Goal: Transaction & Acquisition: Purchase product/service

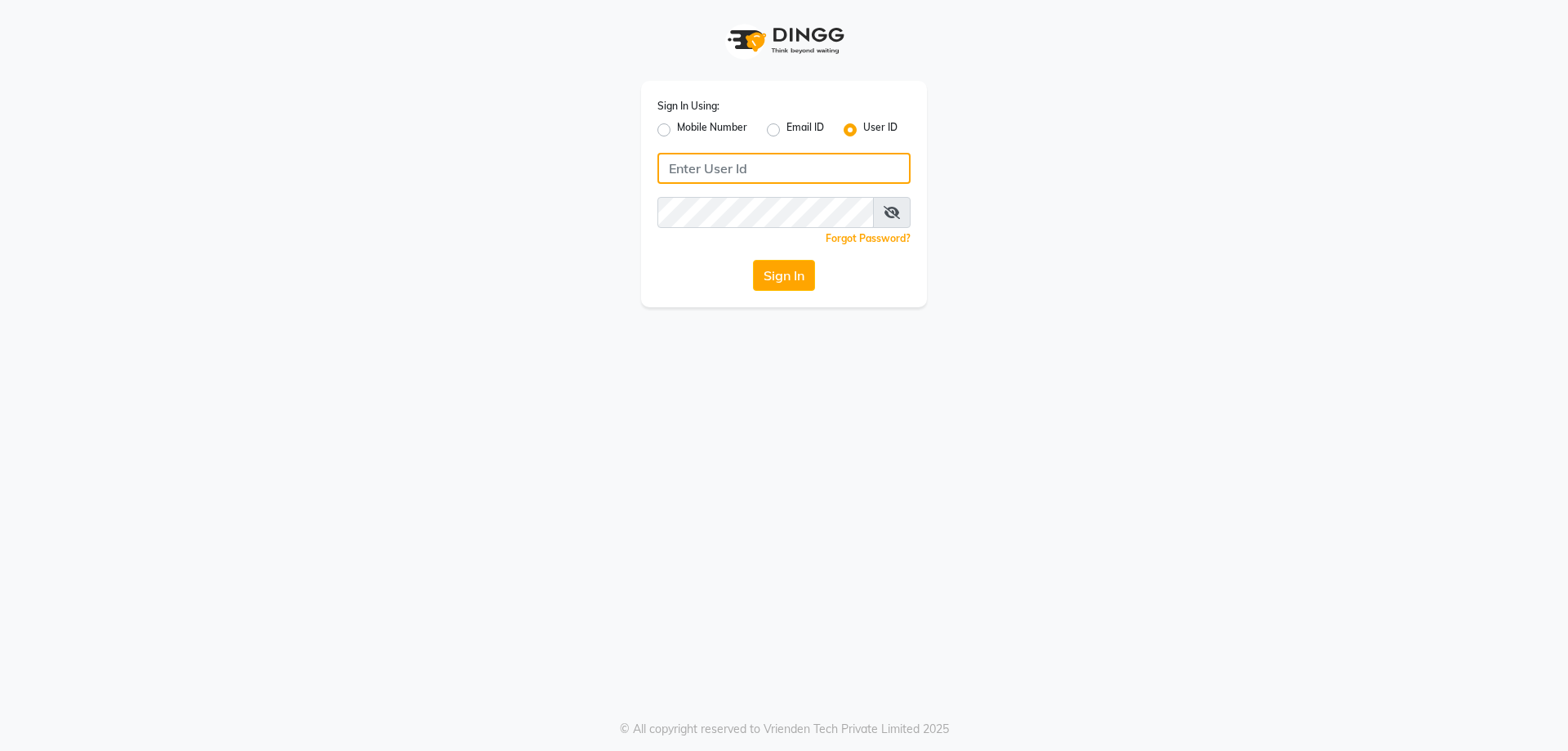
type input "9099114766"
click at [677, 135] on label "Mobile Number" at bounding box center [712, 130] width 70 height 19
click at [677, 131] on input "Mobile Number" at bounding box center [682, 125] width 11 height 11
radio input "true"
radio input "false"
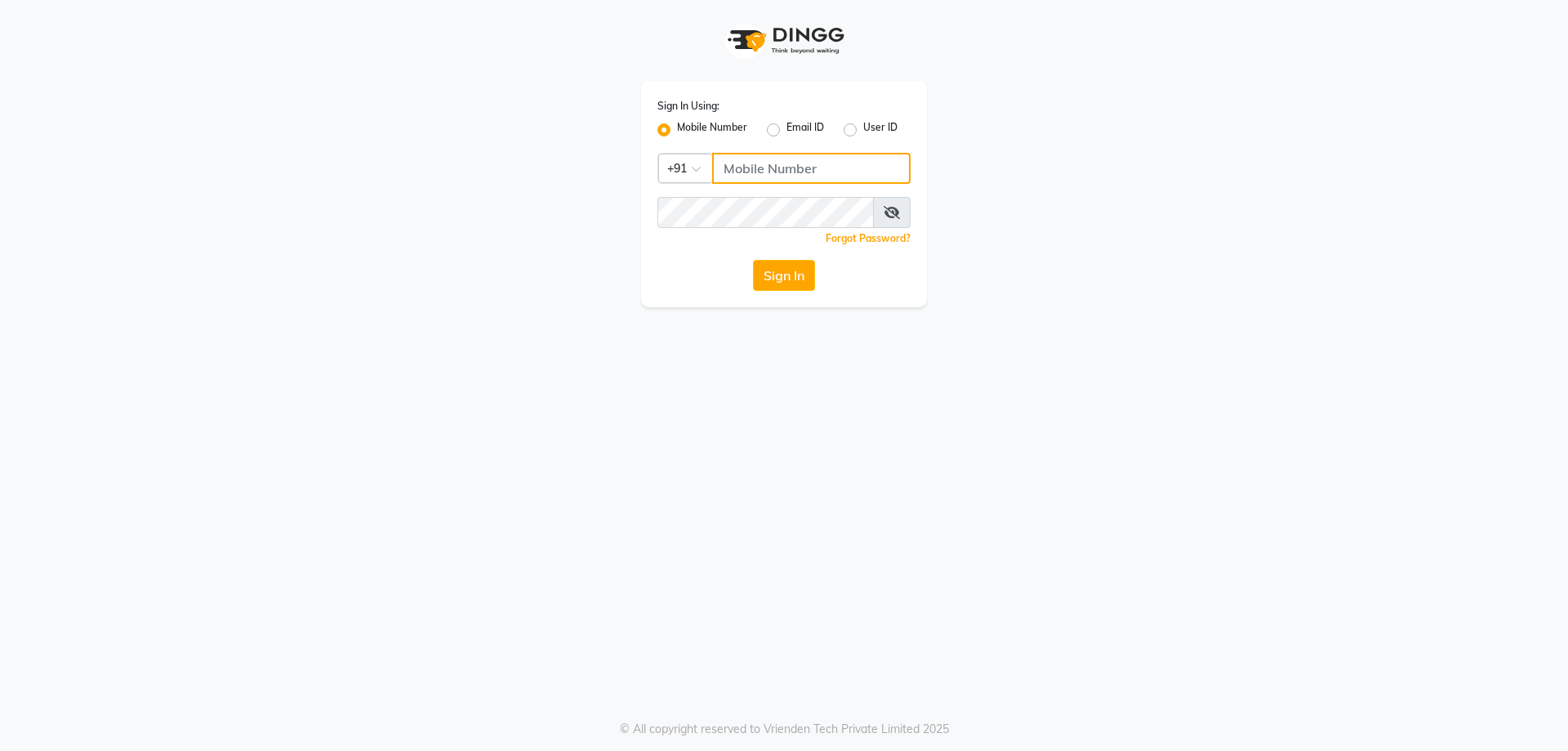
drag, startPoint x: 729, startPoint y: 164, endPoint x: 739, endPoint y: 179, distance: 18.0
click at [729, 164] on input "Username" at bounding box center [811, 167] width 199 height 31
type input "9099114766"
click at [766, 276] on button "Sign In" at bounding box center [784, 274] width 62 height 31
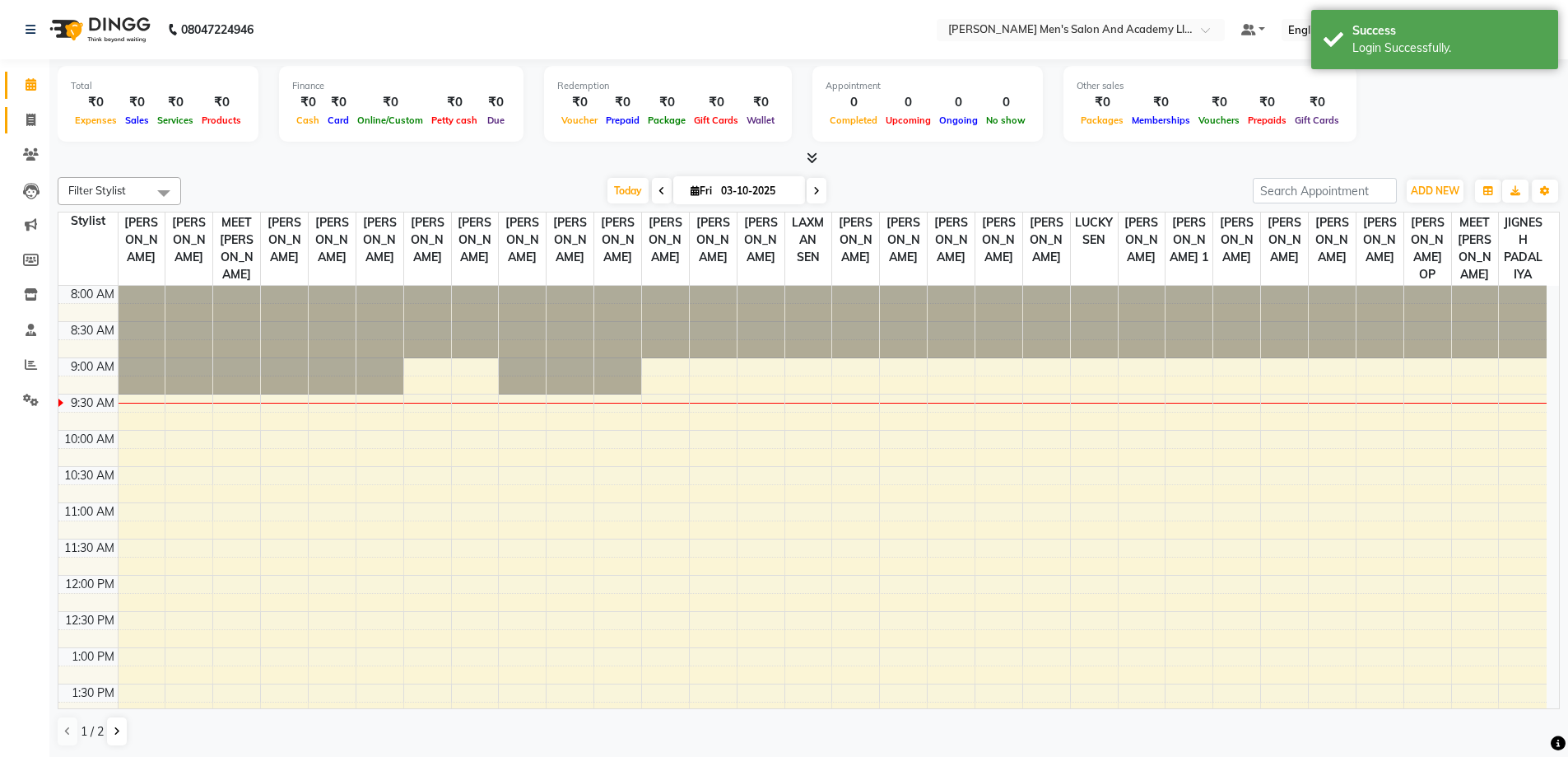
click at [26, 125] on icon at bounding box center [31, 120] width 9 height 12
select select "6752"
select select "service"
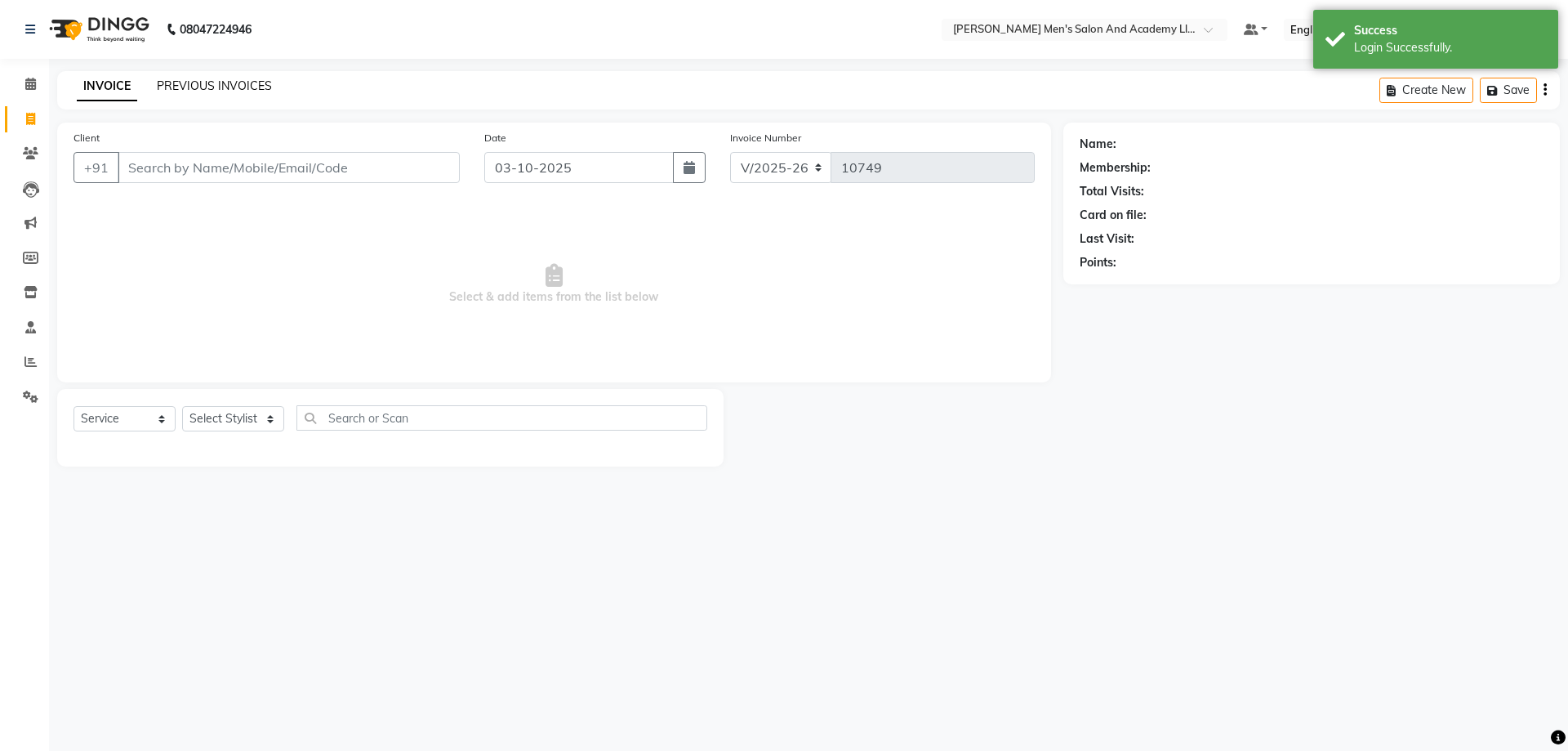
click at [211, 84] on link "PREVIOUS INVOICES" at bounding box center [214, 86] width 115 height 15
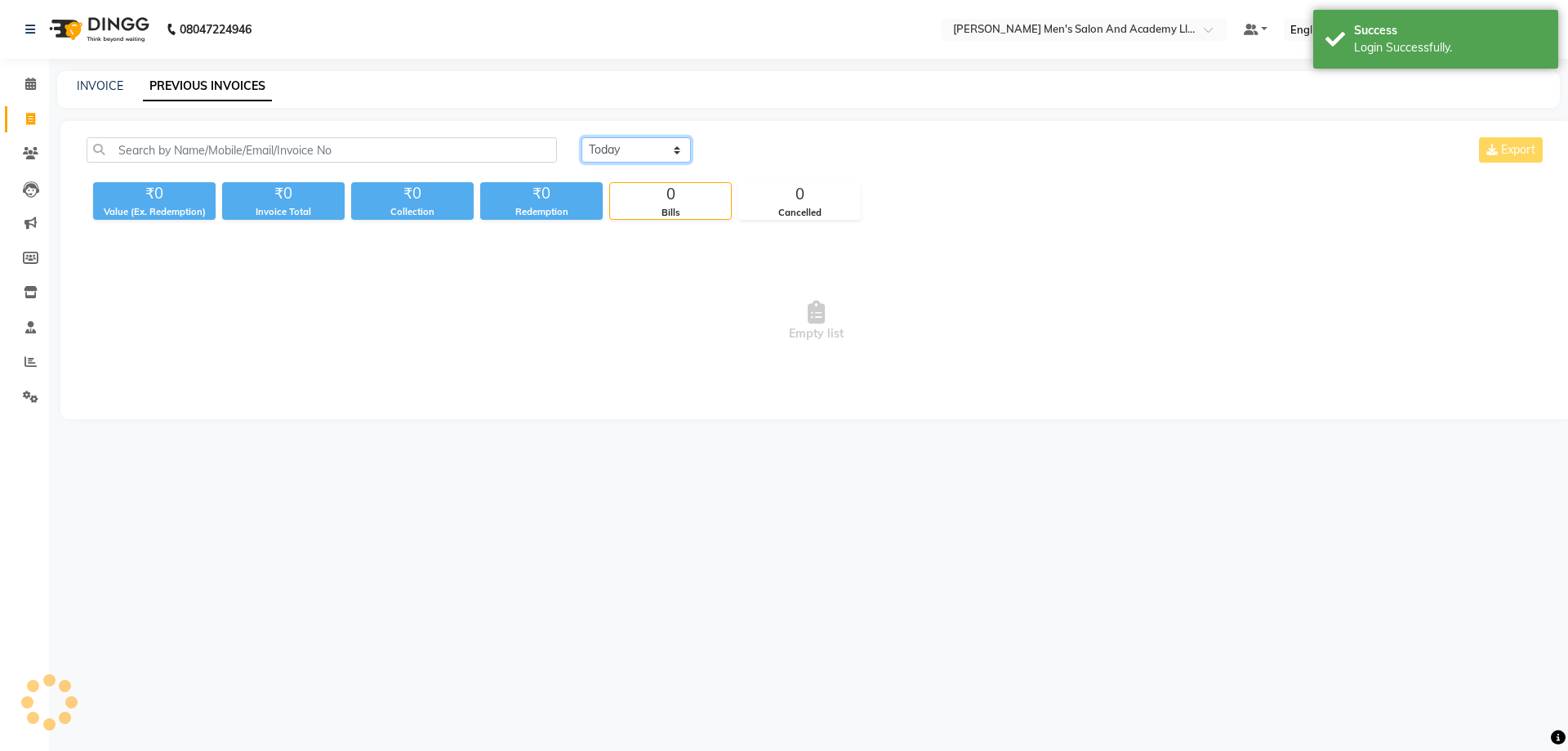
click at [653, 152] on select "[DATE] [DATE] Custom Range" at bounding box center [636, 150] width 109 height 25
select select "range"
click at [582, 138] on select "[DATE] [DATE] Custom Range" at bounding box center [636, 150] width 109 height 25
click at [743, 144] on input "03-10-2025" at bounding box center [769, 151] width 115 height 23
select select "10"
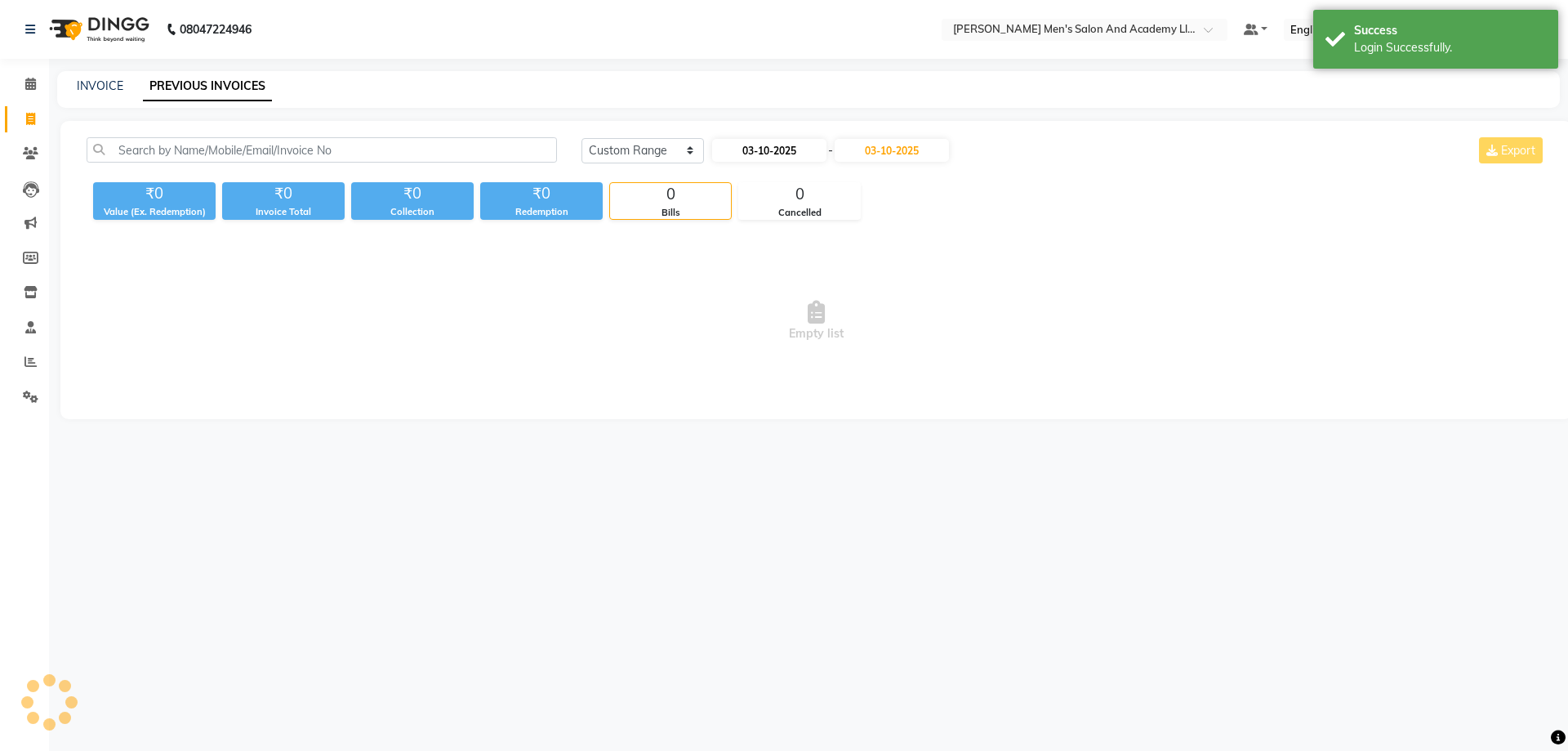
select select "2025"
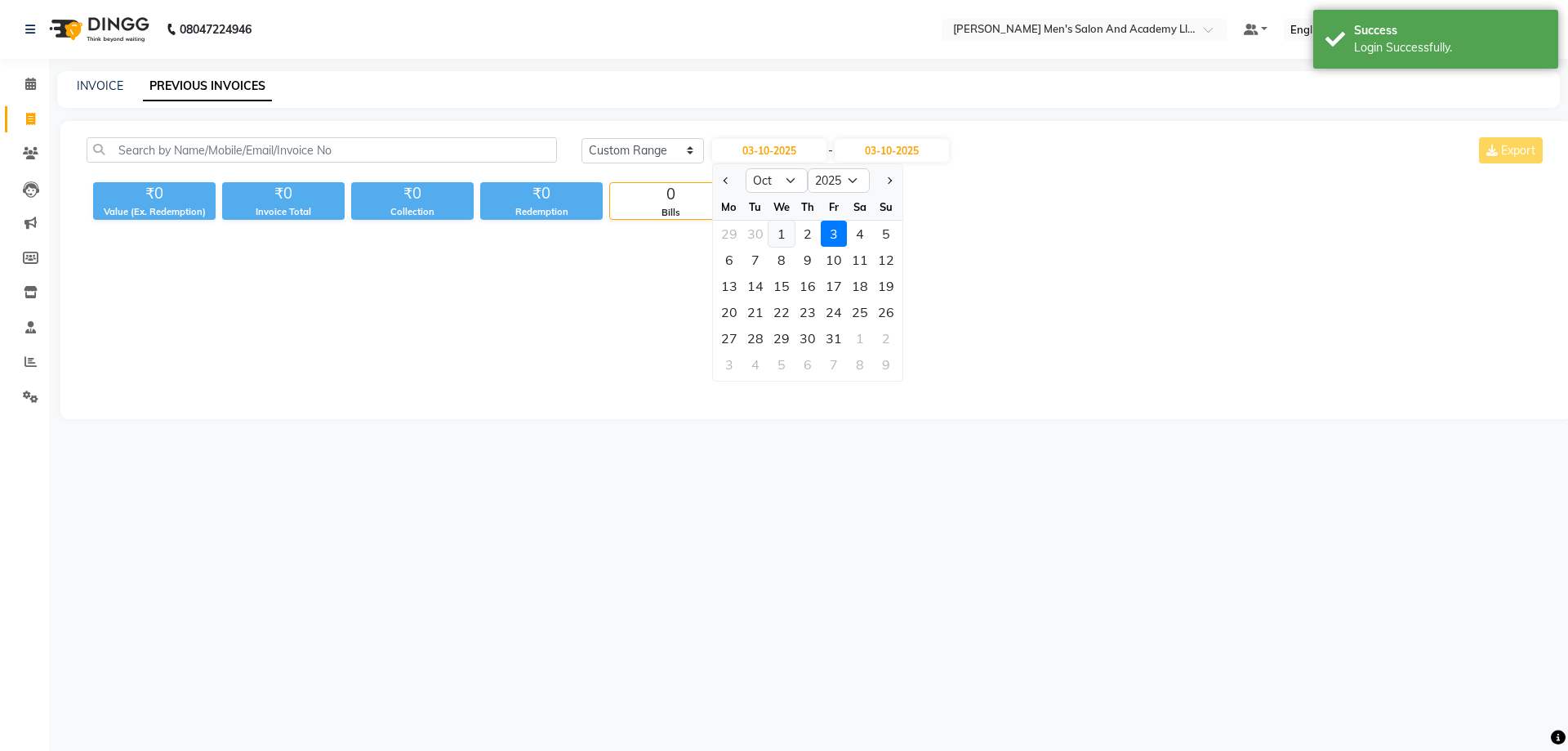
click at [788, 234] on div "1" at bounding box center [781, 234] width 26 height 26
type input "01-10-2025"
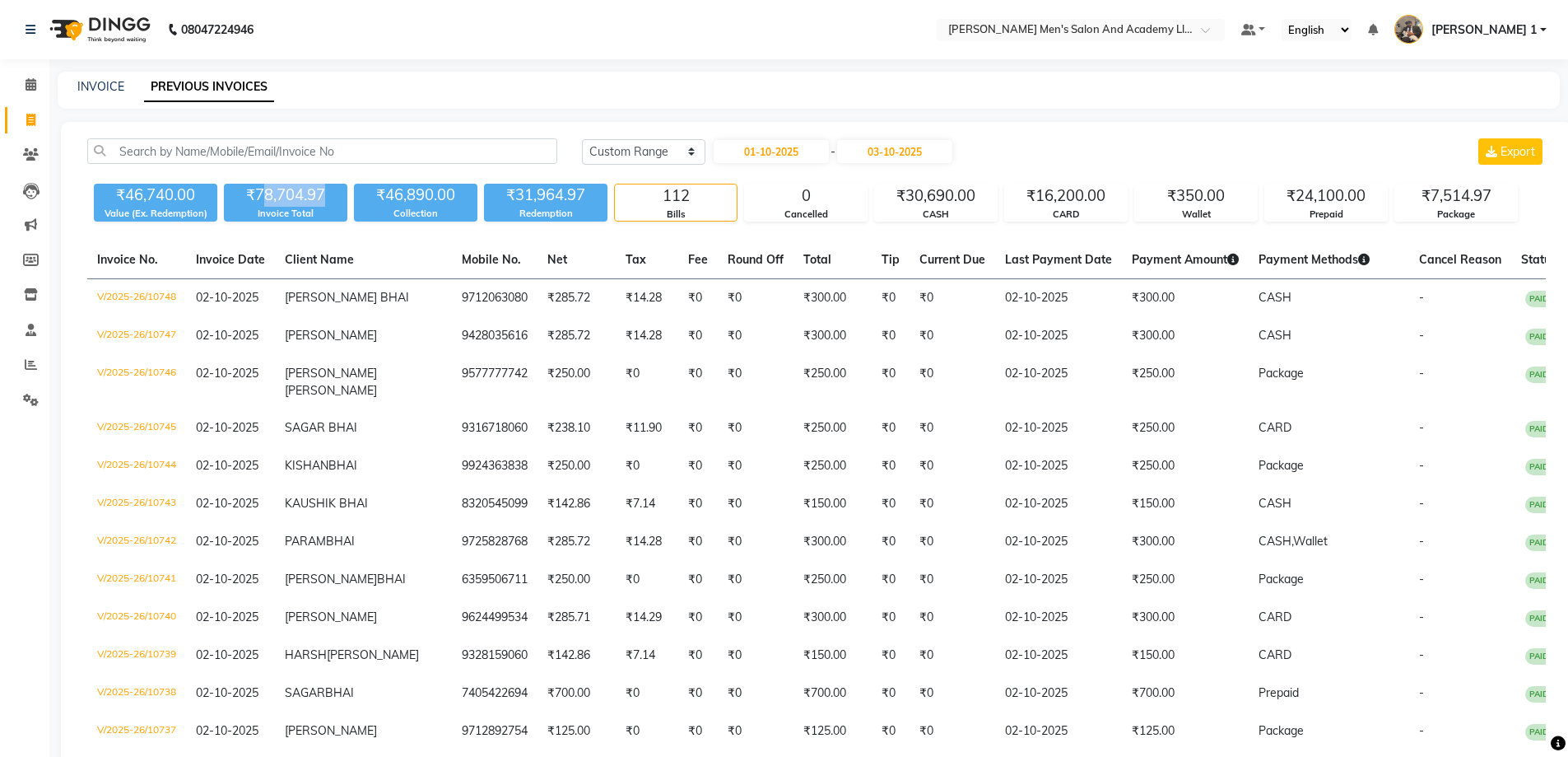
drag, startPoint x: 322, startPoint y: 193, endPoint x: 260, endPoint y: 201, distance: 62.5
click at [260, 201] on div "₹78,704.97" at bounding box center [286, 195] width 124 height 23
click at [103, 89] on link "INVOICE" at bounding box center [101, 87] width 47 height 15
select select "service"
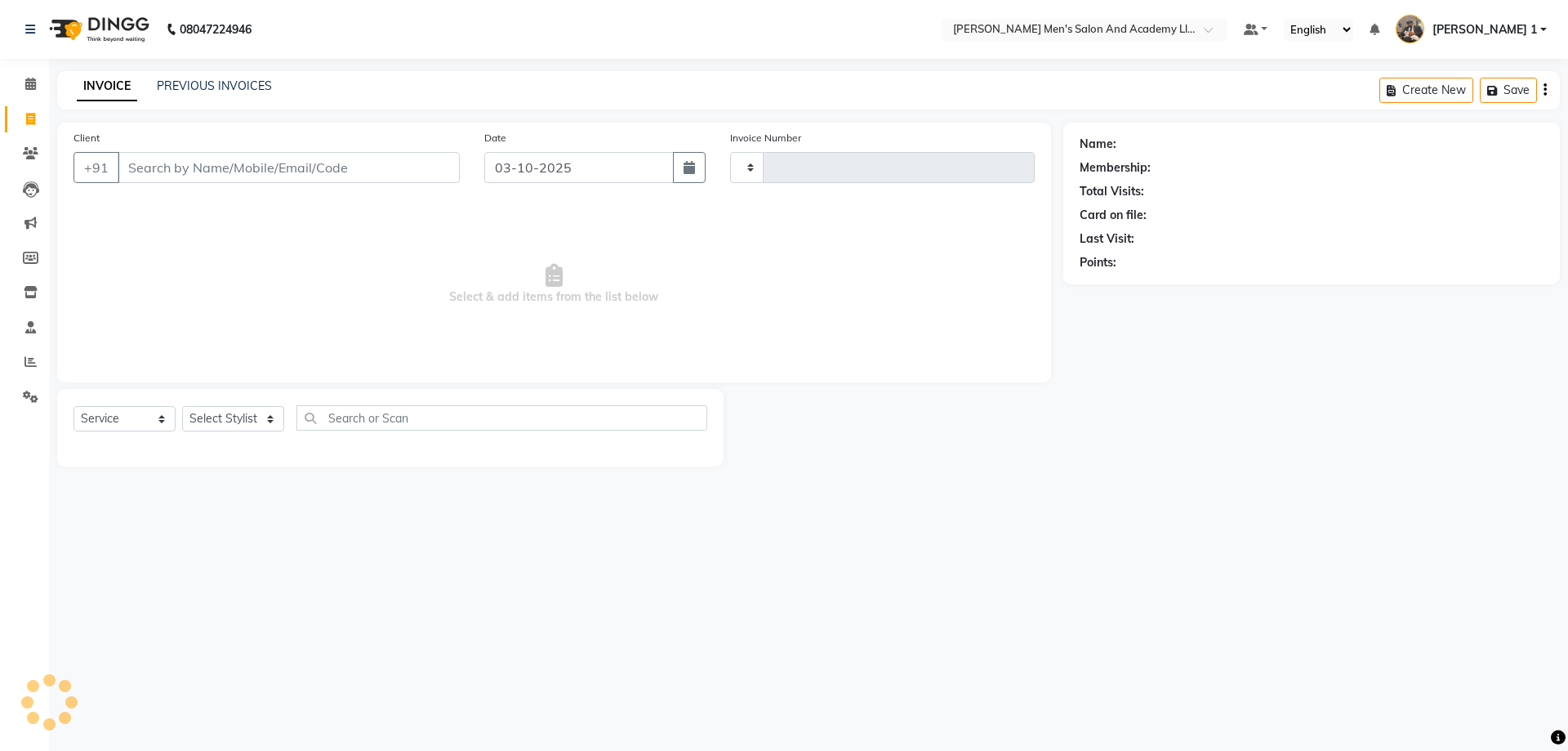
type input "10749"
select select "6752"
click at [25, 358] on icon at bounding box center [31, 362] width 12 height 12
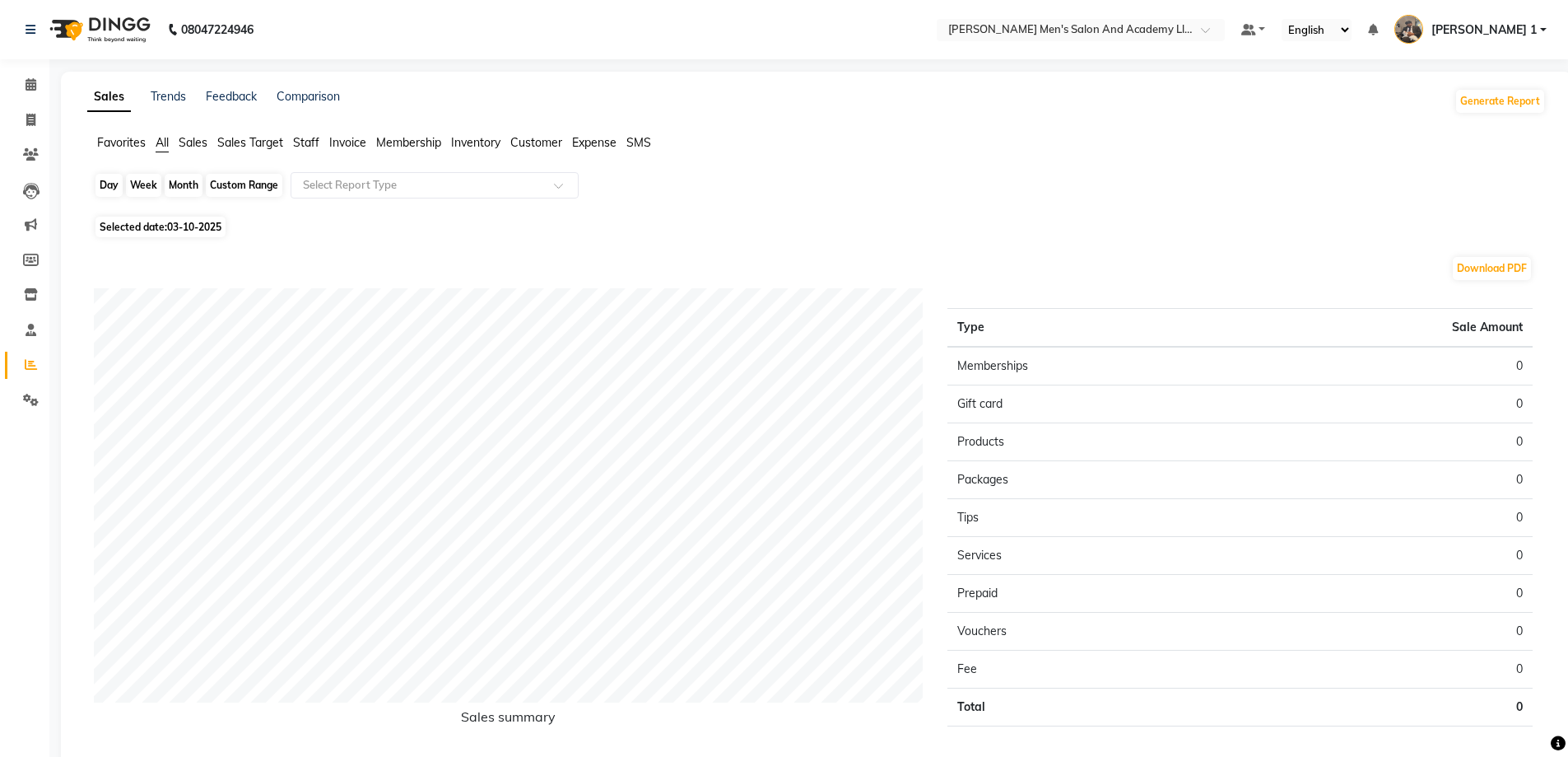
click at [103, 185] on div "Day" at bounding box center [109, 185] width 27 height 23
select select "10"
select select "2025"
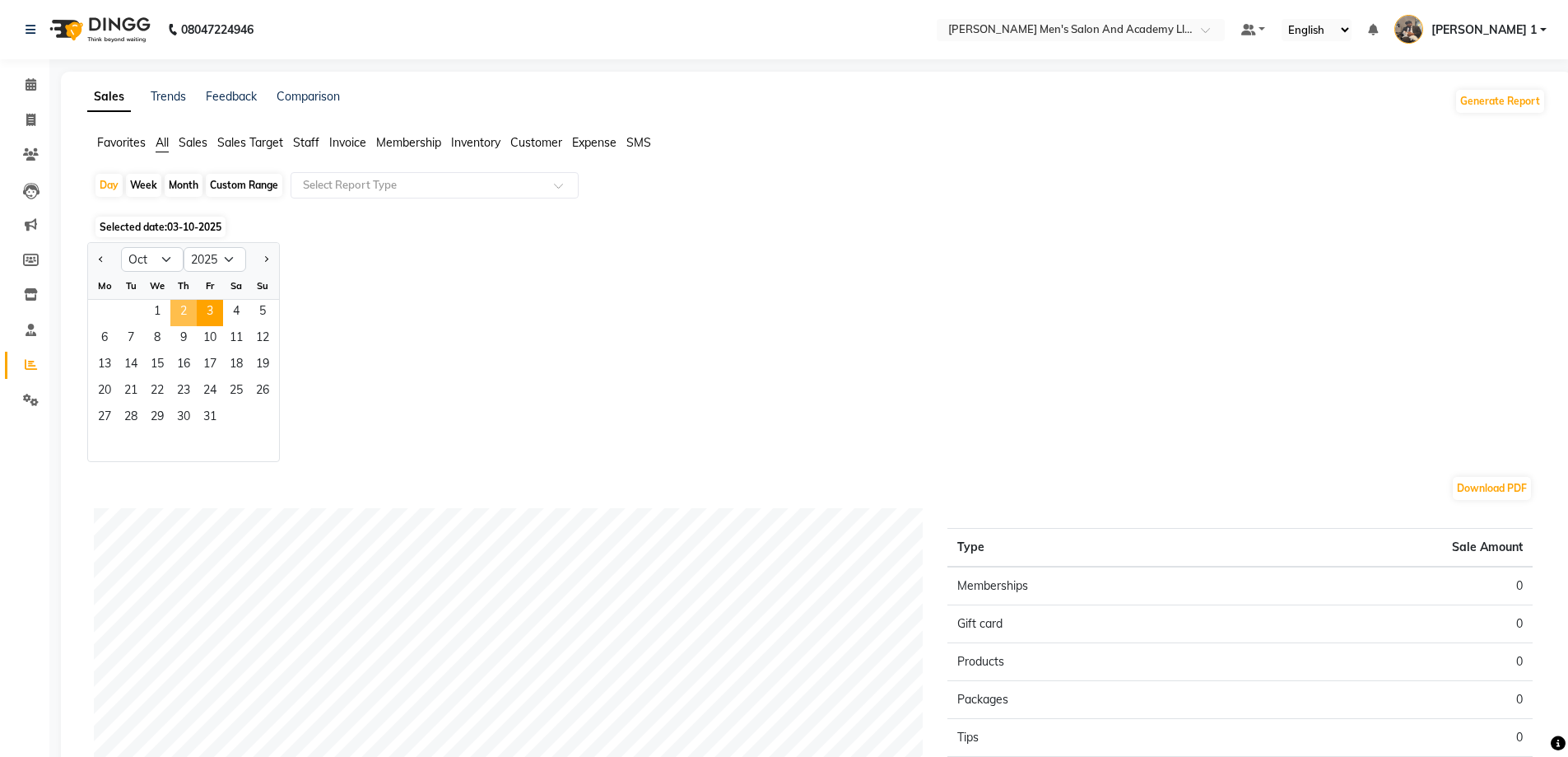
click at [189, 317] on span "2" at bounding box center [184, 313] width 26 height 26
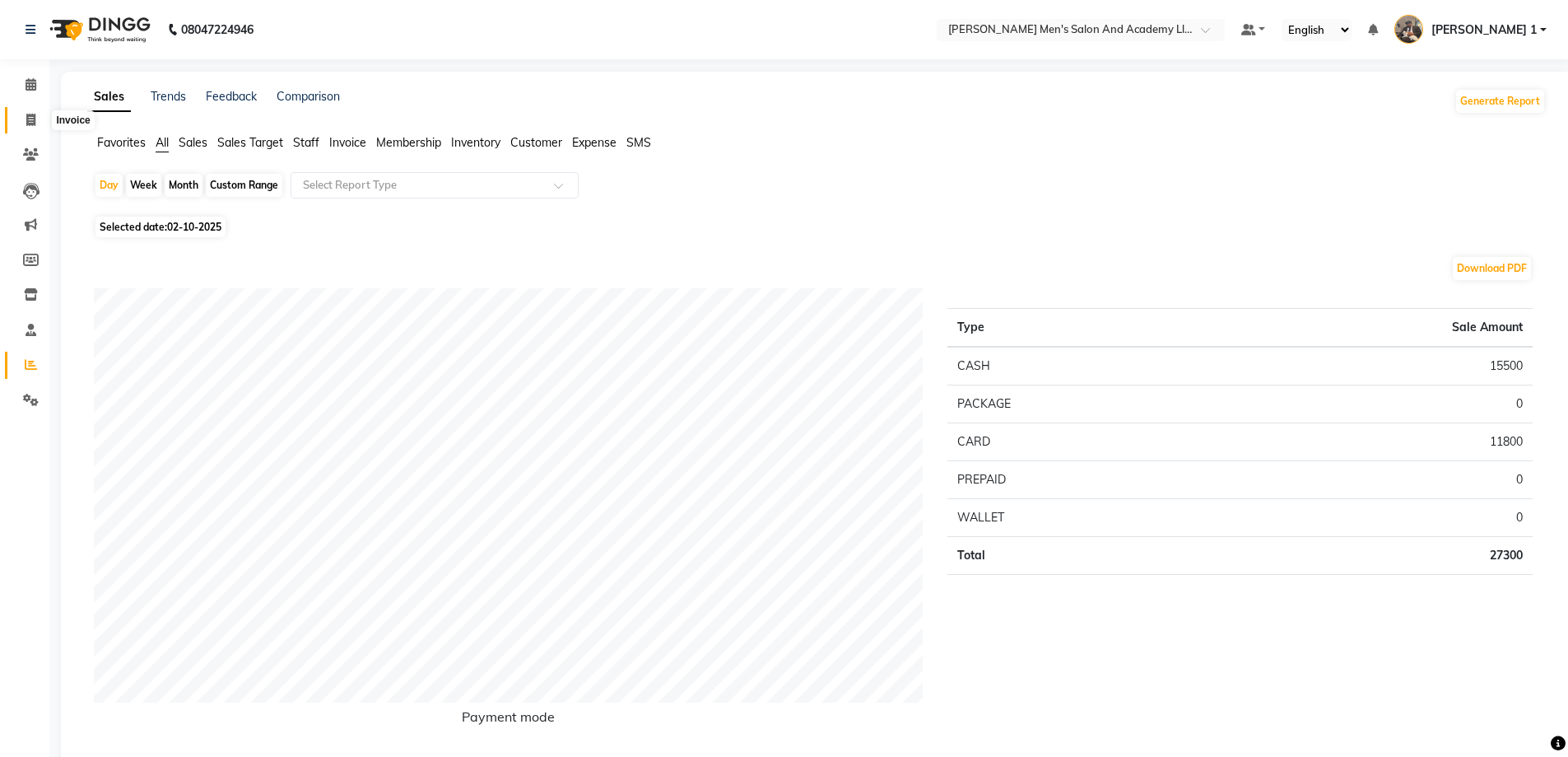
click at [26, 123] on icon at bounding box center [31, 120] width 9 height 12
select select "6752"
select select "service"
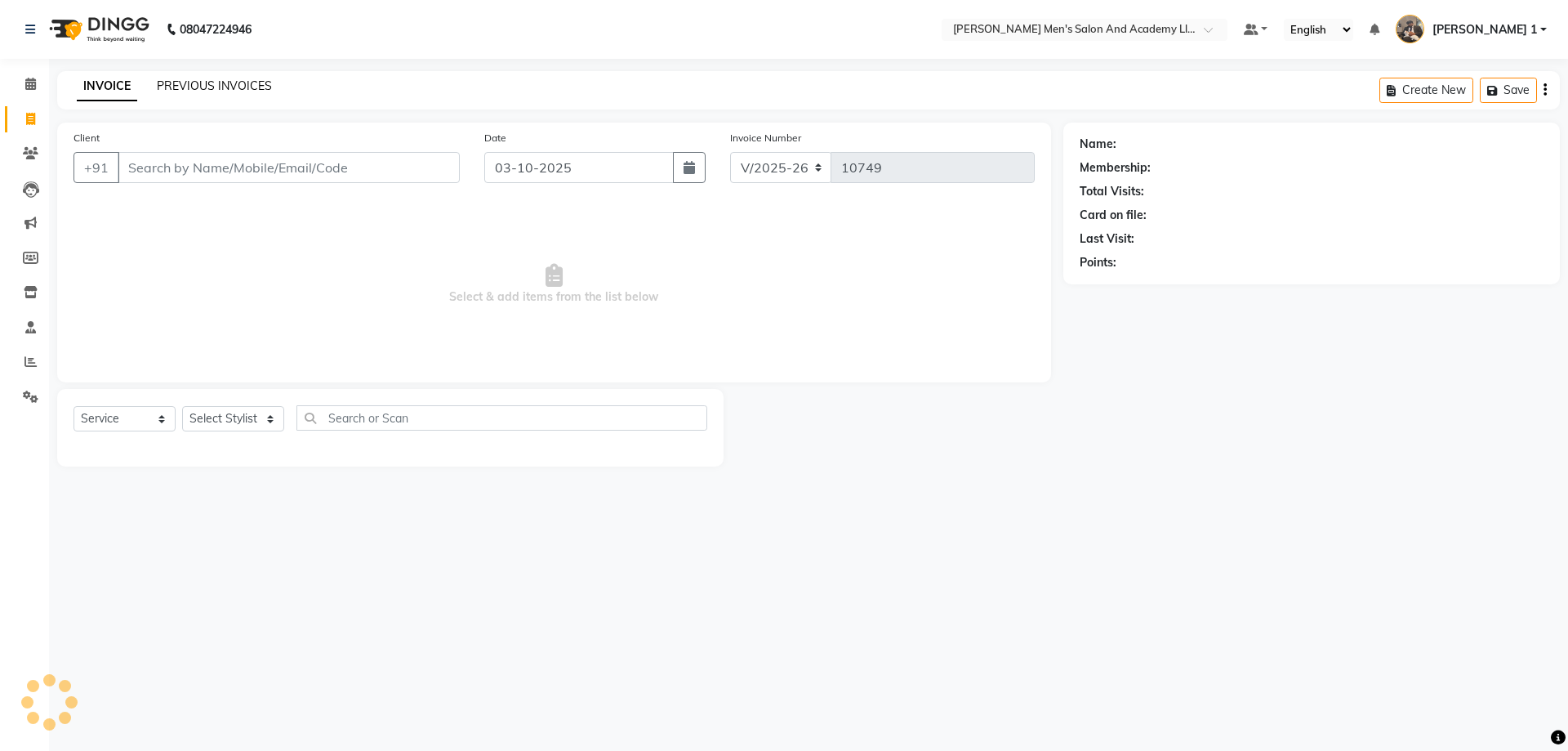
click at [187, 91] on link "PREVIOUS INVOICES" at bounding box center [214, 86] width 115 height 15
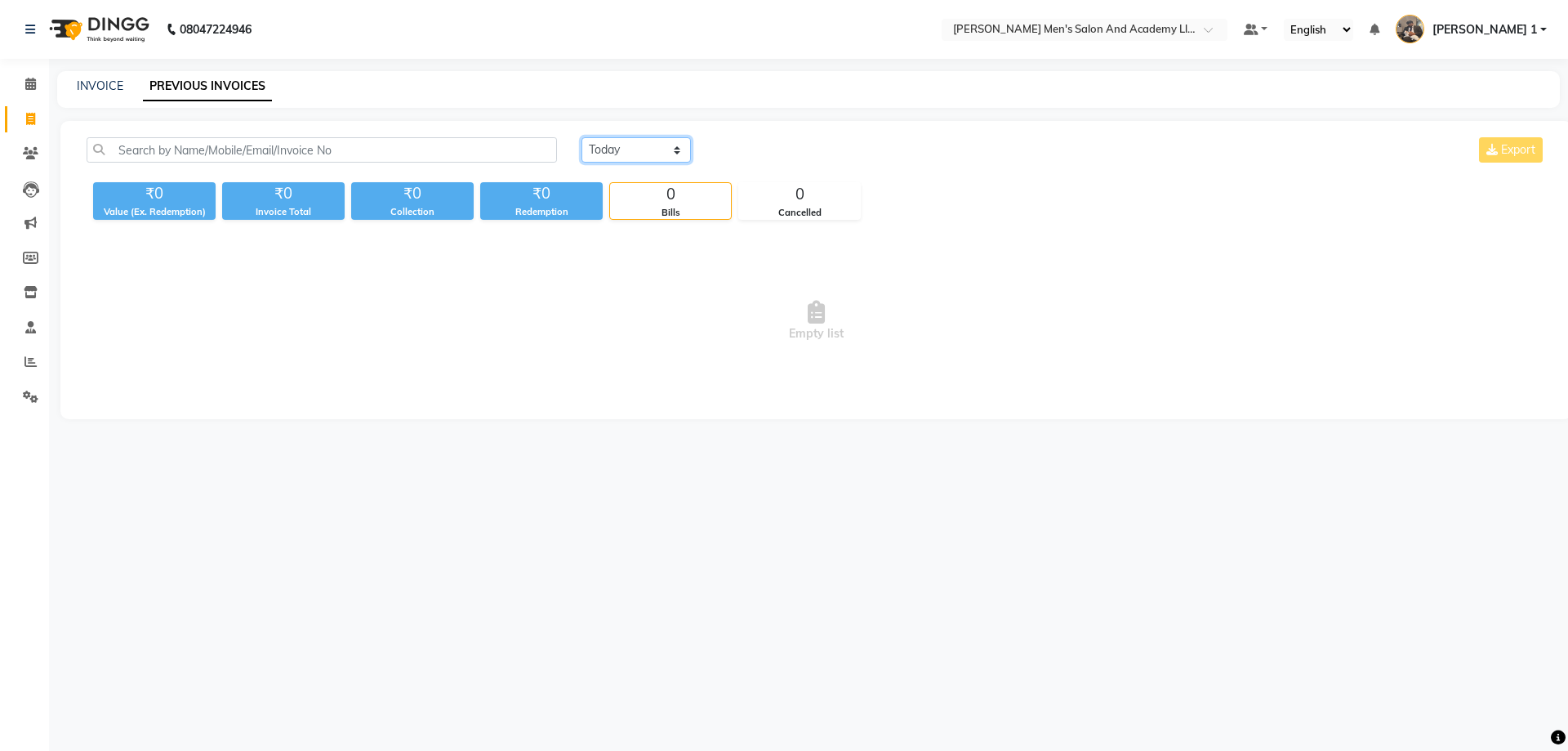
click at [672, 145] on select "[DATE] [DATE] Custom Range" at bounding box center [636, 150] width 109 height 25
select select "[DATE]"
click at [582, 138] on select "[DATE] [DATE] Custom Range" at bounding box center [636, 150] width 109 height 25
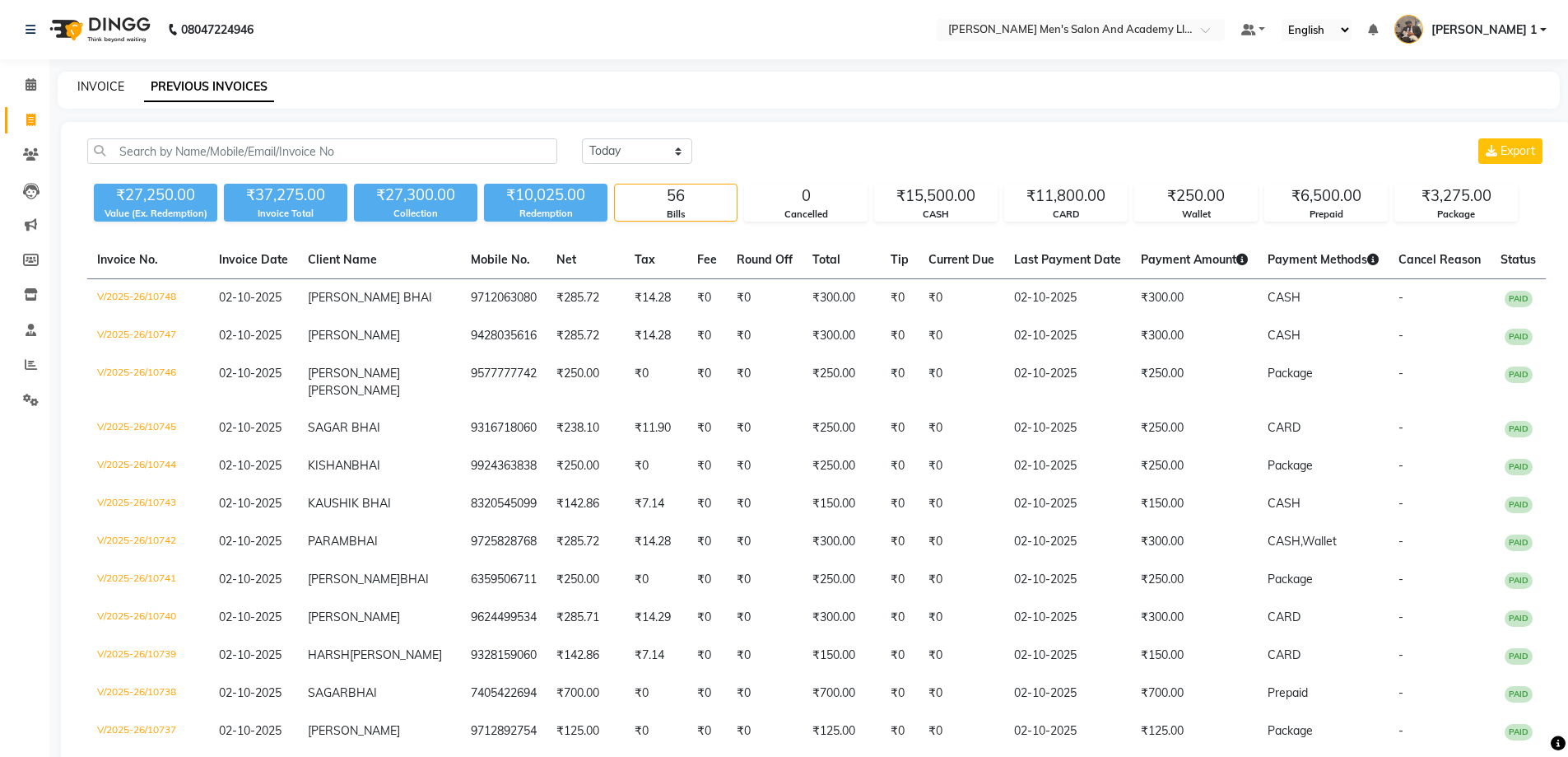
click at [105, 87] on link "INVOICE" at bounding box center [101, 87] width 47 height 15
select select "service"
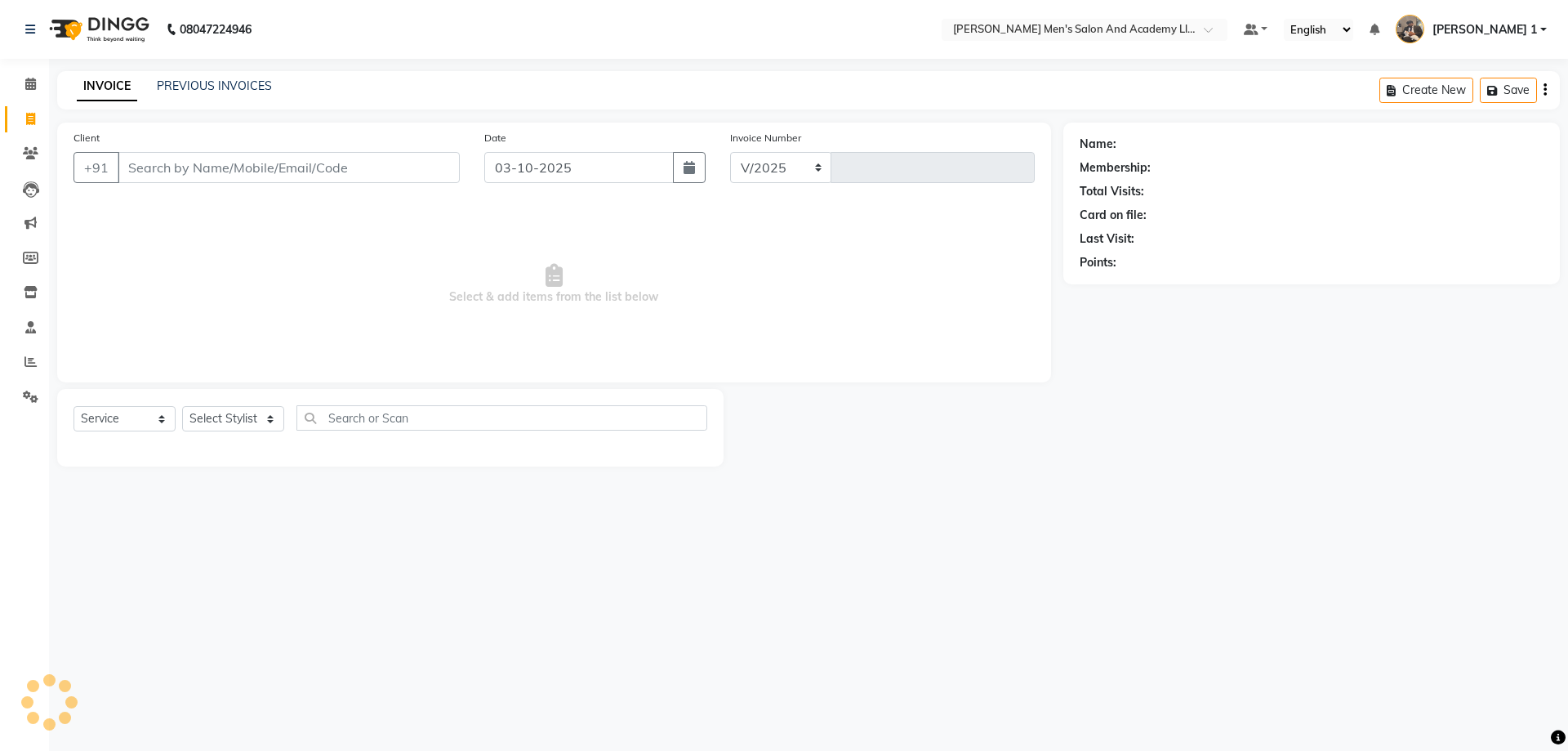
select select "6752"
type input "10749"
click at [31, 359] on icon at bounding box center [31, 362] width 12 height 12
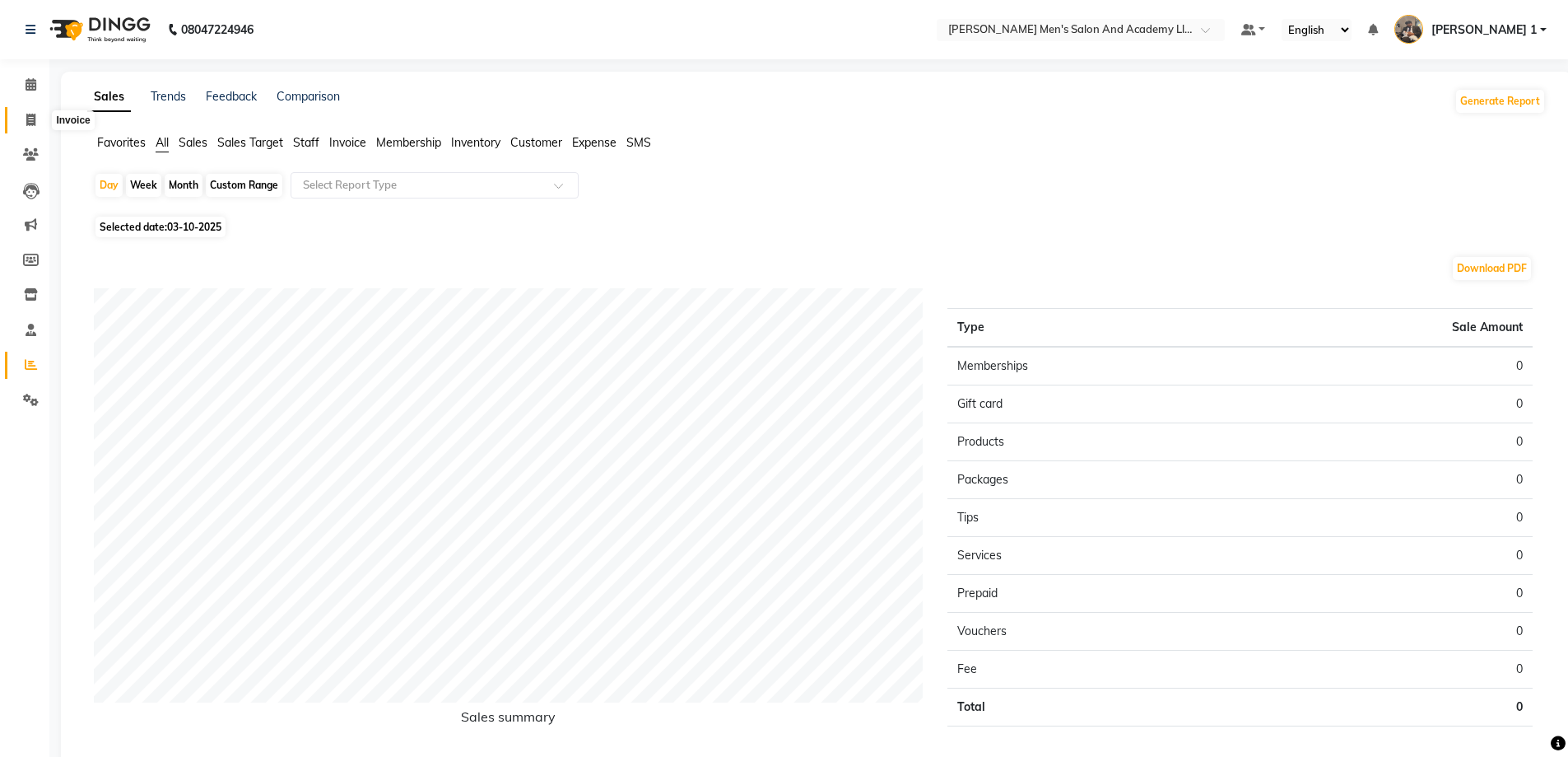
click at [41, 113] on span at bounding box center [31, 120] width 29 height 19
select select "service"
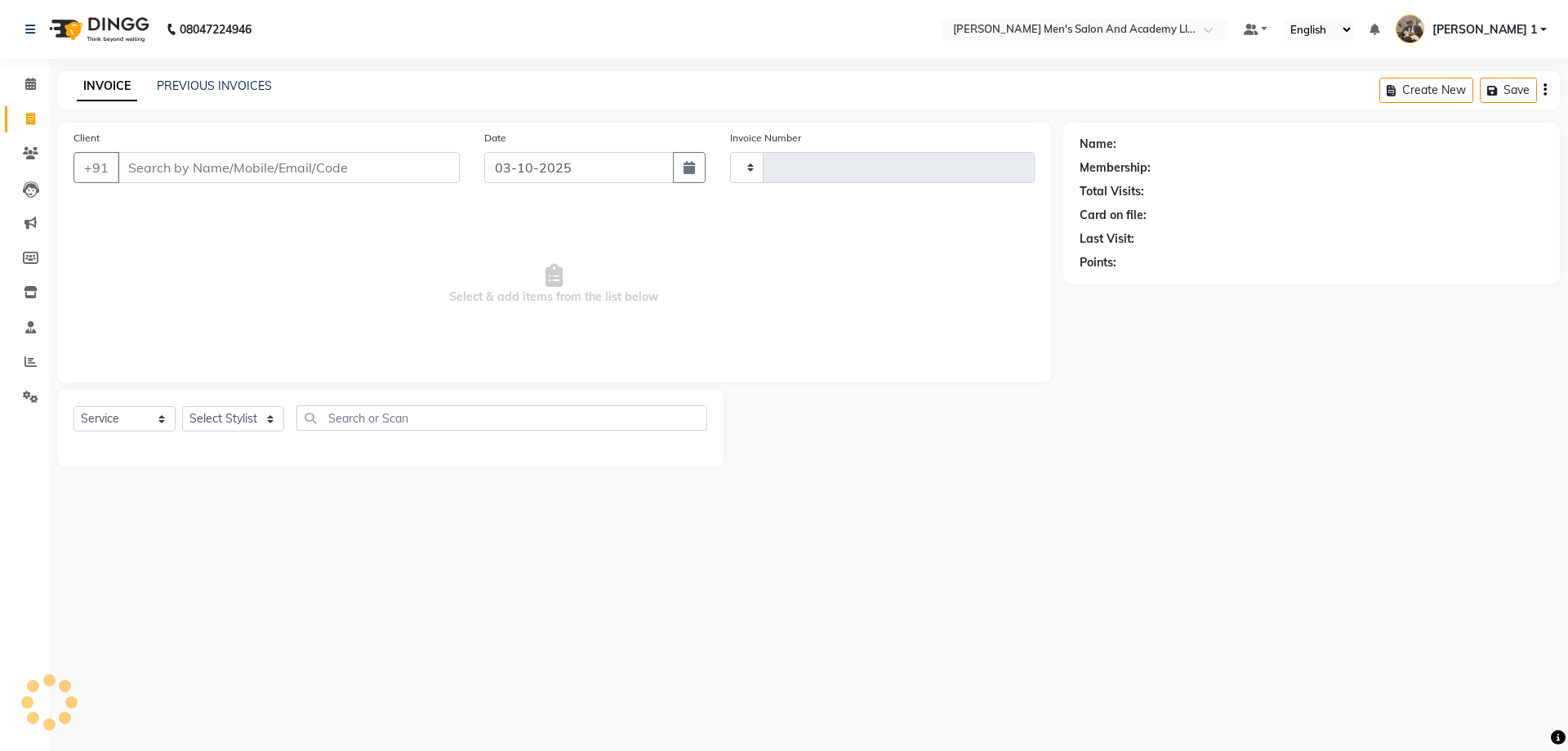
type input "10749"
select select "6752"
click at [215, 90] on link "PREVIOUS INVOICES" at bounding box center [214, 86] width 115 height 15
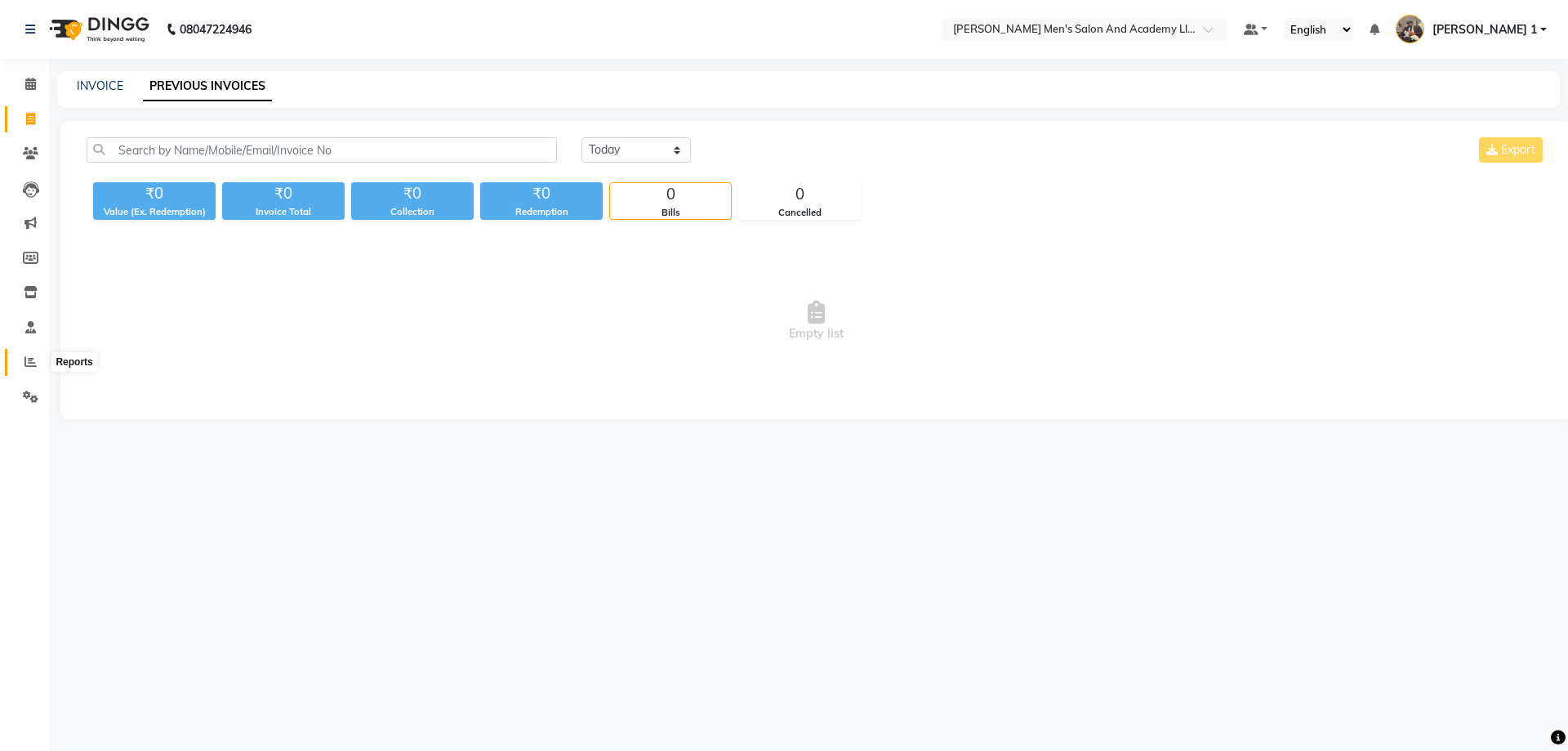
click at [24, 361] on span at bounding box center [31, 362] width 29 height 18
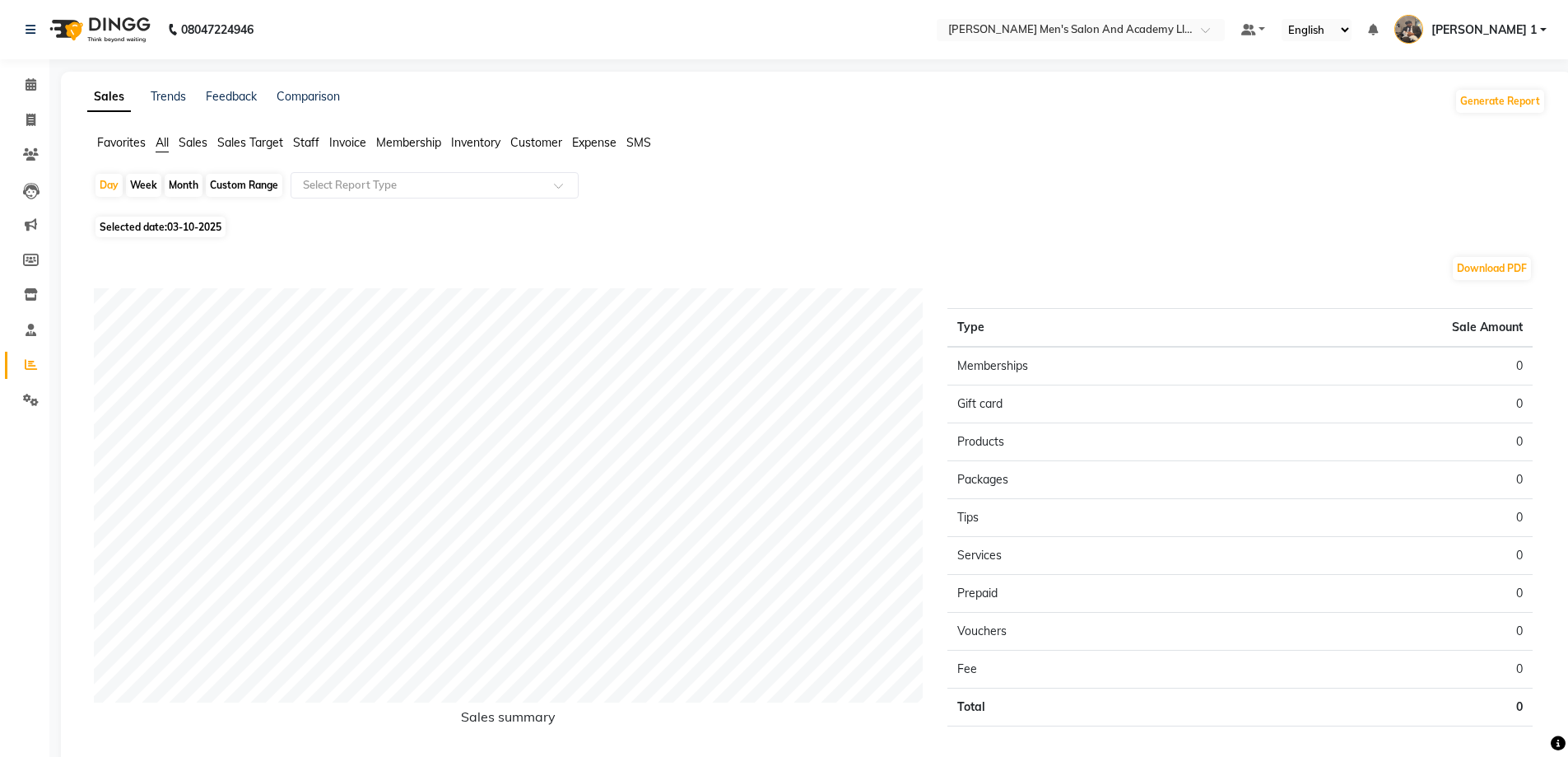
click at [180, 180] on div "Month" at bounding box center [183, 185] width 38 height 23
select select "10"
select select "2025"
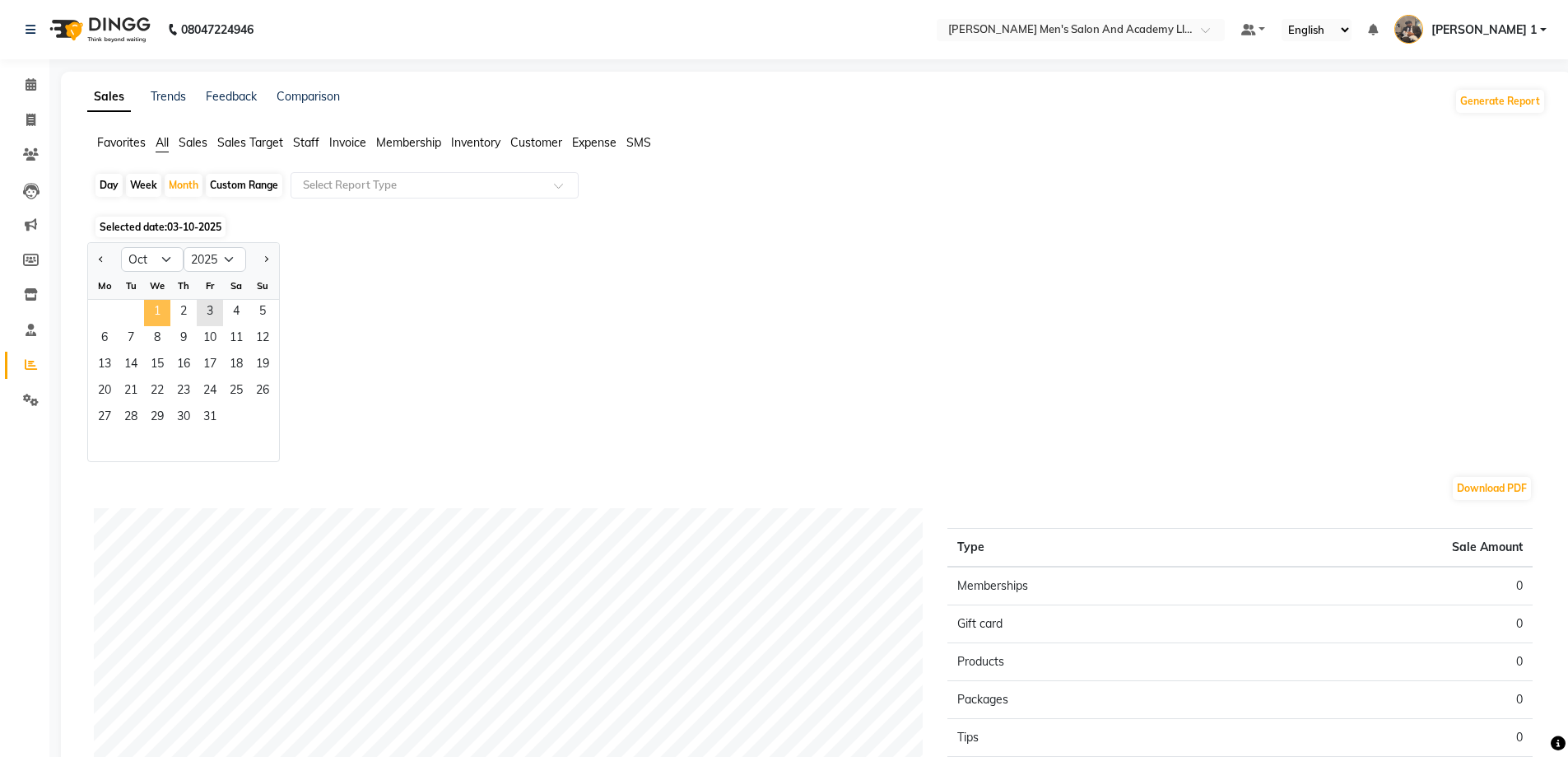
click at [161, 308] on span "1" at bounding box center [157, 313] width 26 height 26
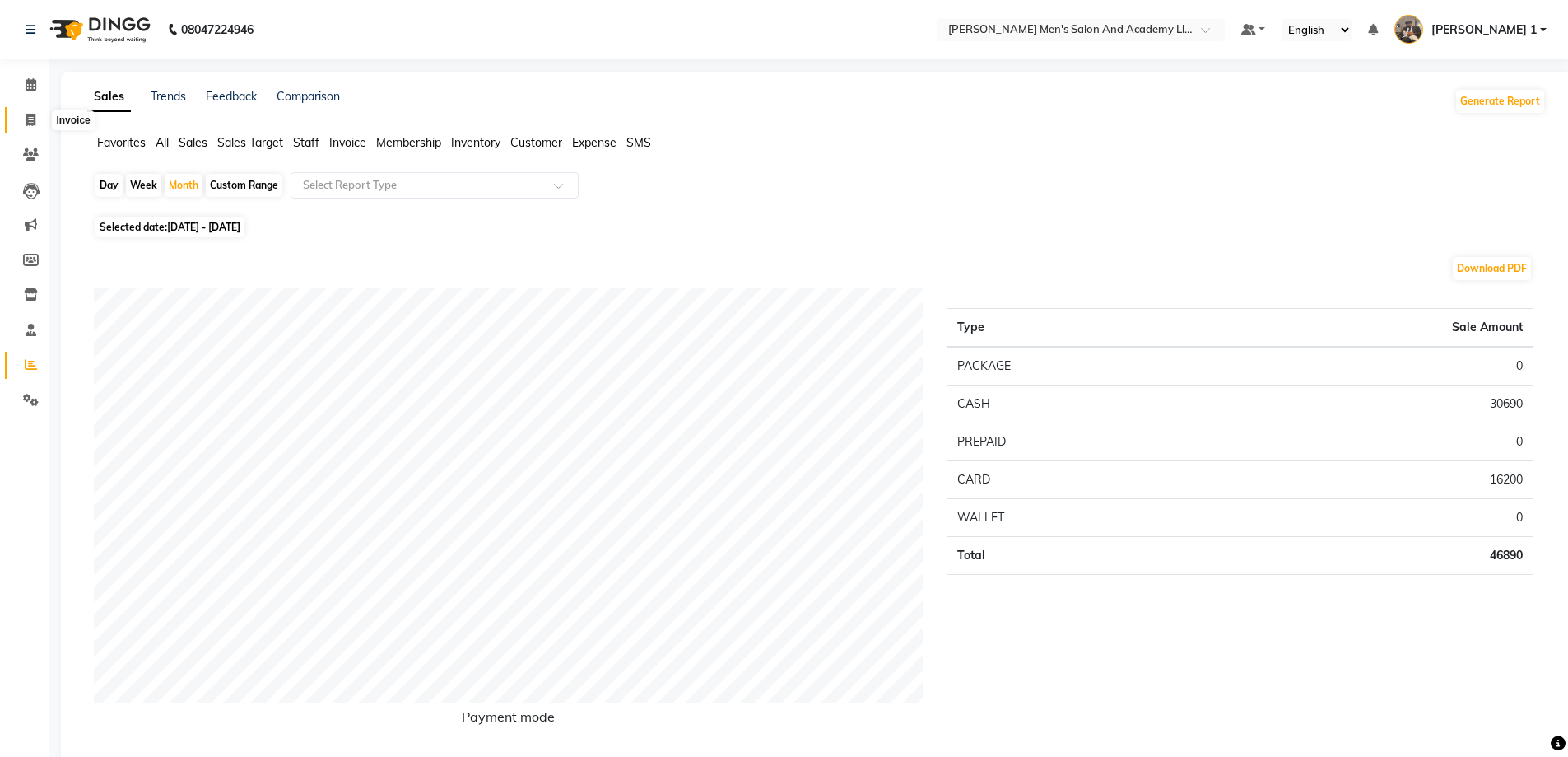
click at [39, 116] on span at bounding box center [31, 120] width 29 height 19
select select "service"
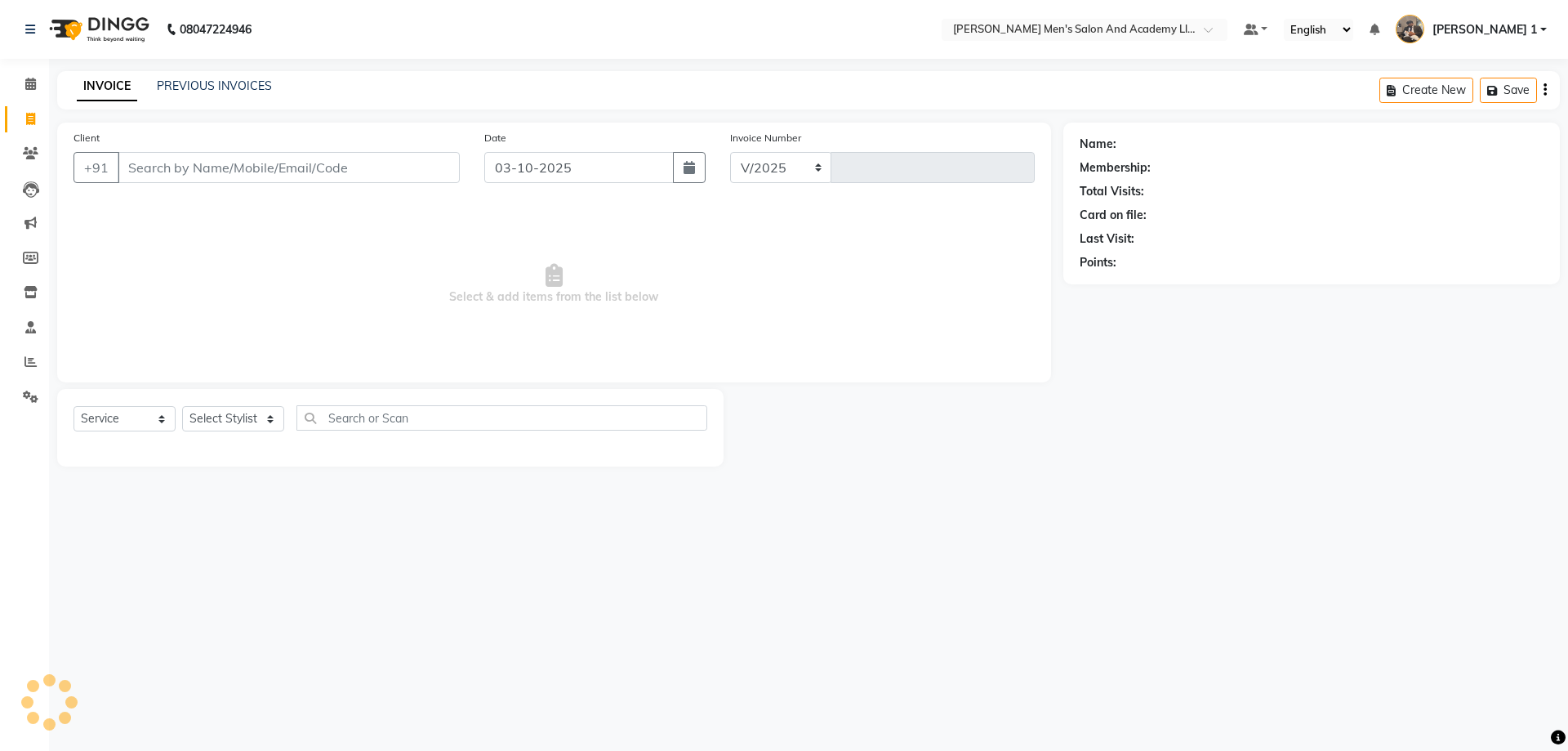
select select "6752"
type input "10749"
click at [213, 81] on link "PREVIOUS INVOICES" at bounding box center [214, 86] width 115 height 15
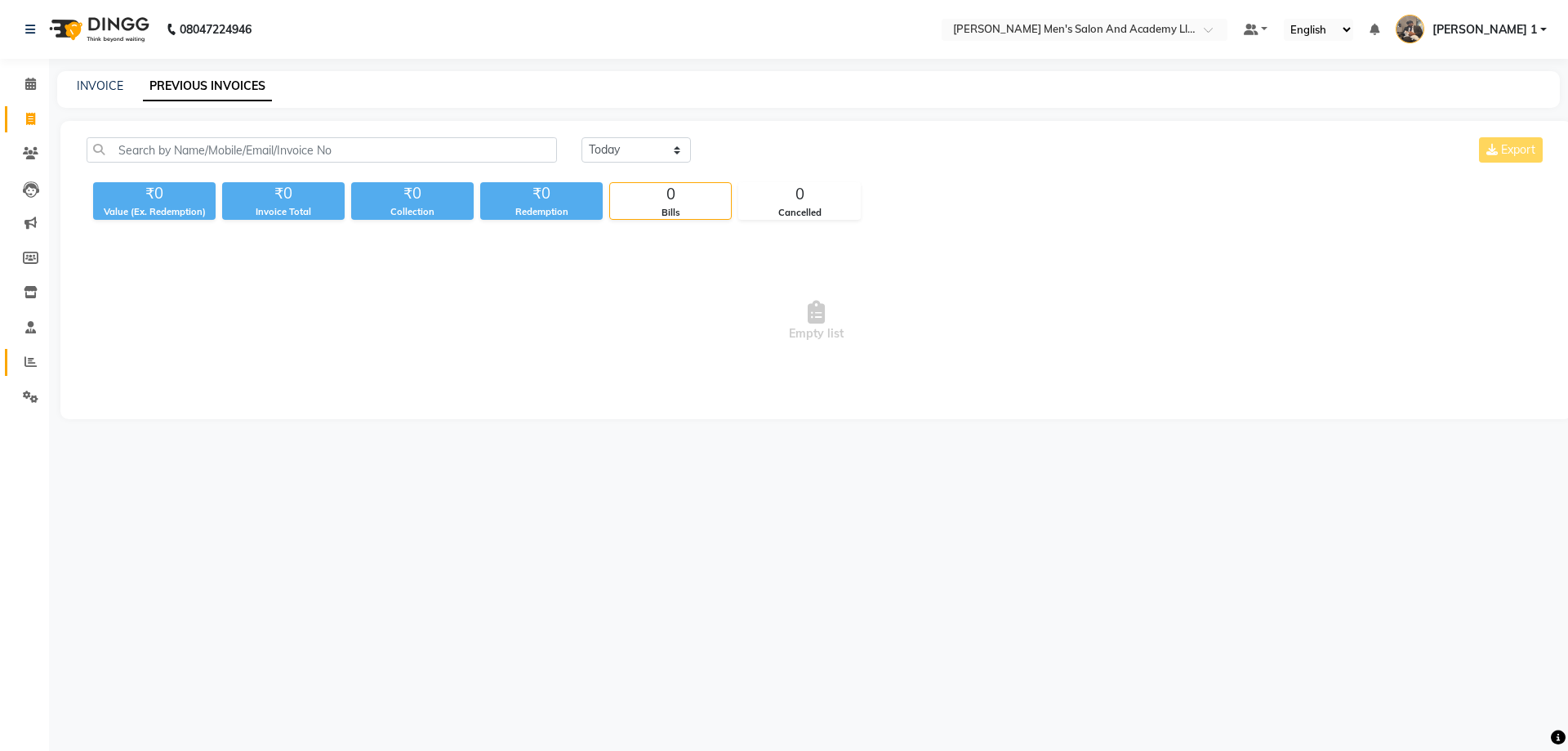
click at [34, 354] on link "Reports" at bounding box center [25, 362] width 39 height 27
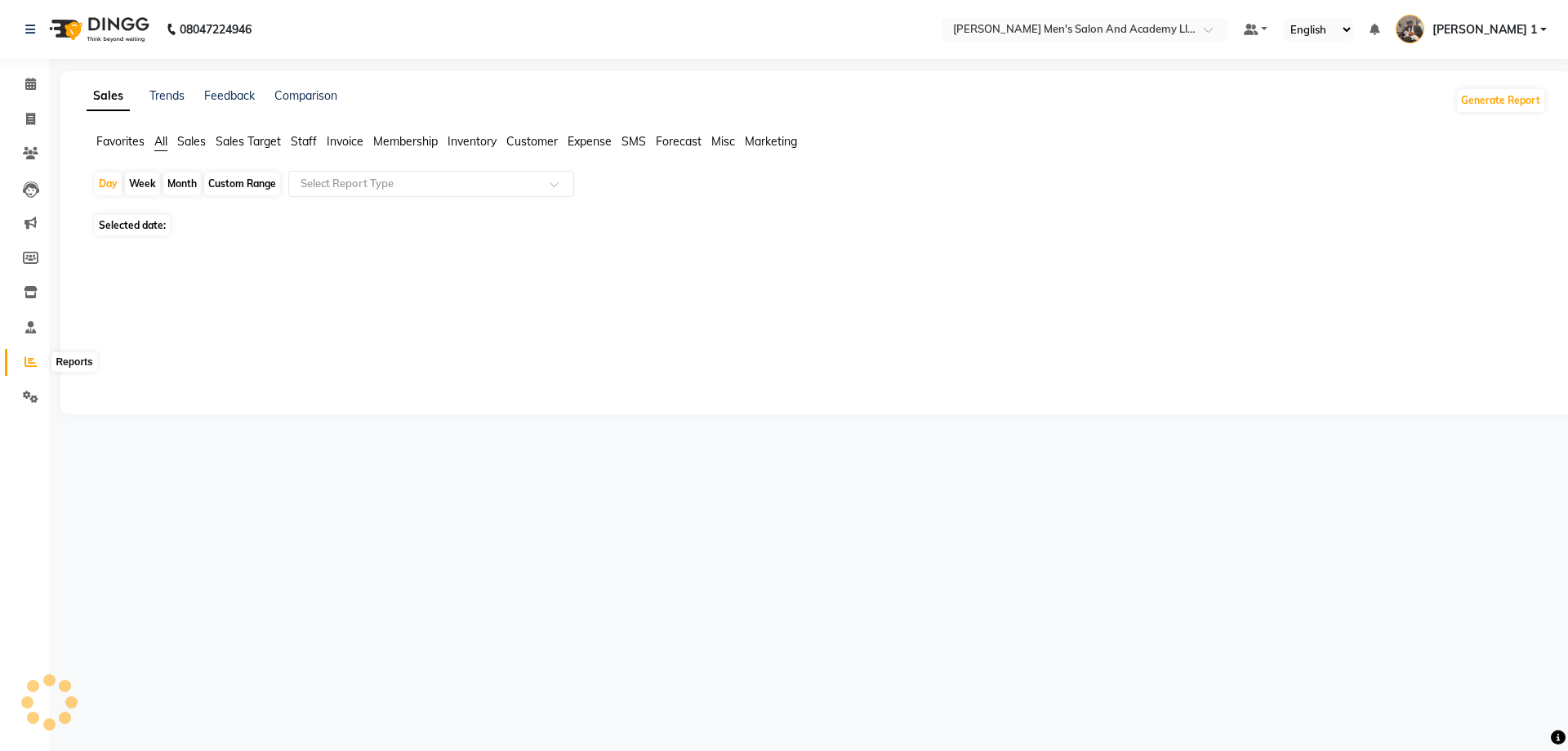
click at [36, 357] on icon at bounding box center [31, 362] width 12 height 12
click at [36, 358] on icon at bounding box center [31, 362] width 12 height 12
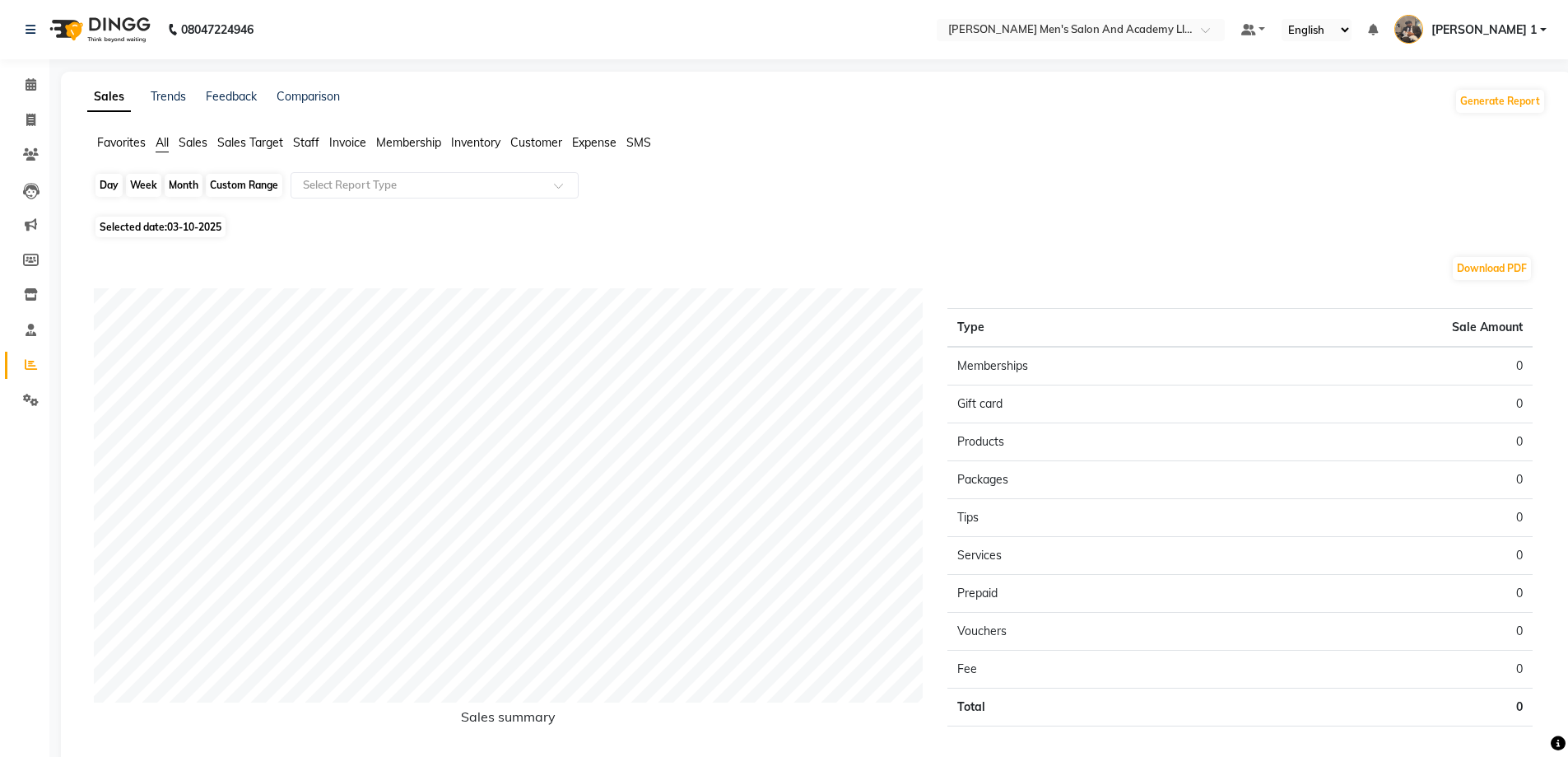
click at [114, 186] on div "Day" at bounding box center [109, 185] width 27 height 23
select select "10"
select select "2025"
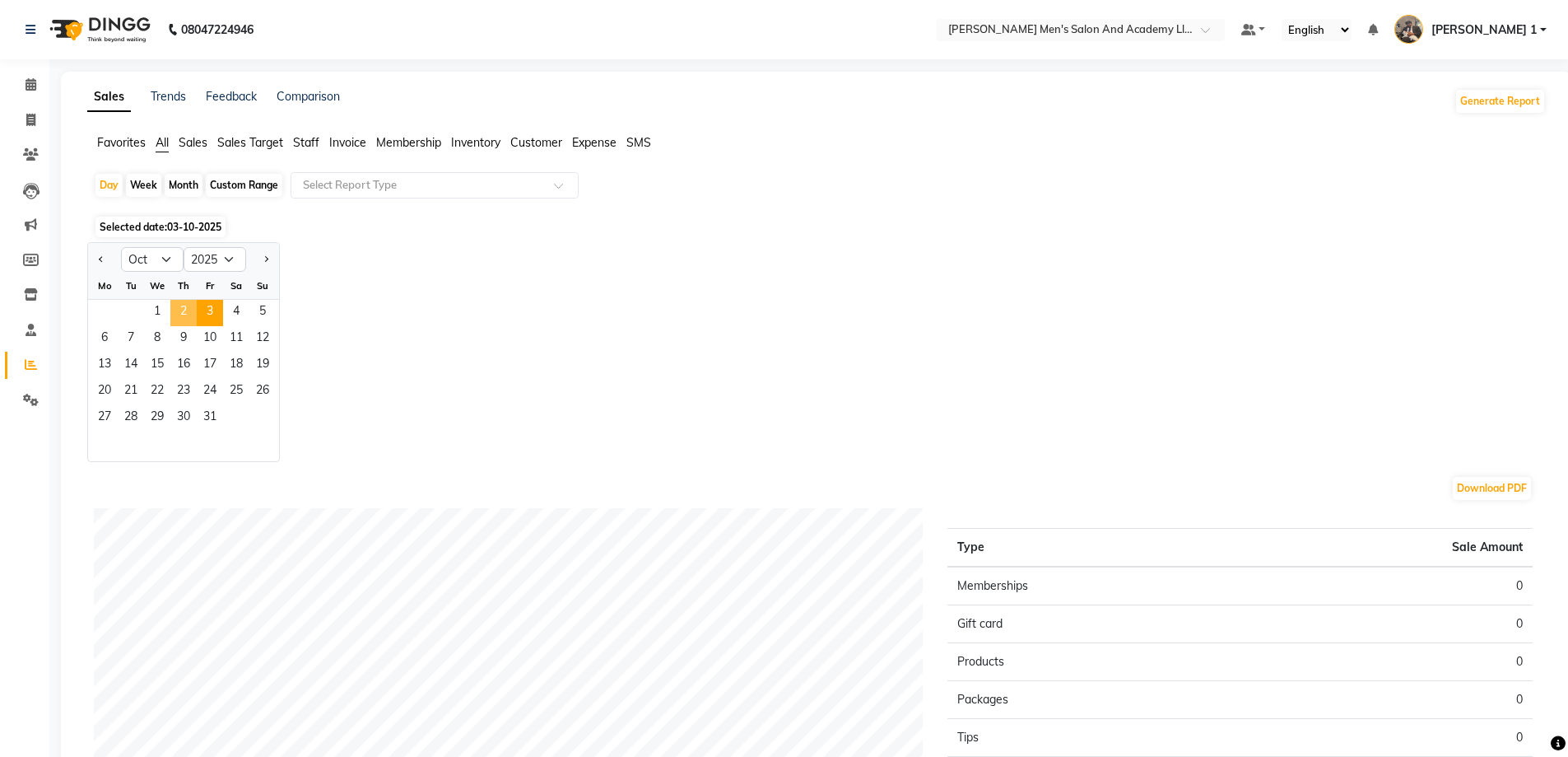
drag, startPoint x: 187, startPoint y: 307, endPoint x: 187, endPoint y: 294, distance: 13.0
click at [187, 308] on span "2" at bounding box center [184, 313] width 26 height 26
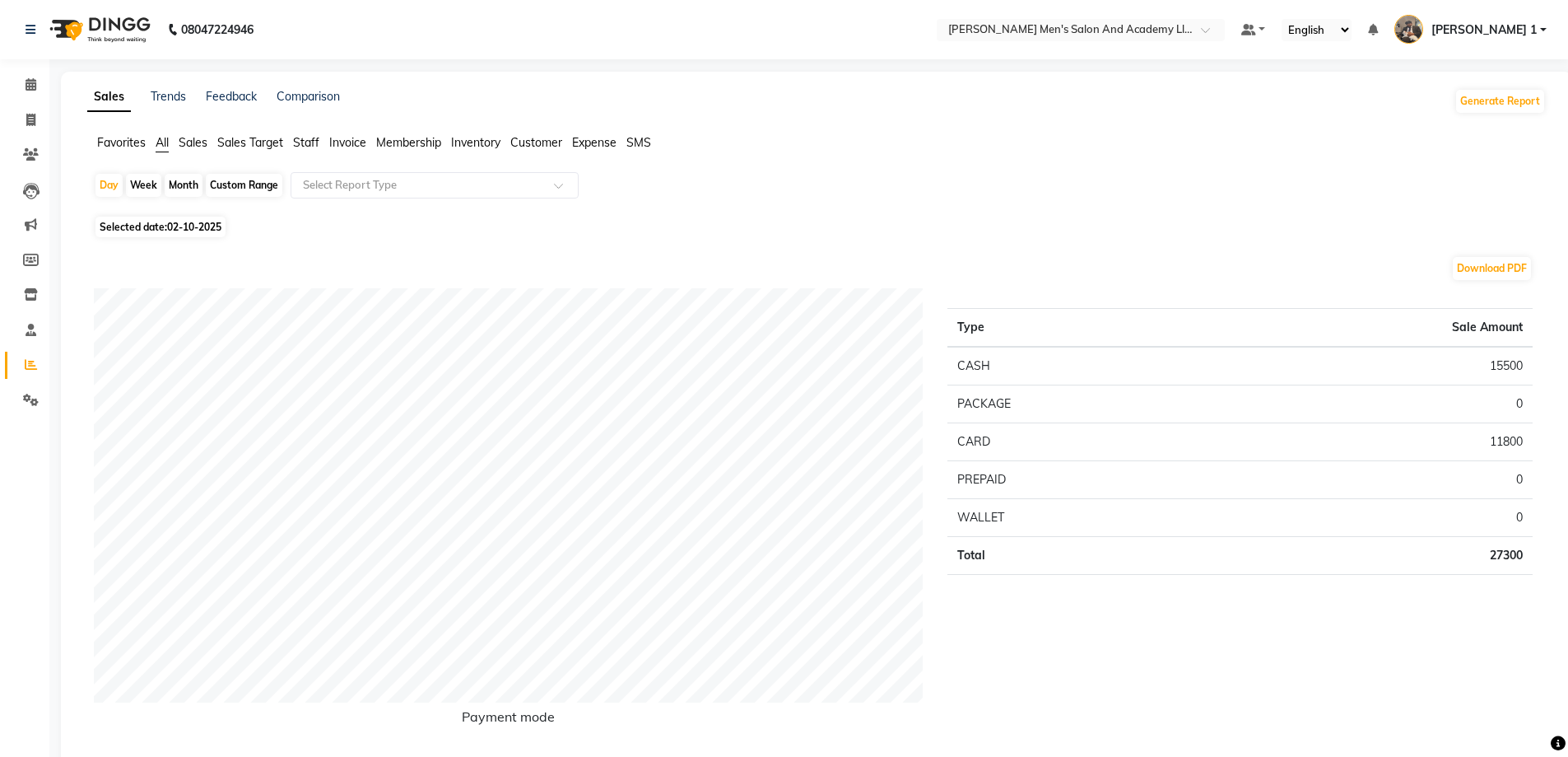
drag, startPoint x: 199, startPoint y: 141, endPoint x: 267, endPoint y: 166, distance: 72.4
click at [200, 142] on span "Sales" at bounding box center [192, 142] width 29 height 15
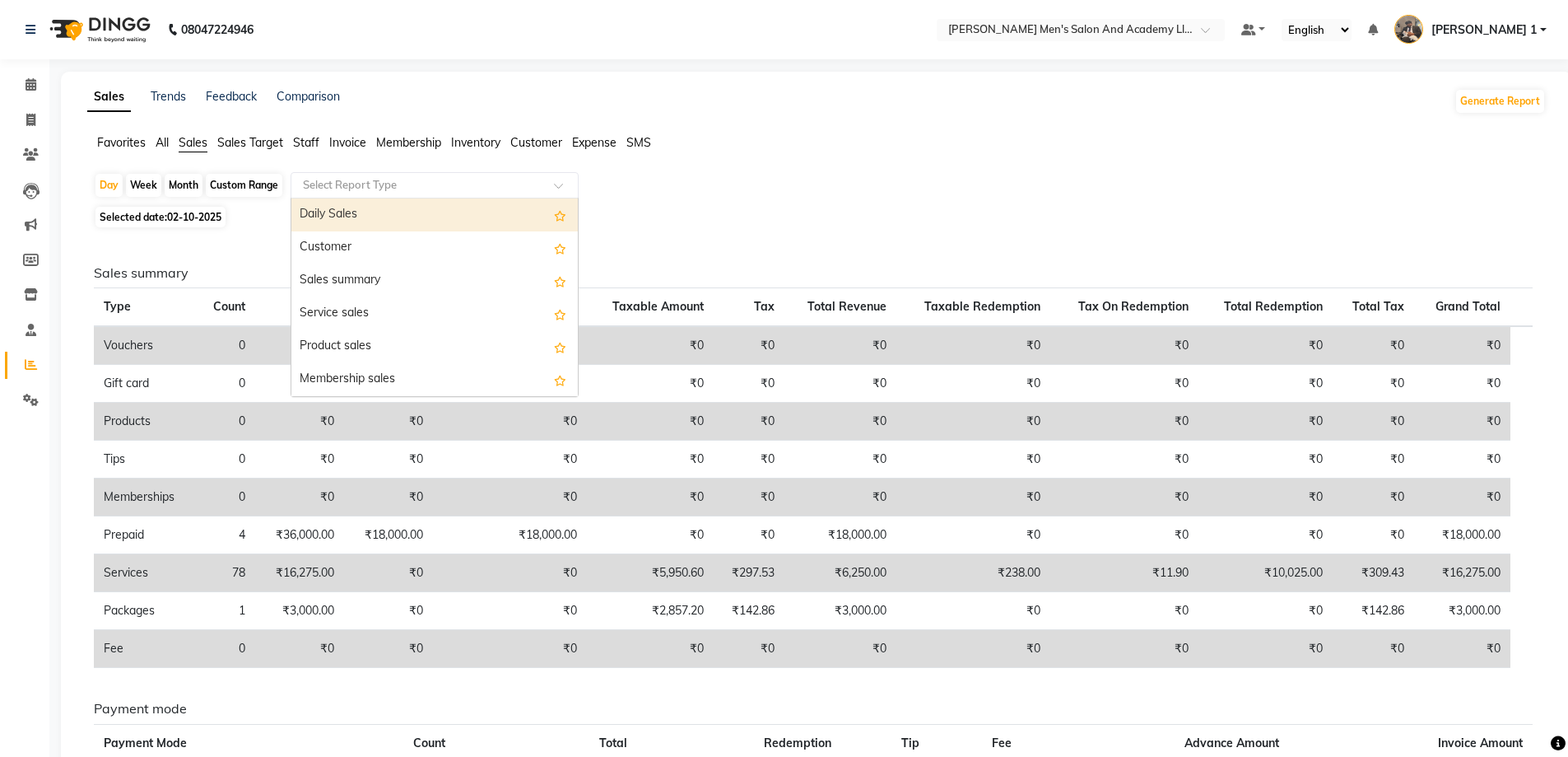
drag, startPoint x: 322, startPoint y: 185, endPoint x: 333, endPoint y: 209, distance: 26.4
click at [322, 186] on input "text" at bounding box center [418, 185] width 237 height 17
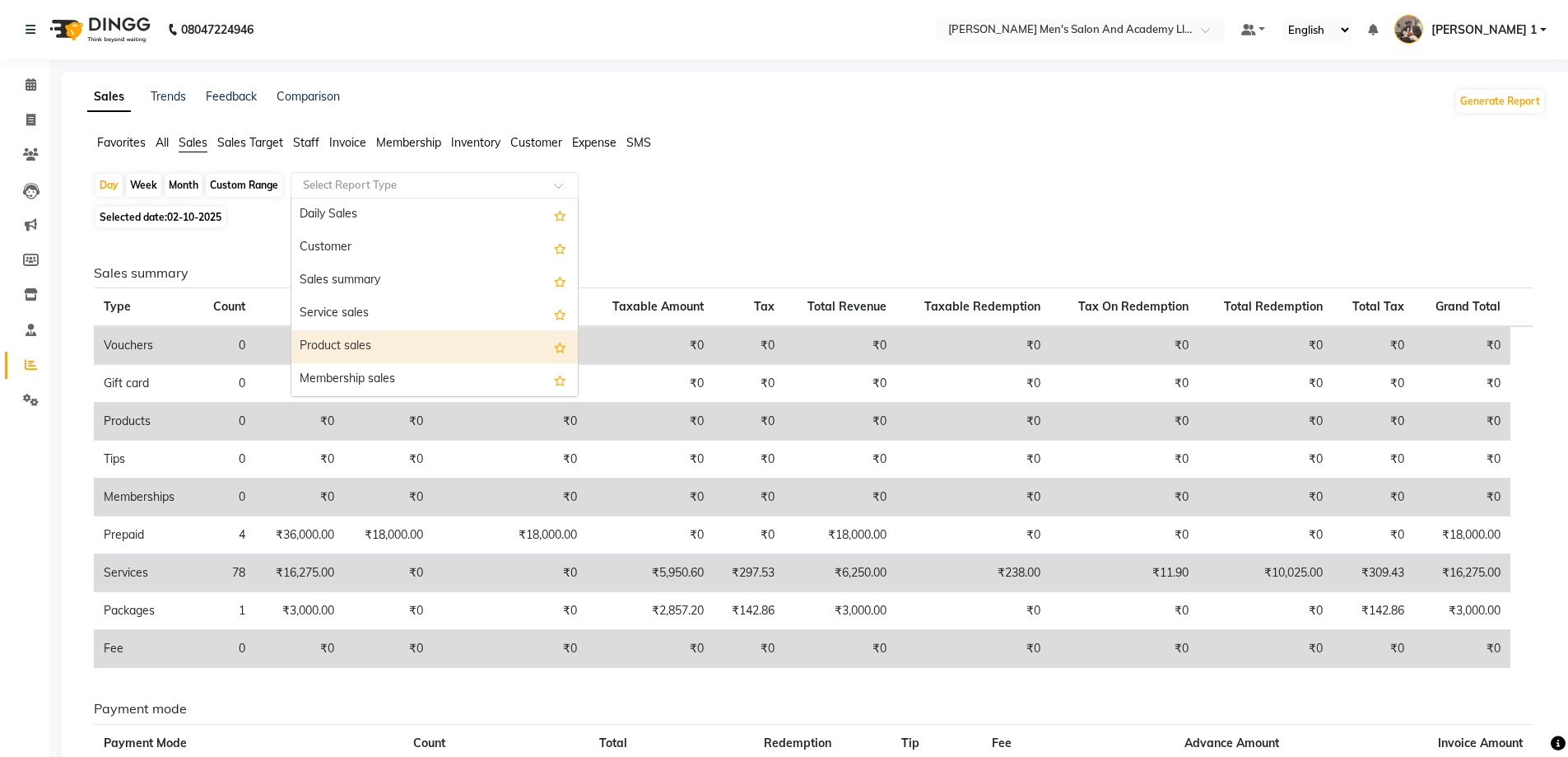
click at [358, 339] on div "Product sales" at bounding box center [434, 346] width 286 height 33
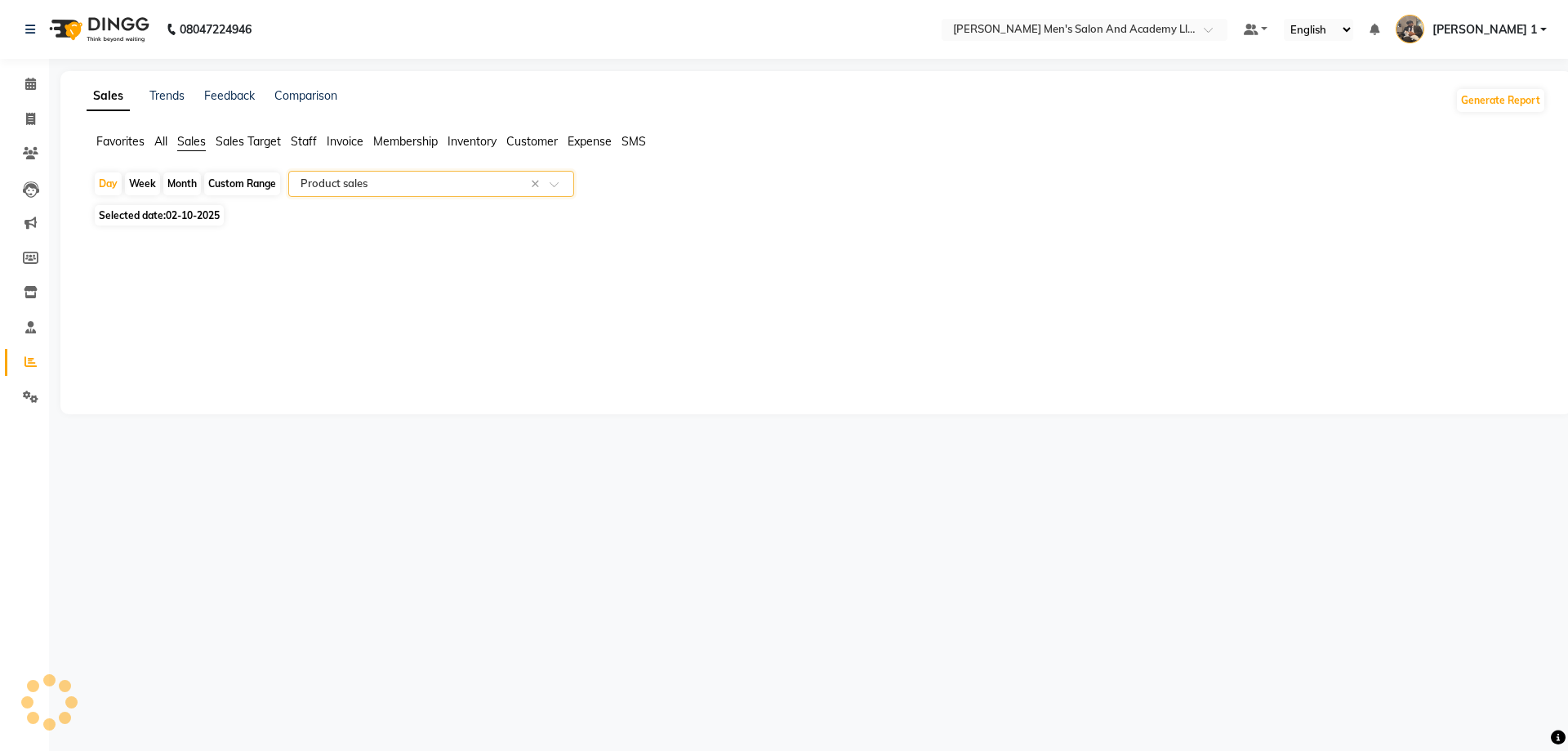
click at [364, 188] on input "text" at bounding box center [414, 183] width 236 height 17
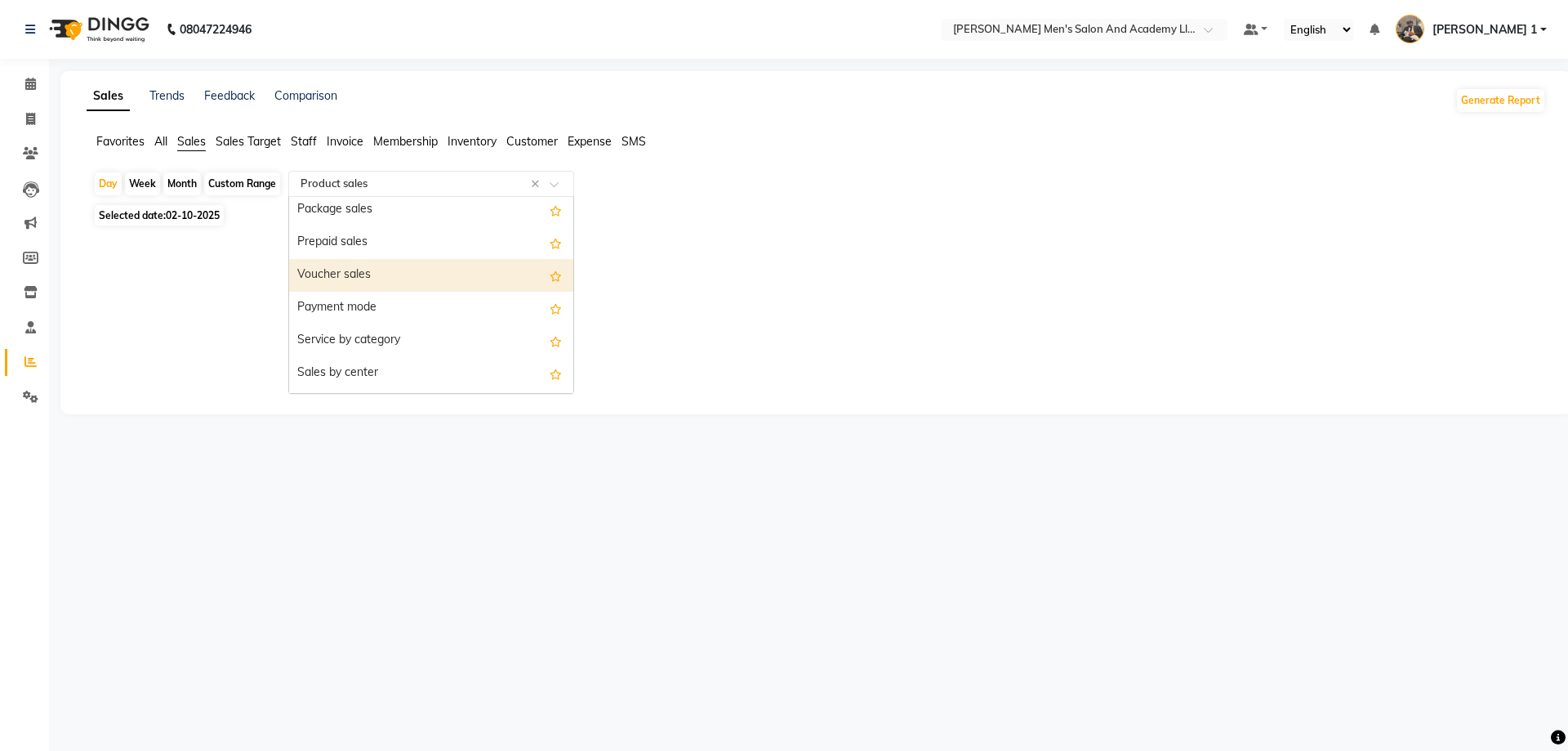
scroll to position [163, 0]
click at [364, 288] on div "Prepaid sales" at bounding box center [431, 278] width 284 height 32
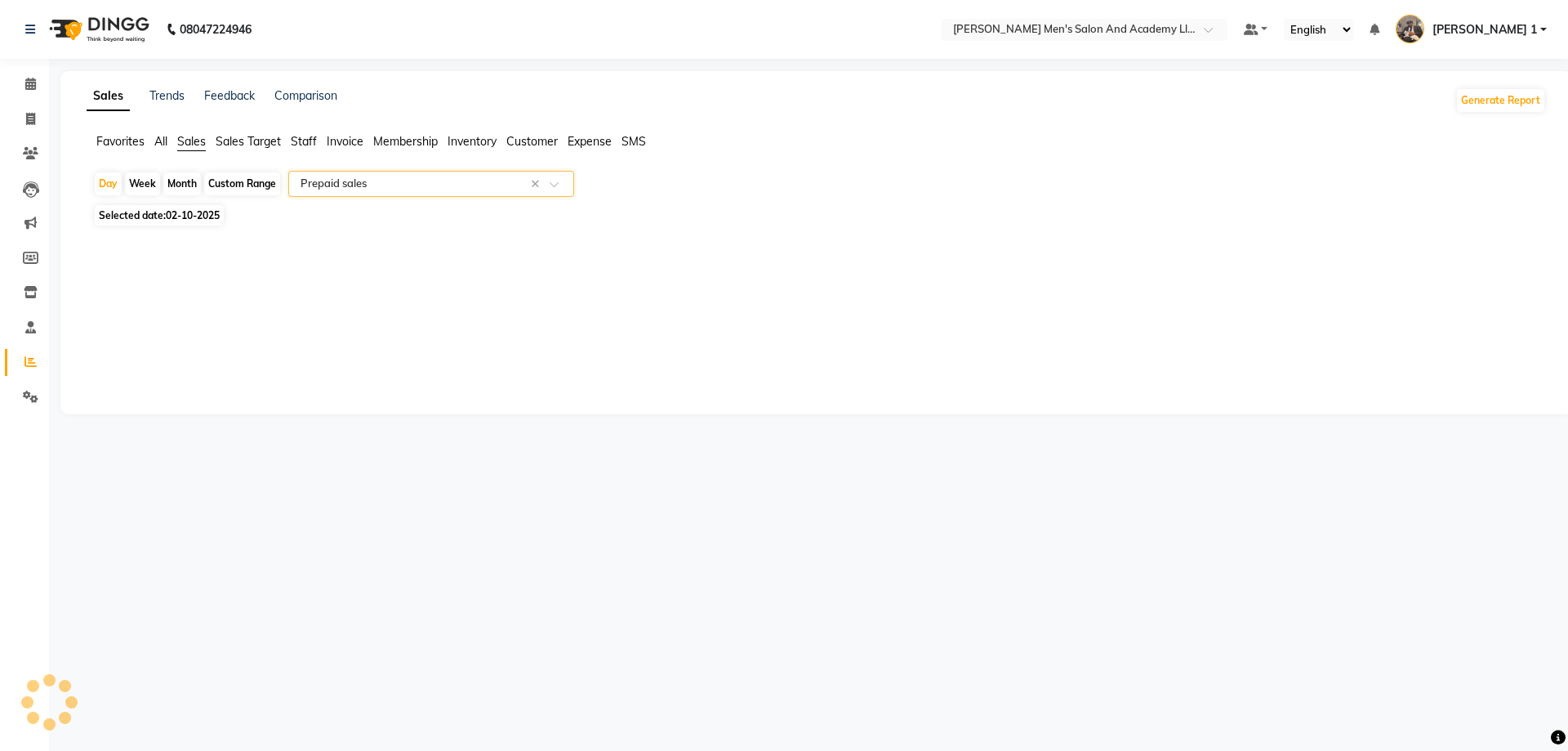
select select "full_report"
select select "csv"
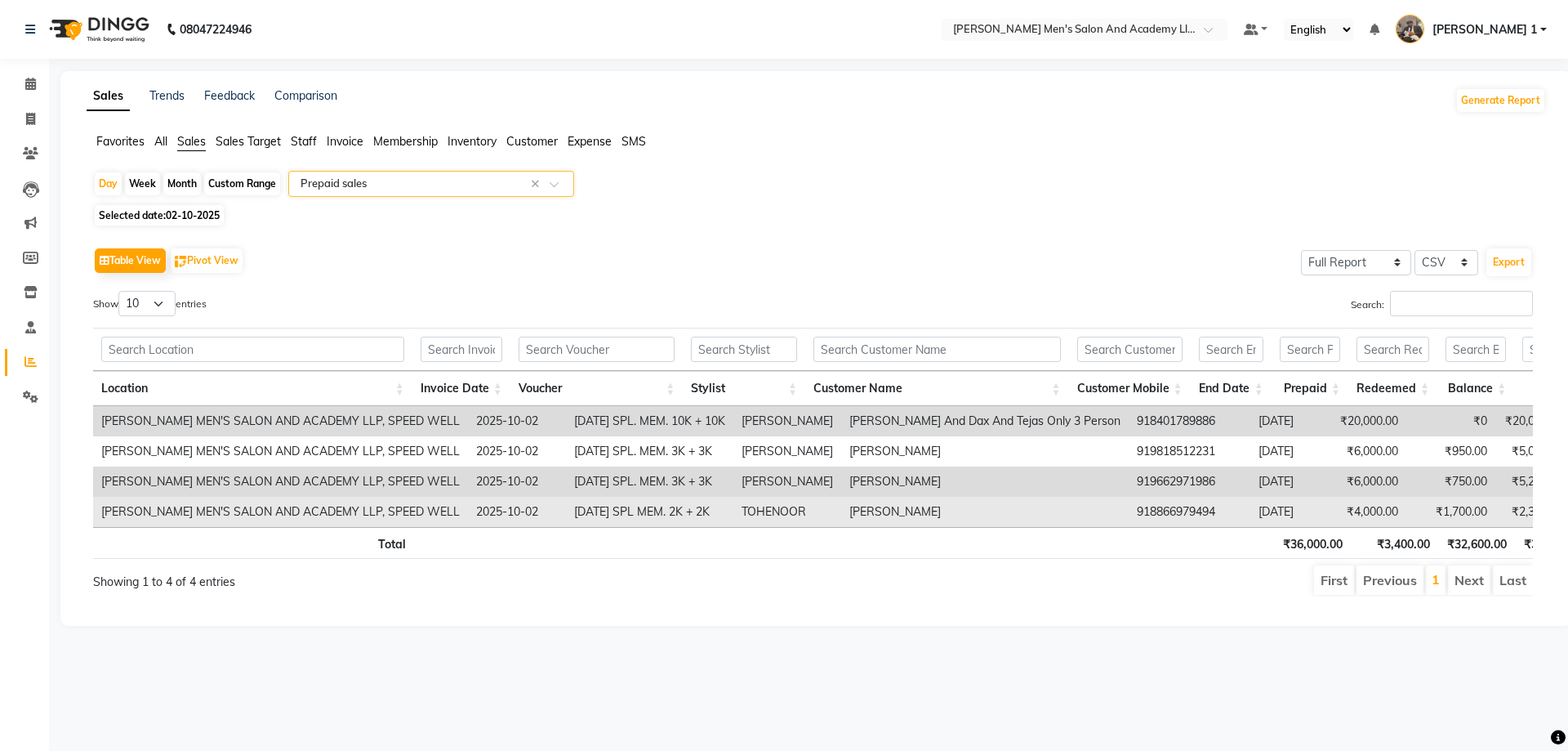
click at [609, 513] on td "[DATE] SPL MEM. 2K + 2K" at bounding box center [649, 512] width 167 height 30
copy td "[DATE] SPL MEM. 2K + 2K"
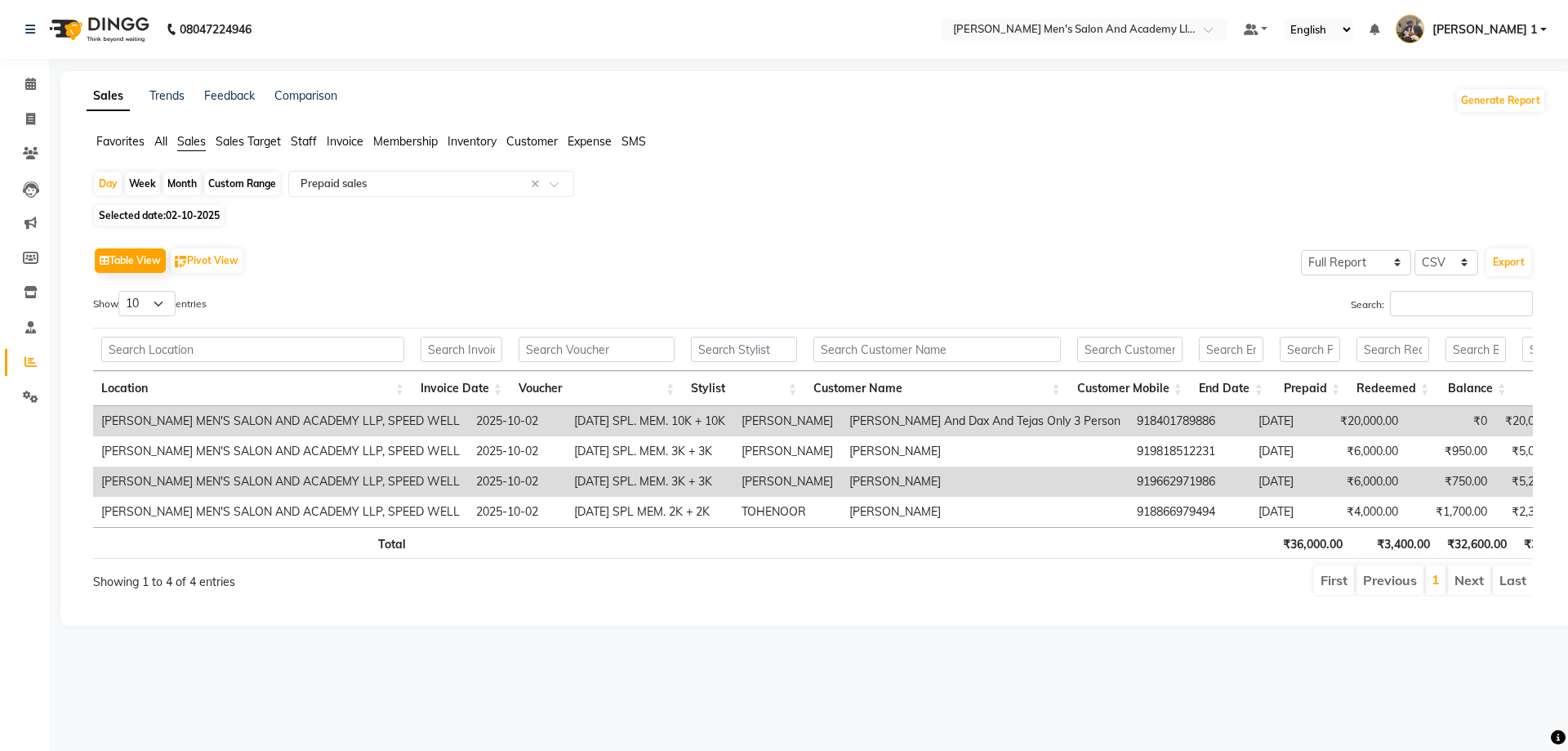
click at [566, 488] on td "[DATE] SPL. MEM. 3K + 3K" at bounding box center [649, 481] width 167 height 30
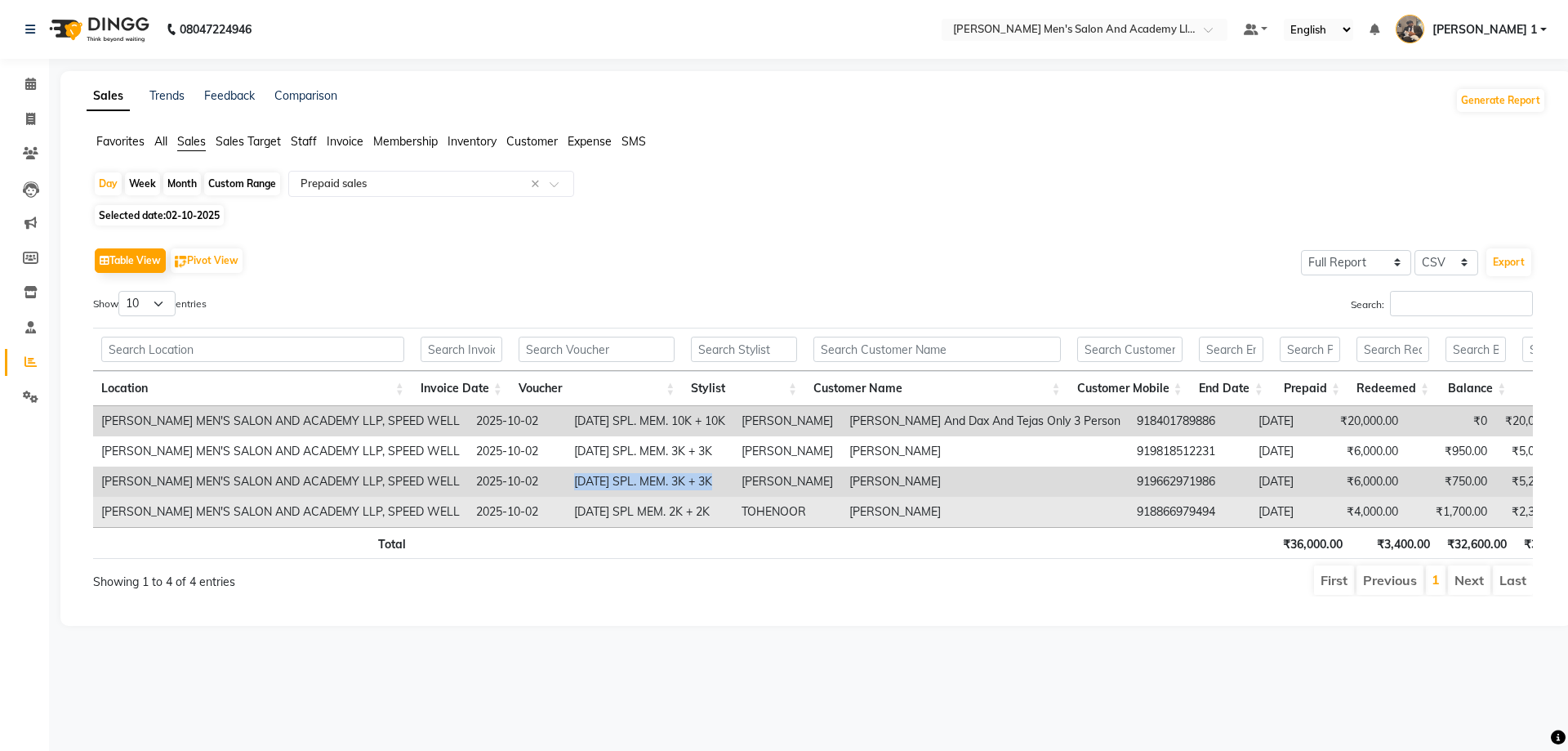
copy td "[DATE] SPL. MEM. 3K + 3K"
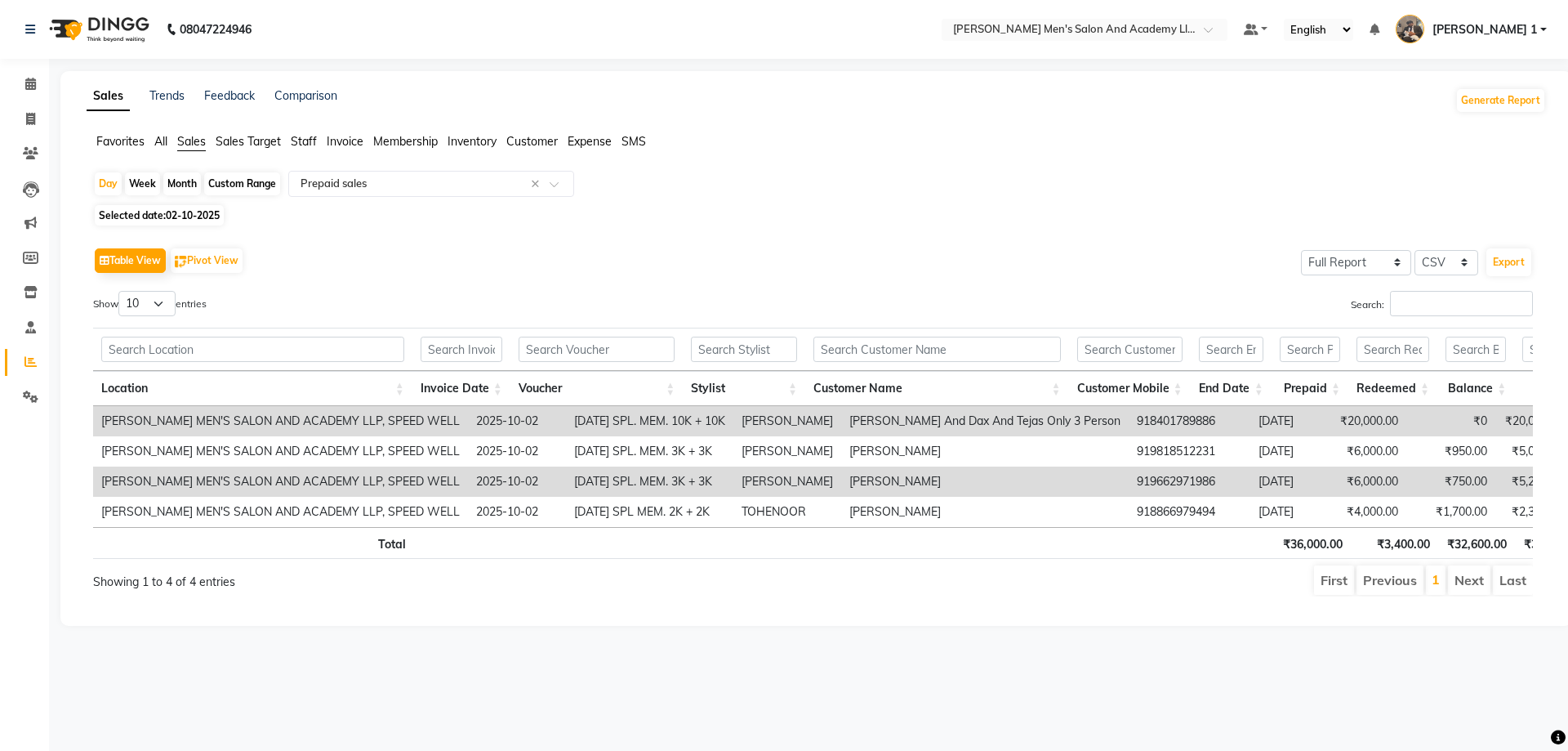
click at [566, 425] on td "[DATE] SPL. MEM. 10K + 10K" at bounding box center [649, 421] width 167 height 30
click at [566, 424] on td "[DATE] SPL. MEM. 10K + 10K" at bounding box center [649, 421] width 167 height 30
copy td "[DATE] SPL. MEM. 10K + 10K"
click at [330, 196] on ng-select "Select Report Type × Prepaid sales ×" at bounding box center [431, 184] width 286 height 26
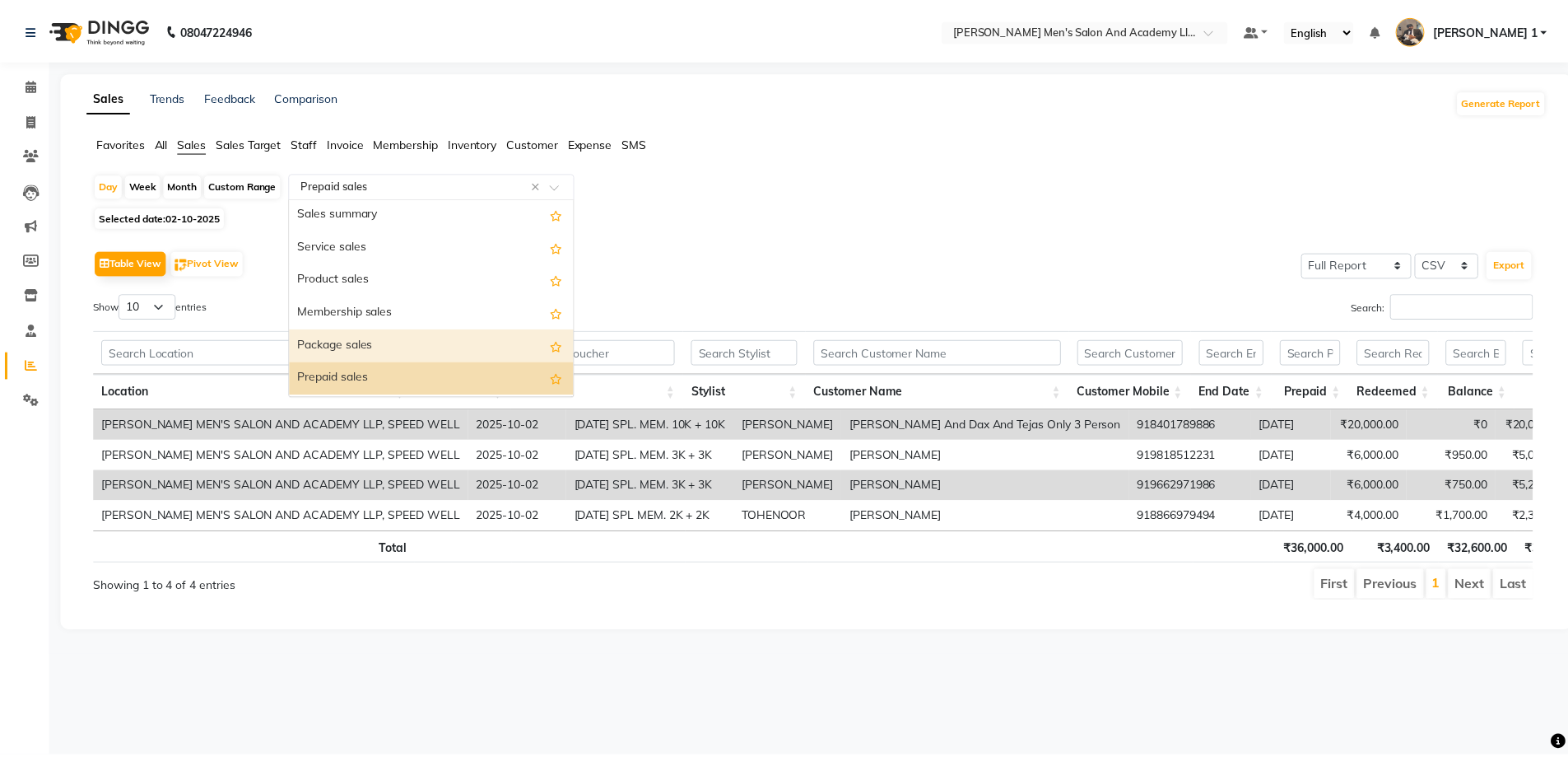
scroll to position [66, 0]
click at [347, 340] on div "Package sales" at bounding box center [434, 346] width 286 height 33
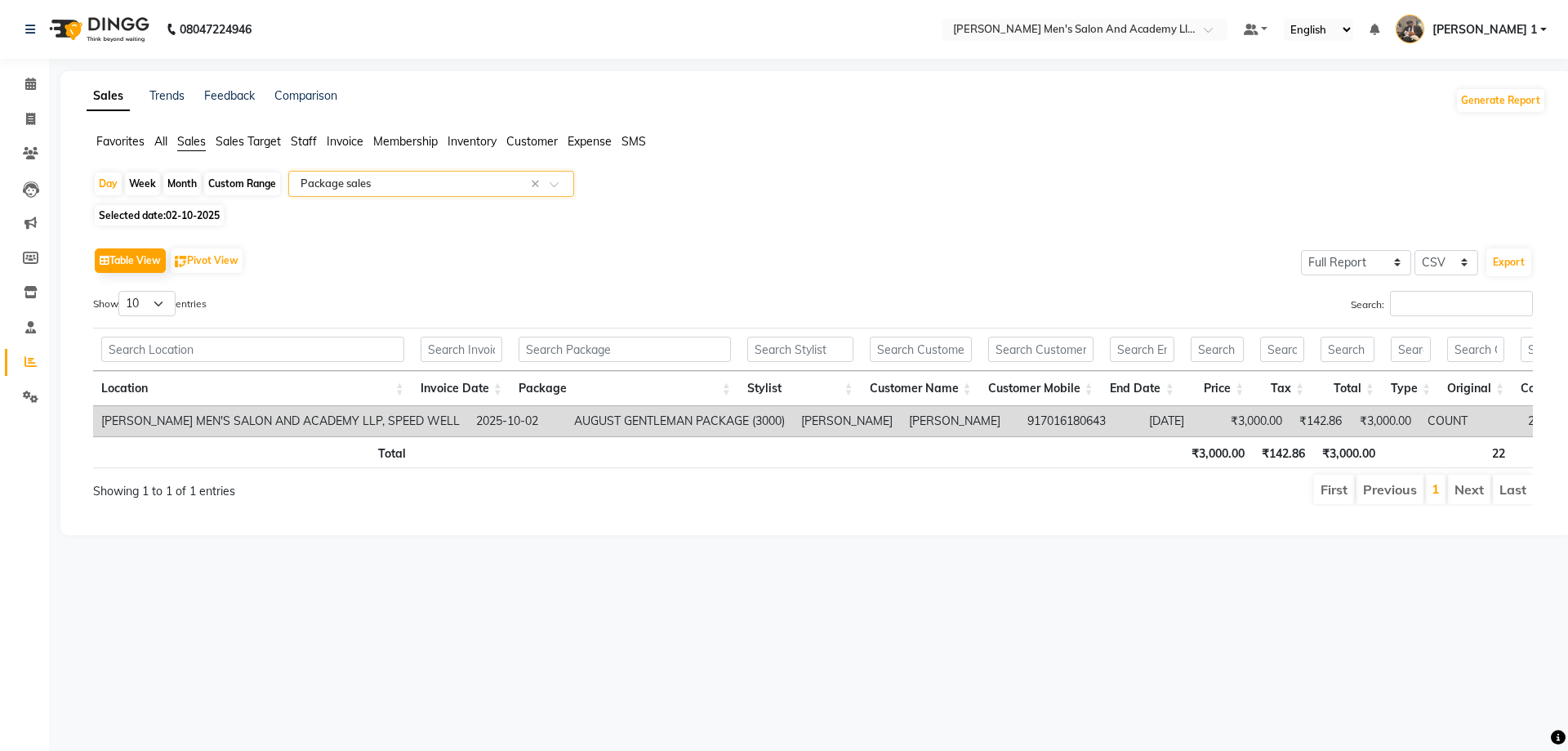
click at [574, 422] on td "AUGUST GENTLEMAN PACKAGE (3000)" at bounding box center [679, 421] width 227 height 30
copy td "AUGUST GENTLEMAN PACKAGE (3000)"
click at [35, 122] on icon at bounding box center [31, 119] width 9 height 12
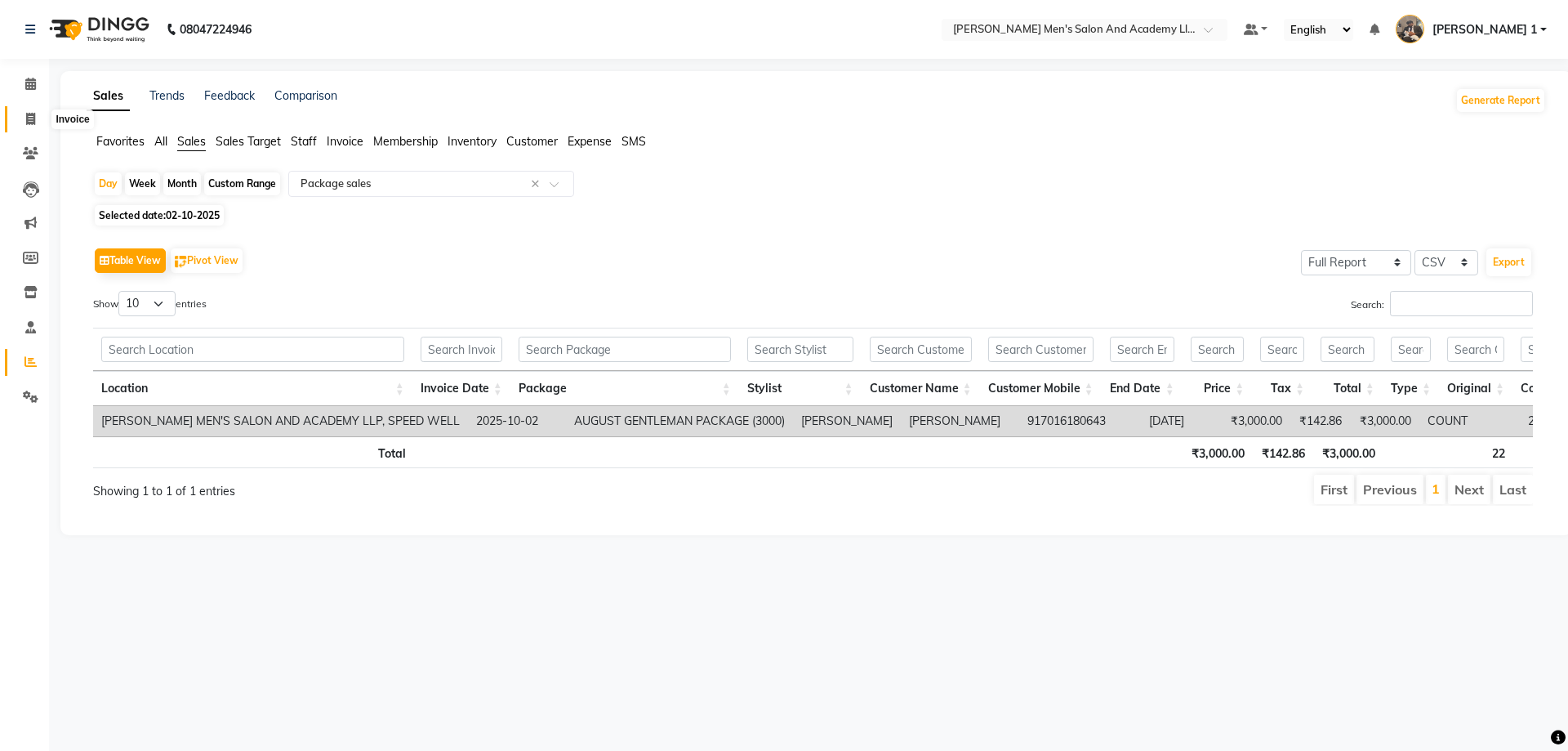
select select "service"
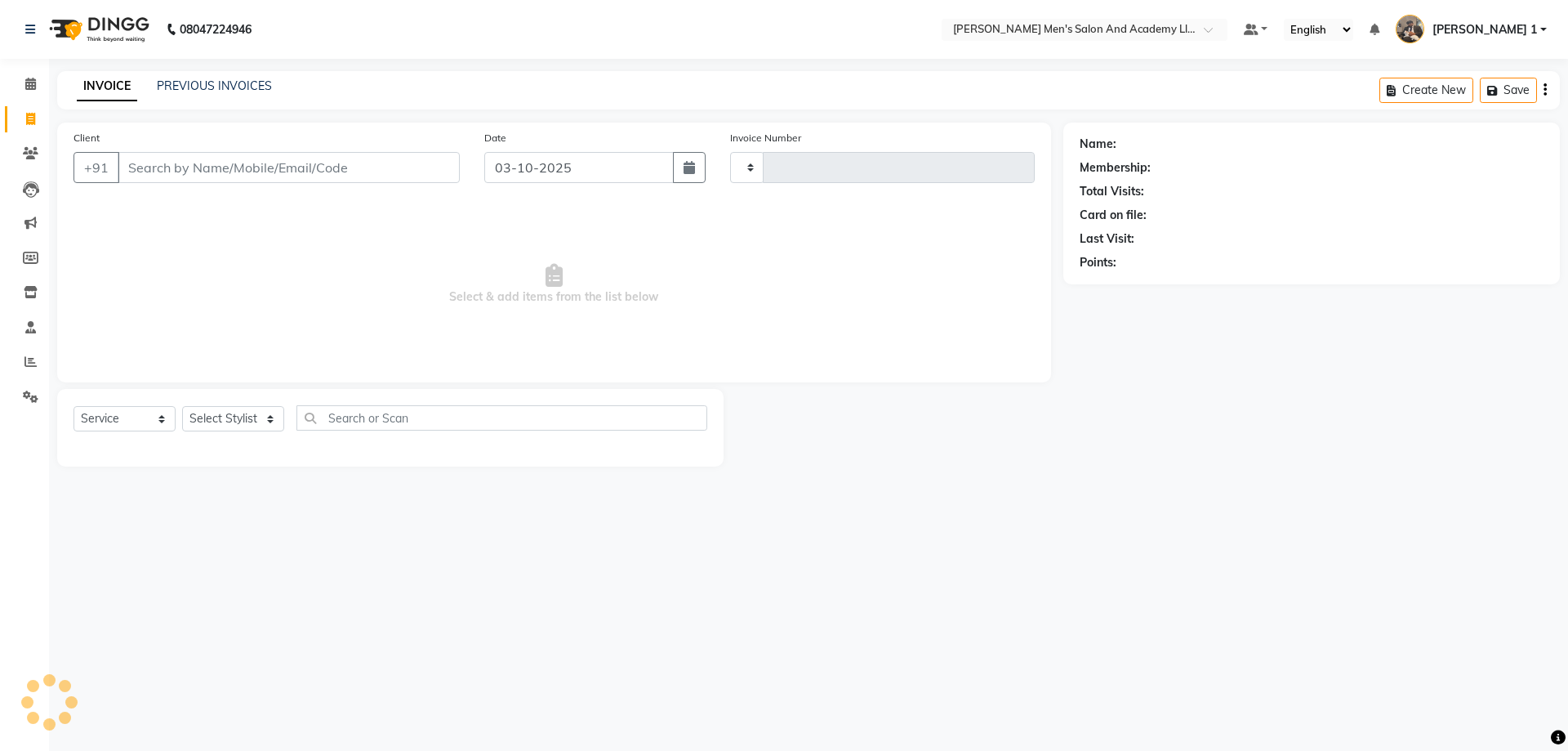
type input "10749"
select select "6752"
click at [29, 356] on icon at bounding box center [31, 362] width 12 height 12
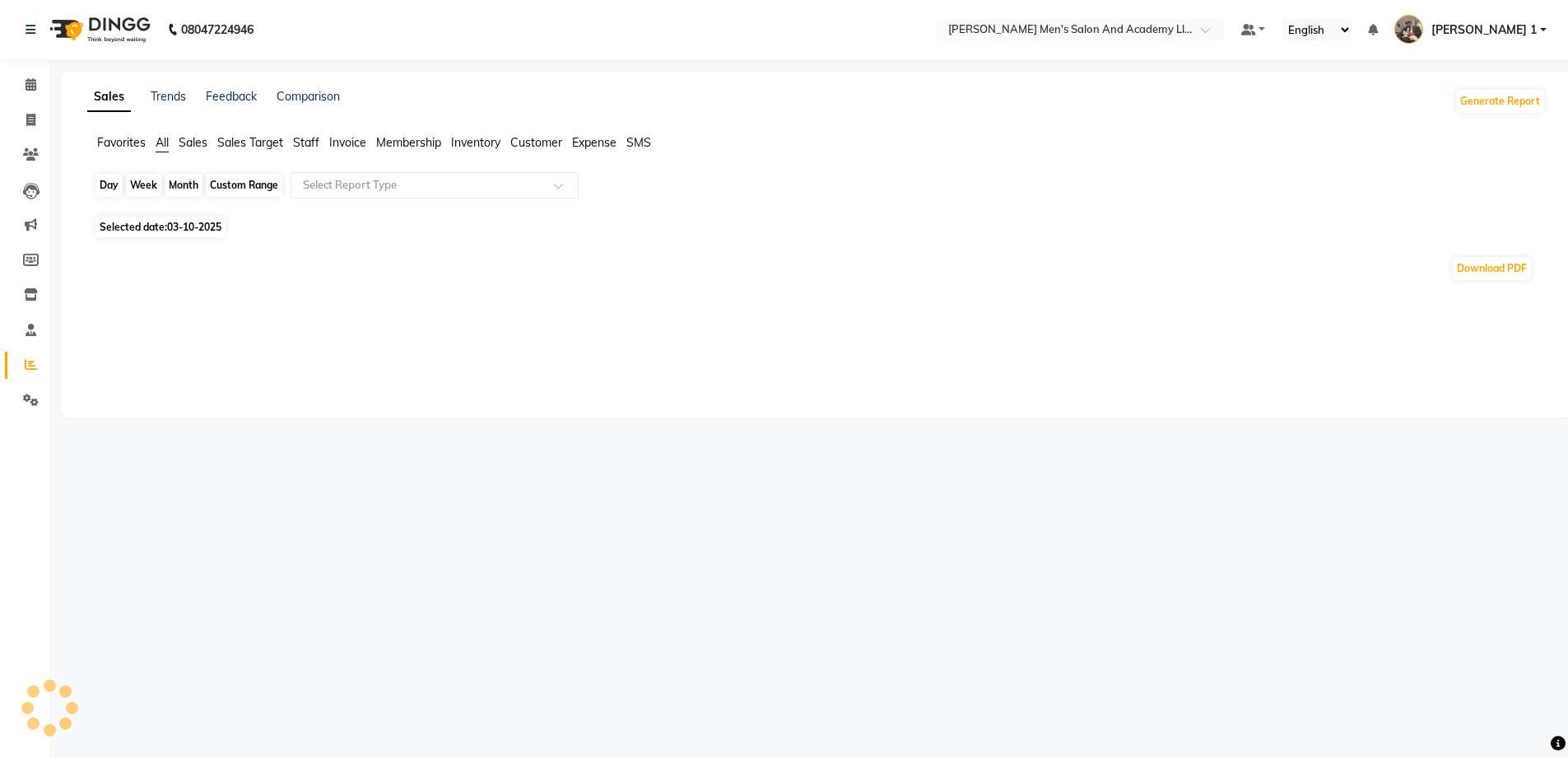
click at [107, 182] on div "Day" at bounding box center [109, 185] width 27 height 23
select select "10"
select select "2025"
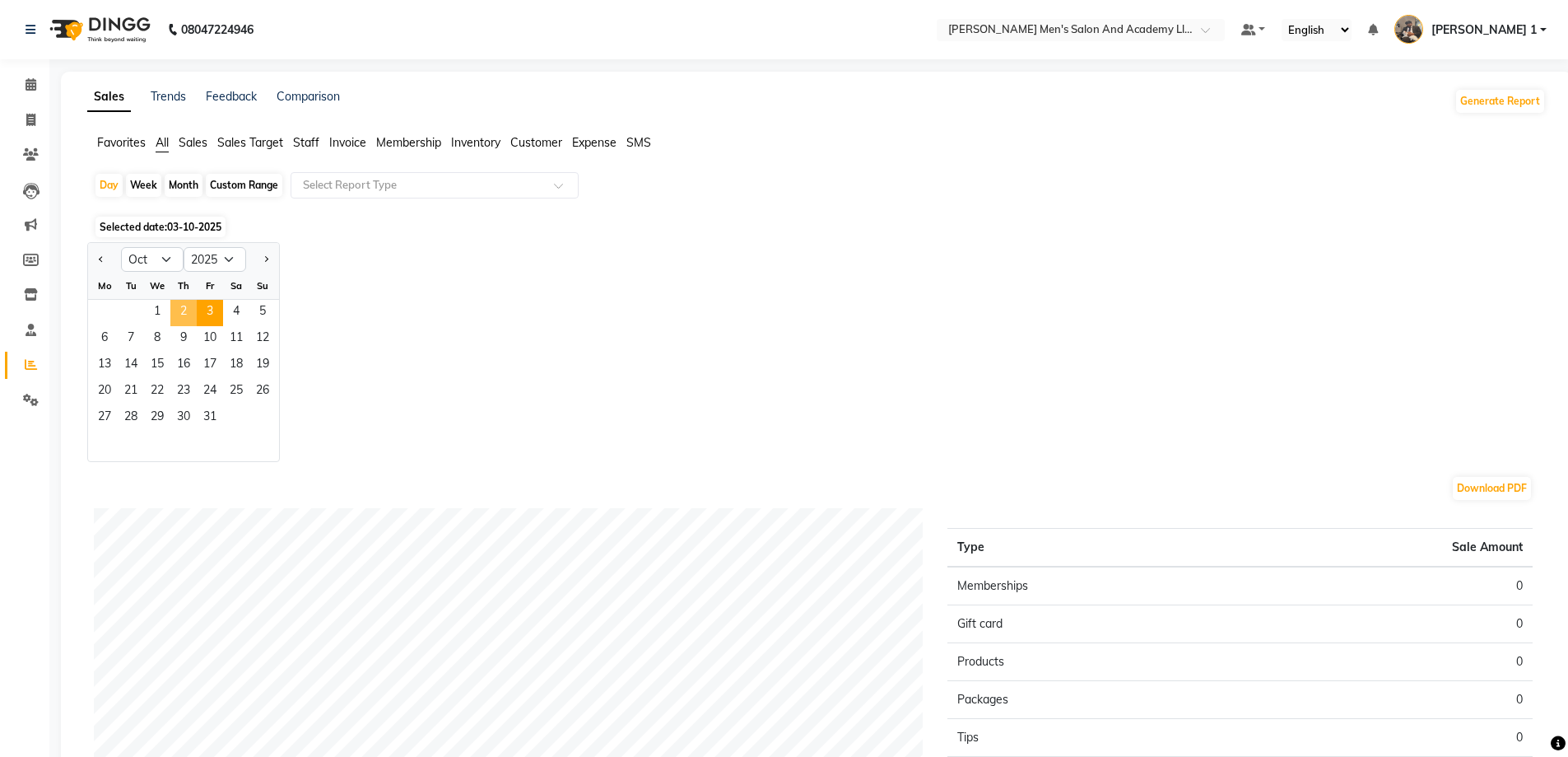
click at [184, 309] on span "2" at bounding box center [184, 313] width 26 height 26
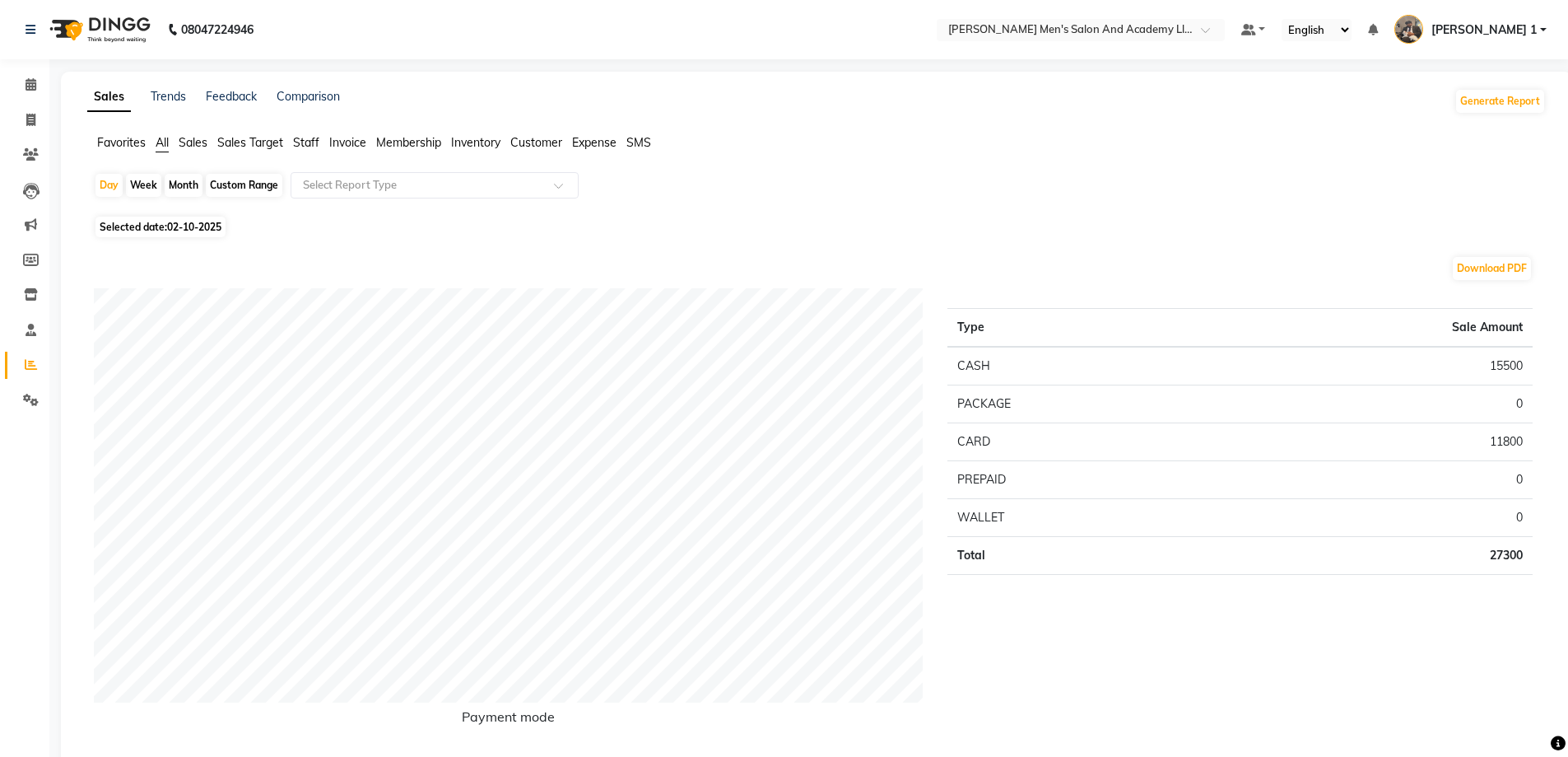
click at [309, 148] on span "Staff" at bounding box center [306, 142] width 26 height 15
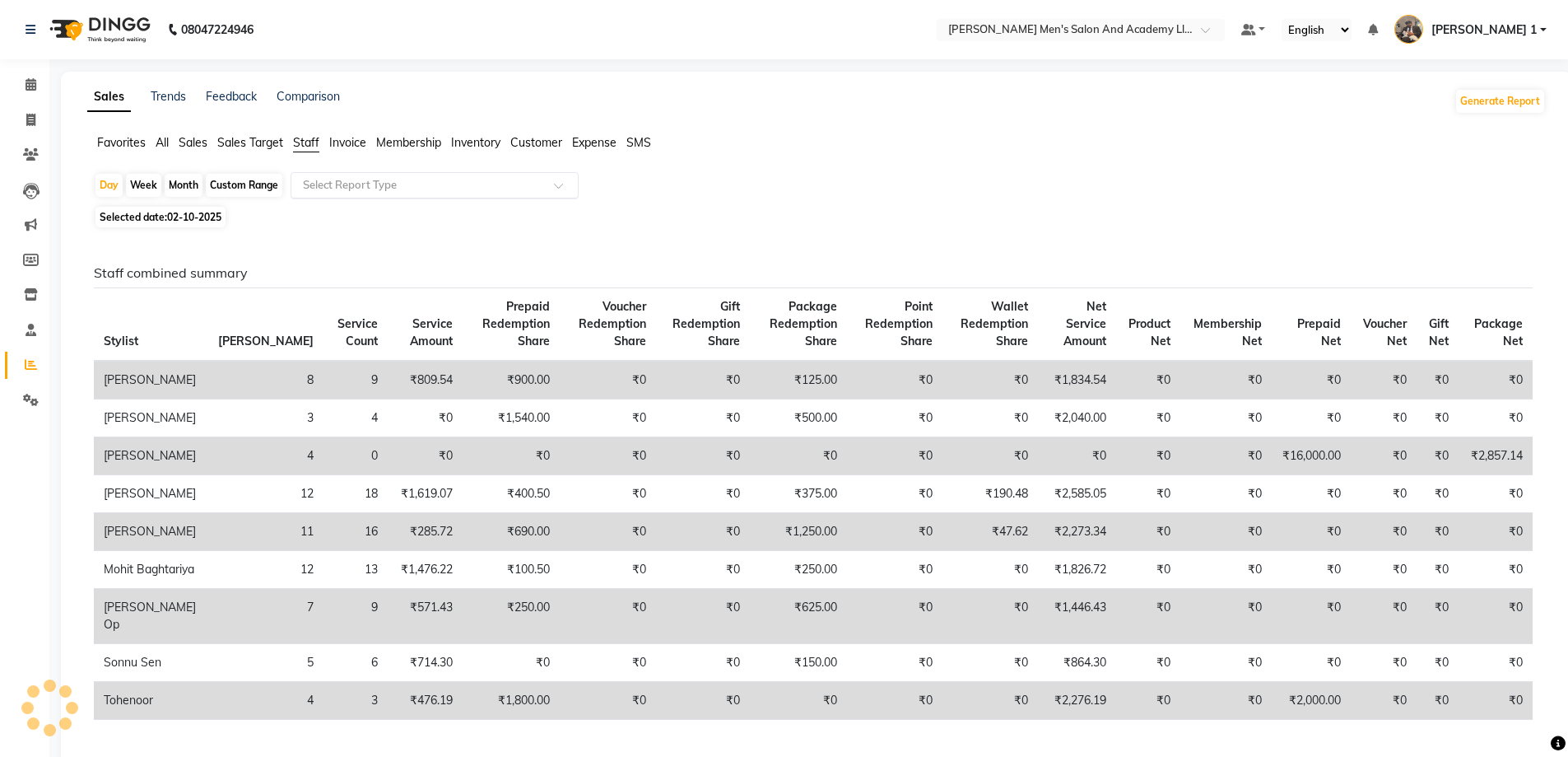
click at [314, 189] on input "text" at bounding box center [418, 185] width 237 height 17
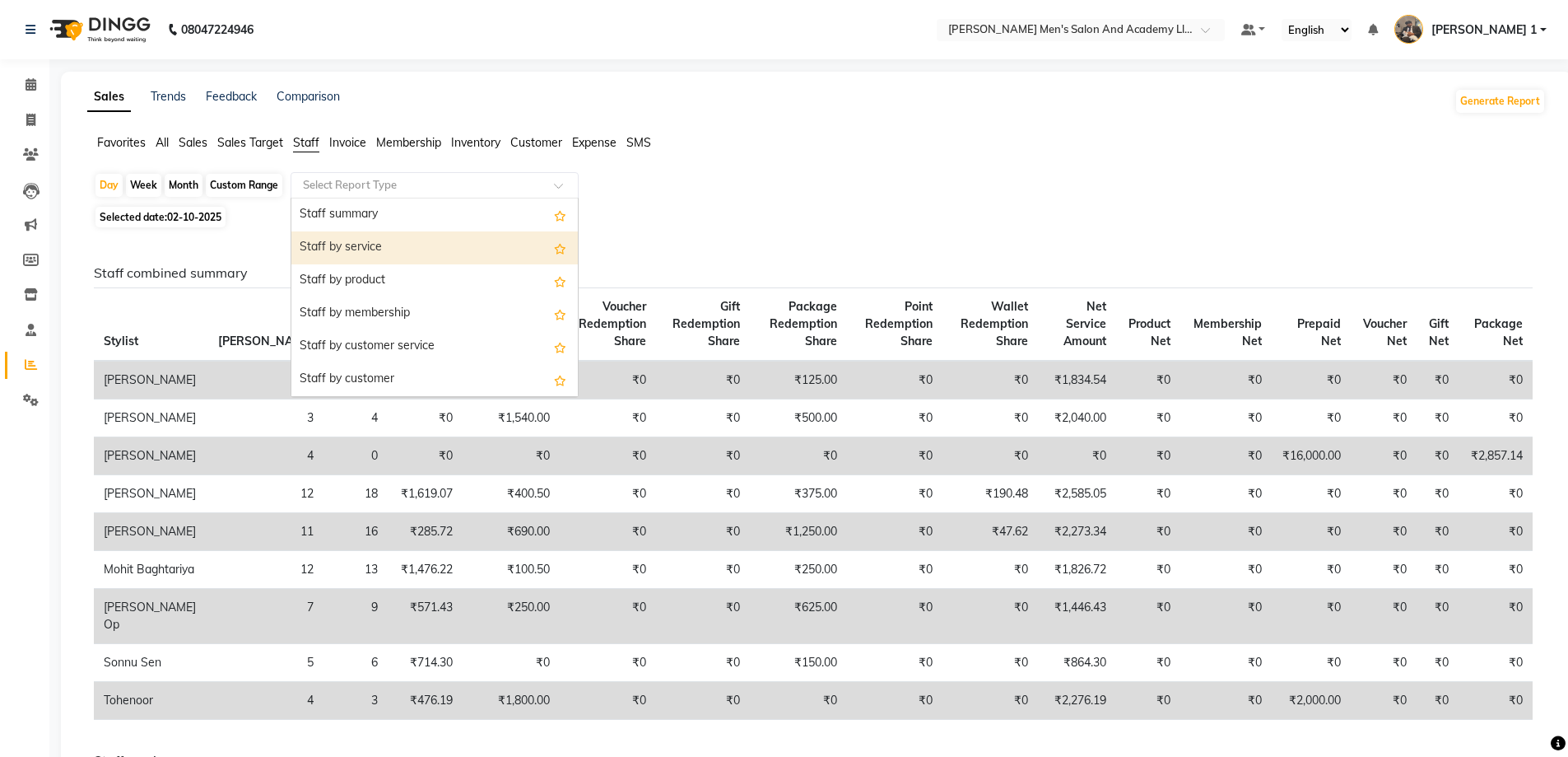
click at [335, 232] on div "Staff summary Staff by service Staff by product Staff by membership Staff by cu…" at bounding box center [434, 561] width 286 height 724
click at [335, 232] on div "Staff by service" at bounding box center [434, 247] width 286 height 33
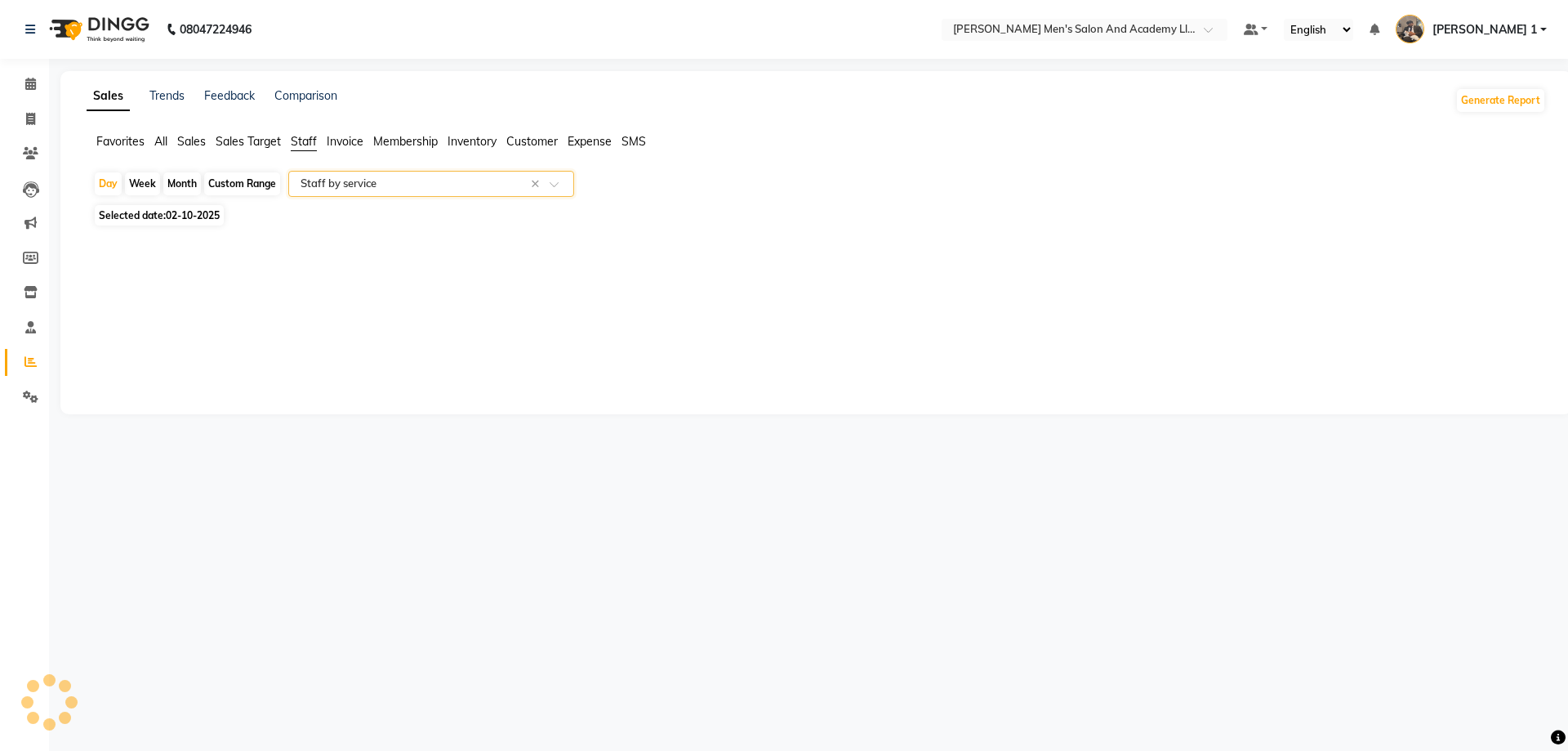
select select "full_report"
select select "csv"
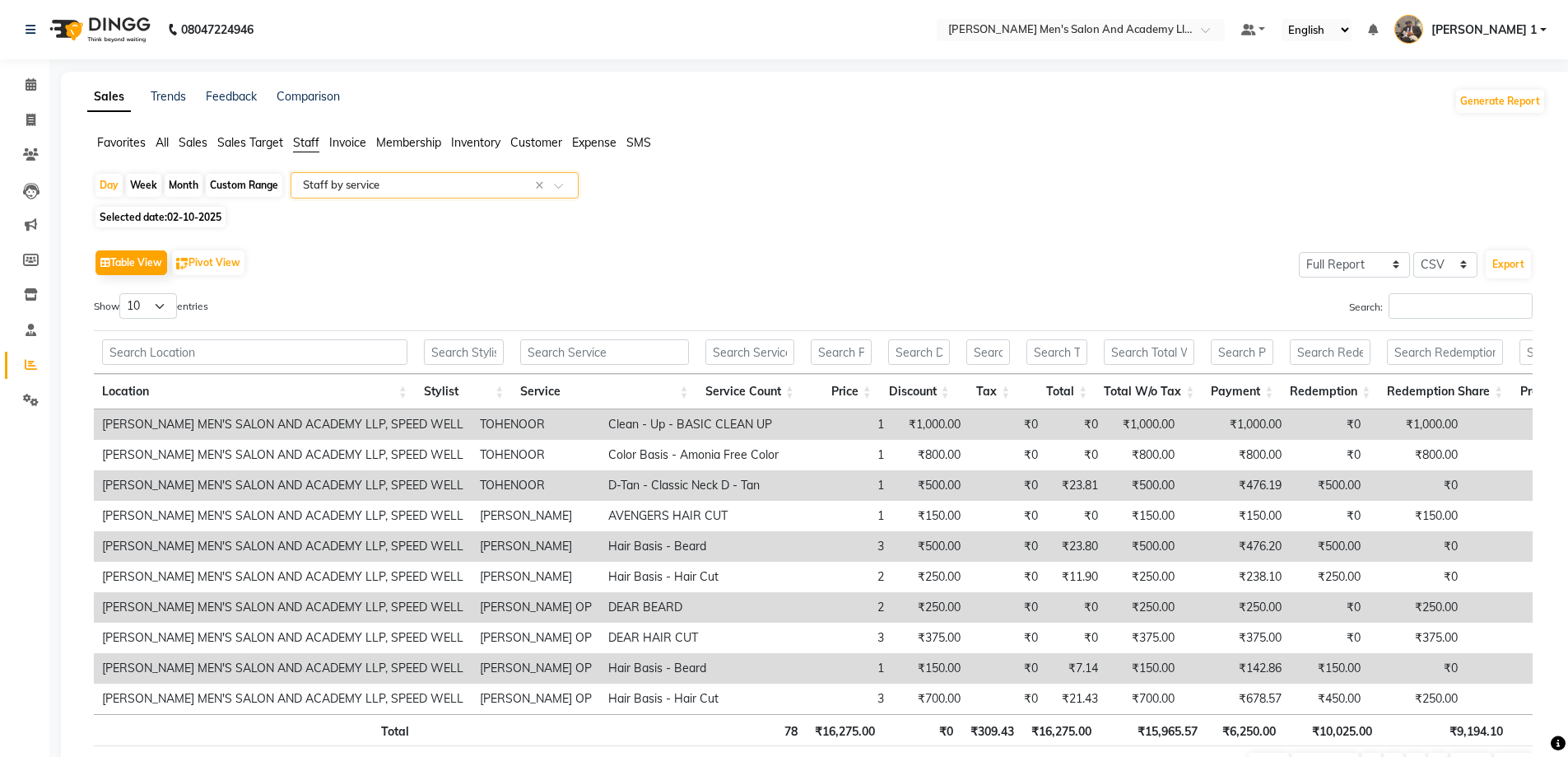
drag, startPoint x: 1421, startPoint y: 322, endPoint x: 1418, endPoint y: 312, distance: 10.4
click at [1418, 314] on div "Search:" at bounding box center [1179, 309] width 707 height 32
click at [1418, 311] on input "Search:" at bounding box center [1460, 306] width 144 height 26
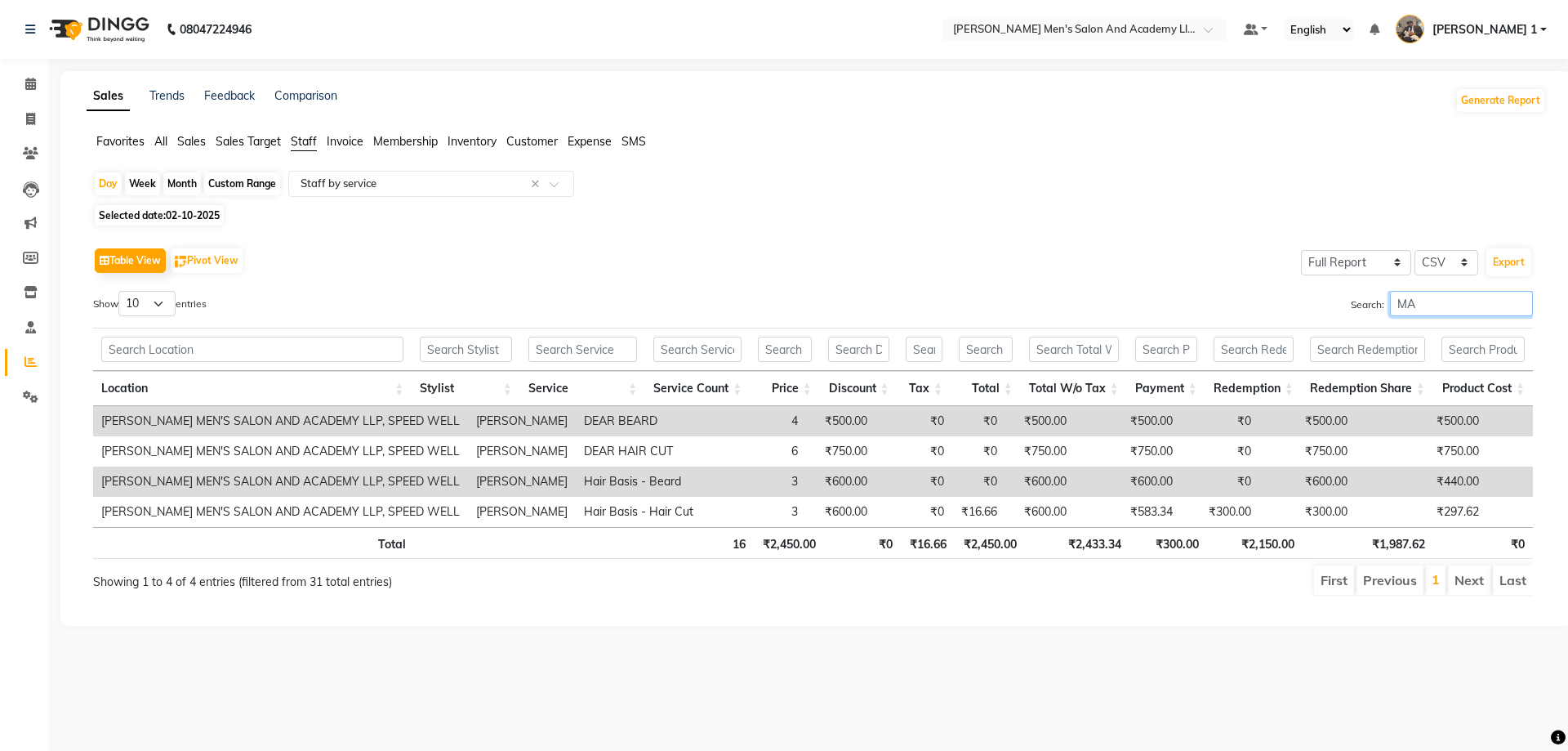
type input "M"
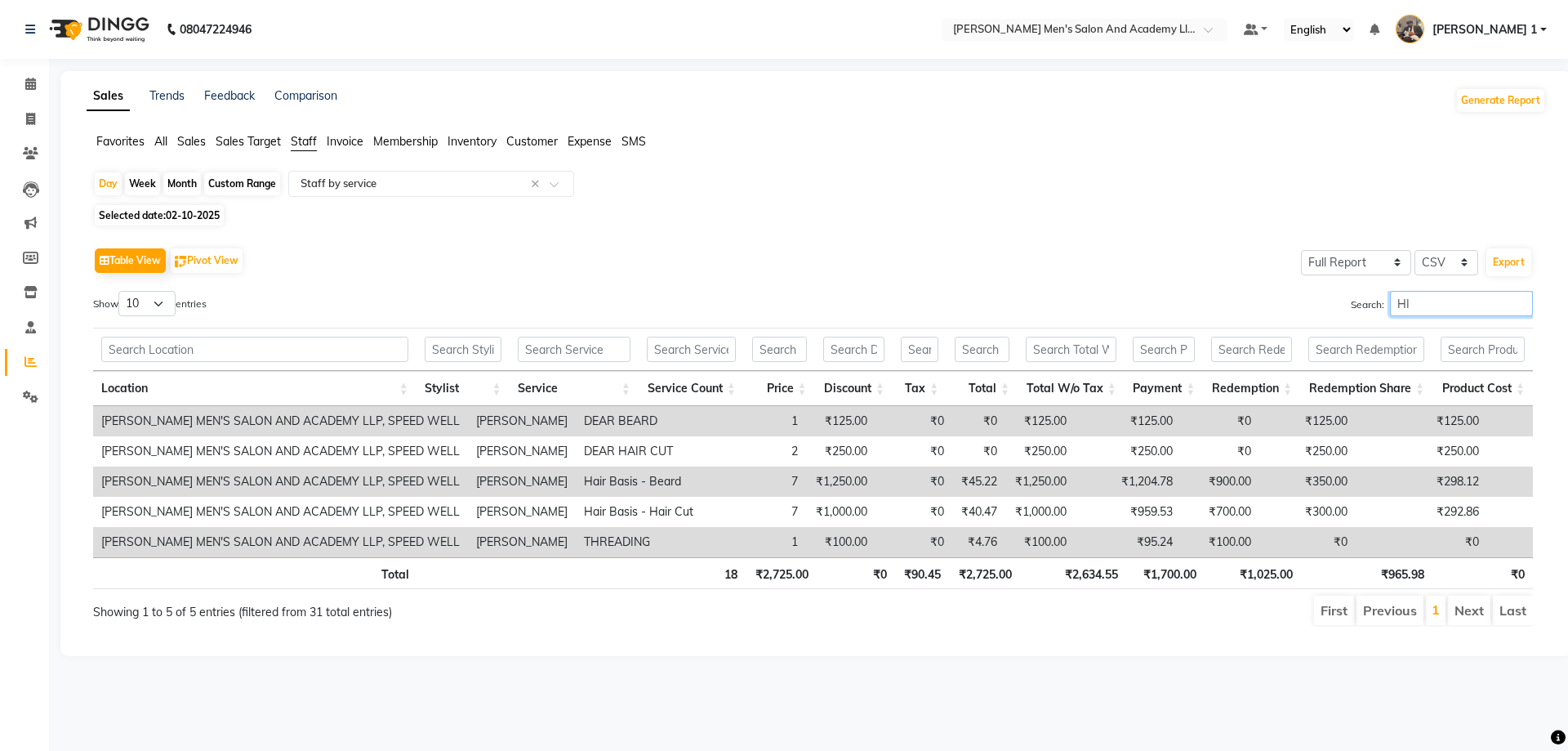
type input "H"
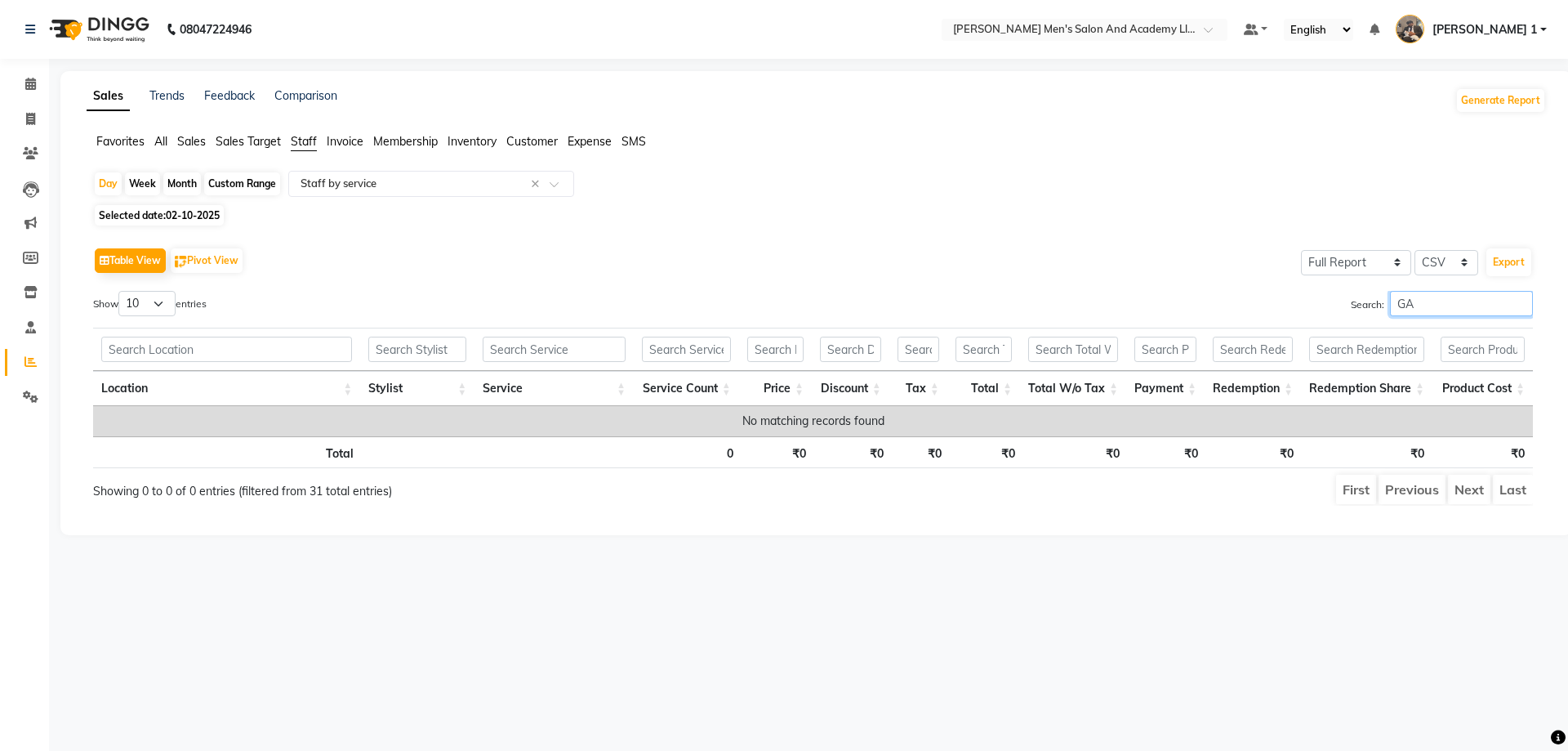
type input "G"
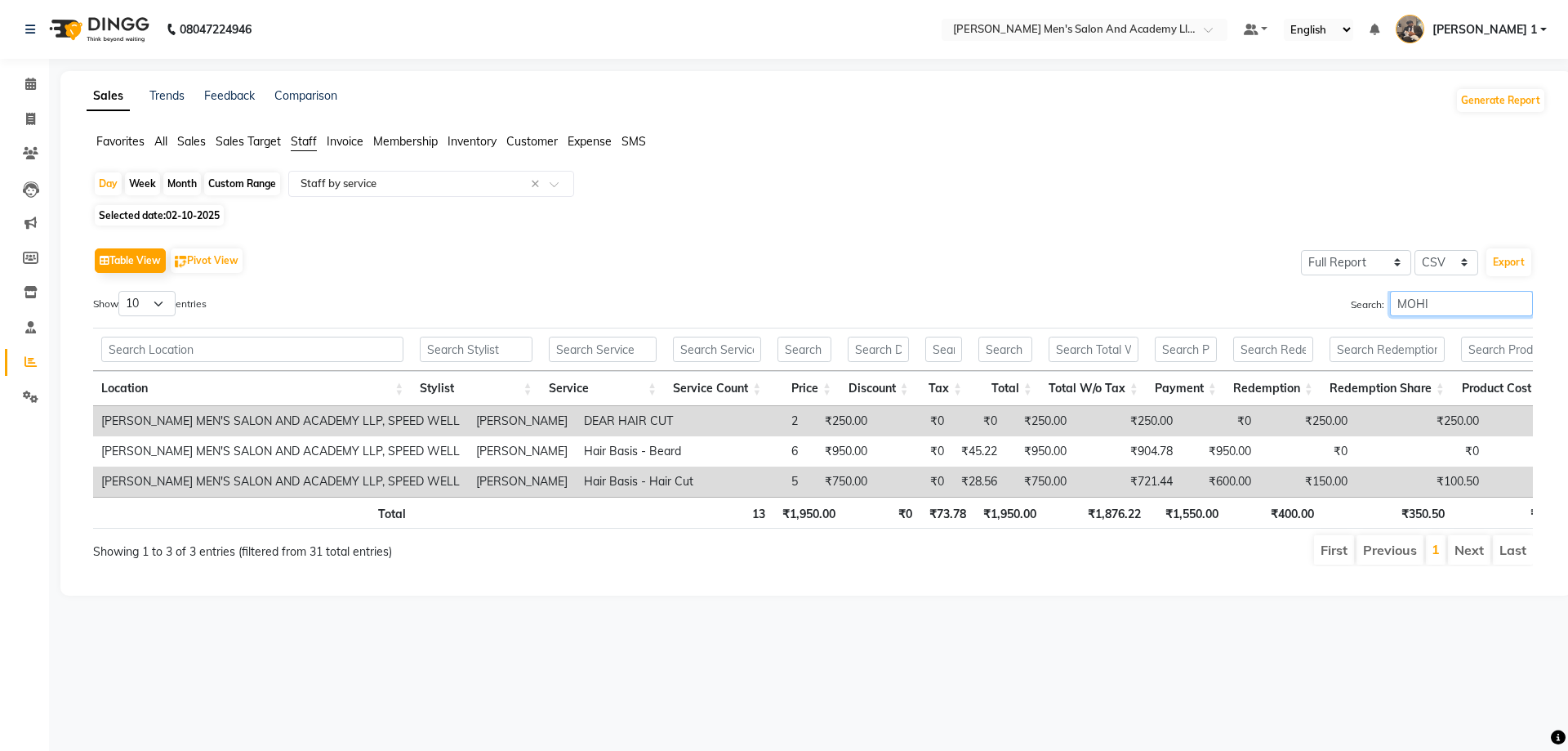
type input "MOHI"
click at [24, 117] on span at bounding box center [31, 119] width 29 height 18
select select "service"
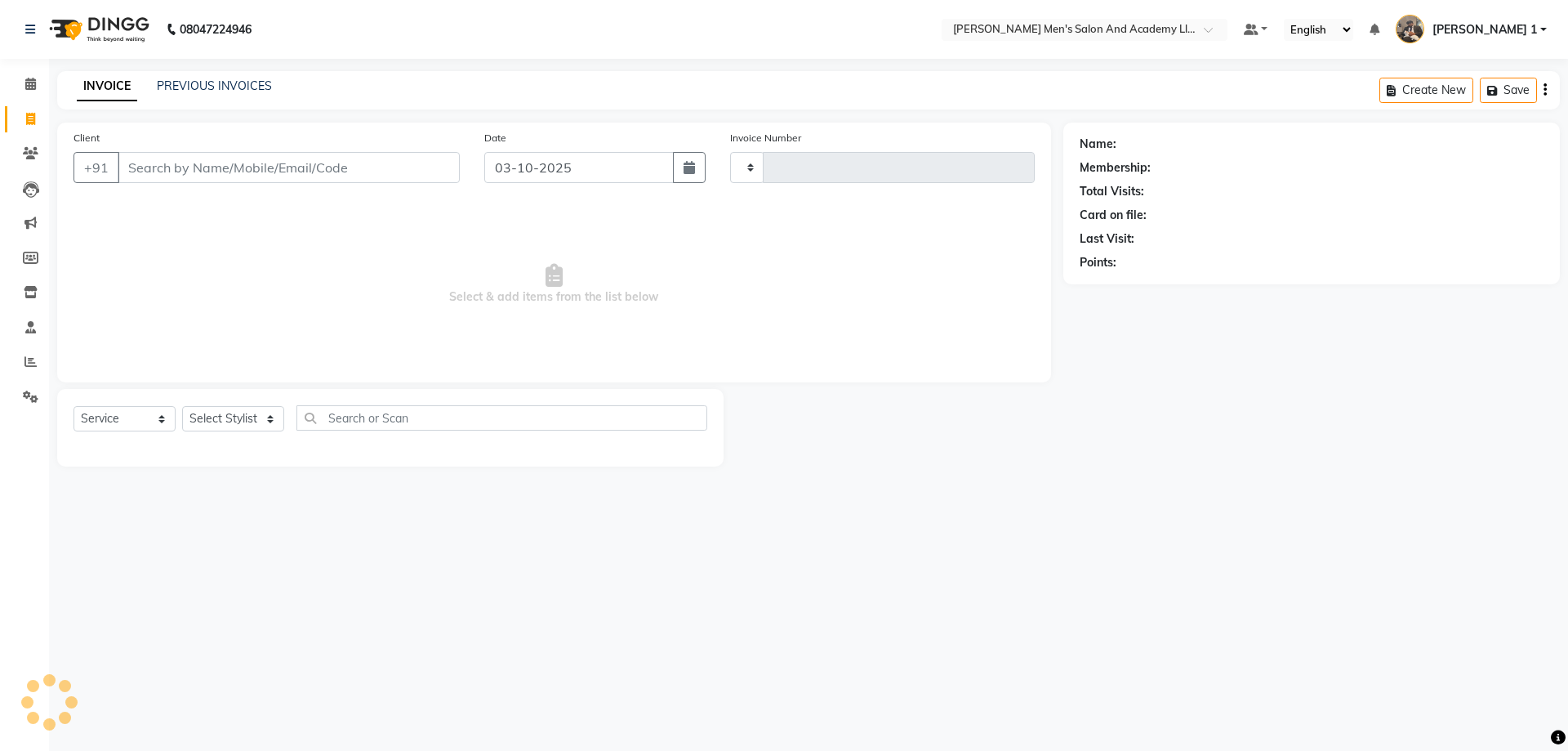
type input "10749"
select select "6752"
click at [175, 86] on link "PREVIOUS INVOICES" at bounding box center [214, 86] width 115 height 15
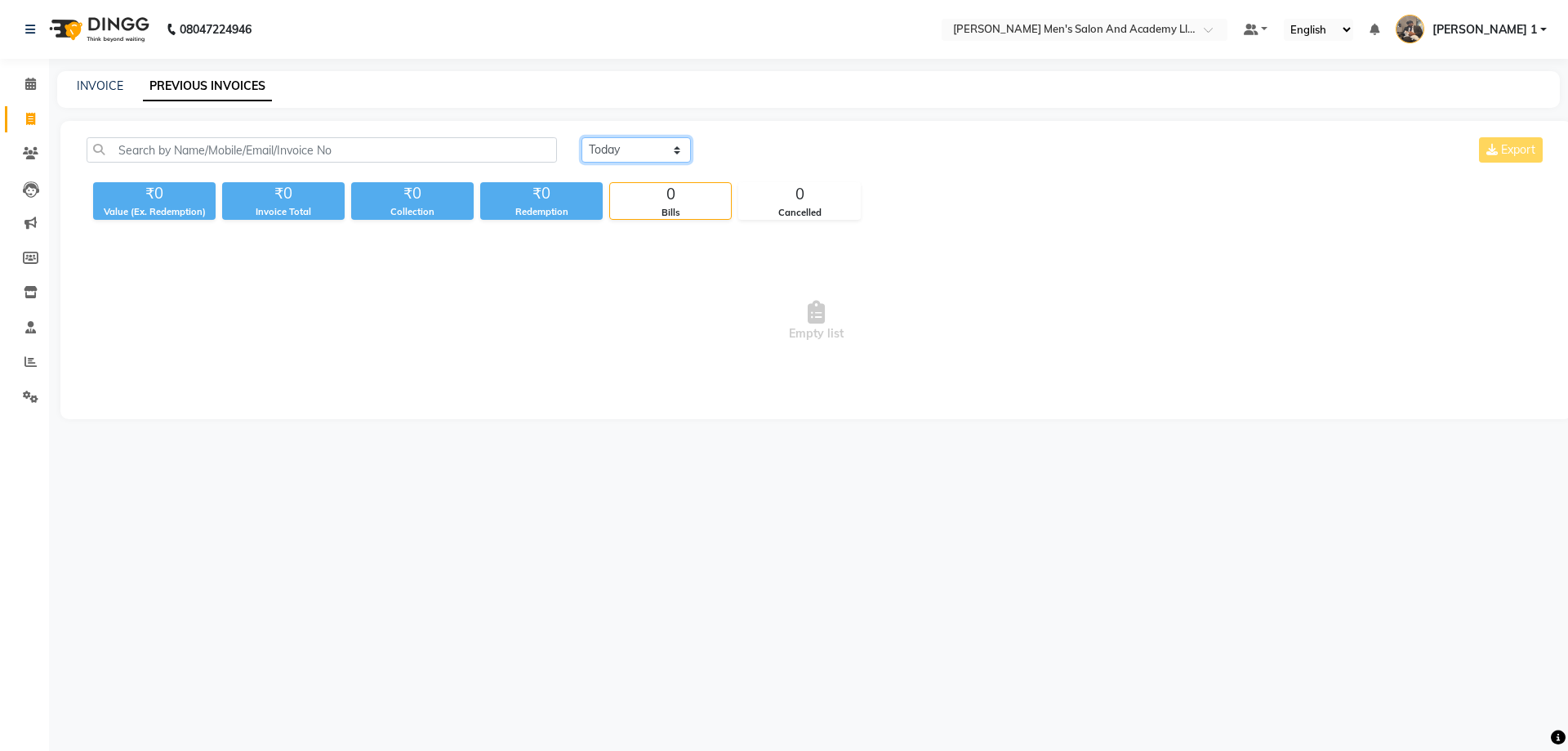
click at [656, 146] on select "[DATE] [DATE] Custom Range" at bounding box center [636, 150] width 109 height 25
select select "[DATE]"
click at [582, 138] on select "[DATE] [DATE] Custom Range" at bounding box center [636, 150] width 109 height 25
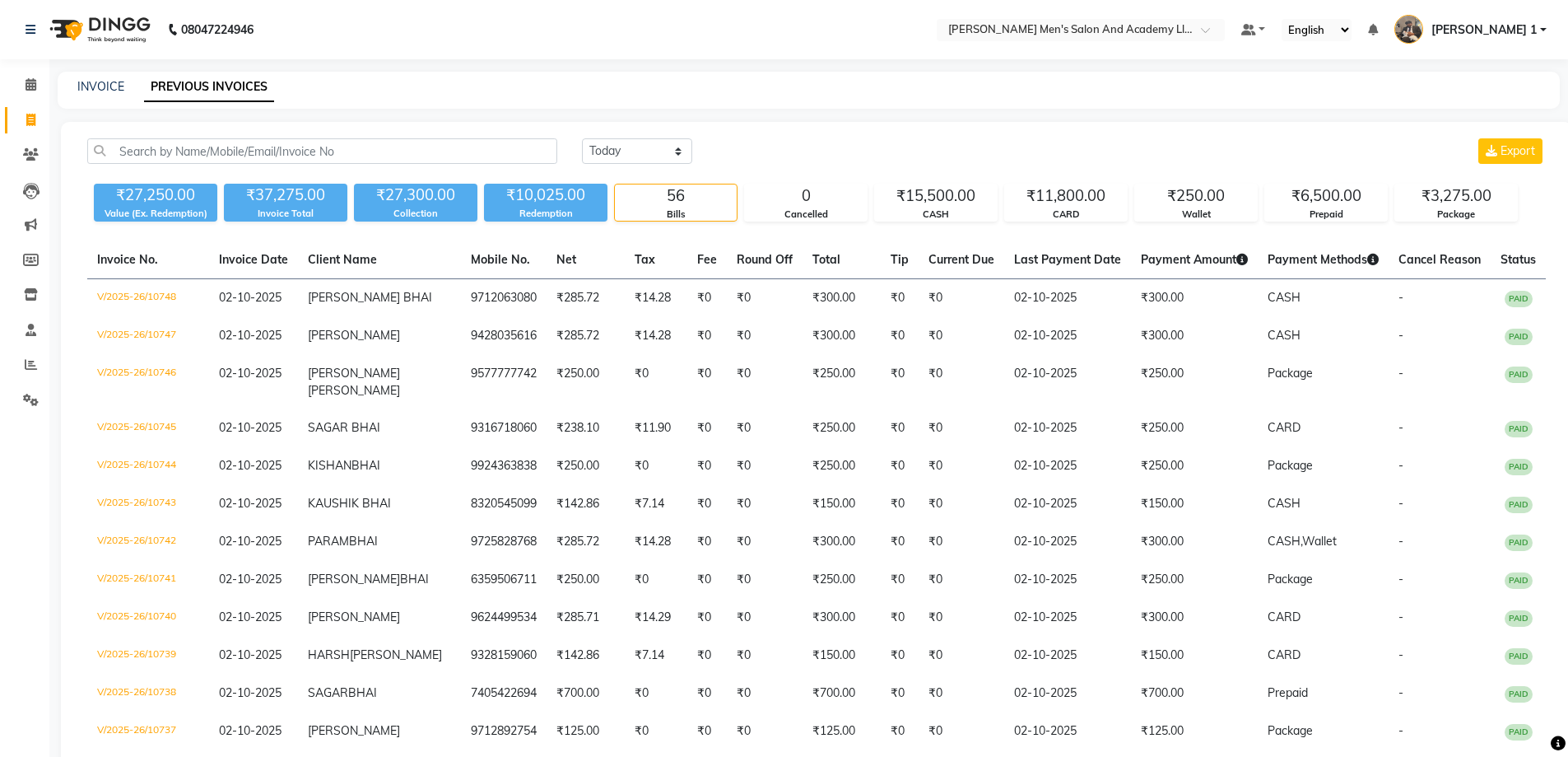
drag, startPoint x: 293, startPoint y: 132, endPoint x: 296, endPoint y: 153, distance: 21.2
click at [296, 153] on input "text" at bounding box center [322, 151] width 470 height 26
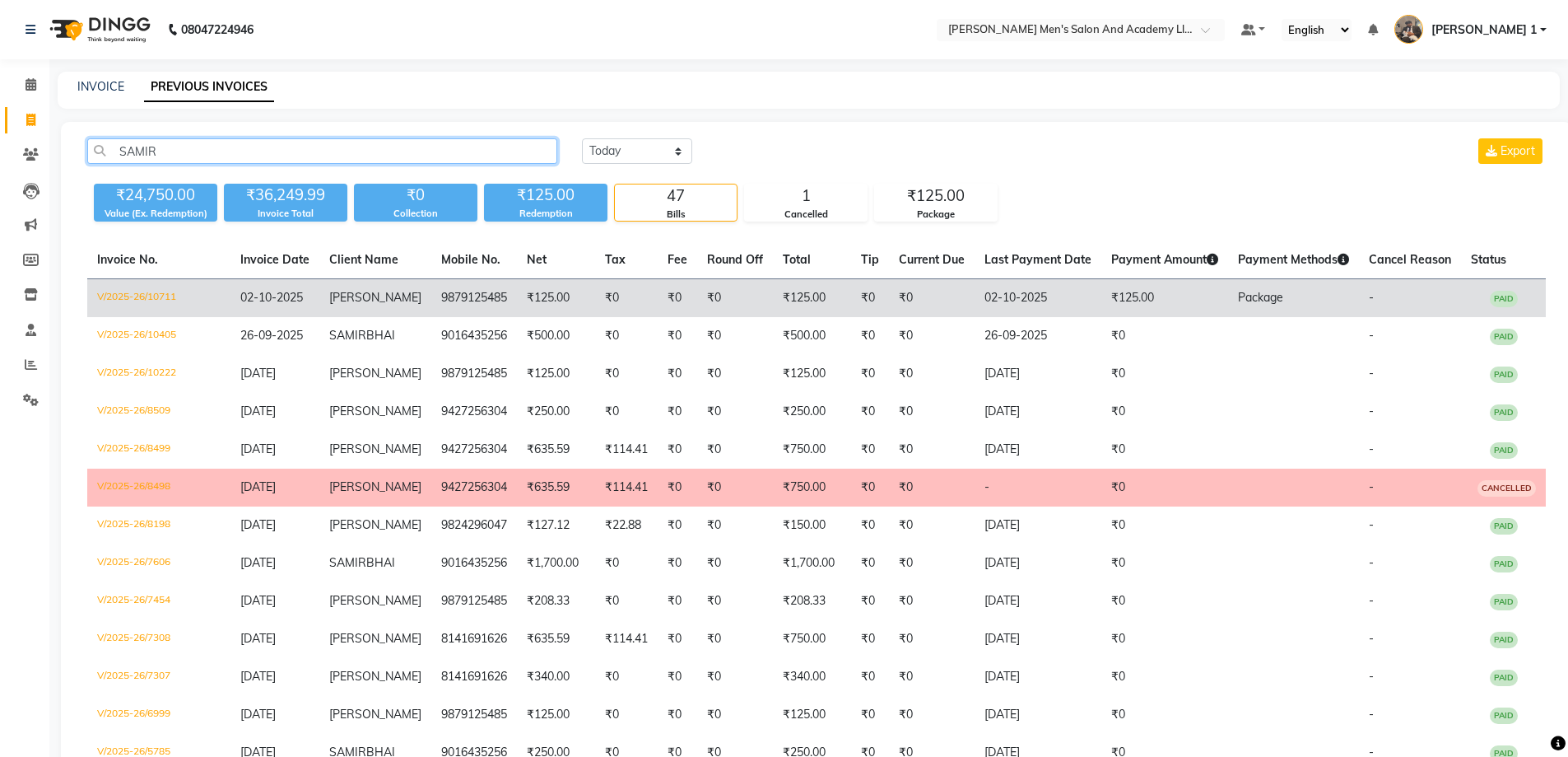
type input "SAMIR"
click at [574, 307] on td "₹125.00" at bounding box center [556, 299] width 79 height 39
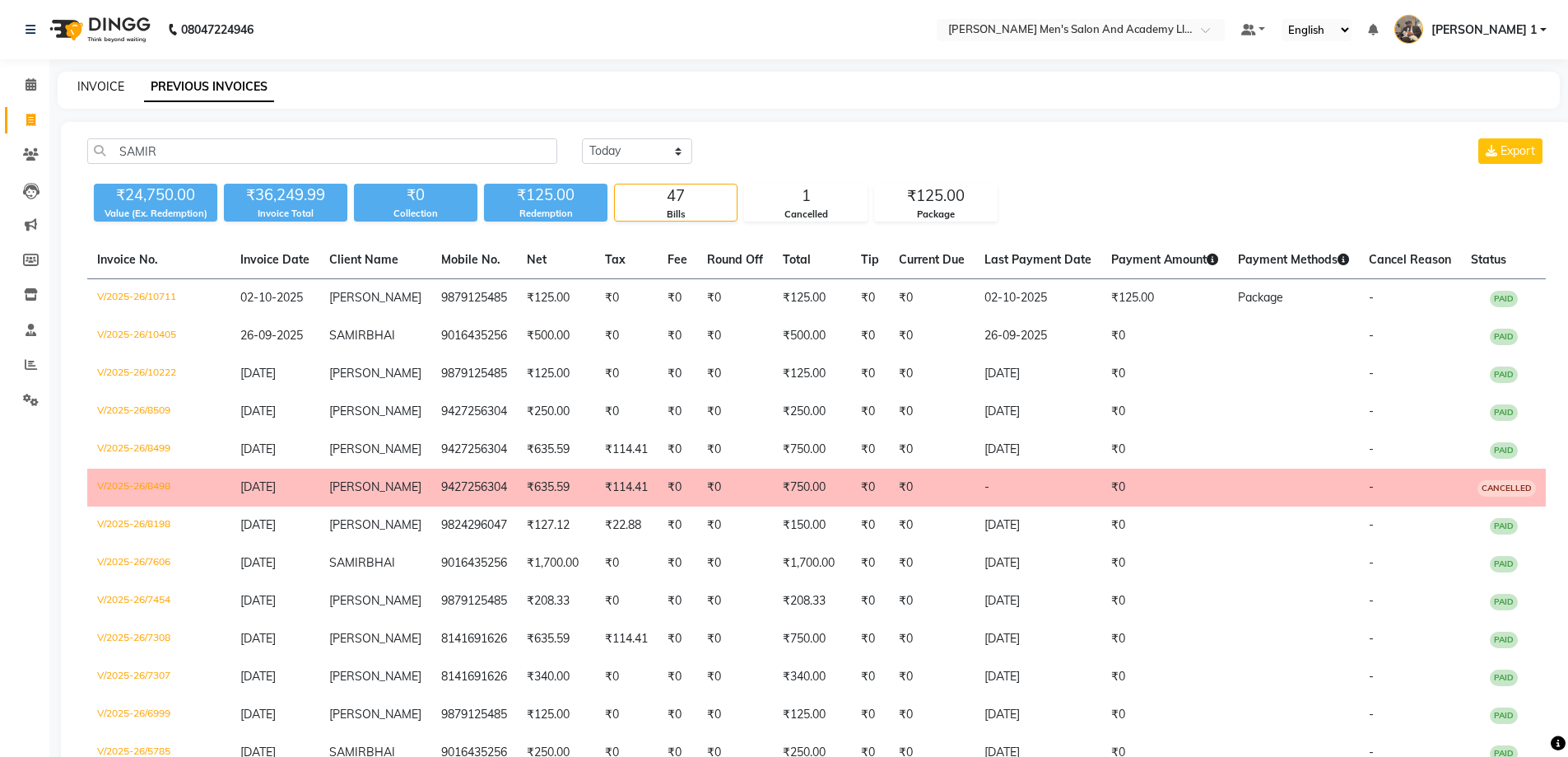
click at [120, 91] on link "INVOICE" at bounding box center [101, 87] width 47 height 15
select select "service"
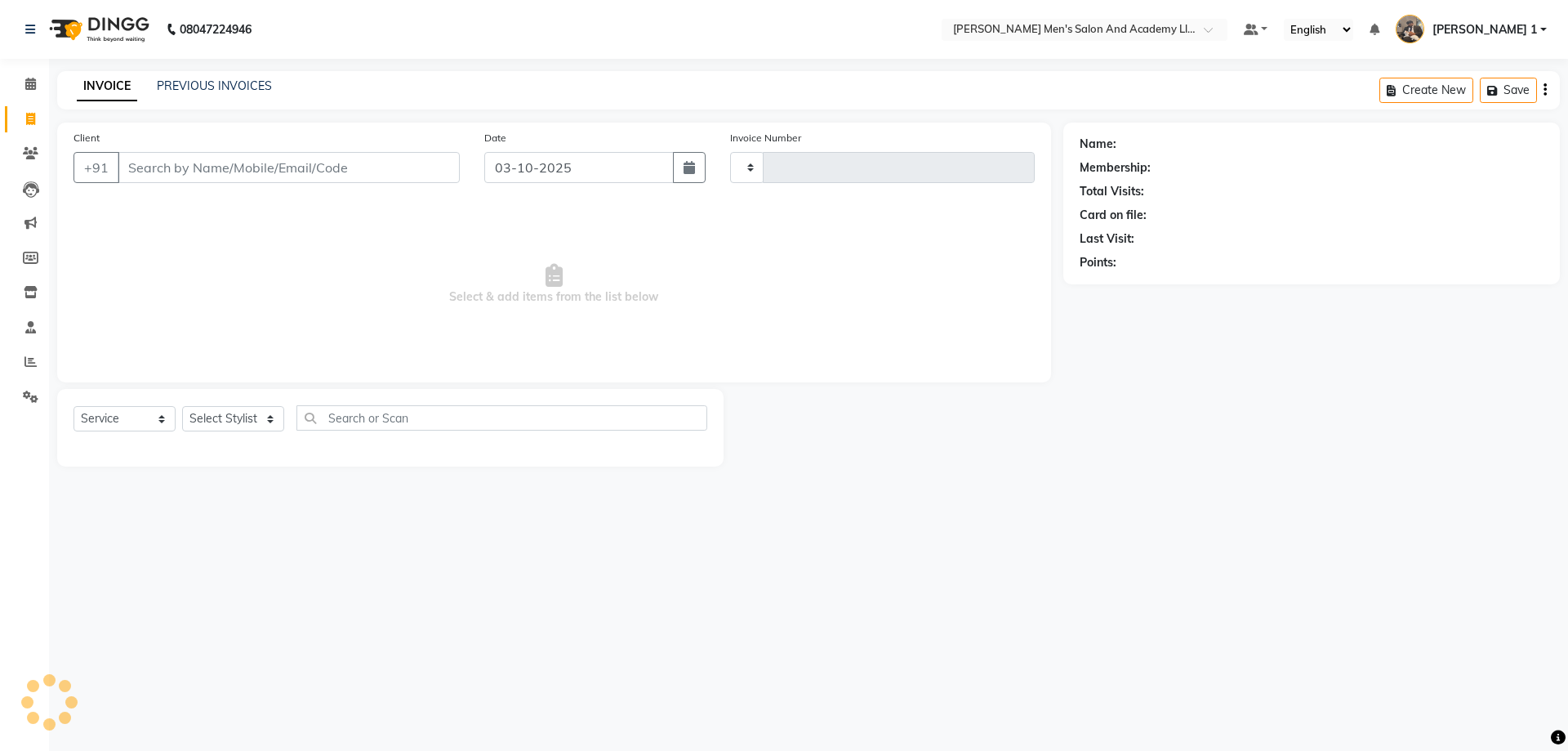
type input "10749"
select select "6752"
click at [33, 364] on icon at bounding box center [31, 362] width 12 height 12
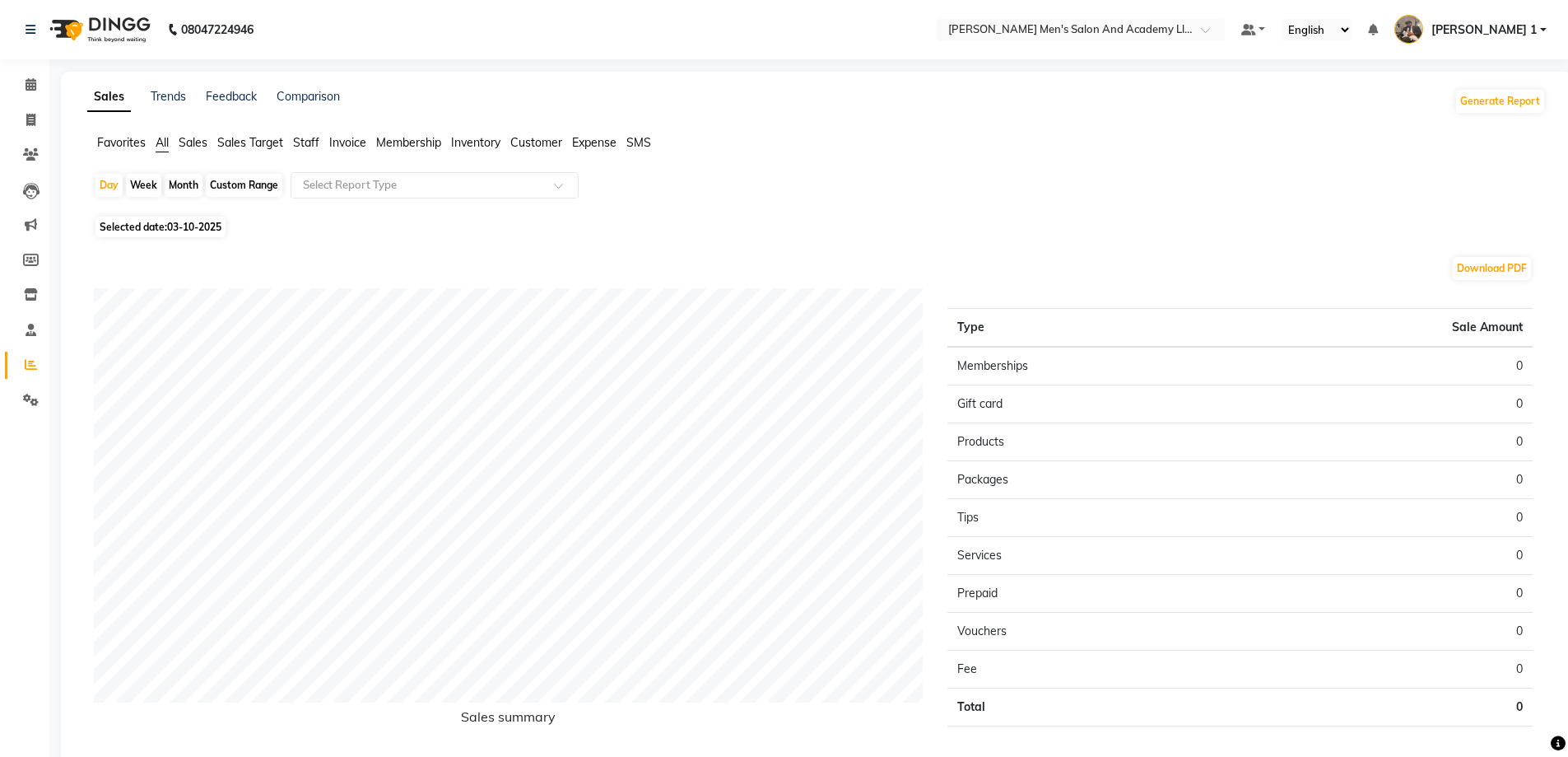
click at [124, 184] on div "Day Week Month Custom Range Select Report Type" at bounding box center [816, 192] width 1445 height 40
click at [112, 185] on div "Day" at bounding box center [109, 185] width 27 height 23
select select "10"
select select "2025"
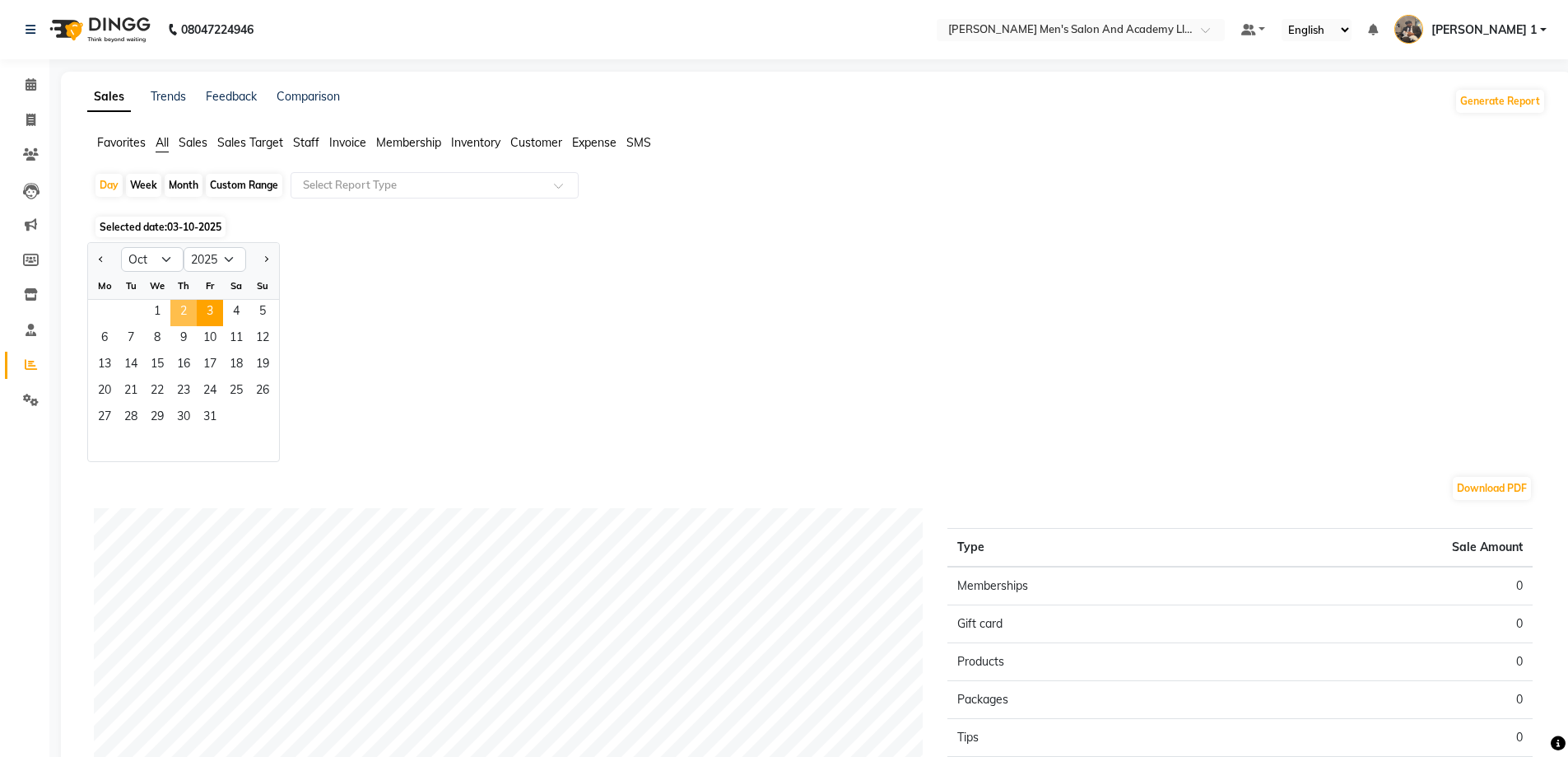
drag, startPoint x: 192, startPoint y: 310, endPoint x: 253, endPoint y: 268, distance: 74.1
click at [192, 311] on span "2" at bounding box center [184, 313] width 26 height 26
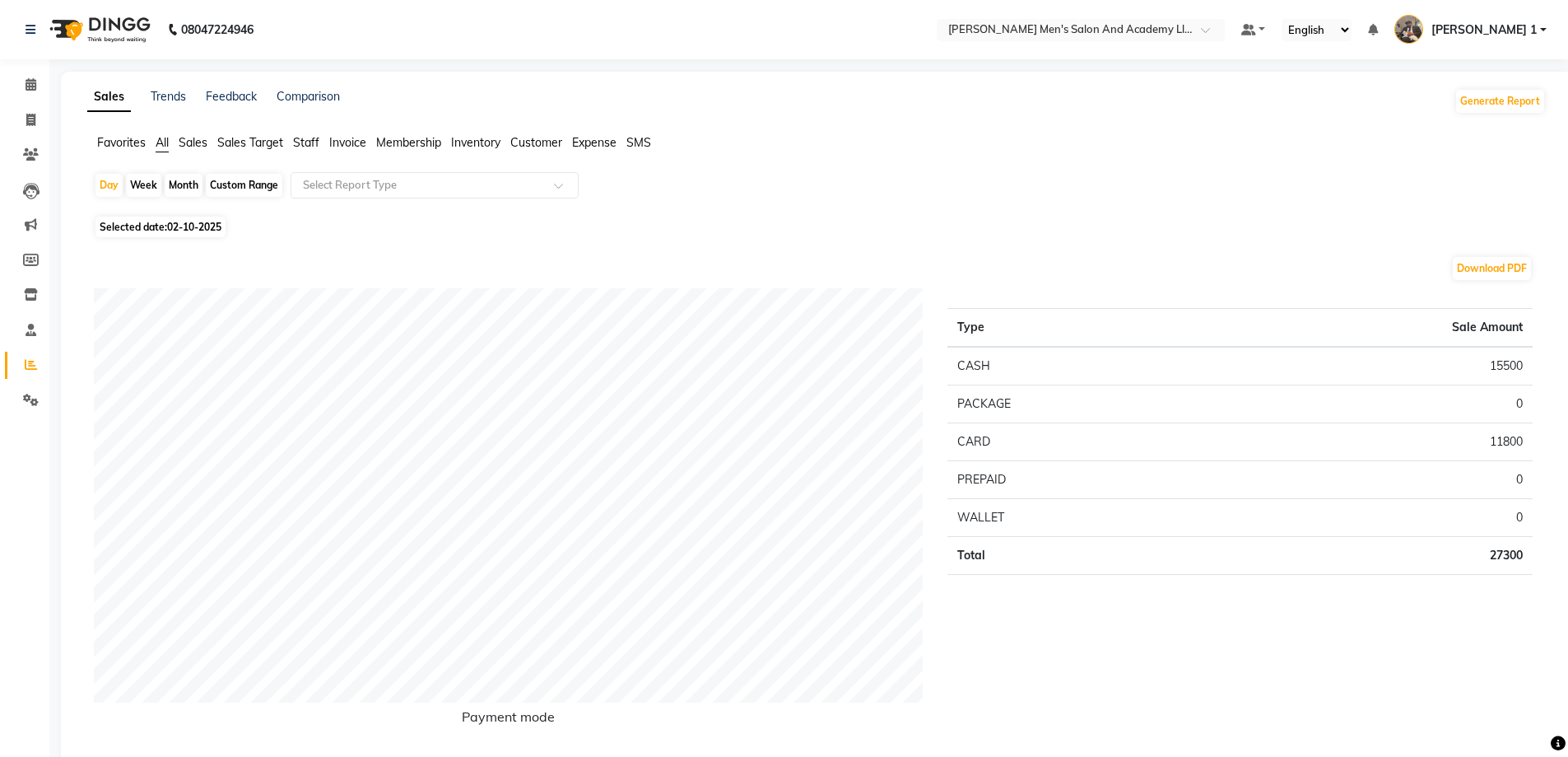
click at [313, 137] on span "Staff" at bounding box center [306, 142] width 26 height 15
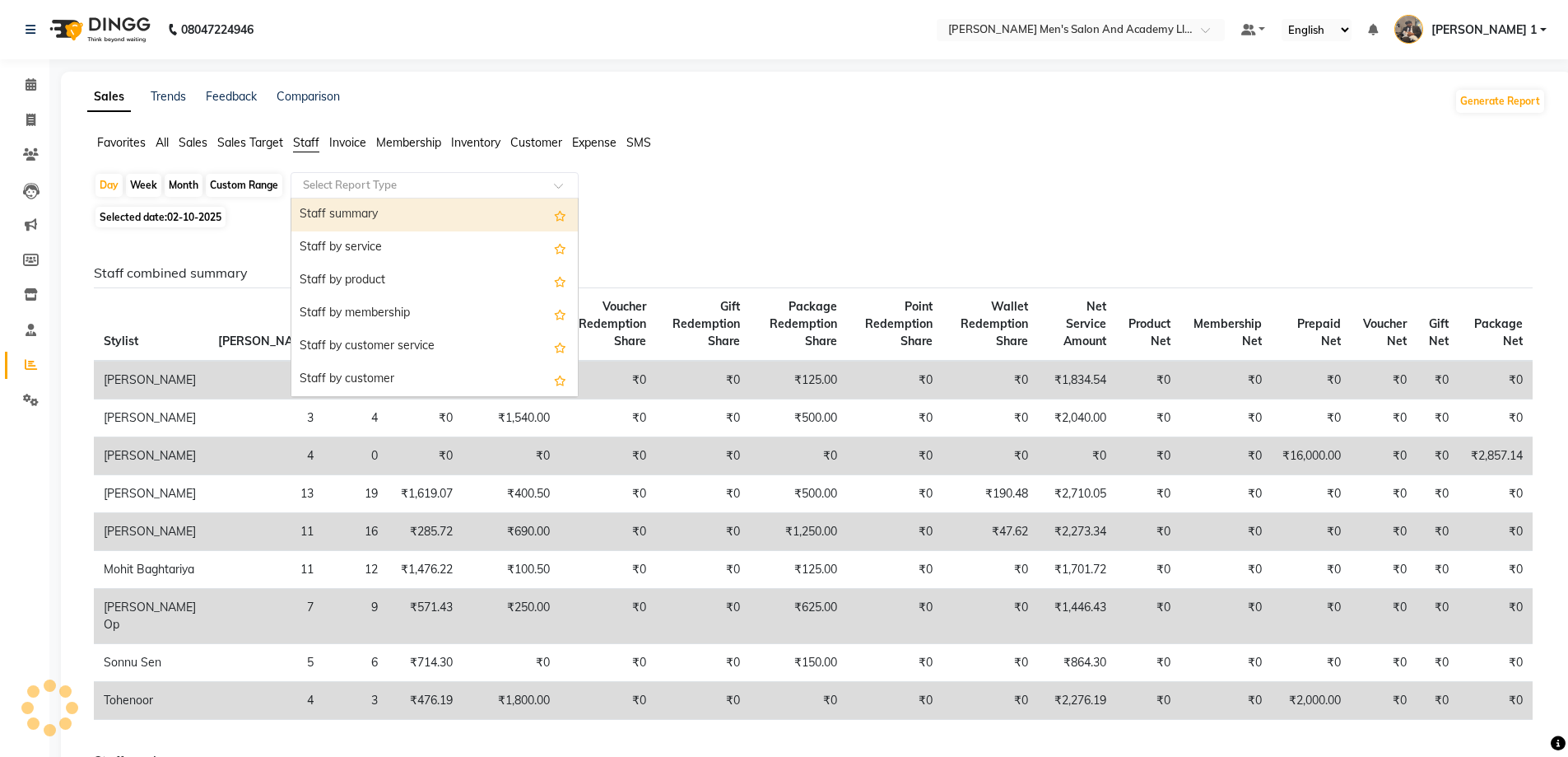
click at [339, 189] on input "text" at bounding box center [418, 185] width 237 height 17
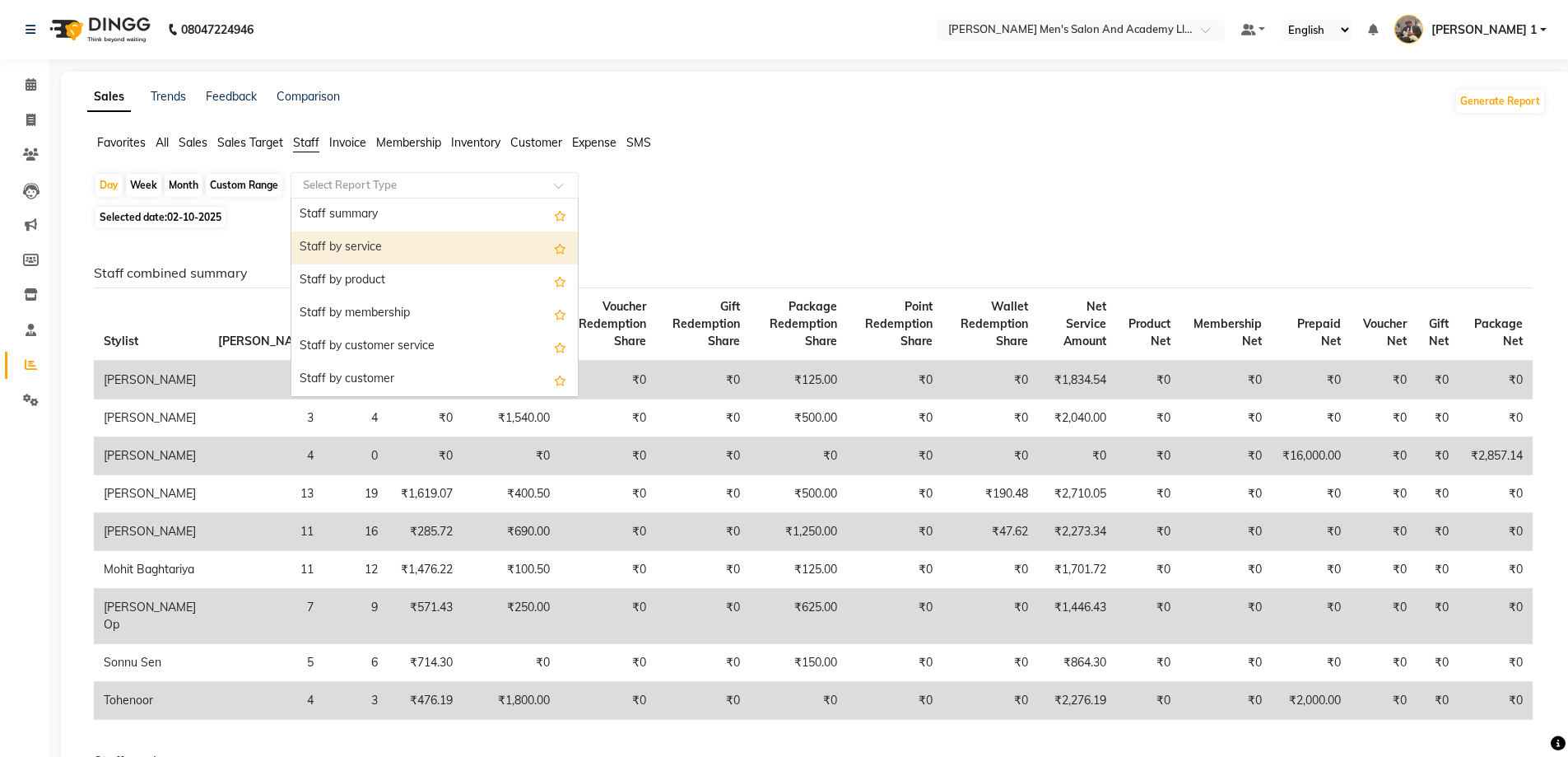
drag, startPoint x: 347, startPoint y: 239, endPoint x: 1161, endPoint y: 219, distance: 814.2
click at [347, 240] on div "Staff by service" at bounding box center [434, 247] width 286 height 33
select select "full_report"
select select "csv"
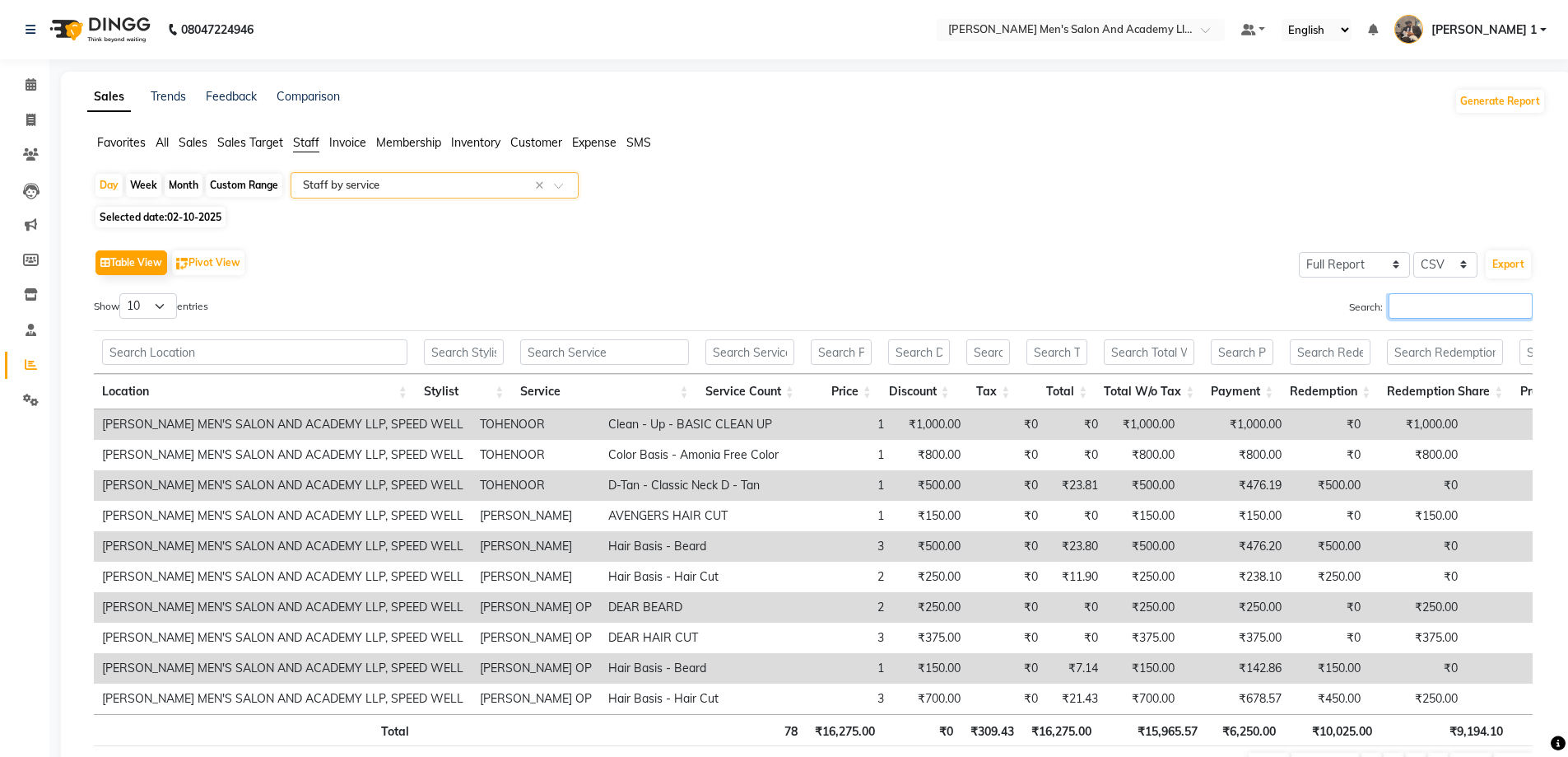
click at [1417, 317] on input "Search:" at bounding box center [1460, 306] width 144 height 26
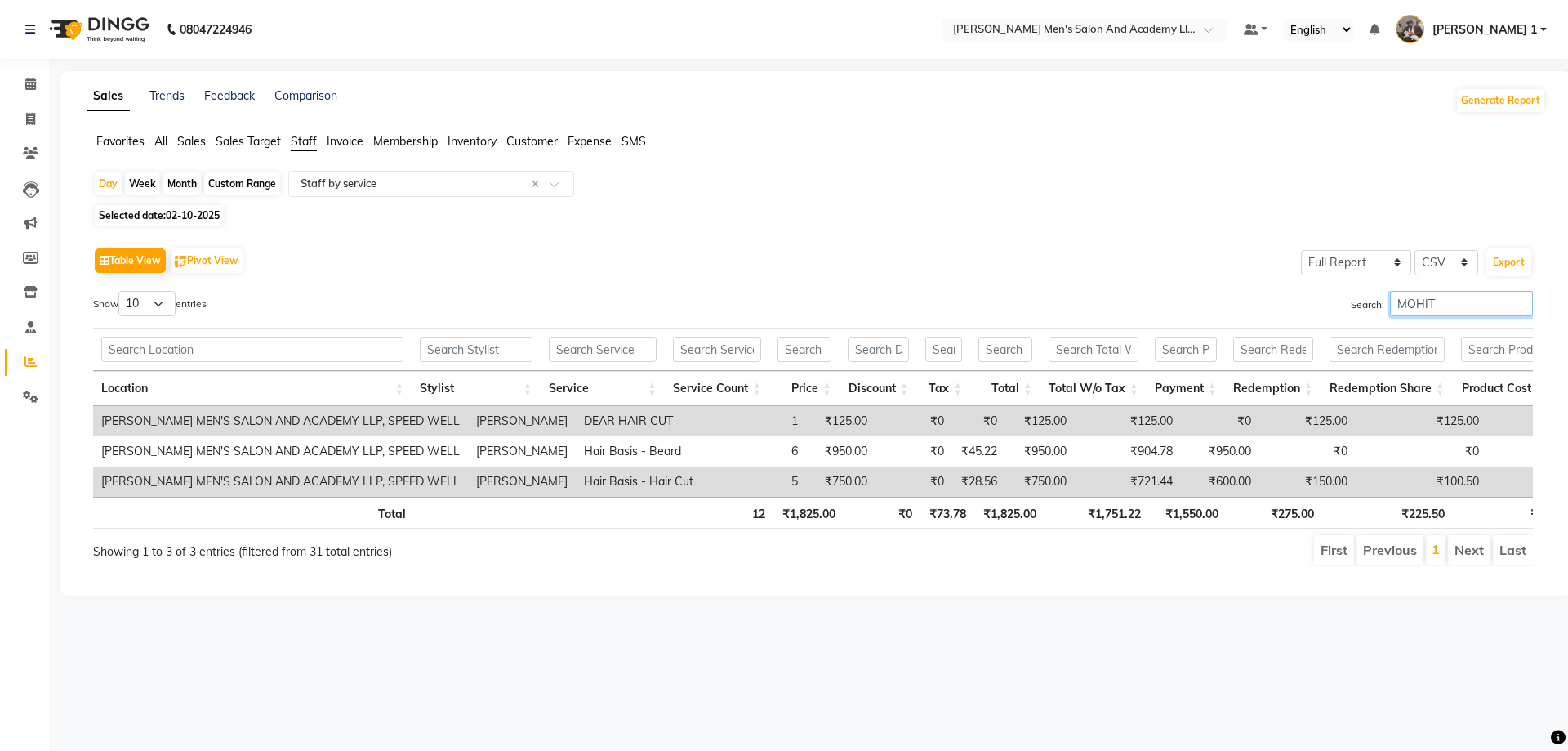
type input "MOHIT"
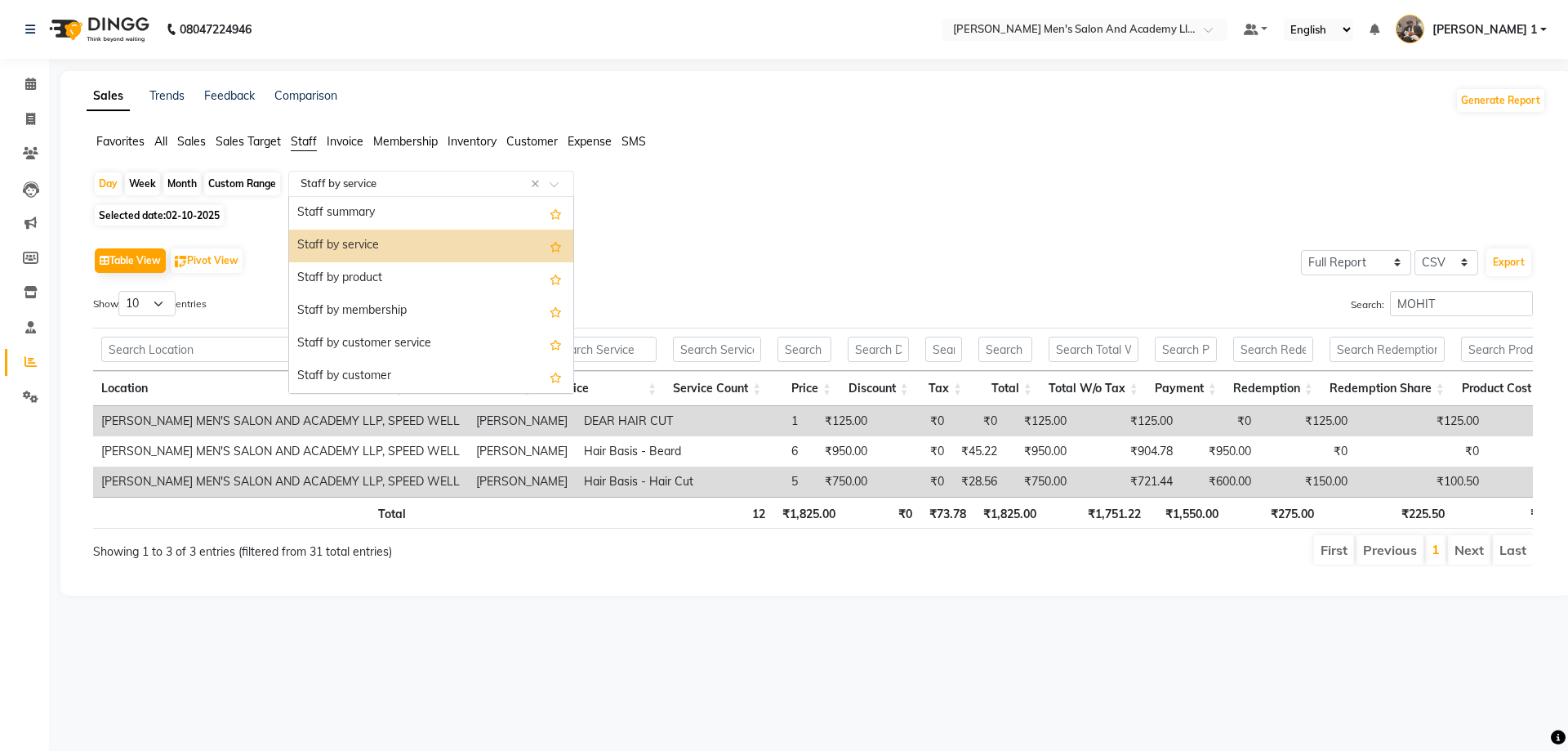
click at [372, 183] on input "text" at bounding box center [414, 183] width 236 height 17
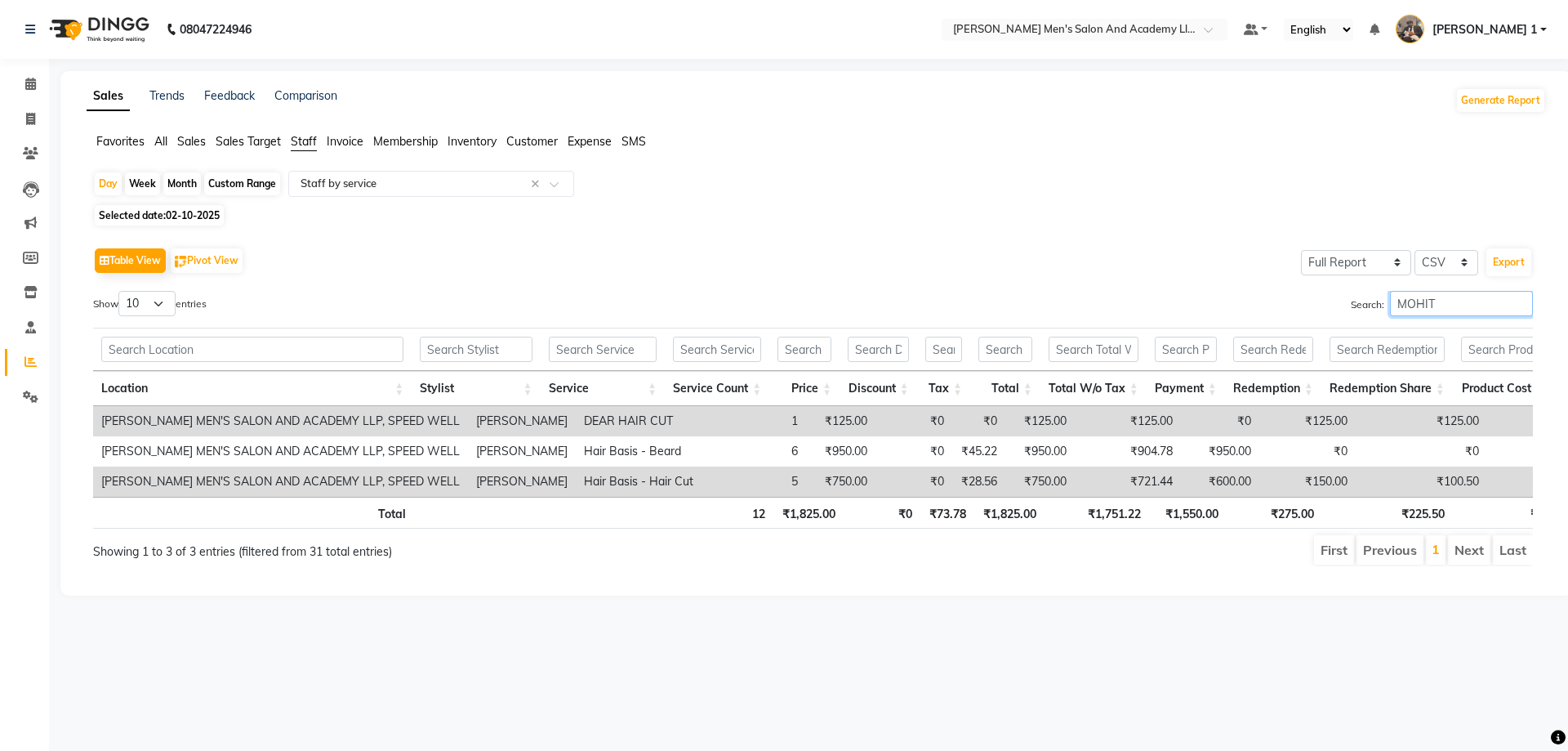
drag, startPoint x: 1425, startPoint y: 295, endPoint x: 1367, endPoint y: 310, distance: 59.9
click at [1370, 311] on label "Search: MOHIT" at bounding box center [1442, 303] width 182 height 25
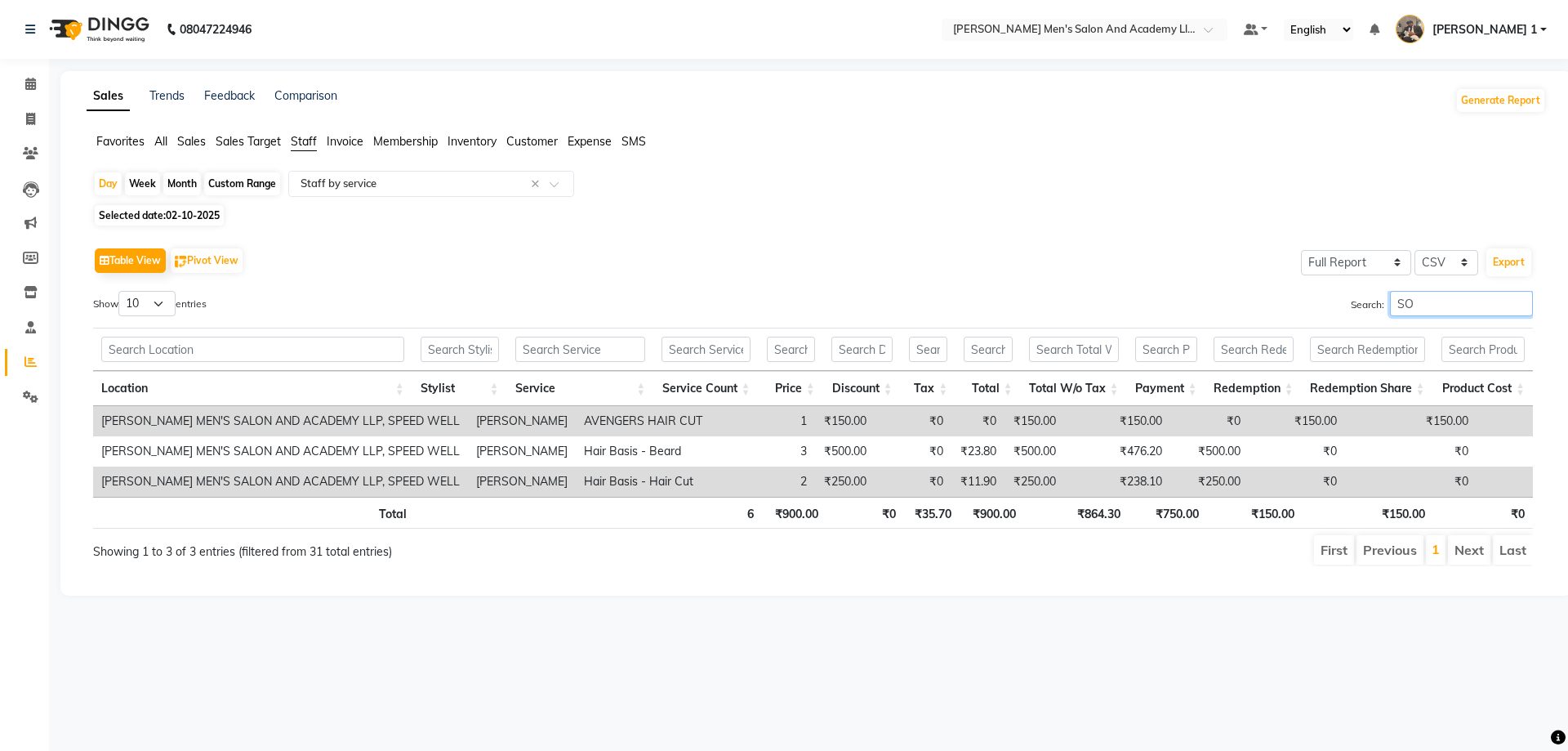
type input "S"
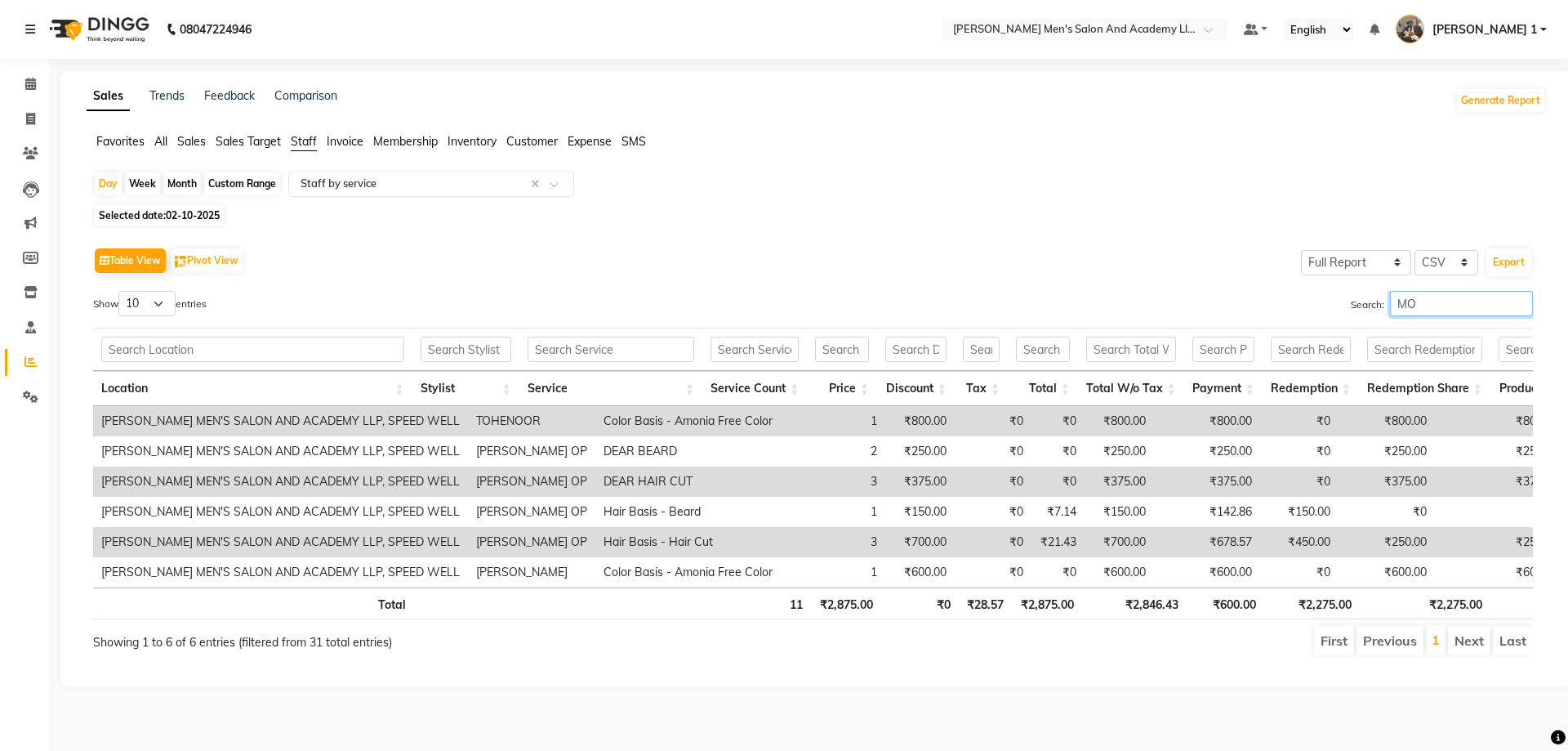
type input "M"
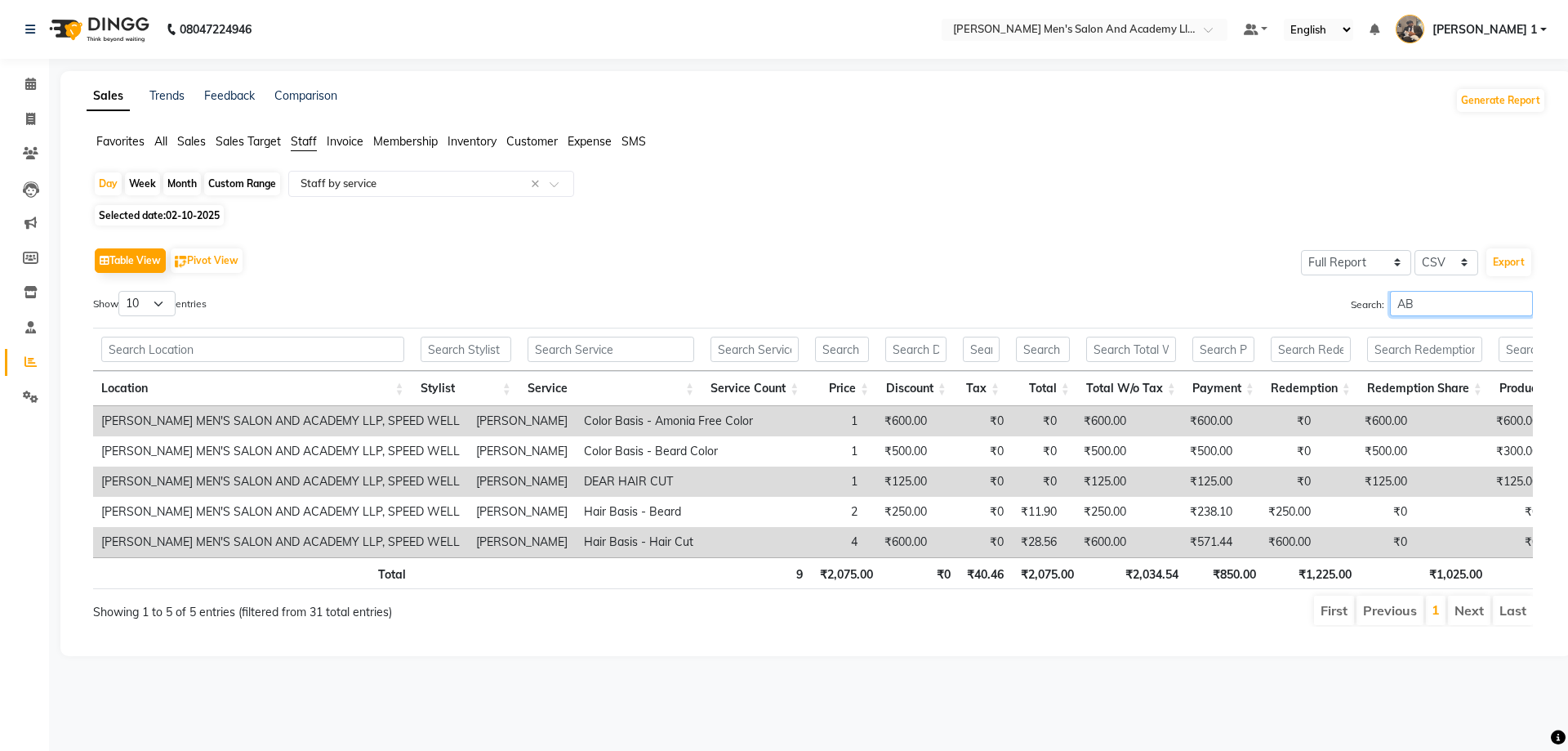
type input "A"
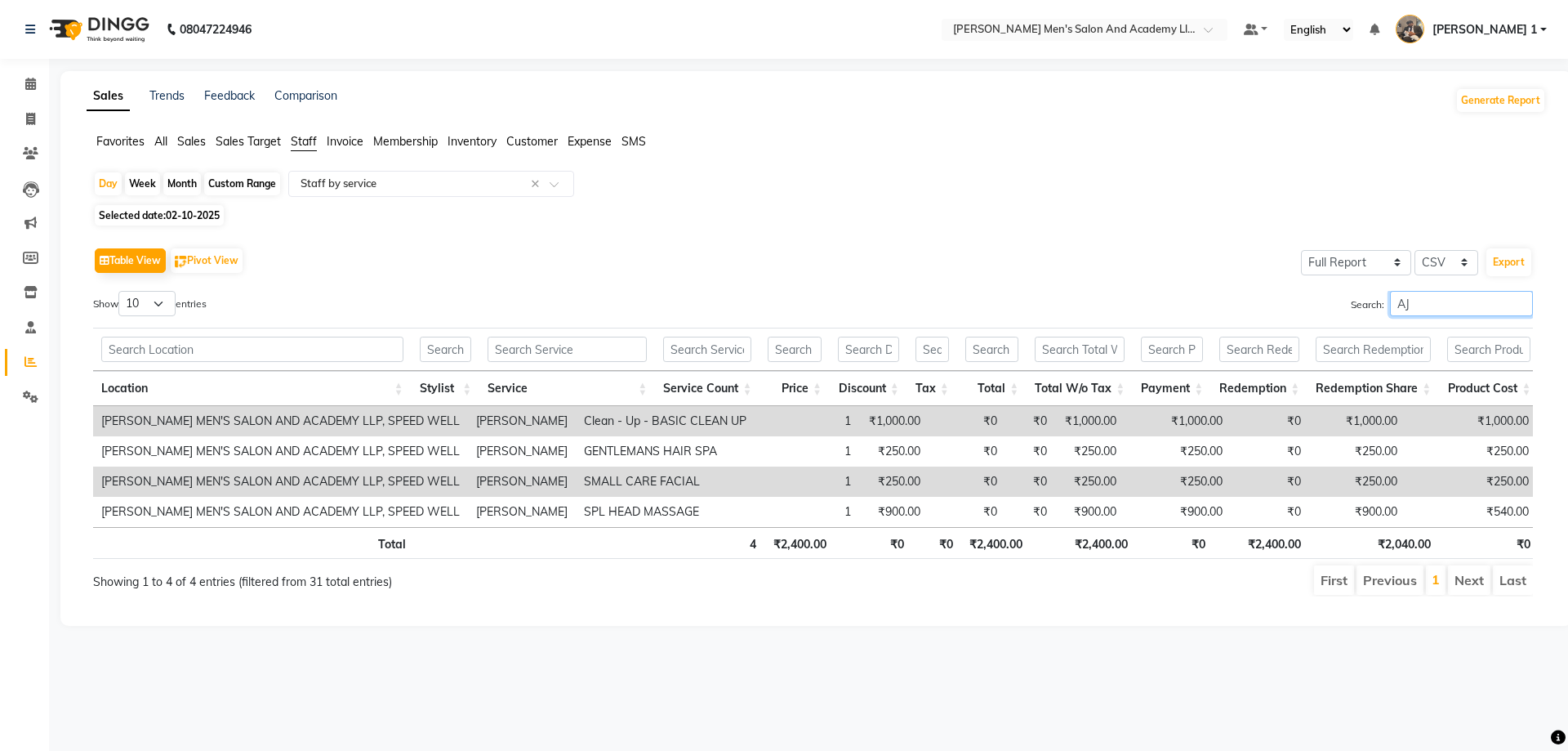
type input "A"
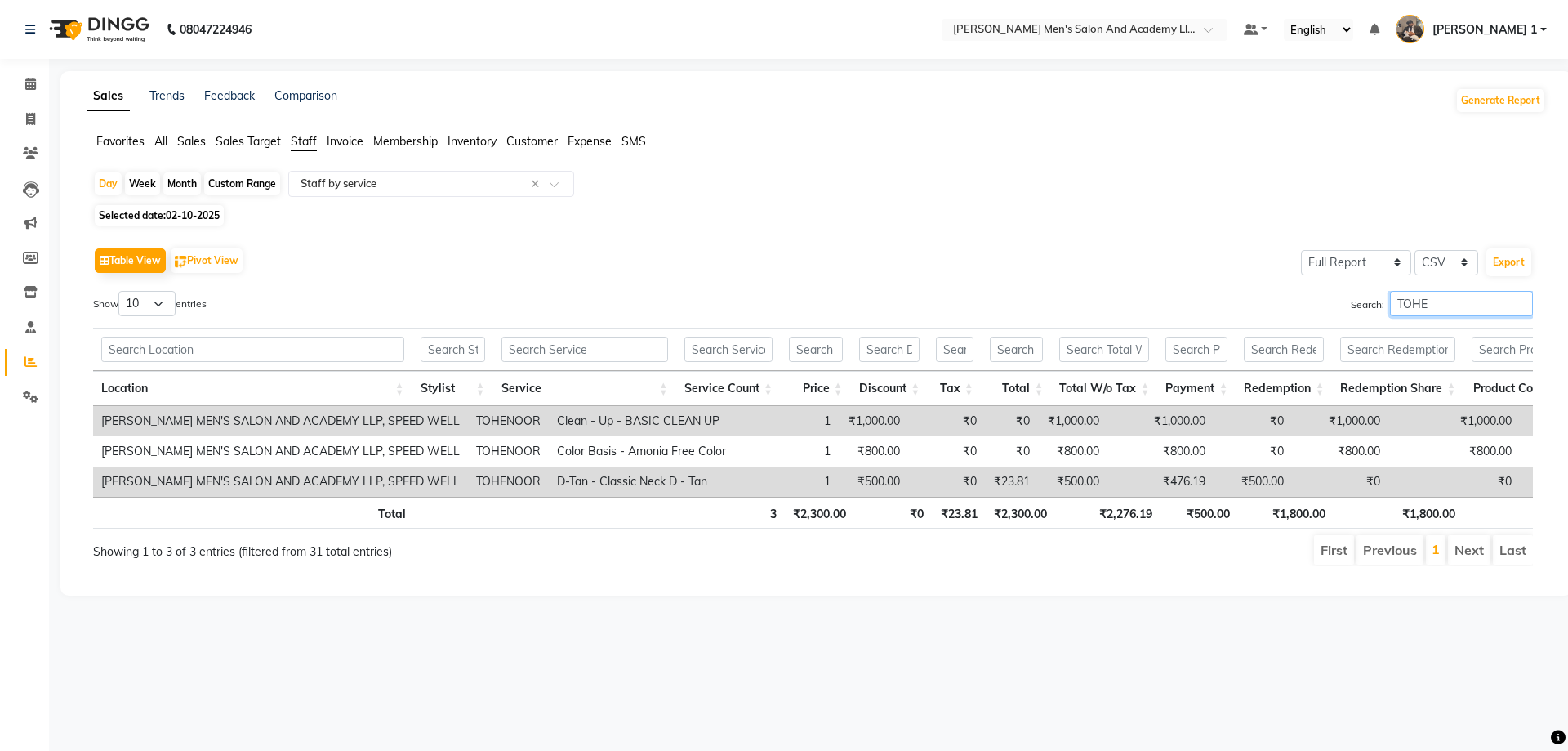
type input "TOHE"
click at [38, 117] on span at bounding box center [31, 119] width 29 height 18
select select "service"
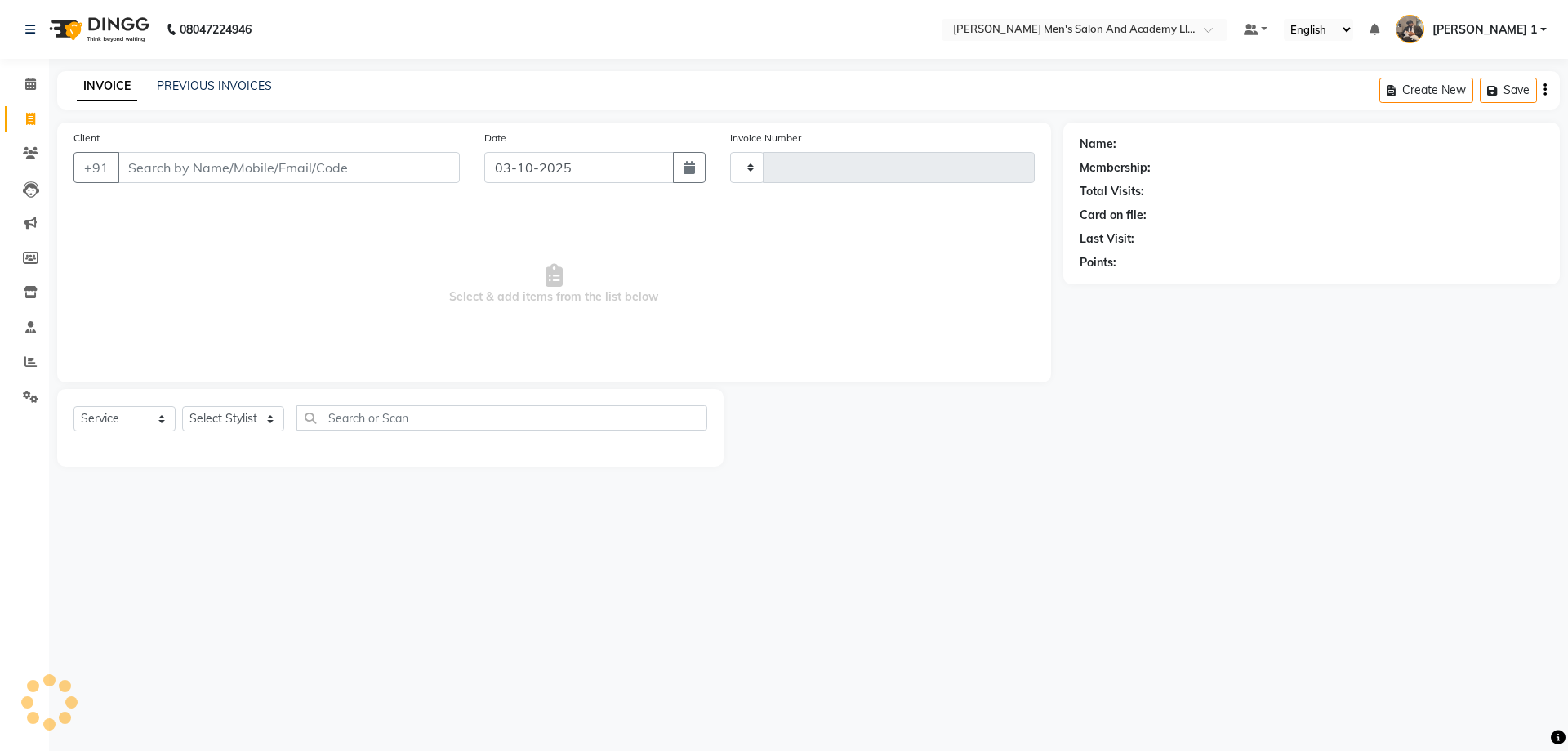
type input "10749"
select select "6752"
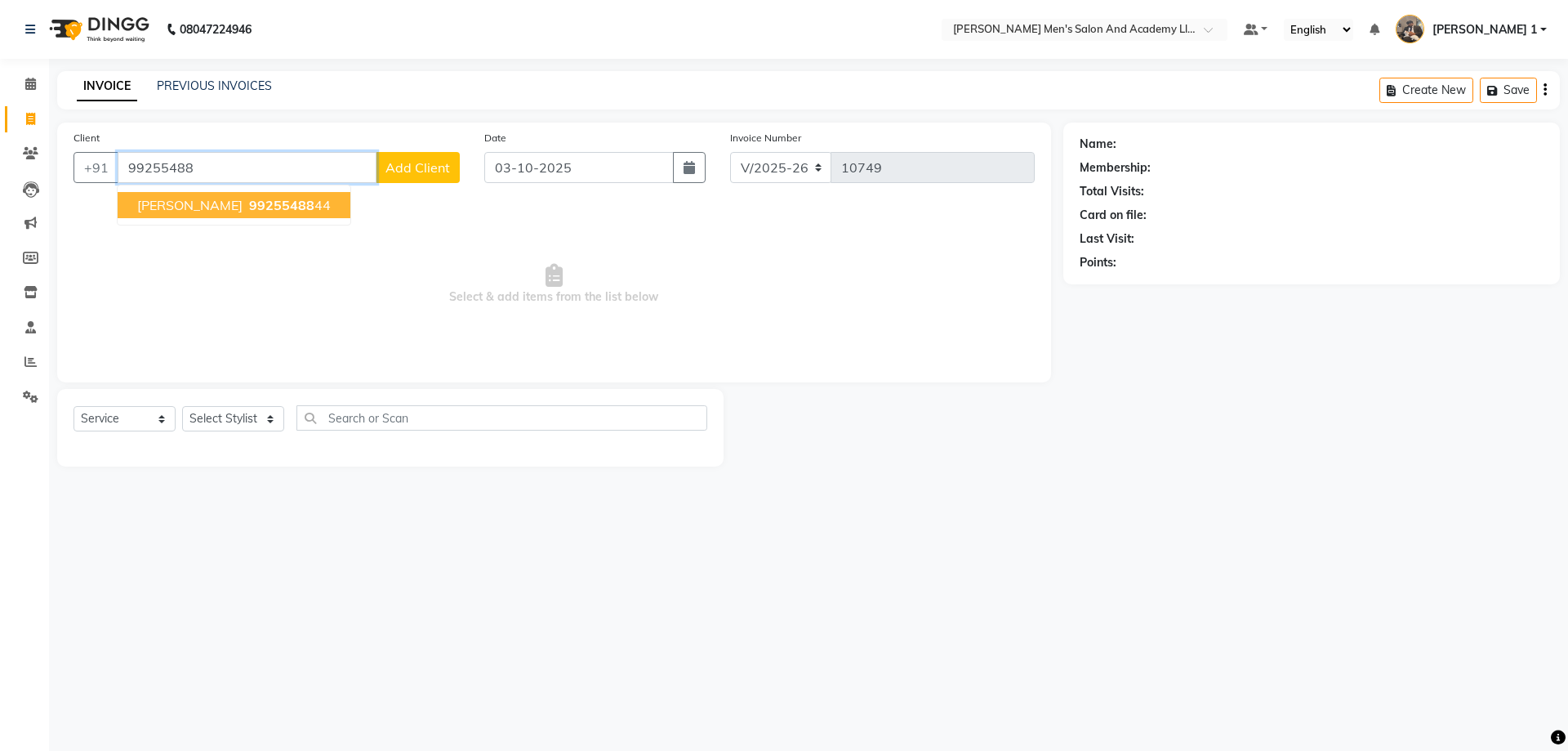
click at [213, 213] on button "[PERSON_NAME] 99255488 44" at bounding box center [234, 205] width 233 height 26
type input "9925548844"
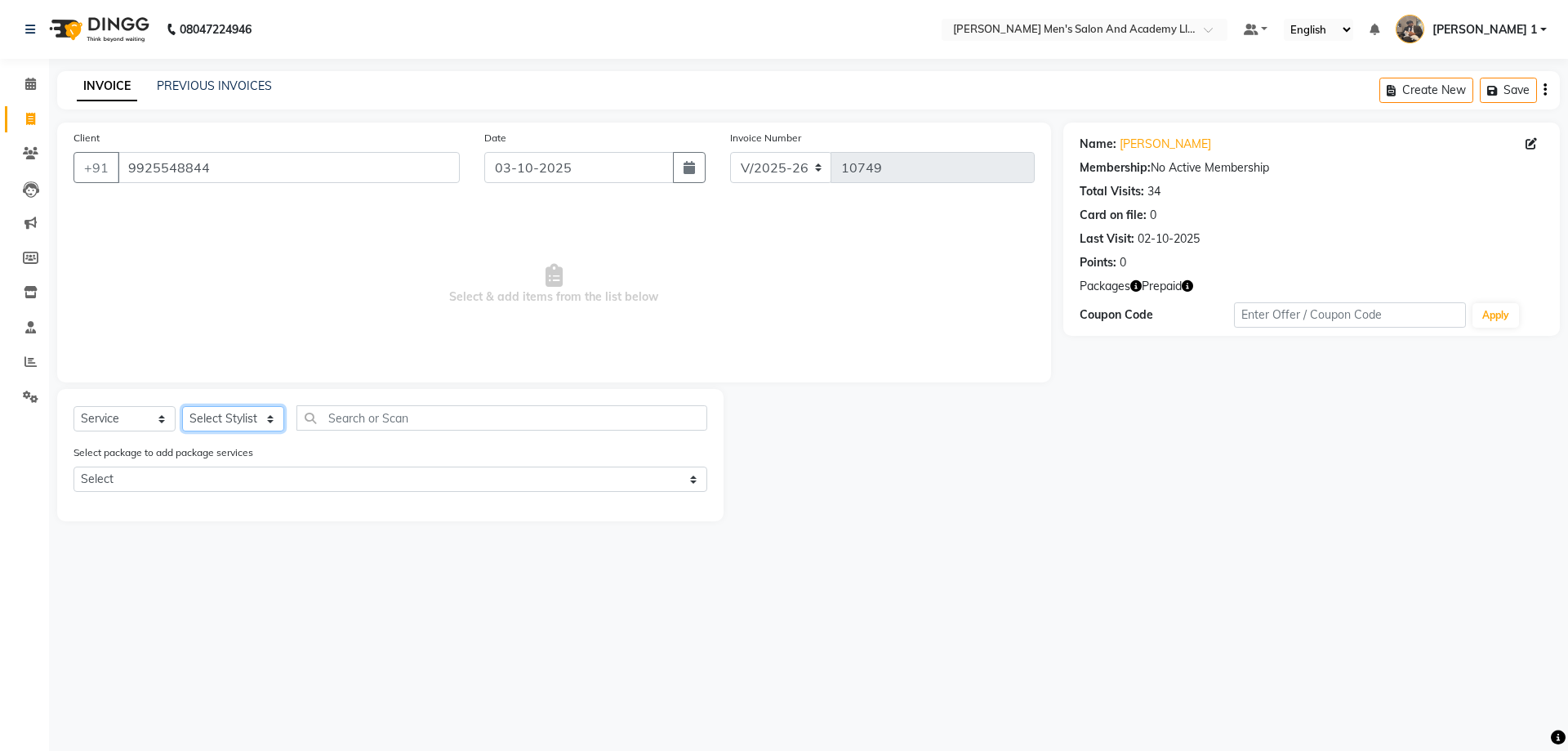
click at [236, 421] on select "Select Stylist [PERSON_NAME] [PERSON_NAME] [PERSON_NAME] [PERSON_NAME] [PERSON_…" at bounding box center [233, 418] width 102 height 25
select select "90387"
click at [182, 406] on select "Select Stylist [PERSON_NAME] [PERSON_NAME] [PERSON_NAME] [PERSON_NAME] [PERSON_…" at bounding box center [233, 418] width 102 height 25
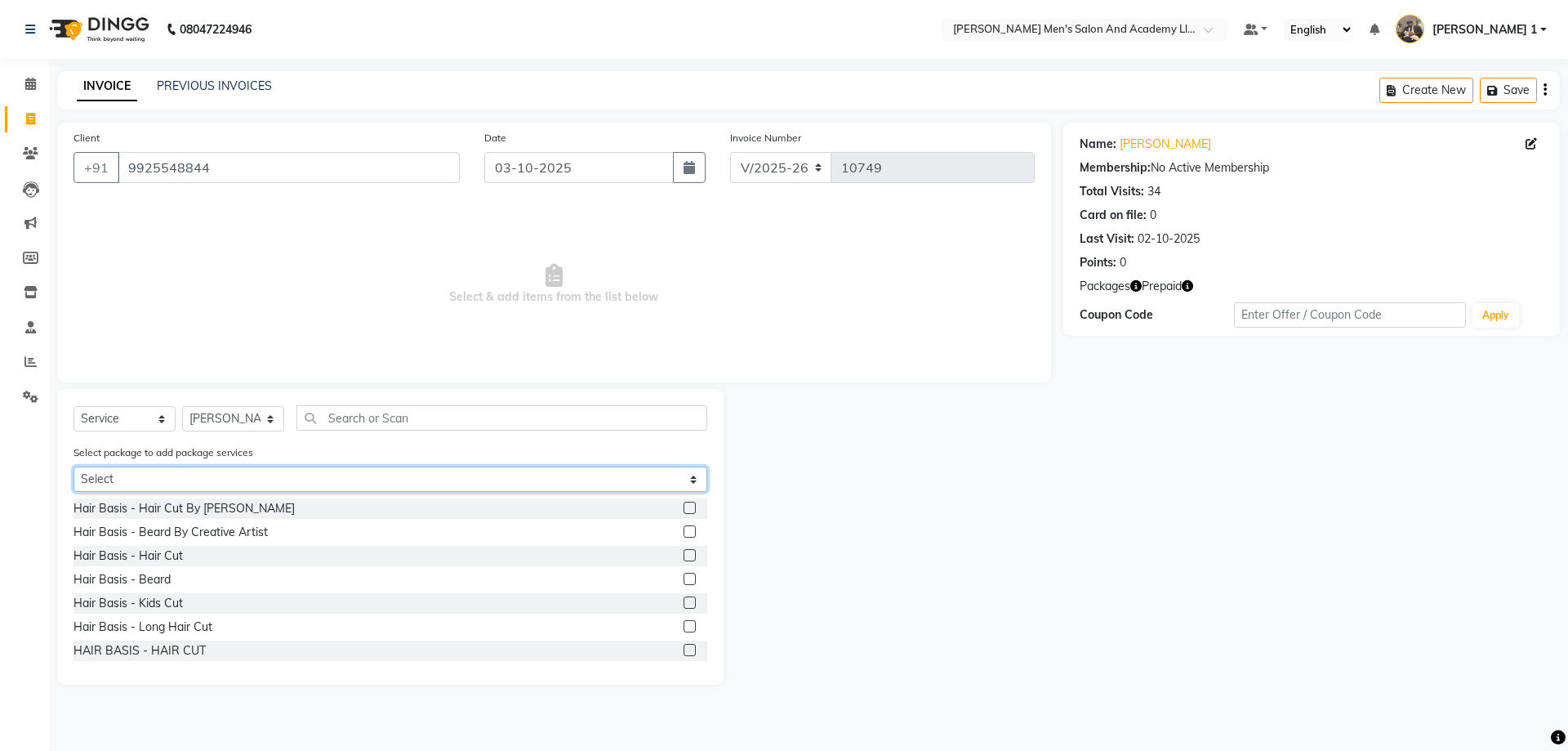
drag, startPoint x: 173, startPoint y: 480, endPoint x: 168, endPoint y: 491, distance: 12.1
click at [173, 480] on select "Select MAVDI DEAR PACKAGE ( 6 HAIR CUT / 6 [PERSON_NAME]) COOLER JUNIOR PACKAGE" at bounding box center [391, 478] width 634 height 25
click at [74, 466] on select "Select MAVDI DEAR PACKAGE ( 6 HAIR CUT / 6 [PERSON_NAME]) COOLER JUNIOR PACKAGE" at bounding box center [391, 478] width 634 height 25
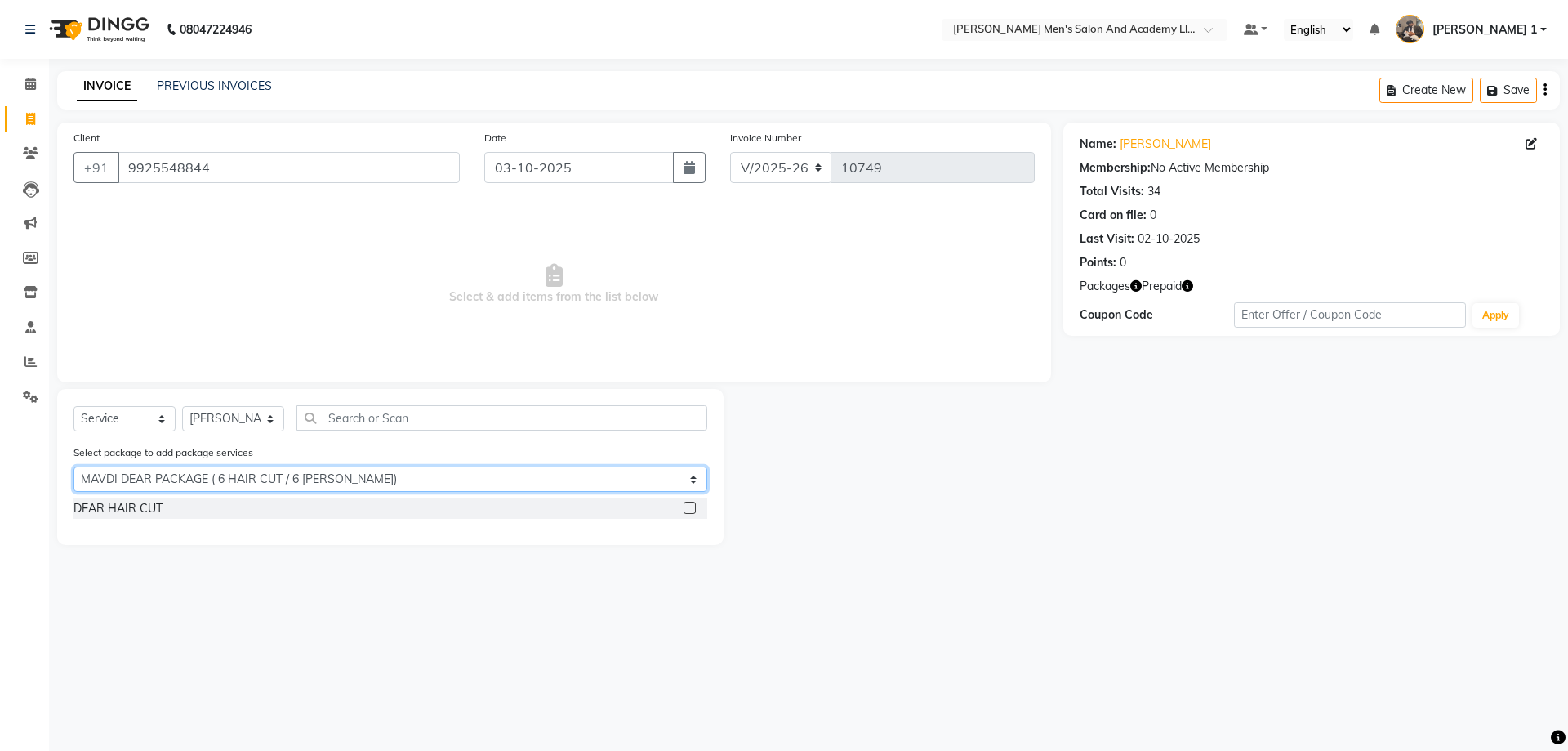
click at [157, 487] on select "Select MAVDI DEAR PACKAGE ( 6 HAIR CUT / 6 [PERSON_NAME]) COOLER JUNIOR PACKAGE" at bounding box center [391, 478] width 634 height 25
click at [74, 466] on select "Select MAVDI DEAR PACKAGE ( 6 HAIR CUT / 6 [PERSON_NAME]) COOLER JUNIOR PACKAGE" at bounding box center [391, 478] width 634 height 25
click at [174, 484] on select "Select MAVDI DEAR PACKAGE ( 6 HAIR CUT / 6 [PERSON_NAME]) COOLER JUNIOR PACKAGE" at bounding box center [391, 478] width 634 height 25
select select "1: Object"
click at [74, 466] on select "Select MAVDI DEAR PACKAGE ( 6 HAIR CUT / 6 [PERSON_NAME]) COOLER JUNIOR PACKAGE" at bounding box center [391, 478] width 634 height 25
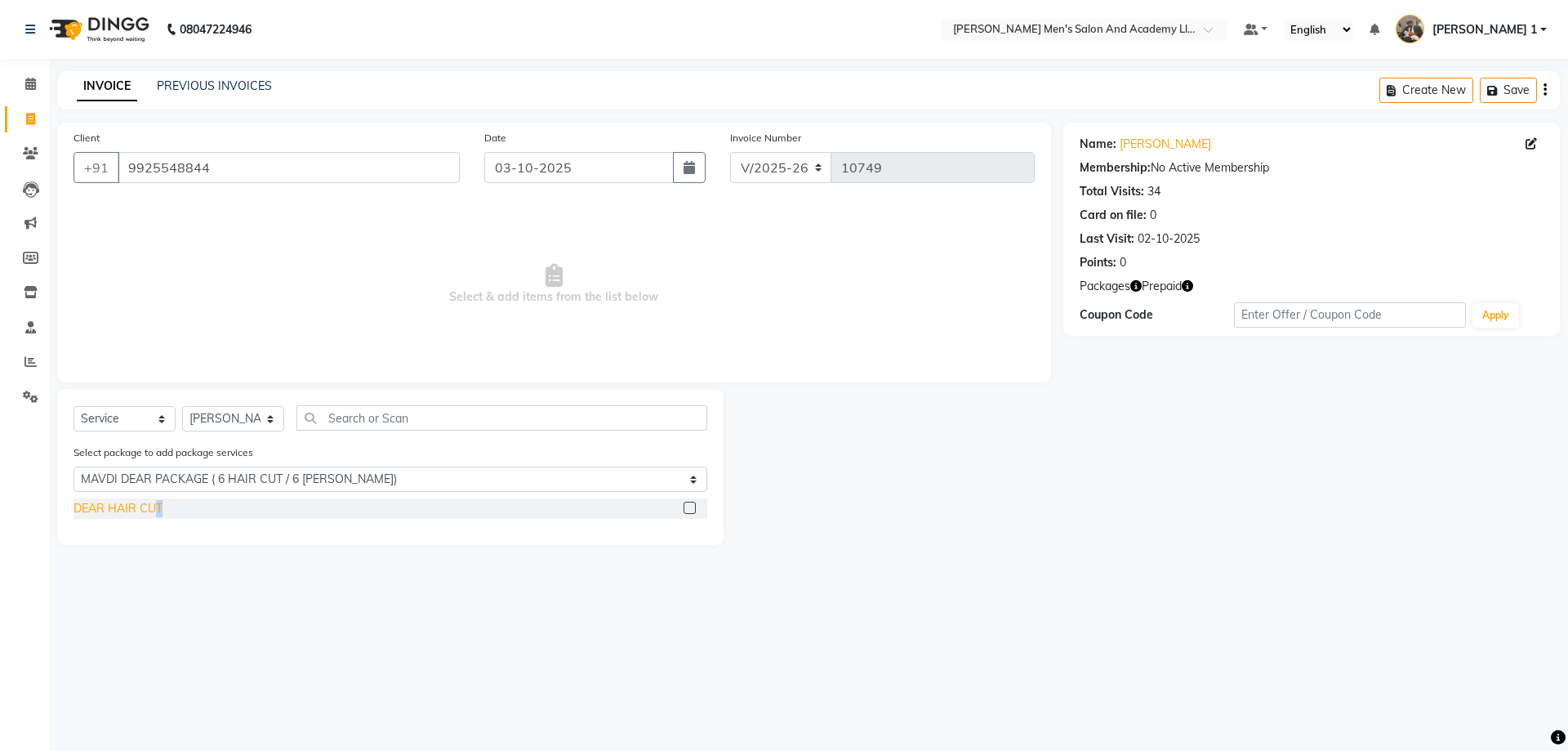
click at [159, 515] on div "DEAR HAIR CUT" at bounding box center [118, 509] width 89 height 18
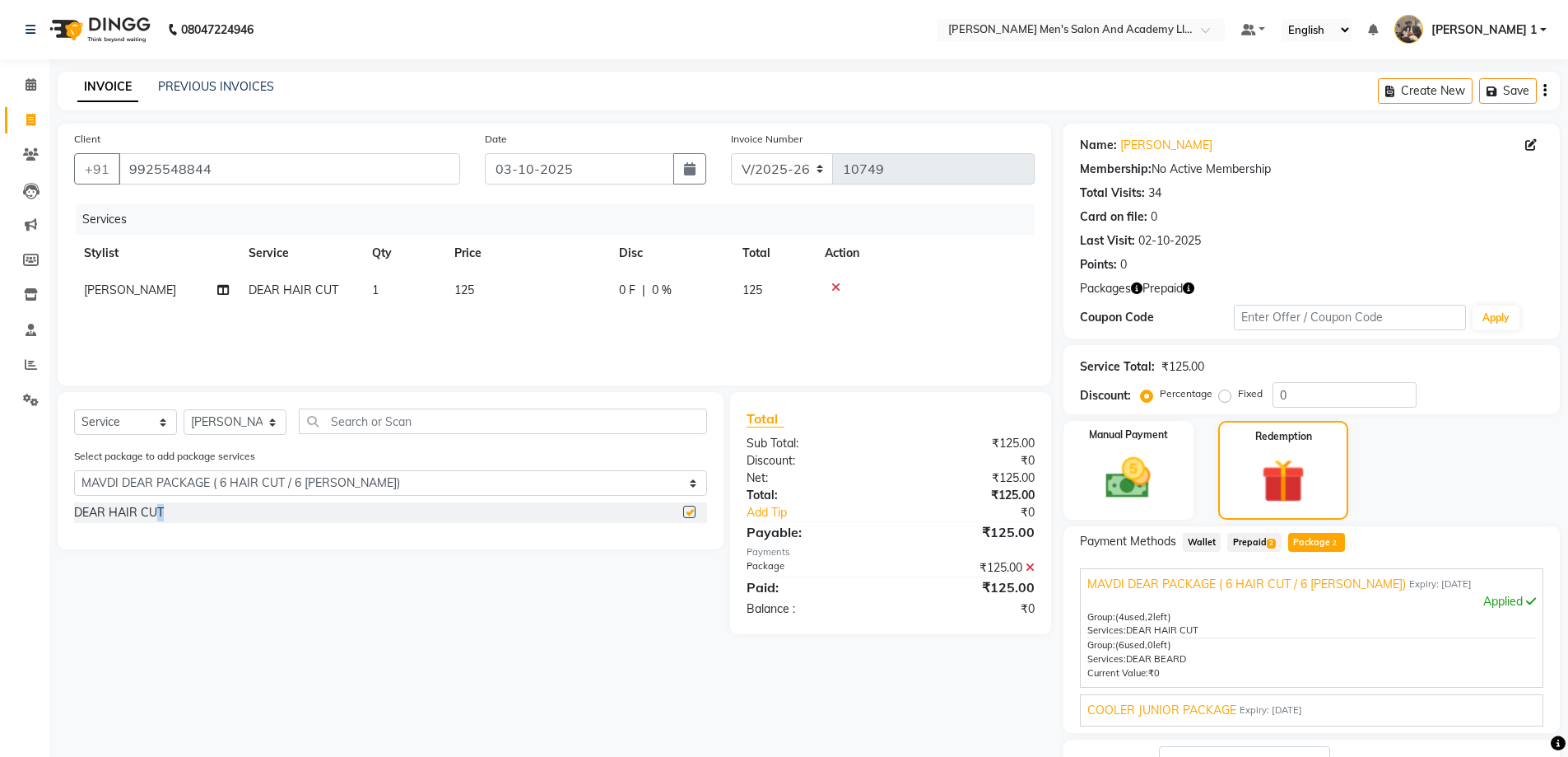
checkbox input "false"
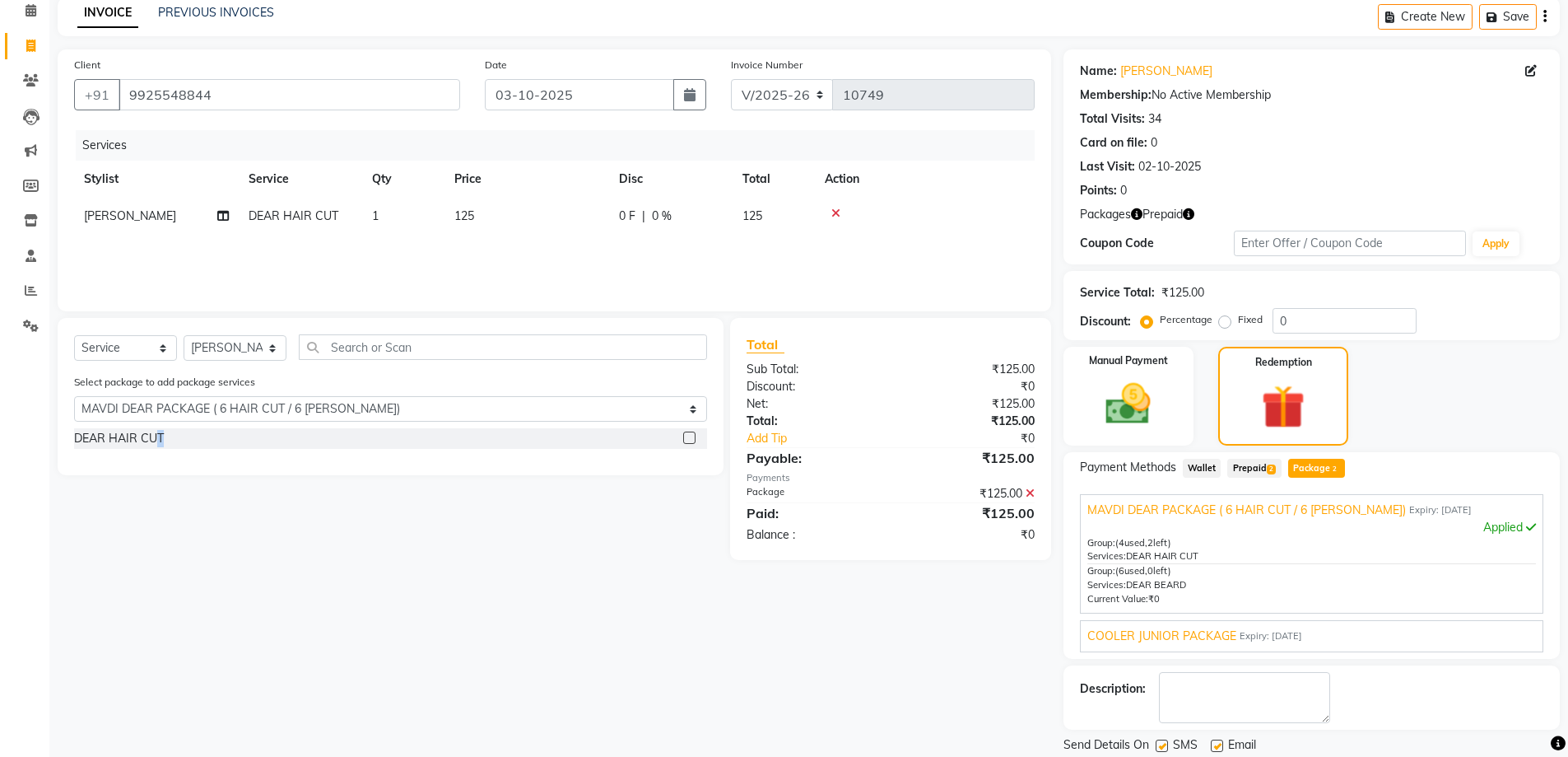
scroll to position [128, 0]
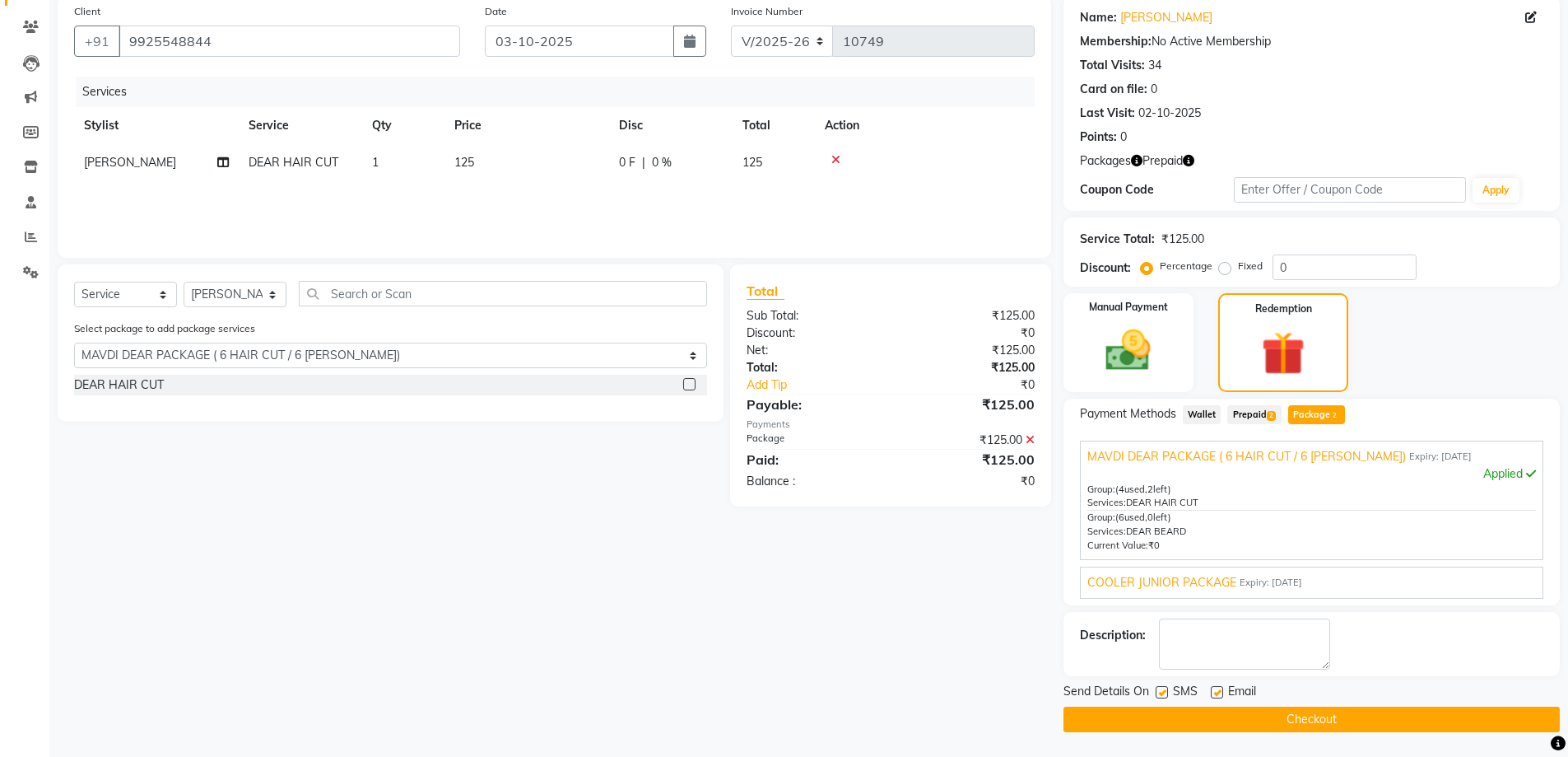
click at [1219, 697] on label at bounding box center [1217, 693] width 12 height 12
click at [1219, 697] on input "checkbox" at bounding box center [1217, 693] width 11 height 11
checkbox input "false"
click at [1165, 693] on label at bounding box center [1162, 693] width 12 height 12
click at [1165, 693] on input "checkbox" at bounding box center [1161, 693] width 11 height 11
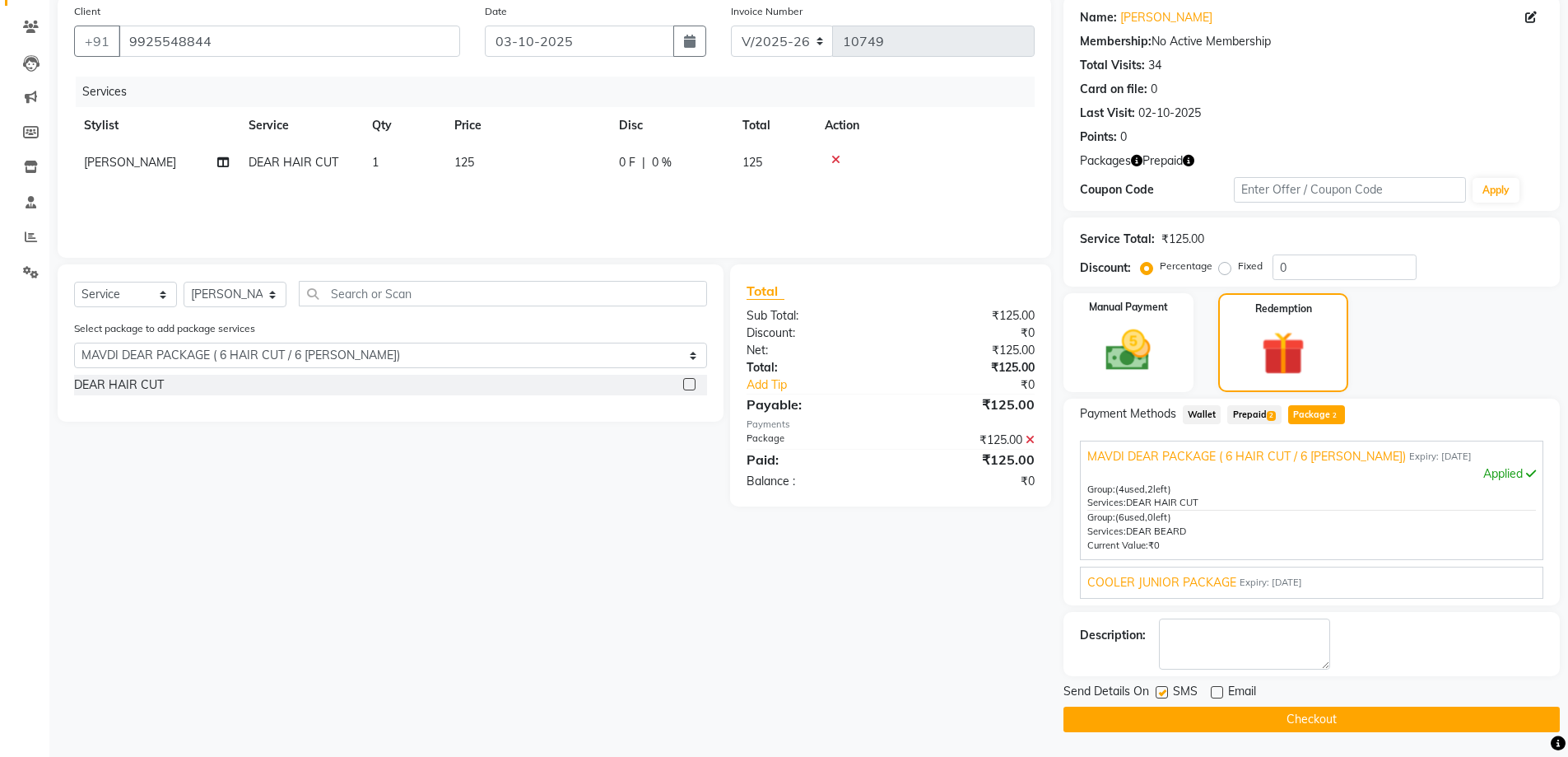
checkbox input "false"
click at [1162, 714] on button "Checkout" at bounding box center [1312, 719] width 496 height 26
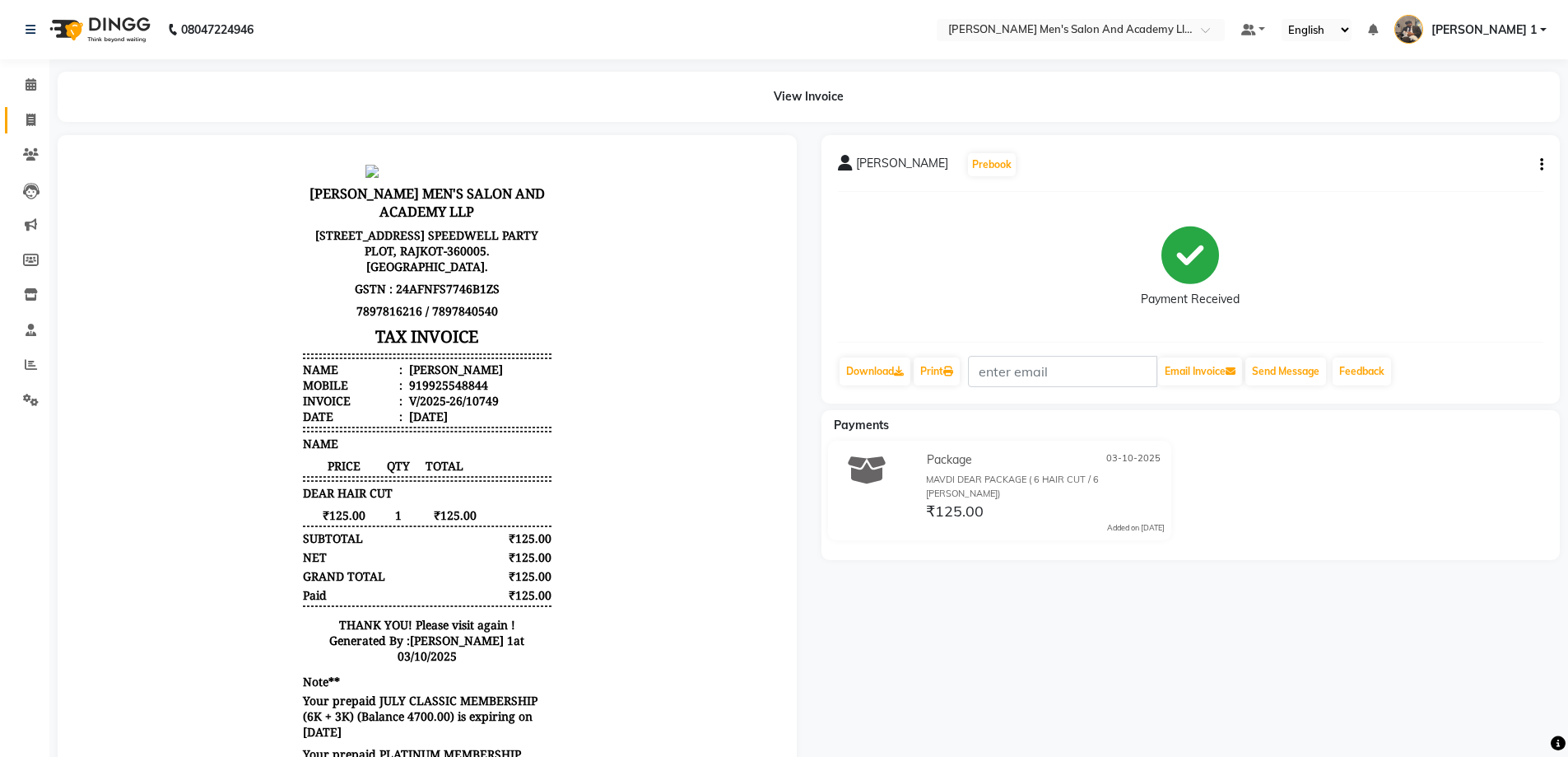
click at [38, 115] on span at bounding box center [31, 120] width 29 height 19
select select "service"
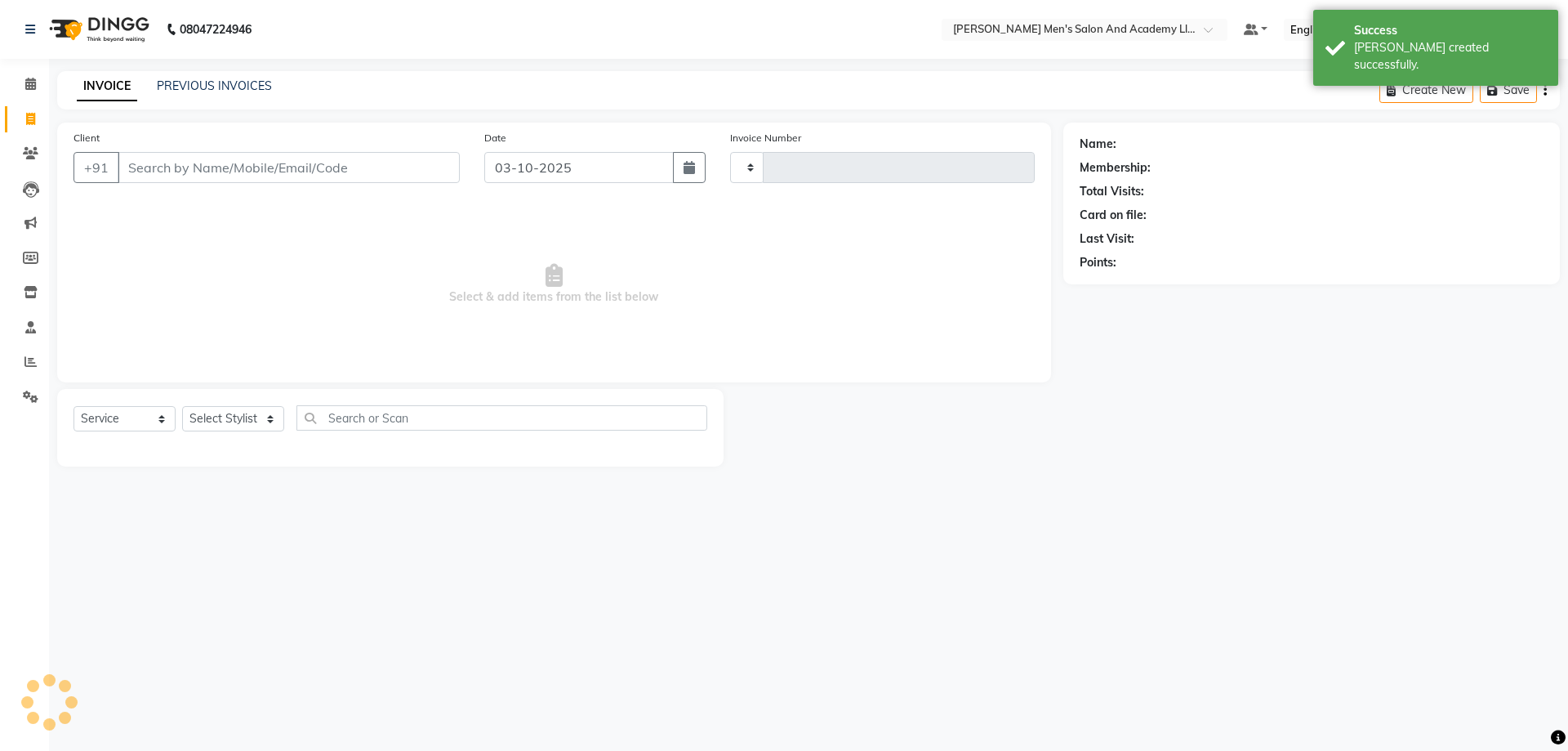
type input "10750"
select select "6752"
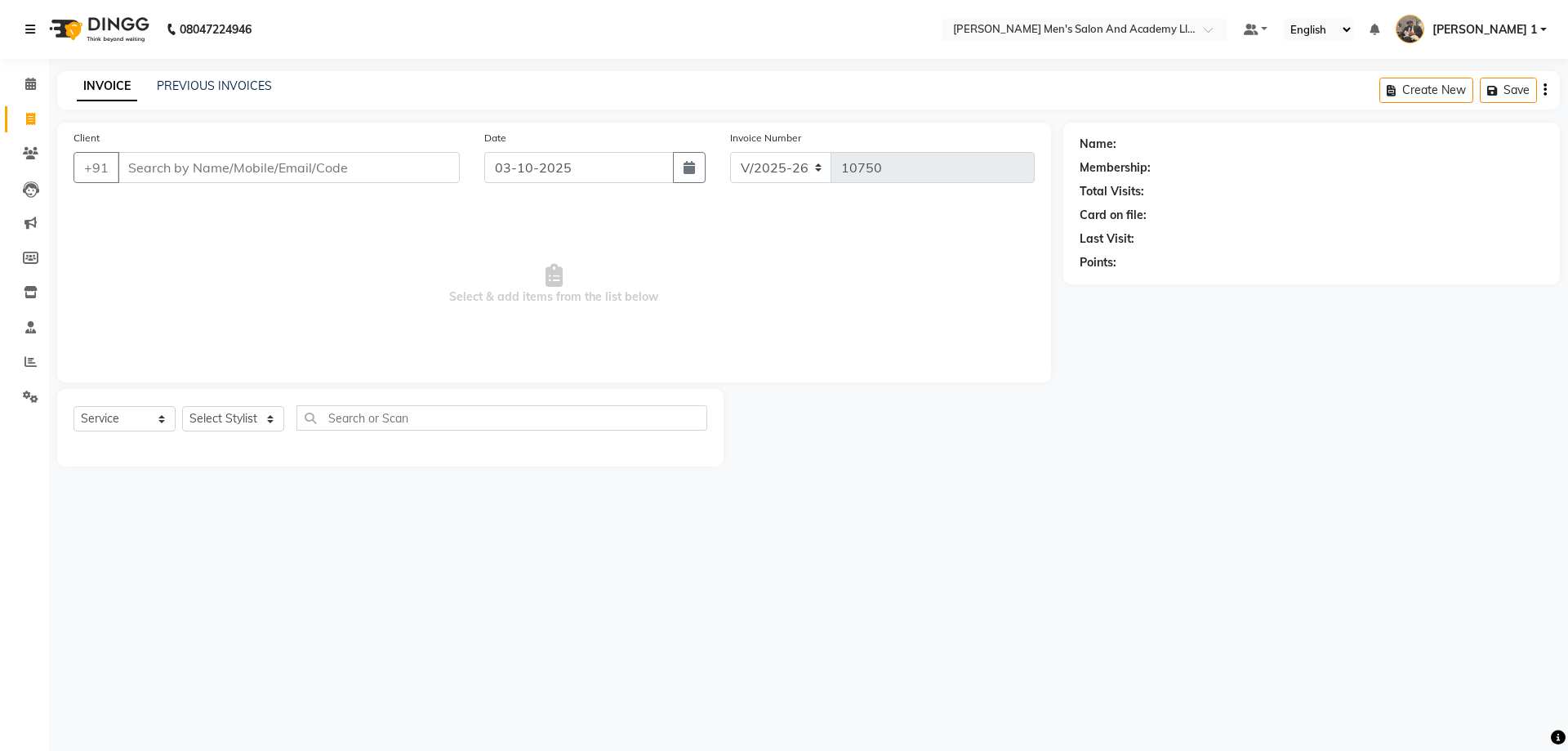
click at [41, 21] on link at bounding box center [33, 29] width 17 height 46
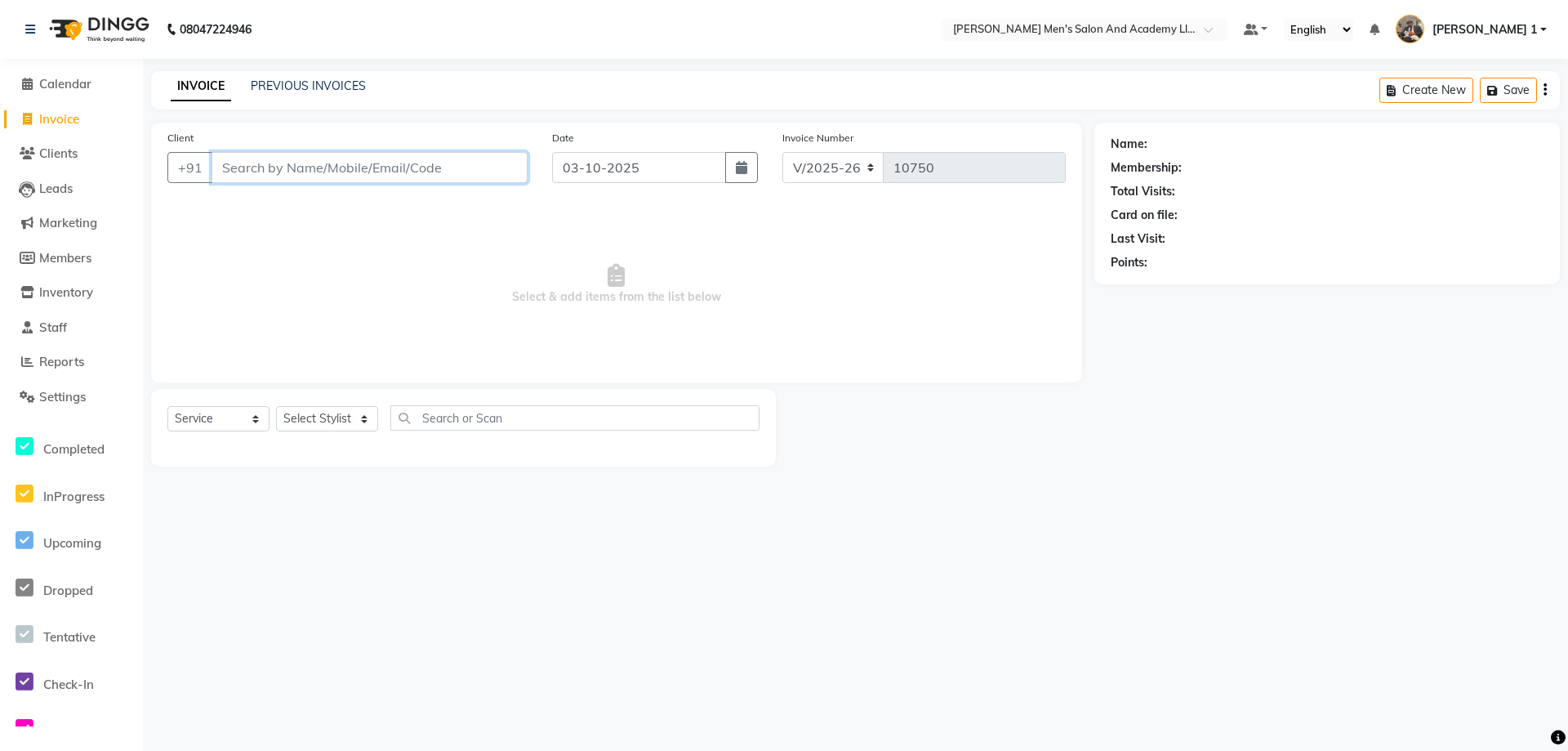
click at [266, 161] on input "Client" at bounding box center [369, 166] width 316 height 31
click at [246, 172] on input "Client" at bounding box center [369, 166] width 316 height 31
click at [175, 140] on label "Client" at bounding box center [180, 138] width 26 height 15
click at [211, 152] on input "Client" at bounding box center [369, 166] width 316 height 31
click at [95, 94] on li "Calendar" at bounding box center [71, 84] width 143 height 35
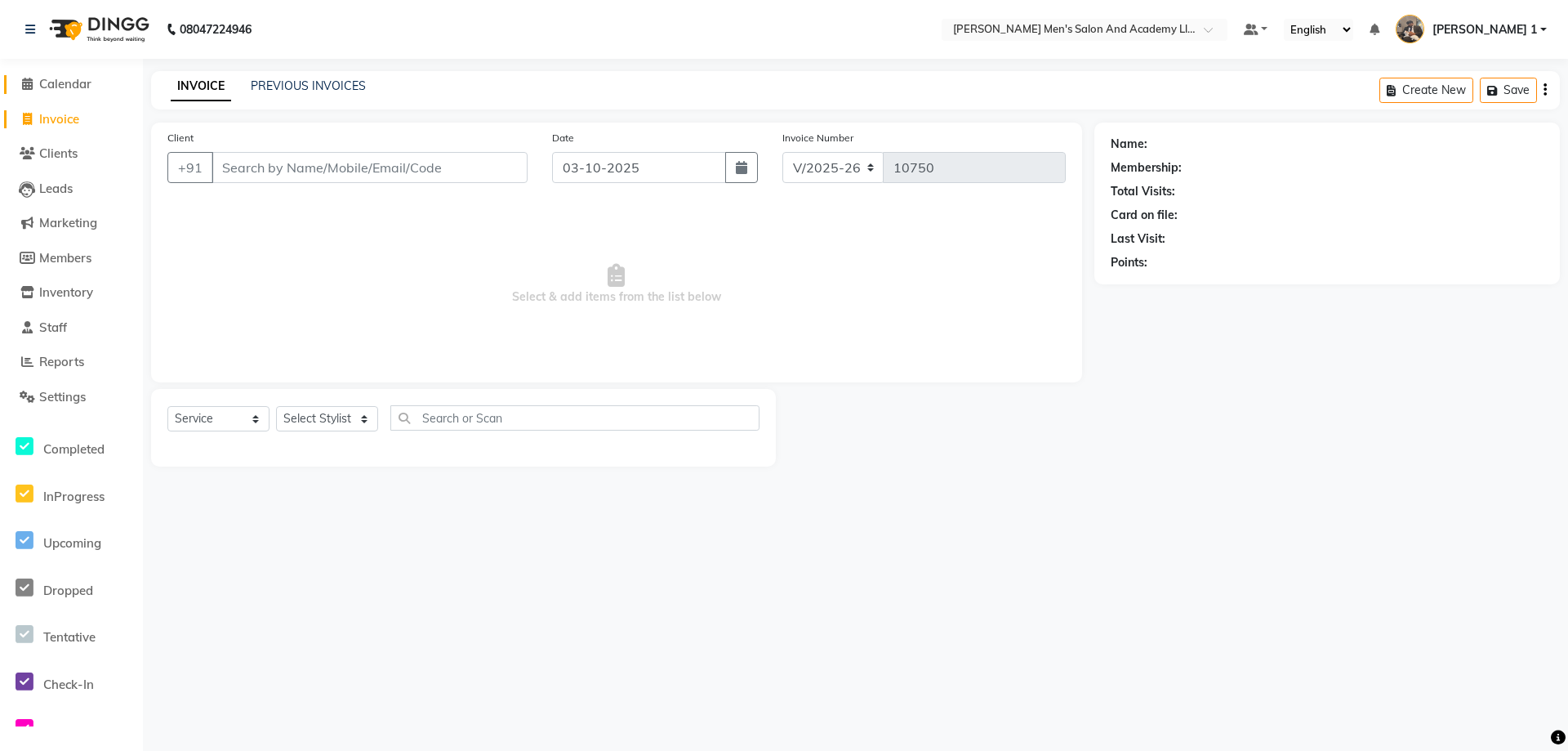
drag, startPoint x: 70, startPoint y: 86, endPoint x: 15, endPoint y: 1, distance: 101.2
click at [70, 87] on span "Calendar" at bounding box center [66, 84] width 53 height 16
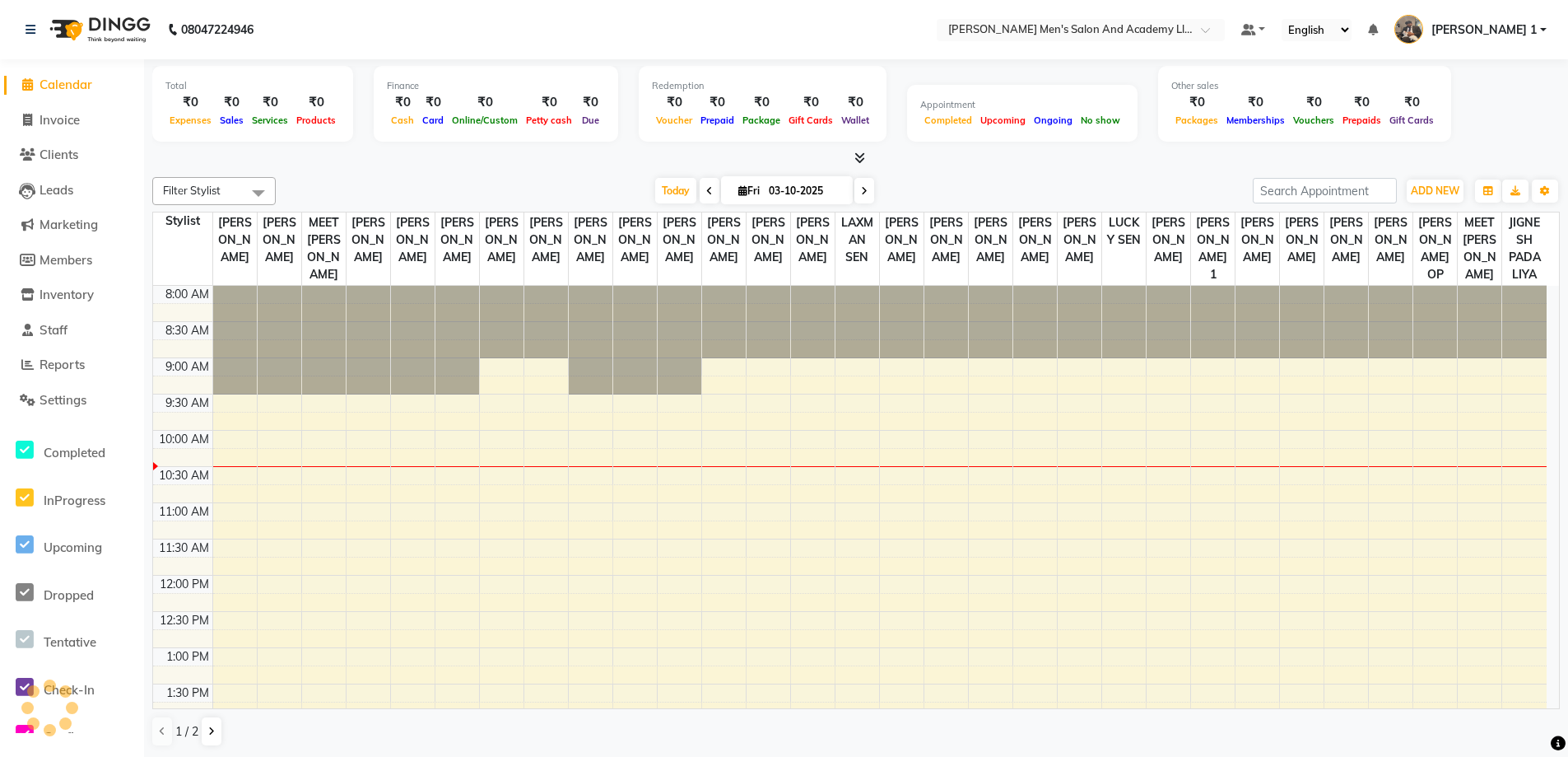
click at [322, 91] on div "Total" at bounding box center [253, 87] width 175 height 14
click at [40, 368] on body "08047224946 Select Location × [PERSON_NAME]'s Salon And Academy Llp, Speed Well…" at bounding box center [784, 378] width 1568 height 757
drag, startPoint x: 622, startPoint y: 37, endPoint x: 631, endPoint y: 41, distance: 9.8
click at [627, 35] on nav "08047224946 Select Location × [PERSON_NAME]'s Salon And Academy Llp, Speed Well…" at bounding box center [784, 29] width 1568 height 59
click at [34, 34] on icon at bounding box center [30, 29] width 10 height 11
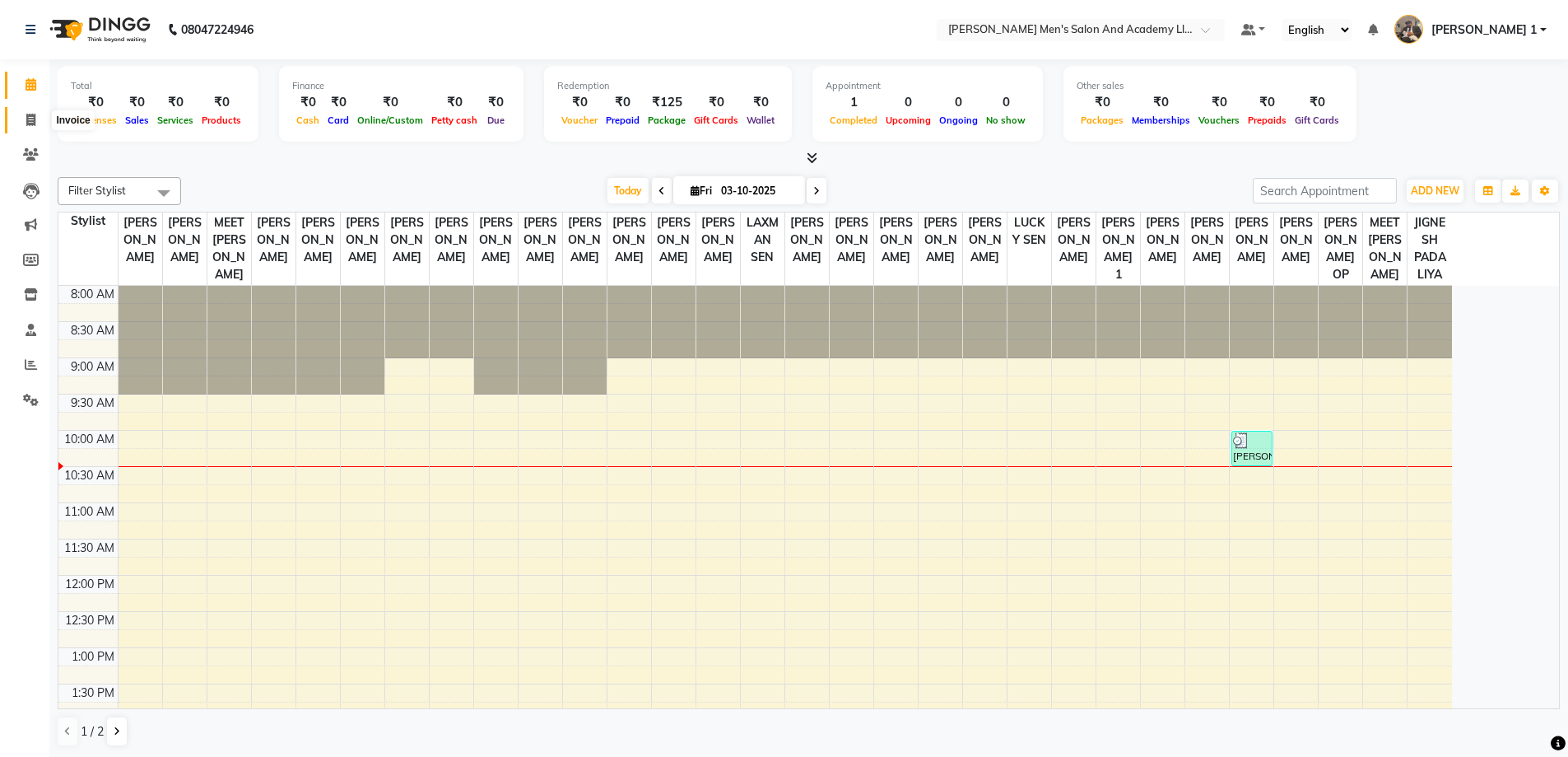
click at [27, 124] on icon at bounding box center [31, 120] width 9 height 12
select select "service"
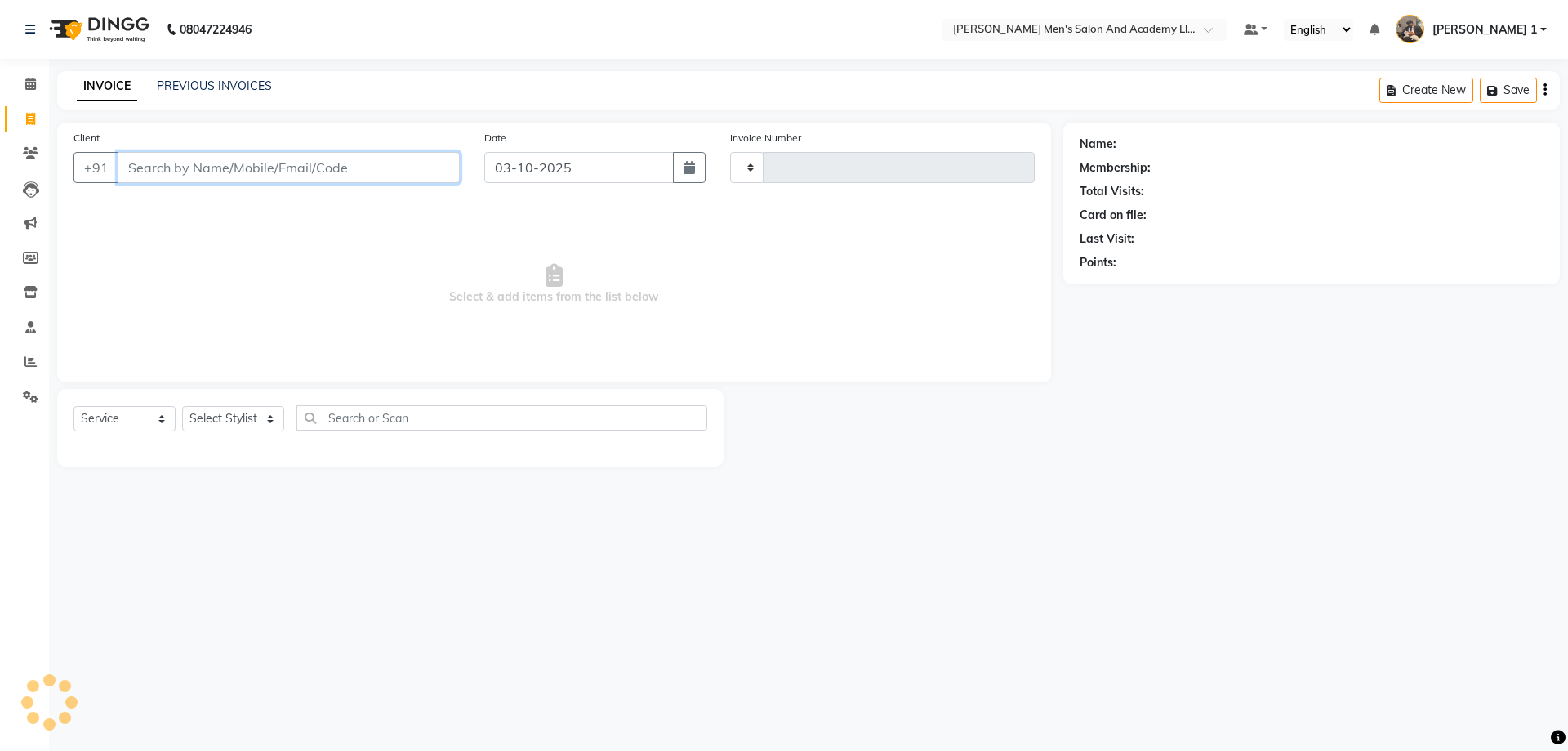
drag, startPoint x: 140, startPoint y: 170, endPoint x: 156, endPoint y: 174, distance: 16.5
click at [143, 170] on input "Client" at bounding box center [288, 166] width 343 height 31
type input "10750"
select select "6752"
type input "8469701127"
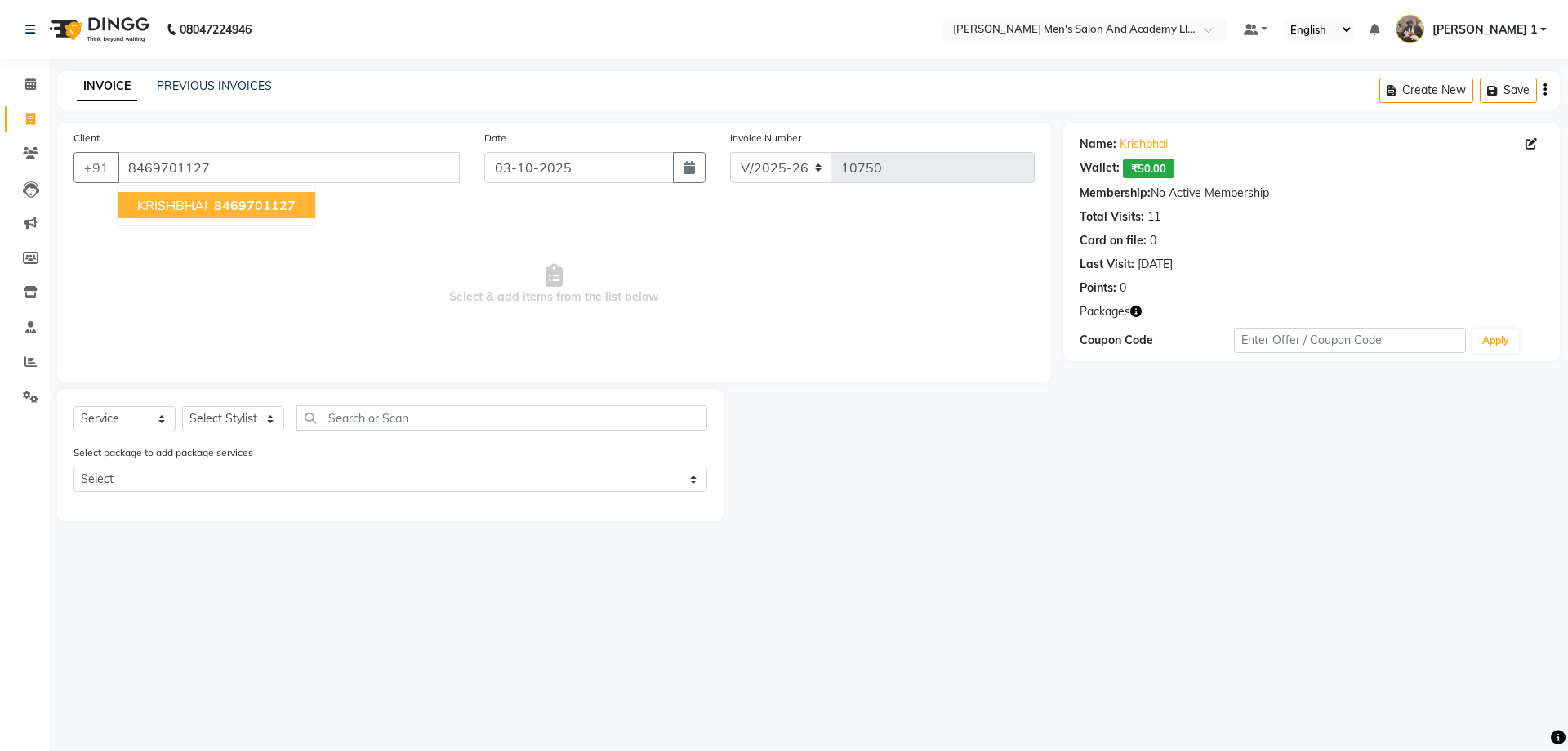
click at [181, 193] on button "KRISHBHAI 8469701127" at bounding box center [216, 205] width 198 height 26
click at [226, 409] on select "Select Stylist [PERSON_NAME] [PERSON_NAME] [PERSON_NAME] [PERSON_NAME] [PERSON_…" at bounding box center [233, 418] width 102 height 25
select select "68653"
click at [182, 406] on select "Select Stylist [PERSON_NAME] [PERSON_NAME] [PERSON_NAME] [PERSON_NAME] [PERSON_…" at bounding box center [233, 418] width 102 height 25
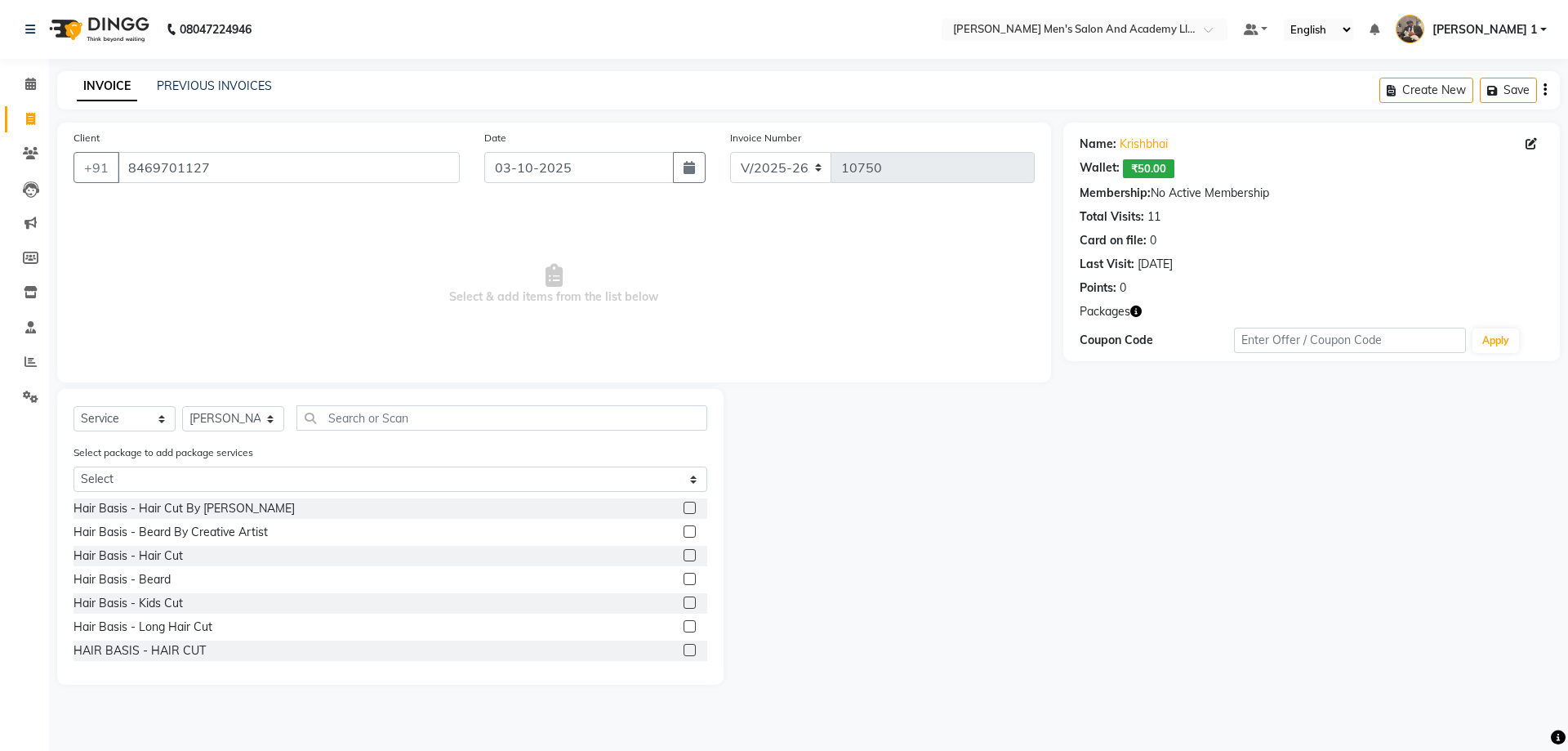
click at [683, 554] on label at bounding box center [689, 556] width 12 height 12
click at [683, 554] on input "checkbox" at bounding box center [689, 556] width 11 height 11
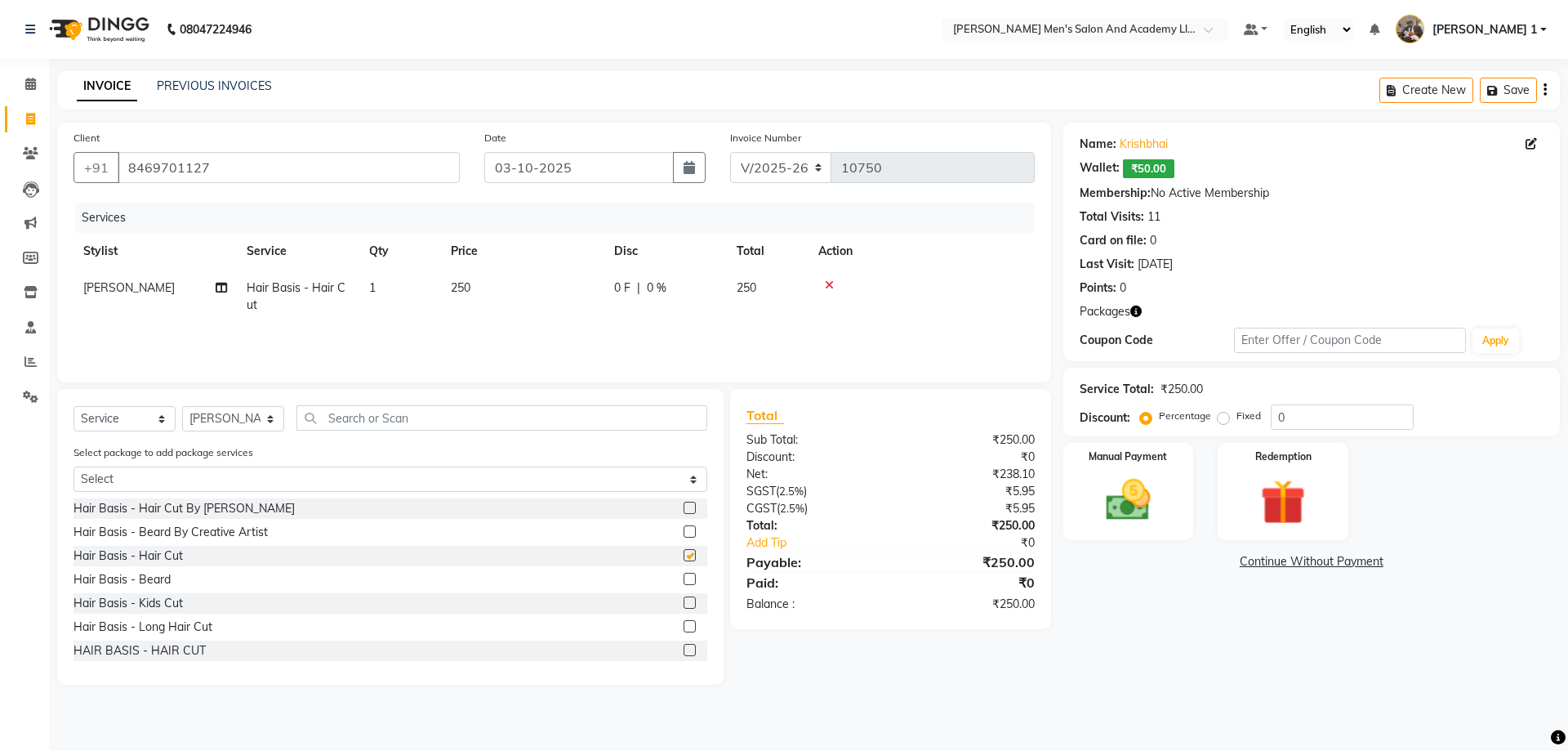
checkbox input "false"
click at [683, 584] on label at bounding box center [689, 579] width 12 height 12
click at [683, 584] on input "checkbox" at bounding box center [689, 579] width 11 height 11
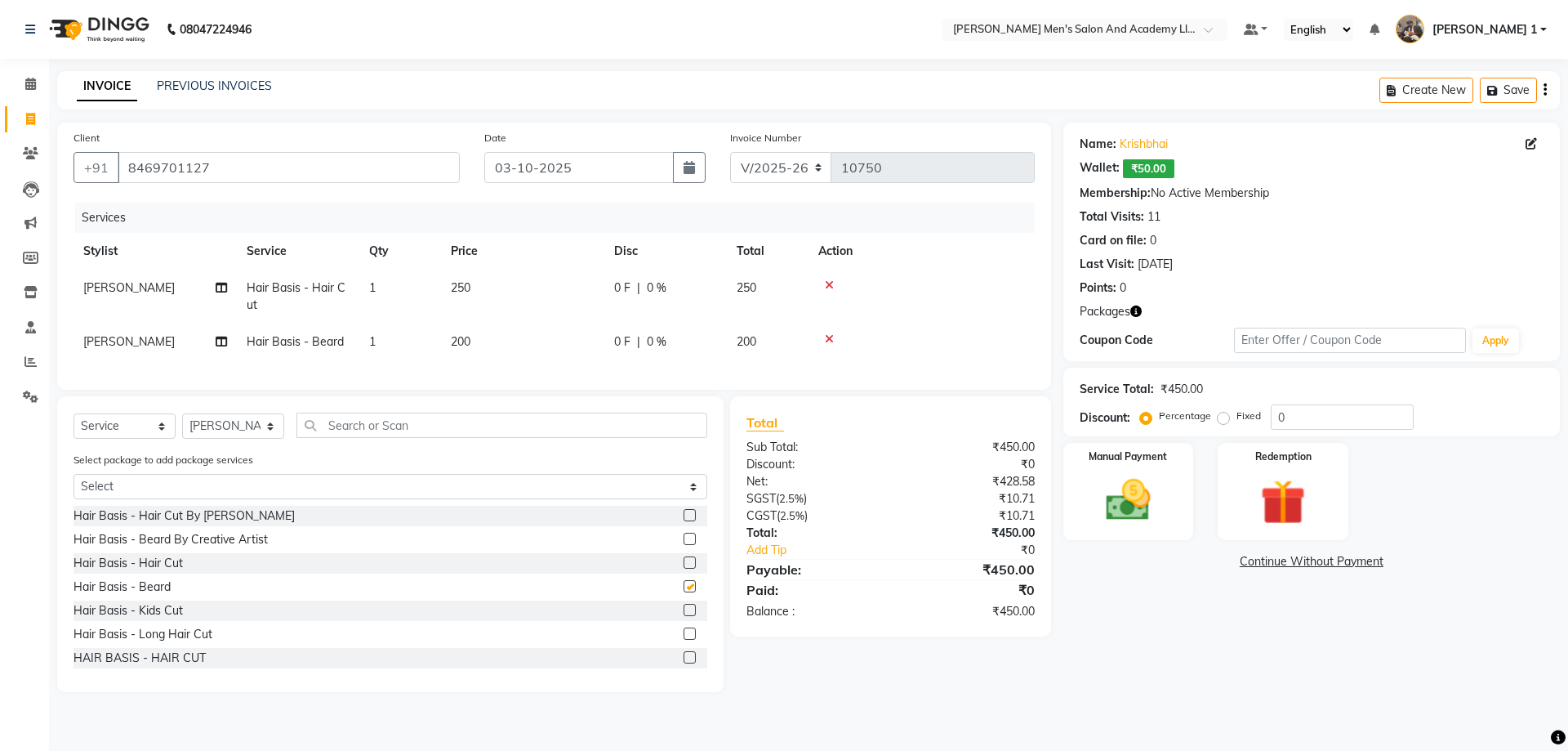
checkbox input "false"
drag, startPoint x: 449, startPoint y: 285, endPoint x: 503, endPoint y: 287, distance: 54.0
click at [503, 287] on td "250" at bounding box center [522, 297] width 163 height 54
select select "68653"
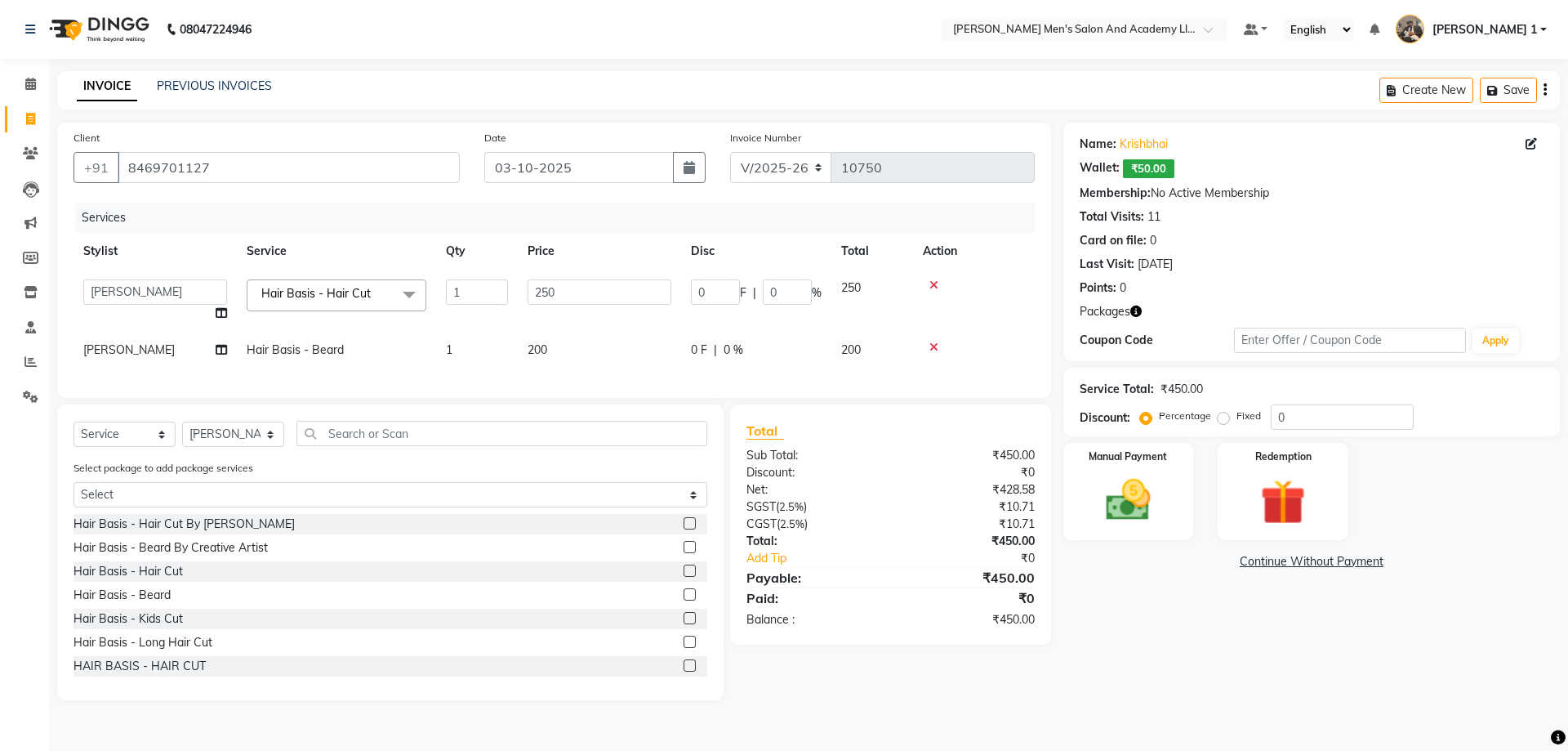
click at [532, 359] on td "200" at bounding box center [599, 351] width 163 height 37
select select "68653"
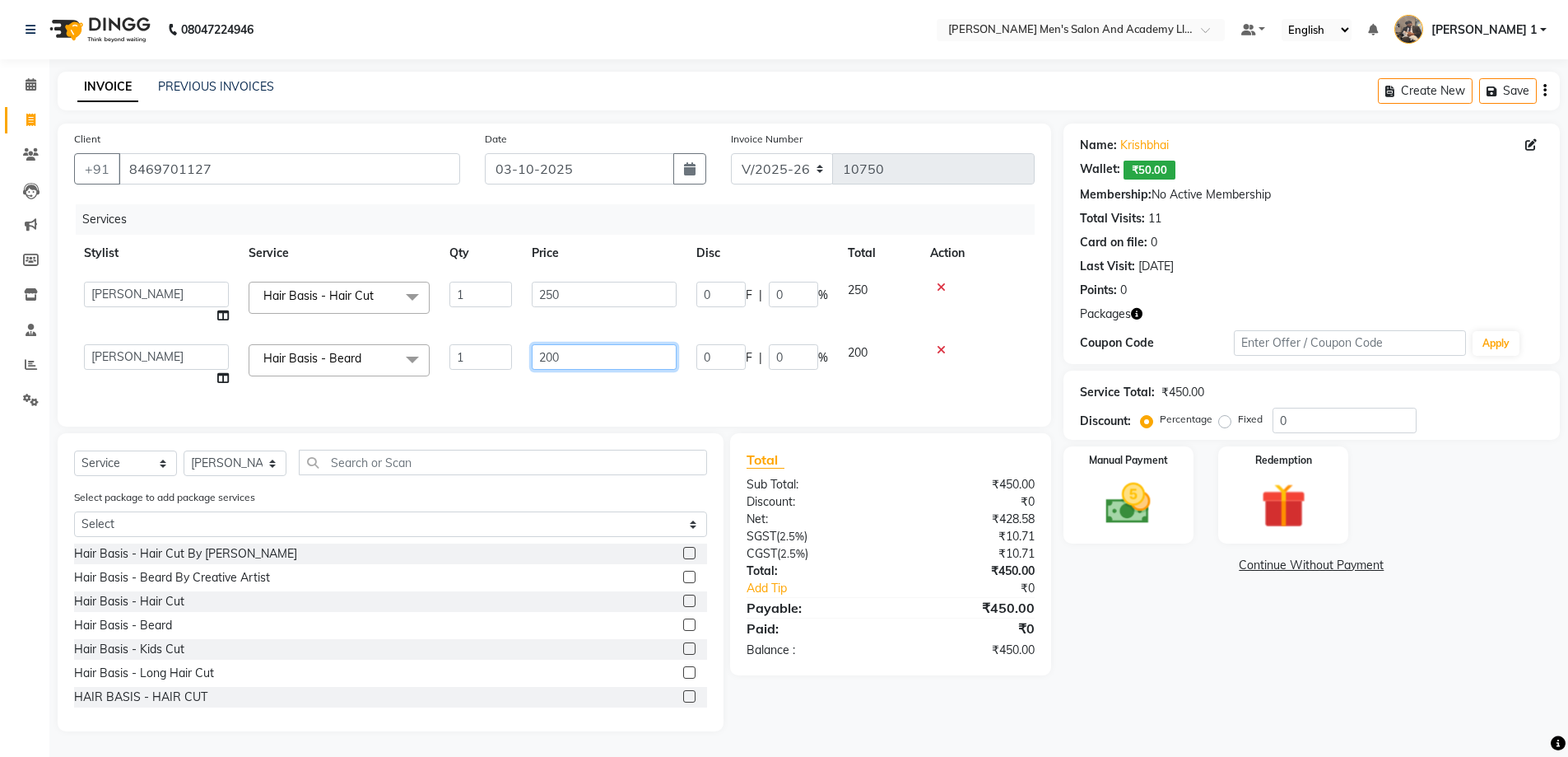
drag, startPoint x: 539, startPoint y: 354, endPoint x: 599, endPoint y: 344, distance: 60.8
click at [597, 343] on td "200" at bounding box center [604, 366] width 164 height 63
type input "150"
click at [130, 286] on select "[PERSON_NAME] [PERSON_NAME] [PERSON_NAME] [PERSON_NAME] [PERSON_NAME] AVINASH […" at bounding box center [156, 294] width 145 height 26
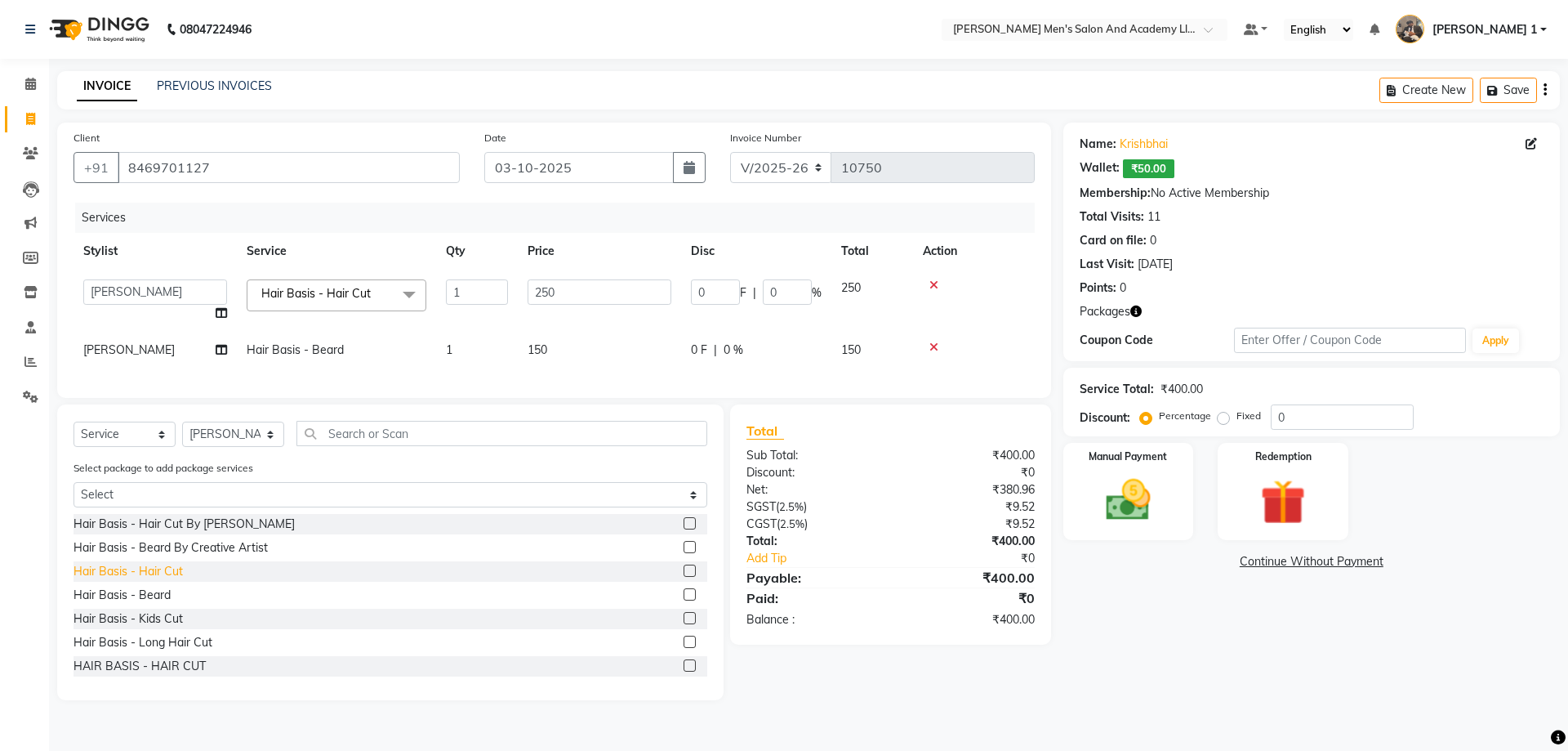
select select "90387"
click at [934, 282] on icon at bounding box center [934, 285] width 9 height 11
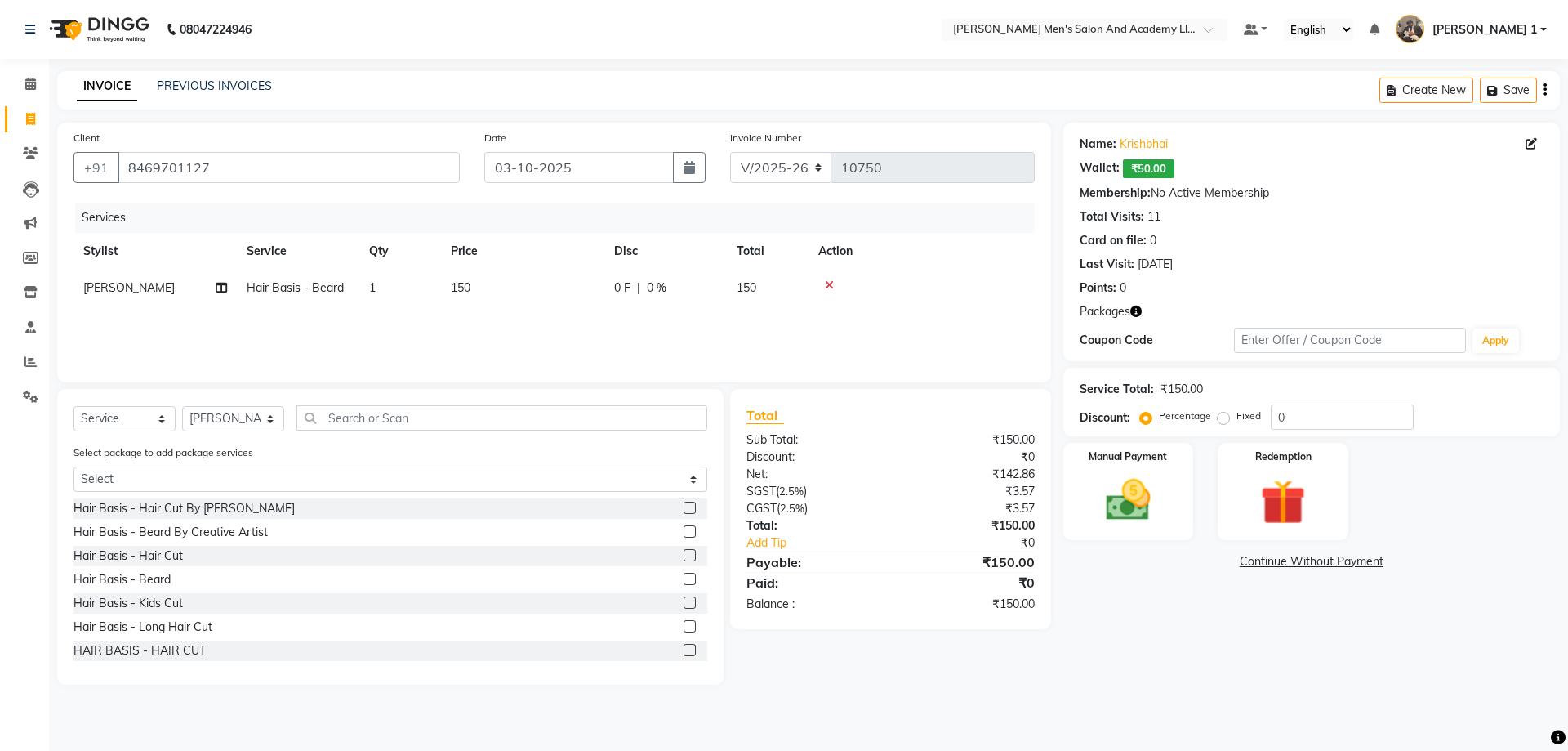
click at [830, 281] on icon at bounding box center [830, 285] width 9 height 11
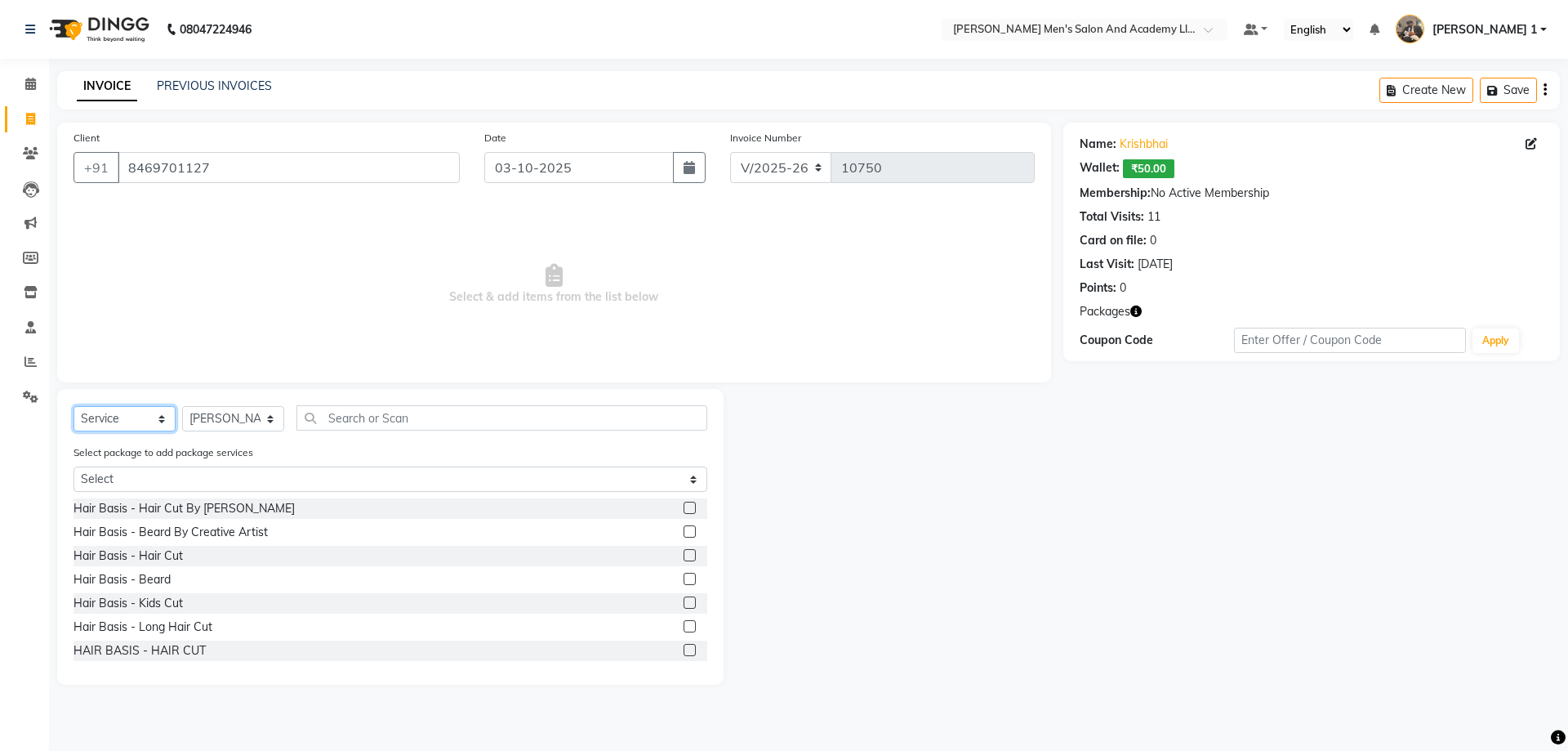
click at [118, 414] on select "Select Service Product Membership Package Voucher Prepaid Gift Card" at bounding box center [124, 418] width 102 height 25
select select "package"
click at [74, 406] on select "Select Service Product Membership Package Voucher Prepaid Gift Card" at bounding box center [124, 418] width 102 height 25
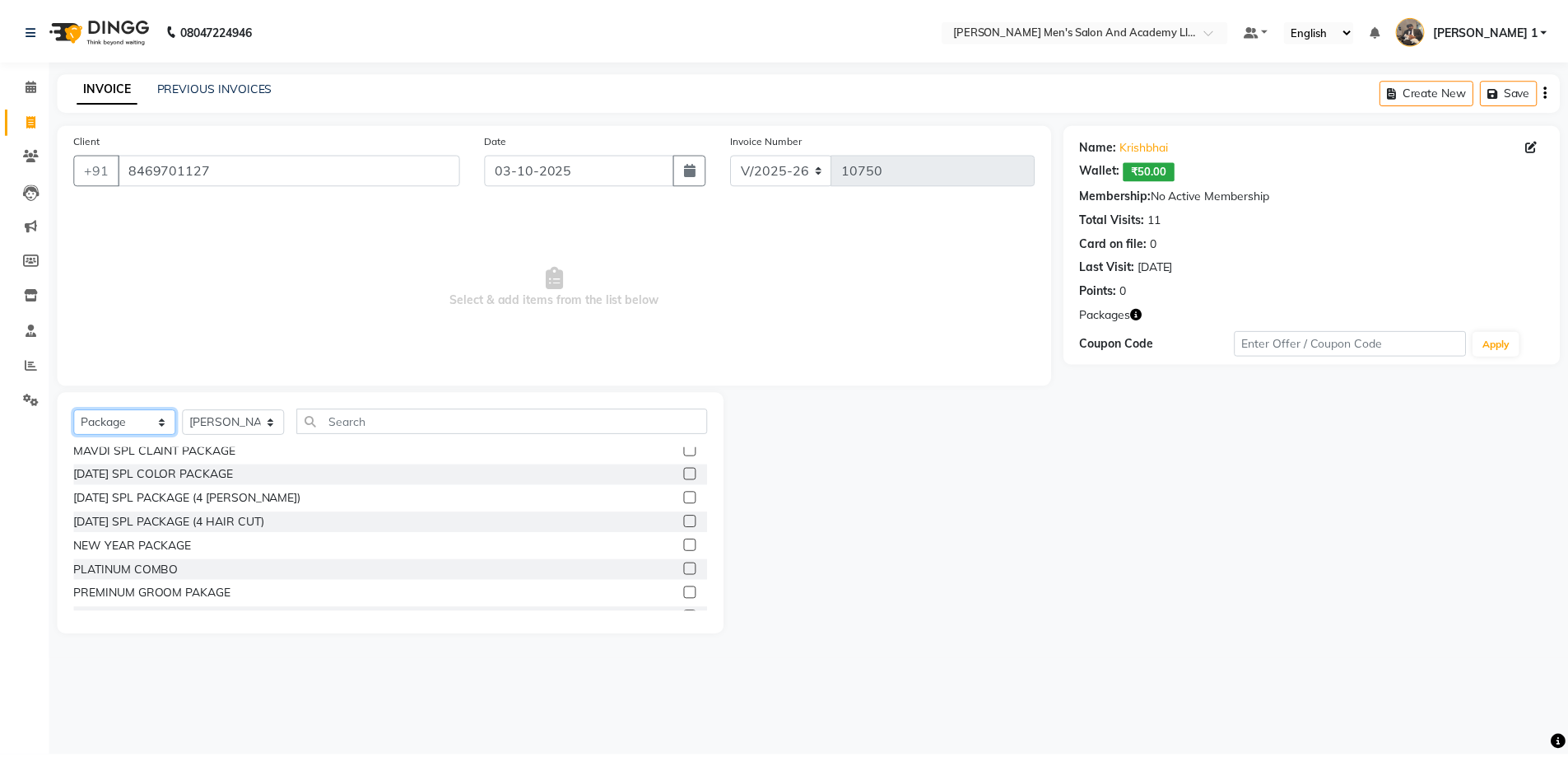
scroll to position [823, 0]
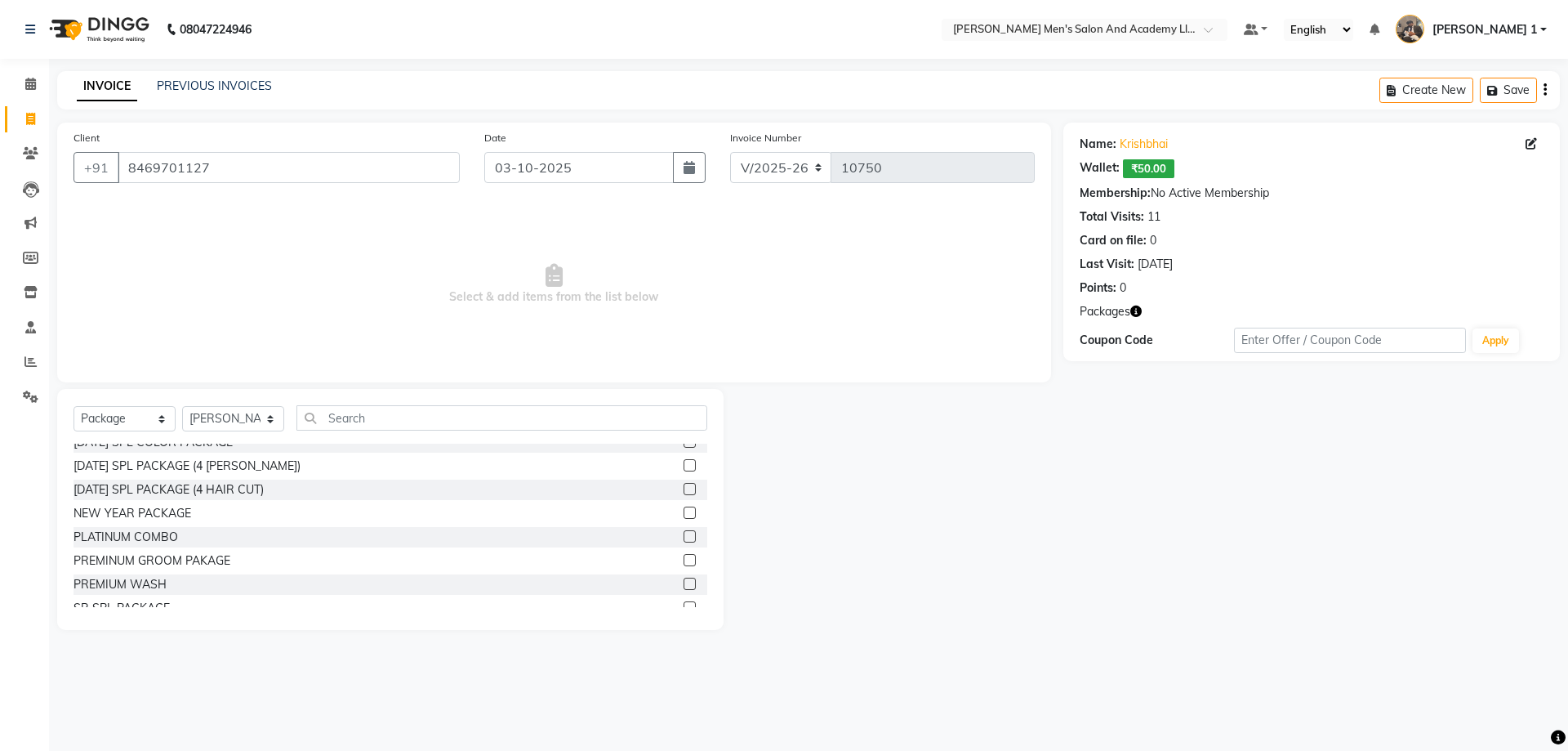
click at [683, 466] on label at bounding box center [689, 465] width 12 height 12
click at [683, 466] on input "checkbox" at bounding box center [689, 466] width 11 height 11
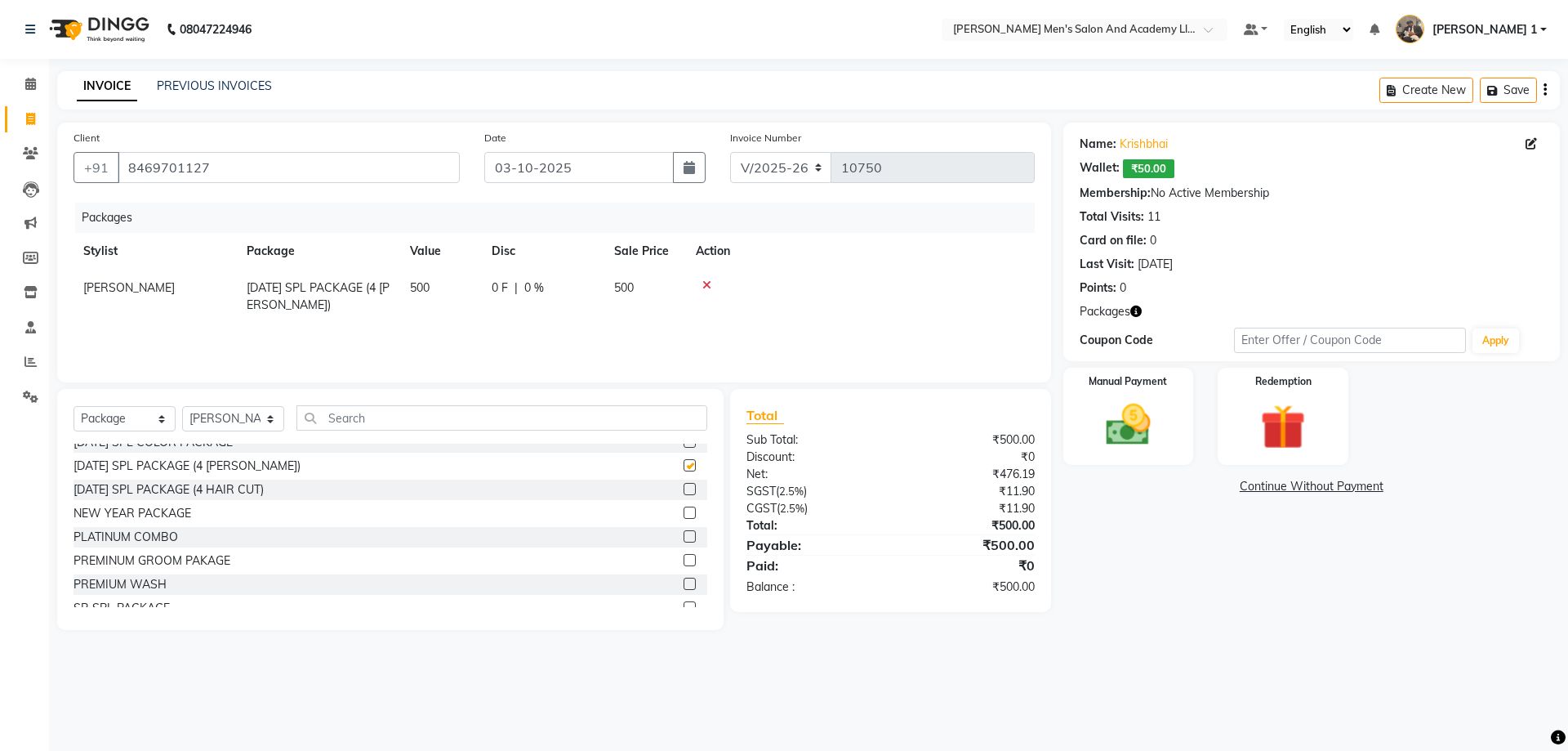
checkbox input "false"
click at [683, 490] on label at bounding box center [689, 489] width 12 height 12
click at [683, 490] on input "checkbox" at bounding box center [689, 490] width 11 height 11
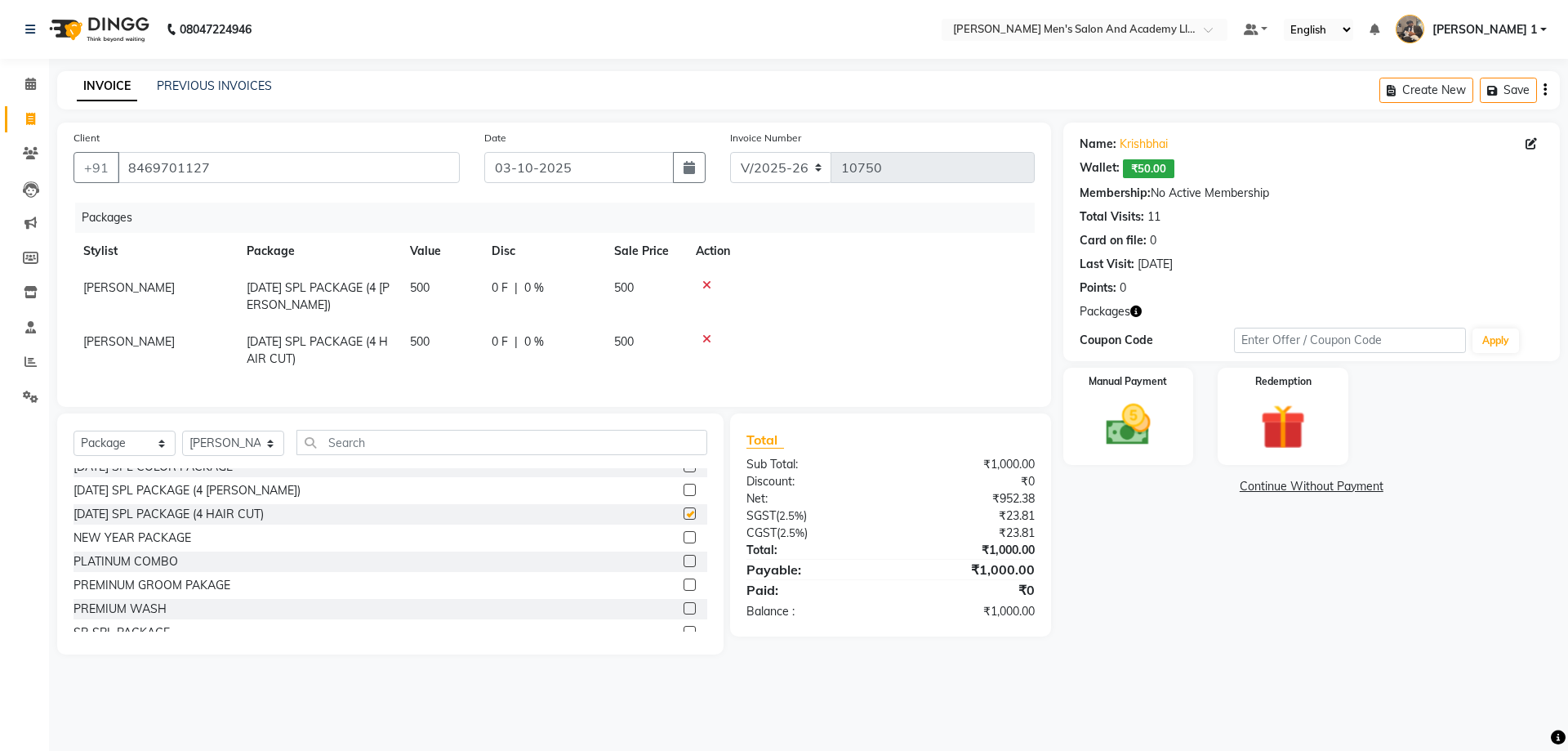
checkbox input "false"
click at [134, 292] on span "[PERSON_NAME]" at bounding box center [129, 287] width 91 height 15
select select "68653"
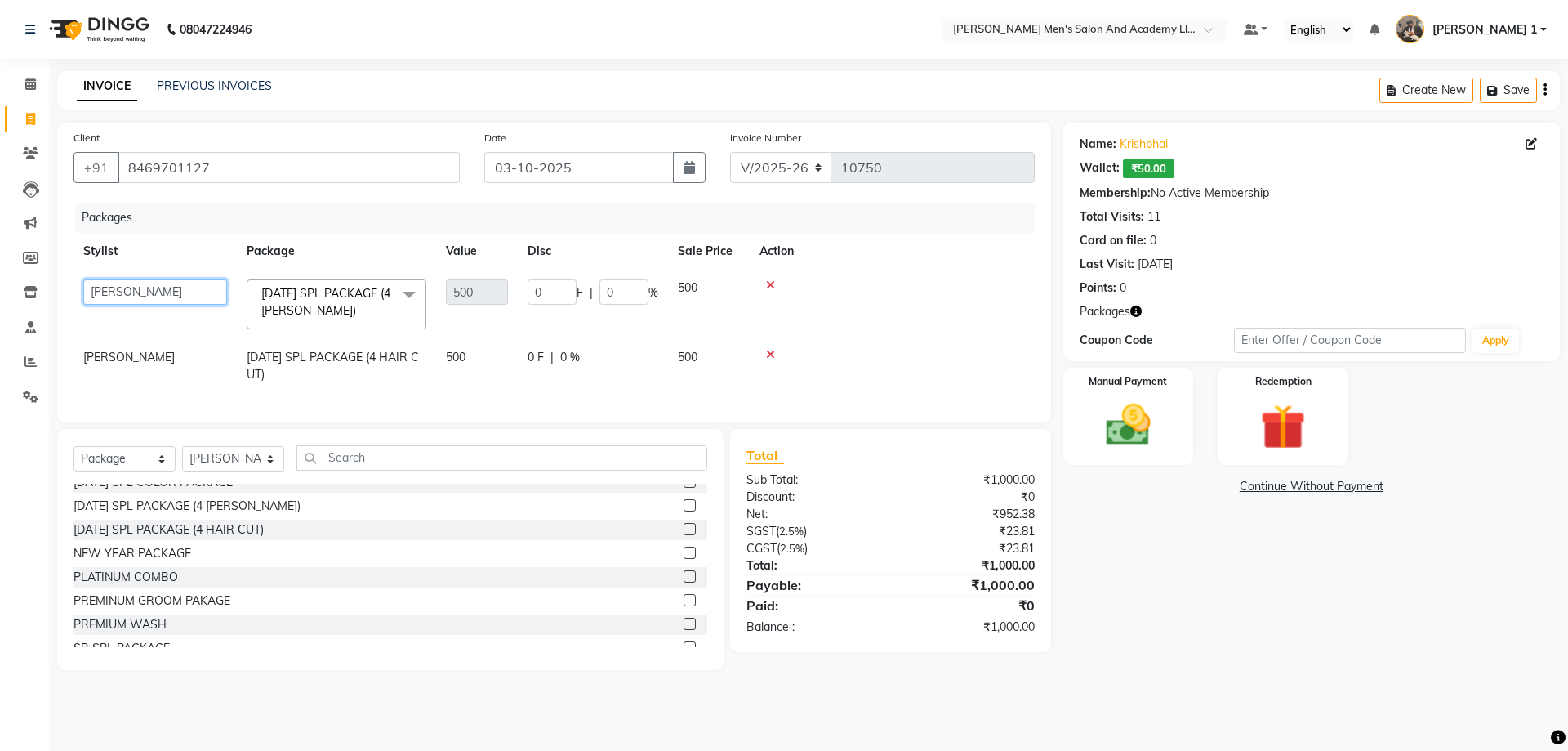
click at [134, 292] on select "[PERSON_NAME] [PERSON_NAME] [PERSON_NAME] [PERSON_NAME] [PERSON_NAME] AVINASH […" at bounding box center [155, 292] width 144 height 25
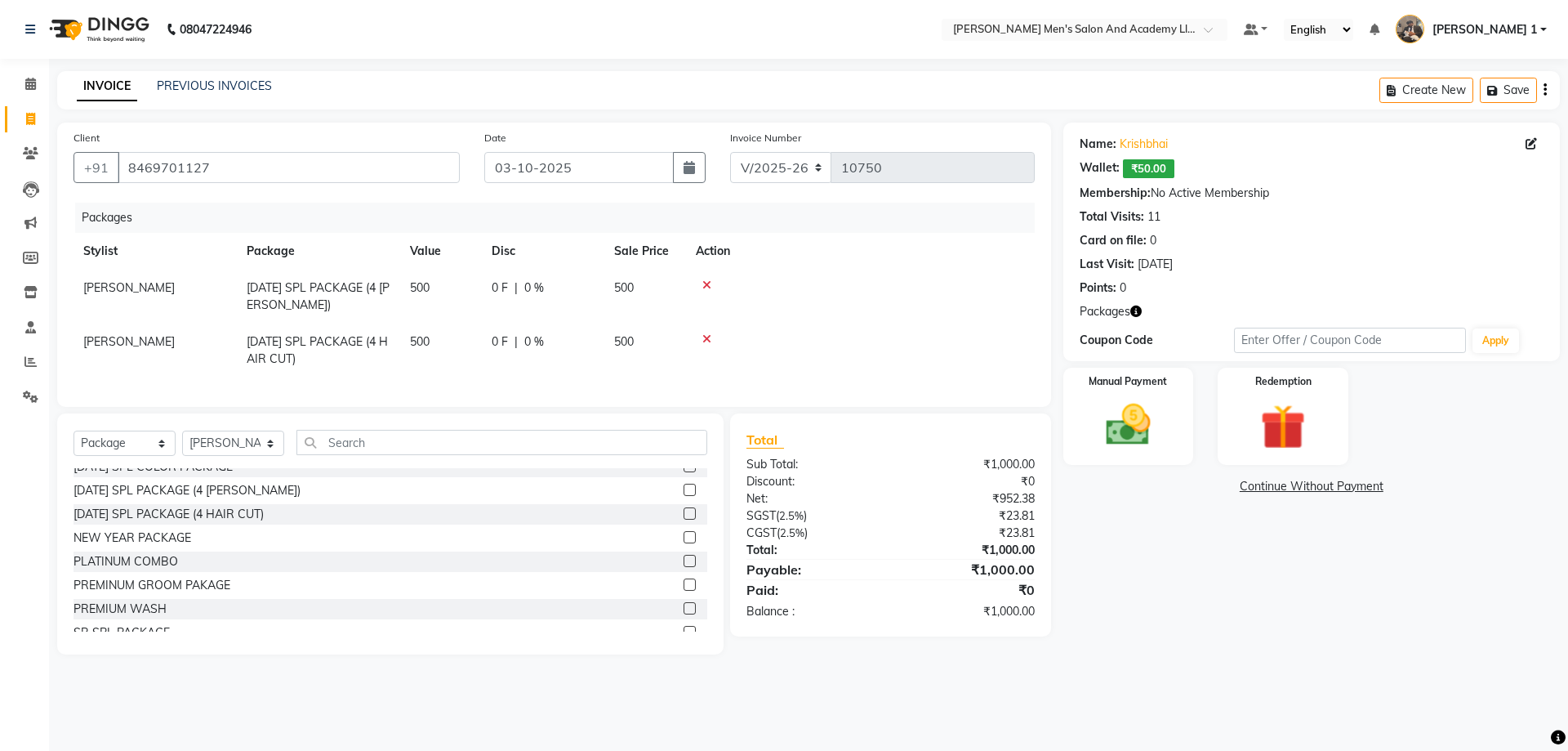
click at [138, 341] on span "[PERSON_NAME]" at bounding box center [129, 341] width 91 height 15
select select "68653"
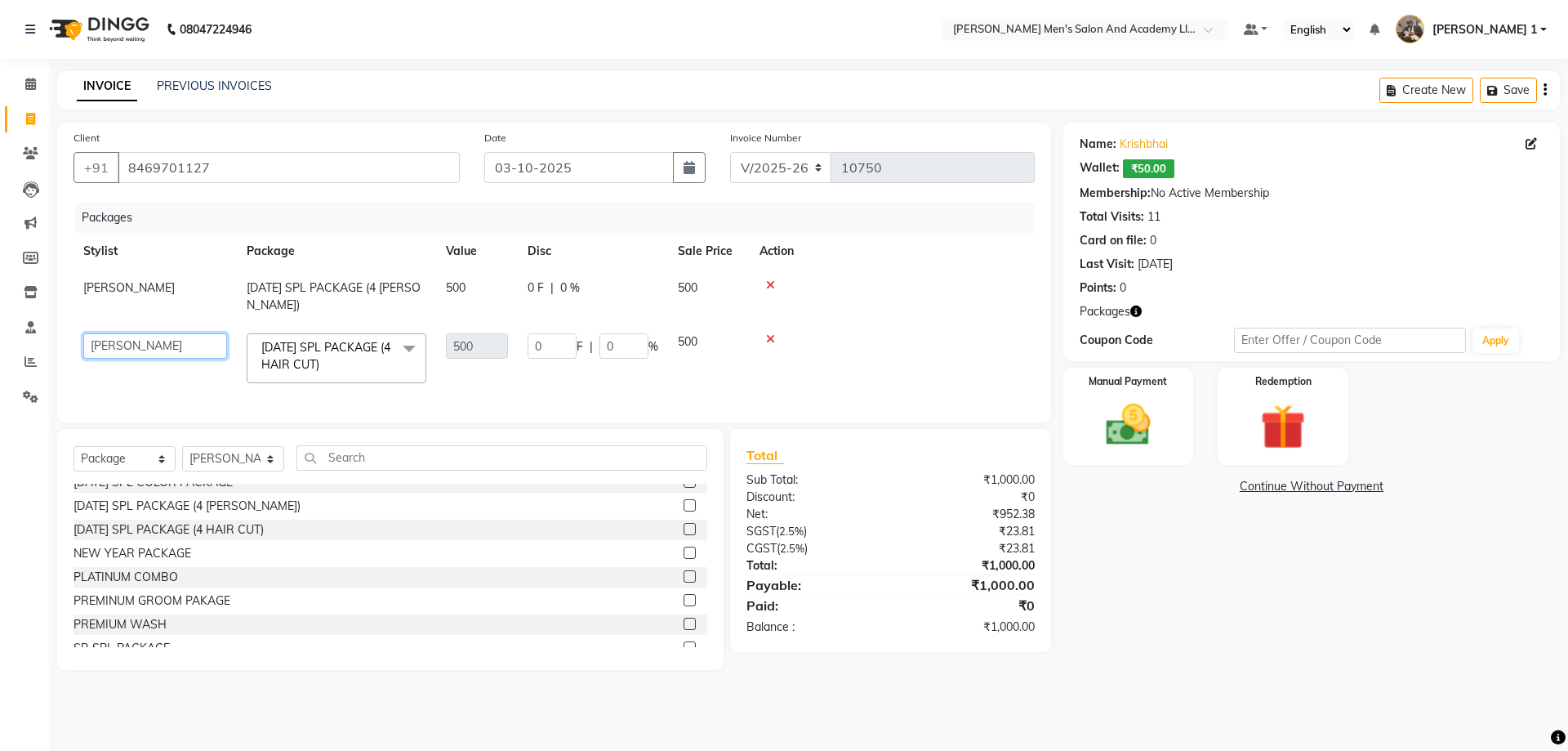
click at [156, 344] on select "[PERSON_NAME] [PERSON_NAME] [PERSON_NAME] [PERSON_NAME] [PERSON_NAME] AVINASH […" at bounding box center [155, 345] width 144 height 25
click at [170, 147] on div "Client [PHONE_NUMBER]" at bounding box center [266, 162] width 411 height 67
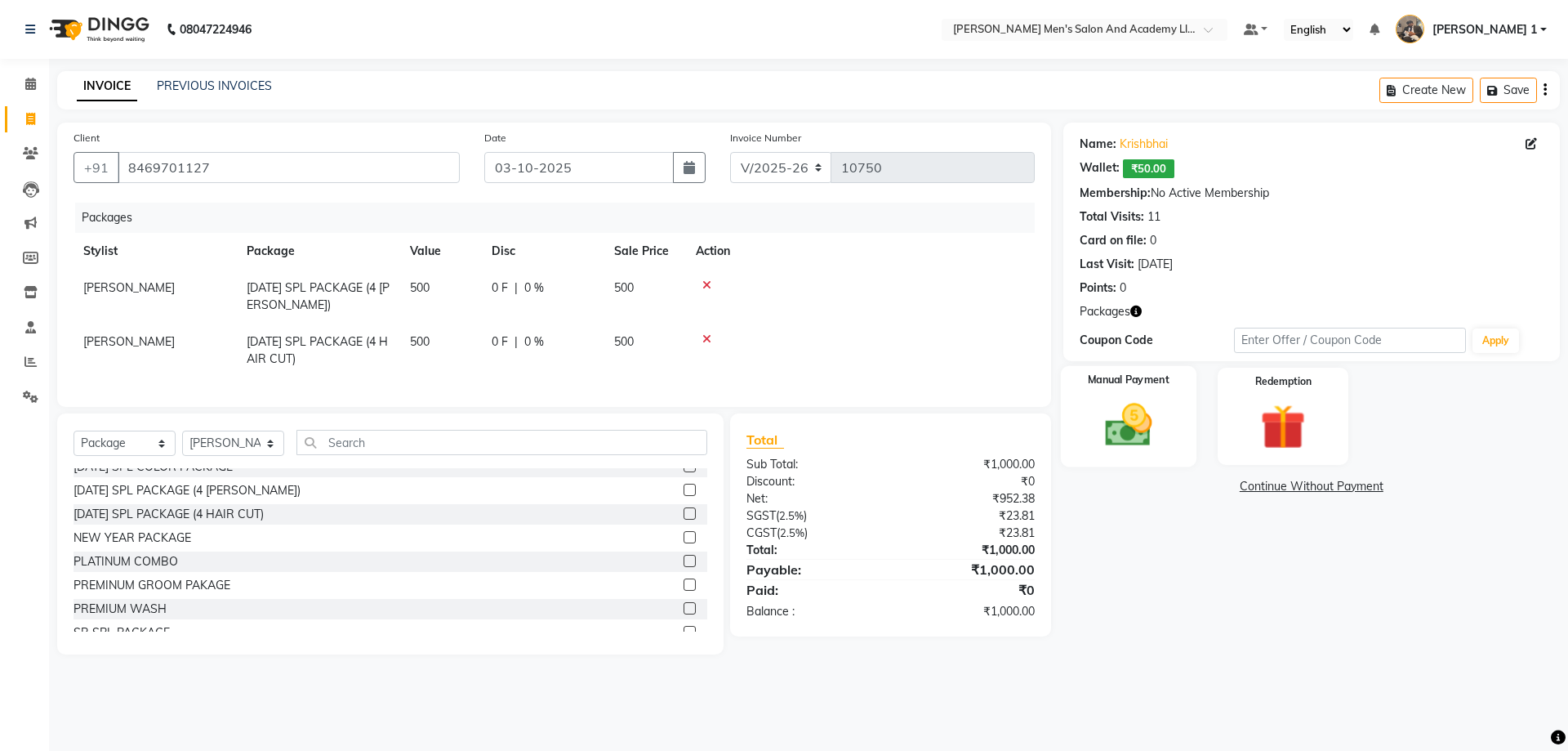
click at [1115, 380] on label "Manual Payment" at bounding box center [1128, 380] width 81 height 16
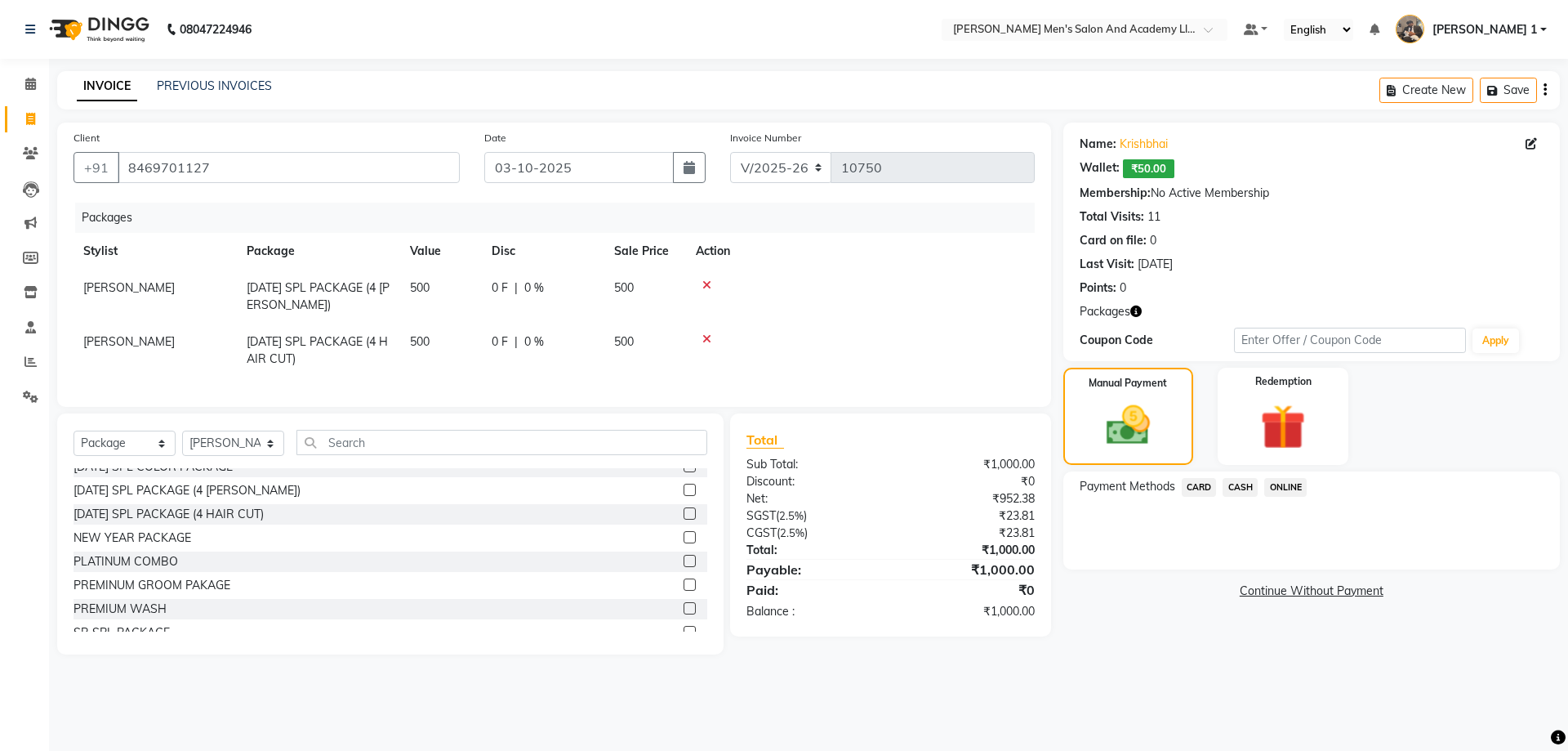
click at [1236, 489] on span "CASH" at bounding box center [1240, 486] width 35 height 18
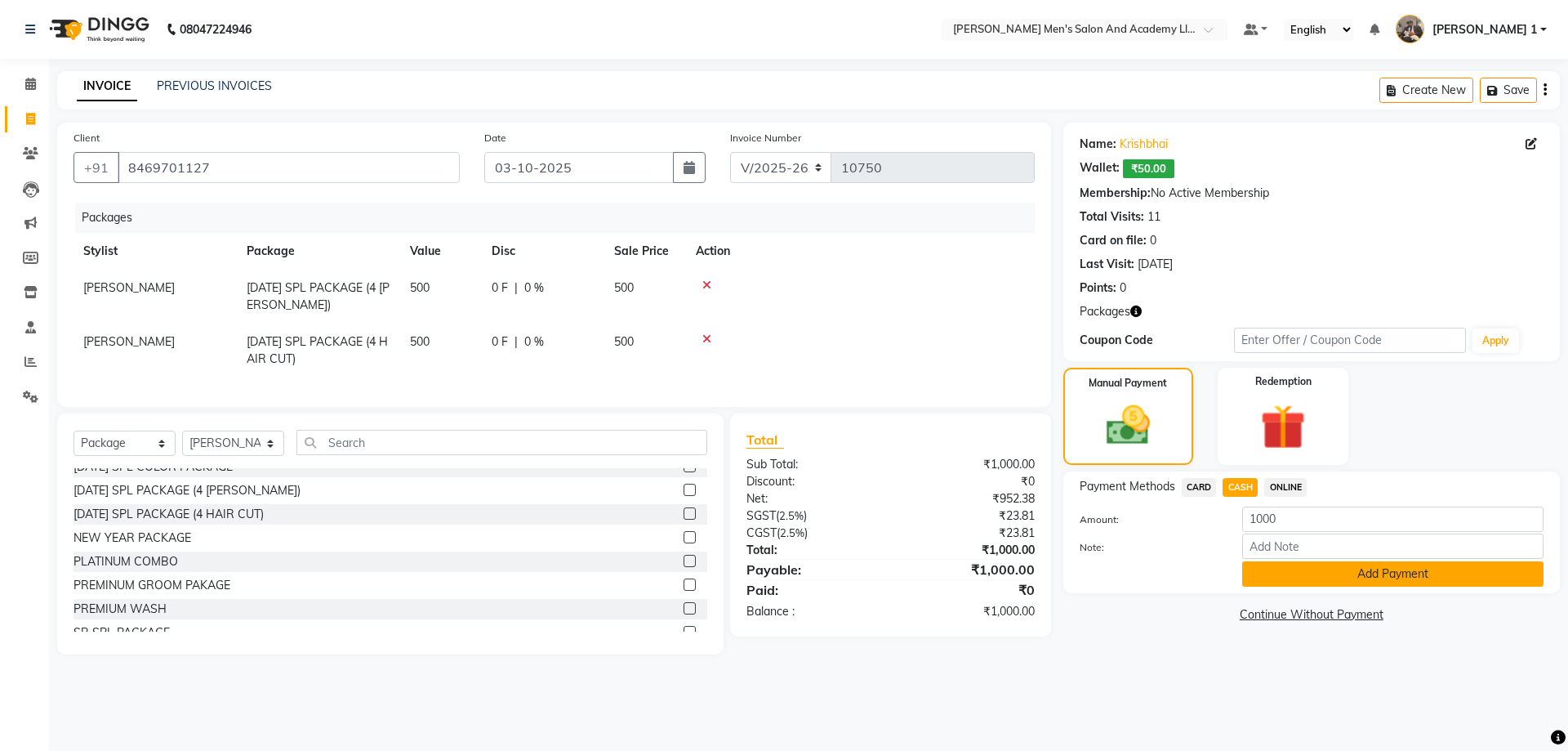
click at [1268, 575] on button "Add Payment" at bounding box center [1393, 574] width 301 height 25
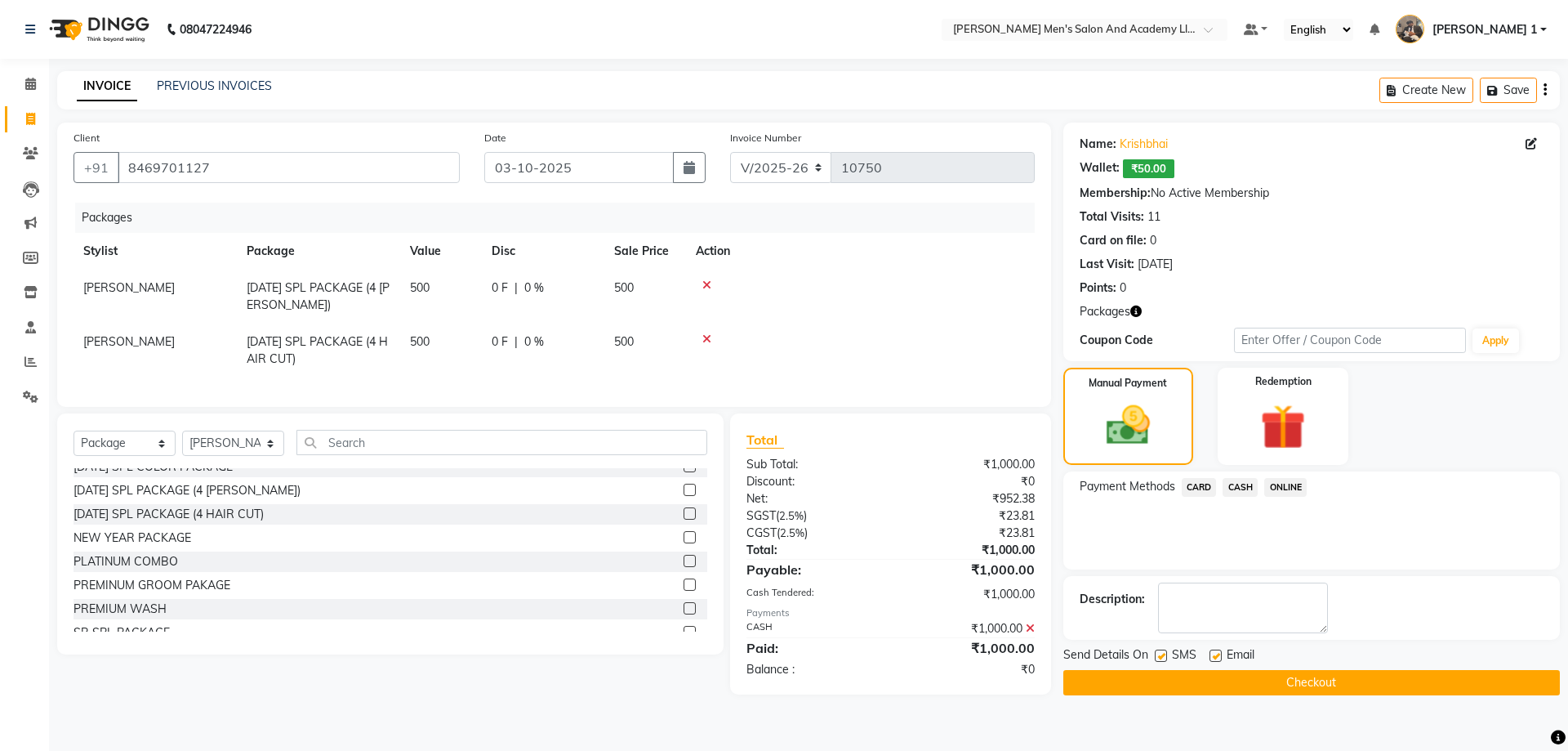
click at [1214, 656] on label at bounding box center [1216, 655] width 12 height 12
click at [1214, 656] on input "checkbox" at bounding box center [1215, 656] width 11 height 11
checkbox input "false"
click at [1185, 686] on button "Checkout" at bounding box center [1311, 683] width 497 height 25
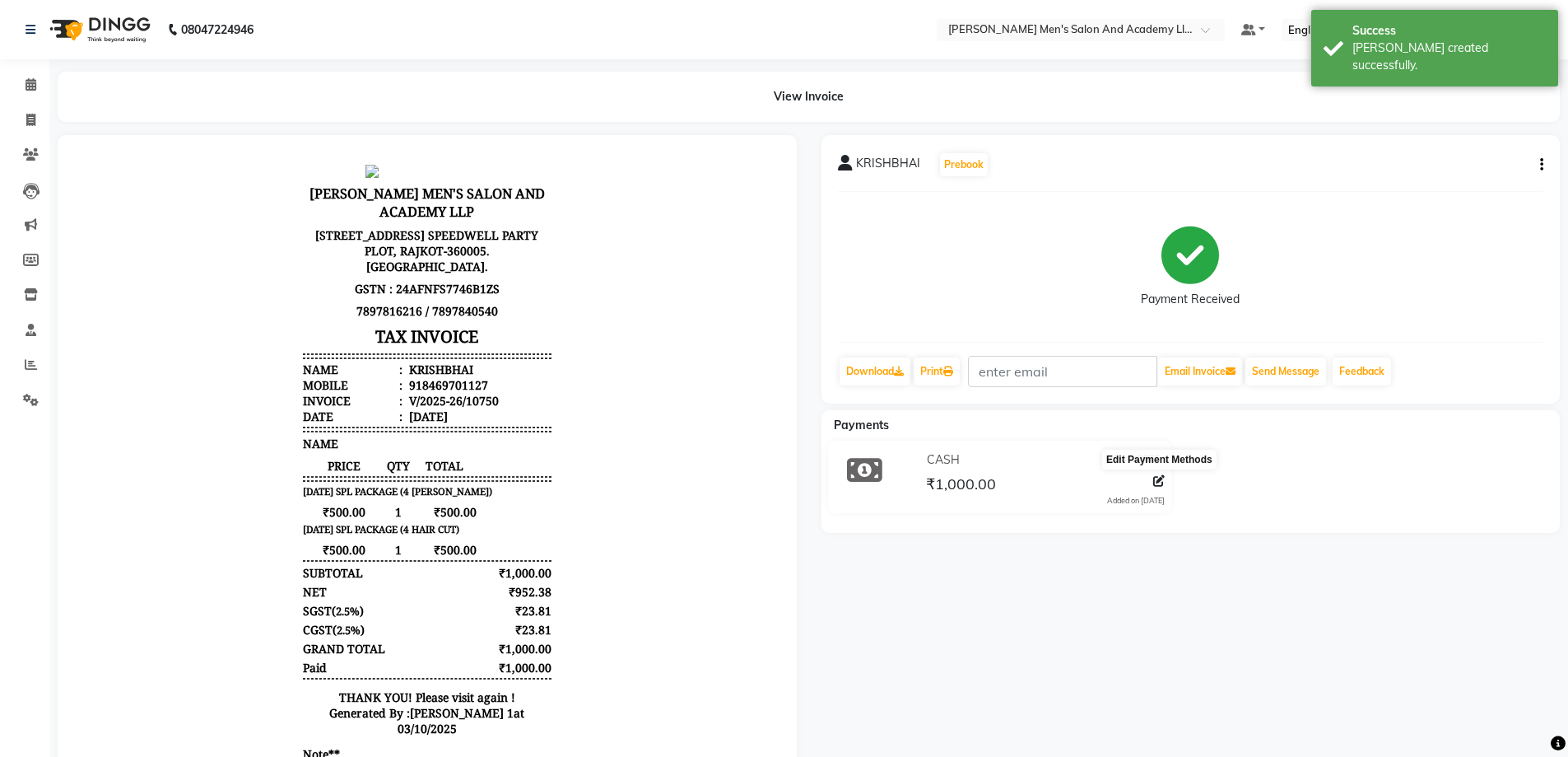
click at [1158, 479] on icon at bounding box center [1158, 481] width 11 height 11
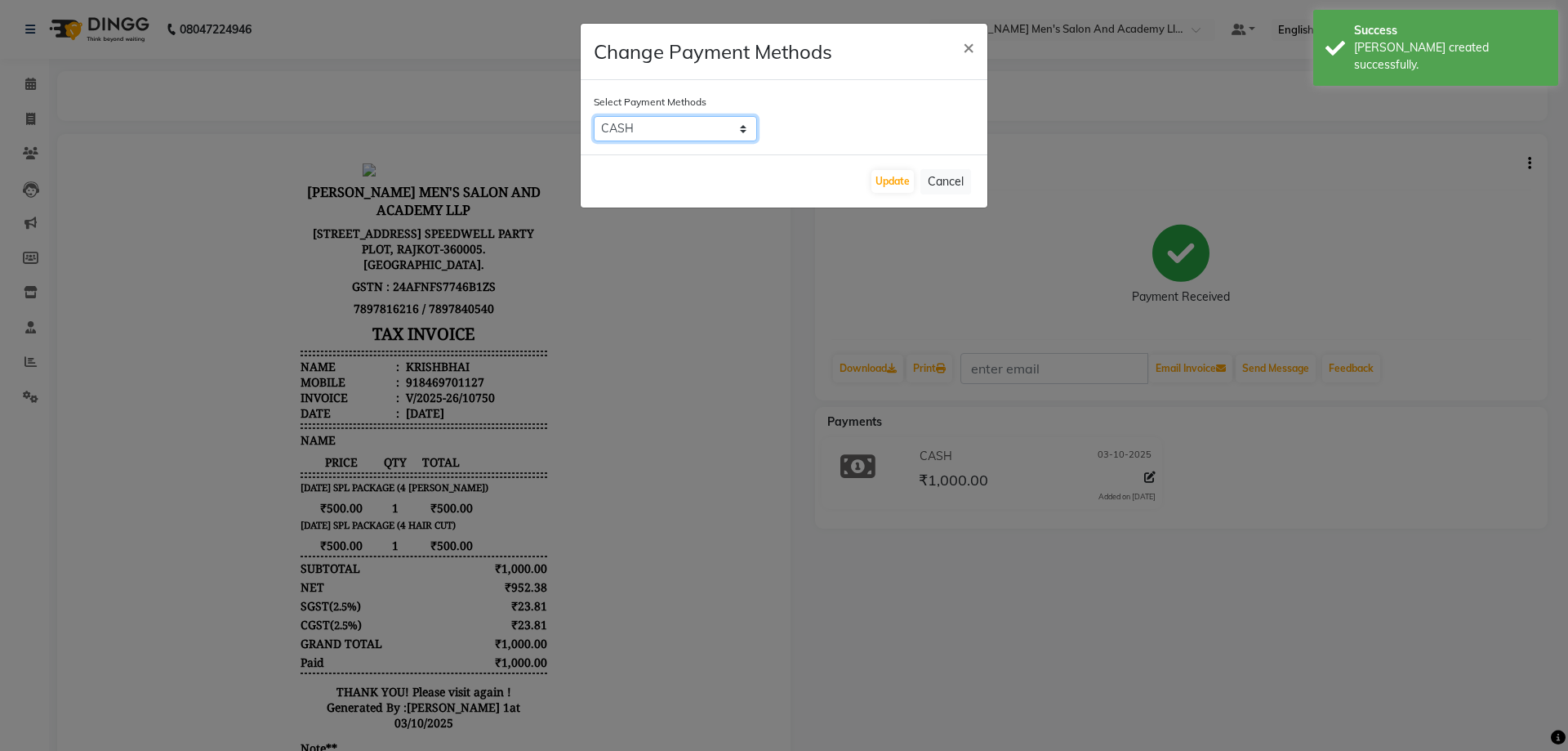
click at [655, 129] on select "CARD CASH ONLINE" at bounding box center [675, 128] width 163 height 25
select select "2"
click at [594, 116] on select "CARD CASH ONLINE" at bounding box center [675, 128] width 163 height 25
click at [879, 179] on button "Update" at bounding box center [893, 181] width 42 height 23
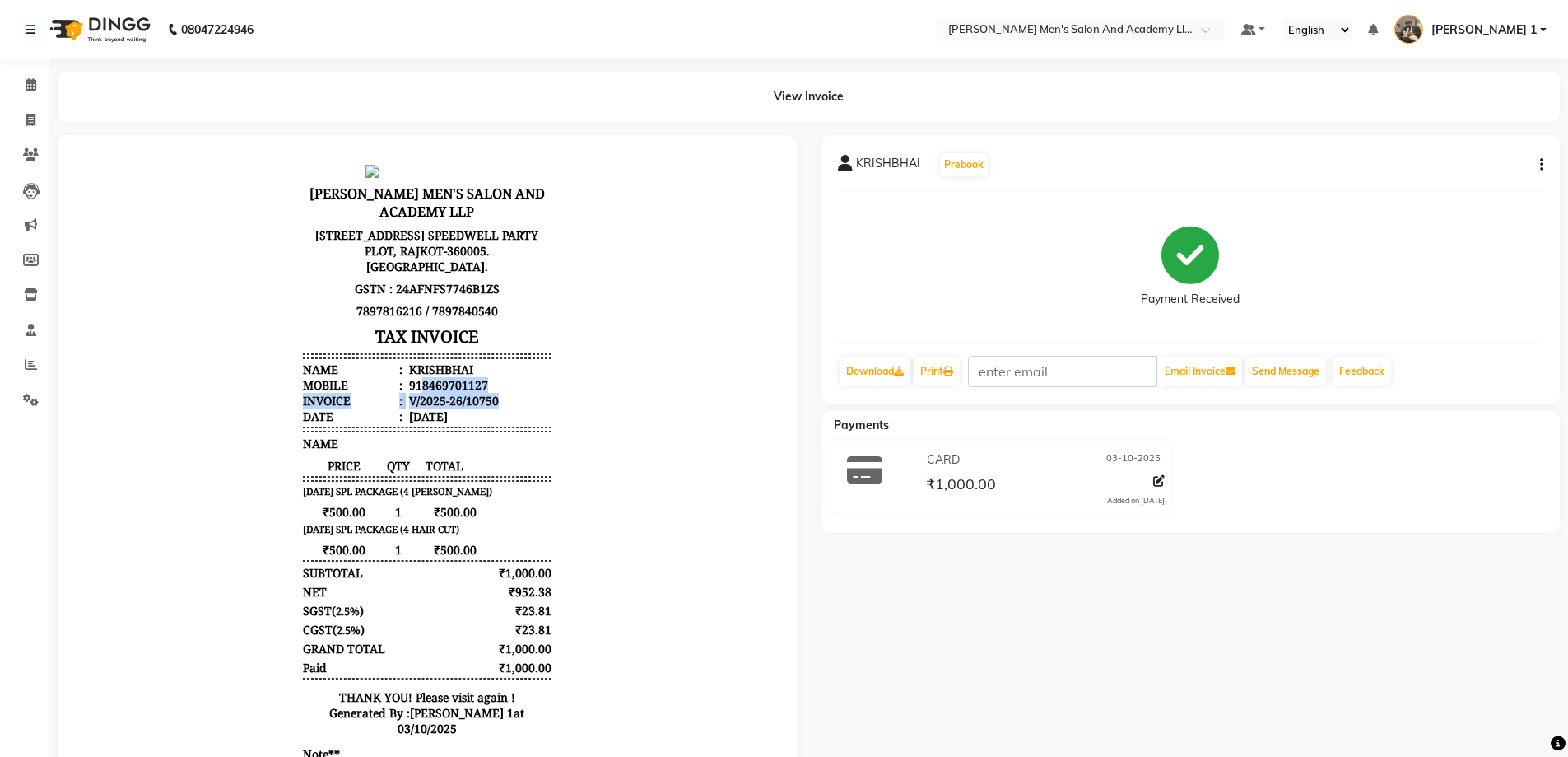
drag, startPoint x: 407, startPoint y: 386, endPoint x: 540, endPoint y: 400, distance: 133.7
click at [540, 400] on div "[PERSON_NAME] MEN'S SALON AND ACADEMY LLP [STREET_ADDRESS] SPEEDWELL PARTY PLOT…" at bounding box center [427, 543] width 261 height 771
click at [585, 371] on body "[PERSON_NAME] MEN'S SALON AND ACADEMY LLP [STREET_ADDRESS] SPEEDWELL PARTY PLOT…" at bounding box center [426, 543] width 693 height 771
drag, startPoint x: 408, startPoint y: 383, endPoint x: 506, endPoint y: 383, distance: 98.0
click at [501, 387] on li "Mobile : 918469701127" at bounding box center [427, 385] width 249 height 16
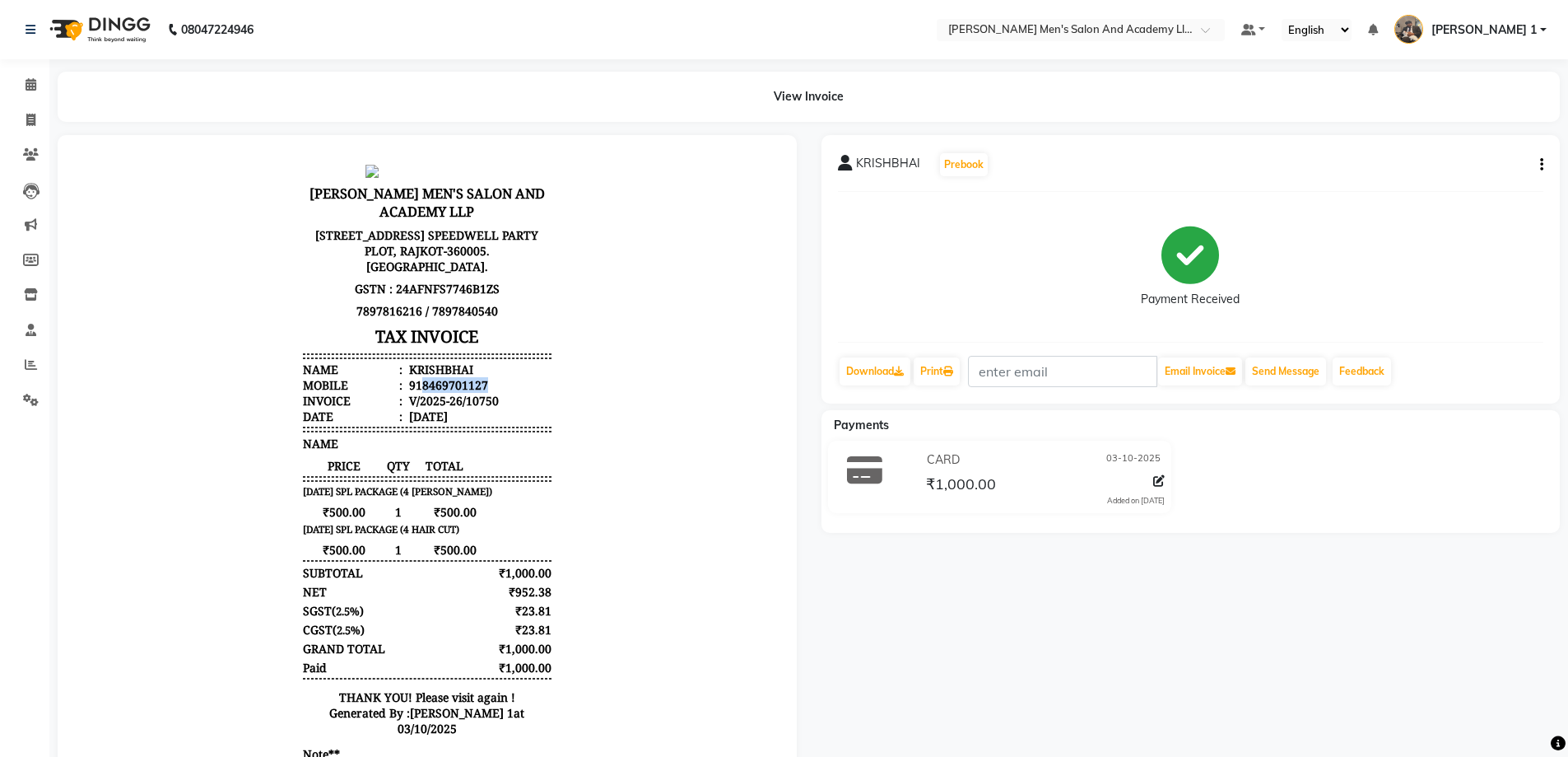
copy div "8469701127"
click at [30, 124] on icon at bounding box center [31, 120] width 9 height 12
select select "service"
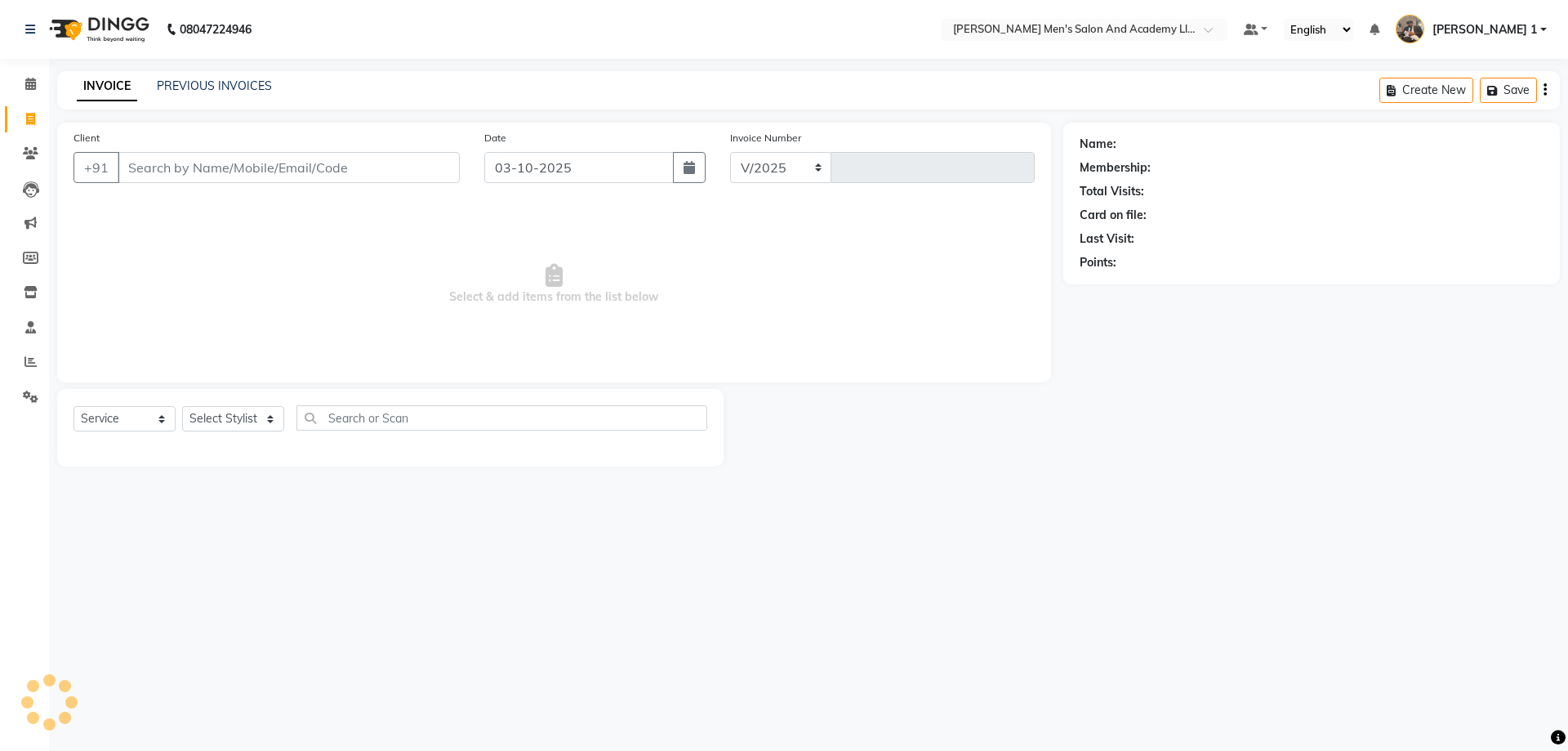
select select "6752"
type input "10751"
click at [151, 164] on input "Client" at bounding box center [288, 166] width 343 height 31
type input "8469701127"
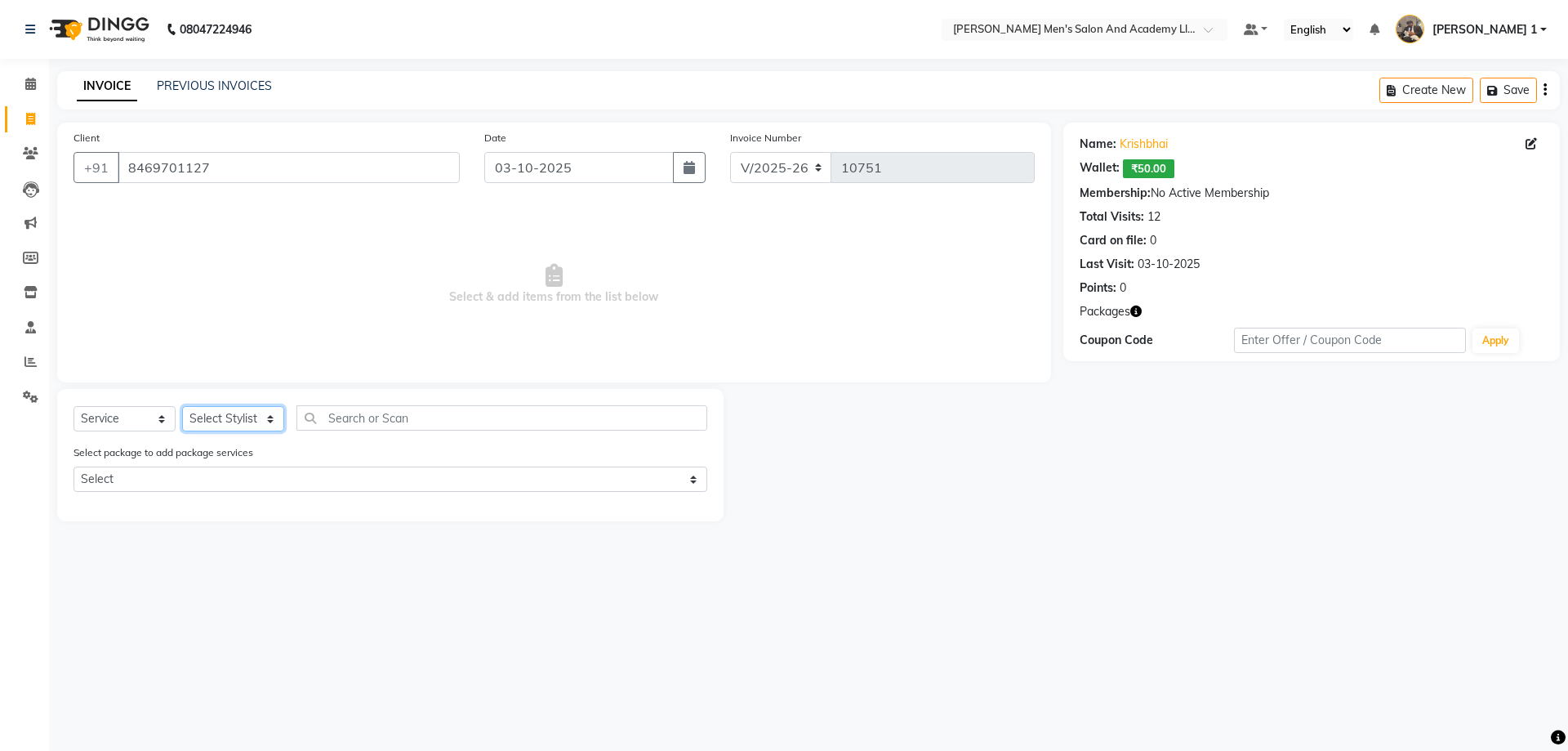
click at [235, 419] on select "Select Stylist [PERSON_NAME] [PERSON_NAME] [PERSON_NAME] [PERSON_NAME] [PERSON_…" at bounding box center [233, 418] width 102 height 25
select select "68653"
click at [182, 406] on select "Select Stylist [PERSON_NAME] [PERSON_NAME] [PERSON_NAME] [PERSON_NAME] [PERSON_…" at bounding box center [233, 418] width 102 height 25
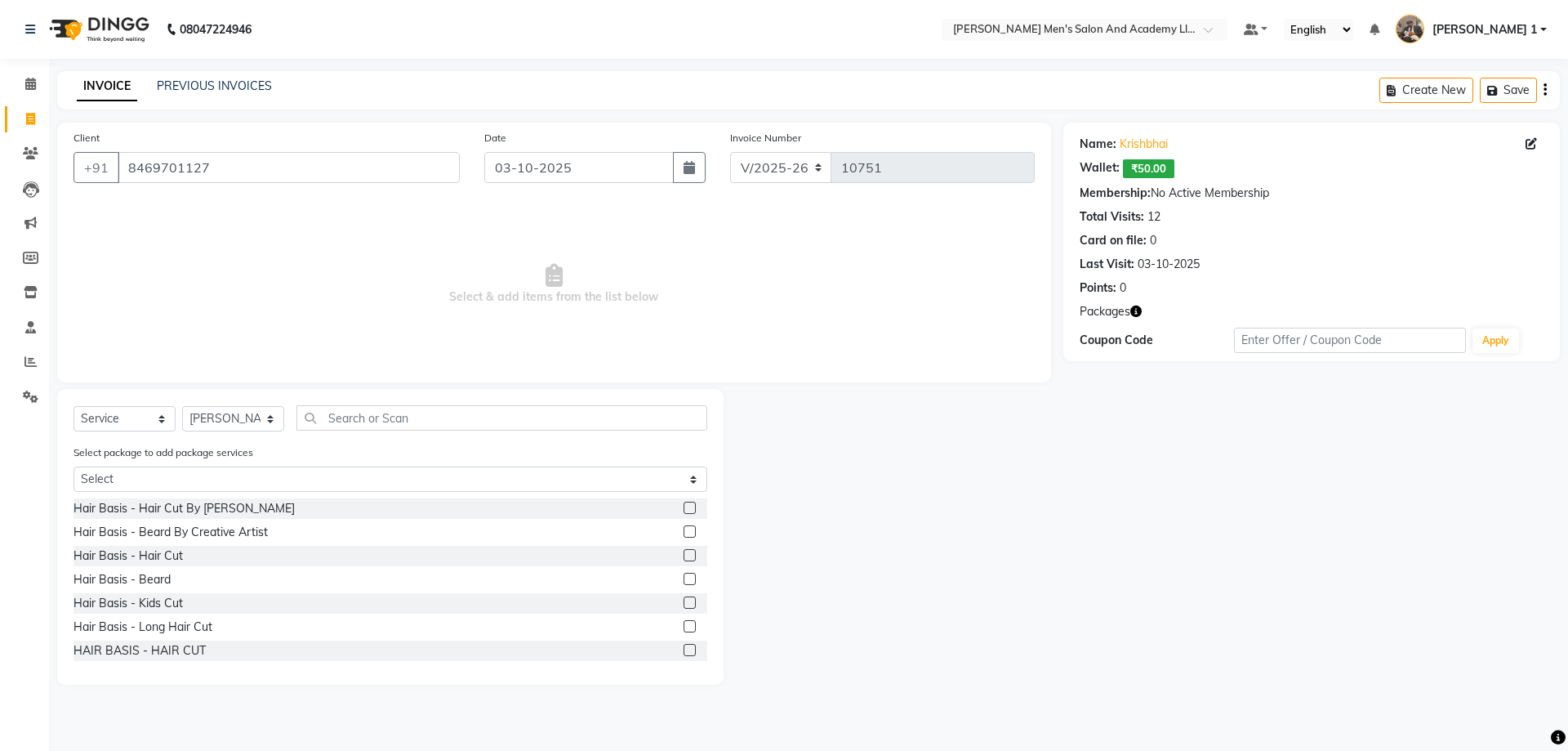
click at [683, 556] on label at bounding box center [689, 556] width 12 height 12
click at [683, 556] on input "checkbox" at bounding box center [689, 556] width 11 height 11
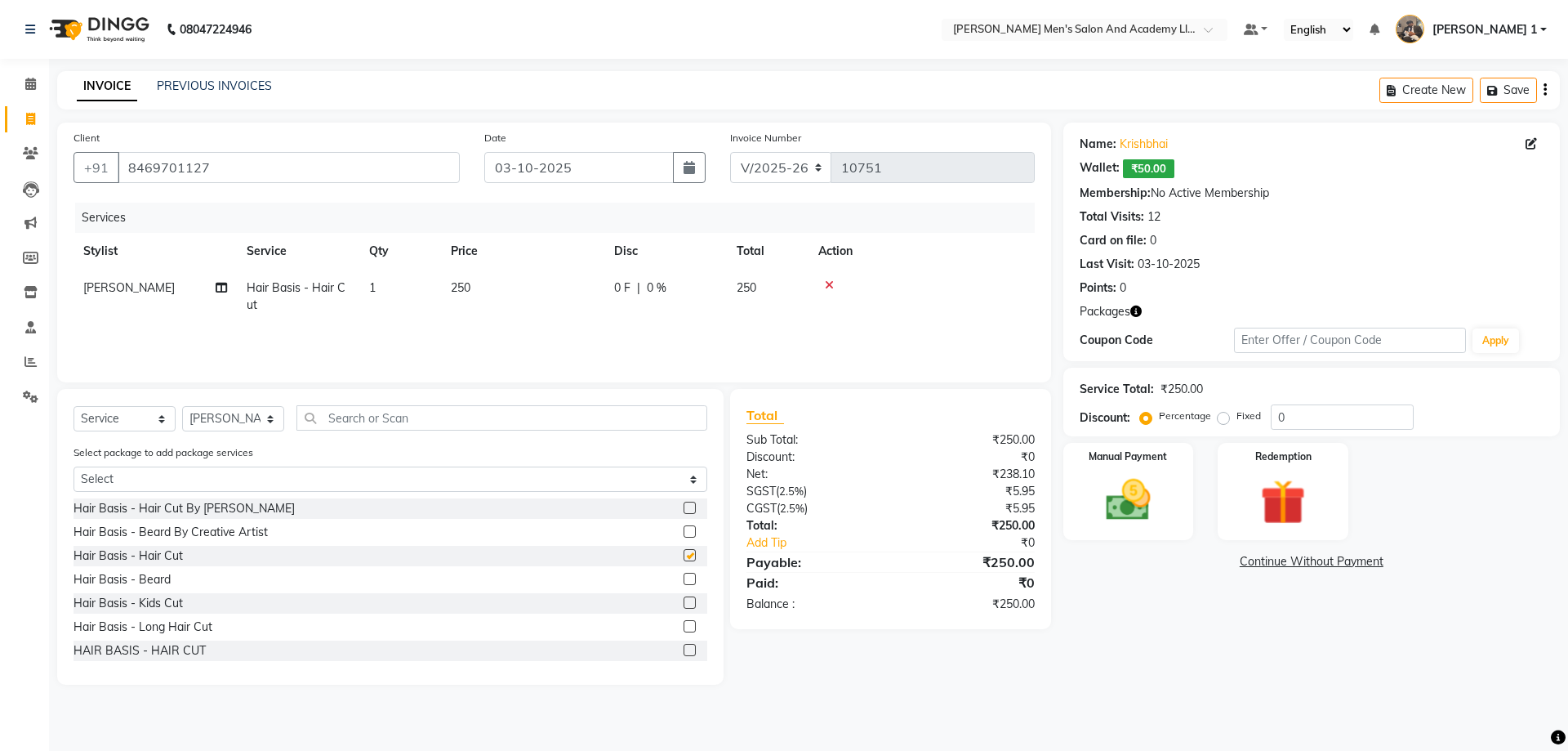
checkbox input "false"
drag, startPoint x: 438, startPoint y: 281, endPoint x: 484, endPoint y: 270, distance: 47.3
click at [483, 270] on tr "[PERSON_NAME] Hair Basis - Hair Cut 1 250 0 F | 0 % 250" at bounding box center [554, 297] width 961 height 54
click at [683, 581] on label at bounding box center [689, 579] width 12 height 12
click at [683, 581] on input "checkbox" at bounding box center [689, 579] width 11 height 11
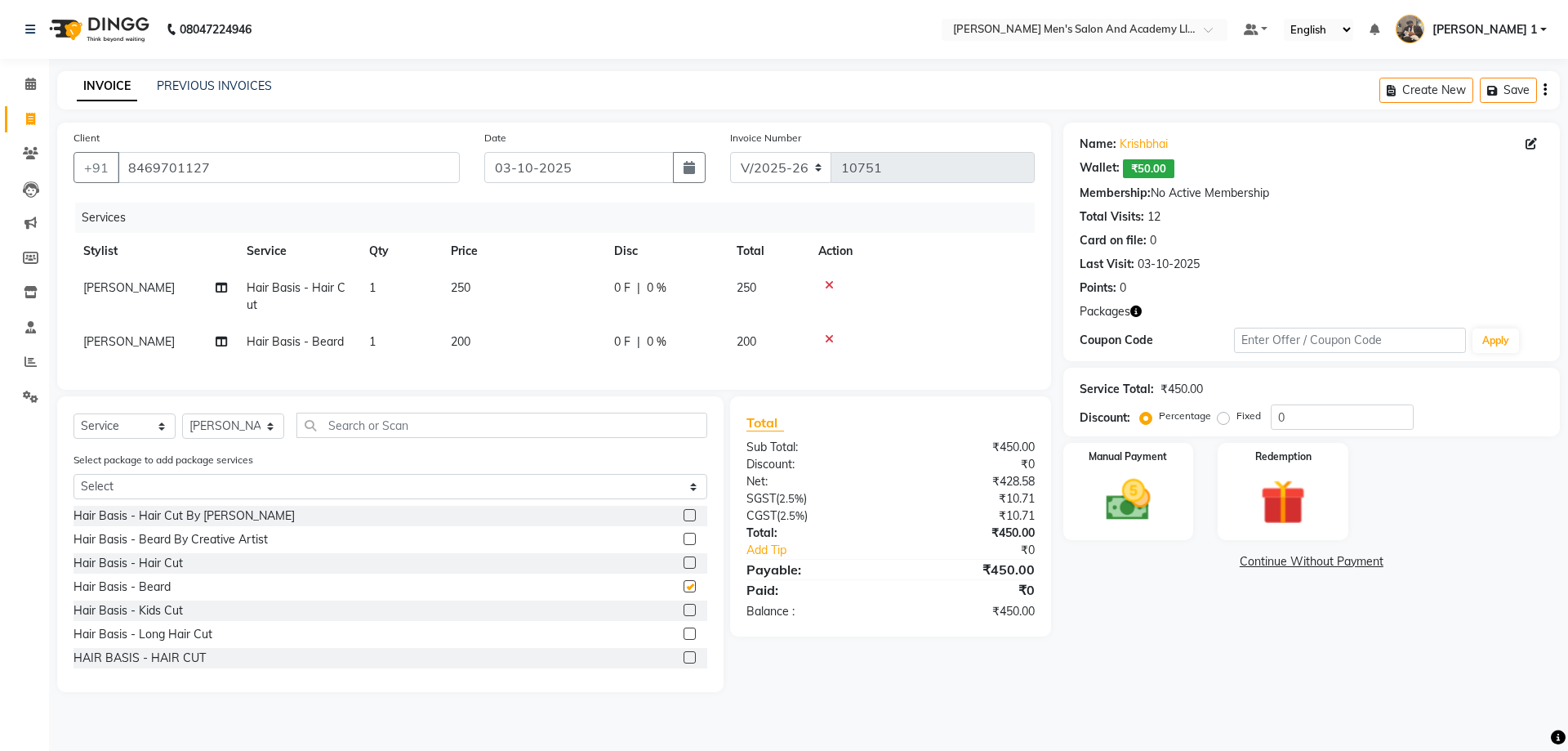
checkbox input "false"
click at [830, 282] on icon at bounding box center [830, 285] width 9 height 11
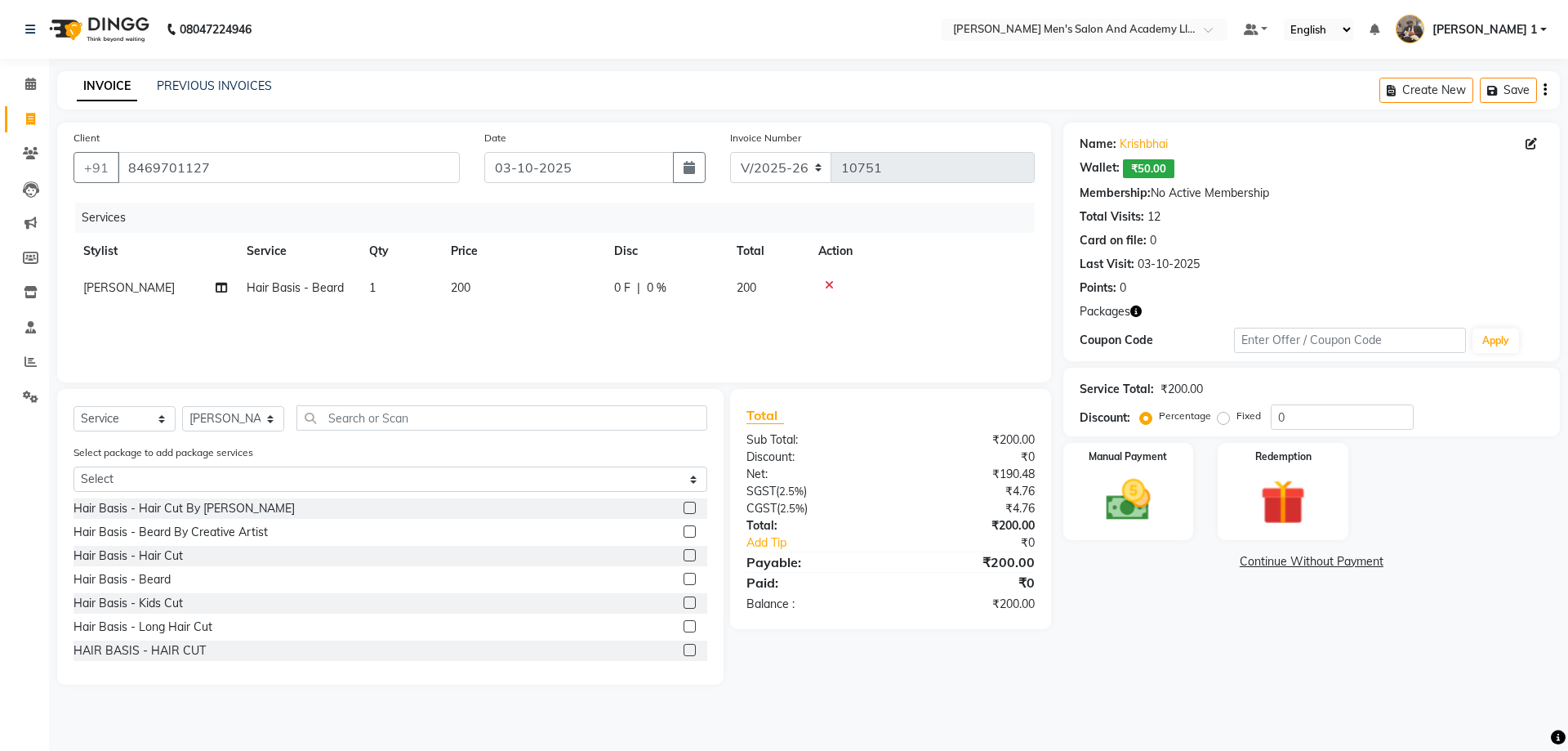
click at [479, 285] on td "200" at bounding box center [522, 288] width 163 height 37
select select "68653"
drag, startPoint x: 535, startPoint y: 290, endPoint x: 618, endPoint y: 292, distance: 83.0
click at [618, 292] on input "200" at bounding box center [599, 292] width 144 height 25
type input "150"
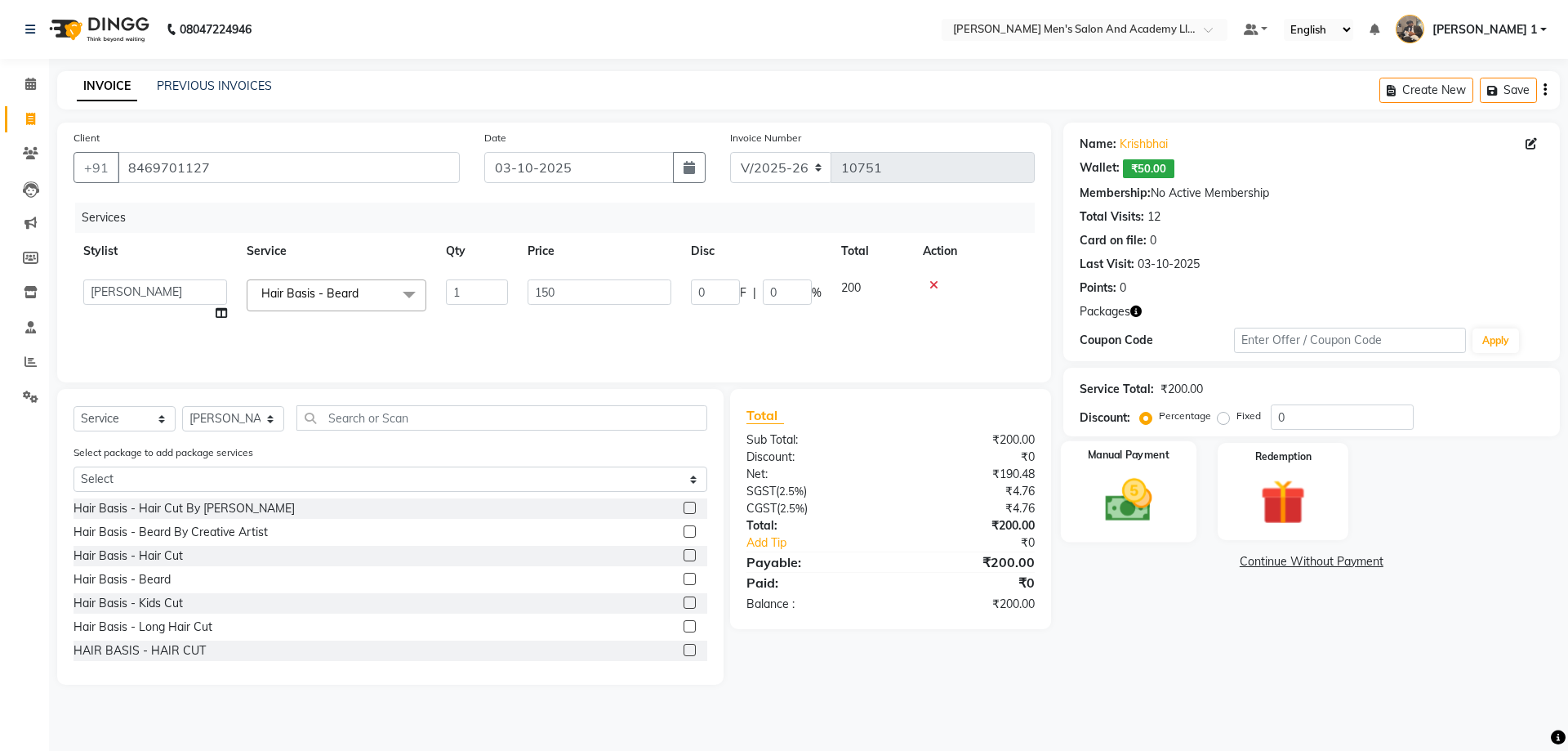
click at [1162, 482] on img at bounding box center [1128, 500] width 76 height 54
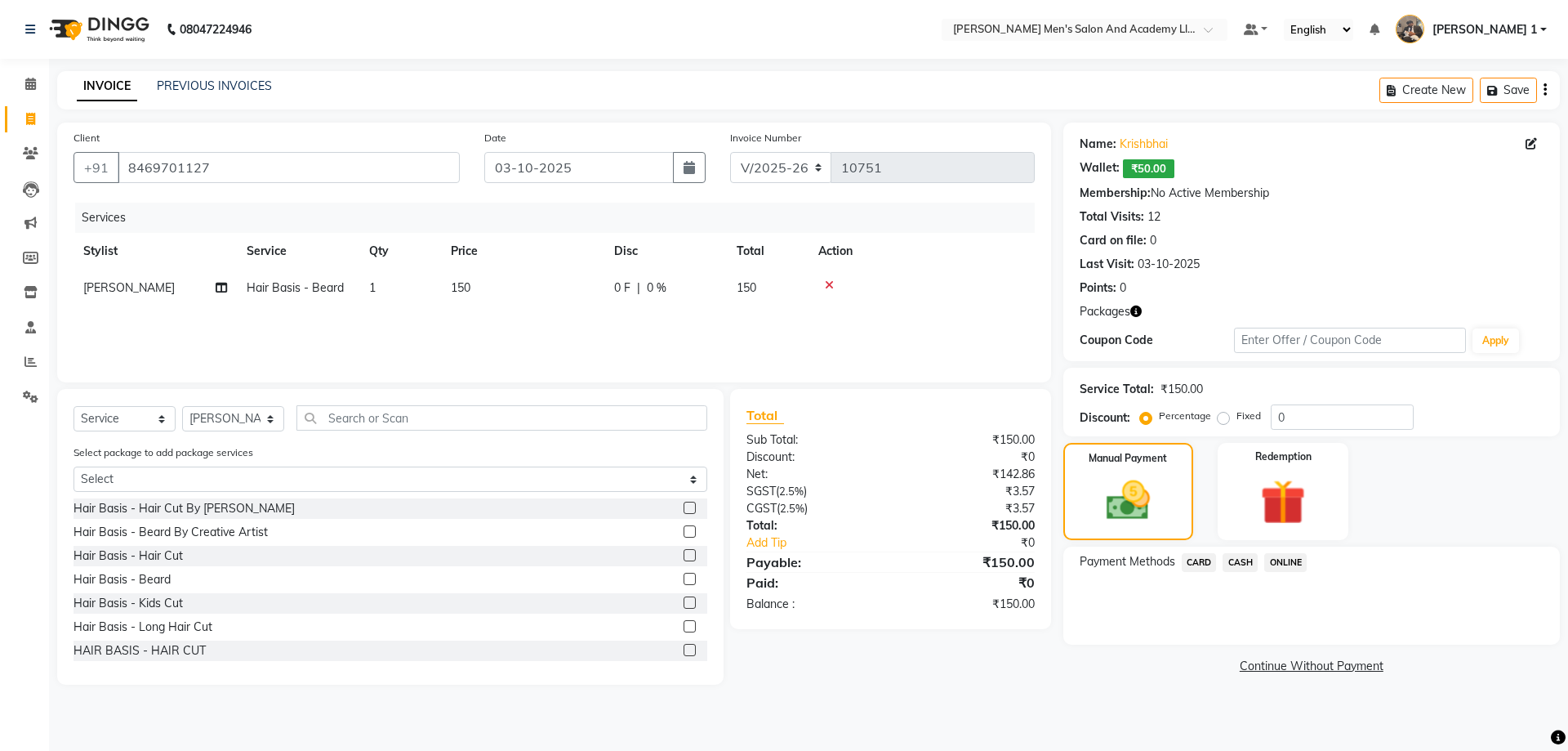
click at [1240, 562] on span "CASH" at bounding box center [1240, 562] width 35 height 18
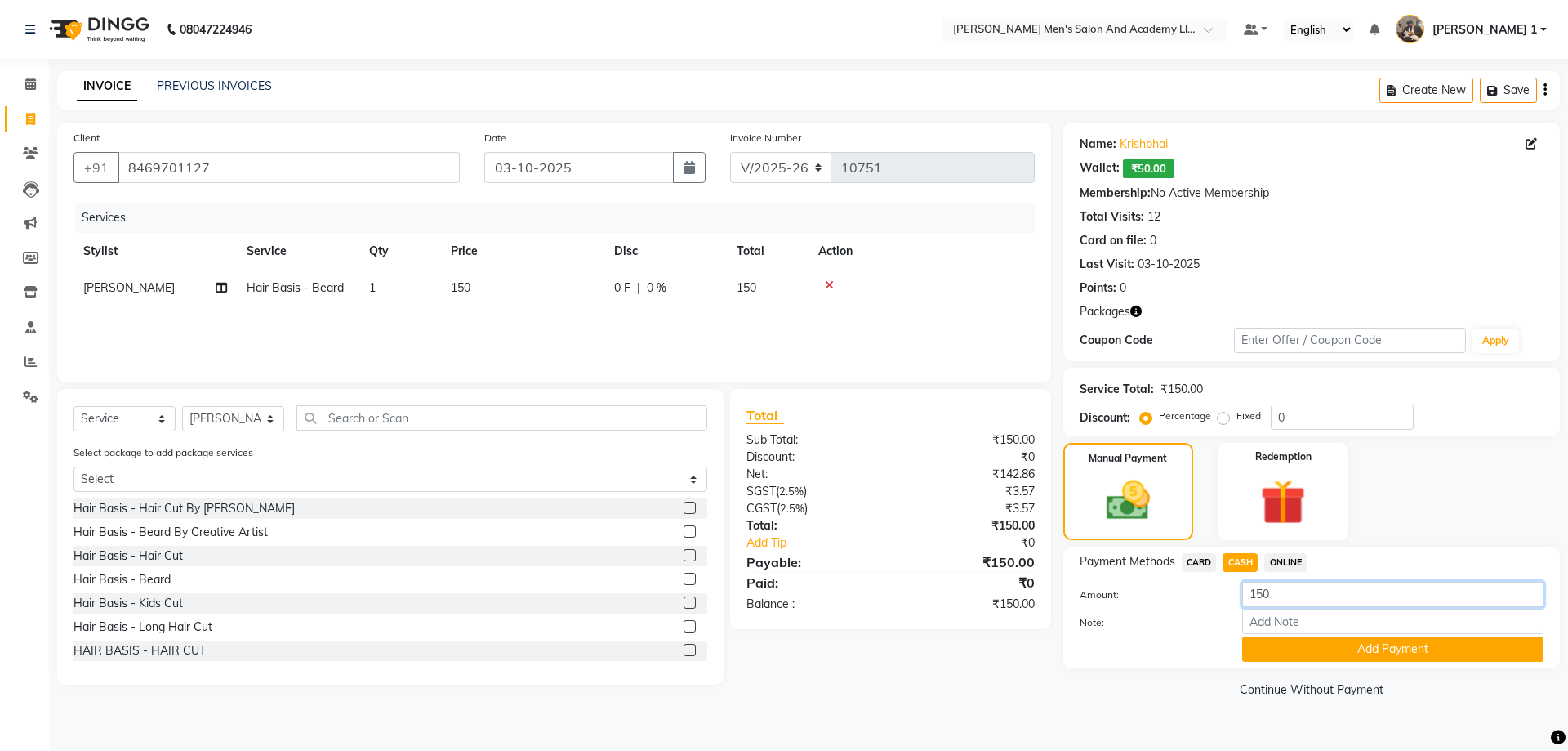
click at [1272, 597] on input "150" at bounding box center [1393, 594] width 301 height 25
type input "1"
type input "100"
click at [1283, 649] on button "Add Payment" at bounding box center [1393, 648] width 301 height 25
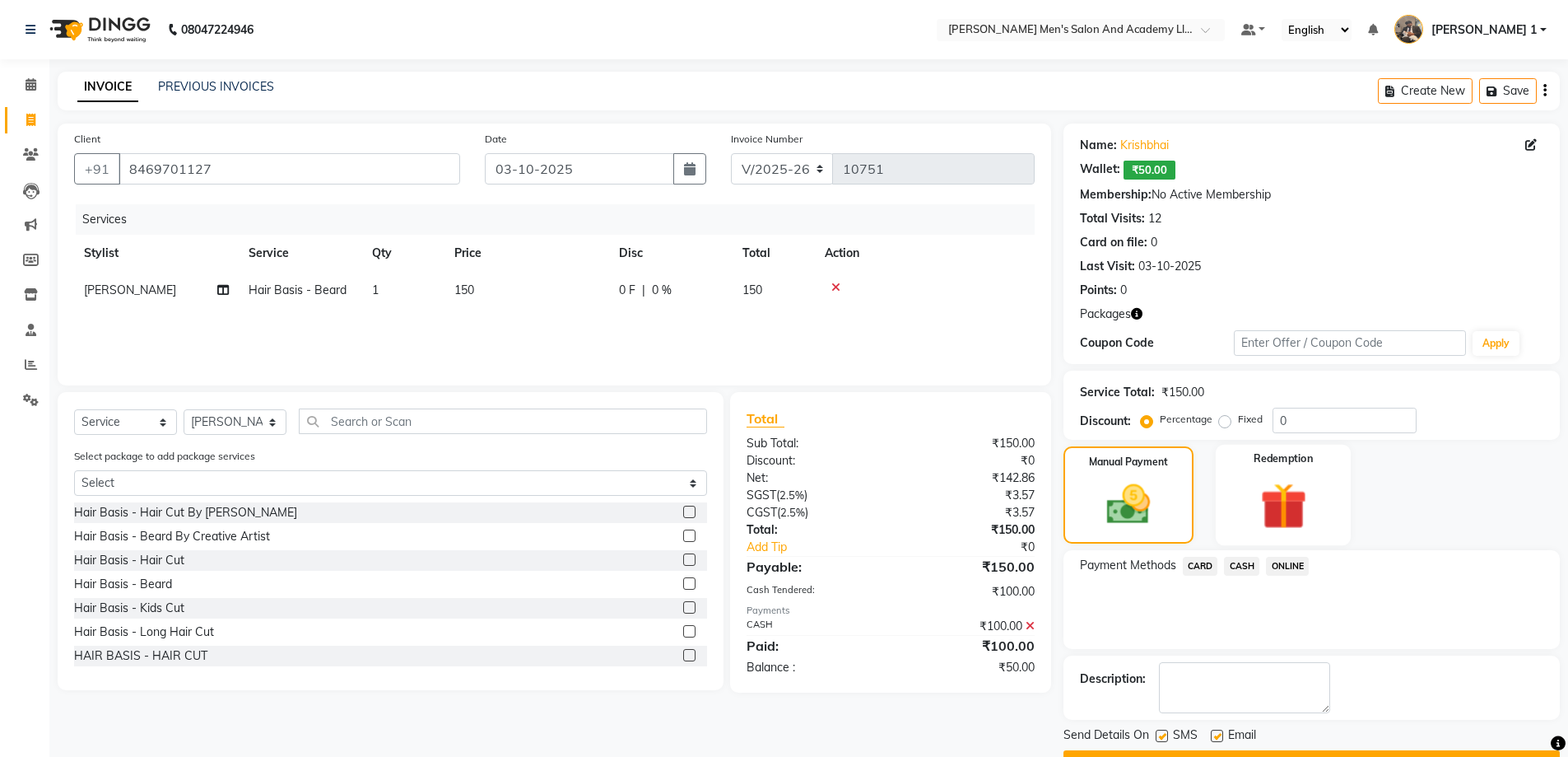
click at [1300, 508] on img at bounding box center [1284, 506] width 76 height 58
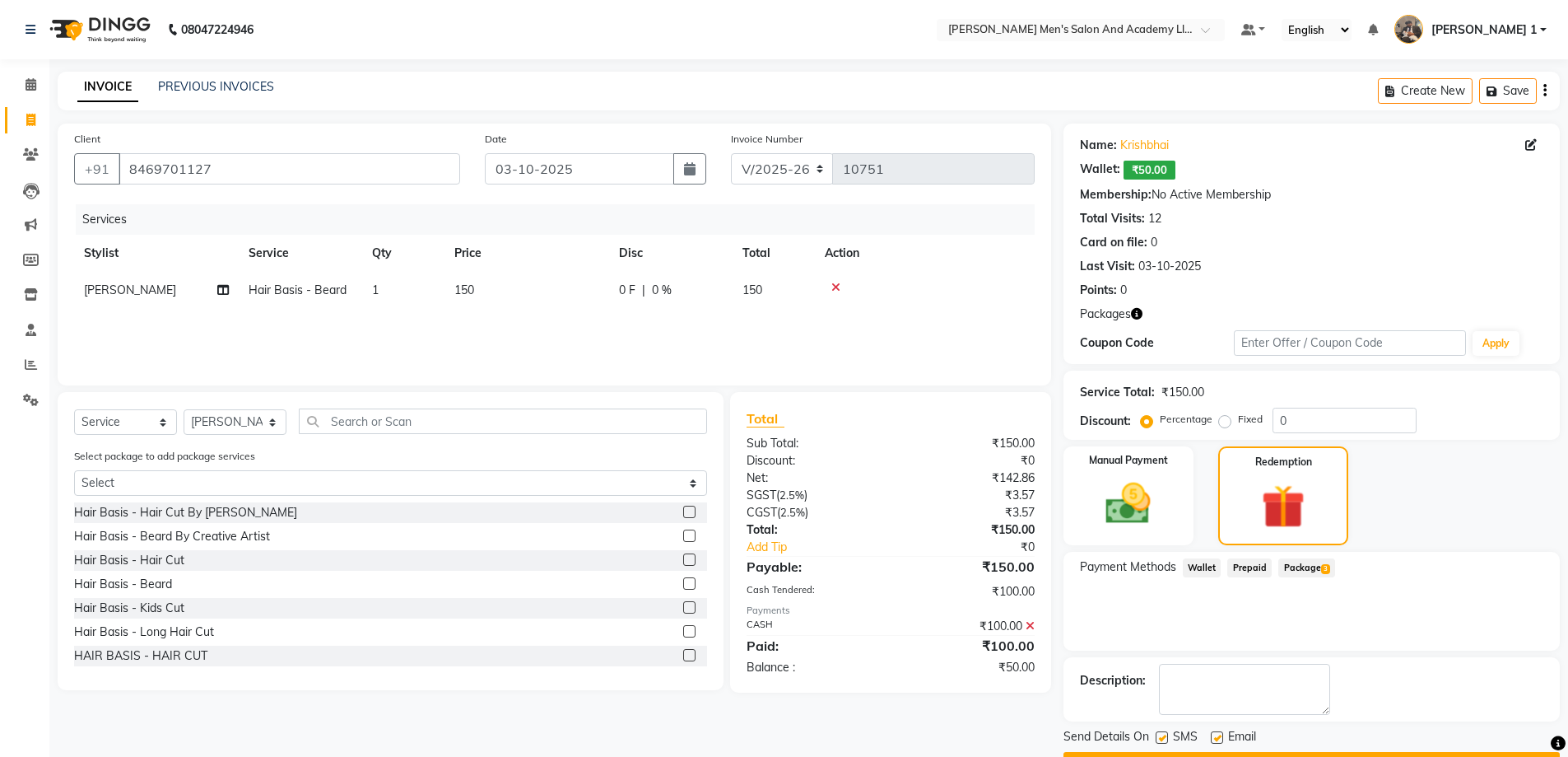
drag, startPoint x: 1202, startPoint y: 567, endPoint x: 1214, endPoint y: 568, distance: 12.0
click at [1202, 566] on span "Wallet" at bounding box center [1202, 567] width 39 height 19
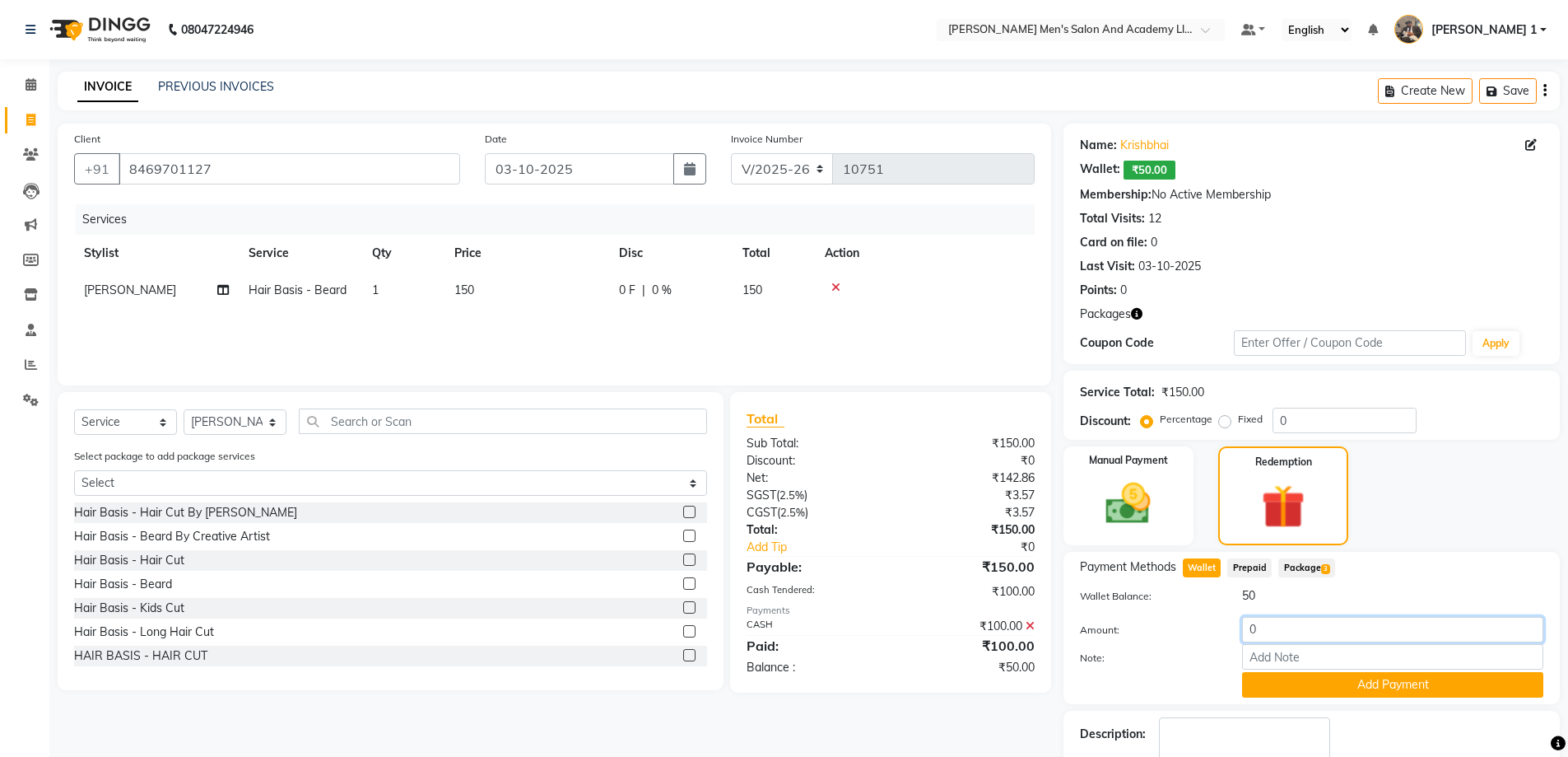
click at [1280, 629] on input "0" at bounding box center [1392, 629] width 301 height 26
type input "50"
click at [1290, 688] on button "Add Payment" at bounding box center [1392, 685] width 301 height 26
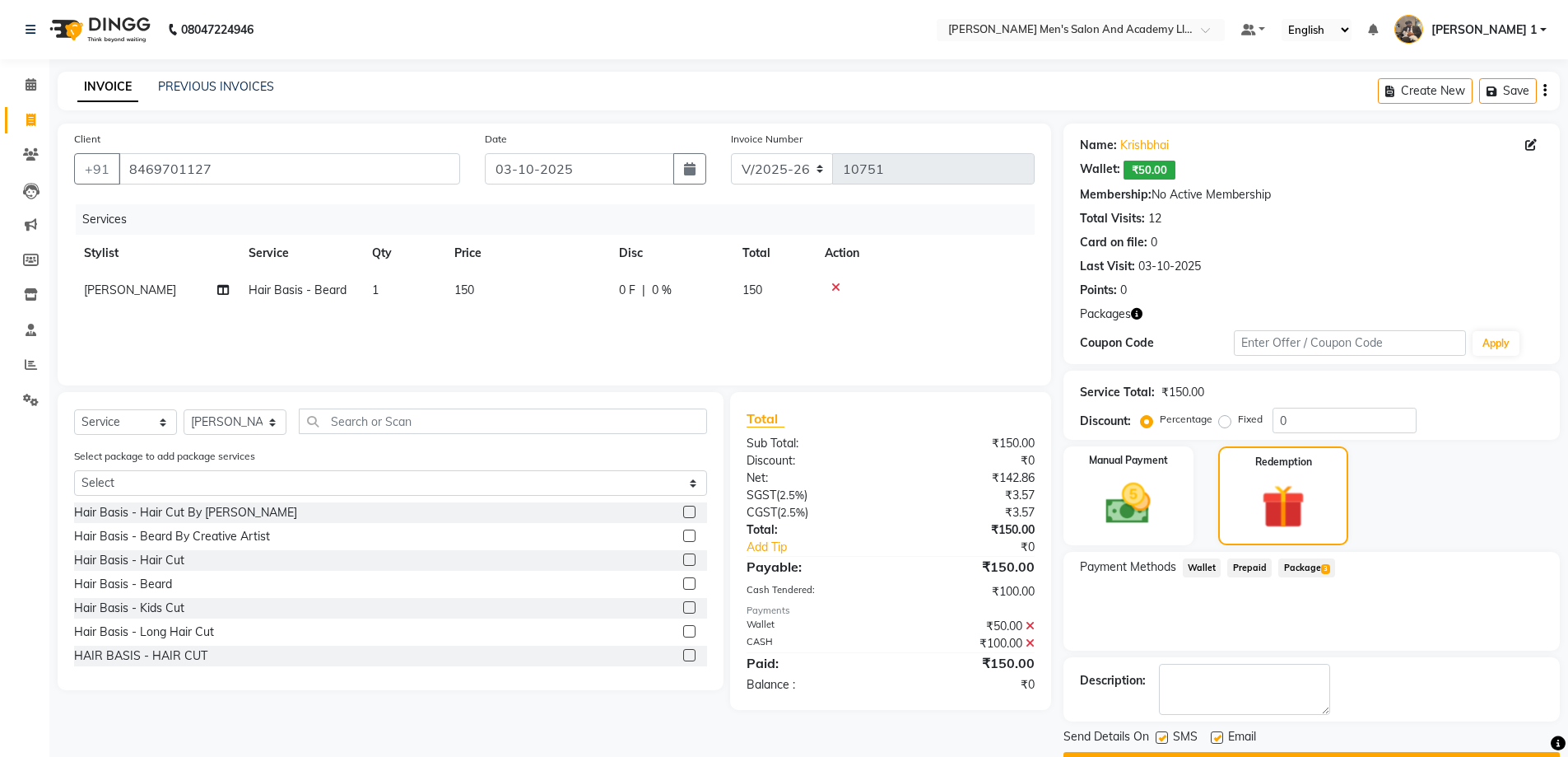
scroll to position [45, 0]
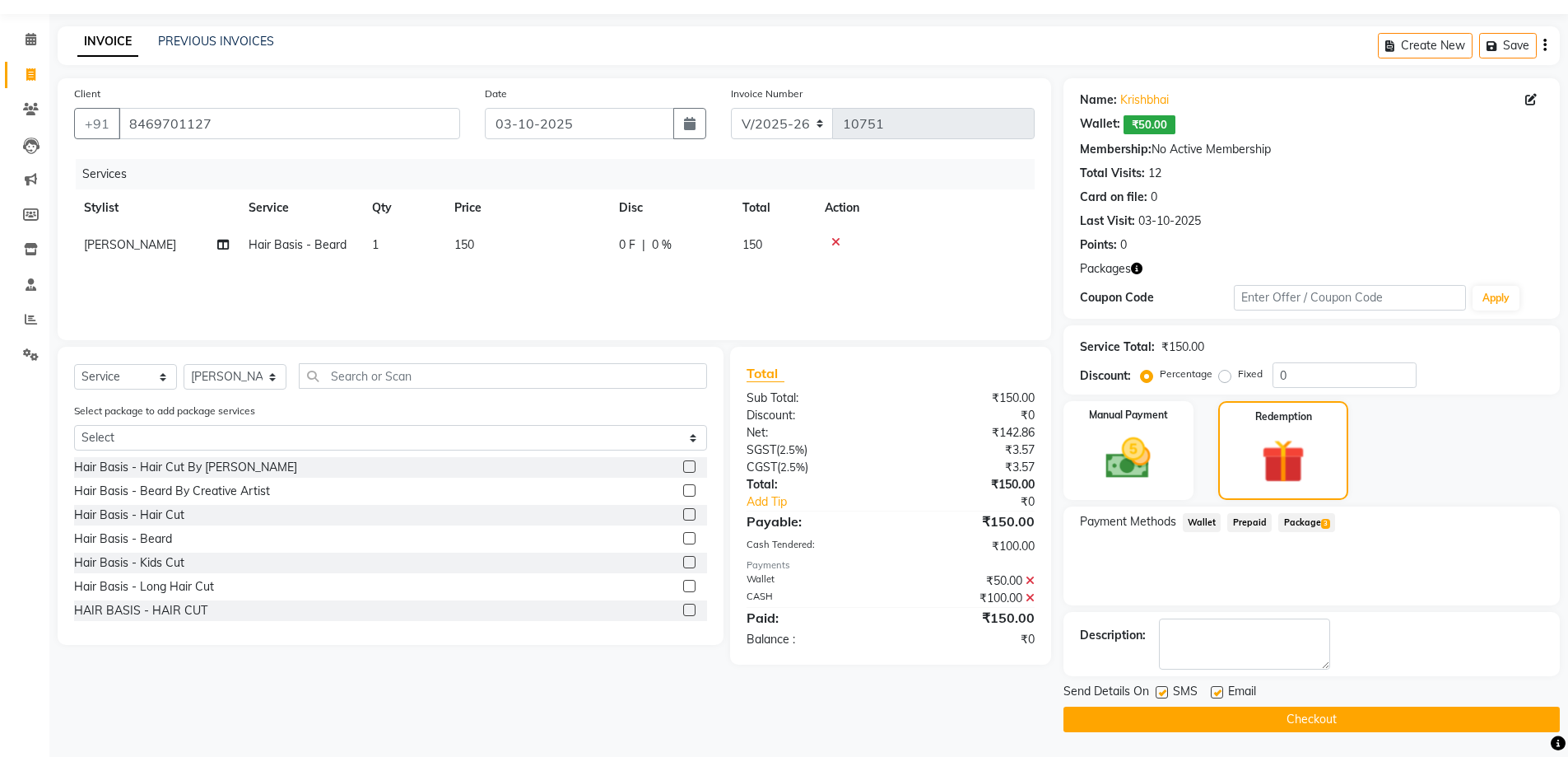
click at [1217, 687] on label at bounding box center [1217, 693] width 12 height 12
click at [1217, 688] on input "checkbox" at bounding box center [1217, 693] width 11 height 11
drag, startPoint x: 1217, startPoint y: 690, endPoint x: 1203, endPoint y: 697, distance: 15.7
click at [1217, 692] on label at bounding box center [1217, 693] width 12 height 12
click at [1217, 692] on input "checkbox" at bounding box center [1217, 693] width 11 height 11
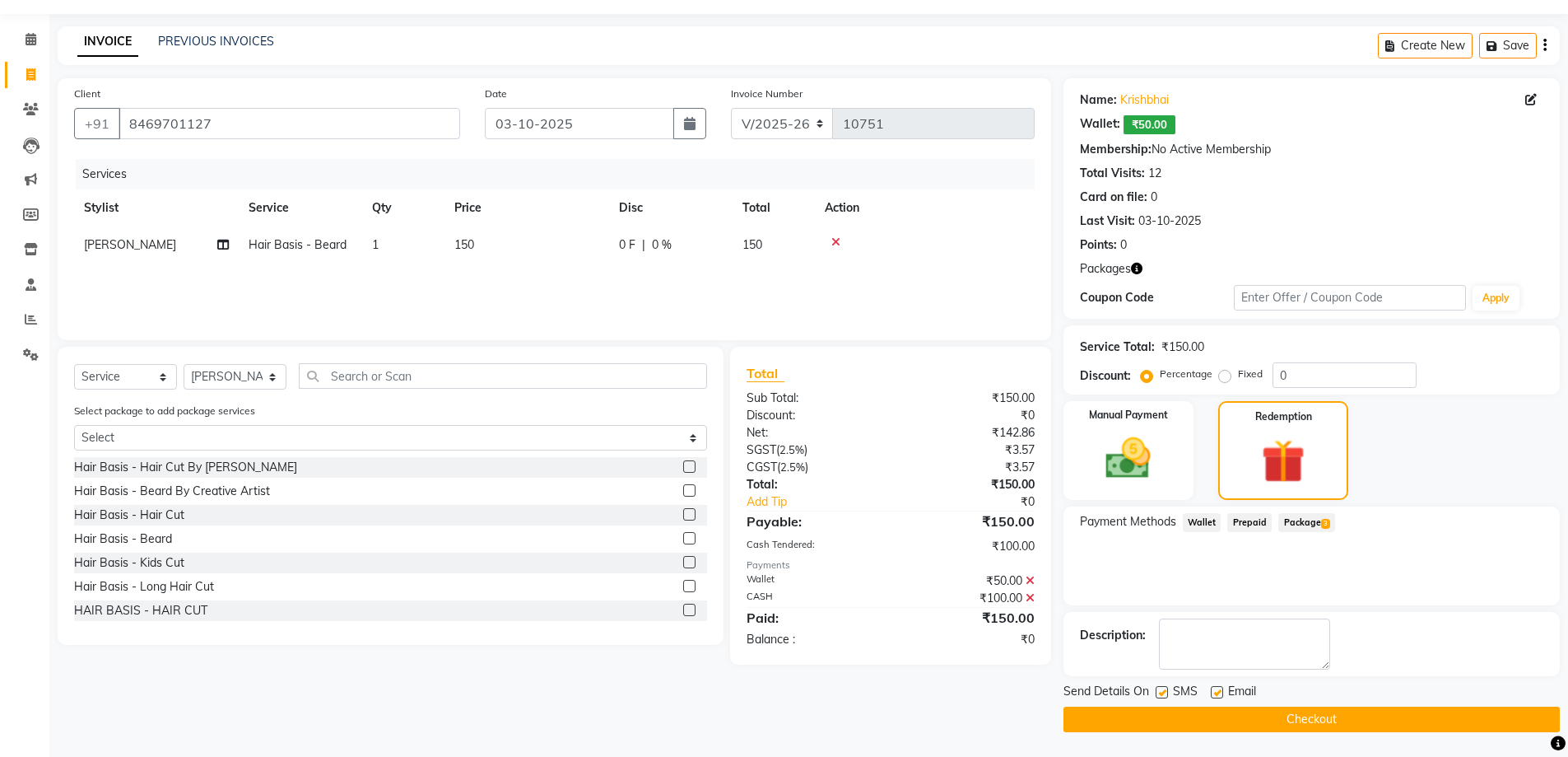
click at [1221, 691] on label at bounding box center [1217, 693] width 12 height 12
click at [1221, 691] on input "checkbox" at bounding box center [1217, 693] width 11 height 11
checkbox input "false"
click at [1160, 694] on label at bounding box center [1162, 693] width 12 height 12
click at [1160, 694] on input "checkbox" at bounding box center [1161, 693] width 11 height 11
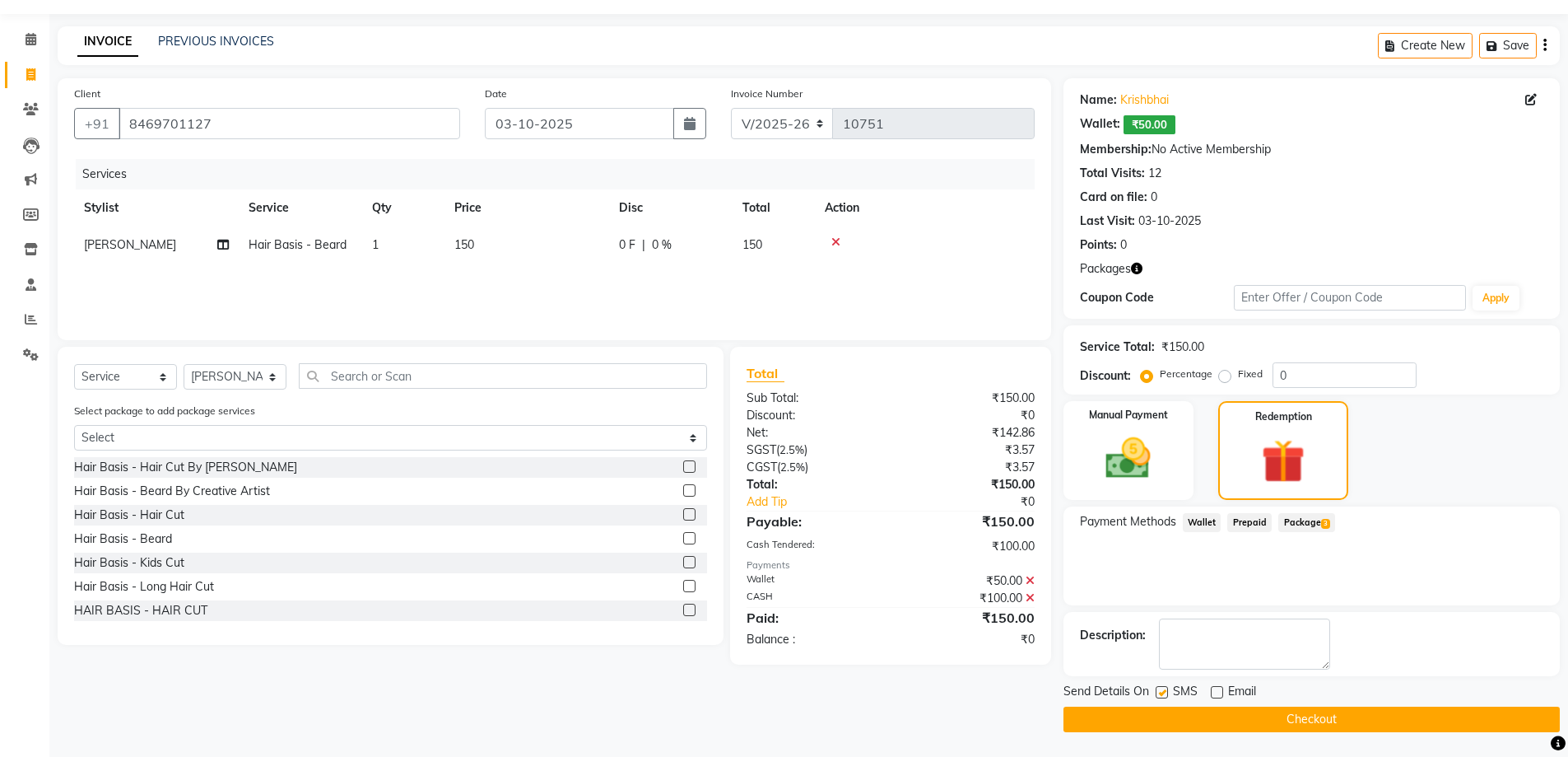
checkbox input "false"
click at [1164, 723] on button "Checkout" at bounding box center [1312, 719] width 496 height 26
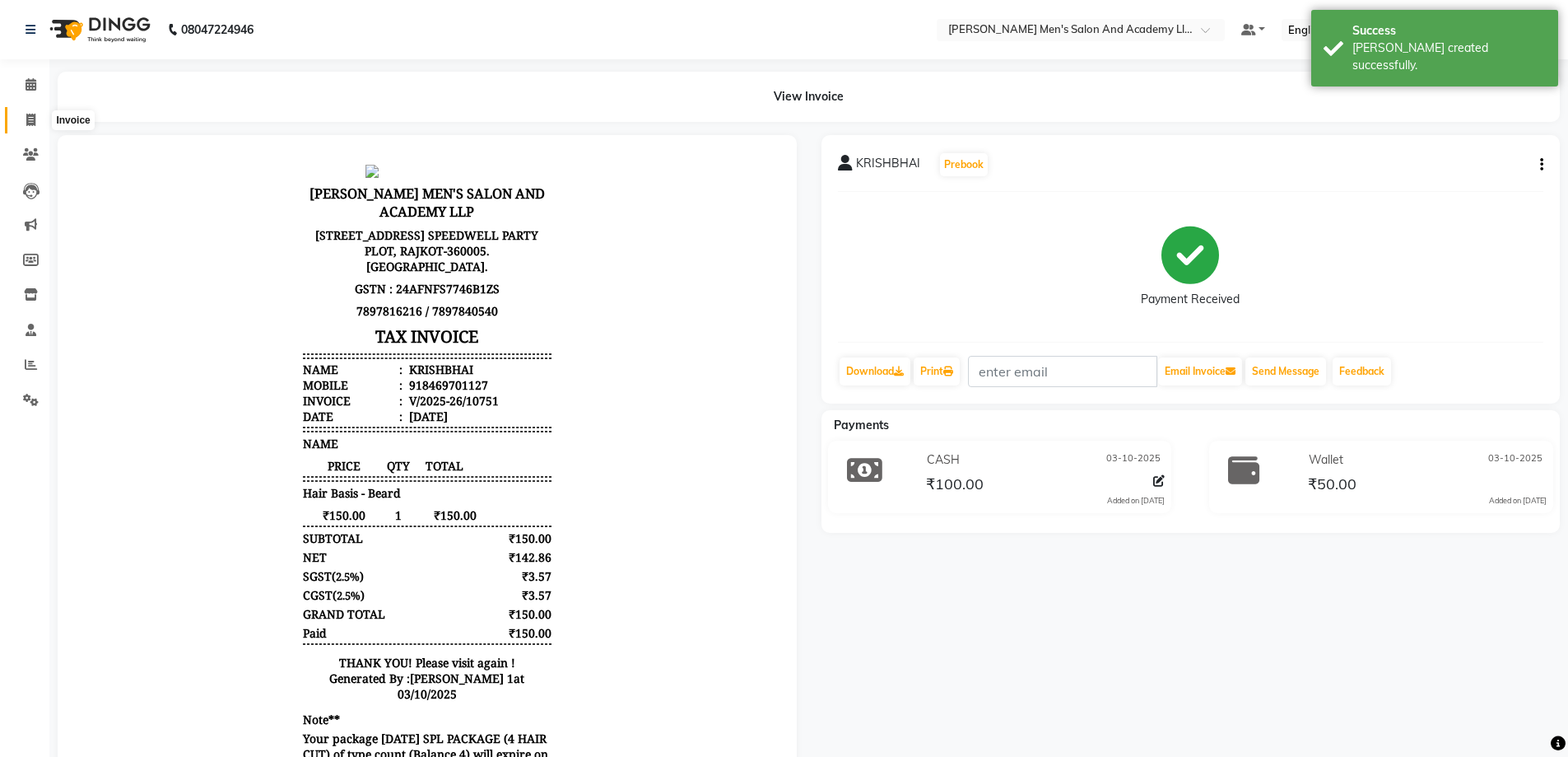
click at [28, 121] on icon at bounding box center [31, 120] width 9 height 12
select select "service"
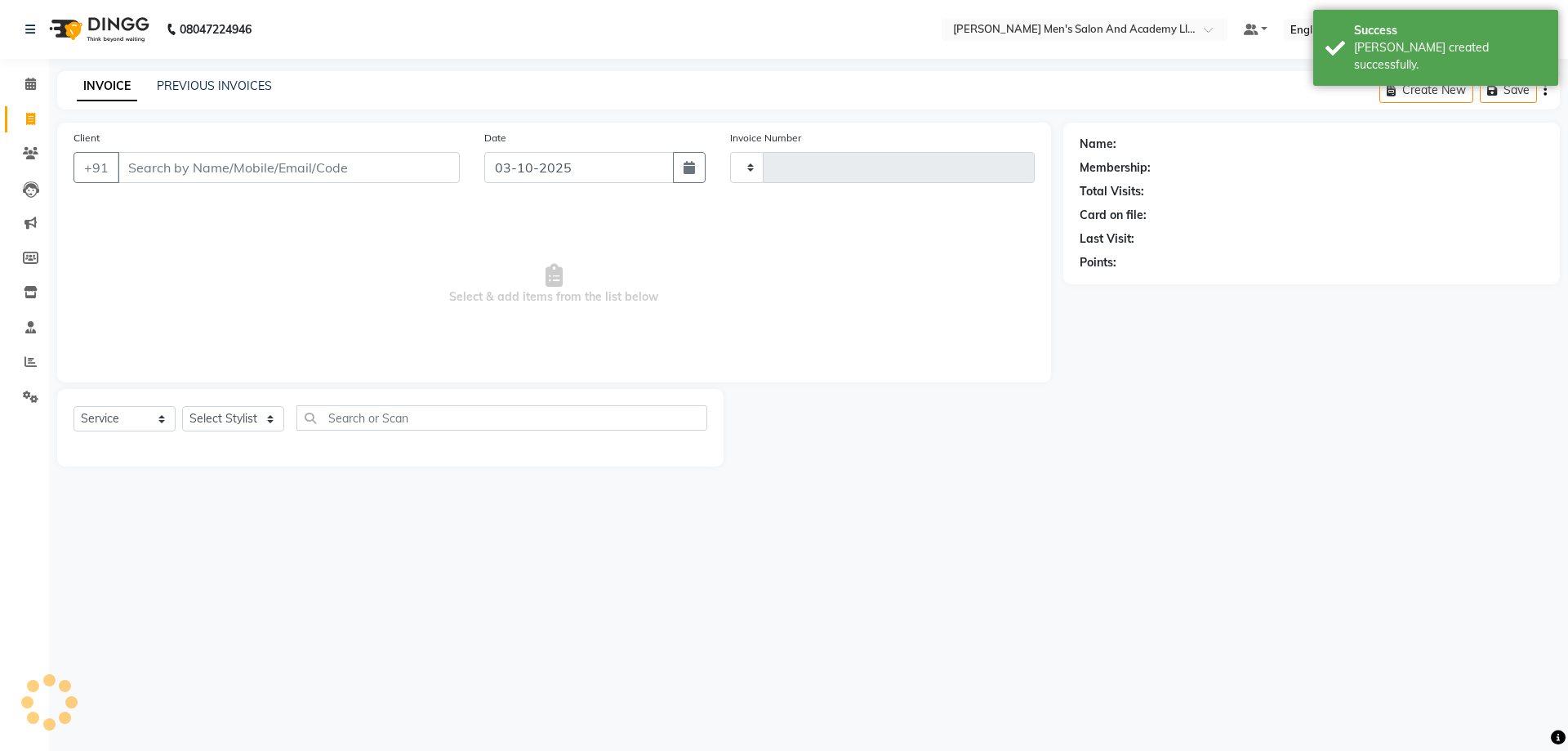
type input "10752"
select select "6752"
drag, startPoint x: 36, startPoint y: 74, endPoint x: 39, endPoint y: 89, distance: 15.3
click at [36, 76] on link "Calendar" at bounding box center [25, 84] width 39 height 27
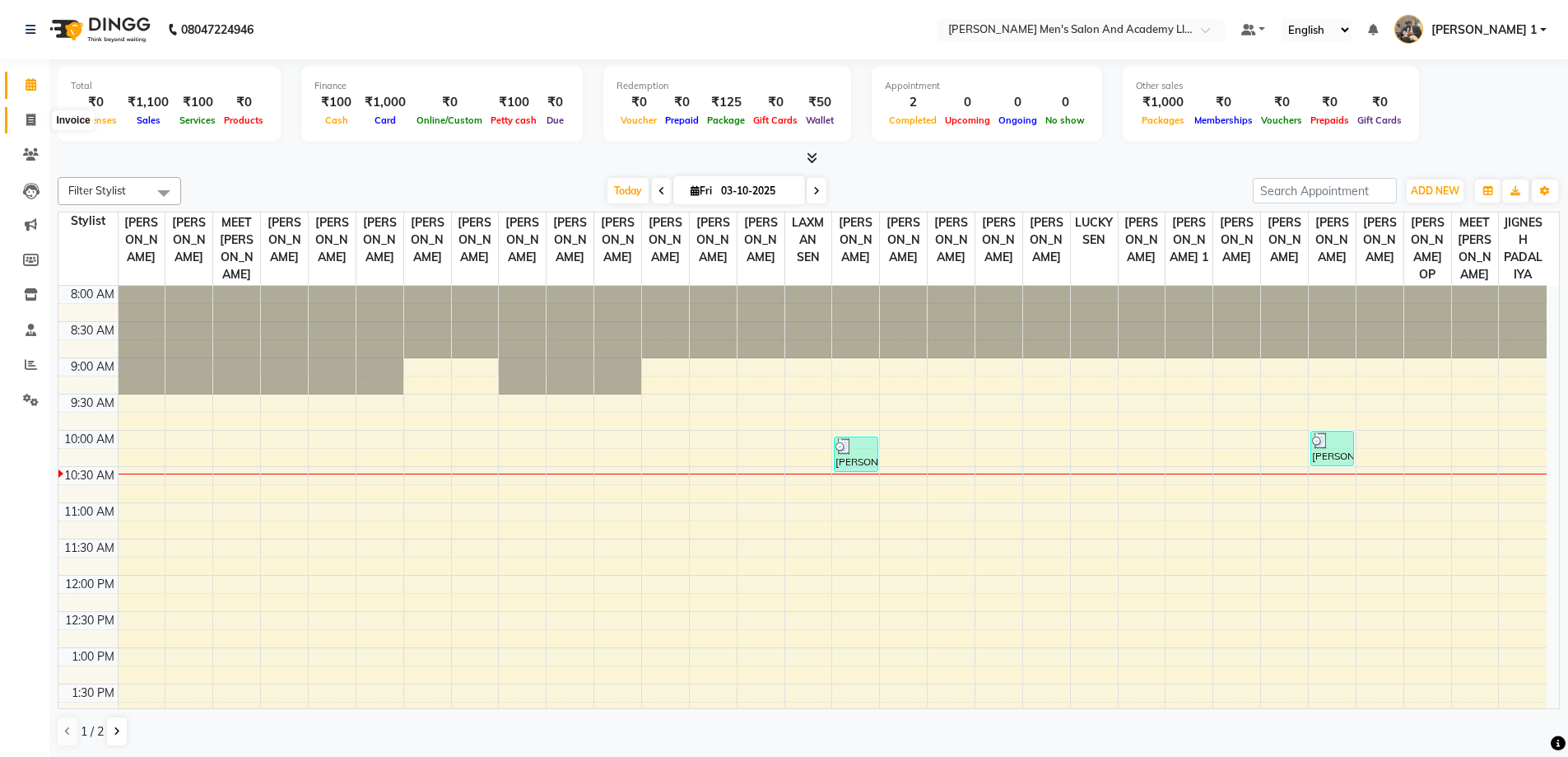
click at [25, 124] on span at bounding box center [31, 120] width 29 height 19
select select "service"
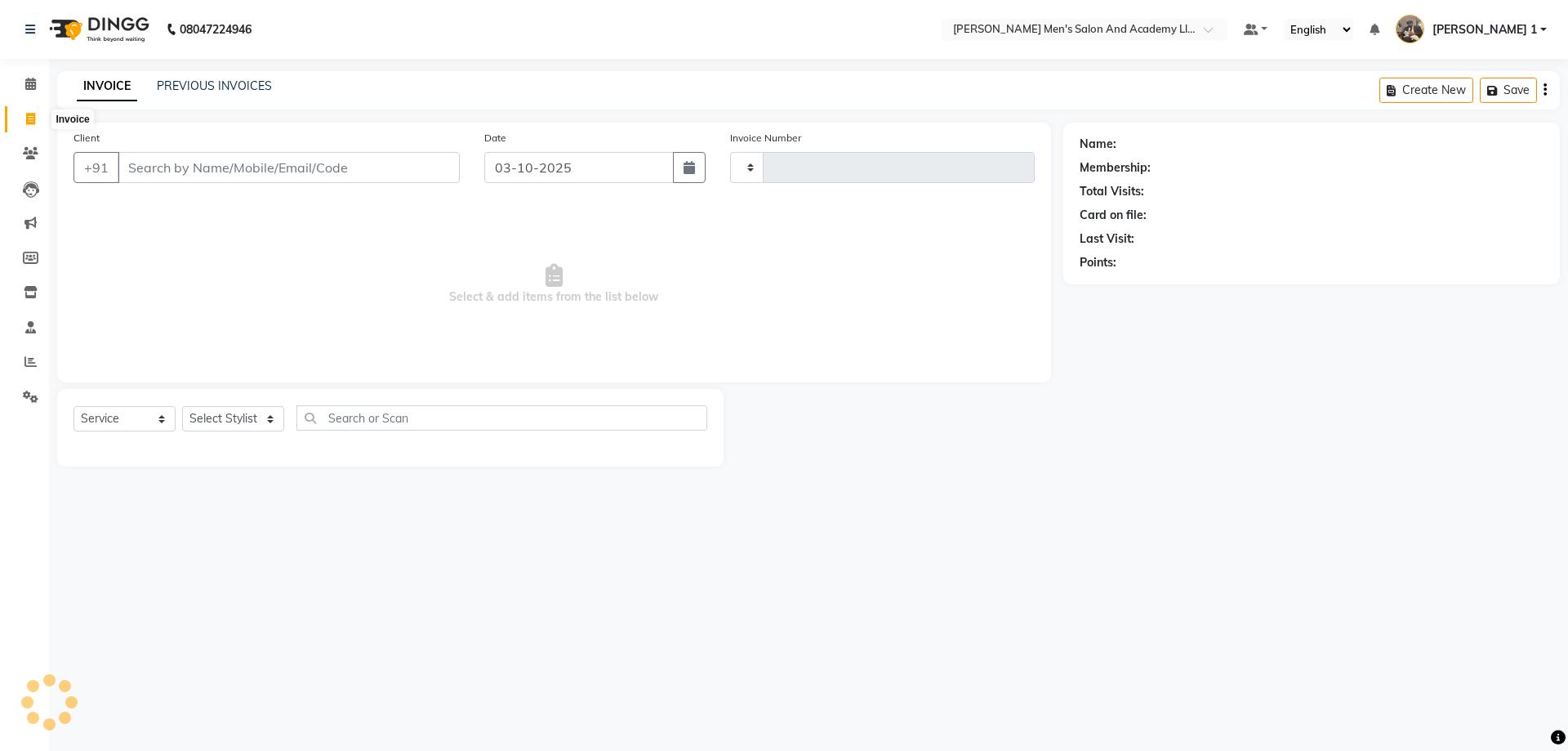
type input "10752"
select select "6752"
click at [189, 172] on input "Client" at bounding box center [288, 166] width 343 height 31
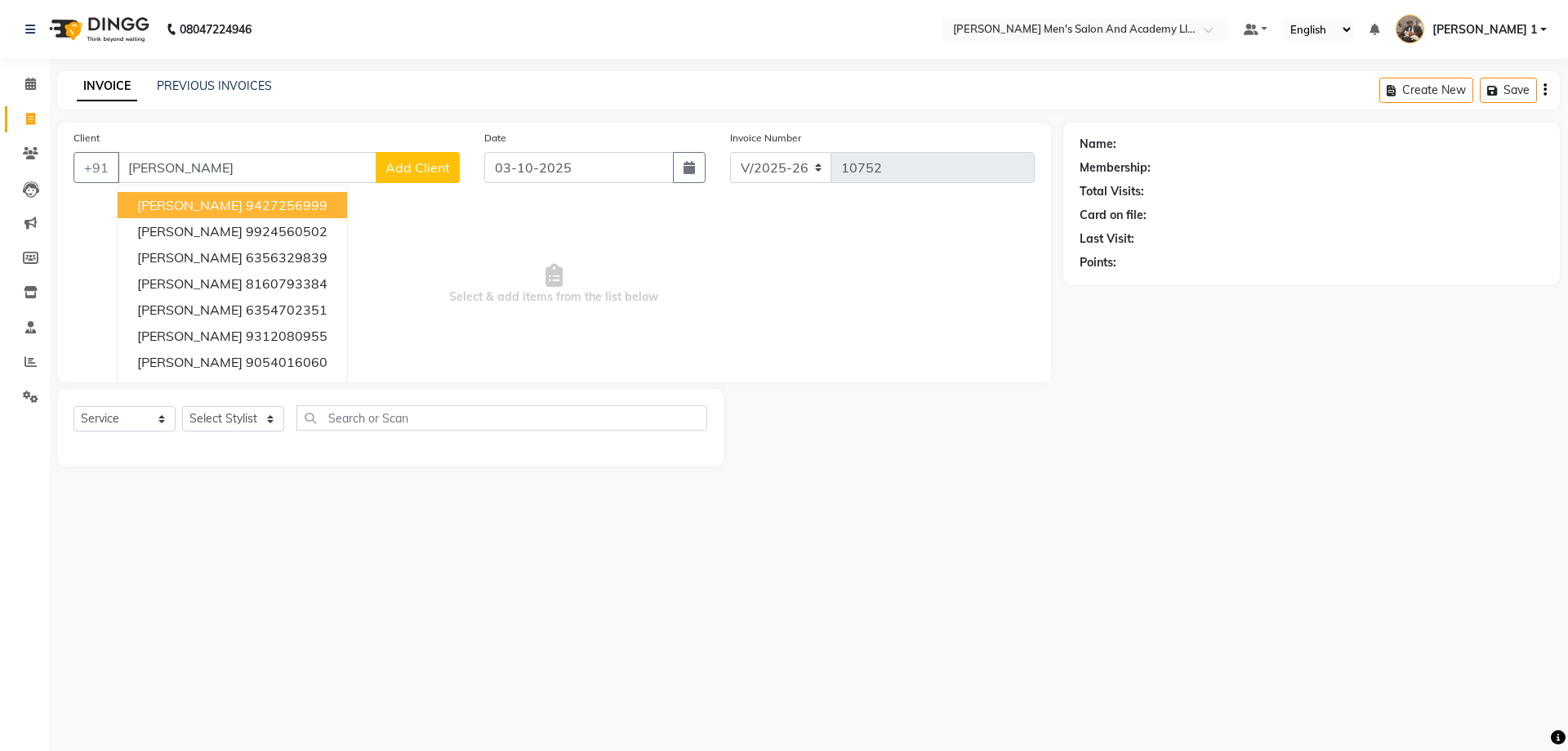
type input "[PERSON_NAME]"
drag, startPoint x: 204, startPoint y: 175, endPoint x: 42, endPoint y: 183, distance: 162.2
click at [42, 184] on app-home "08047224946 Select Location × [PERSON_NAME]'s Salon And Academy Llp, Speed Well…" at bounding box center [784, 245] width 1568 height 491
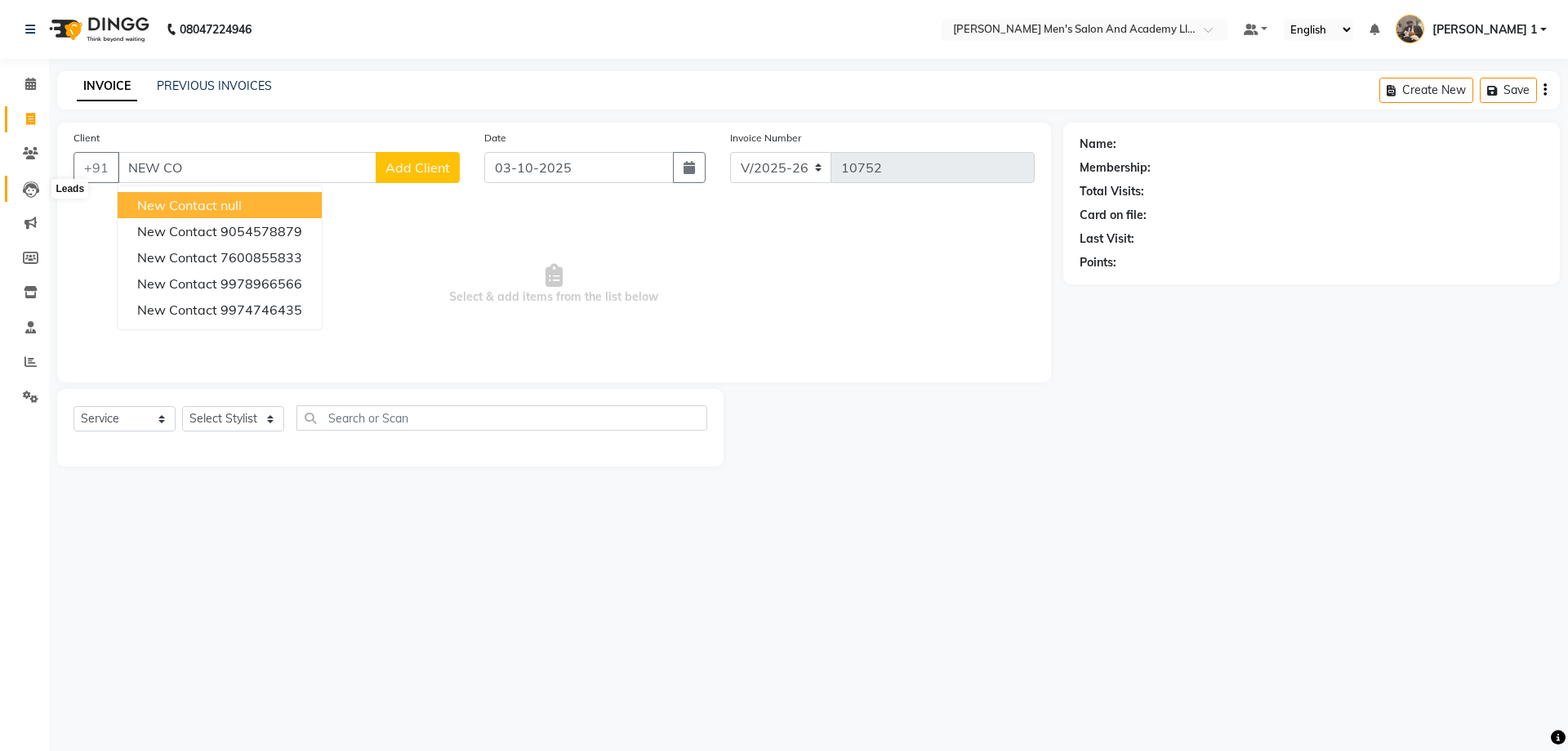
type input "NEW CON"
drag, startPoint x: 174, startPoint y: 166, endPoint x: 115, endPoint y: 166, distance: 59.0
click at [115, 166] on div "+91 NEW CON New Contact null New Contact [PHONE_NUMBER] New Contact [PHONE_NUMB…" at bounding box center [266, 166] width 386 height 31
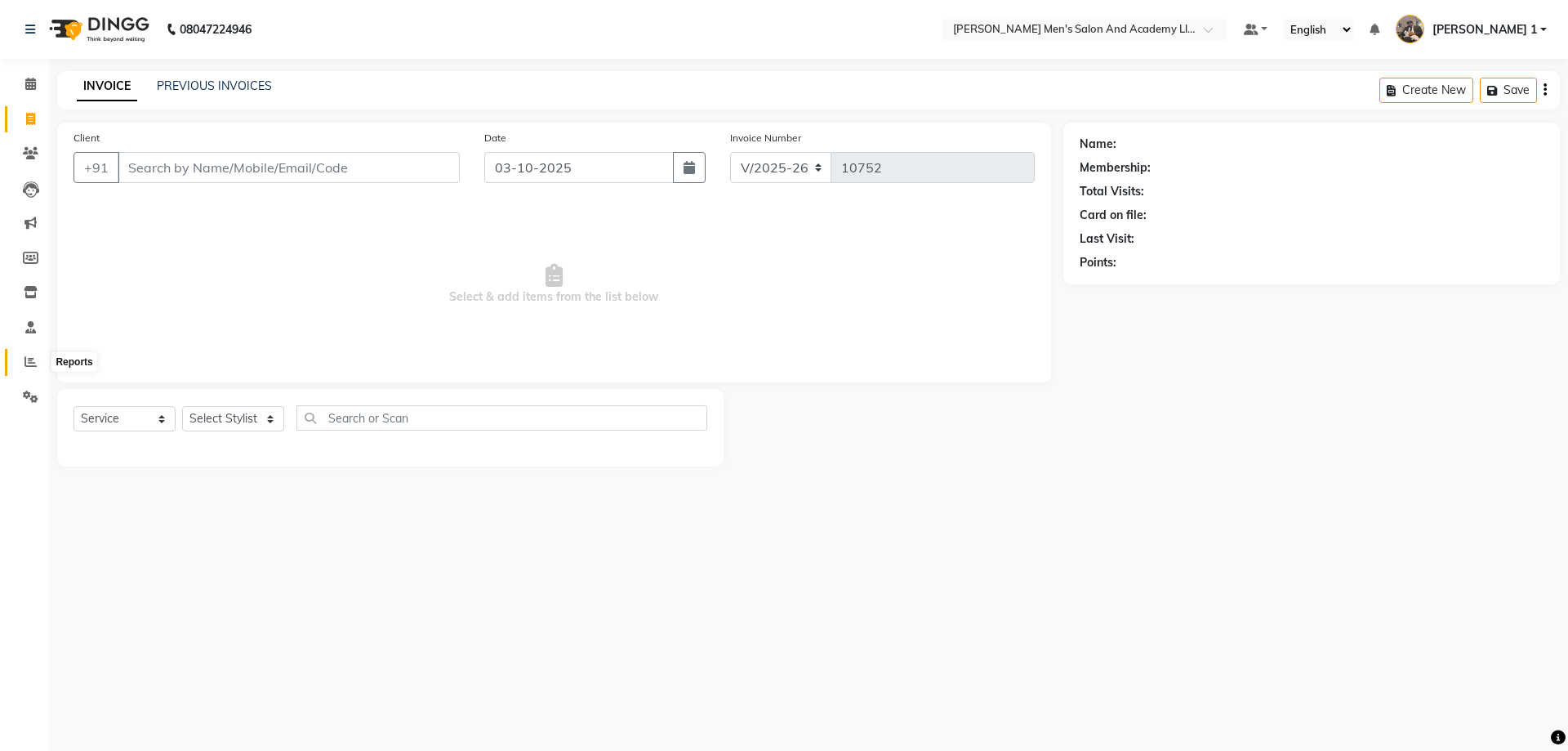
click at [43, 363] on span at bounding box center [31, 362] width 29 height 18
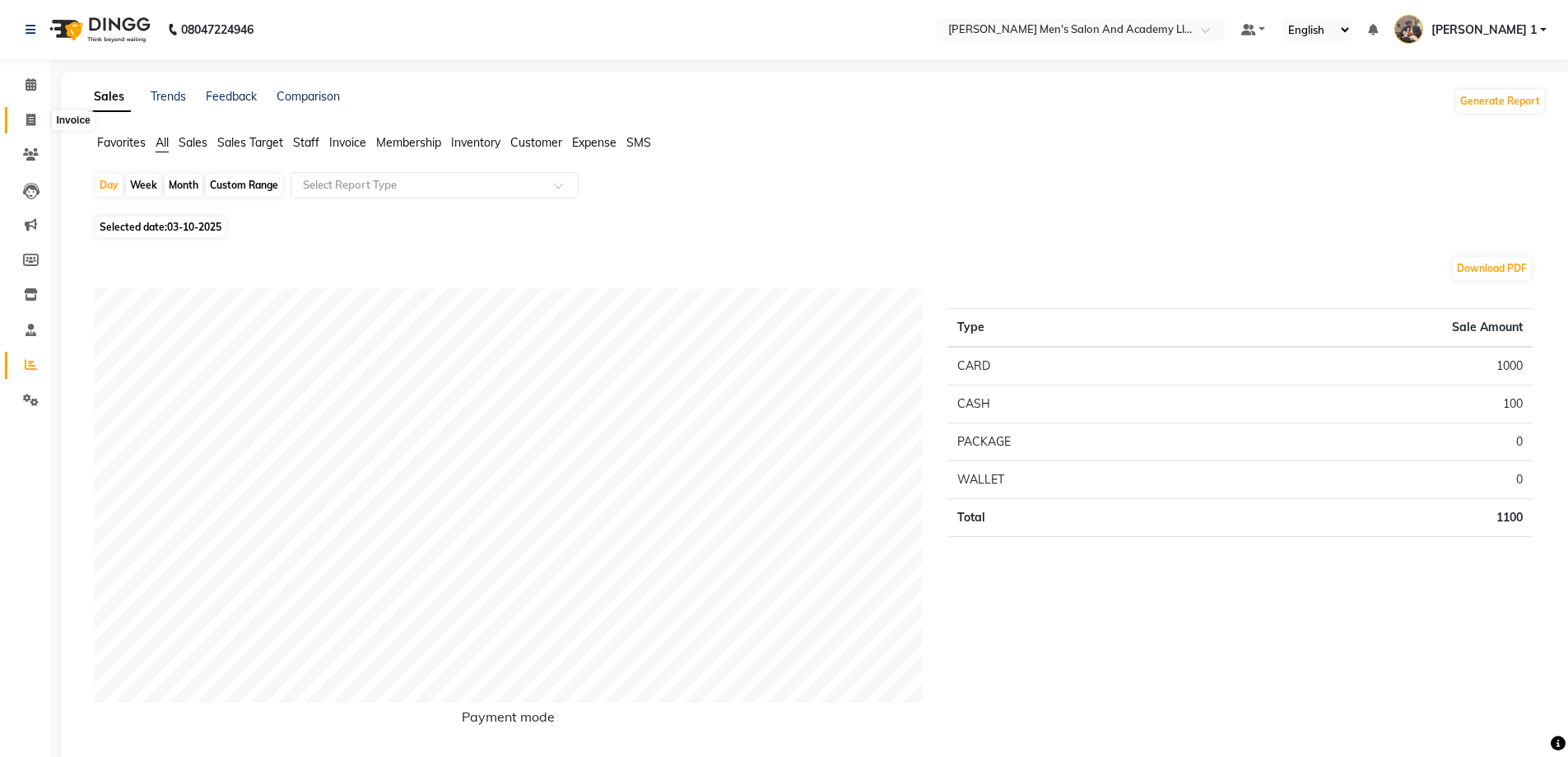
click at [29, 114] on icon at bounding box center [31, 120] width 9 height 12
select select "service"
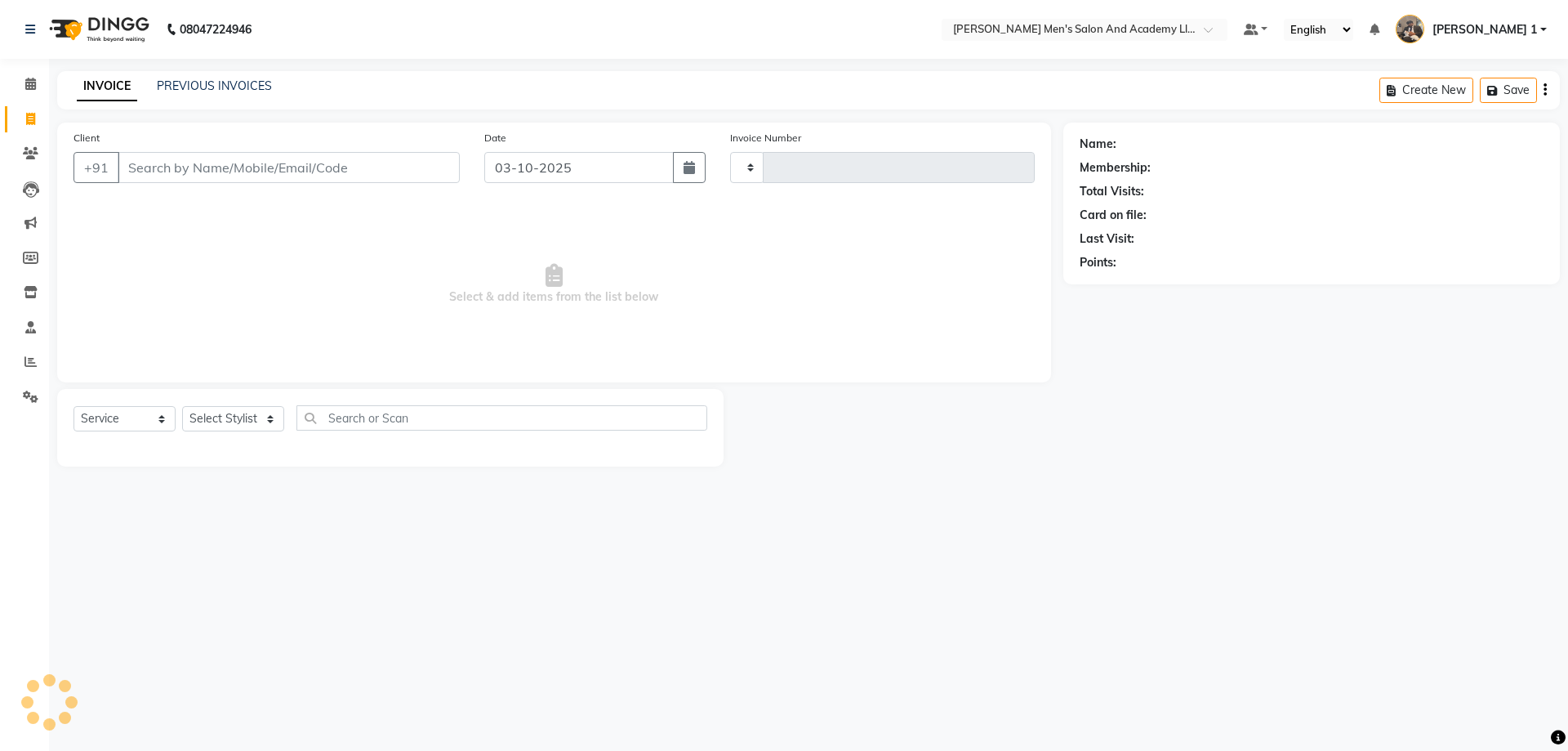
type input "10752"
select select "6752"
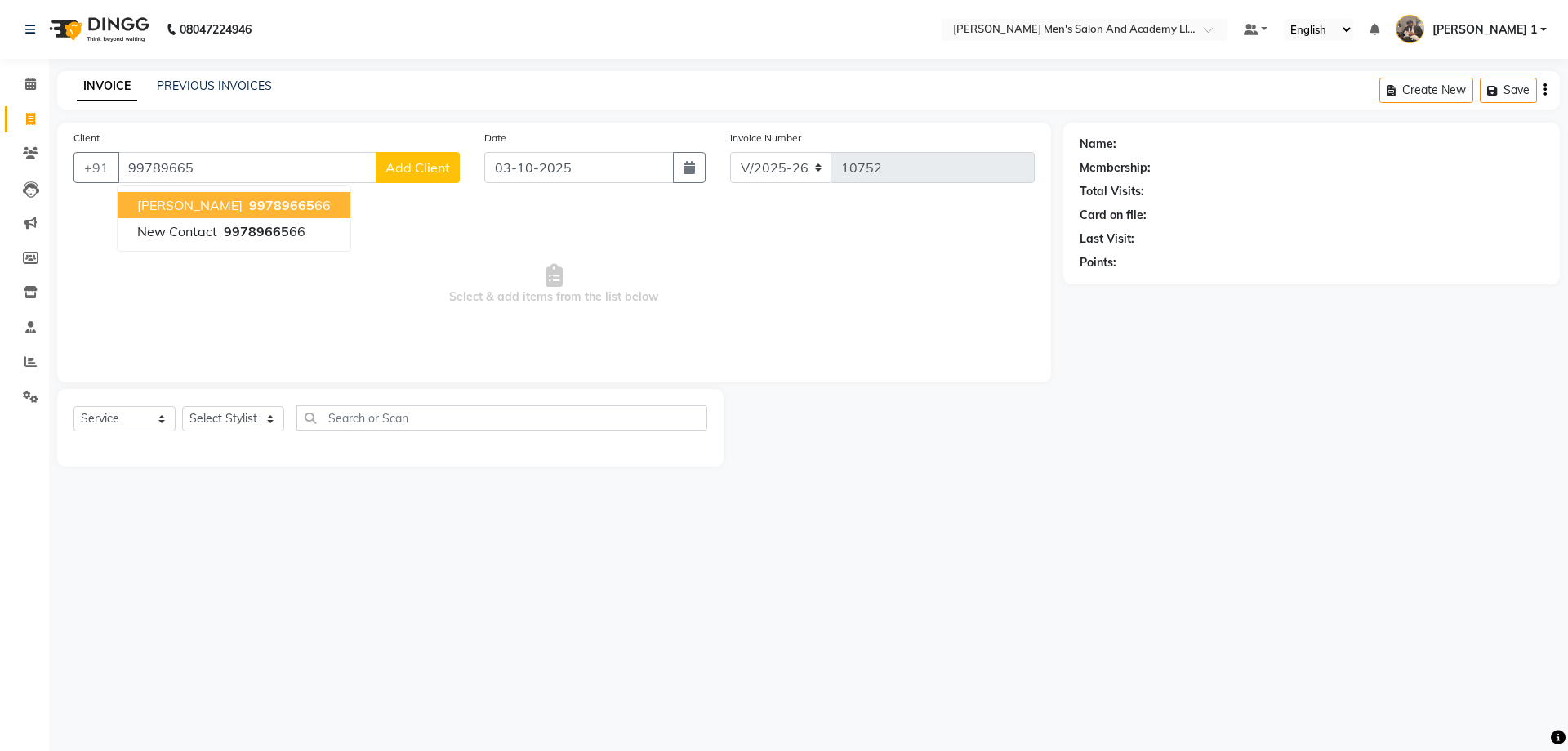
click at [262, 209] on span "99789665" at bounding box center [281, 205] width 66 height 17
type input "9978966566"
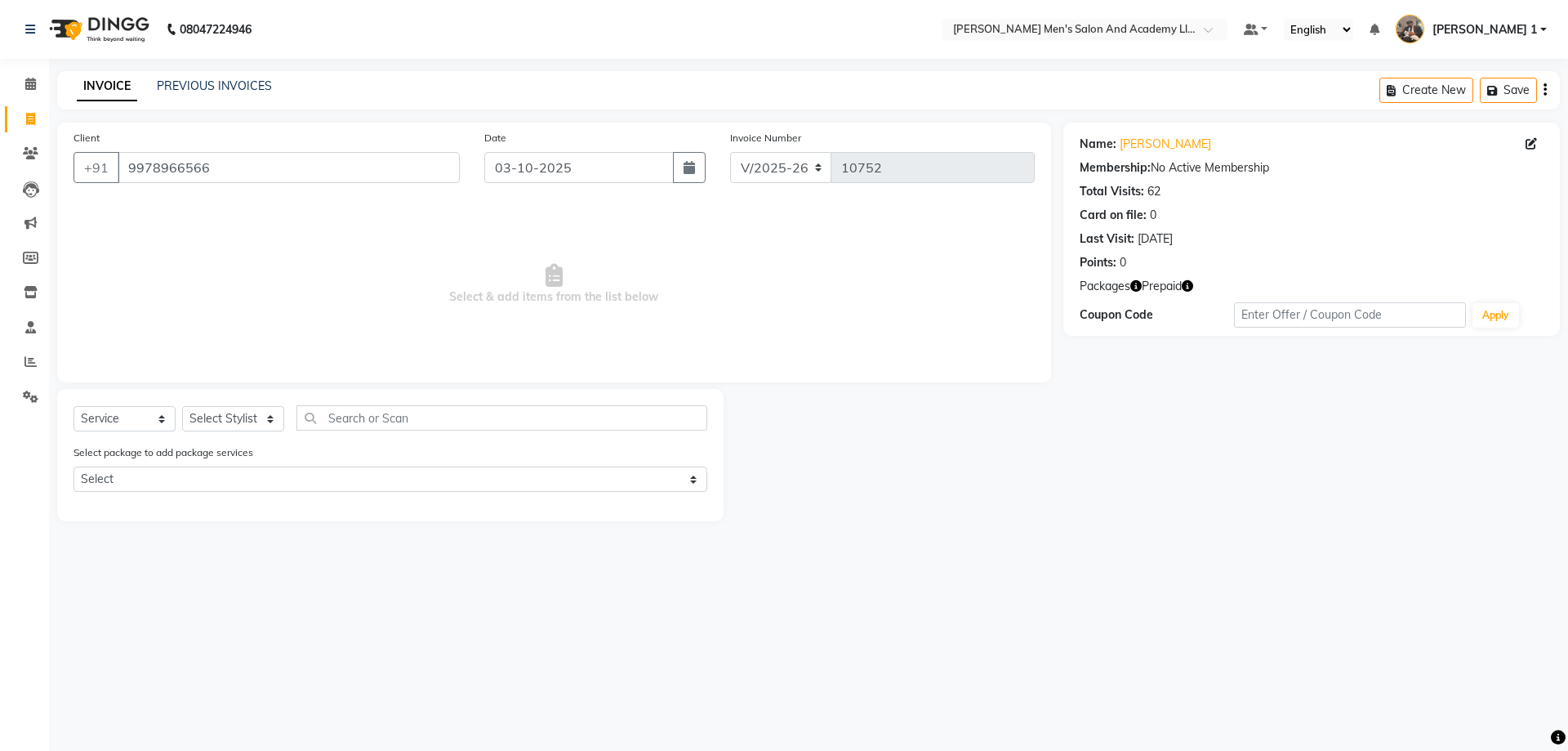
click at [1189, 291] on icon "button" at bounding box center [1187, 286] width 11 height 11
click at [231, 424] on select "Select Stylist [PERSON_NAME] [PERSON_NAME] [PERSON_NAME] [PERSON_NAME] [PERSON_…" at bounding box center [233, 418] width 102 height 25
select select "52737"
click at [182, 406] on select "Select Stylist [PERSON_NAME] [PERSON_NAME] [PERSON_NAME] [PERSON_NAME] [PERSON_…" at bounding box center [233, 418] width 102 height 25
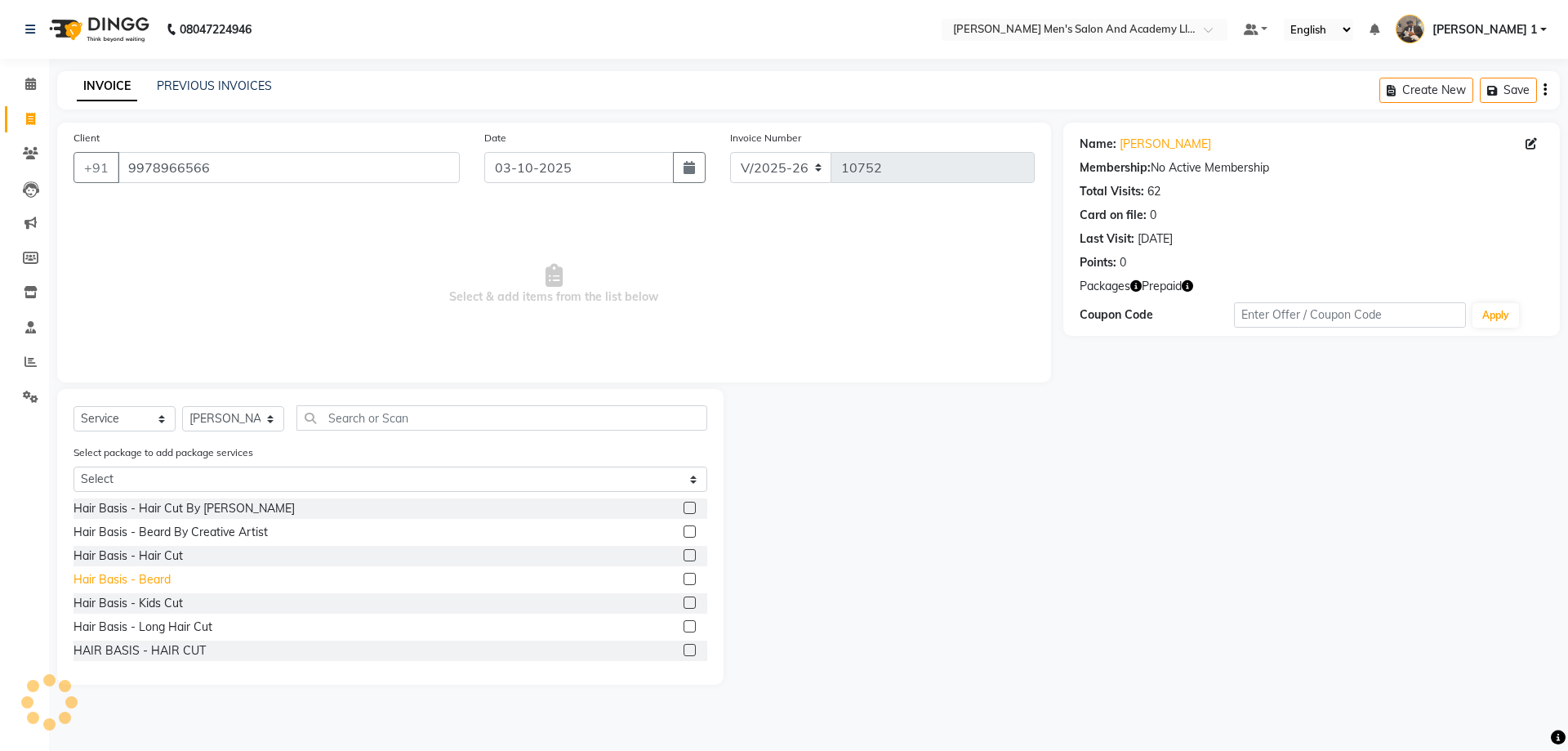
drag, startPoint x: 174, startPoint y: 552, endPoint x: 168, endPoint y: 572, distance: 20.9
click at [173, 552] on div "Hair Basis - Hair Cut" at bounding box center [128, 556] width 109 height 18
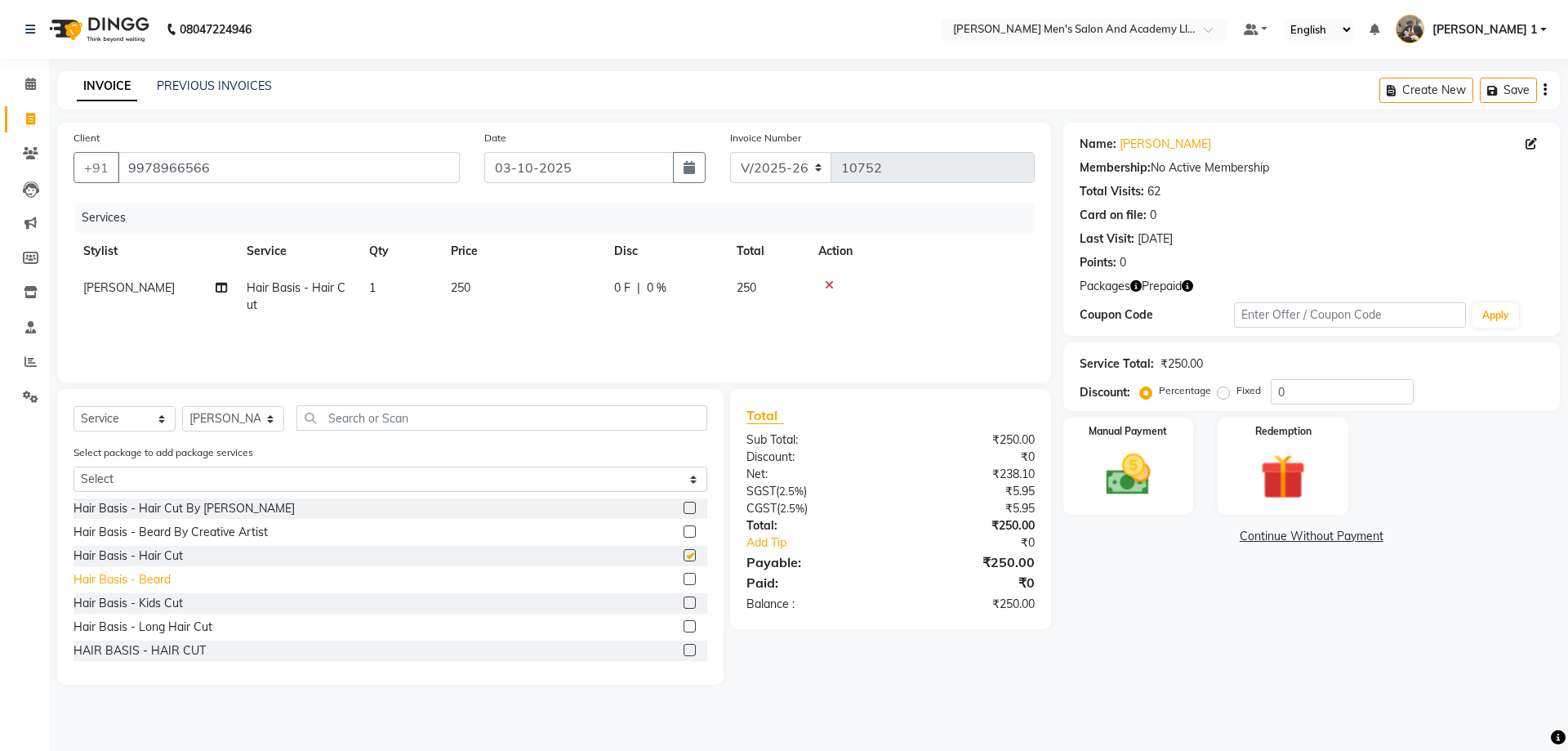
checkbox input "false"
click at [164, 577] on div "Hair Basis - Beard" at bounding box center [122, 580] width 97 height 18
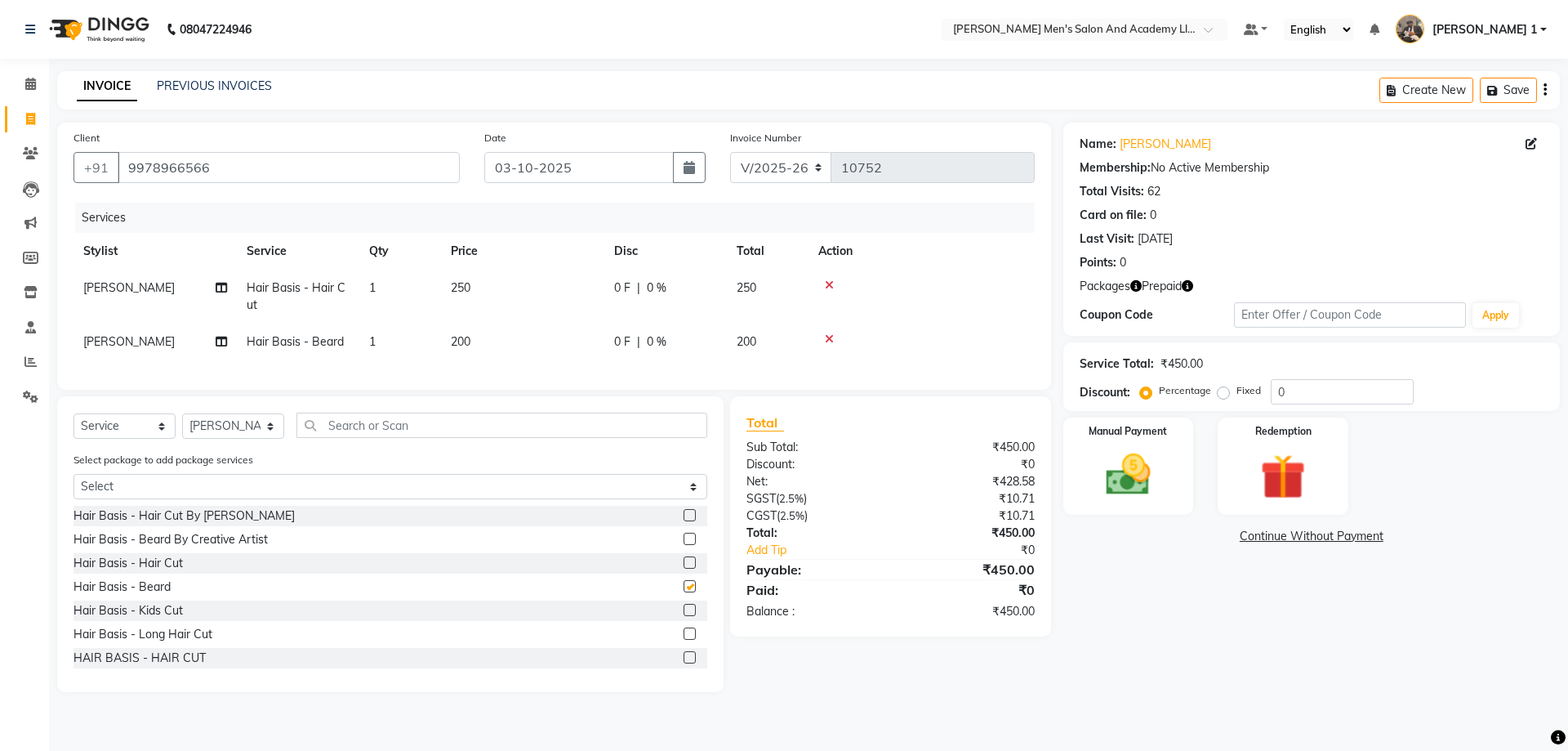
checkbox input "false"
click at [1274, 472] on img at bounding box center [1282, 477] width 76 height 58
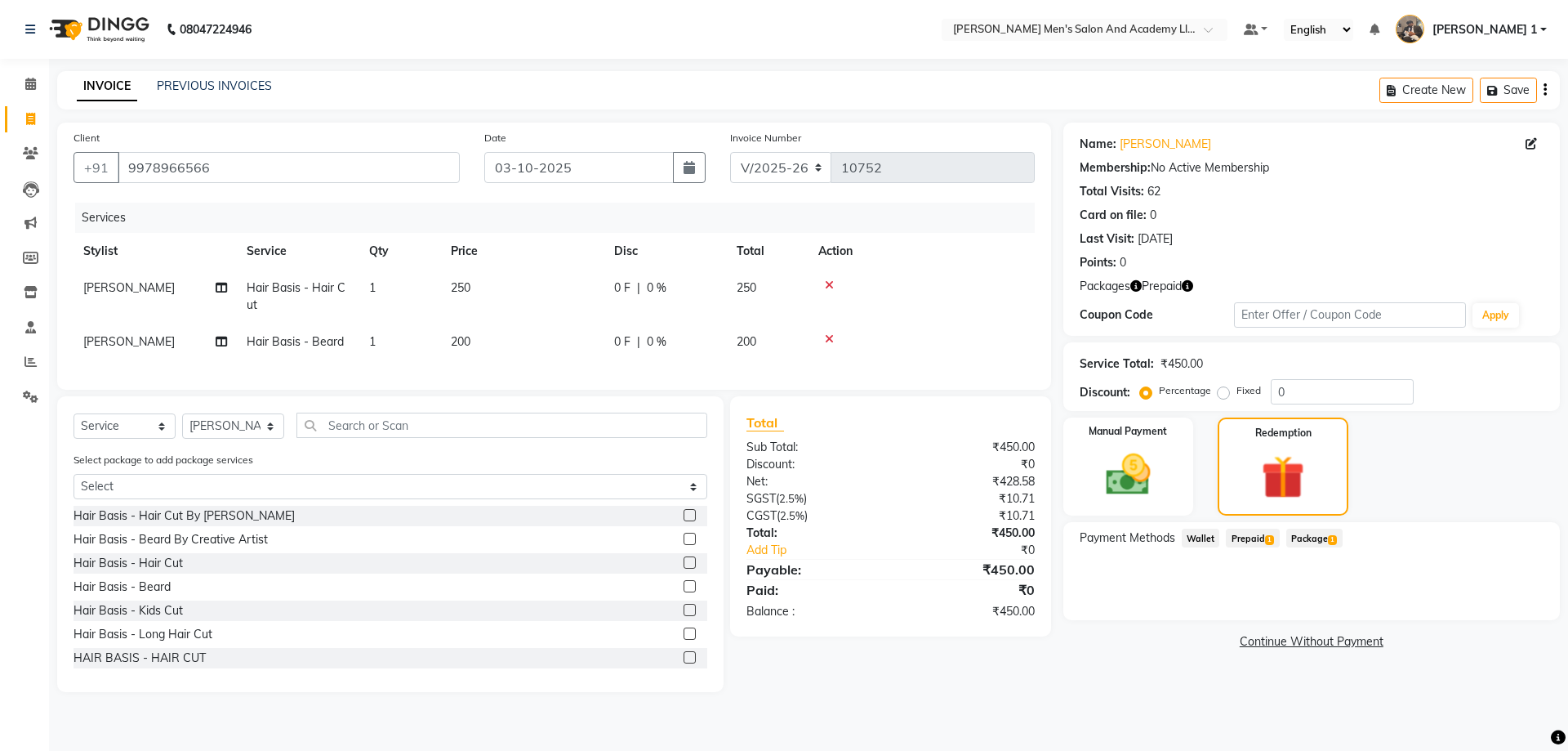
click at [1269, 538] on span "1" at bounding box center [1269, 540] width 9 height 10
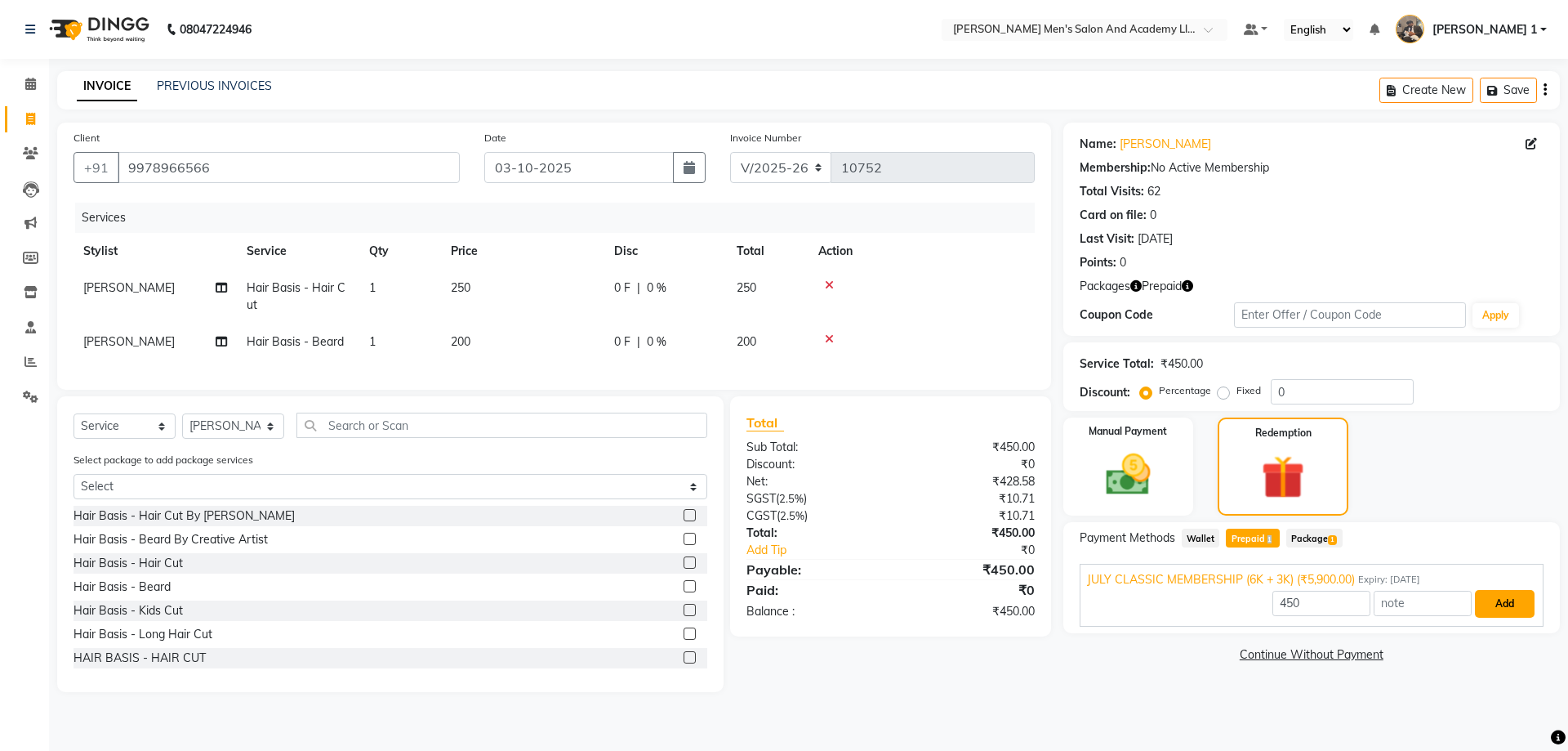
click at [1480, 604] on button "Add" at bounding box center [1505, 604] width 60 height 28
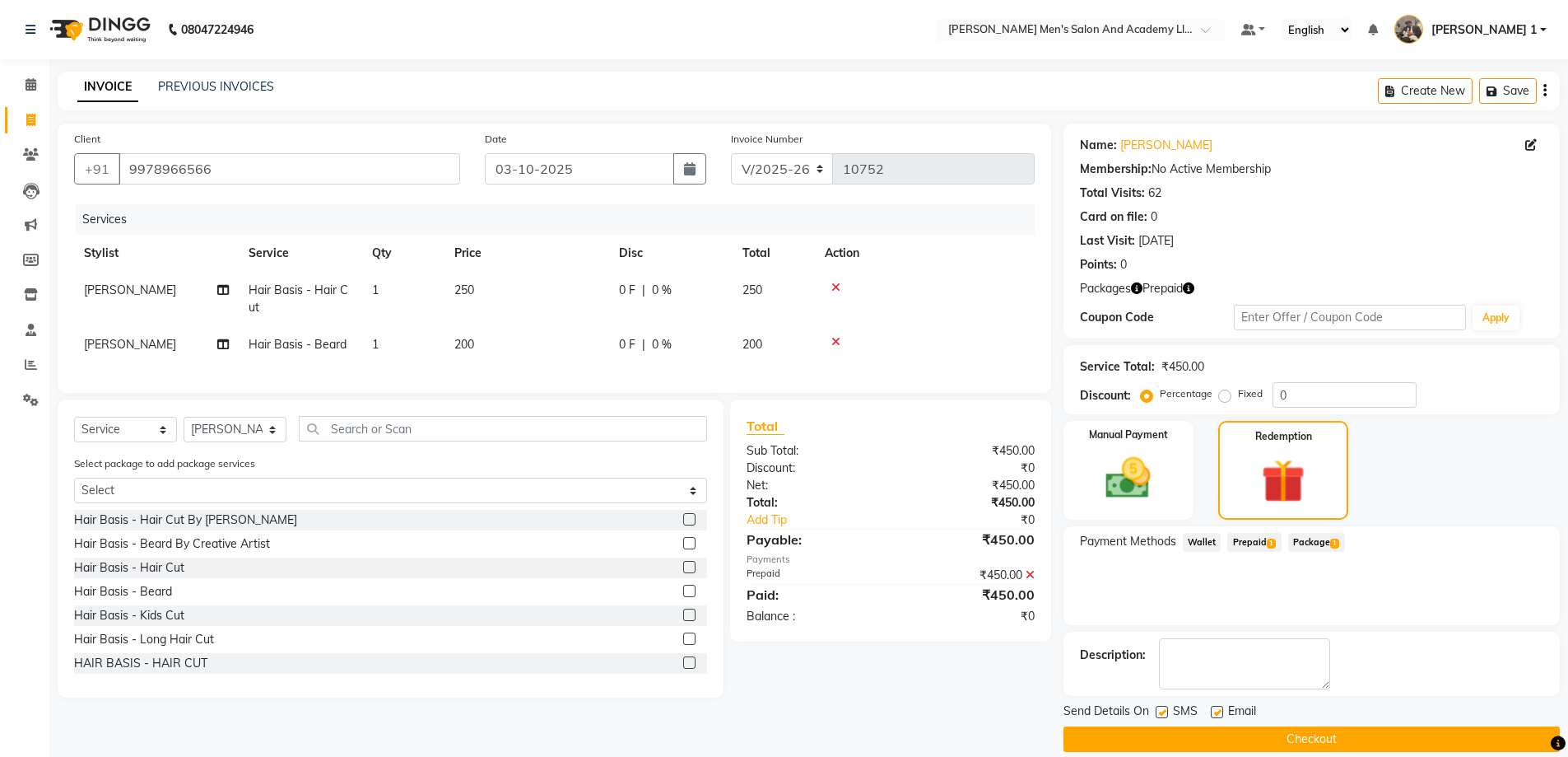
drag, startPoint x: 1210, startPoint y: 708, endPoint x: 1221, endPoint y: 716, distance: 13.6
click at [1210, 709] on div "Send Details On SMS Email" at bounding box center [1312, 712] width 496 height 20
drag, startPoint x: 1218, startPoint y: 715, endPoint x: 1216, endPoint y: 724, distance: 9.2
click at [1216, 715] on label at bounding box center [1217, 712] width 12 height 12
click at [1216, 715] on input "checkbox" at bounding box center [1217, 713] width 11 height 11
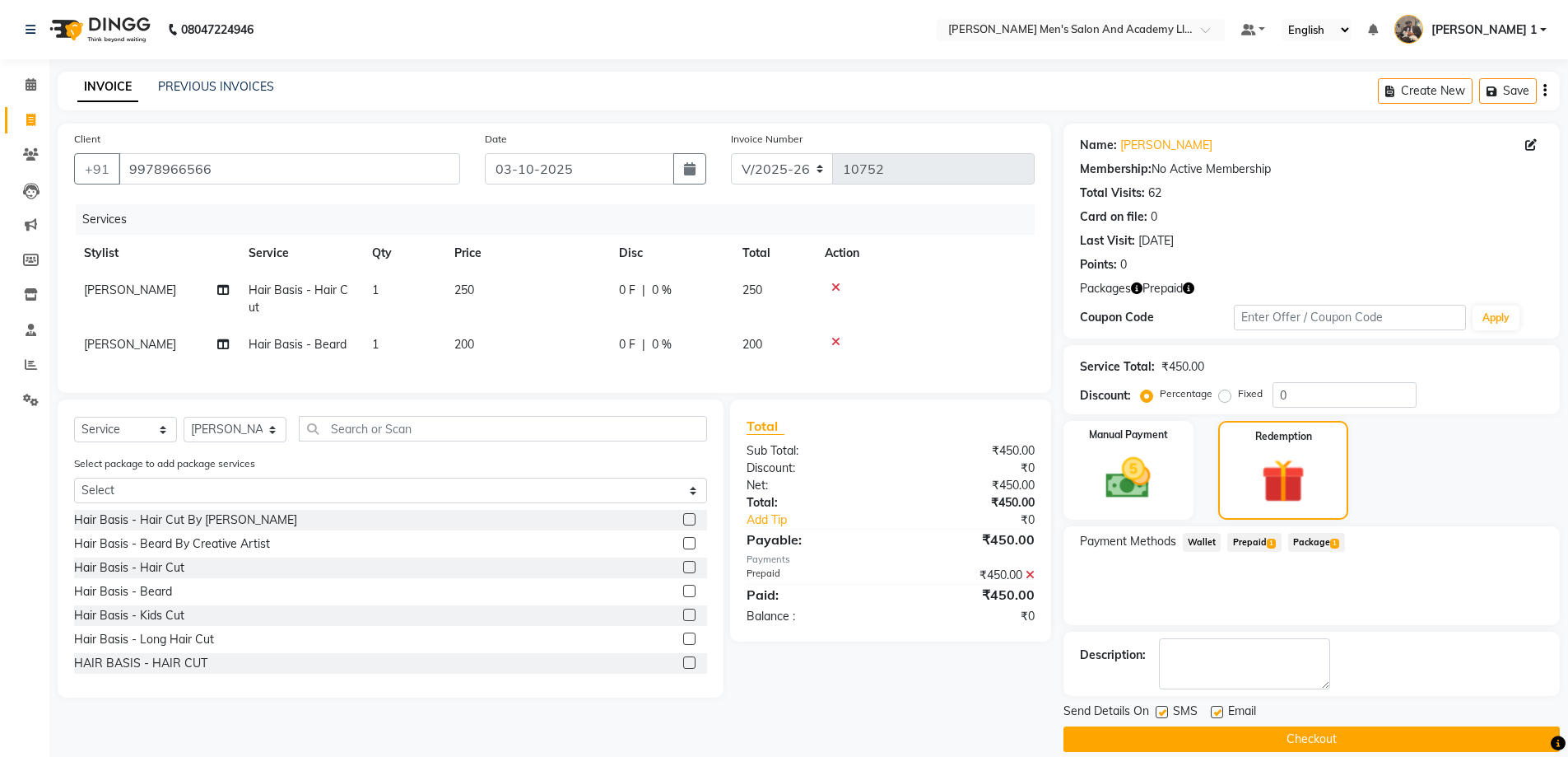
checkbox input "false"
click at [1210, 747] on button "Checkout" at bounding box center [1312, 738] width 496 height 26
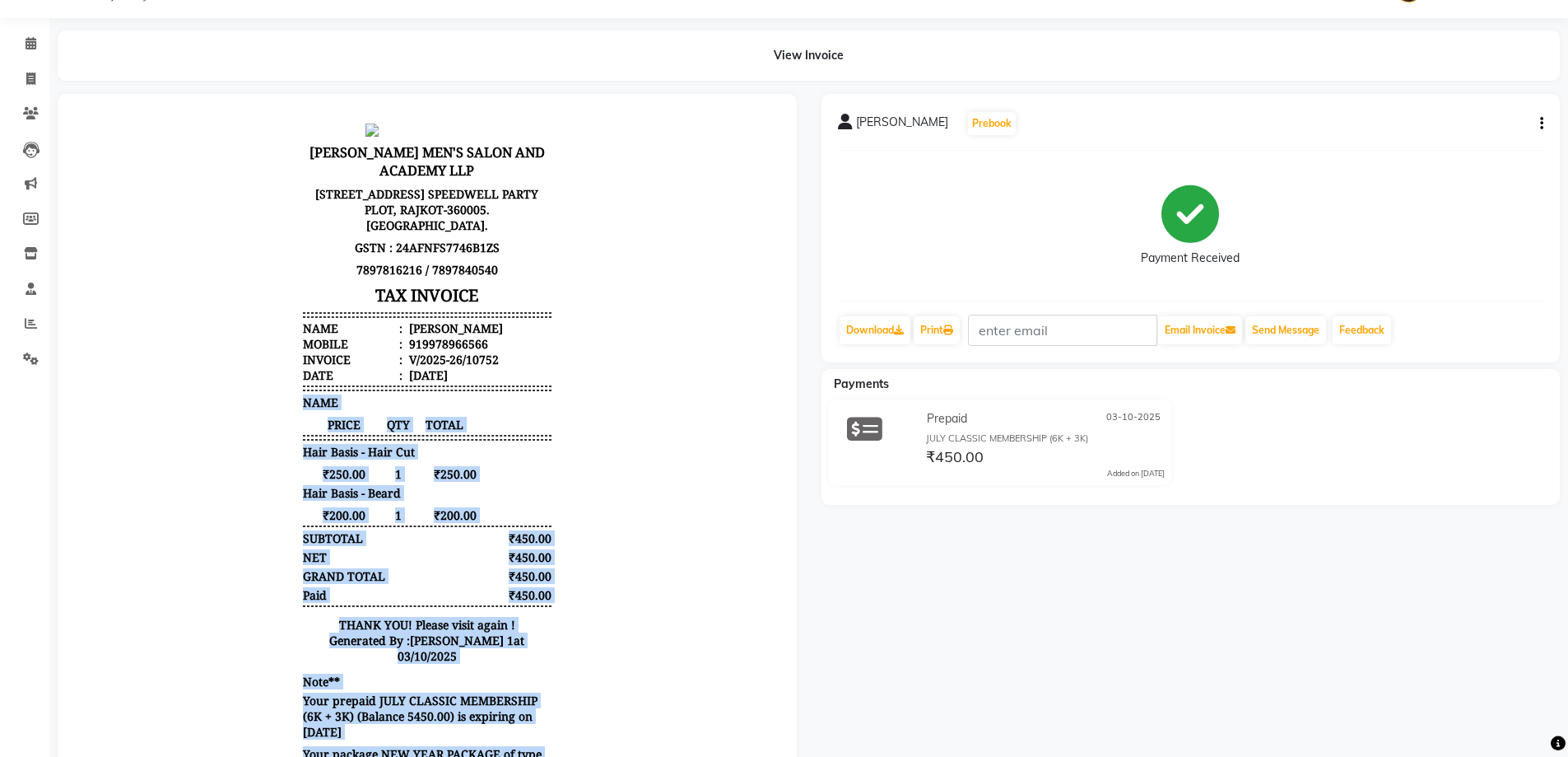
scroll to position [124, 0]
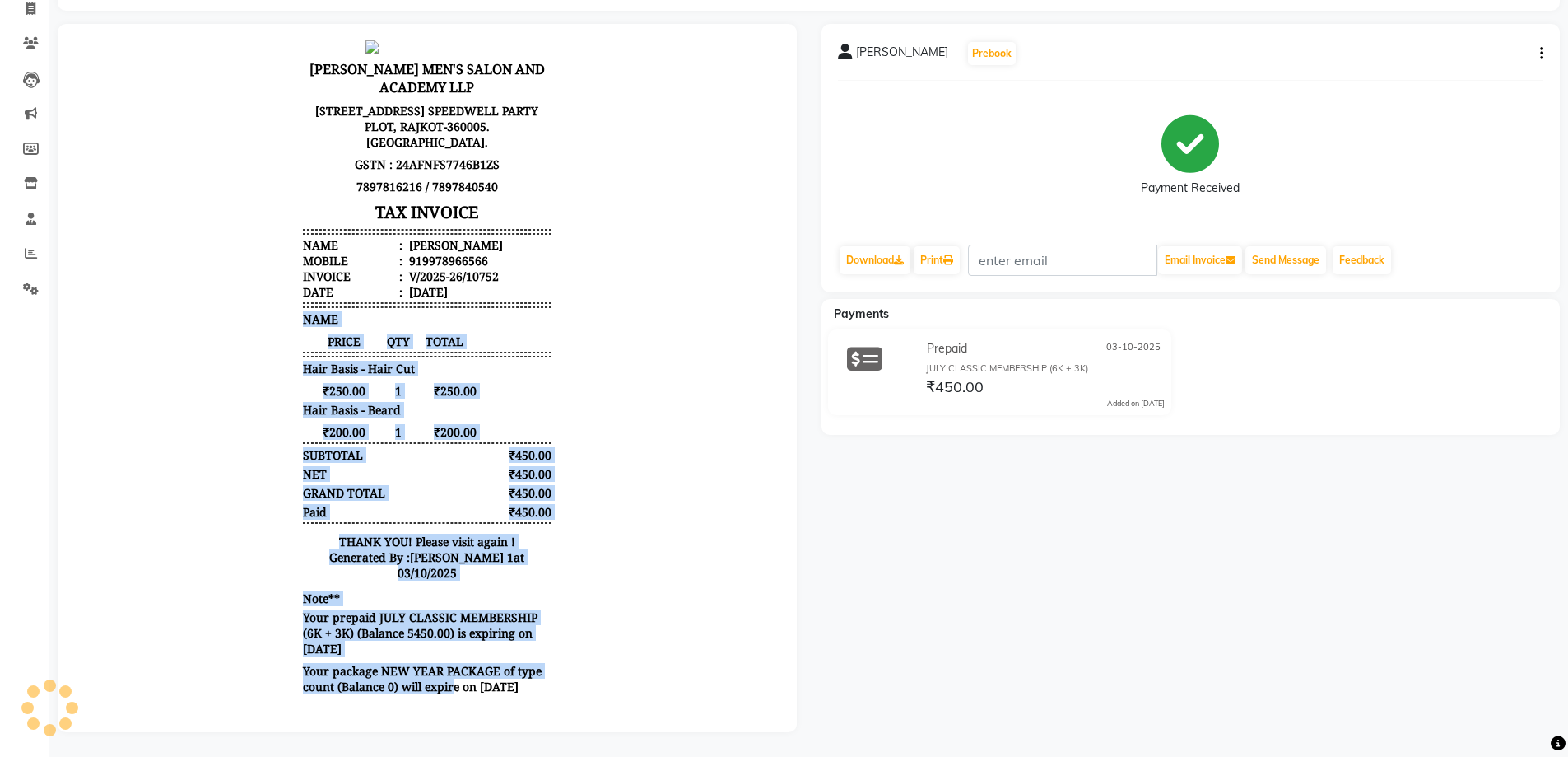
drag, startPoint x: 658, startPoint y: 299, endPoint x: 480, endPoint y: 592, distance: 342.8
click at [463, 704] on html "[PERSON_NAME] MEN'S SALON AND ACADEMY LLP [STREET_ADDRESS] SPEEDWELL PARTY PLOT…" at bounding box center [427, 369] width 706 height 684
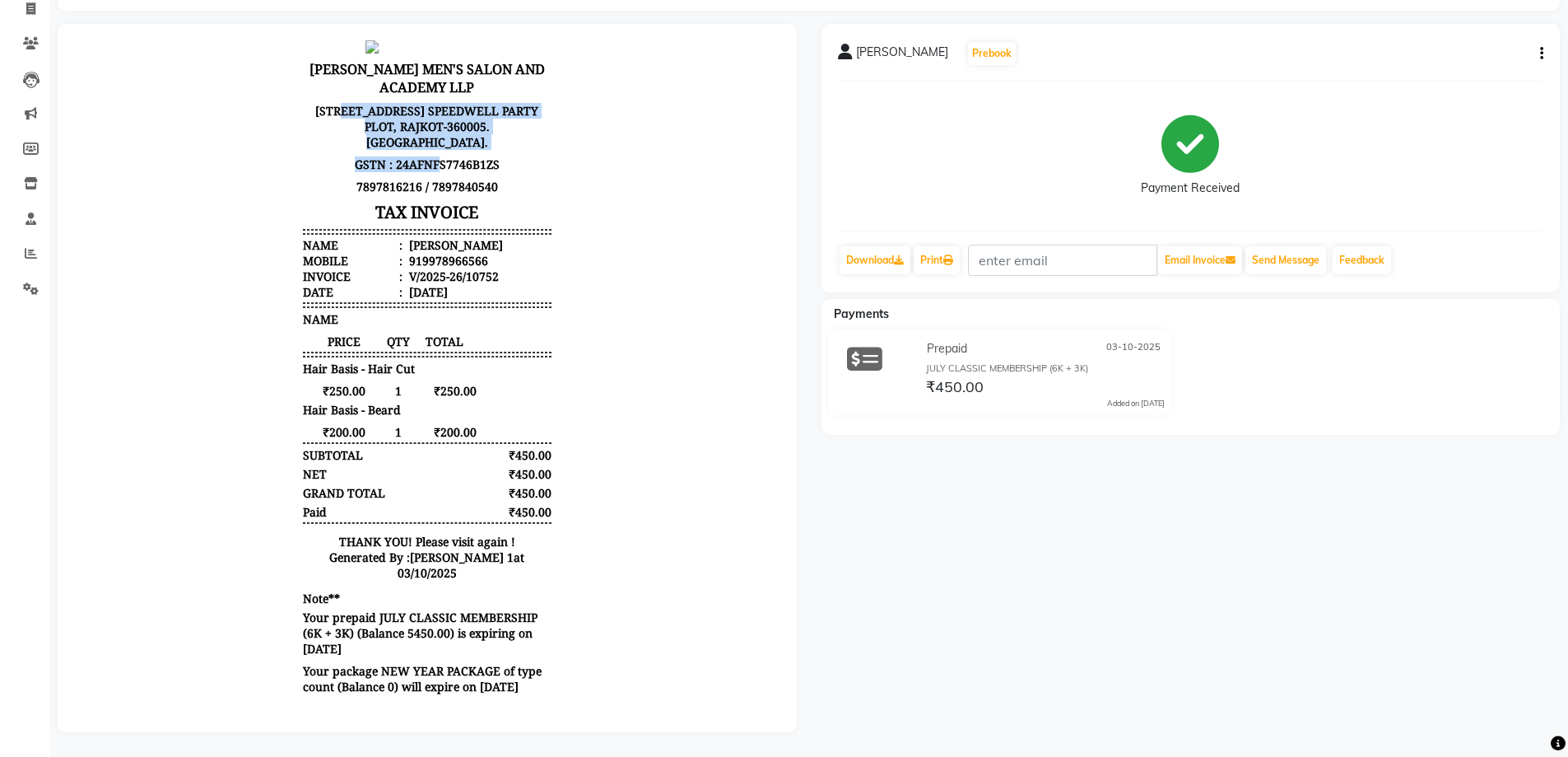
drag, startPoint x: 404, startPoint y: 147, endPoint x: 429, endPoint y: 159, distance: 27.7
click at [429, 159] on div "[PERSON_NAME] MEN'S SALON AND ACADEMY LLP [STREET_ADDRESS] SPEEDWELL PARTY PLOT…" at bounding box center [427, 141] width 249 height 170
drag, startPoint x: 265, startPoint y: 56, endPoint x: 302, endPoint y: 99, distance: 56.7
click at [296, 99] on body "[PERSON_NAME] MEN'S SALON AND ACADEMY LLP [STREET_ADDRESS] SPEEDWELL PARTY PLOT…" at bounding box center [426, 368] width 693 height 670
click at [303, 100] on p "[STREET_ADDRESS] SPEEDWELL PARTY PLOT, RAJKOT-360005. [GEOGRAPHIC_DATA]." at bounding box center [427, 126] width 249 height 54
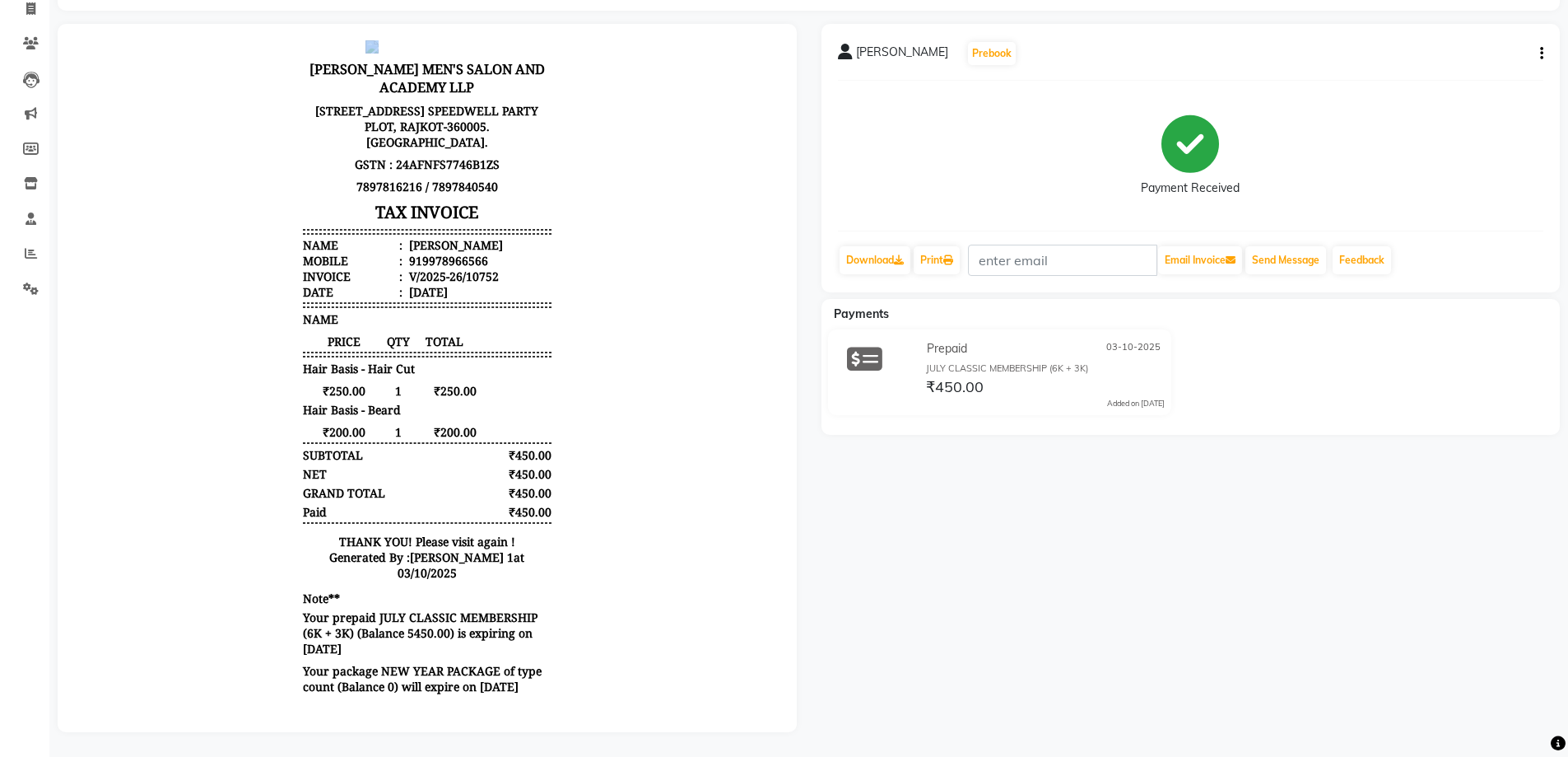
drag, startPoint x: 659, startPoint y: 829, endPoint x: 574, endPoint y: 735, distance: 126.7
click at [574, 711] on html "[PERSON_NAME] MEN'S SALON AND ACADEMY LLP [STREET_ADDRESS] SPEEDWELL PARTY PLOT…" at bounding box center [427, 369] width 706 height 684
click at [1089, 245] on div "ARYA BHAI Prebook Payment Received Download Print Email Invoice Send Message Fe…" at bounding box center [1191, 378] width 764 height 708
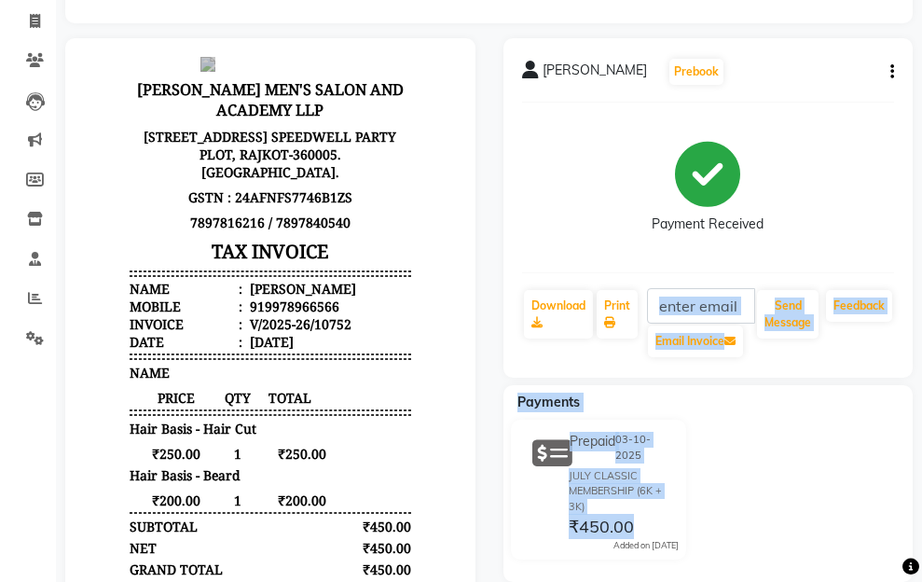
click at [914, 235] on div "ARYA BHAI Prebook Payment Received Download Print Email Invoice Send Message Fe…" at bounding box center [708, 207] width 410 height 339
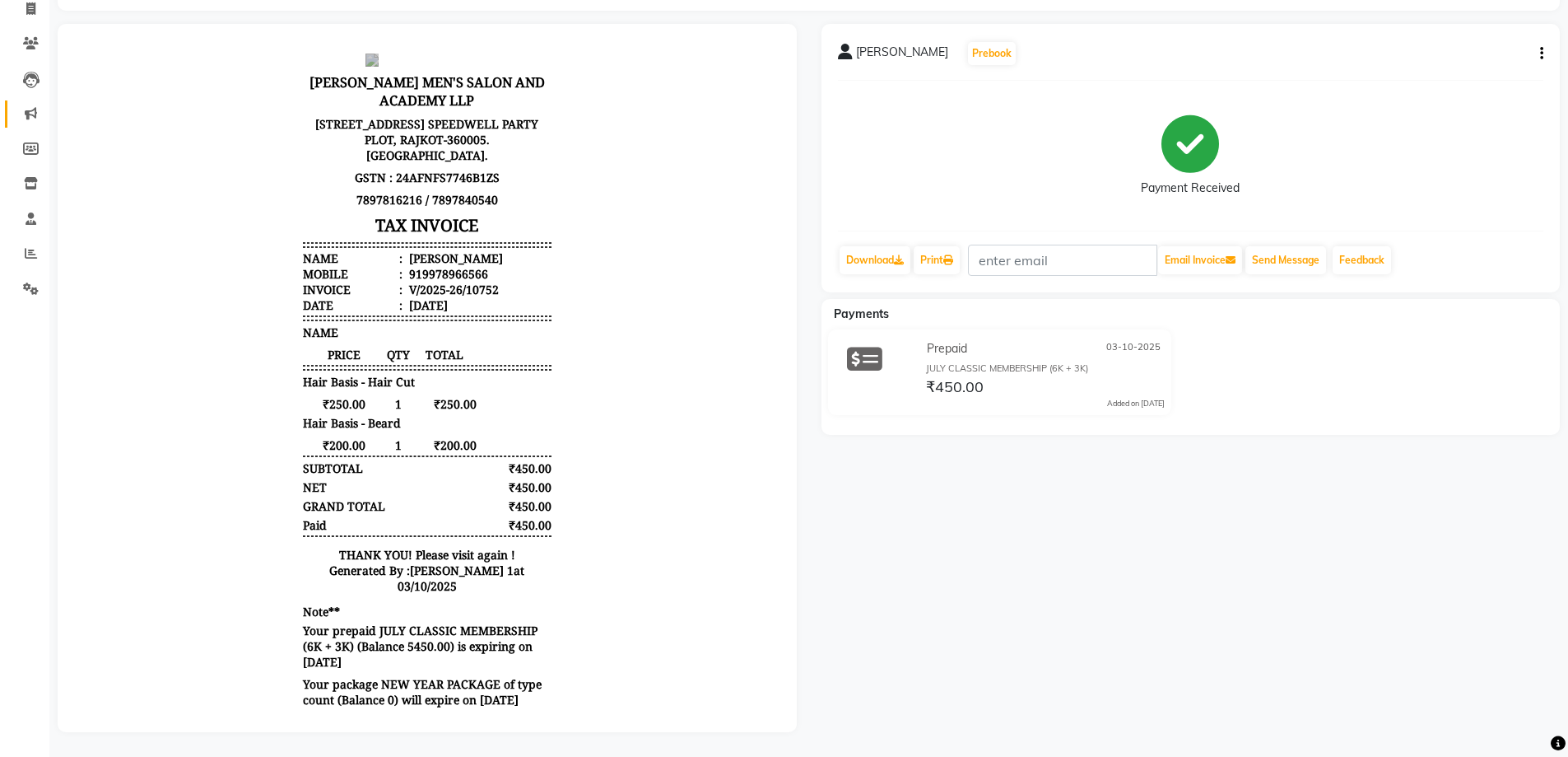
scroll to position [0, 0]
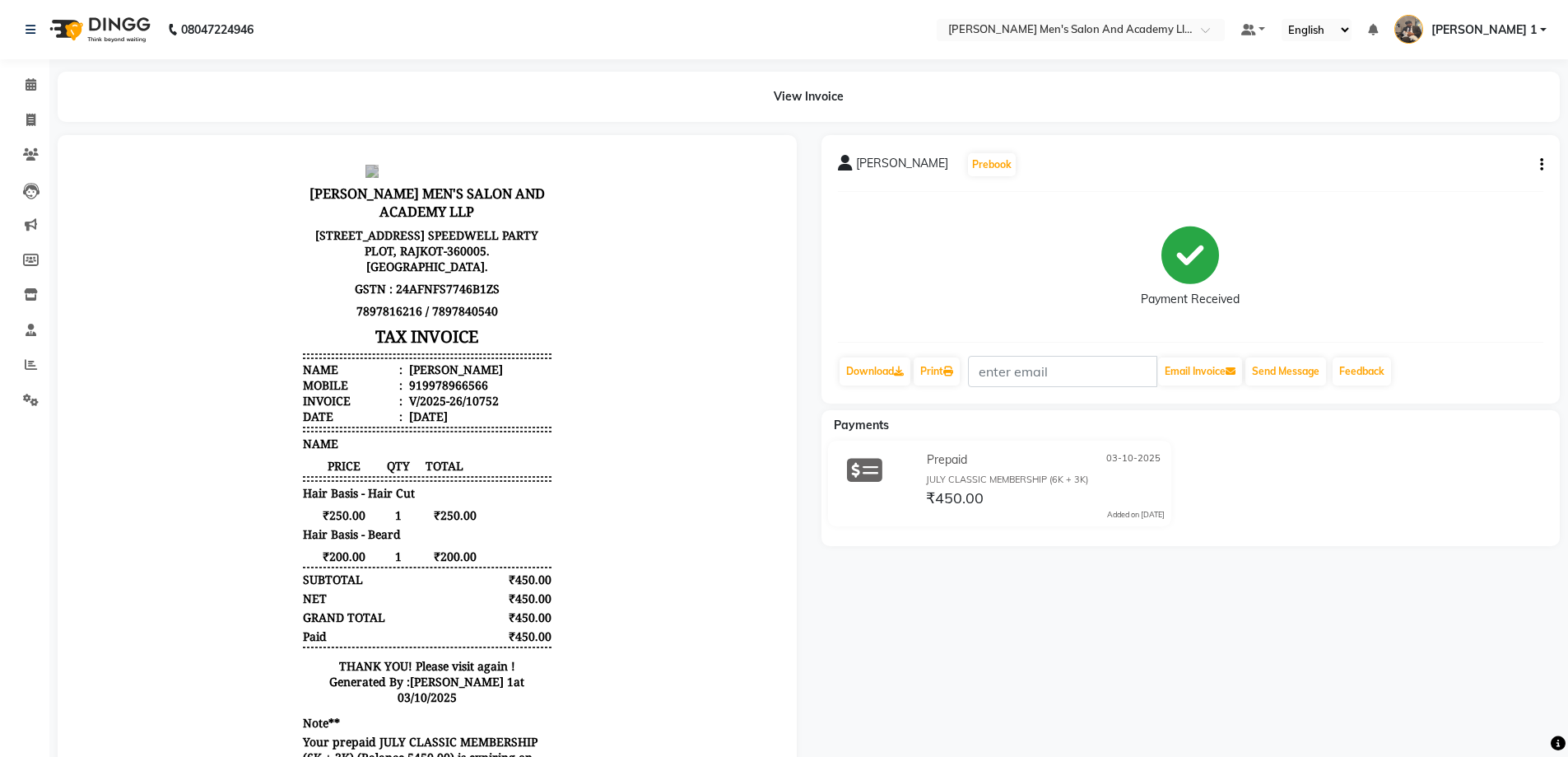
drag, startPoint x: 53, startPoint y: 138, endPoint x: 63, endPoint y: 140, distance: 10.2
click at [29, 124] on icon at bounding box center [31, 120] width 9 height 12
click at [33, 122] on icon at bounding box center [31, 120] width 9 height 12
select select "service"
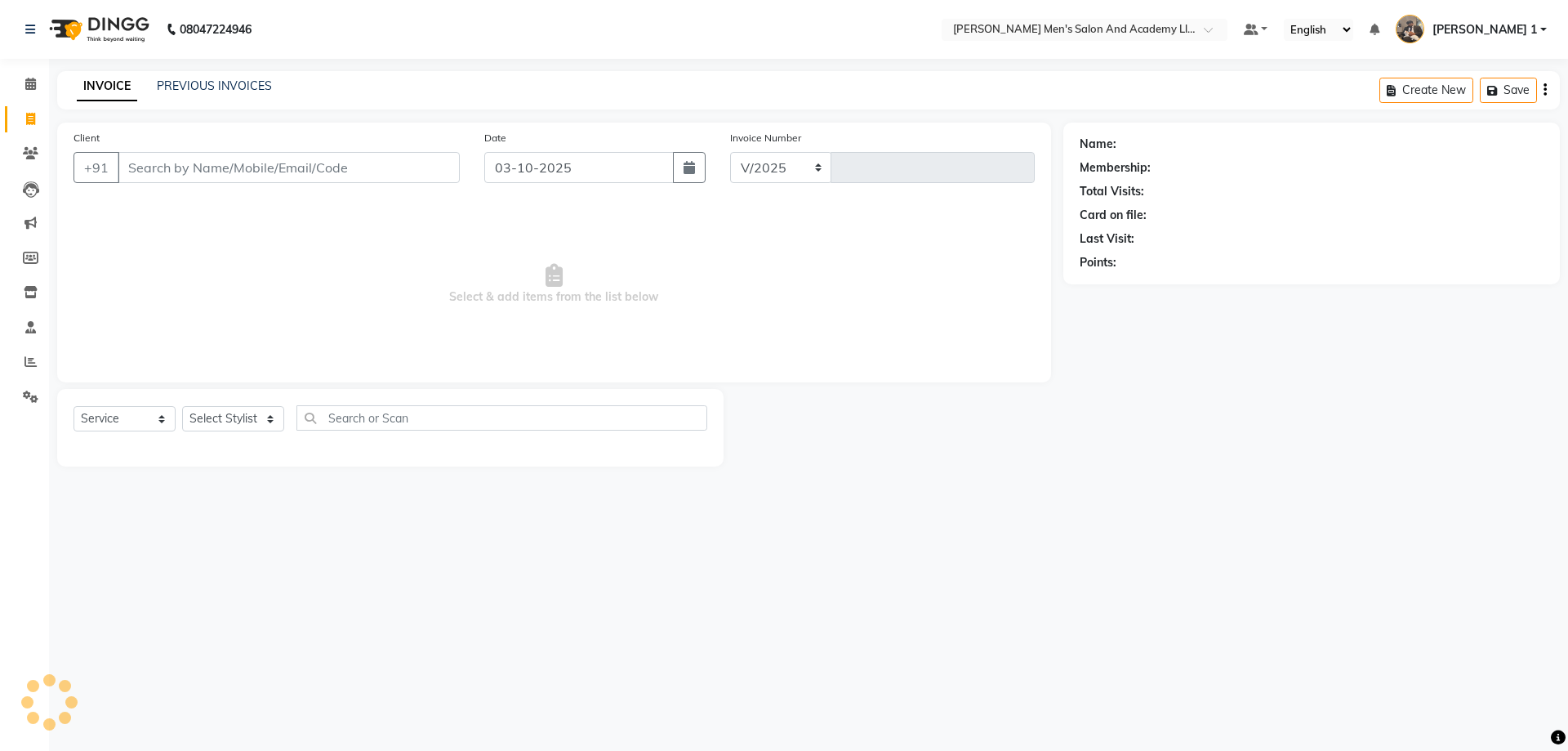
select select "6752"
type input "10753"
click at [216, 90] on div "INVOICE PREVIOUS INVOICES Create New Save" at bounding box center [809, 90] width 1503 height 39
click at [216, 90] on link "PREVIOUS INVOICES" at bounding box center [214, 86] width 115 height 15
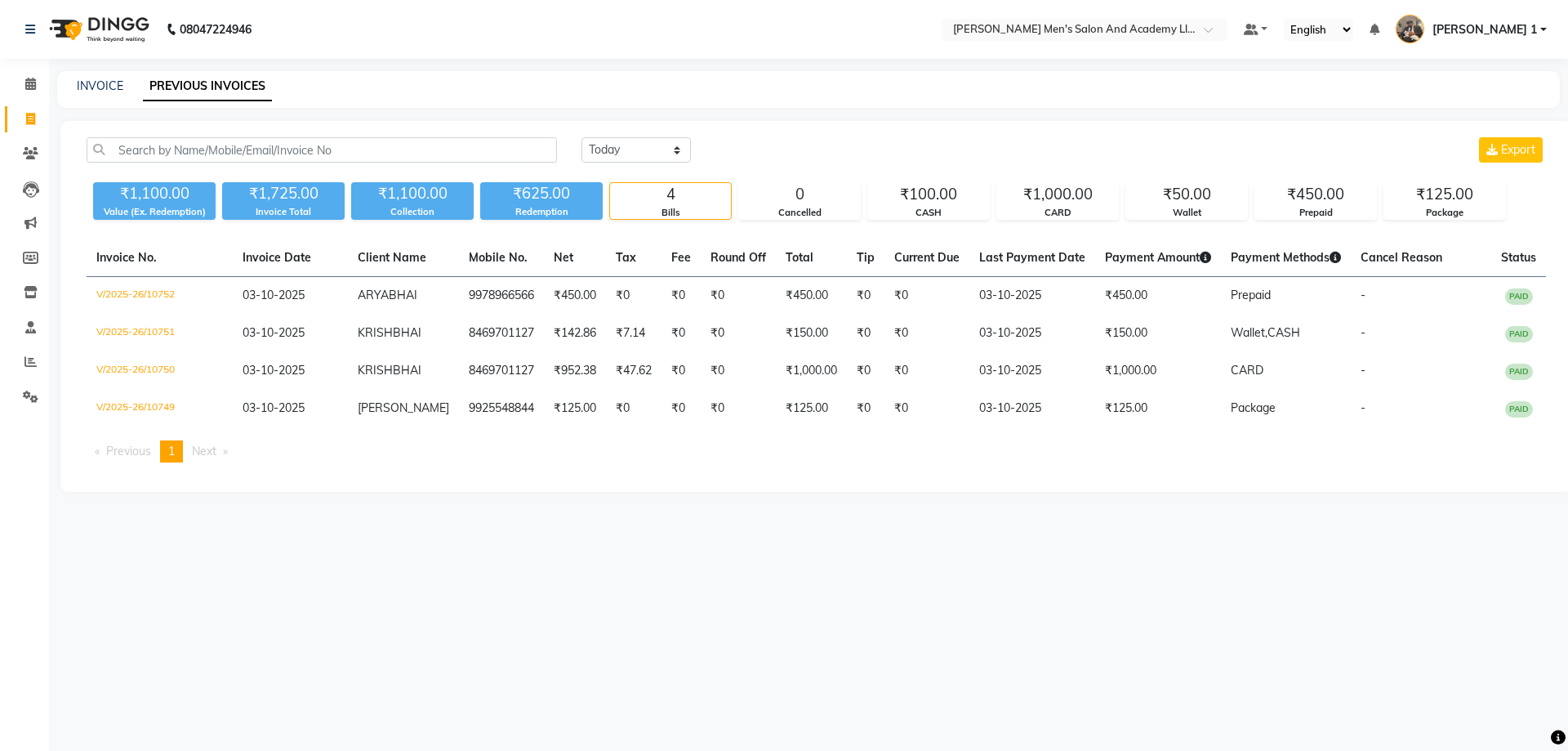
click at [99, 77] on div "INVOICE PREVIOUS INVOICES" at bounding box center [809, 89] width 1503 height 37
click at [98, 74] on div "INVOICE PREVIOUS INVOICES" at bounding box center [809, 89] width 1503 height 37
click at [99, 81] on link "INVOICE" at bounding box center [100, 86] width 46 height 15
select select "6752"
select select "service"
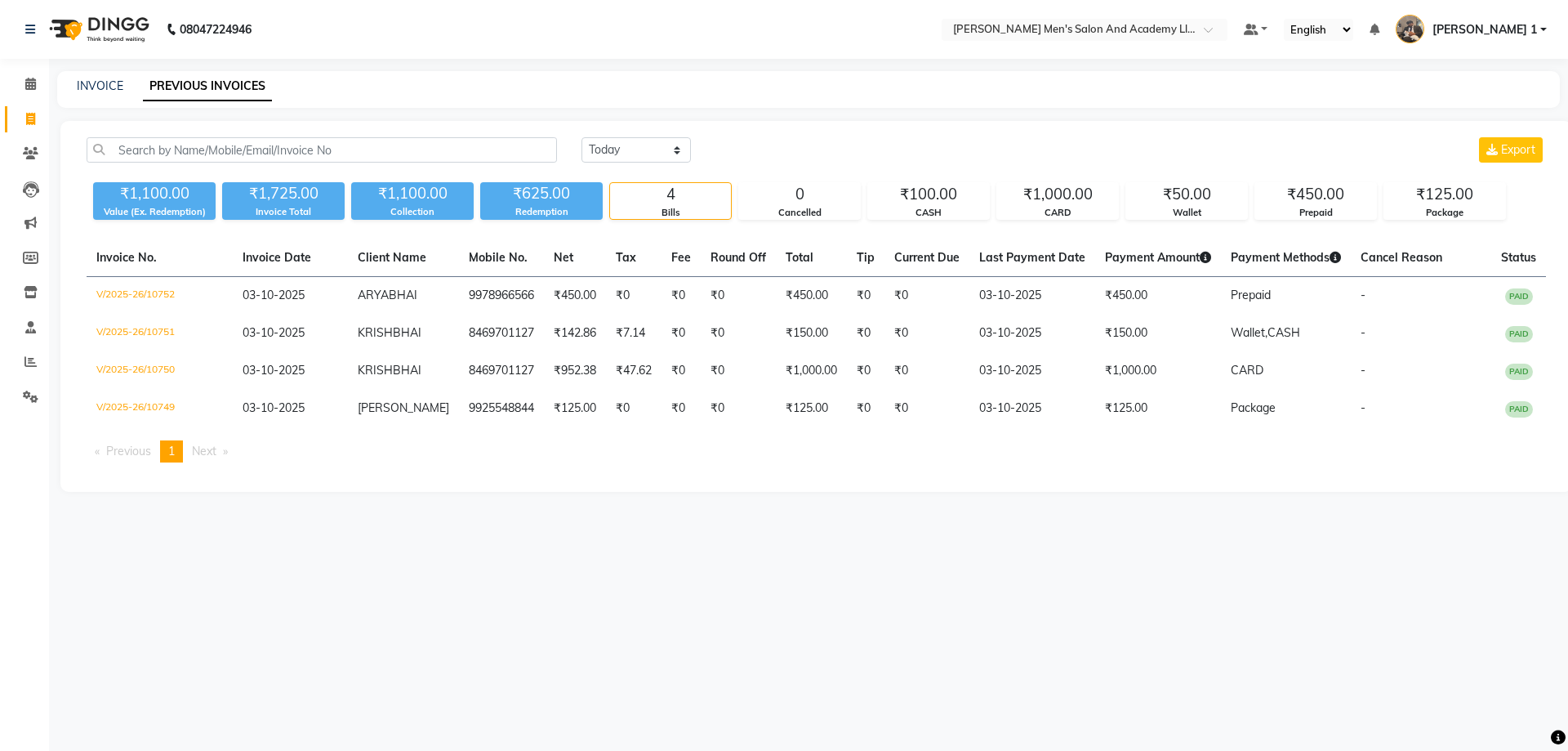
select select "service"
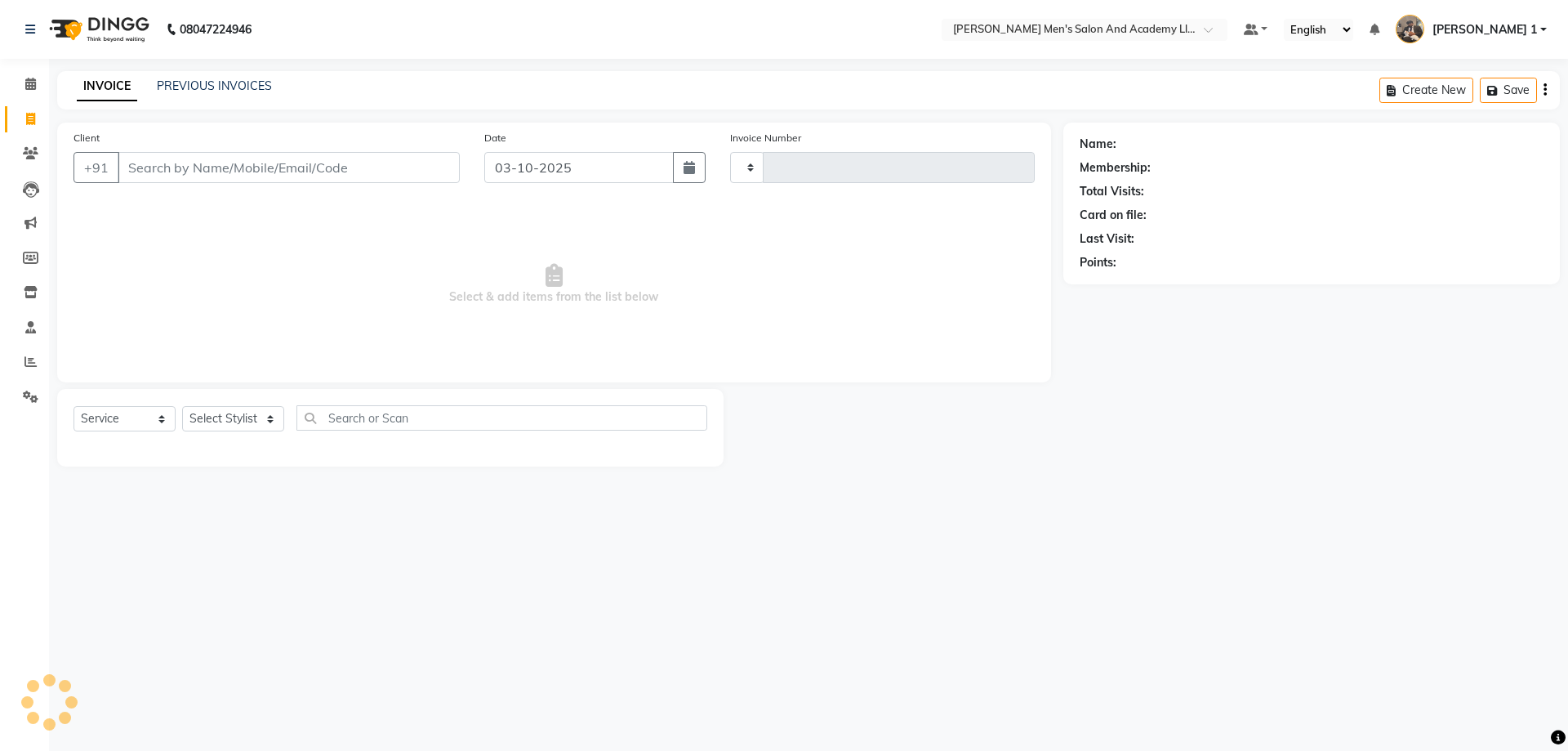
type input "10753"
select select "6752"
click at [178, 78] on div "PREVIOUS INVOICES" at bounding box center [214, 87] width 115 height 18
click at [178, 90] on link "PREVIOUS INVOICES" at bounding box center [214, 86] width 115 height 15
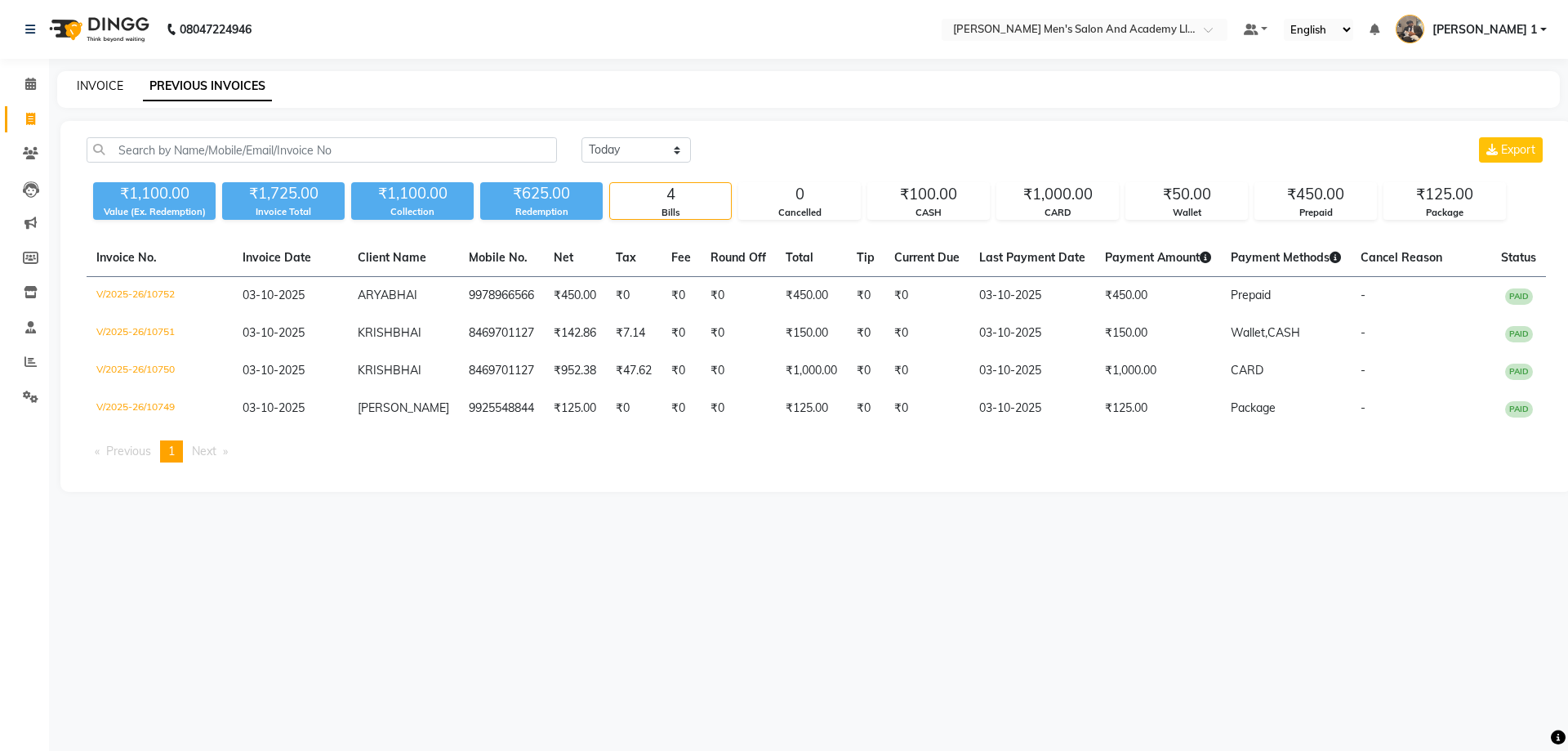
click at [110, 83] on link "INVOICE" at bounding box center [100, 86] width 46 height 15
select select "service"
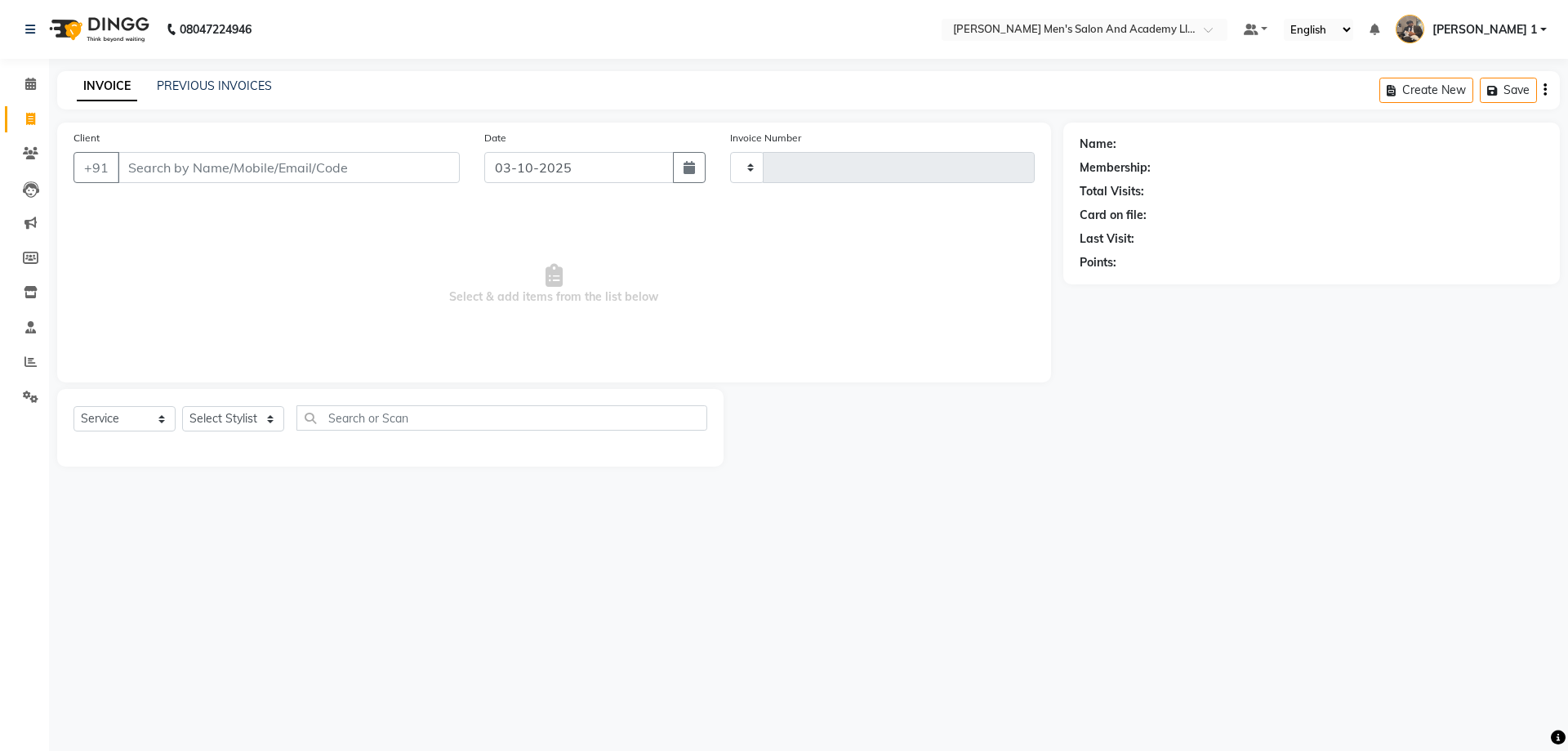
type input "10753"
select select "6752"
click at [15, 82] on link "Calendar" at bounding box center [25, 84] width 39 height 27
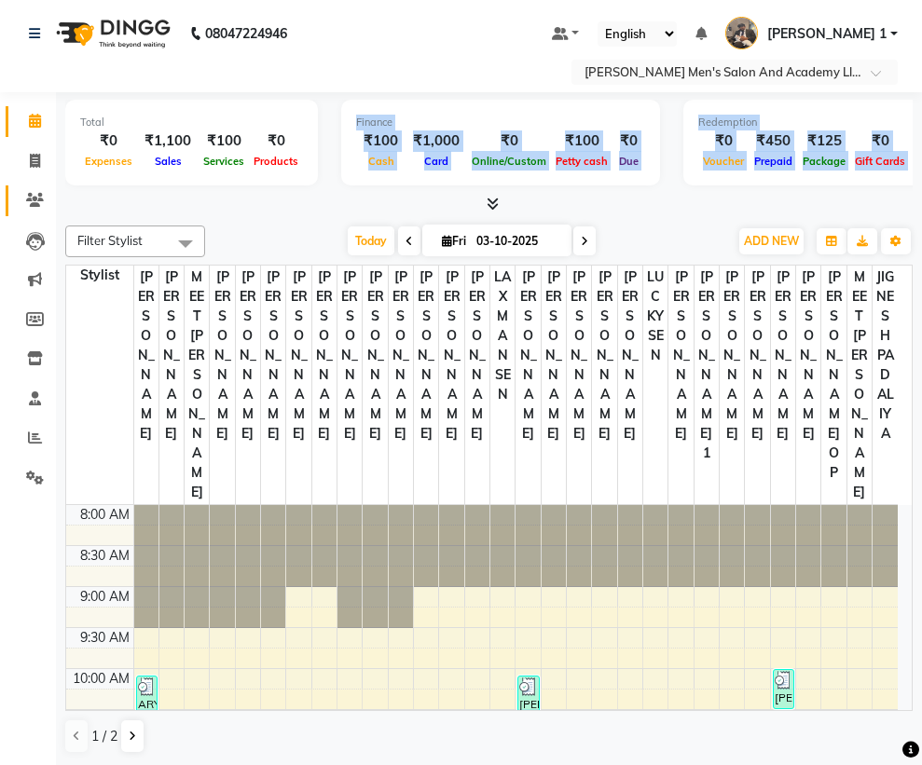
drag, startPoint x: 235, startPoint y: 193, endPoint x: 45, endPoint y: 200, distance: 190.3
click at [30, 207] on app-home "08047224946 Select Location × [PERSON_NAME]'s Salon And Academy Llp, Speed Well…" at bounding box center [461, 383] width 922 height 766
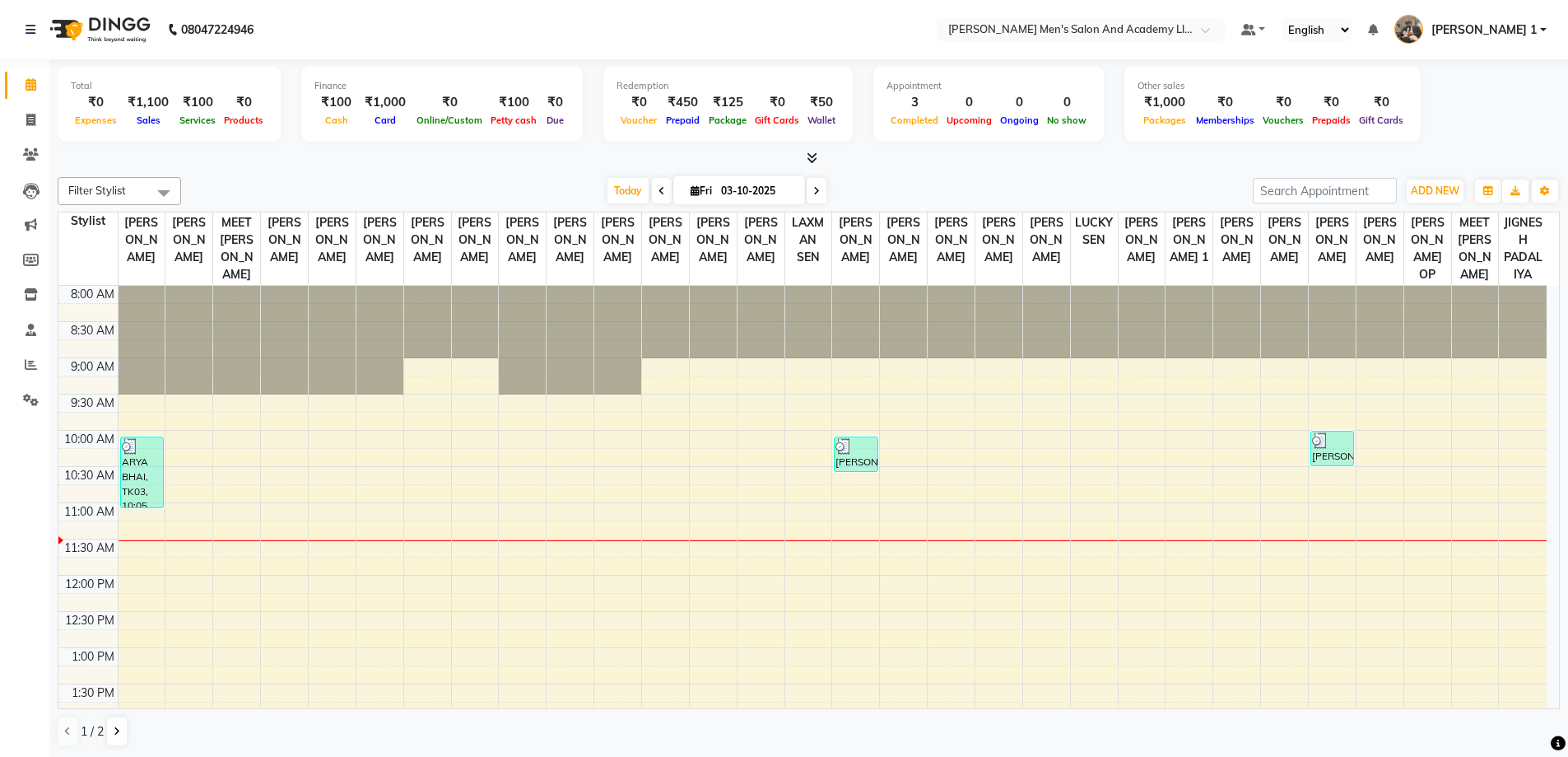
drag, startPoint x: 283, startPoint y: 36, endPoint x: 261, endPoint y: 57, distance: 30.4
click at [283, 38] on nav "08047224946 Select Location × [PERSON_NAME]'s Salon And Academy Llp, Speed Well…" at bounding box center [784, 29] width 1568 height 59
click at [26, 117] on span at bounding box center [31, 120] width 29 height 19
select select "service"
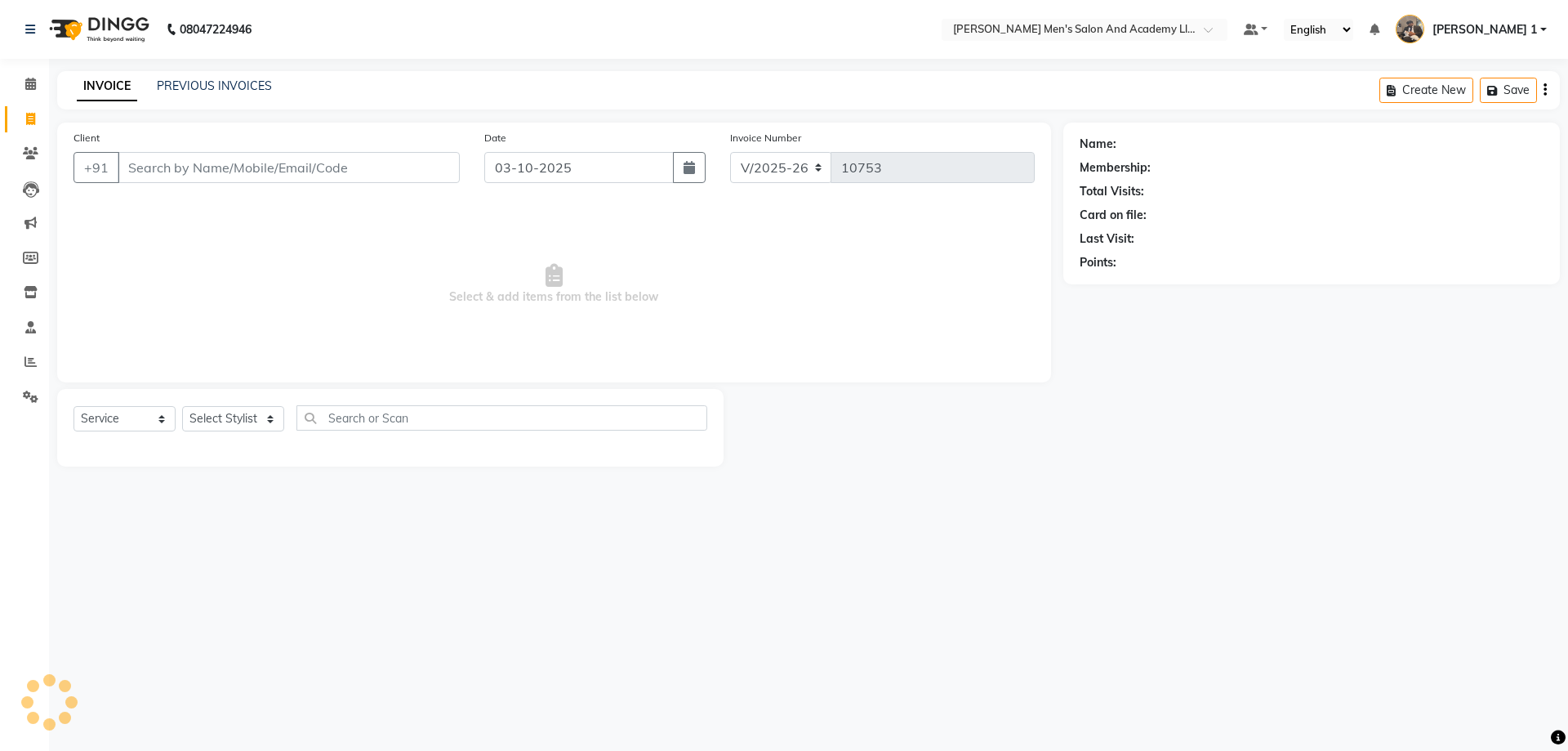
click at [26, 117] on icon at bounding box center [31, 119] width 9 height 12
select select "6752"
select select "service"
click at [25, 117] on span at bounding box center [31, 119] width 29 height 18
select select "service"
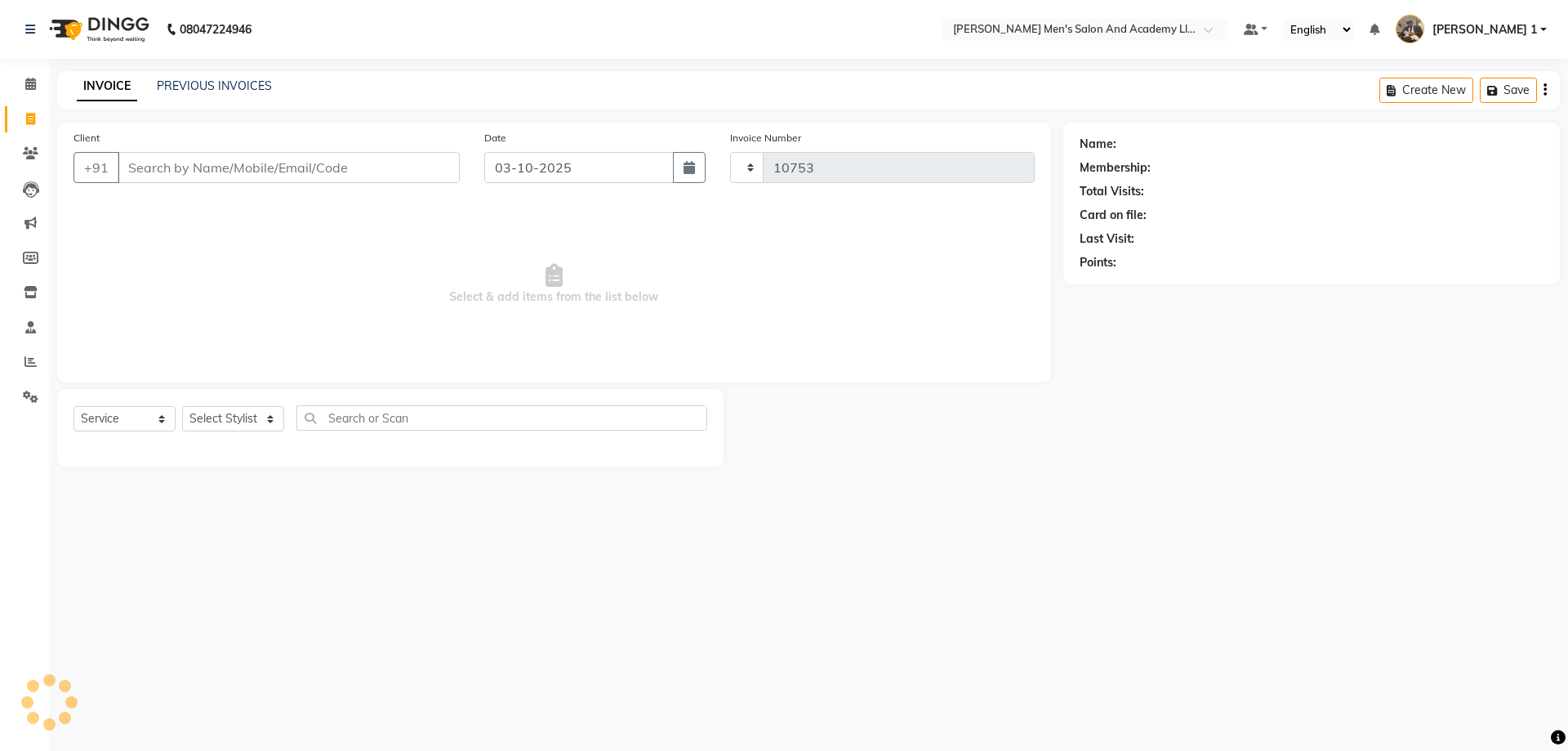
click at [19, 120] on span at bounding box center [31, 119] width 29 height 18
select select "service"
type input "10753"
select select "6752"
click at [36, 117] on span at bounding box center [31, 119] width 29 height 18
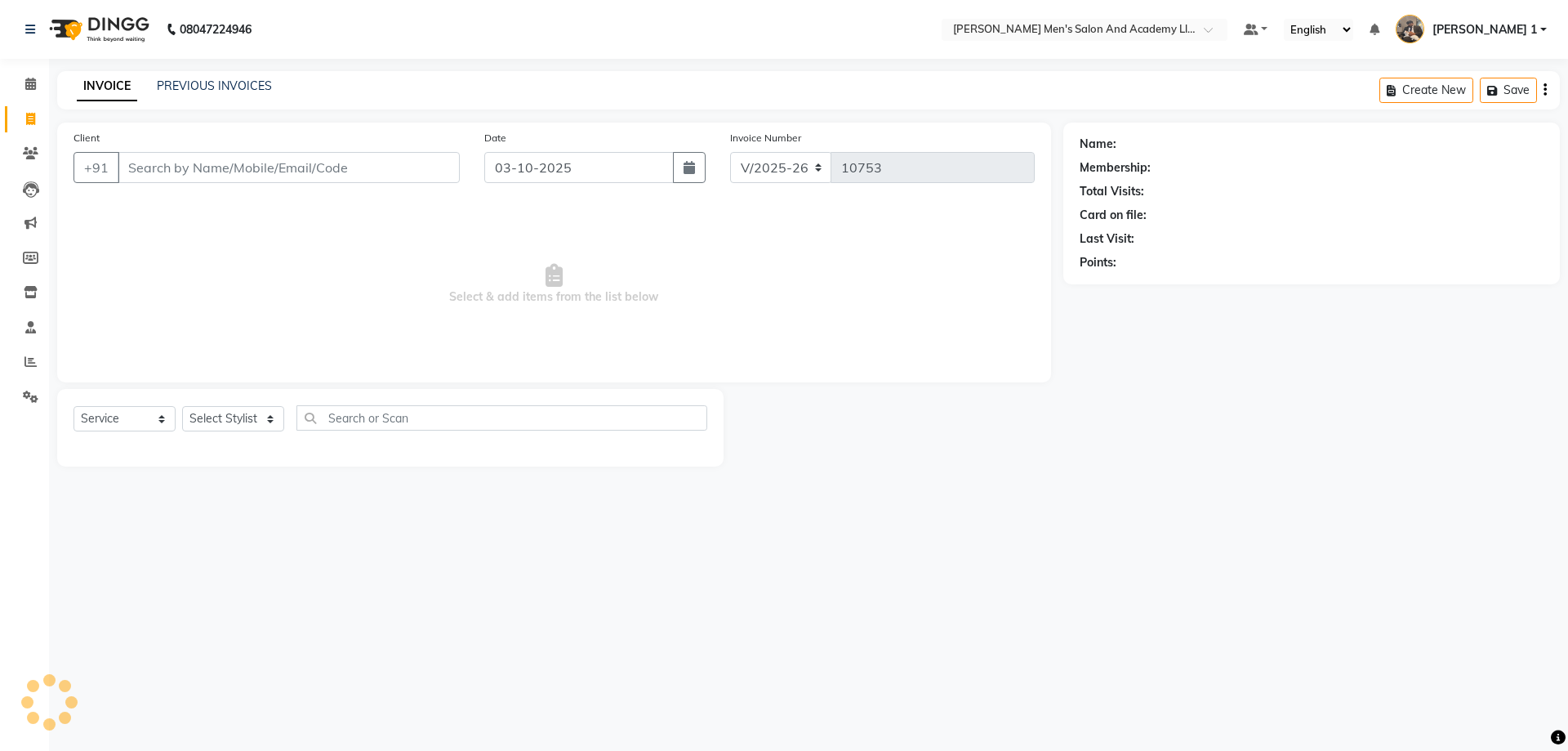
select select "service"
type input "10753"
select select "6752"
click at [36, 117] on span at bounding box center [31, 119] width 29 height 18
select select "6752"
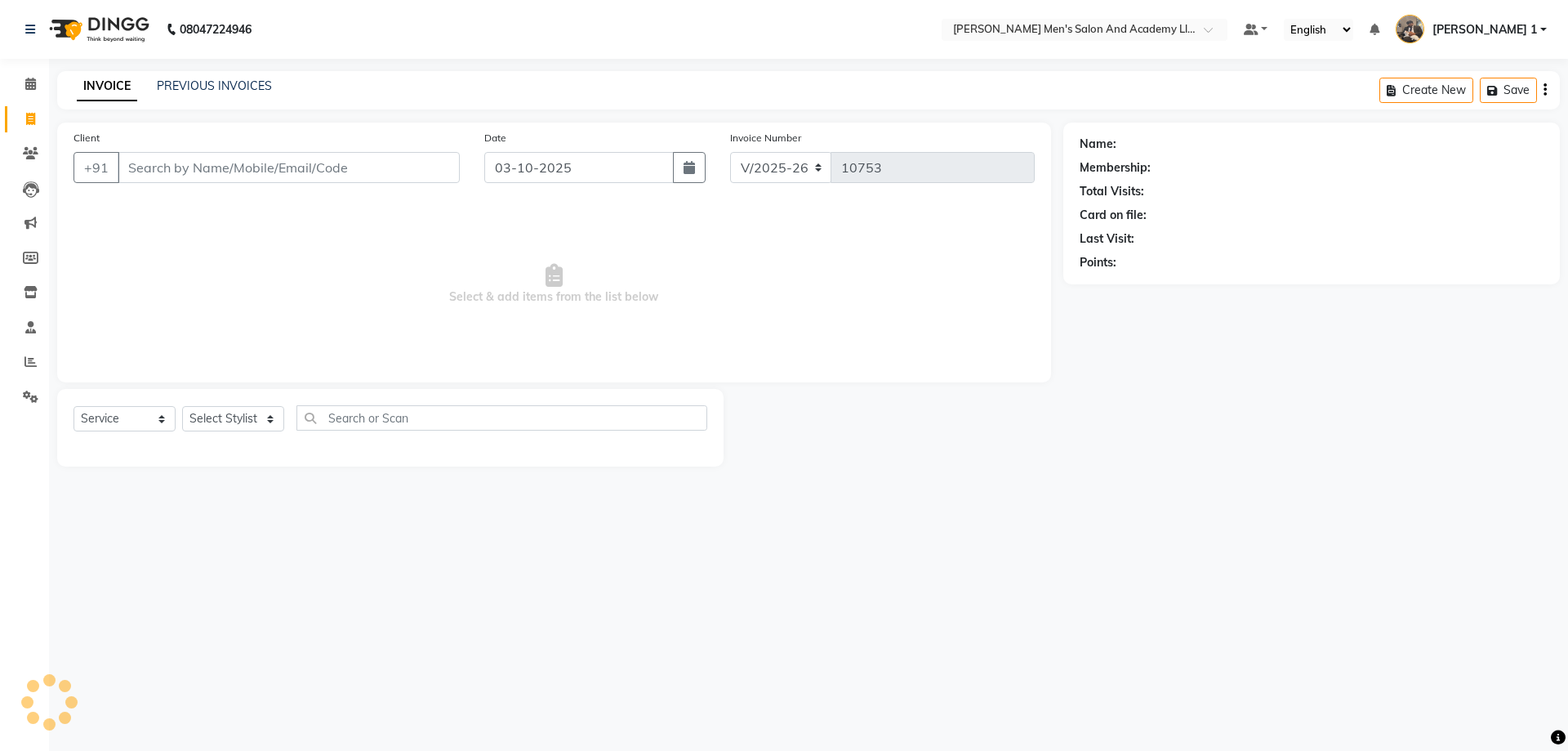
select select "service"
click at [36, 117] on span at bounding box center [31, 119] width 29 height 18
select select "6752"
select select "service"
click at [36, 109] on link "Invoice" at bounding box center [25, 119] width 39 height 27
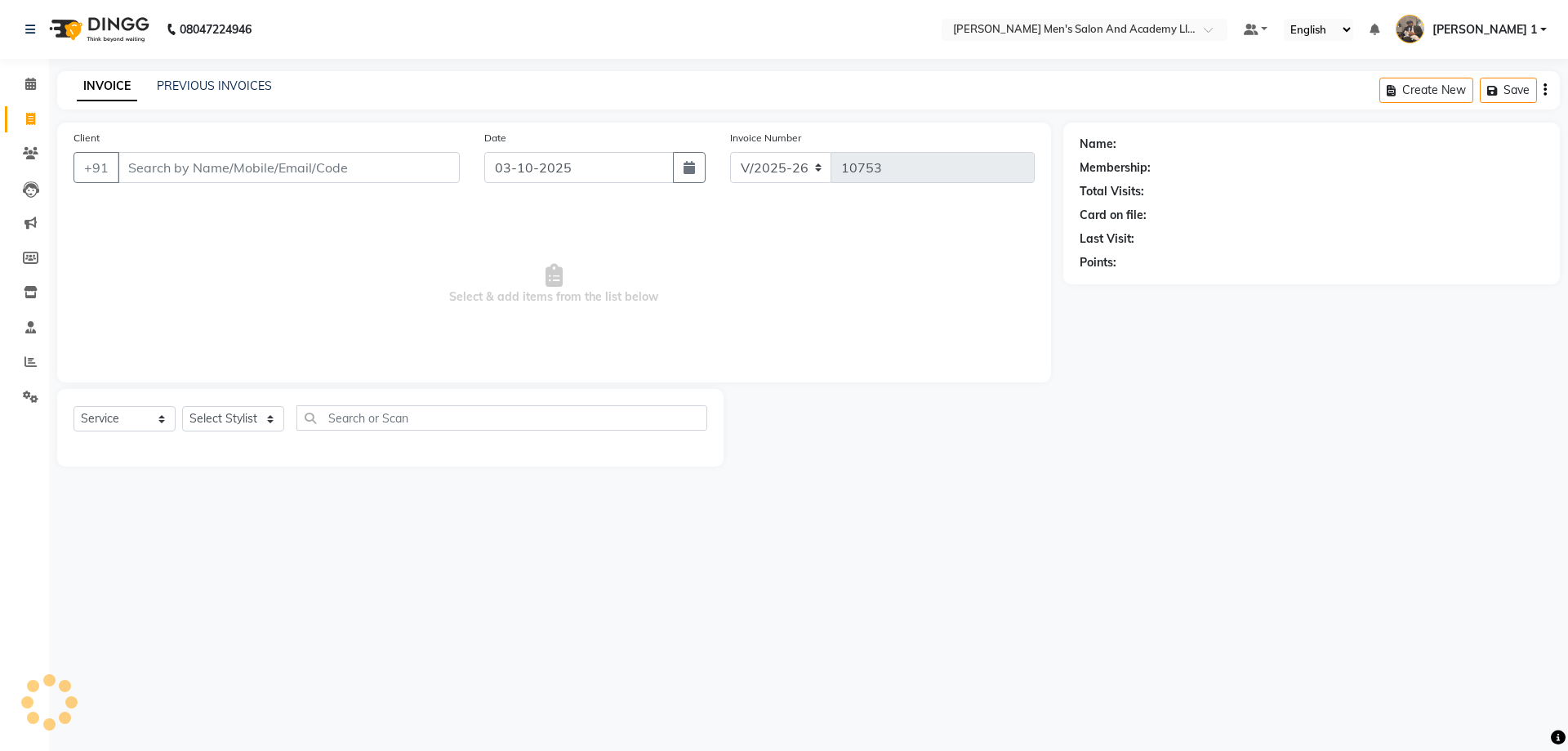
select select "service"
type input "10753"
select select "6752"
click at [30, 101] on li "Calendar" at bounding box center [25, 84] width 49 height 35
drag, startPoint x: 33, startPoint y: 125, endPoint x: 44, endPoint y: 121, distance: 11.7
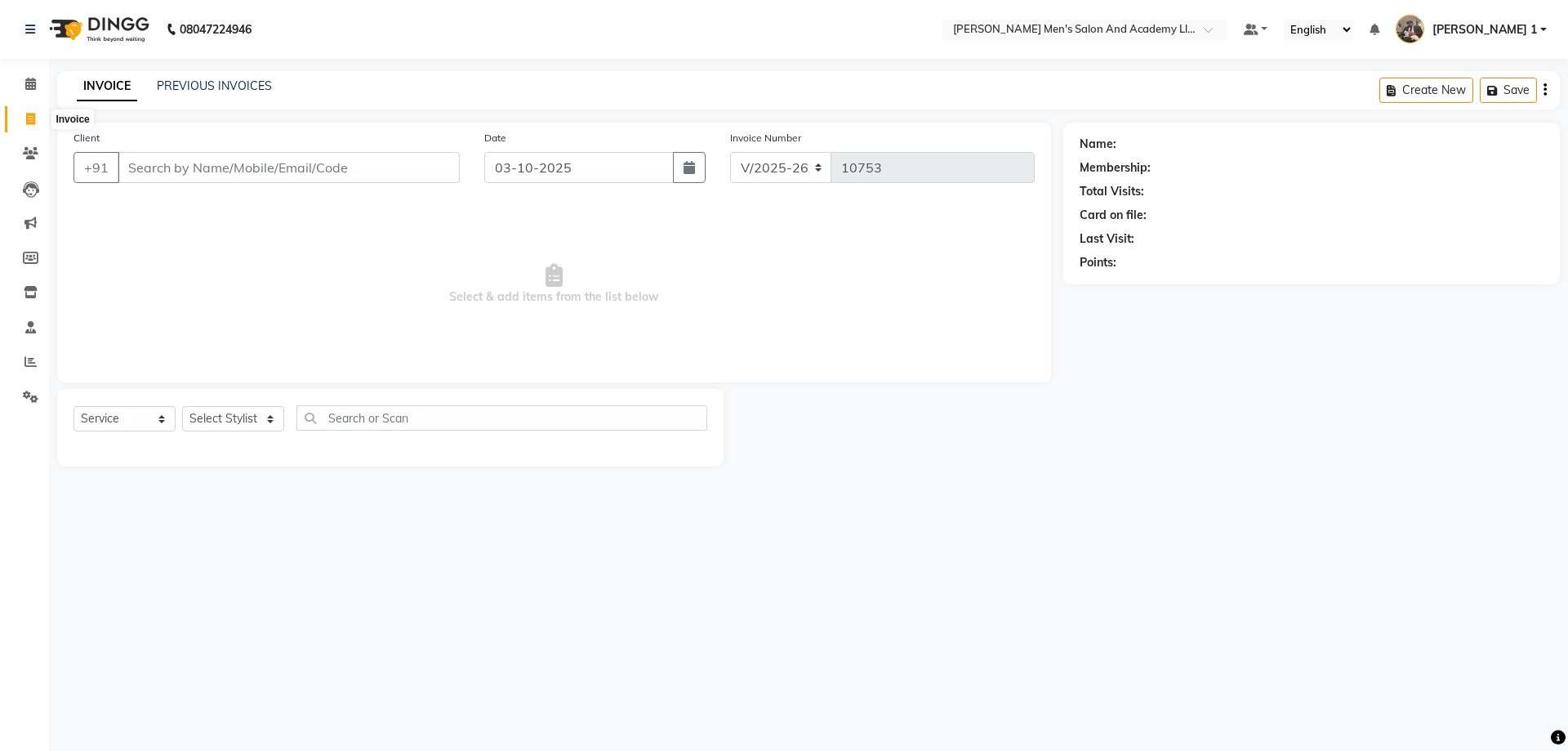
click at [35, 125] on span at bounding box center [31, 119] width 29 height 18
click at [44, 120] on span at bounding box center [31, 119] width 29 height 18
select select "service"
type input "10753"
select select "6752"
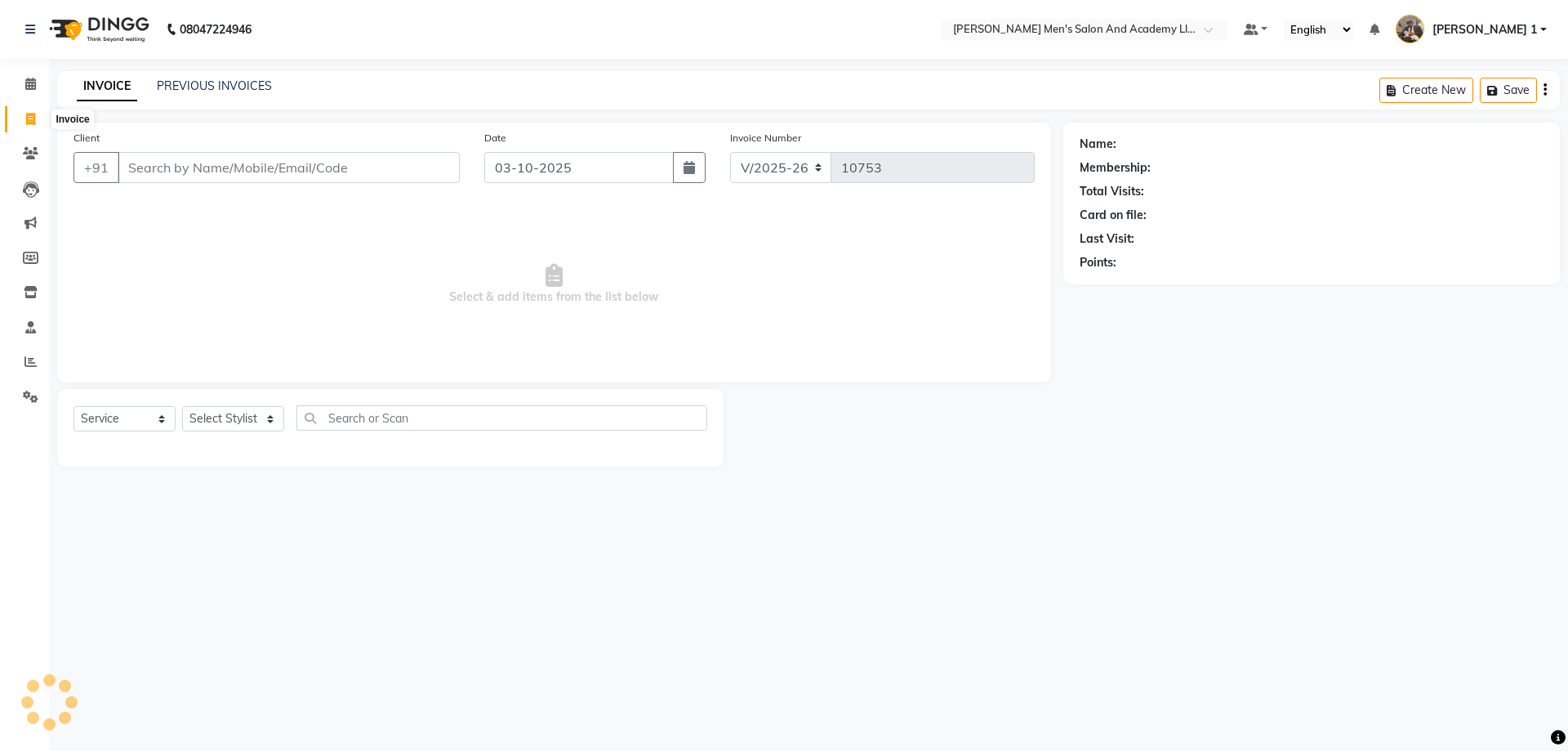
click at [34, 118] on icon at bounding box center [31, 119] width 9 height 12
click at [32, 117] on icon at bounding box center [31, 119] width 9 height 12
select select "service"
select select "6752"
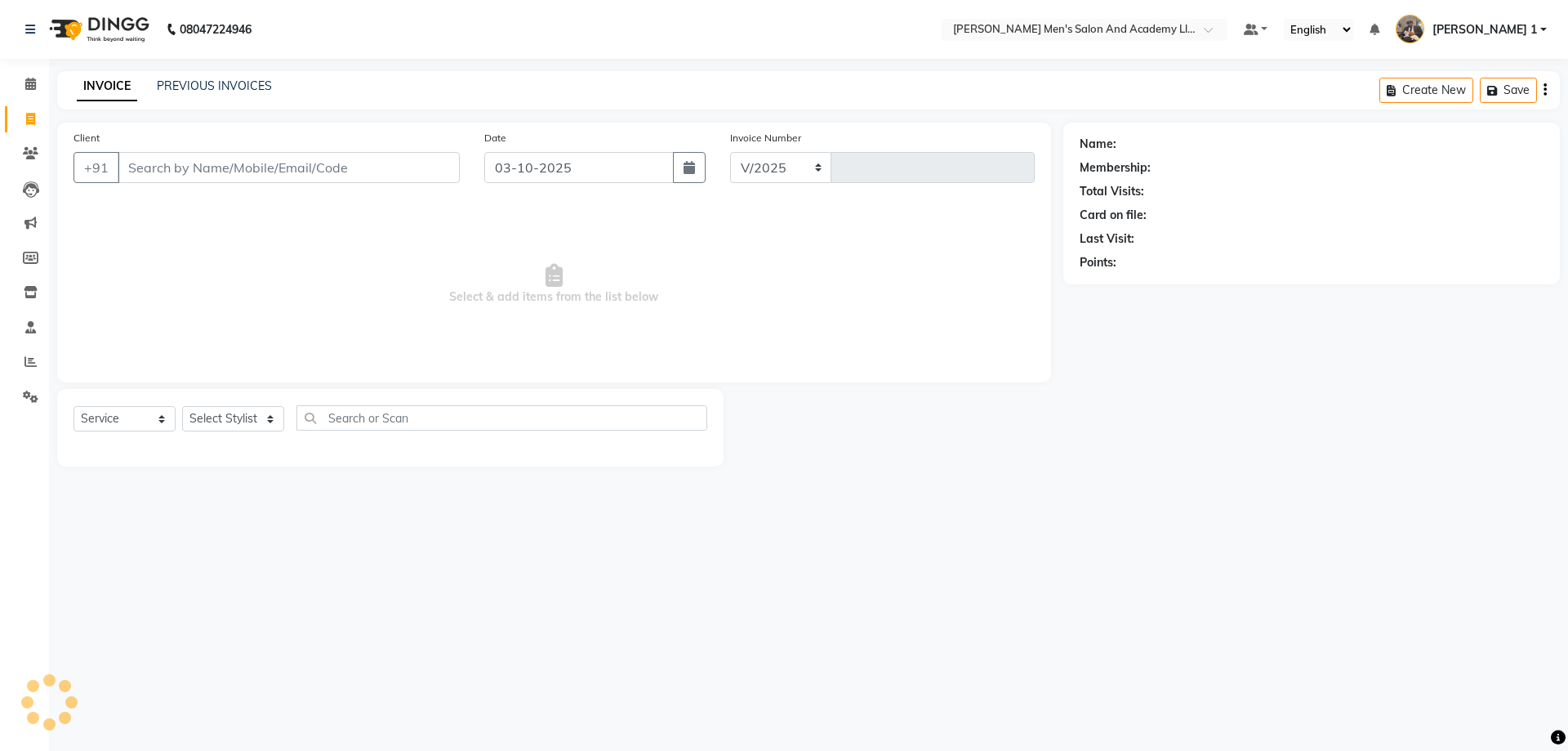
type input "10753"
click at [31, 117] on icon at bounding box center [31, 119] width 9 height 12
select select "service"
type input "10753"
select select "6752"
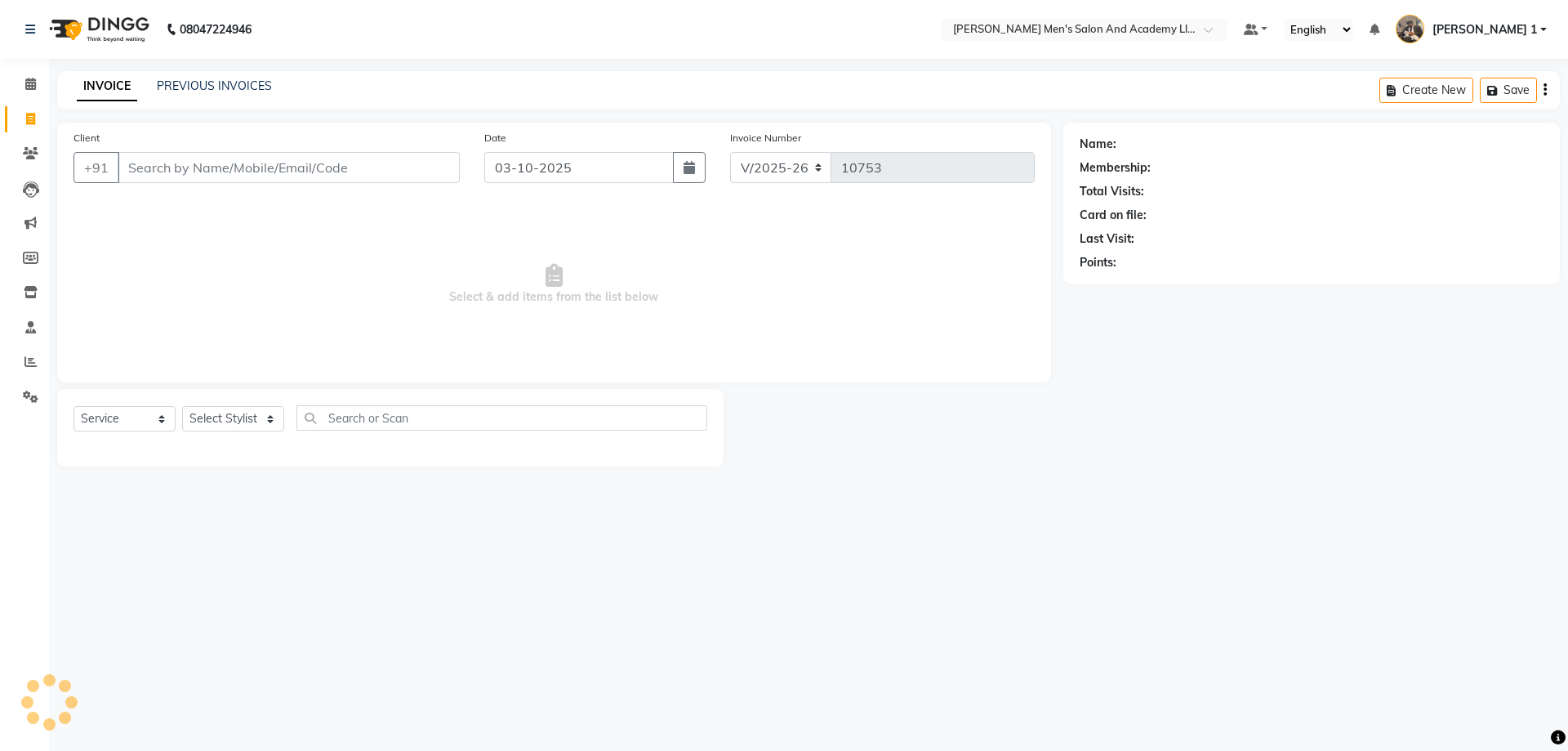
click at [31, 118] on icon at bounding box center [31, 119] width 9 height 12
select select "6752"
select select "service"
click at [30, 119] on icon at bounding box center [31, 119] width 9 height 12
select select "service"
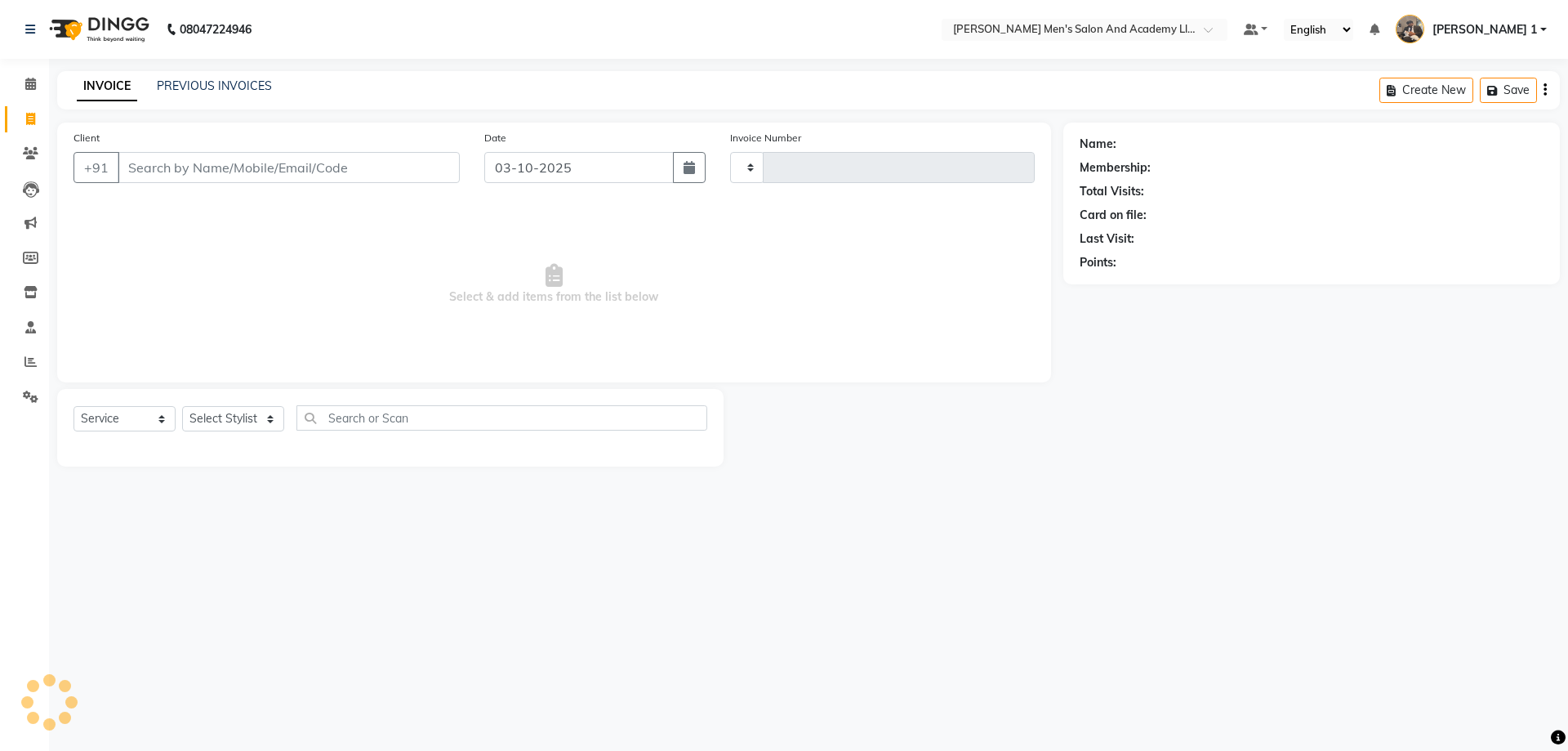
type input "10753"
select select "6752"
drag, startPoint x: 30, startPoint y: 119, endPoint x: 30, endPoint y: 128, distance: 9.0
click at [27, 127] on span at bounding box center [31, 119] width 29 height 18
select select "service"
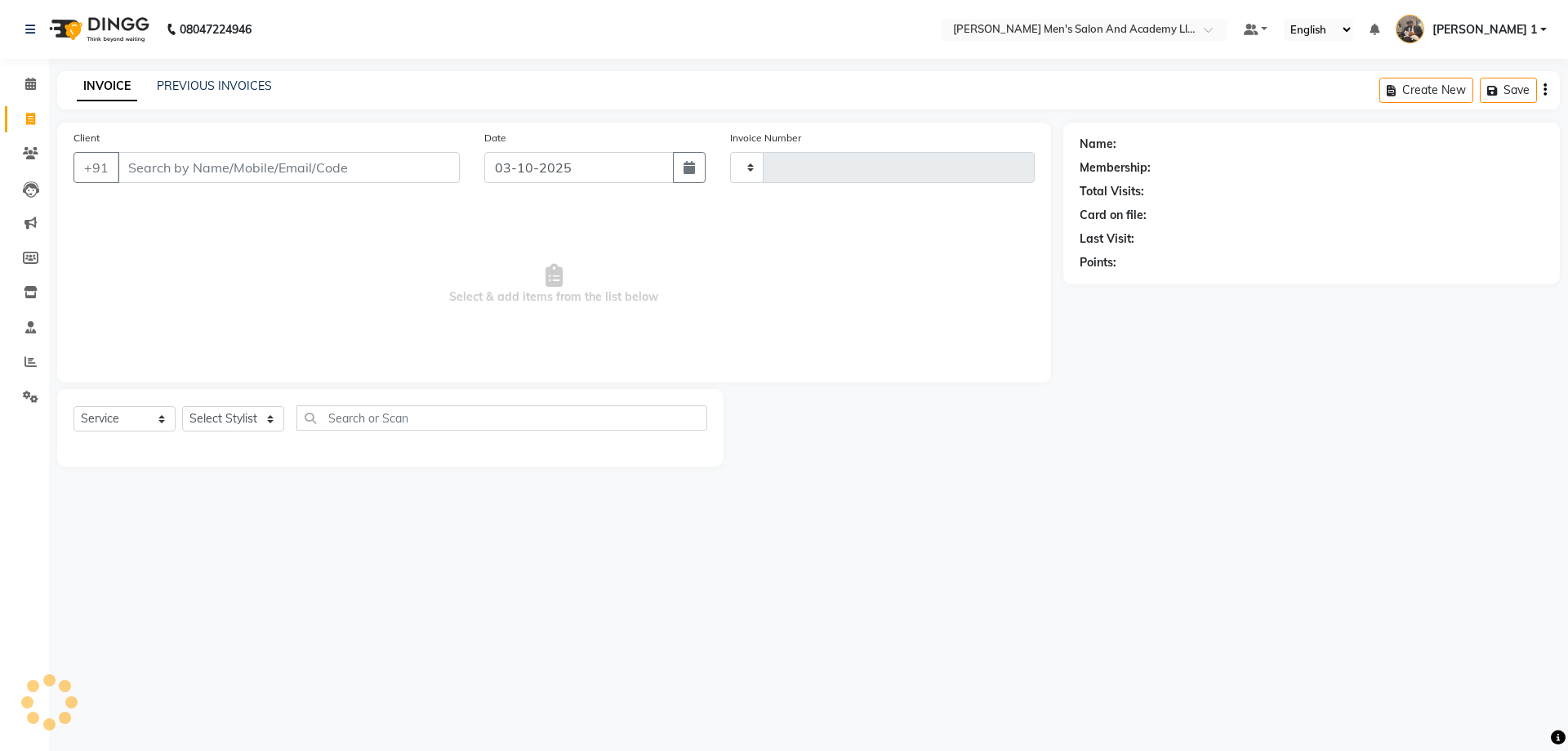
type input "10753"
select select "6752"
click at [31, 181] on icon at bounding box center [31, 189] width 17 height 17
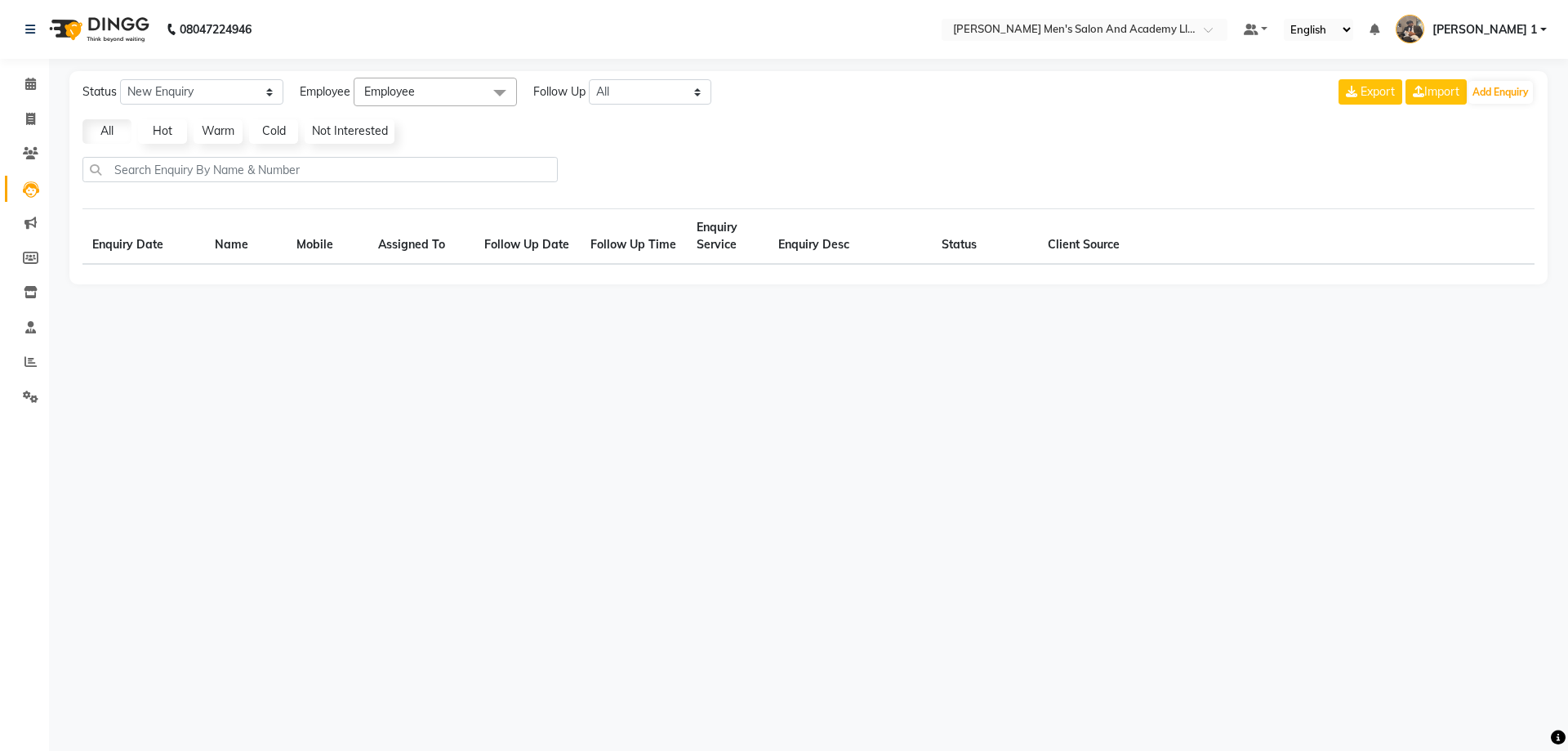
click at [26, 181] on icon at bounding box center [31, 189] width 17 height 17
click at [26, 183] on icon at bounding box center [31, 189] width 17 height 17
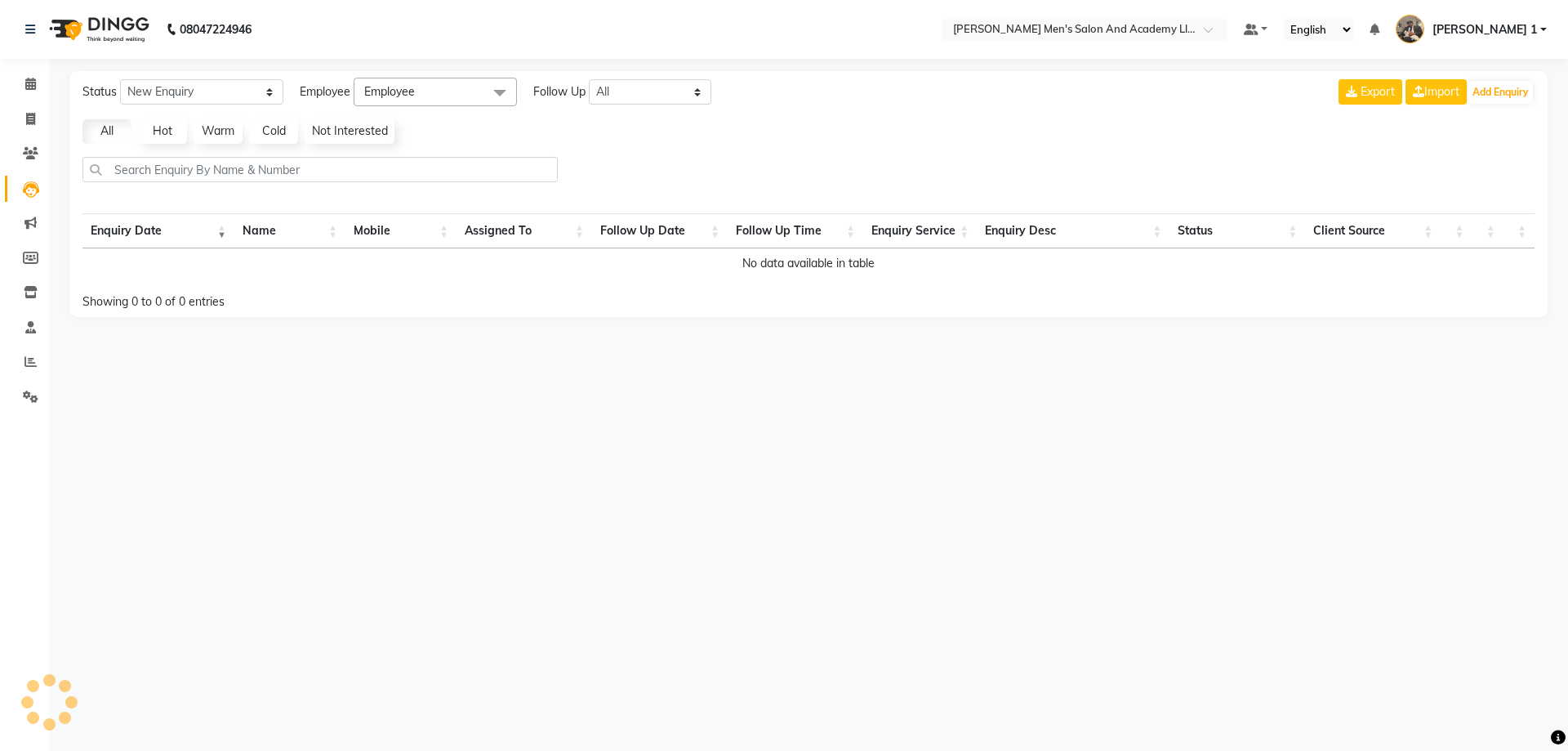
click at [28, 188] on icon at bounding box center [31, 189] width 17 height 17
click at [30, 193] on icon at bounding box center [31, 189] width 17 height 17
click at [39, 111] on span at bounding box center [31, 119] width 29 height 18
select select "service"
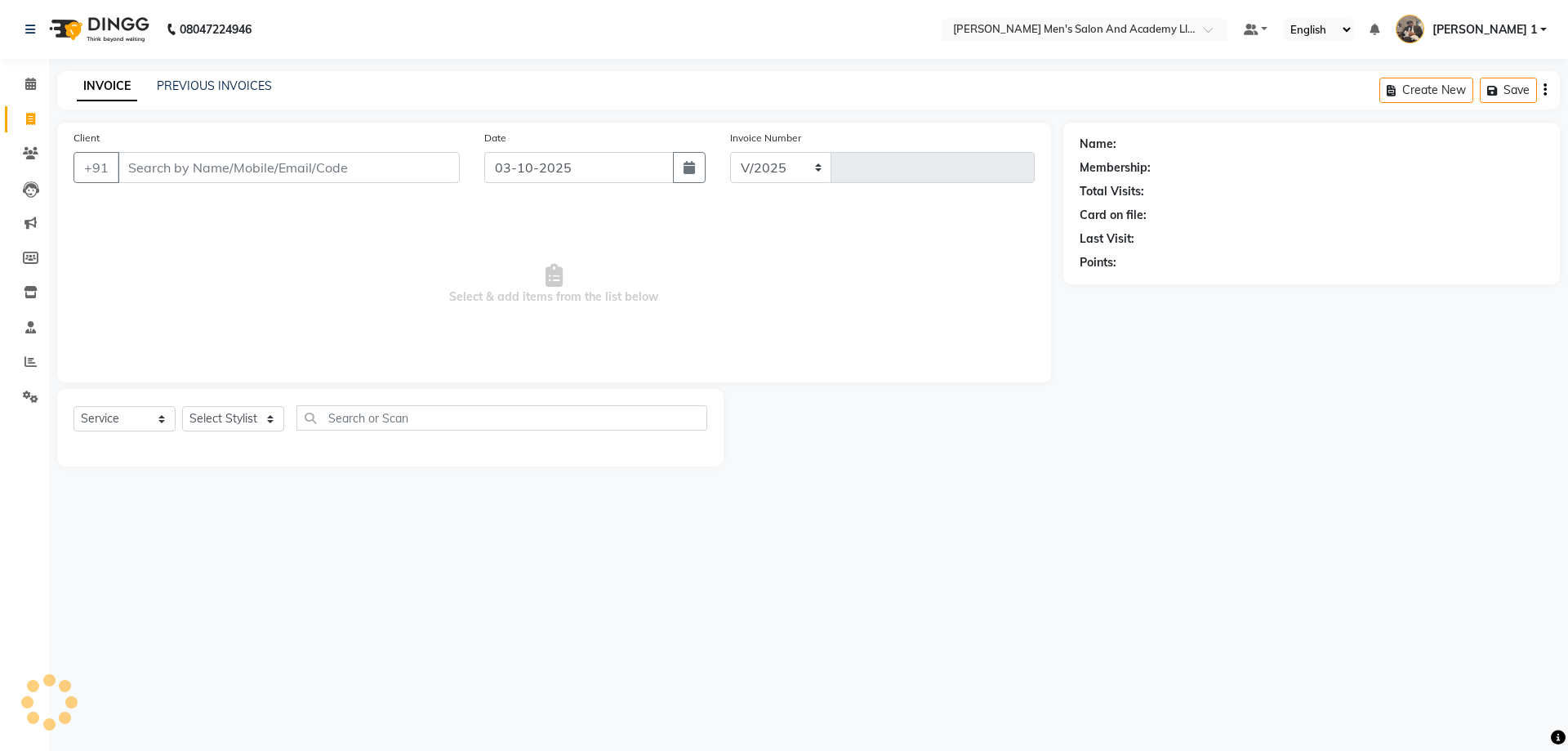
select select "6752"
type input "10753"
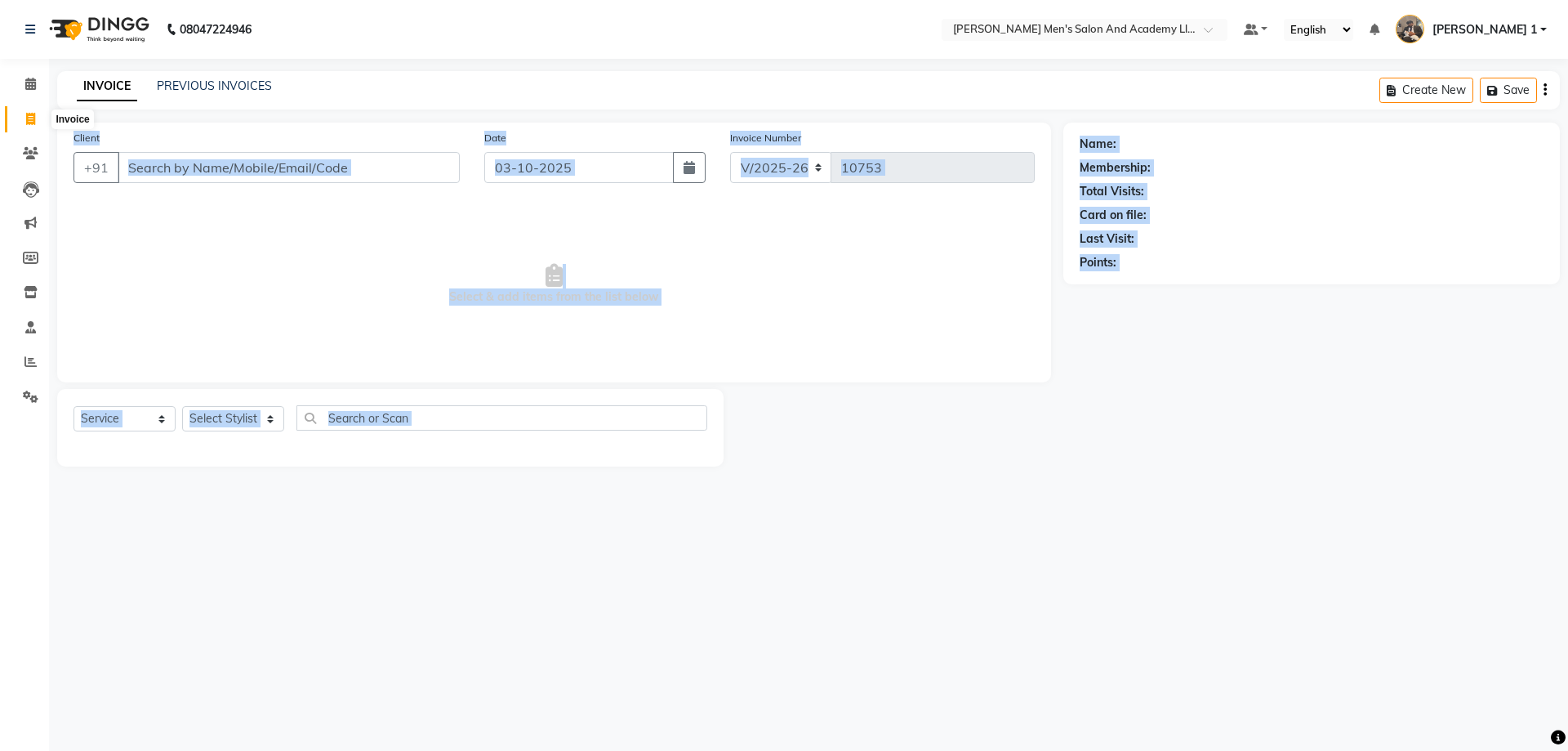
click at [30, 116] on icon at bounding box center [31, 119] width 9 height 12
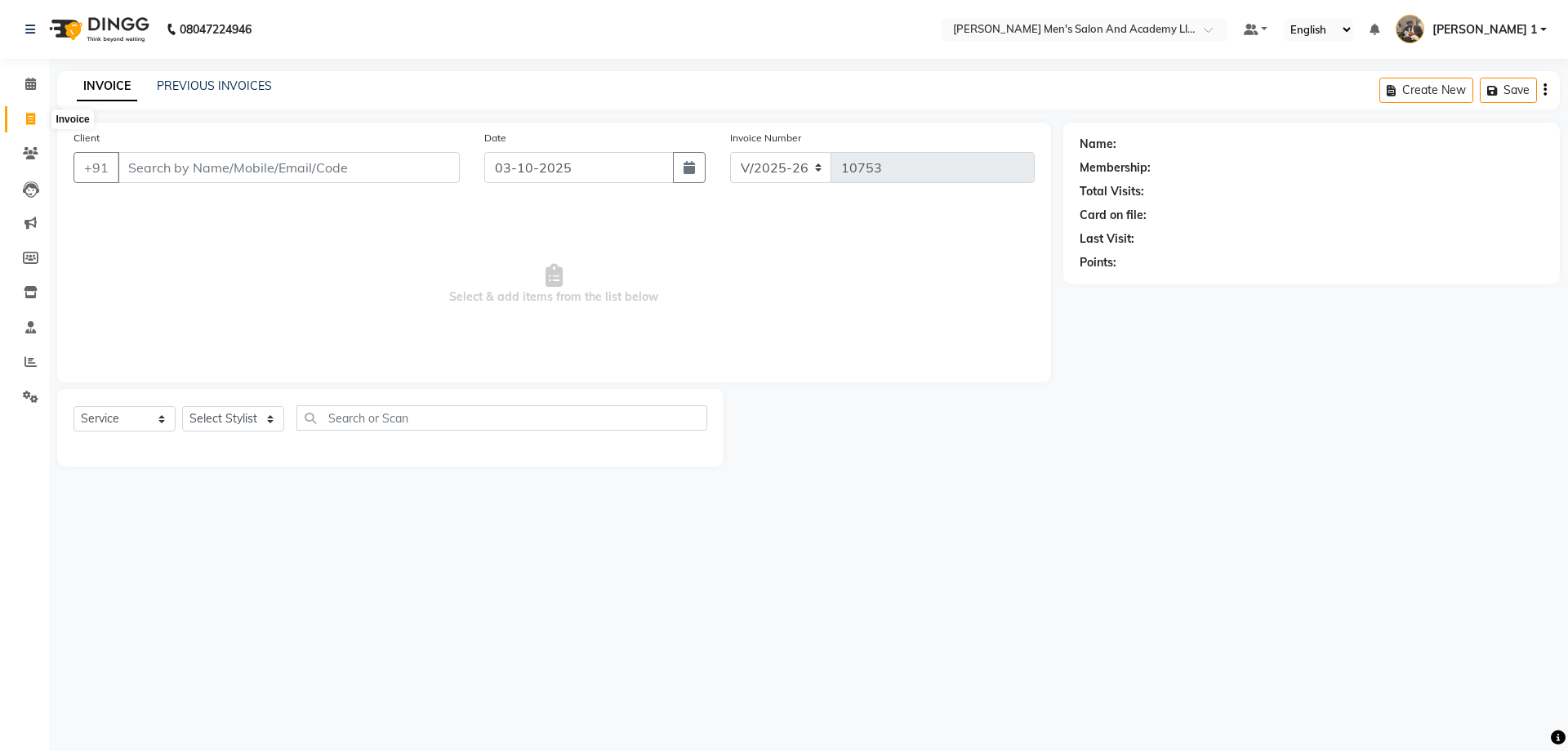
select select "6752"
select select "service"
click at [25, 115] on span at bounding box center [31, 119] width 29 height 18
select select "service"
type input "10753"
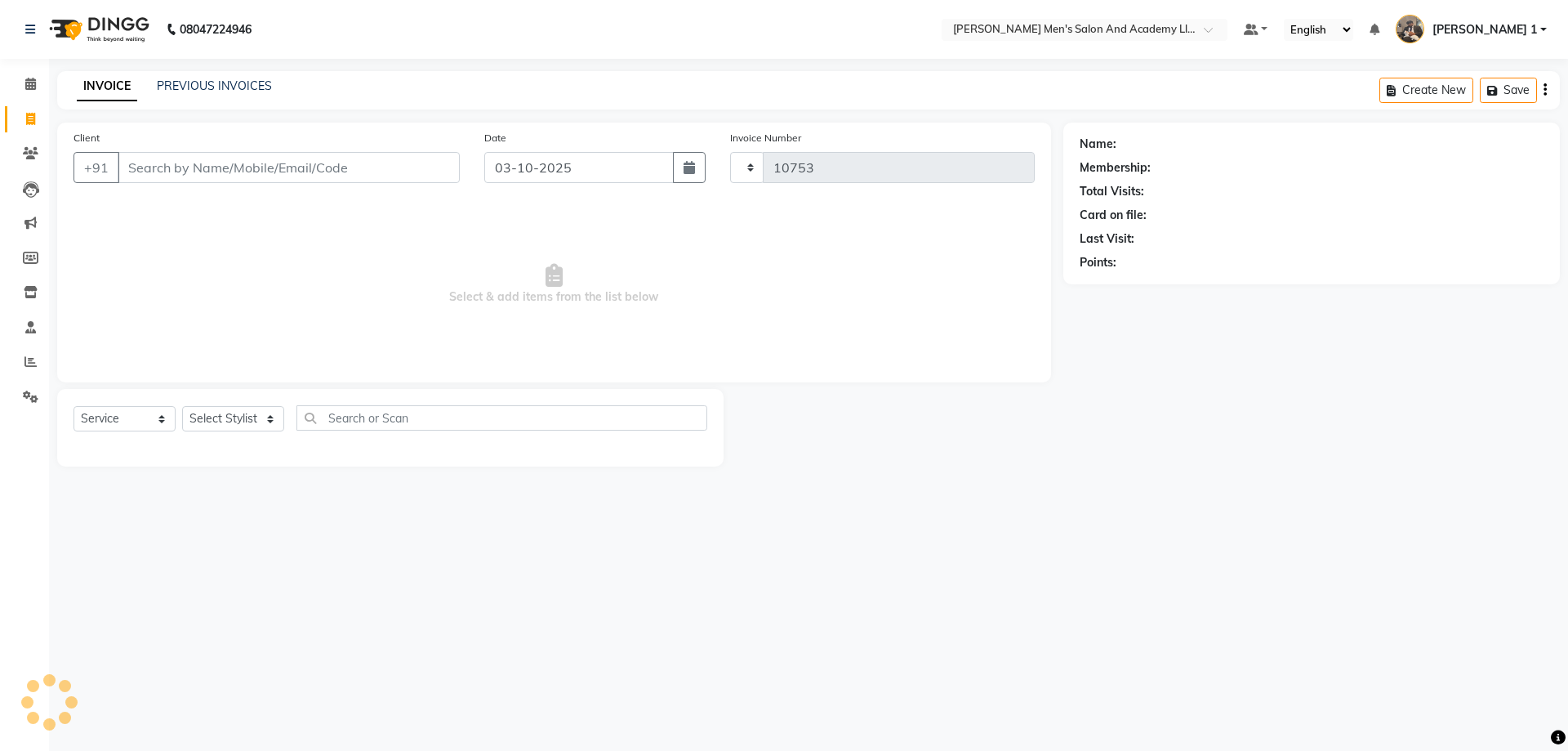
select select "6752"
click at [23, 117] on span at bounding box center [31, 119] width 29 height 18
select select "6752"
select select "service"
click at [24, 116] on span at bounding box center [31, 119] width 29 height 18
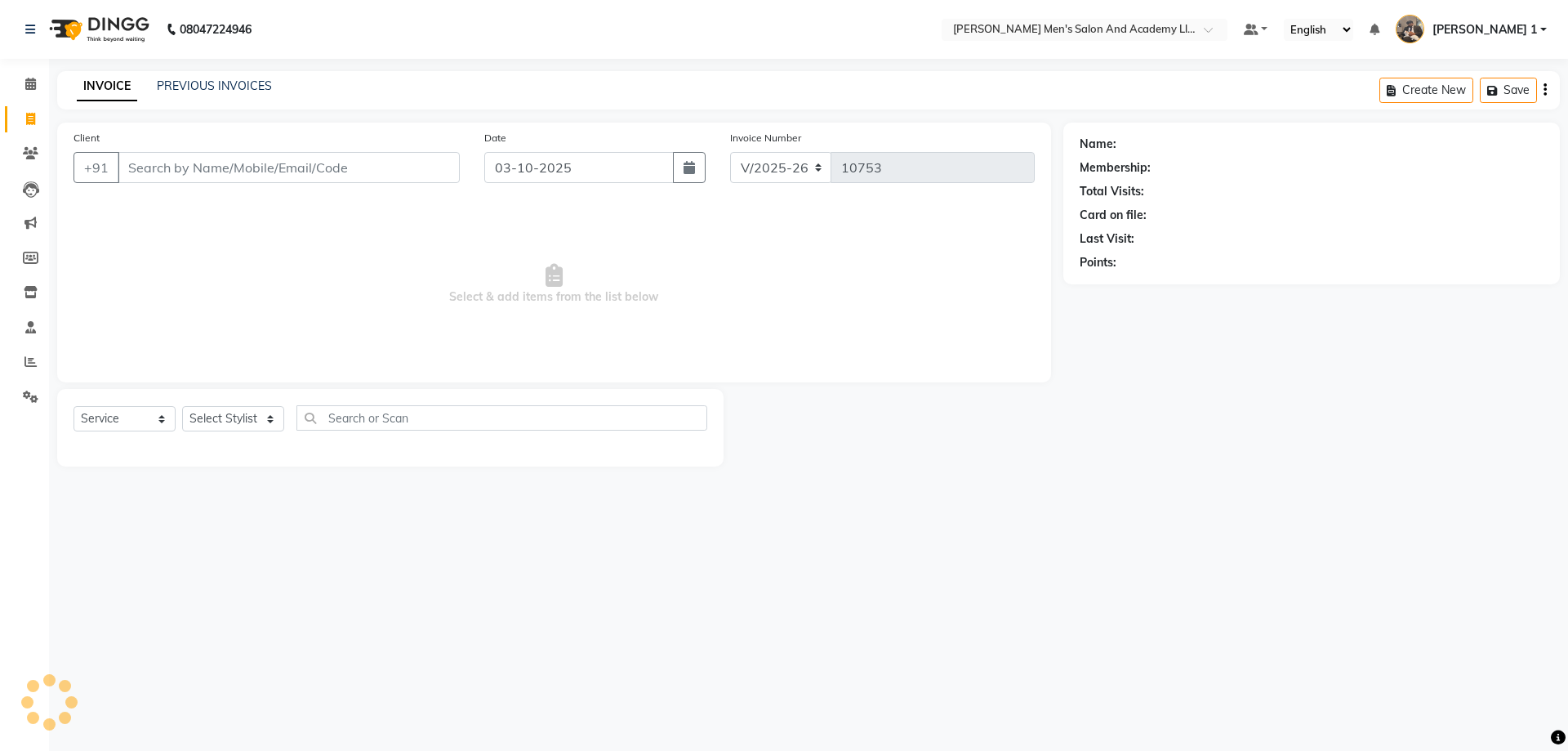
select select "service"
type input "10753"
select select "6752"
click at [31, 122] on icon at bounding box center [31, 119] width 9 height 12
select select "service"
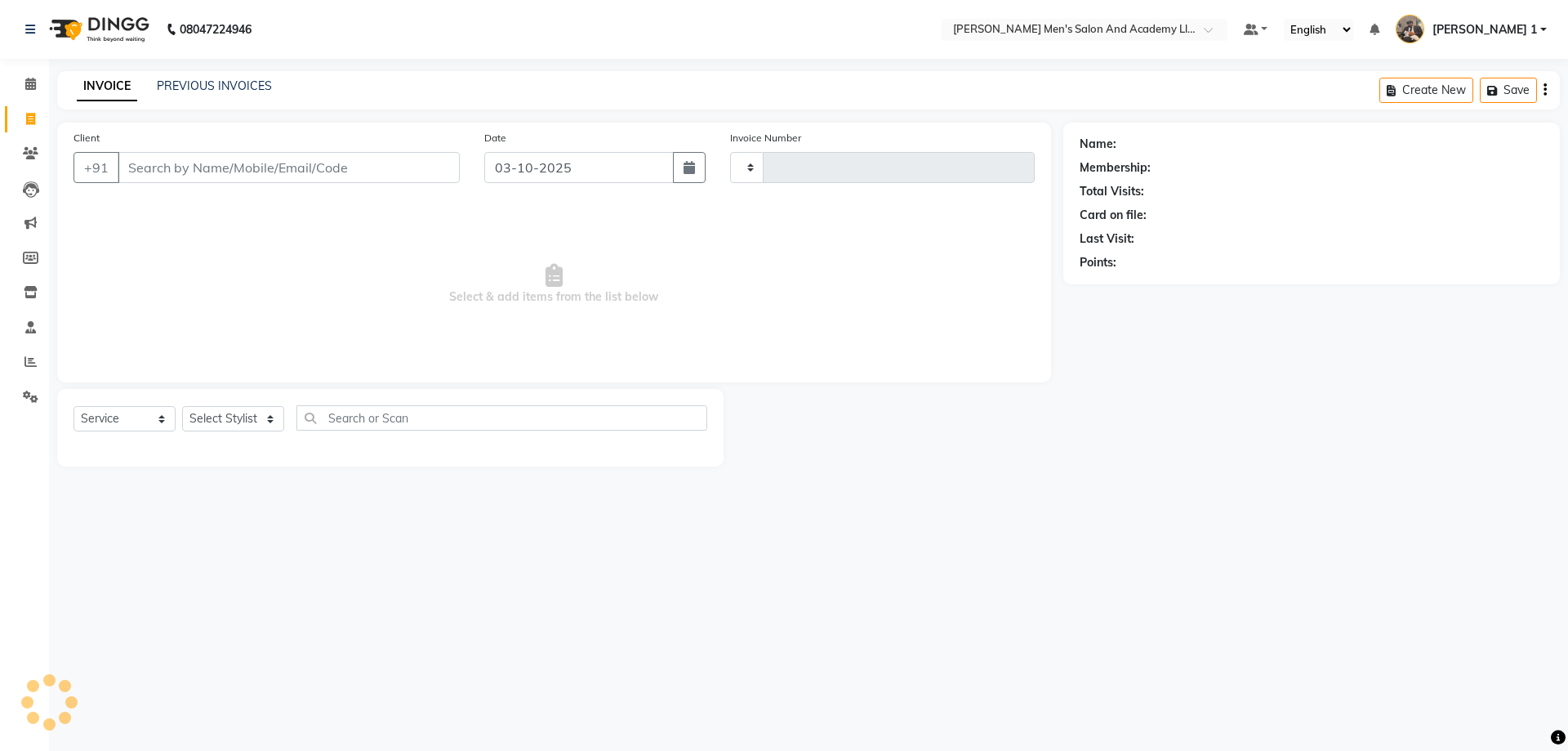
type input "10753"
select select "6752"
click at [133, 252] on span "Select & add items from the list below" at bounding box center [554, 284] width 961 height 163
click at [232, 173] on input "Client" at bounding box center [288, 166] width 343 height 31
click at [28, 358] on icon at bounding box center [31, 362] width 12 height 12
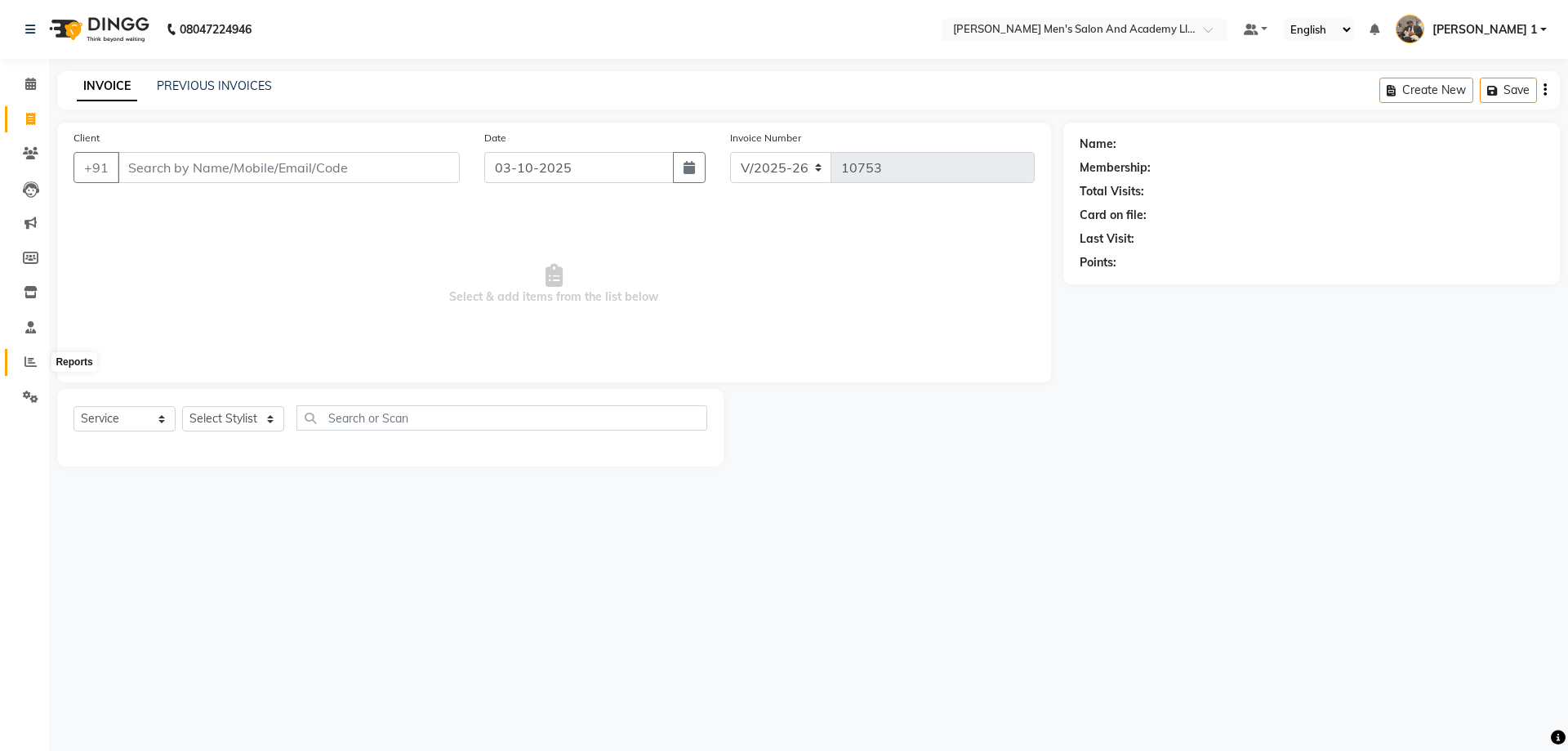
click at [28, 358] on icon at bounding box center [31, 362] width 12 height 12
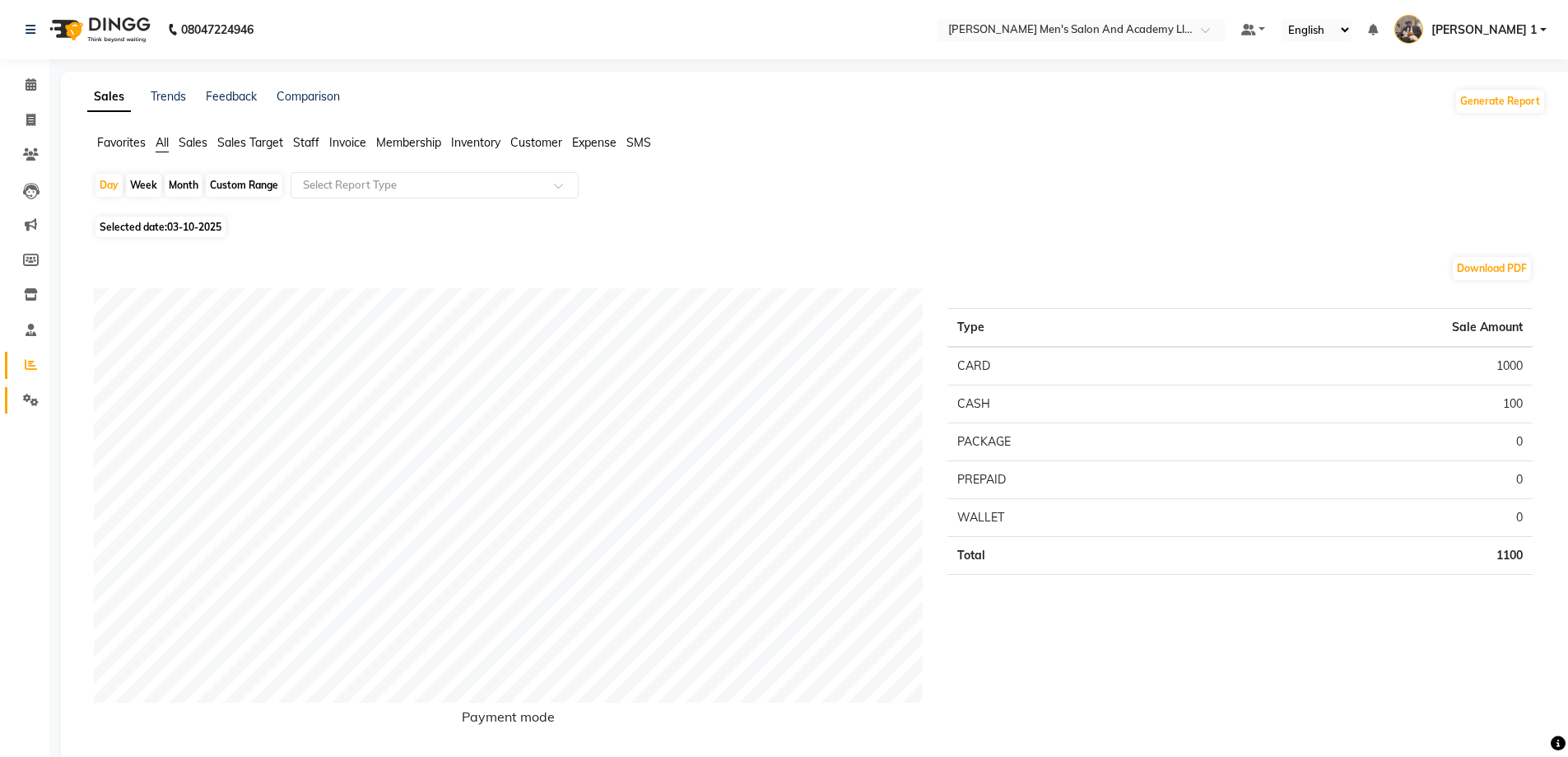
click at [21, 389] on link "Settings" at bounding box center [25, 400] width 40 height 27
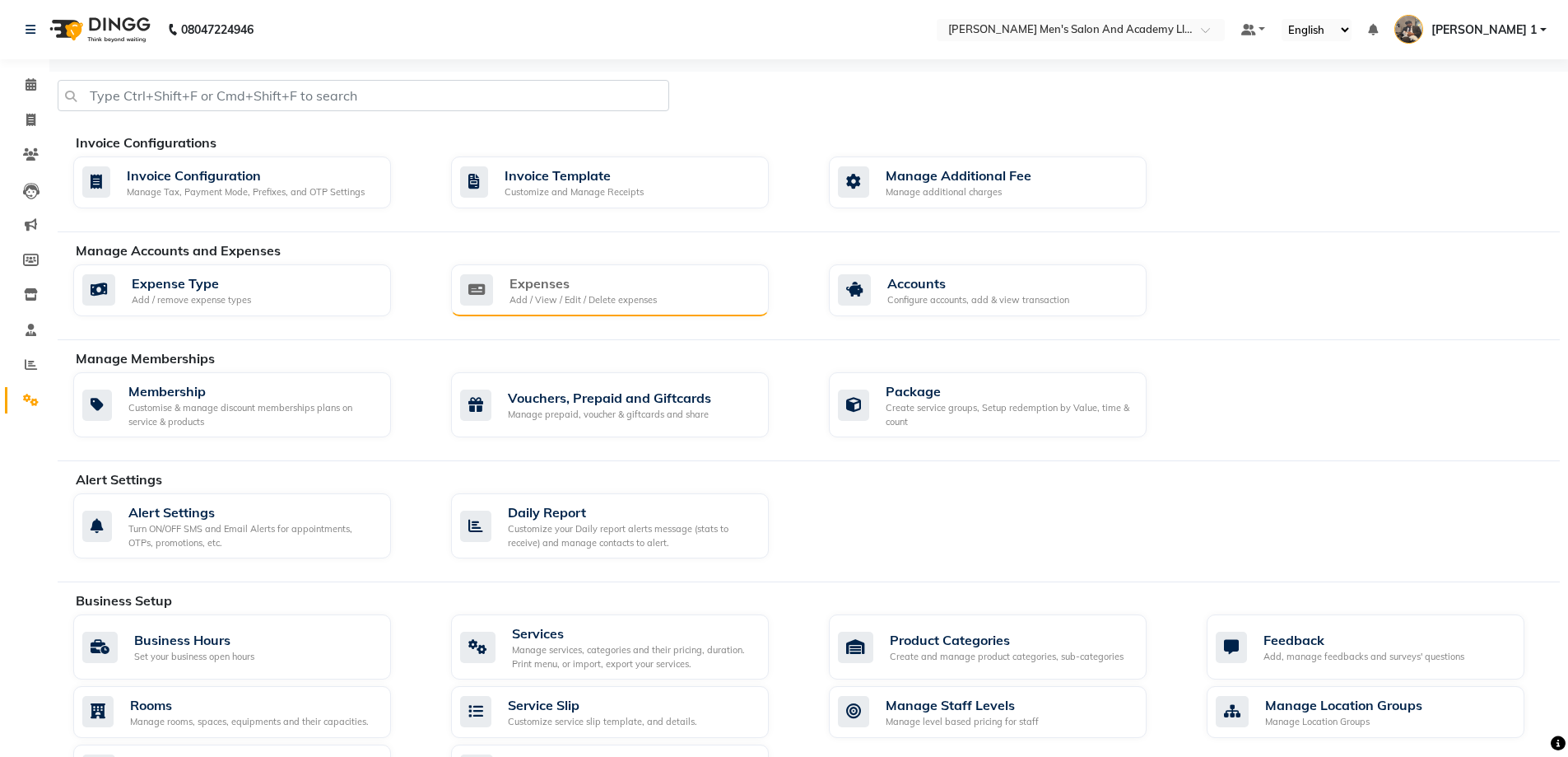
click at [554, 308] on div "Expenses Add / View / Edit / Delete expenses" at bounding box center [610, 291] width 318 height 53
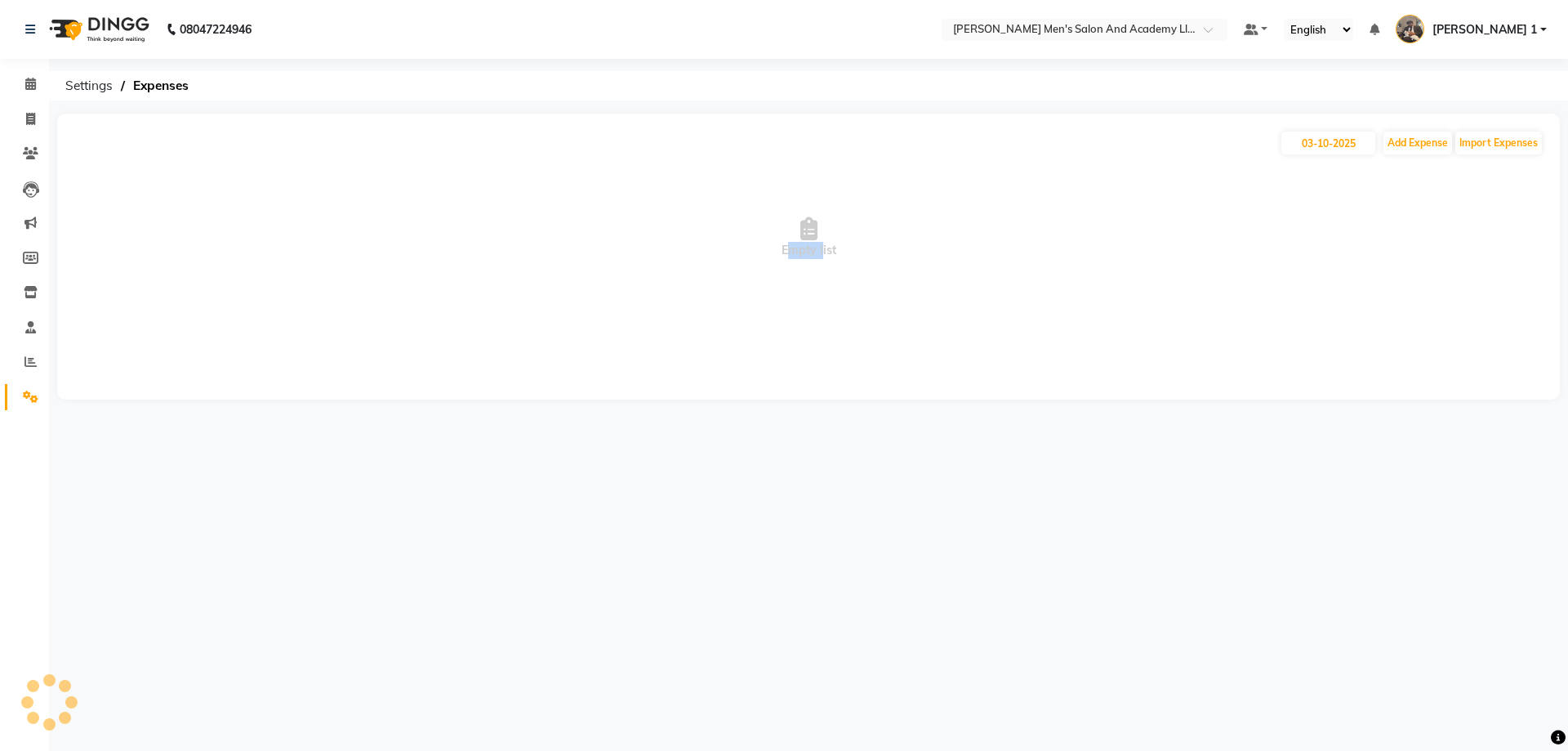
click at [550, 306] on span "Empty list" at bounding box center [809, 237] width 1470 height 163
click at [1430, 140] on button "Add Expense" at bounding box center [1417, 143] width 68 height 23
select select "1"
select select "5802"
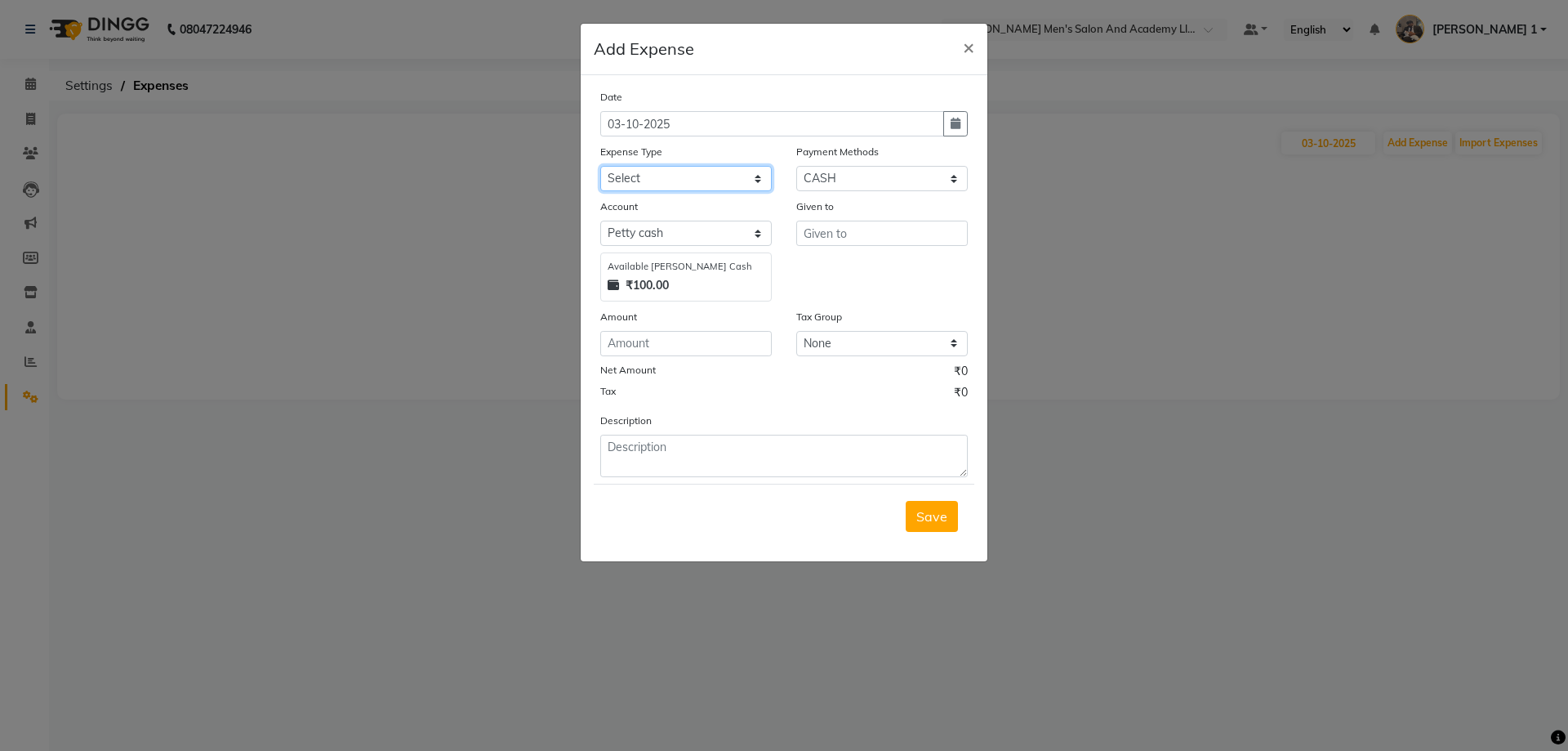
drag, startPoint x: 738, startPoint y: 178, endPoint x: 745, endPoint y: 171, distance: 9.9
click at [741, 176] on select "Select ADVANCE RUPEES FOR STAFF CLEANING GROSSERY CLENING ITEM HOUSEKEEPIN clie…" at bounding box center [686, 178] width 172 height 25
select select "16154"
click at [600, 166] on select "Select ADVANCE RUPEES FOR STAFF CLEANING GROSSERY CLENING ITEM HOUSEKEEPIN clie…" at bounding box center [686, 178] width 172 height 25
click at [865, 226] on input "text" at bounding box center [882, 233] width 172 height 25
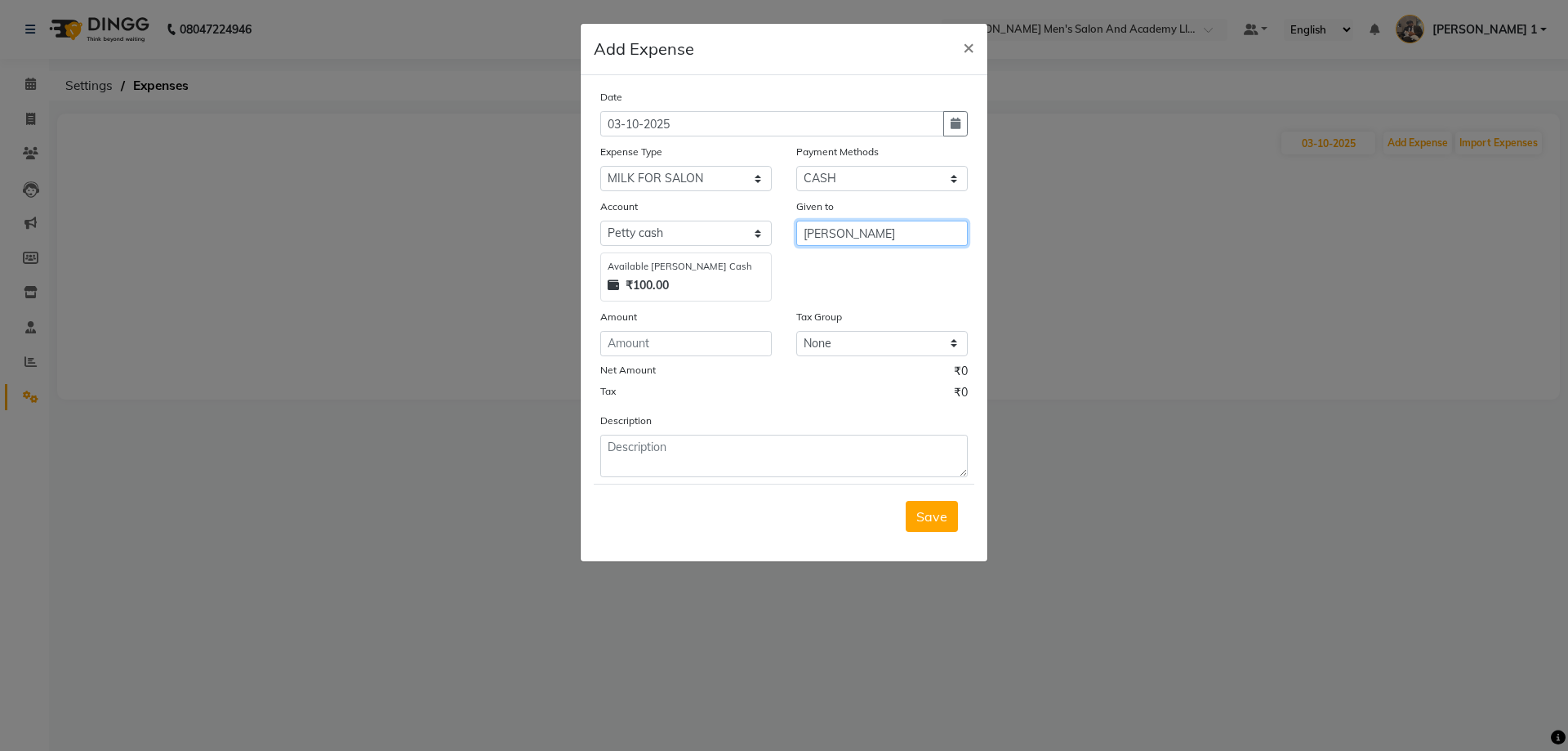
type input "[PERSON_NAME]"
click at [675, 344] on input "number" at bounding box center [686, 344] width 172 height 25
type input "70"
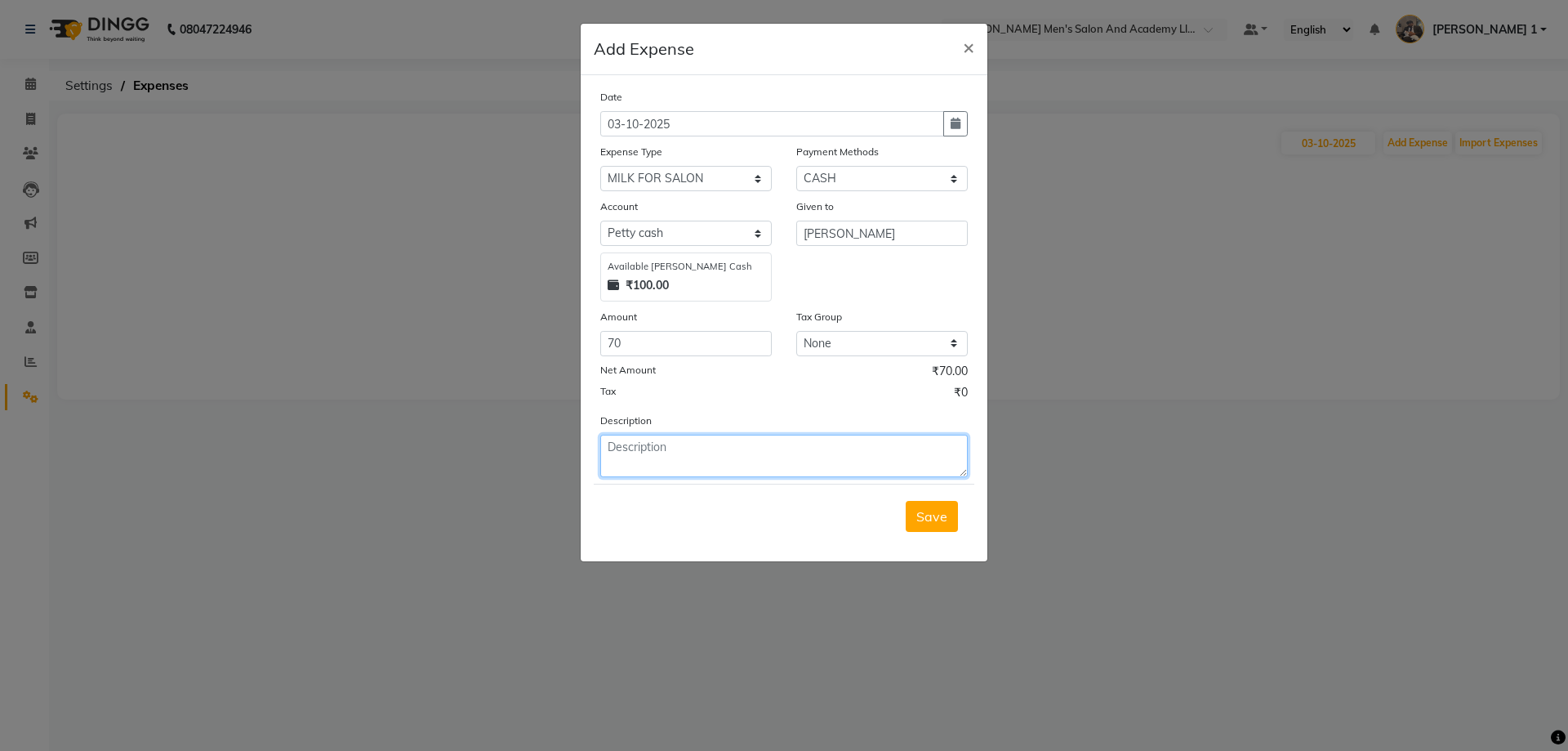
click at [767, 455] on textarea at bounding box center [784, 456] width 368 height 42
type textarea "MILK"
click at [938, 516] on span "Save" at bounding box center [931, 516] width 31 height 17
click at [938, 516] on div "Save" at bounding box center [784, 516] width 380 height 65
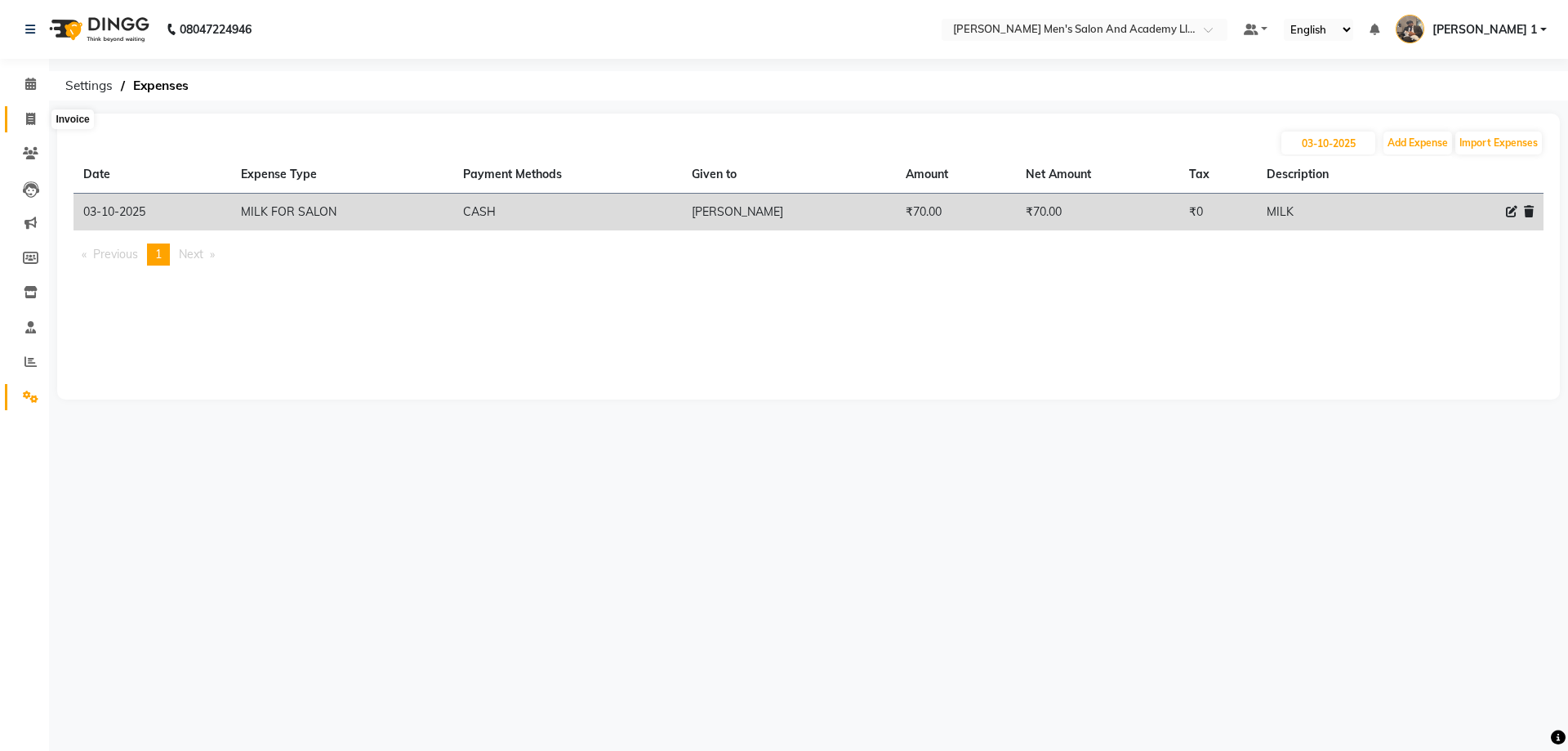
click at [36, 110] on span at bounding box center [31, 119] width 29 height 18
select select "service"
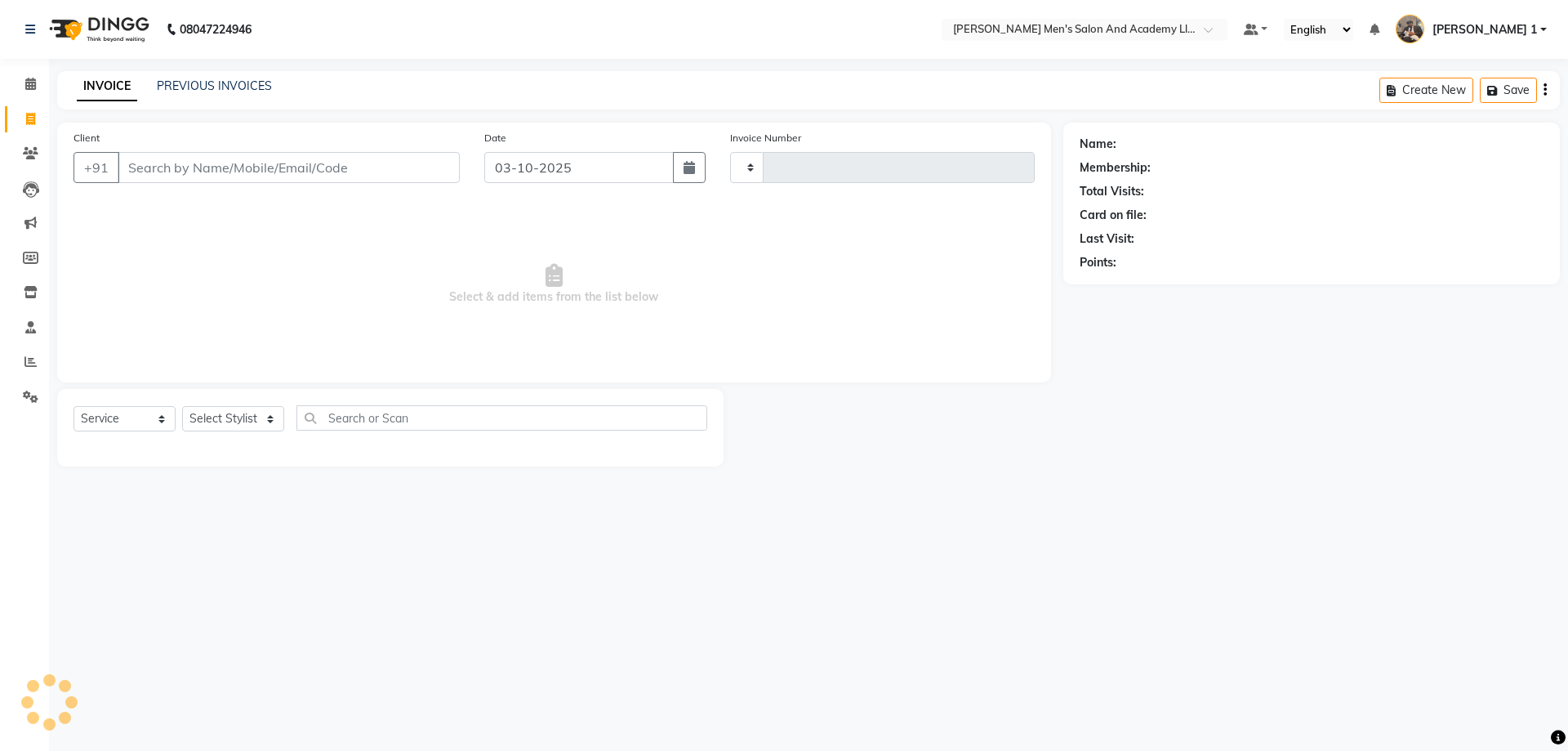
type input "10753"
select select "6752"
click at [240, 173] on input "Client" at bounding box center [288, 166] width 343 height 31
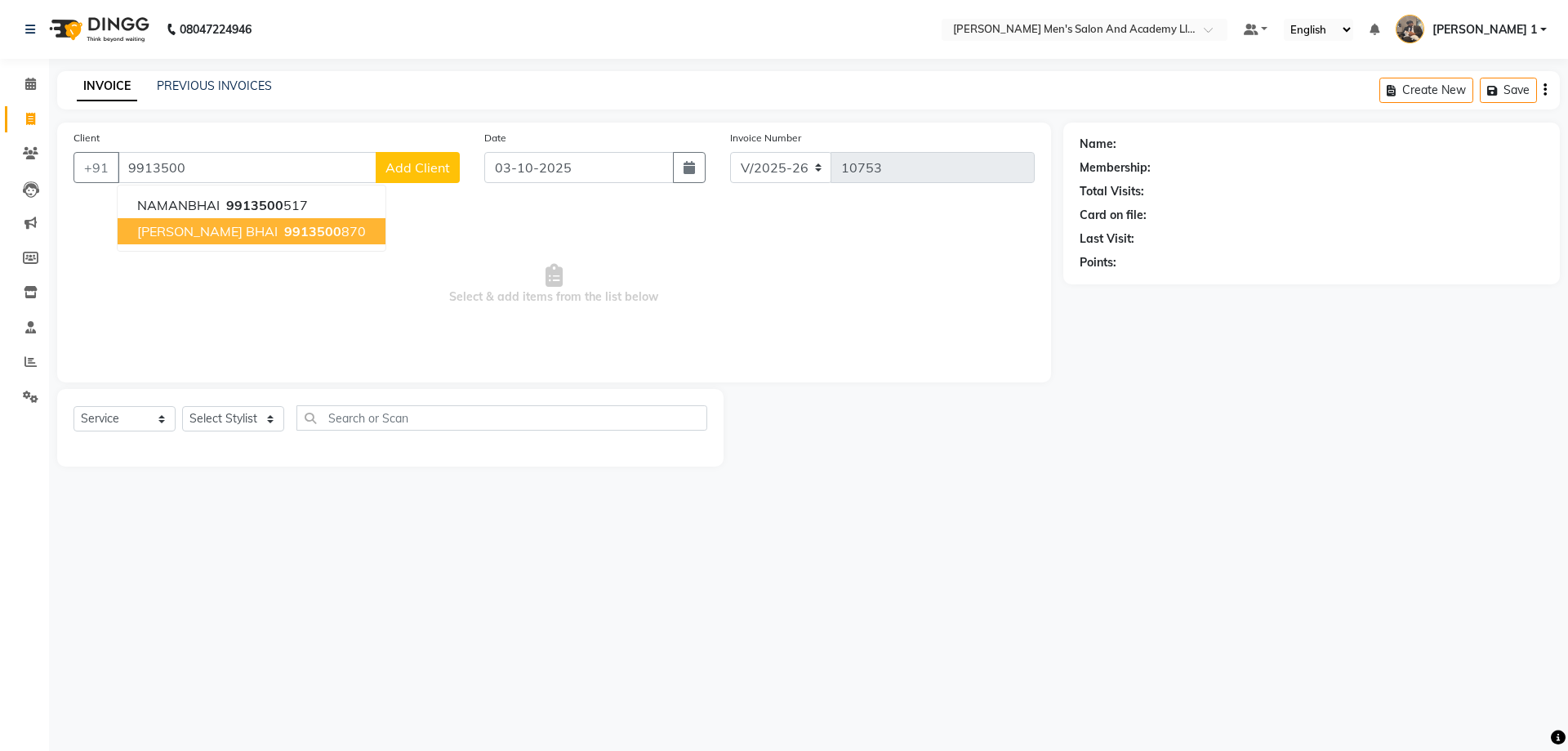
click at [210, 230] on button "[PERSON_NAME] BHAI 9913500 870" at bounding box center [251, 231] width 268 height 26
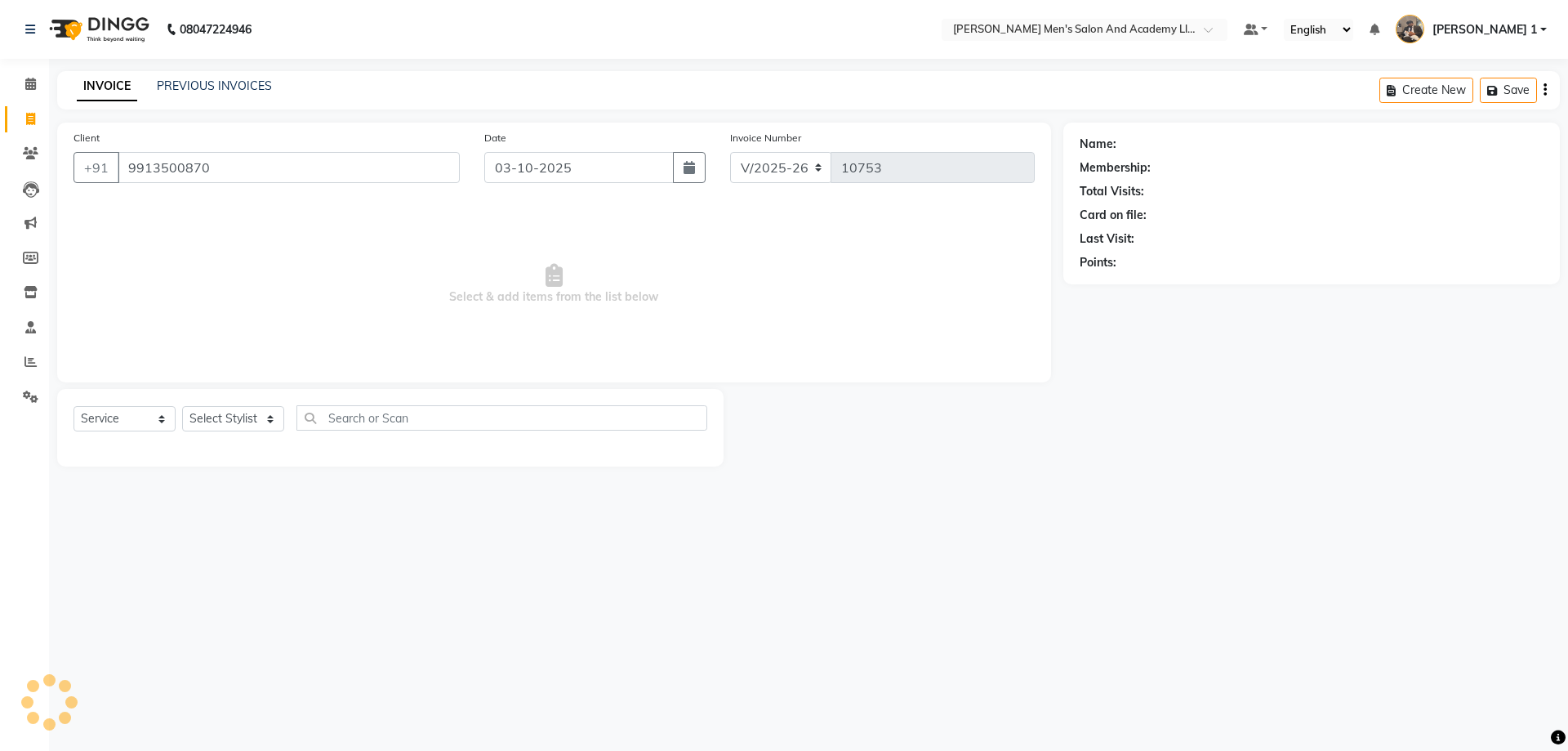
type input "9913500870"
click at [1127, 284] on icon "button" at bounding box center [1125, 286] width 11 height 11
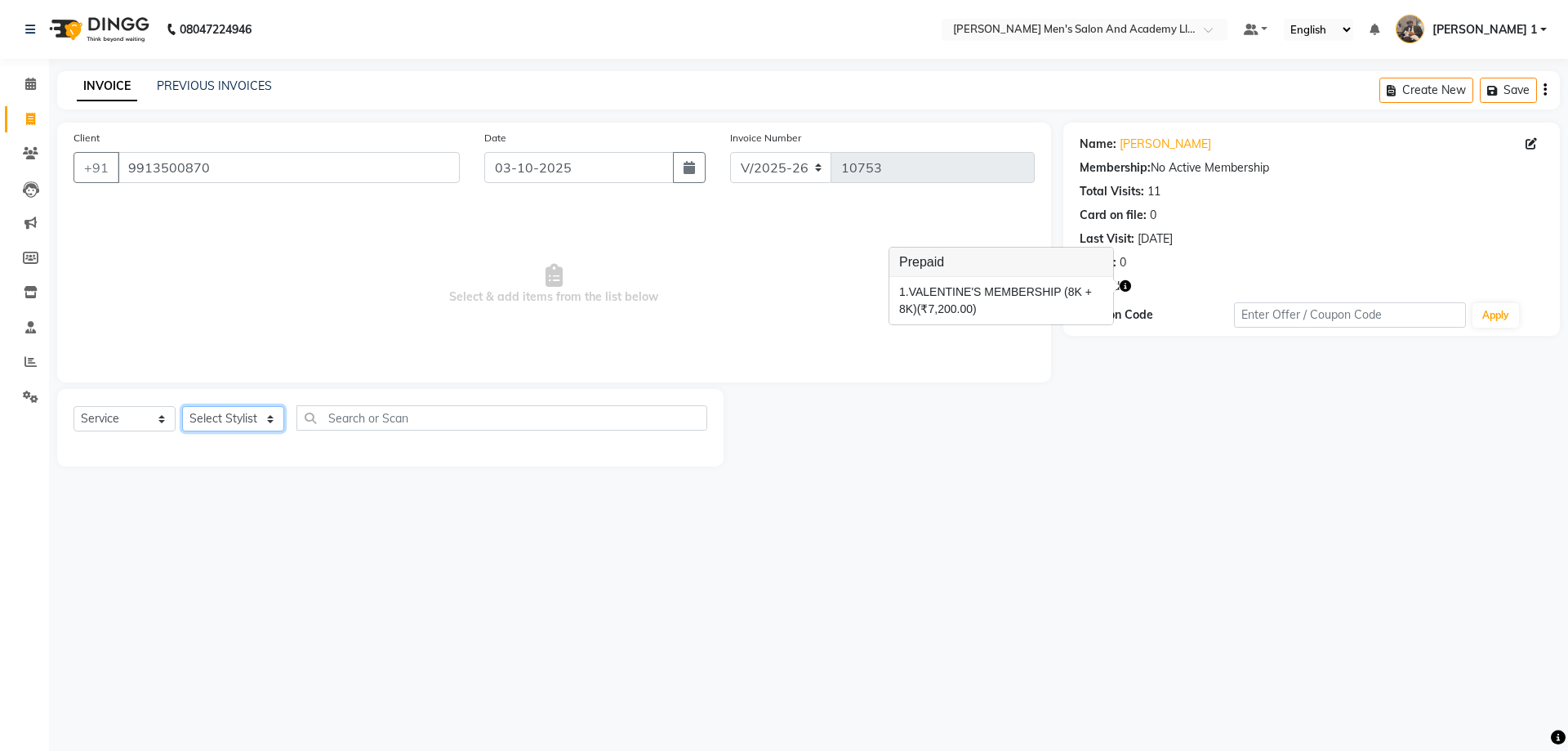
click at [250, 421] on select "Select Stylist [PERSON_NAME] [PERSON_NAME] [PERSON_NAME] [PERSON_NAME] [PERSON_…" at bounding box center [233, 418] width 102 height 25
select select "68653"
click at [182, 406] on select "Select Stylist [PERSON_NAME] [PERSON_NAME] [PERSON_NAME] [PERSON_NAME] [PERSON_…" at bounding box center [233, 418] width 102 height 25
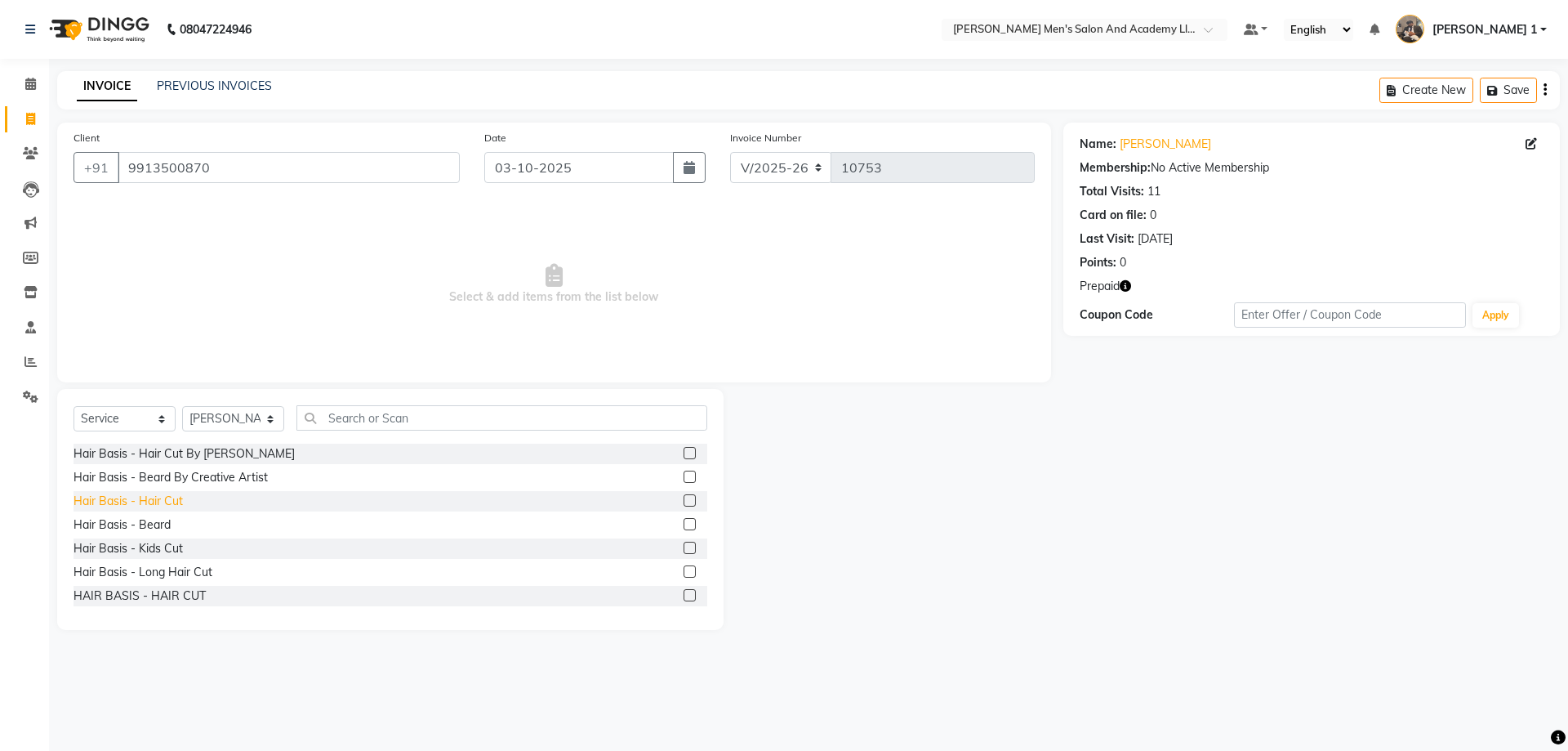
click at [156, 499] on div "Hair Basis - Hair Cut" at bounding box center [128, 501] width 109 height 18
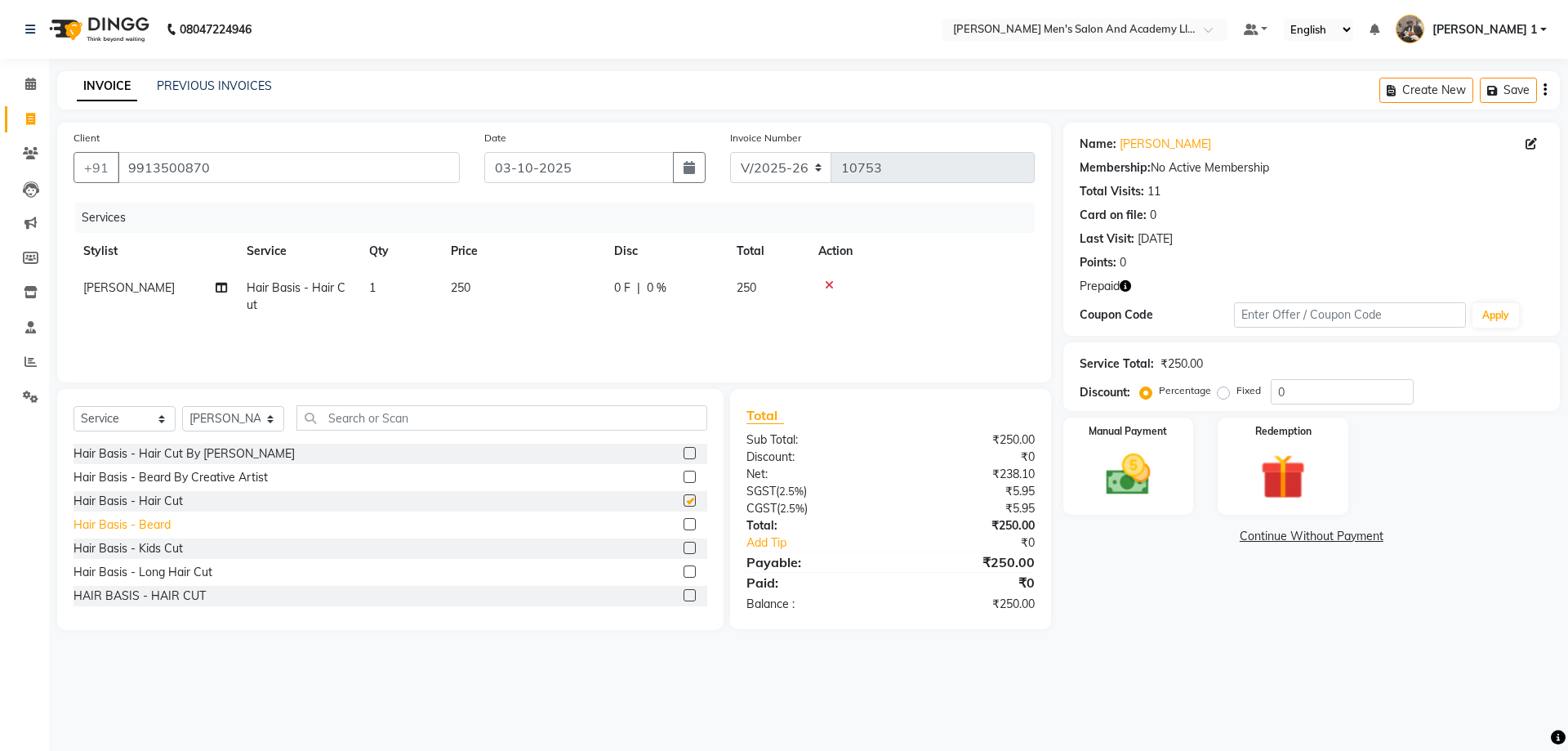
checkbox input "false"
click at [148, 516] on div "Hair Basis - Beard" at bounding box center [122, 525] width 97 height 18
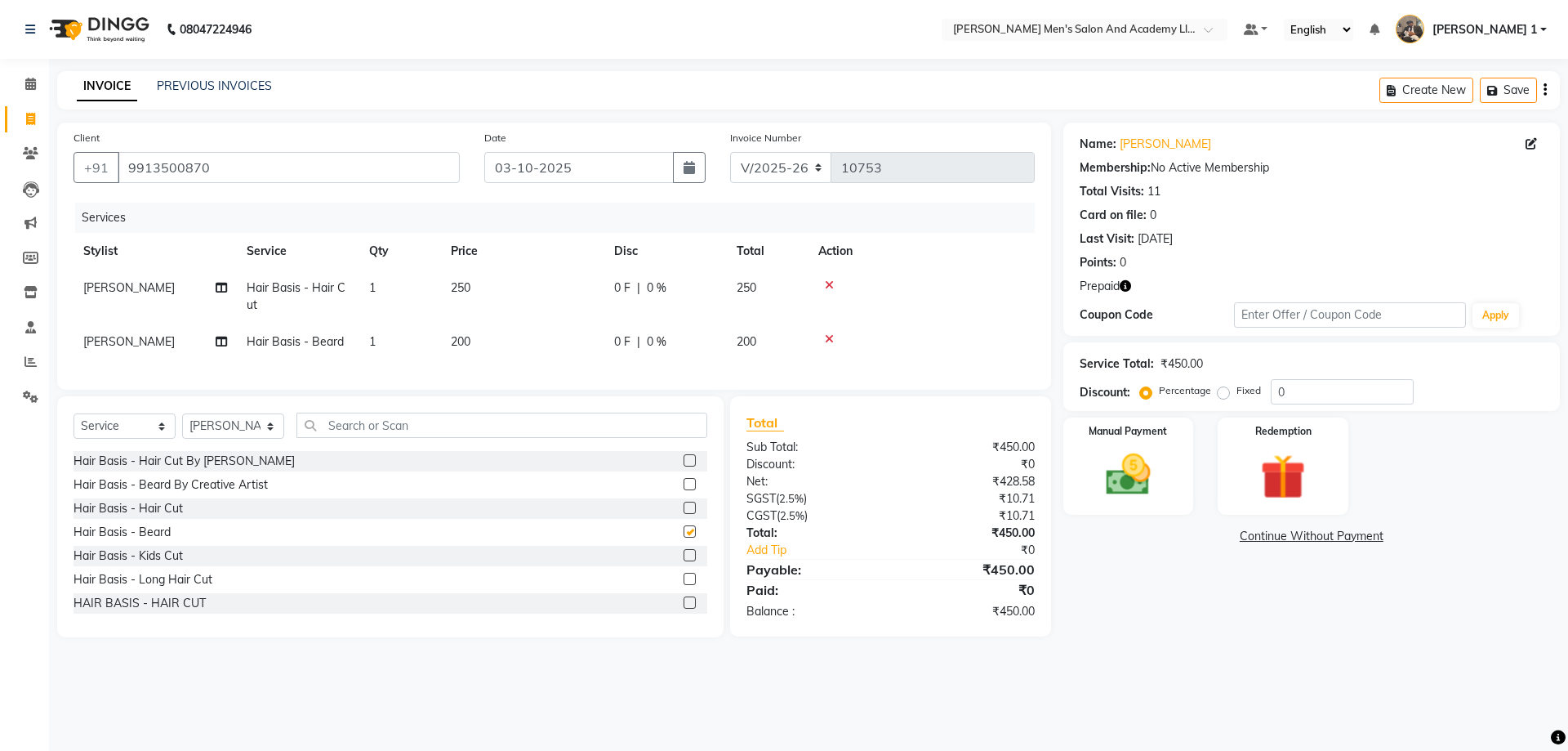
checkbox input "false"
click at [486, 287] on td "250" at bounding box center [522, 297] width 163 height 54
select select "68653"
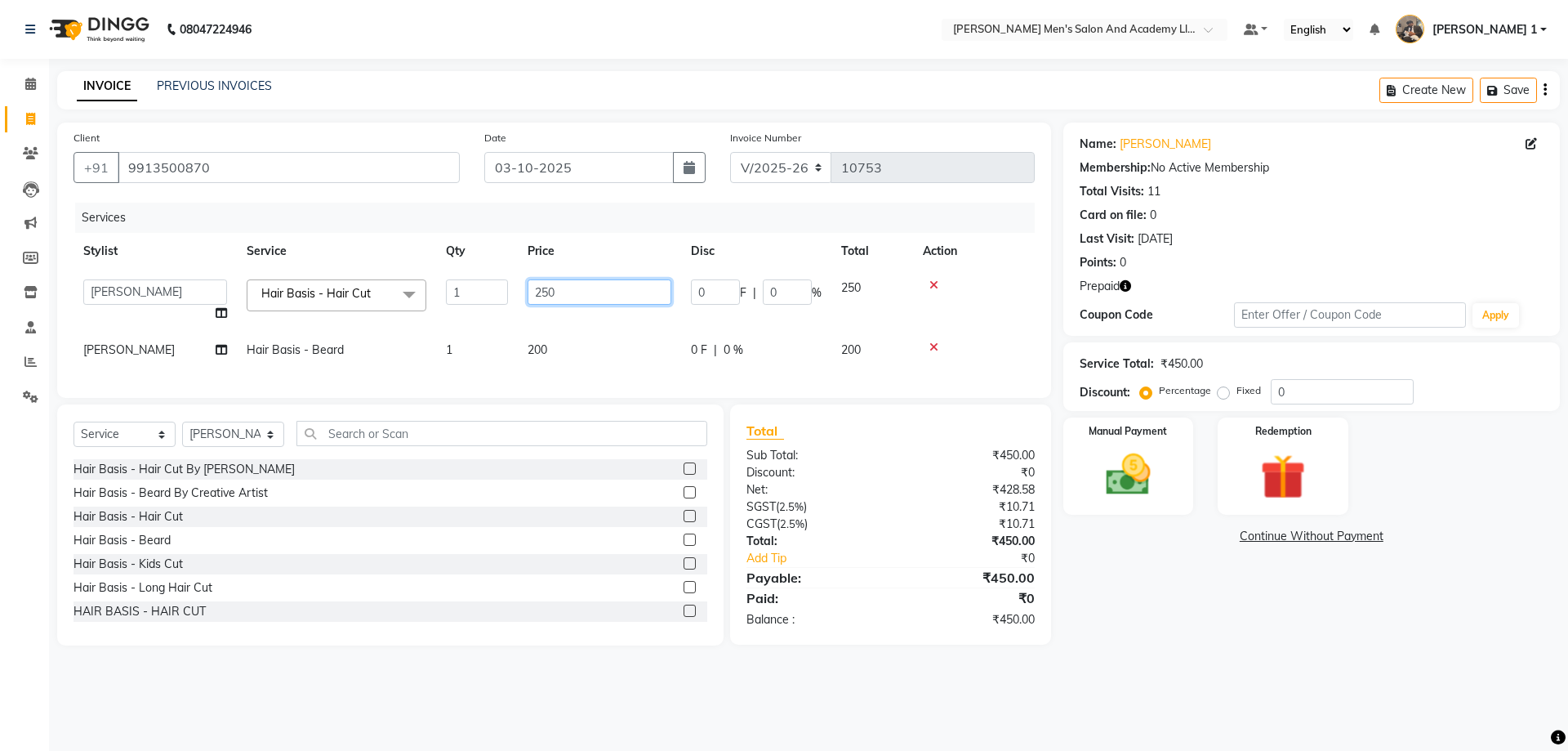
click at [563, 285] on input "250" at bounding box center [599, 292] width 144 height 25
type input "2"
click at [1294, 473] on img at bounding box center [1282, 477] width 76 height 58
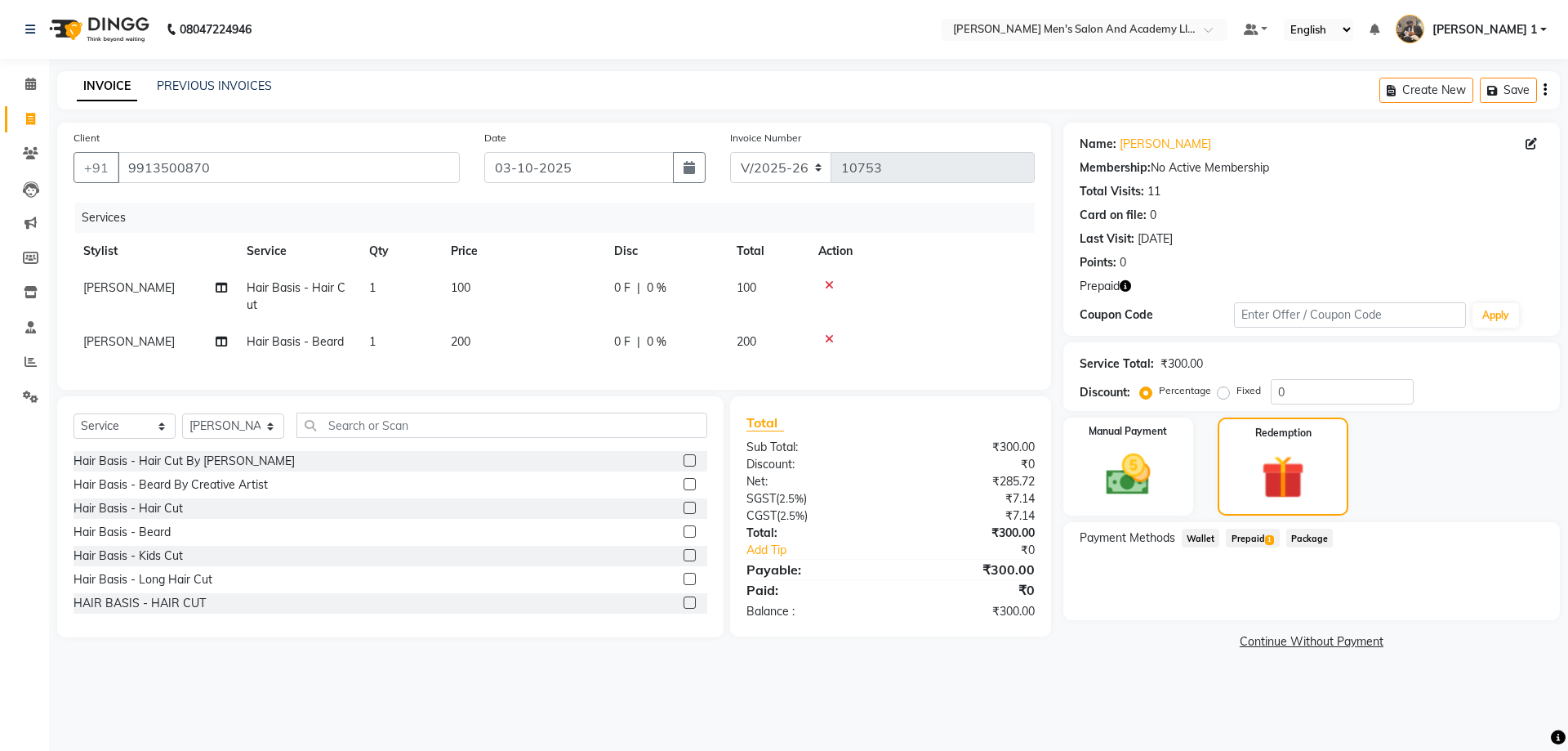
click at [1253, 540] on span "Prepaid 1" at bounding box center [1252, 537] width 53 height 18
drag, startPoint x: 1394, startPoint y: 499, endPoint x: 869, endPoint y: 387, distance: 536.8
click at [1393, 499] on div "Manual Payment Redemption" at bounding box center [1311, 466] width 521 height 98
click at [484, 282] on td "100" at bounding box center [522, 297] width 163 height 54
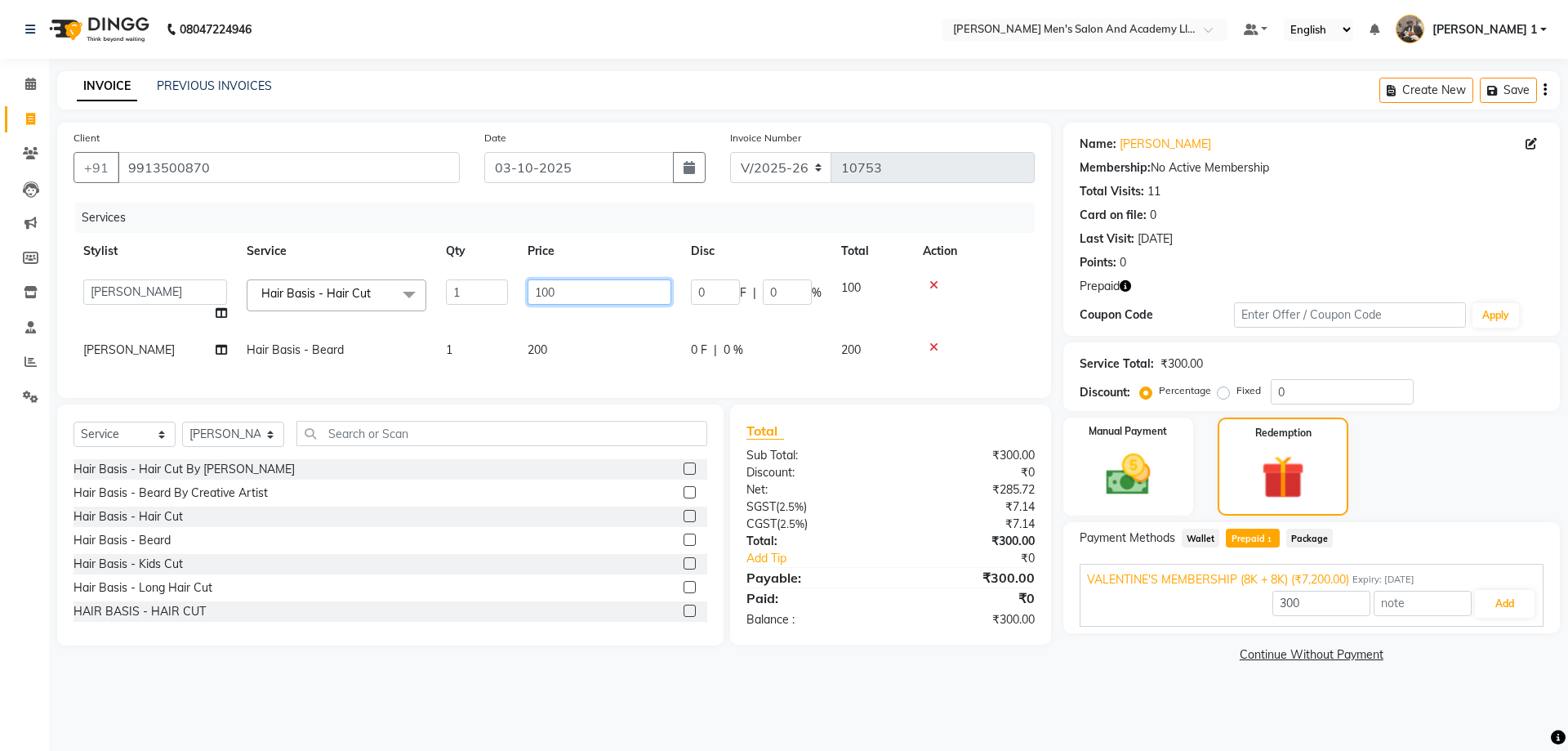
click at [606, 284] on input "100" at bounding box center [599, 292] width 144 height 25
click at [1311, 598] on input "7200" at bounding box center [1322, 603] width 98 height 25
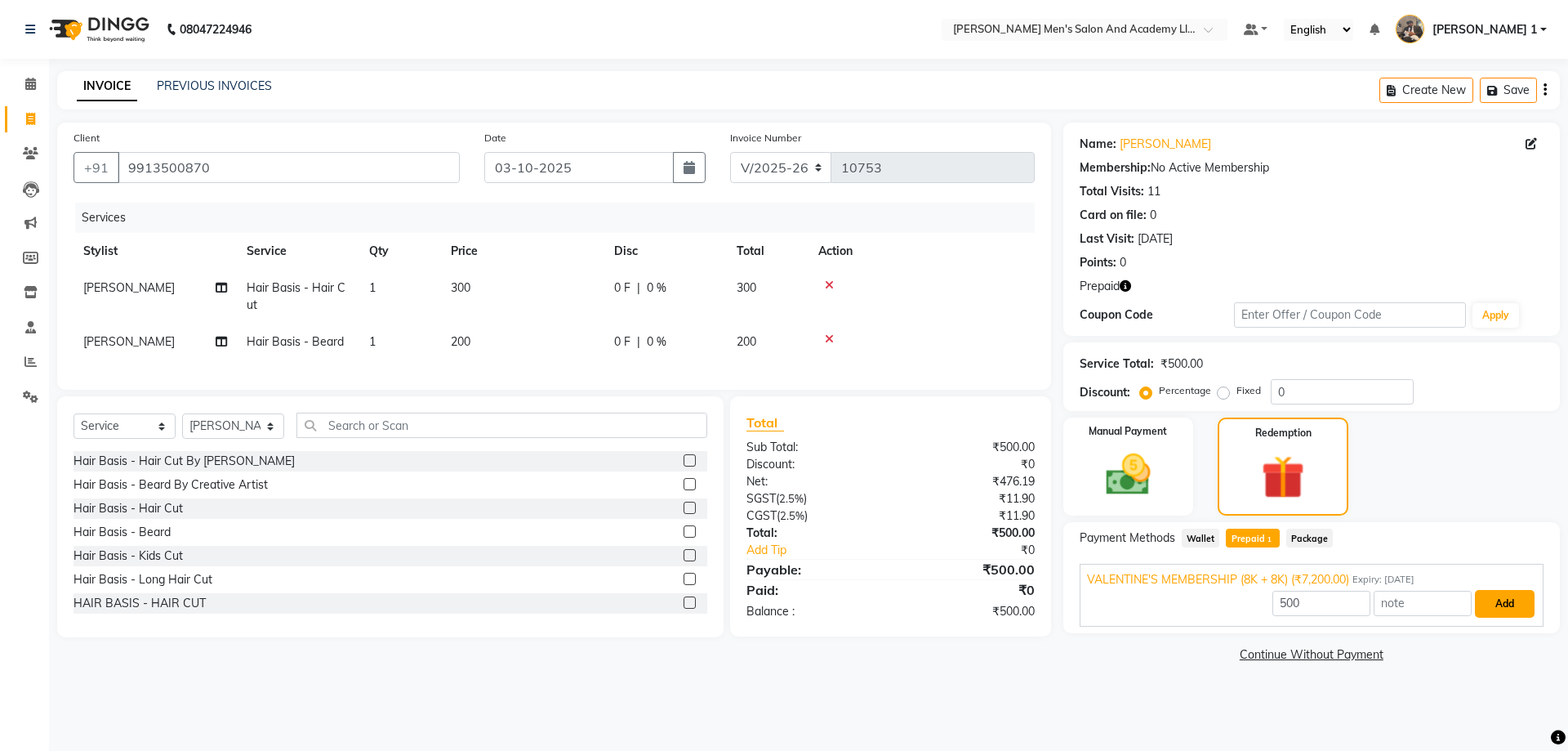
click at [1502, 592] on button "Add" at bounding box center [1505, 604] width 60 height 28
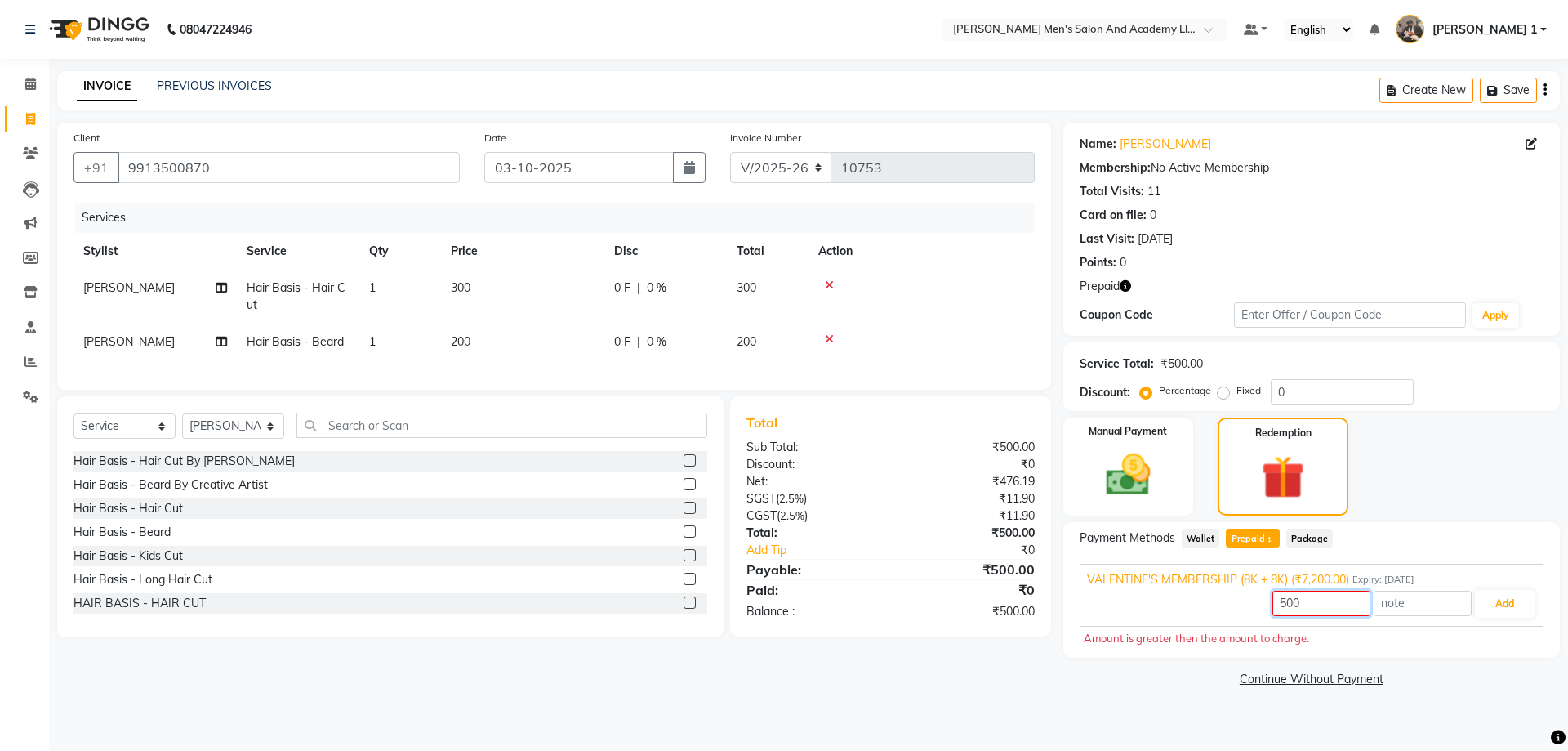
click at [1341, 613] on input "500" at bounding box center [1322, 603] width 98 height 25
click at [1177, 489] on div "Manual Payment" at bounding box center [1127, 467] width 136 height 103
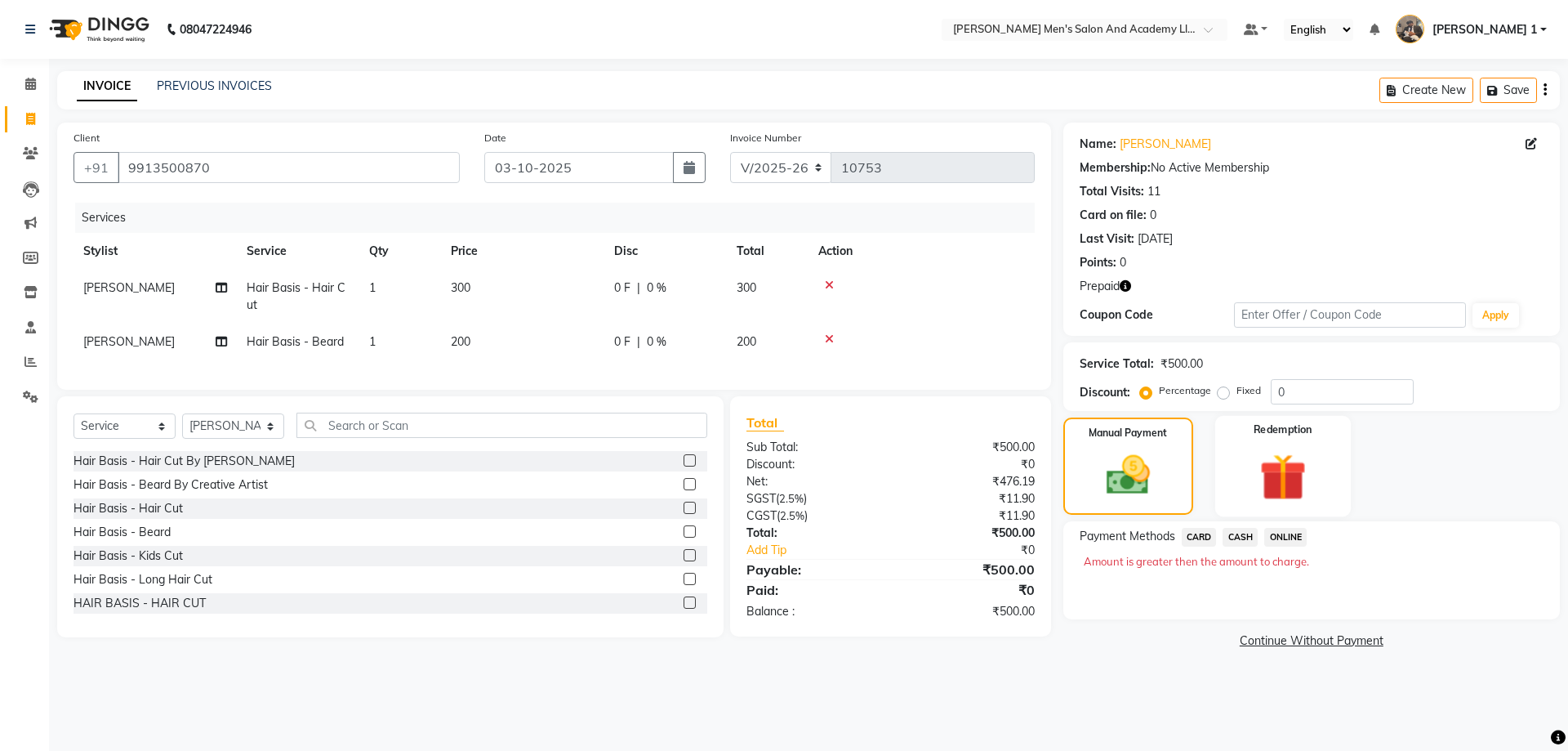
click at [1281, 477] on img at bounding box center [1282, 477] width 76 height 58
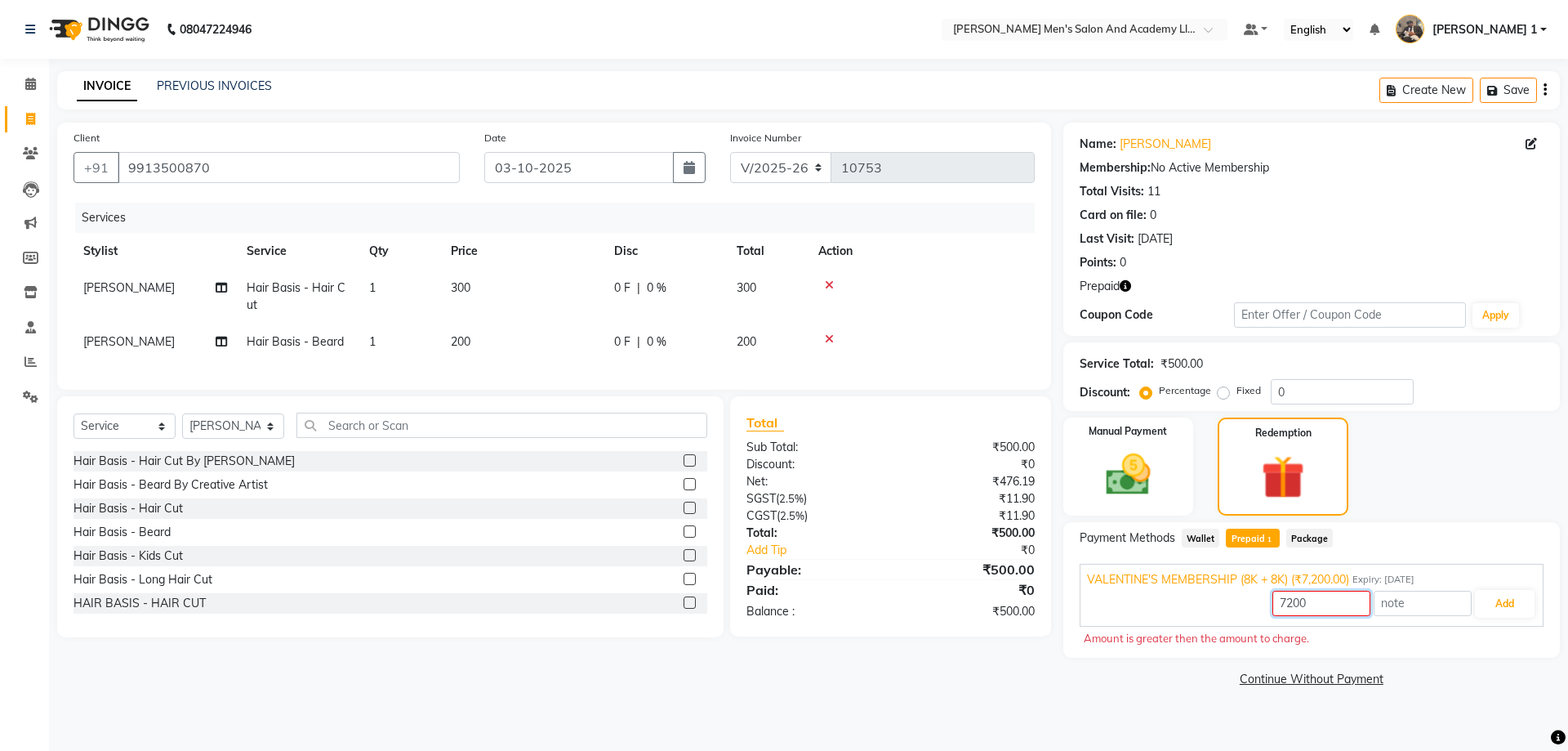
click at [1345, 601] on input "7200" at bounding box center [1322, 603] width 98 height 25
click at [1252, 542] on span "Prepaid 1" at bounding box center [1252, 537] width 53 height 18
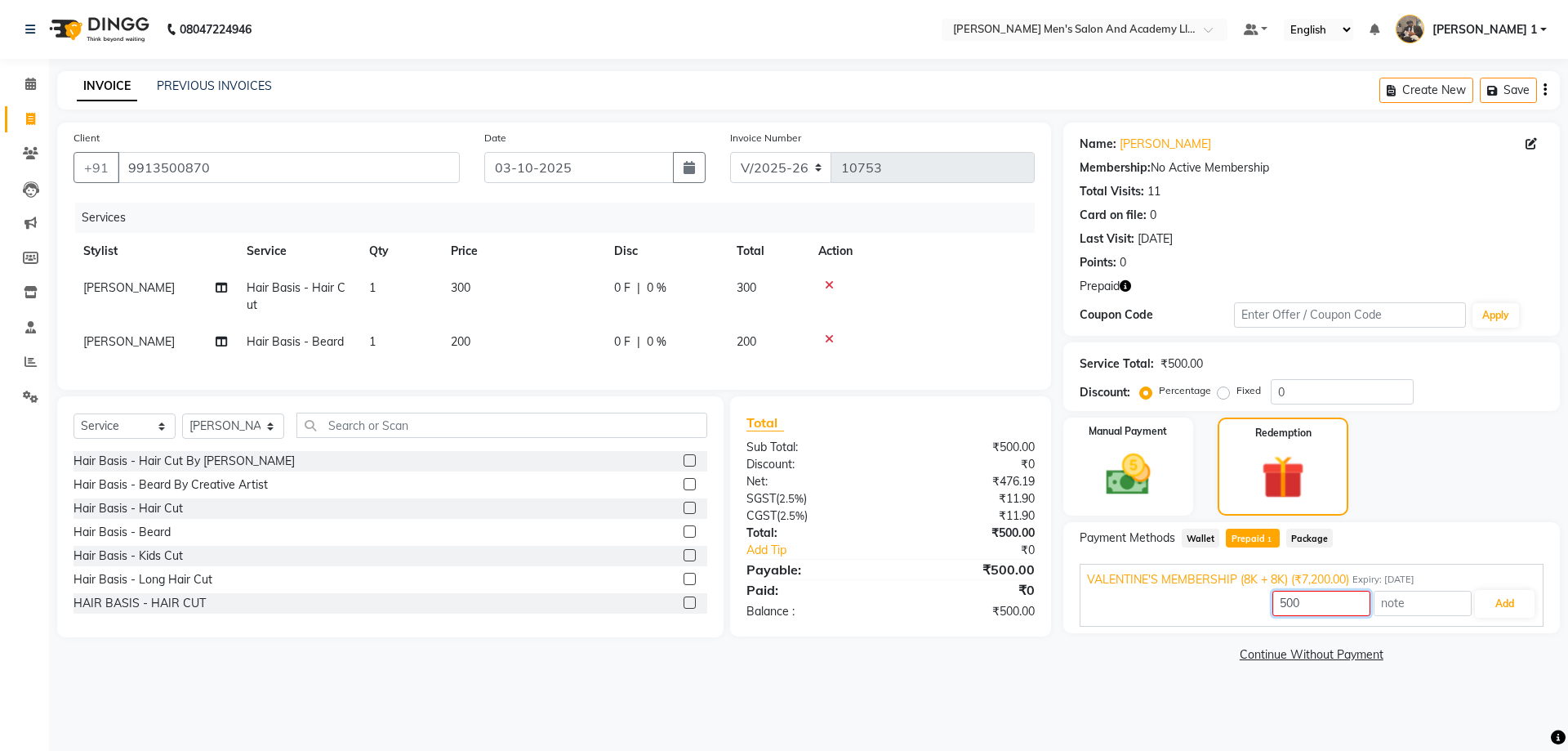
click at [1315, 595] on input "500" at bounding box center [1322, 603] width 98 height 25
click at [1504, 601] on button "Add" at bounding box center [1505, 604] width 60 height 28
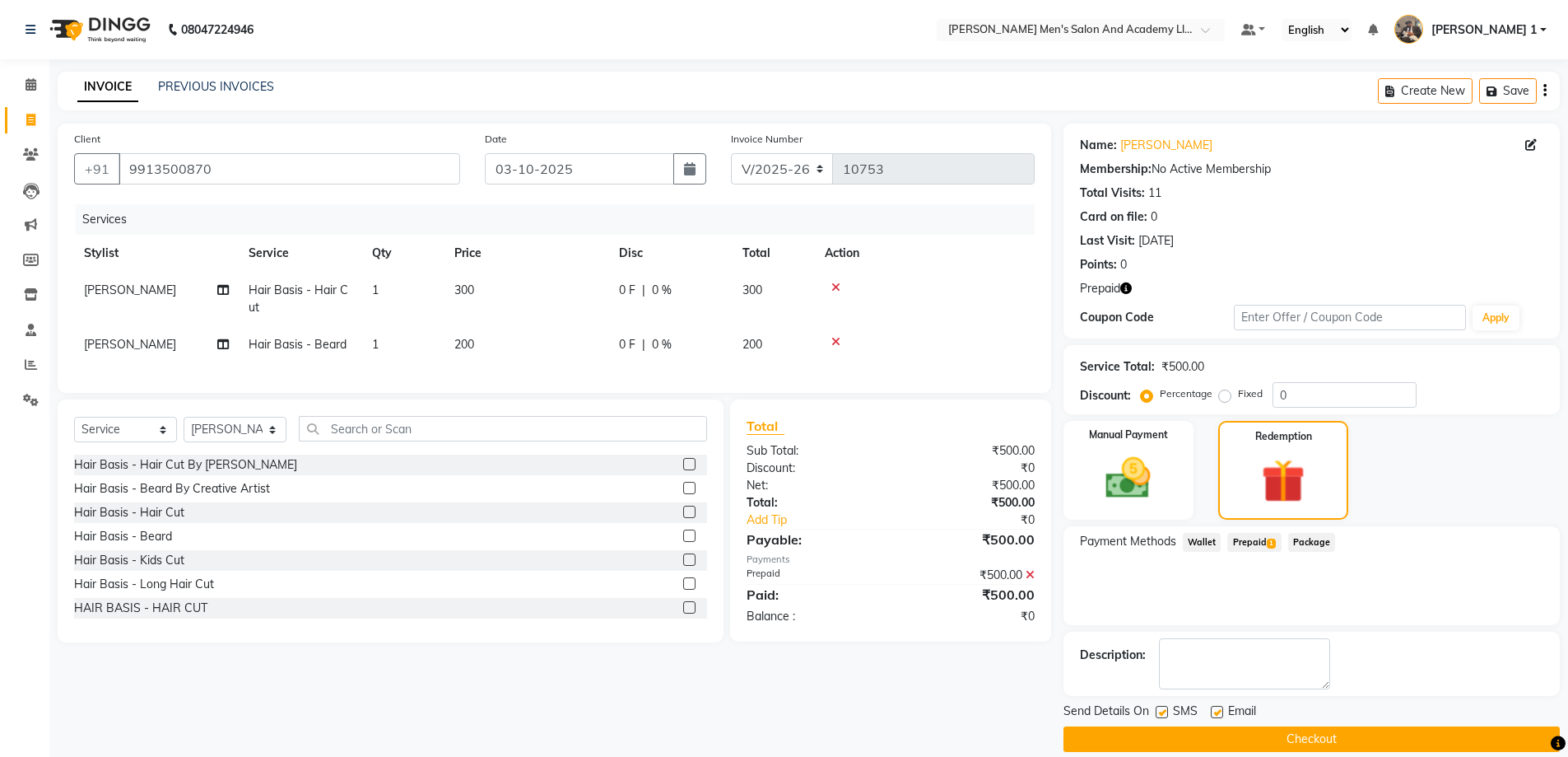
click at [1217, 706] on label at bounding box center [1217, 712] width 12 height 12
click at [1217, 708] on input "checkbox" at bounding box center [1217, 713] width 11 height 11
click at [1160, 710] on label at bounding box center [1162, 712] width 12 height 12
click at [1160, 710] on input "checkbox" at bounding box center [1161, 713] width 11 height 11
click at [1159, 712] on label at bounding box center [1162, 712] width 12 height 12
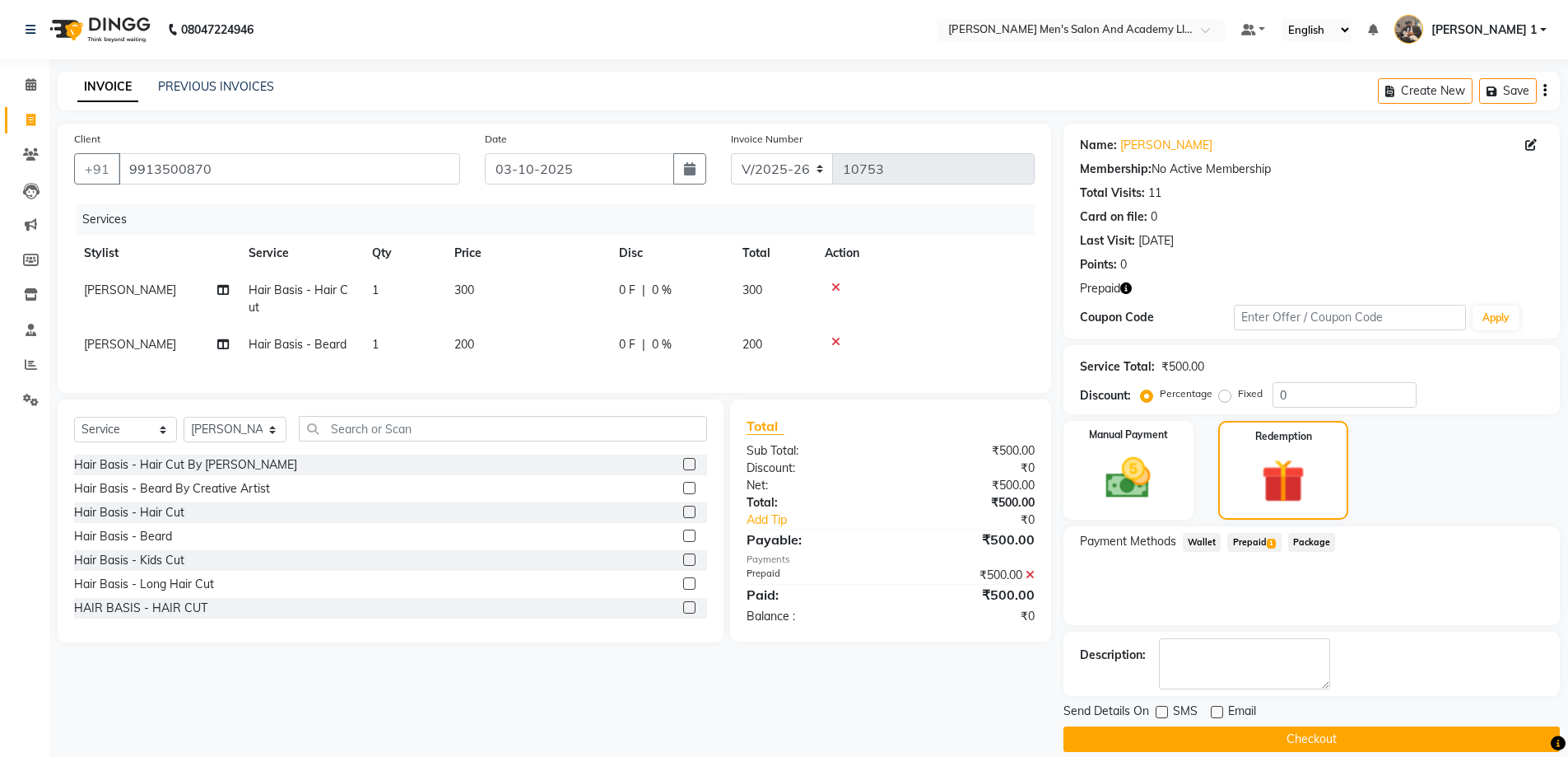
click at [1159, 712] on input "checkbox" at bounding box center [1161, 713] width 11 height 11
click at [1161, 742] on button "Checkout" at bounding box center [1312, 738] width 496 height 26
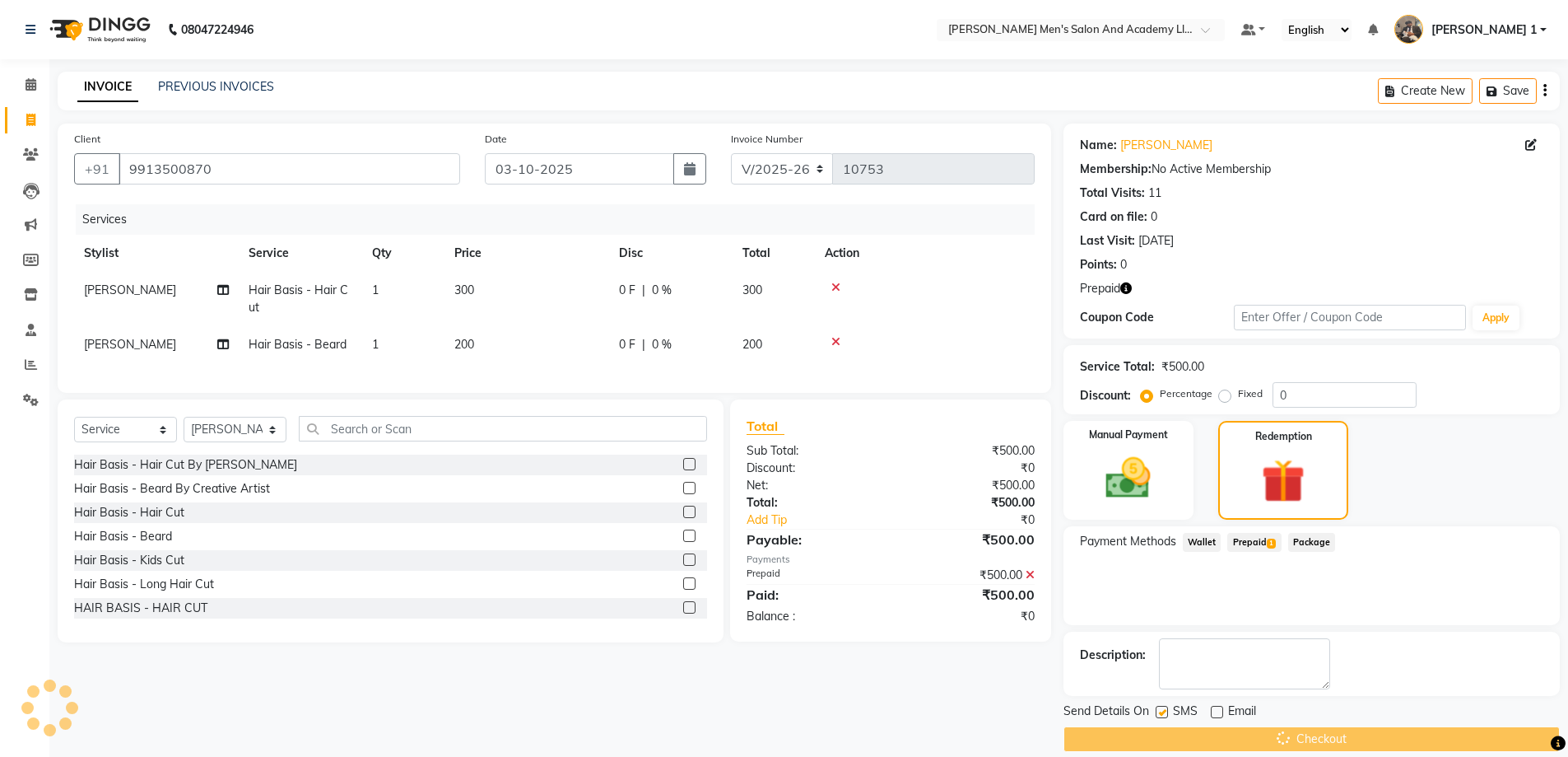
click at [1156, 707] on div "Send Details On SMS Email" at bounding box center [1312, 712] width 496 height 20
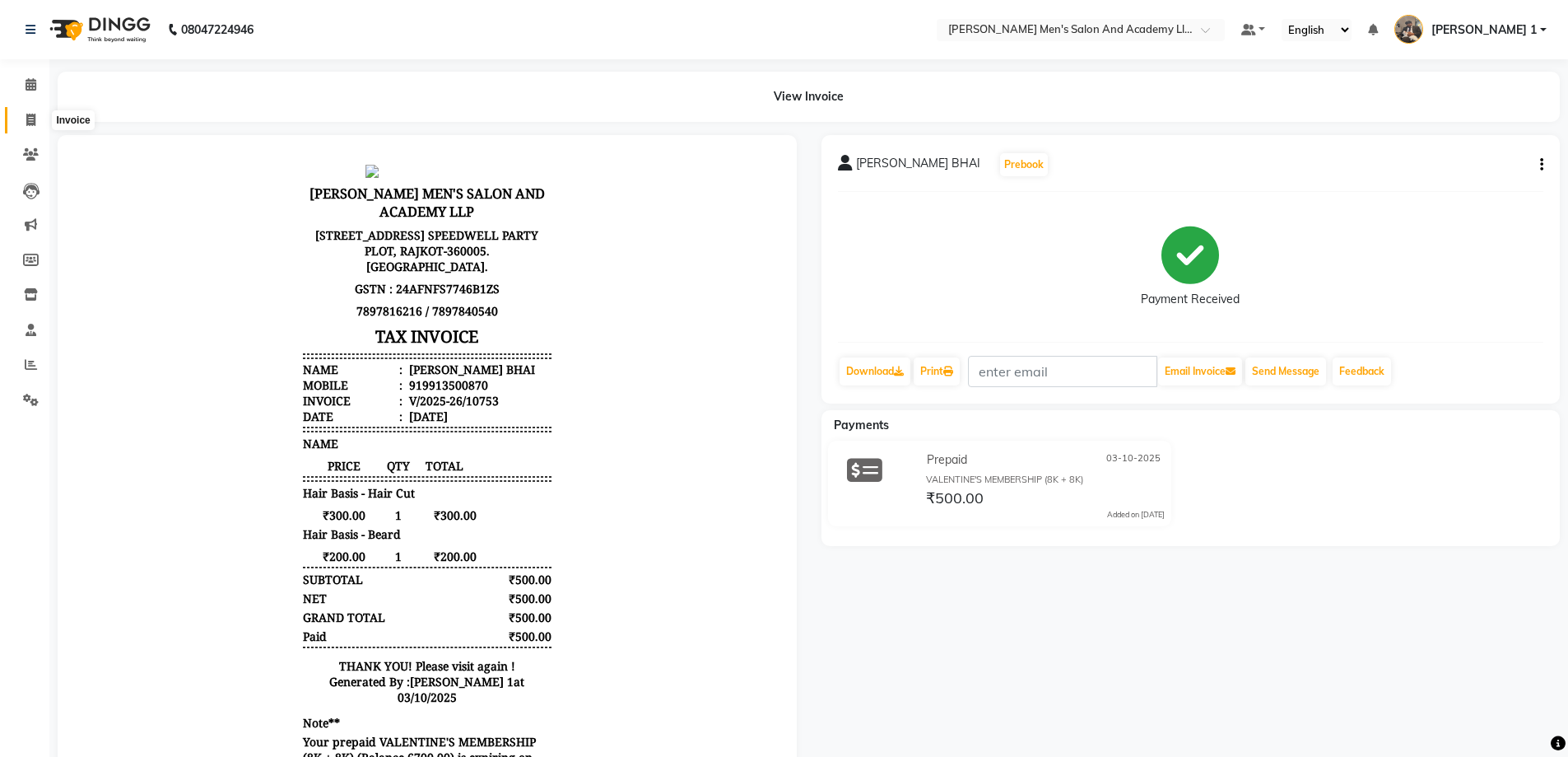
click at [24, 123] on span at bounding box center [31, 120] width 29 height 19
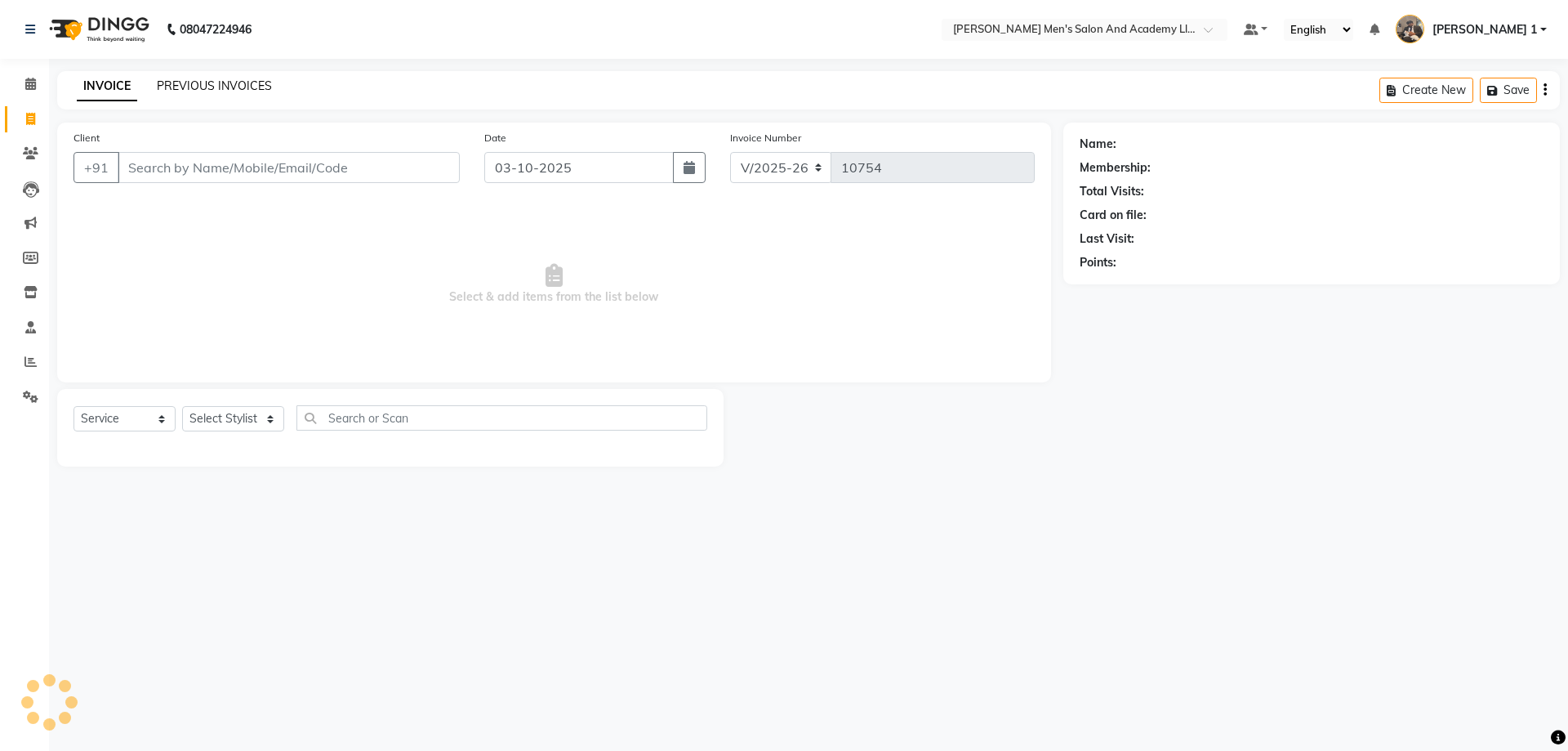
click at [213, 84] on link "PREVIOUS INVOICES" at bounding box center [214, 86] width 115 height 15
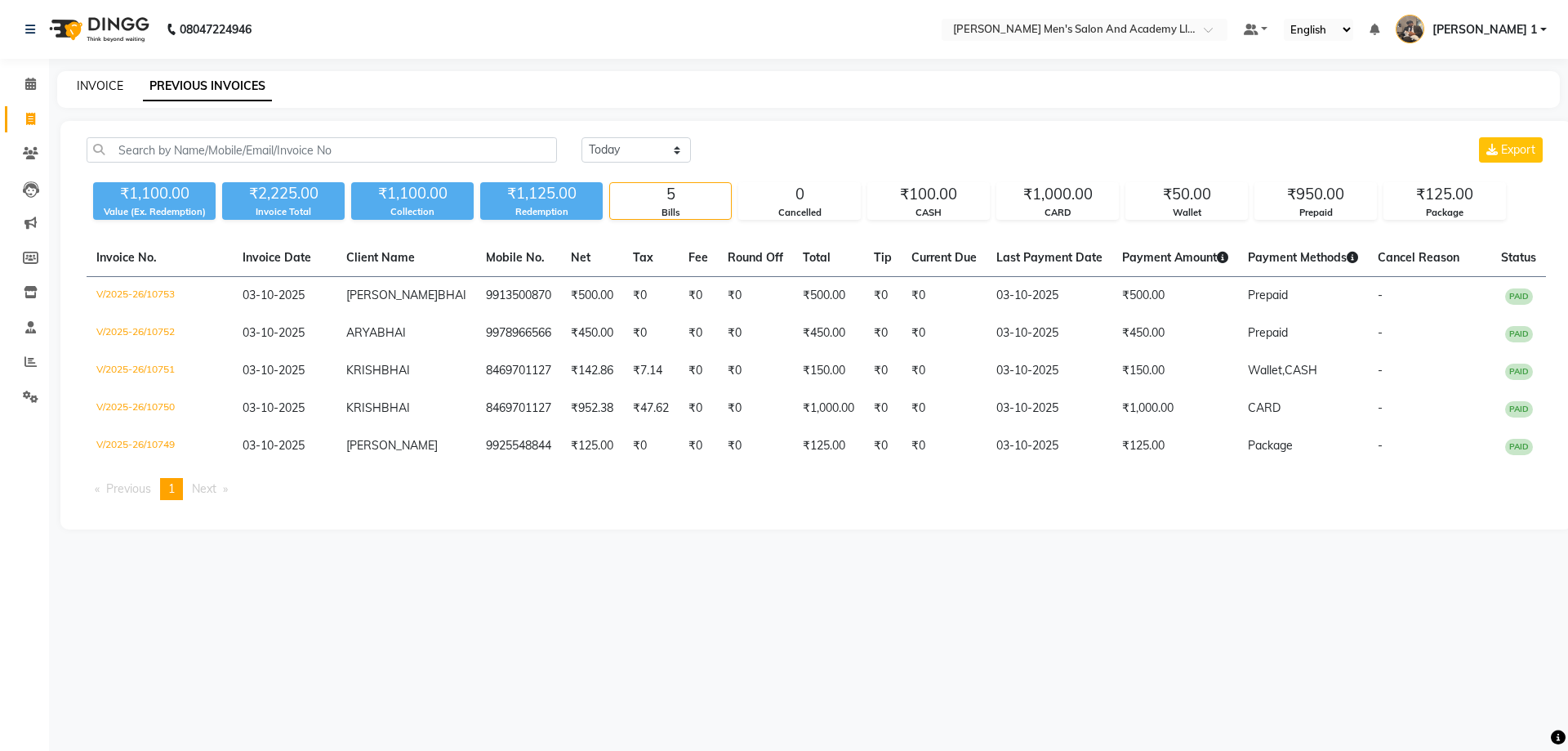
click at [115, 87] on link "INVOICE" at bounding box center [100, 86] width 46 height 15
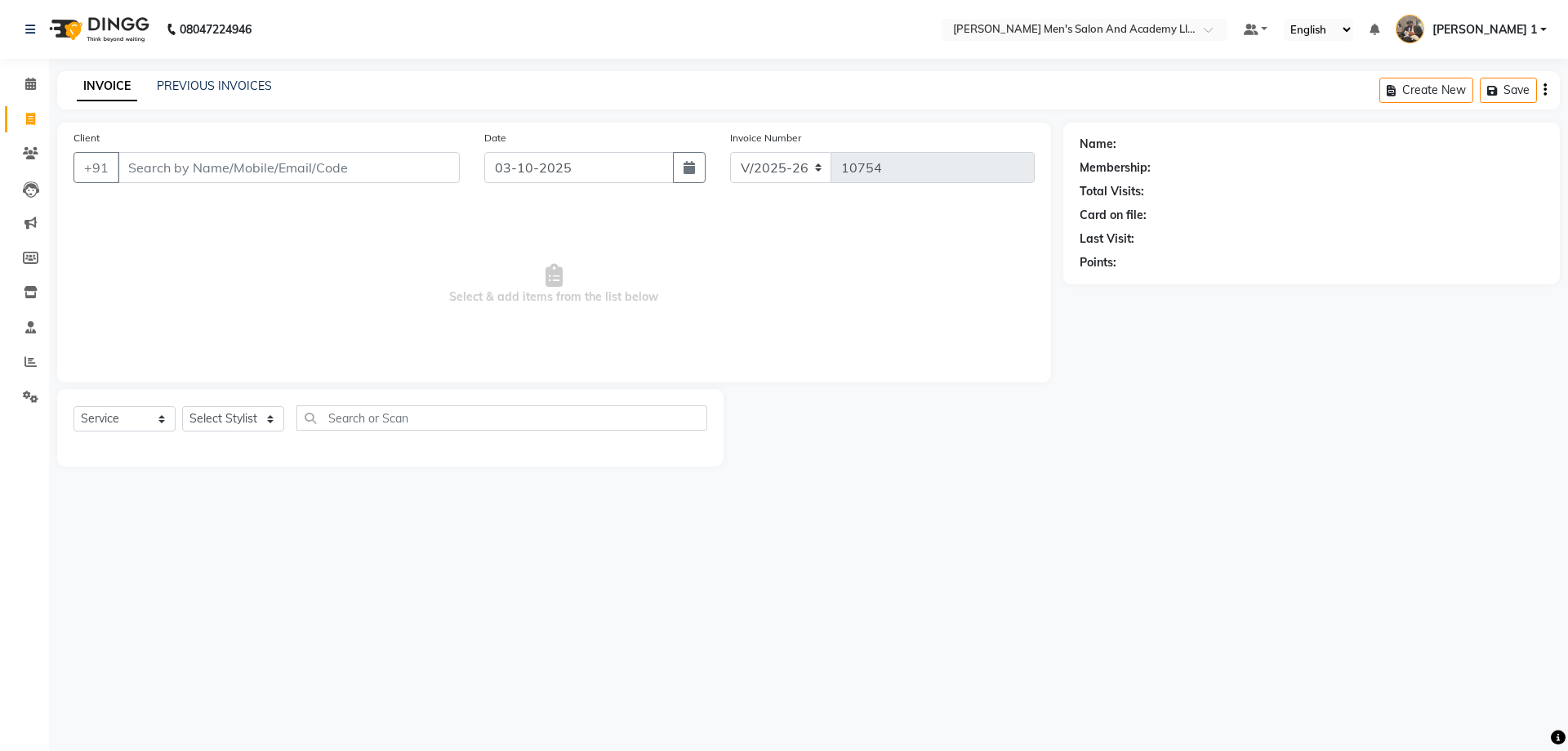
click at [170, 176] on input "Client" at bounding box center [288, 166] width 343 height 31
click at [427, 166] on span "Add Client" at bounding box center [418, 167] width 65 height 17
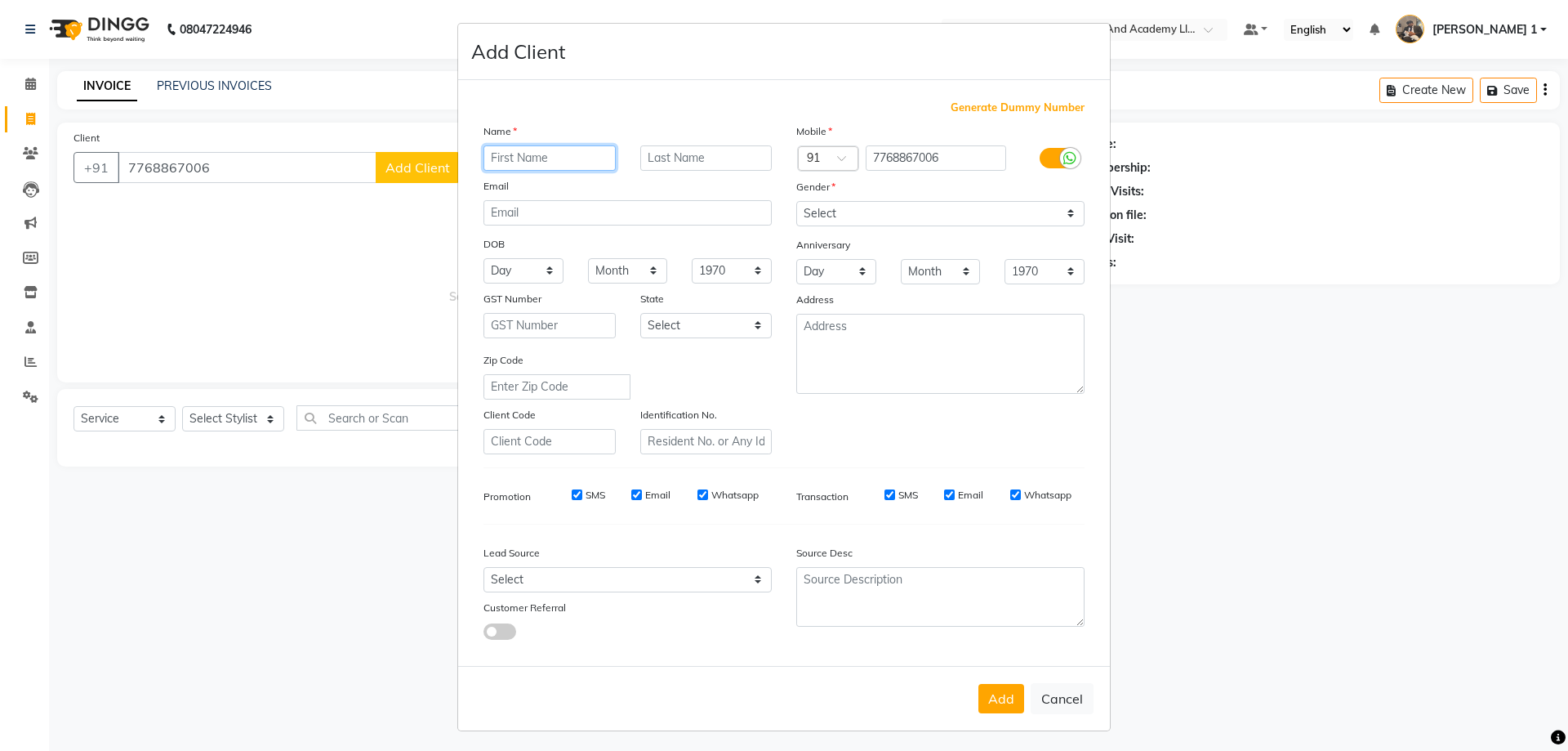
click at [531, 165] on input "text" at bounding box center [549, 158] width 132 height 25
click at [248, 163] on ngb-modal-window "Add Client Generate Dummy Number Name Email DOB Day 01 02 03 04 05 06 07 08 09 …" at bounding box center [784, 375] width 1568 height 751
click at [248, 319] on ngb-modal-window "Add Client Generate Dummy Number Name Email DOB Day 01 02 03 04 05 06 07 08 09 …" at bounding box center [784, 375] width 1568 height 751
drag, startPoint x: 254, startPoint y: 303, endPoint x: 311, endPoint y: 267, distance: 67.4
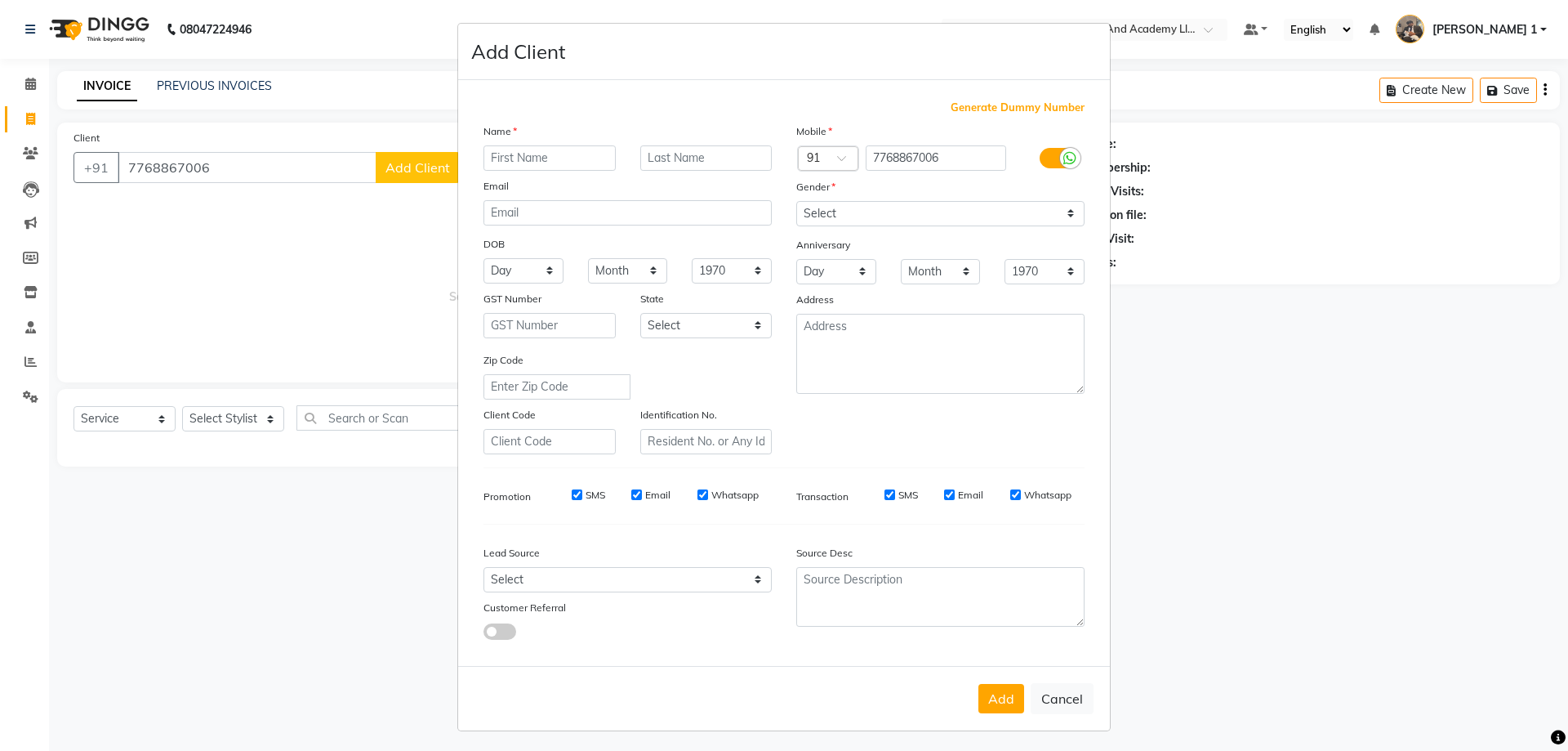
click at [272, 283] on ngb-modal-window "Add Client Generate Dummy Number Name Email DOB Day 01 02 03 04 05 06 07 08 09 …" at bounding box center [784, 375] width 1568 height 751
click at [1067, 693] on button "Cancel" at bounding box center [1063, 698] width 63 height 31
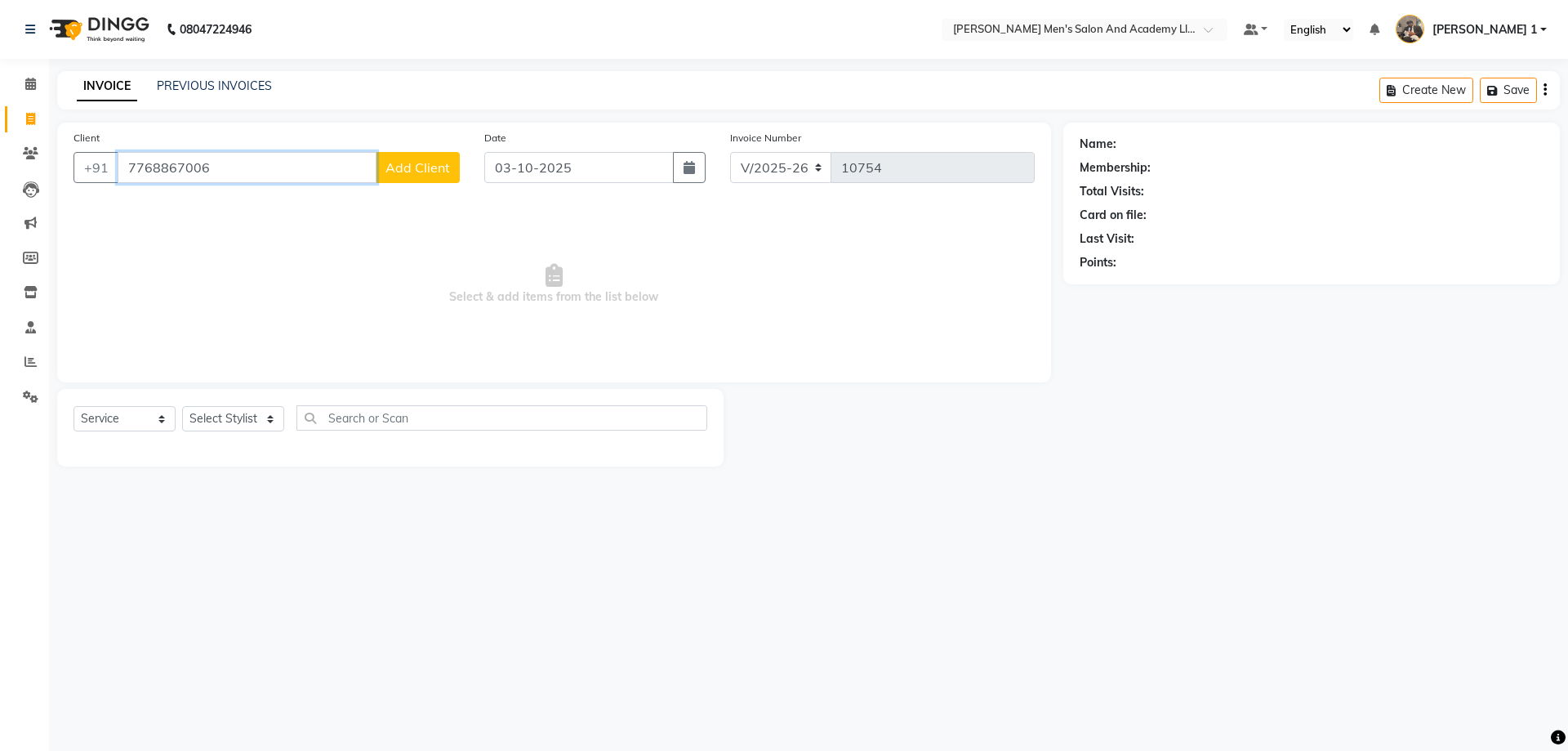
click at [322, 163] on input "7768867006" at bounding box center [247, 166] width 259 height 31
click at [426, 166] on span "Add Client" at bounding box center [418, 167] width 65 height 17
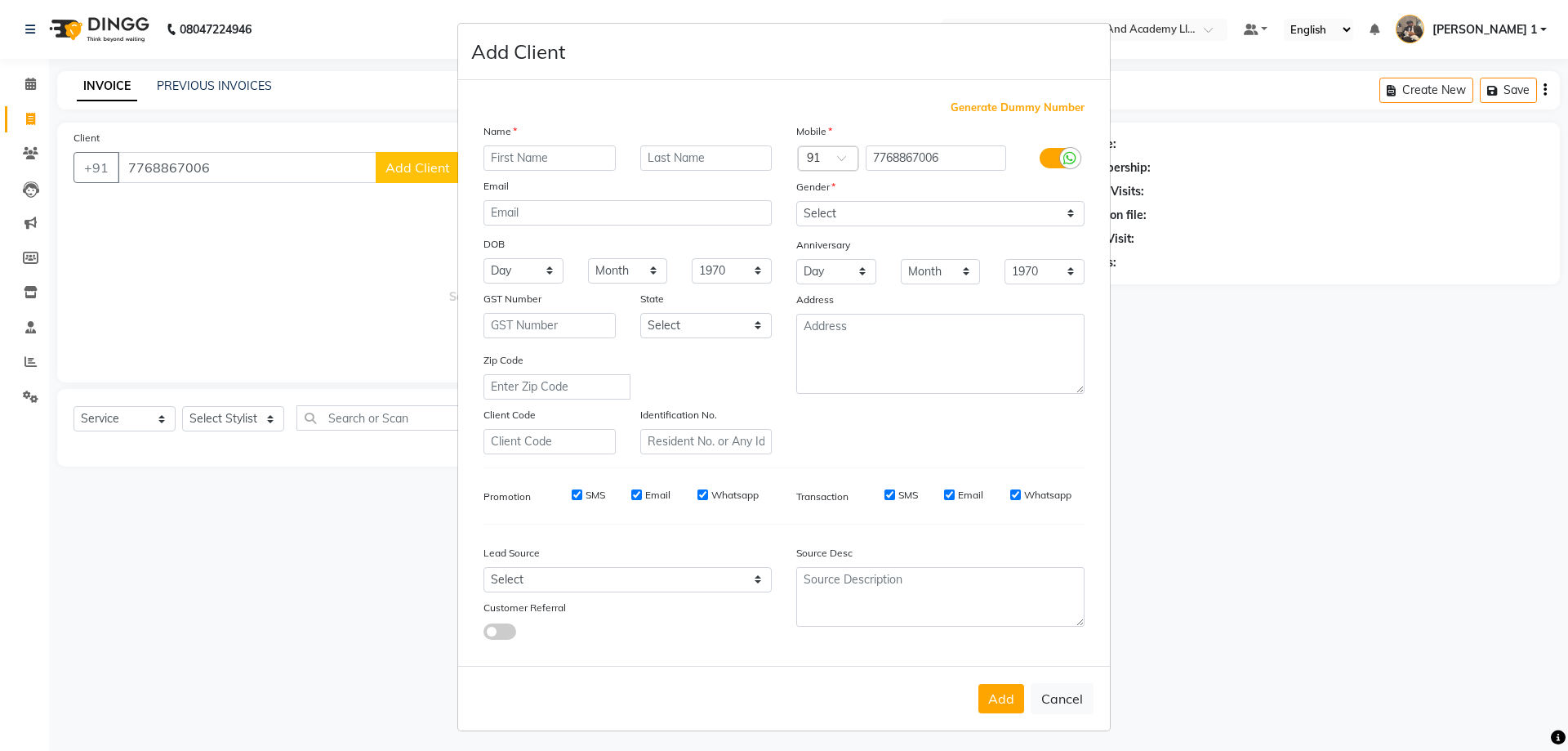
drag, startPoint x: 564, startPoint y: 153, endPoint x: 573, endPoint y: 156, distance: 9.5
click at [567, 152] on input "text" at bounding box center [549, 158] width 132 height 25
click at [977, 208] on select "Select [DEMOGRAPHIC_DATA] [DEMOGRAPHIC_DATA] Other Prefer Not To Say" at bounding box center [940, 213] width 288 height 25
click at [796, 201] on select "Select [DEMOGRAPHIC_DATA] [DEMOGRAPHIC_DATA] Other Prefer Not To Say" at bounding box center [940, 213] width 288 height 25
click at [996, 696] on button "Add" at bounding box center [1001, 698] width 46 height 30
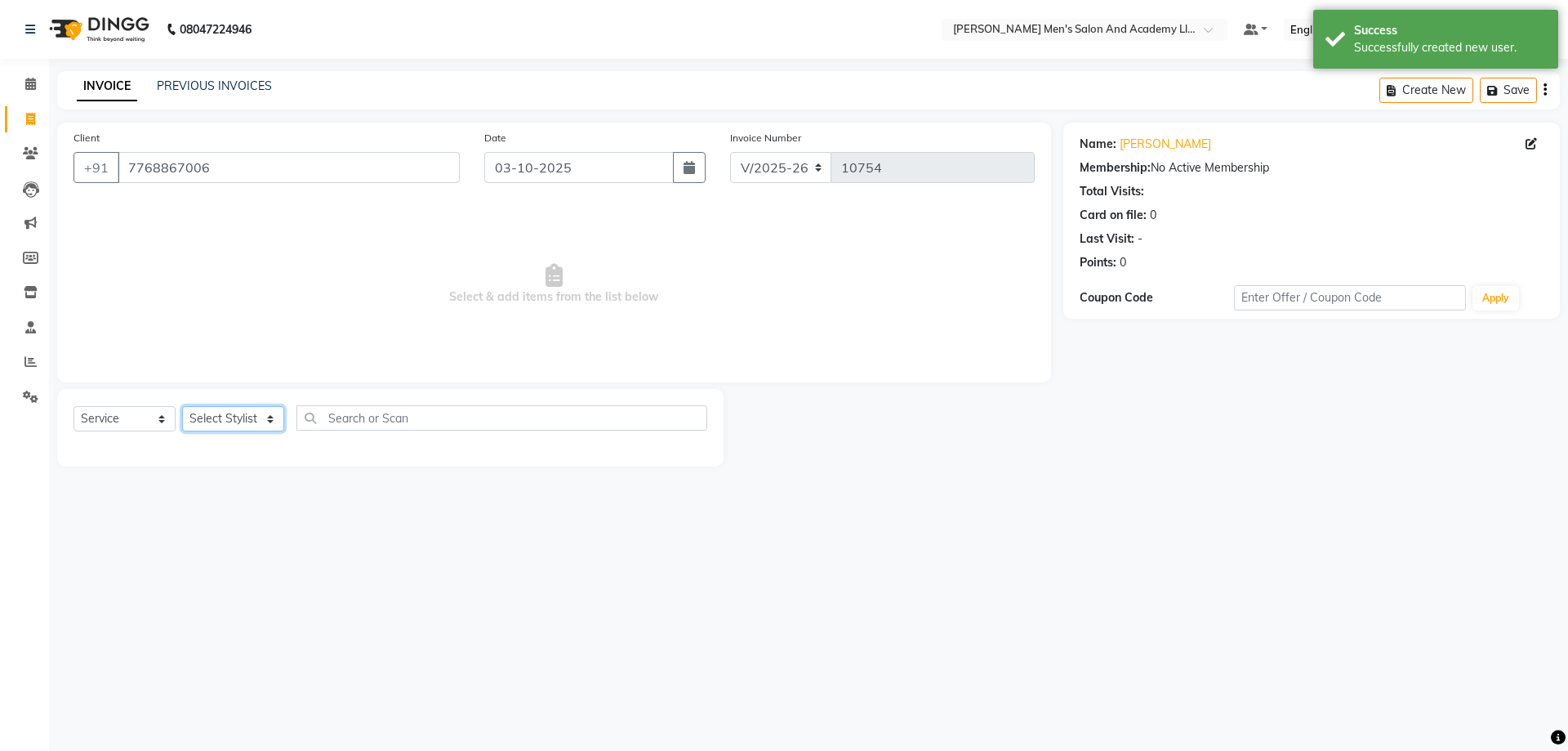
click at [268, 427] on select "Select Stylist [PERSON_NAME] [PERSON_NAME] [PERSON_NAME] [PERSON_NAME] [PERSON_…" at bounding box center [233, 418] width 102 height 25
click at [182, 406] on select "Select Stylist [PERSON_NAME] [PERSON_NAME] [PERSON_NAME] [PERSON_NAME] [PERSON_…" at bounding box center [233, 418] width 102 height 25
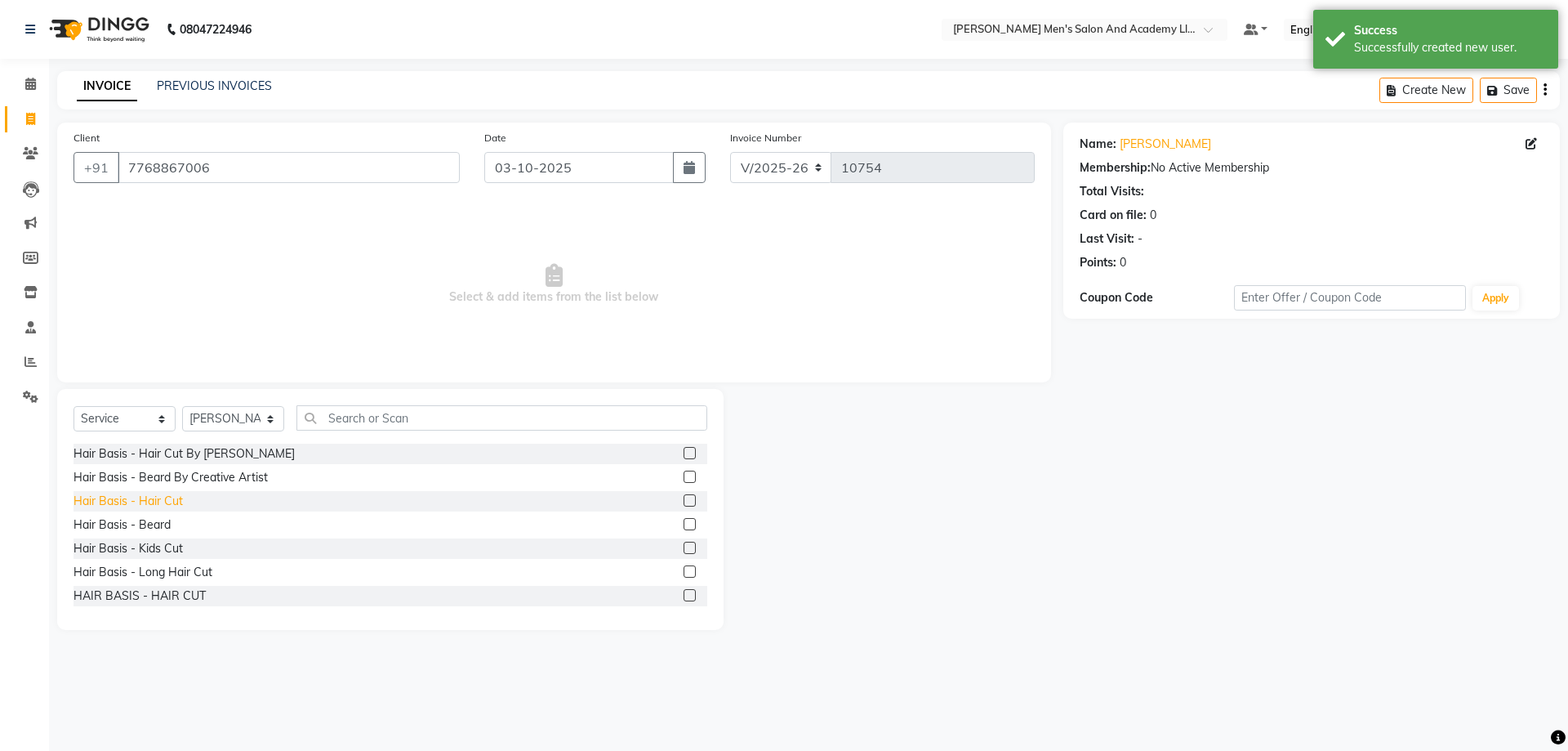
click at [138, 503] on div "Hair Basis - Hair Cut" at bounding box center [128, 501] width 109 height 18
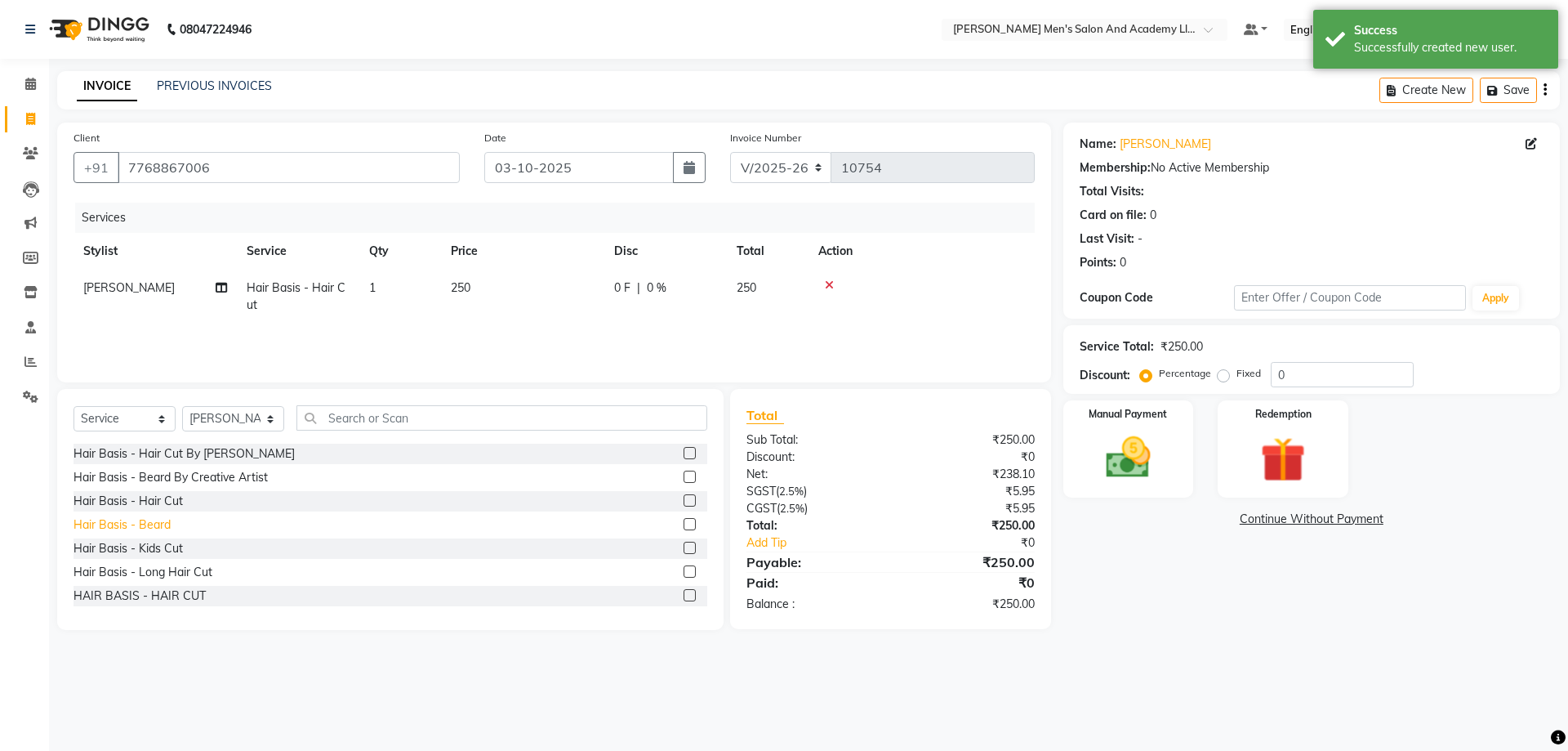
click at [138, 516] on div "Hair Basis - Beard" at bounding box center [122, 525] width 97 height 18
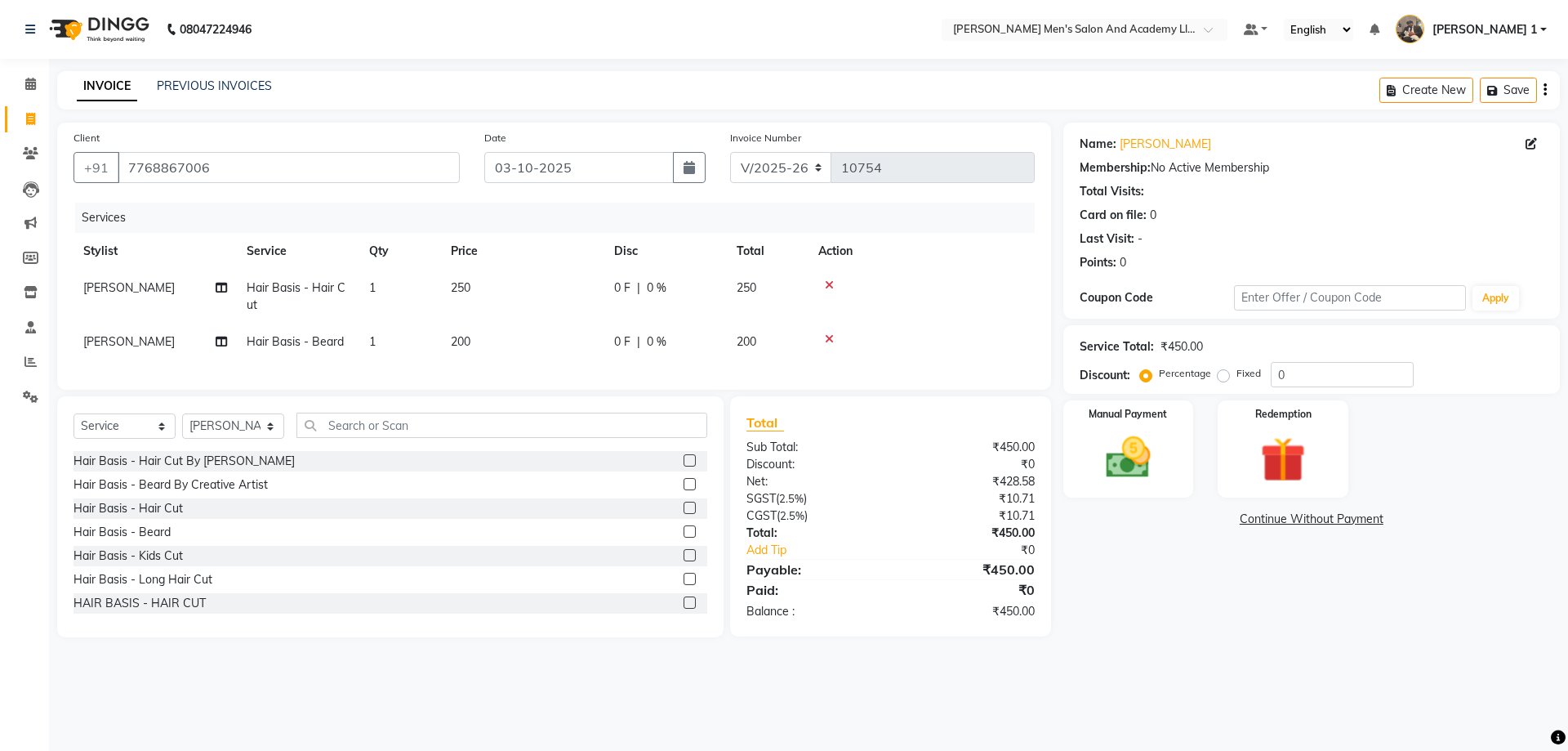
click at [469, 275] on td "250" at bounding box center [522, 297] width 163 height 54
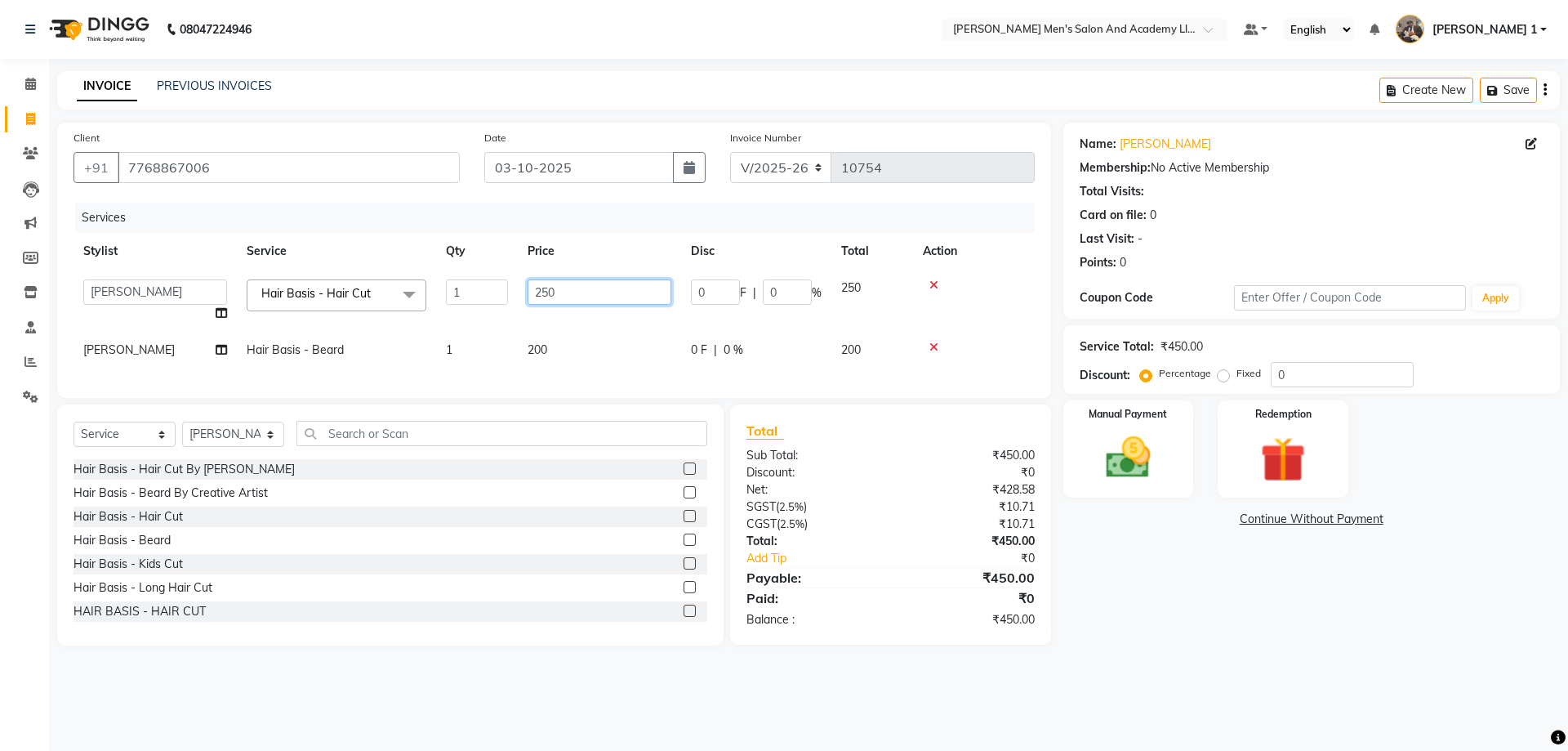
click at [596, 296] on input "250" at bounding box center [599, 292] width 144 height 25
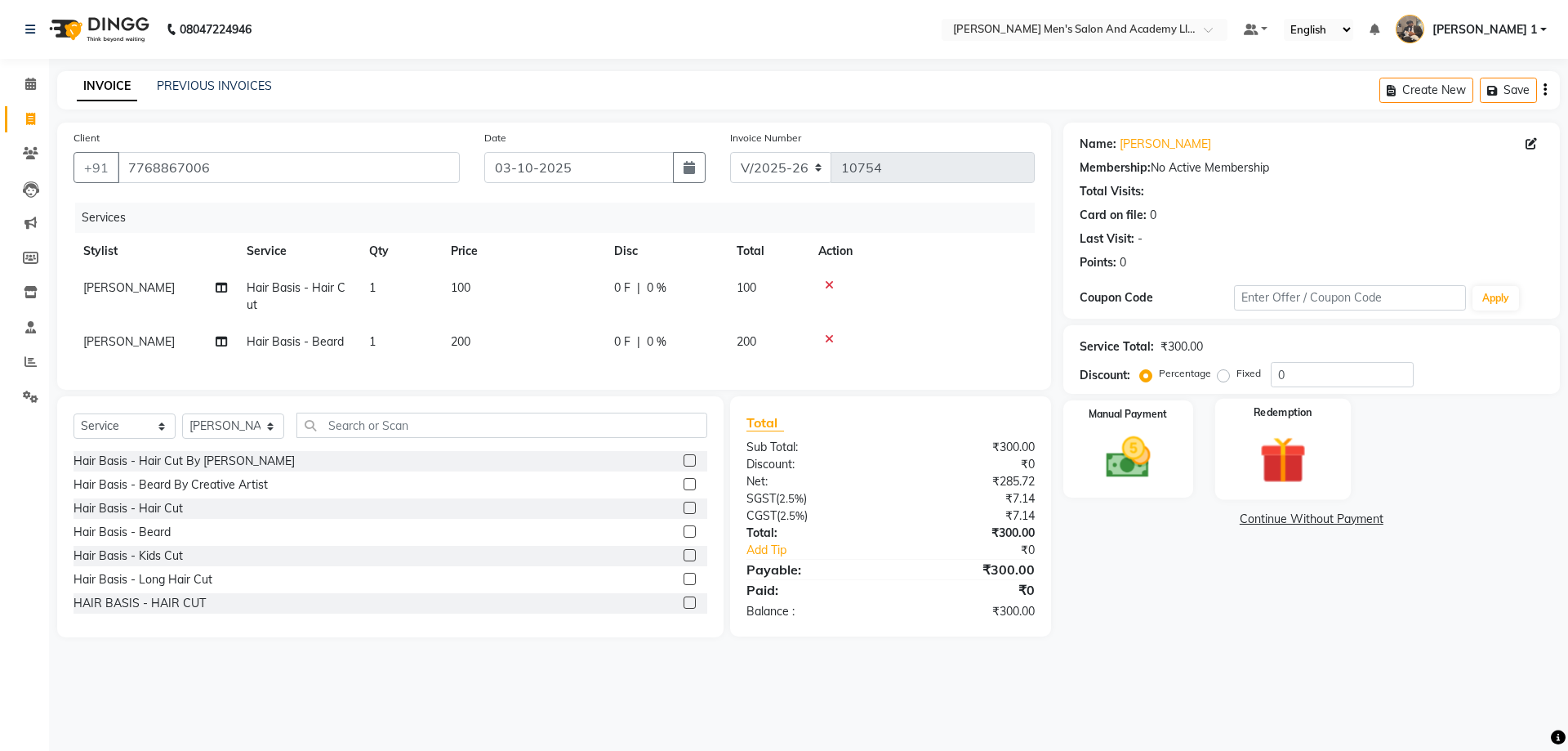
click at [1274, 432] on div "Redemption" at bounding box center [1282, 449] width 136 height 101
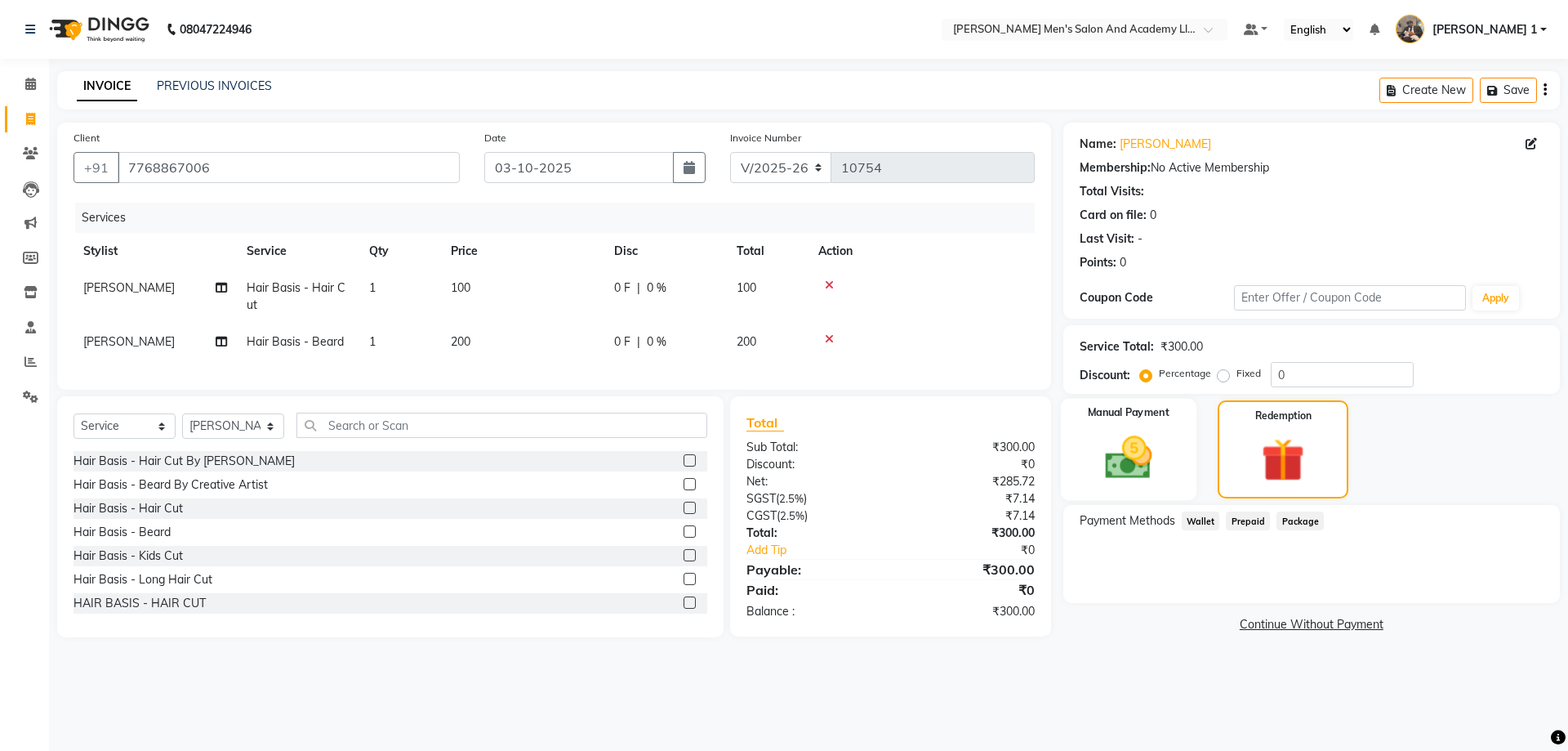
click at [1187, 477] on div "Manual Payment" at bounding box center [1127, 450] width 136 height 103
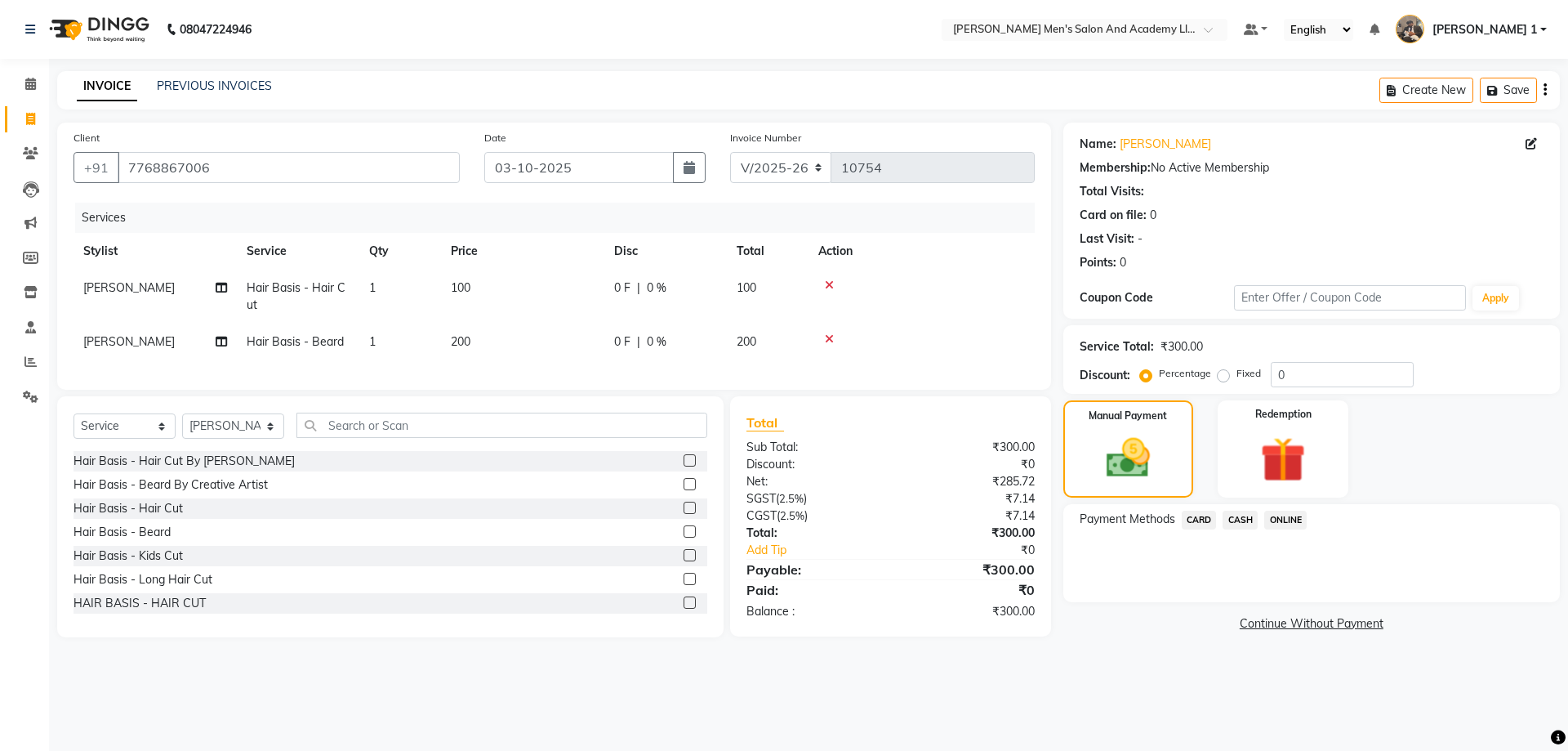
click at [1241, 515] on span "CASH" at bounding box center [1240, 520] width 35 height 18
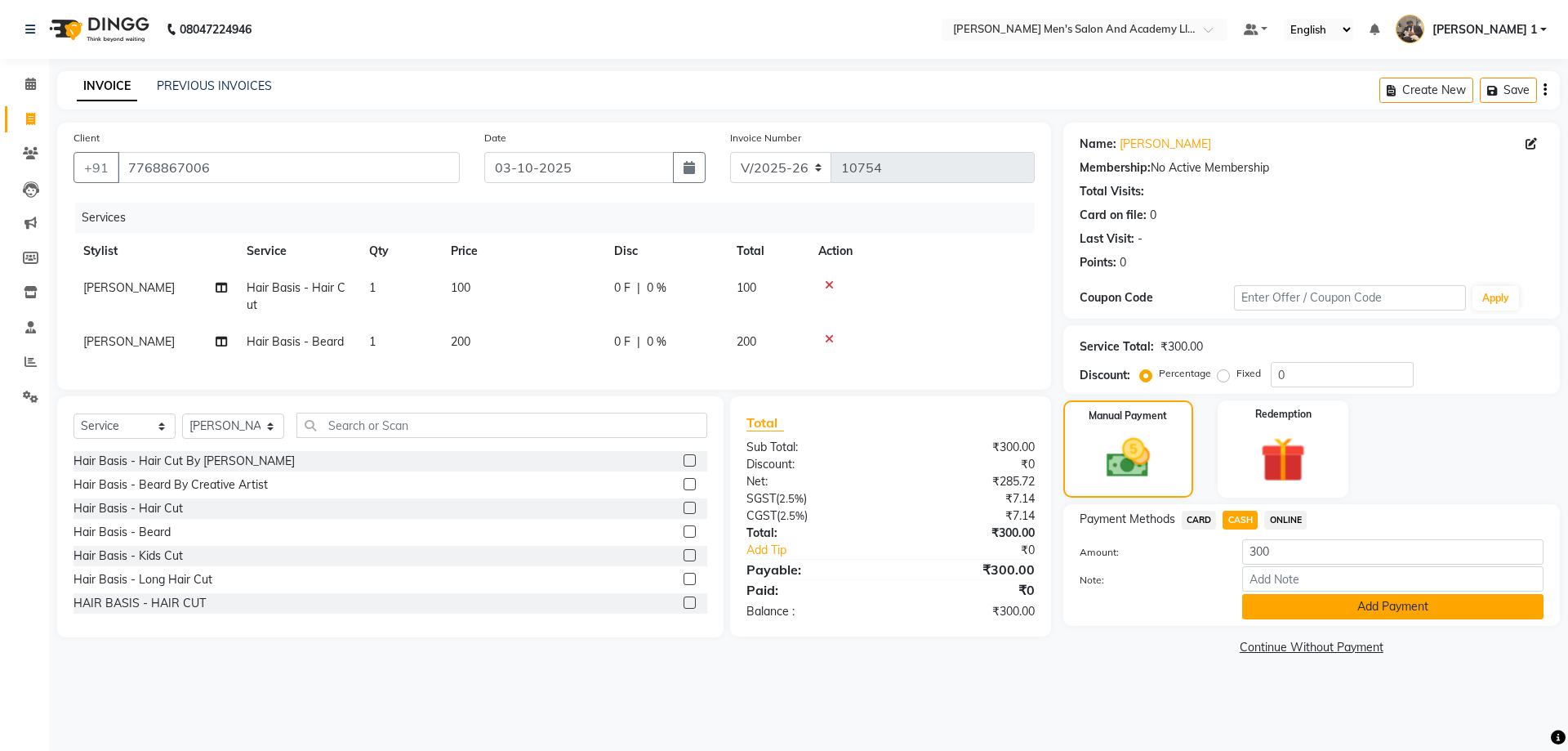
click at [1274, 599] on button "Add Payment" at bounding box center [1393, 606] width 301 height 25
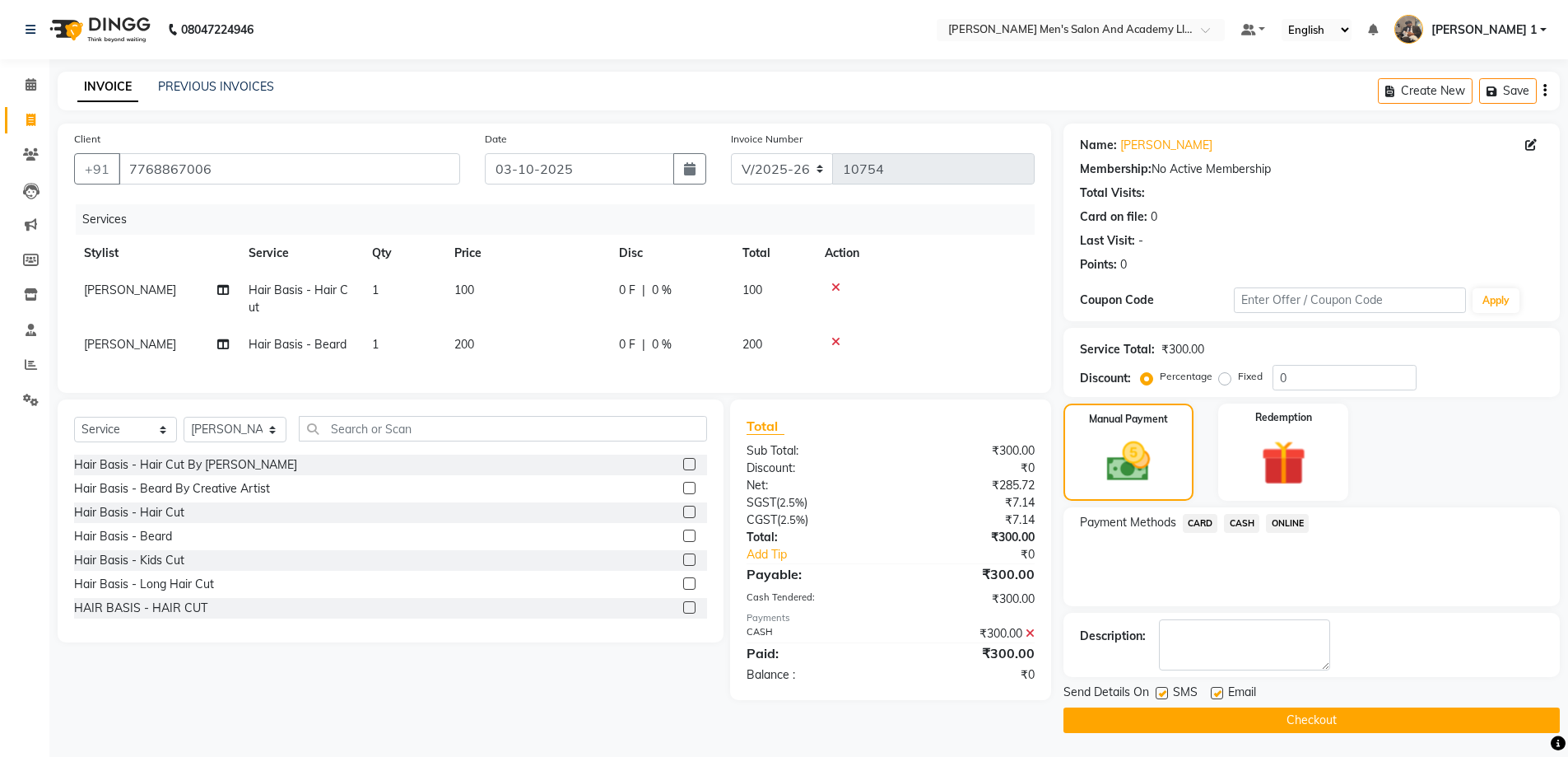
click at [1217, 697] on label at bounding box center [1217, 693] width 12 height 12
click at [1217, 697] on input "checkbox" at bounding box center [1217, 693] width 11 height 11
click at [1162, 693] on label at bounding box center [1162, 693] width 12 height 12
click at [1162, 693] on input "checkbox" at bounding box center [1161, 693] width 11 height 11
click at [1210, 721] on button "Checkout" at bounding box center [1312, 720] width 496 height 26
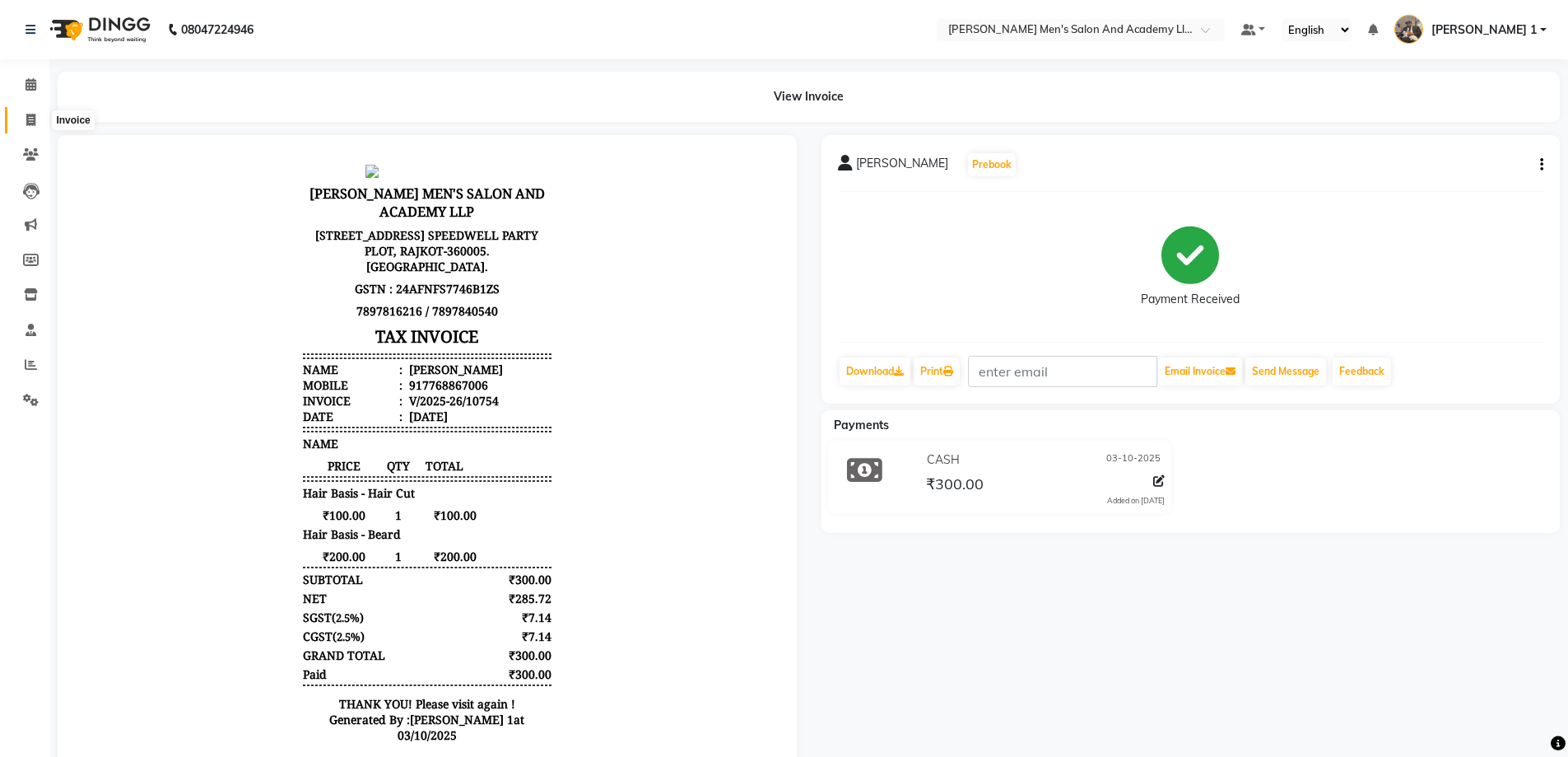
click at [22, 125] on span at bounding box center [31, 120] width 29 height 19
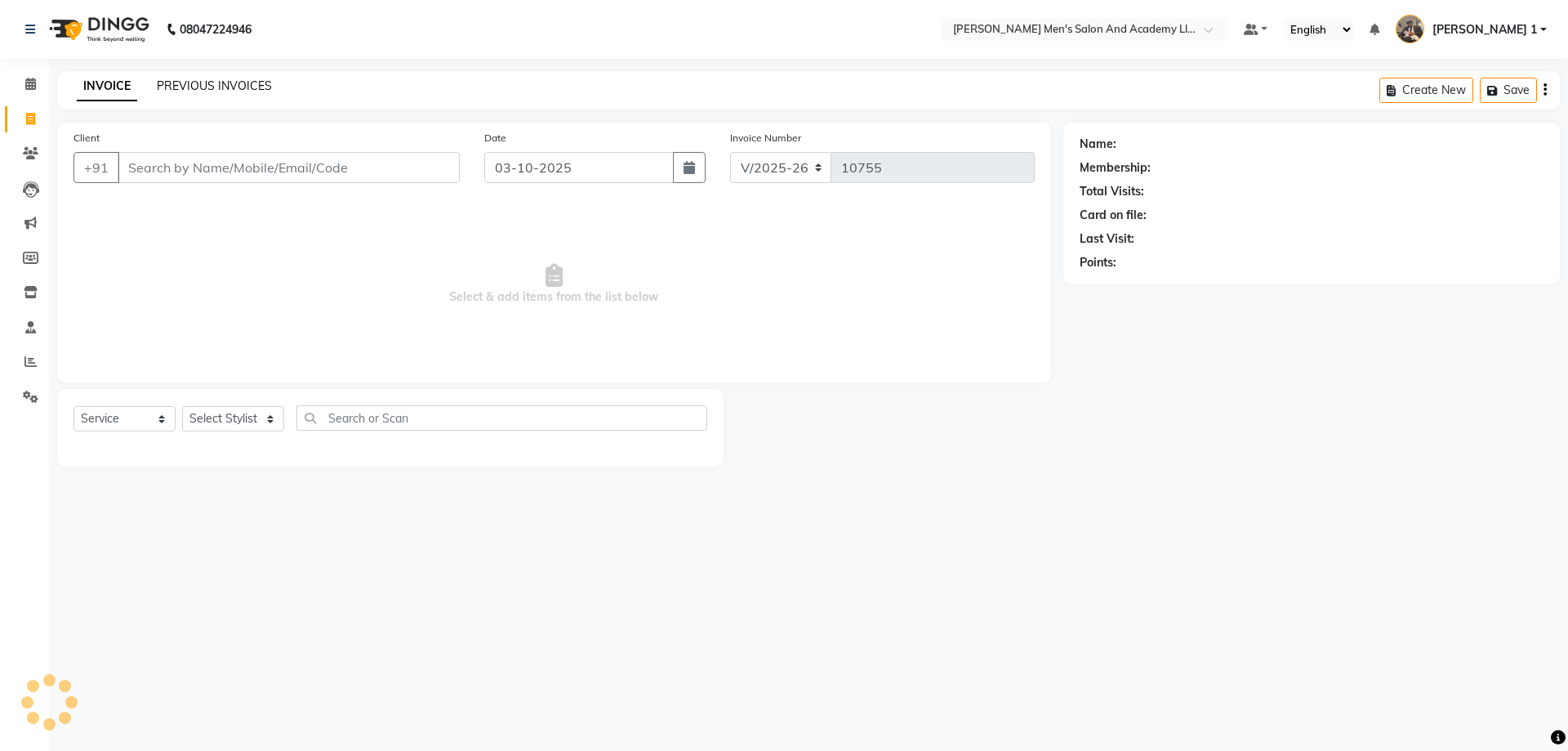
click at [221, 88] on link "PREVIOUS INVOICES" at bounding box center [214, 86] width 115 height 15
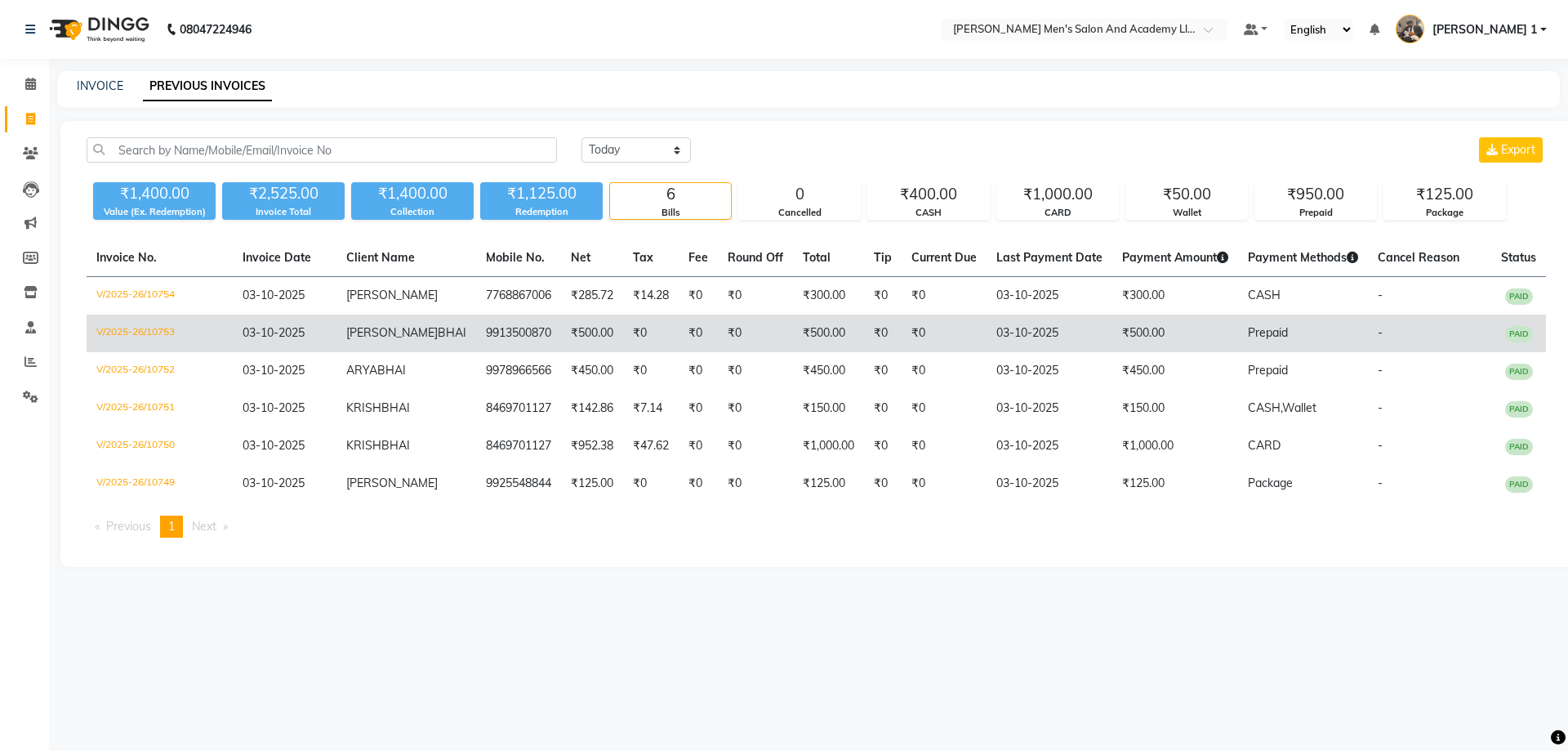
click at [438, 340] on span "BHAI" at bounding box center [452, 332] width 29 height 15
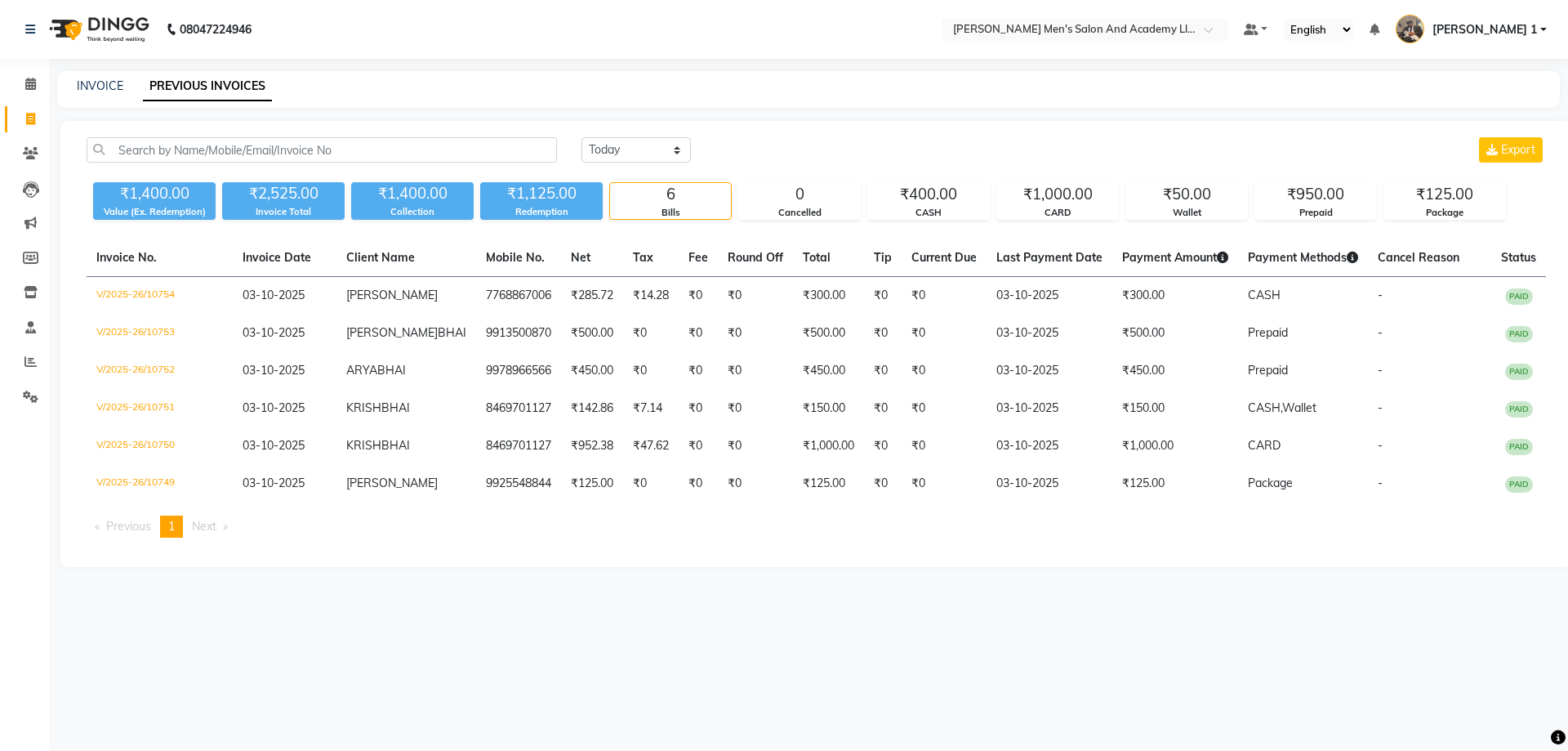
click at [103, 78] on div "INVOICE" at bounding box center [100, 87] width 46 height 18
click at [110, 83] on link "INVOICE" at bounding box center [100, 86] width 46 height 15
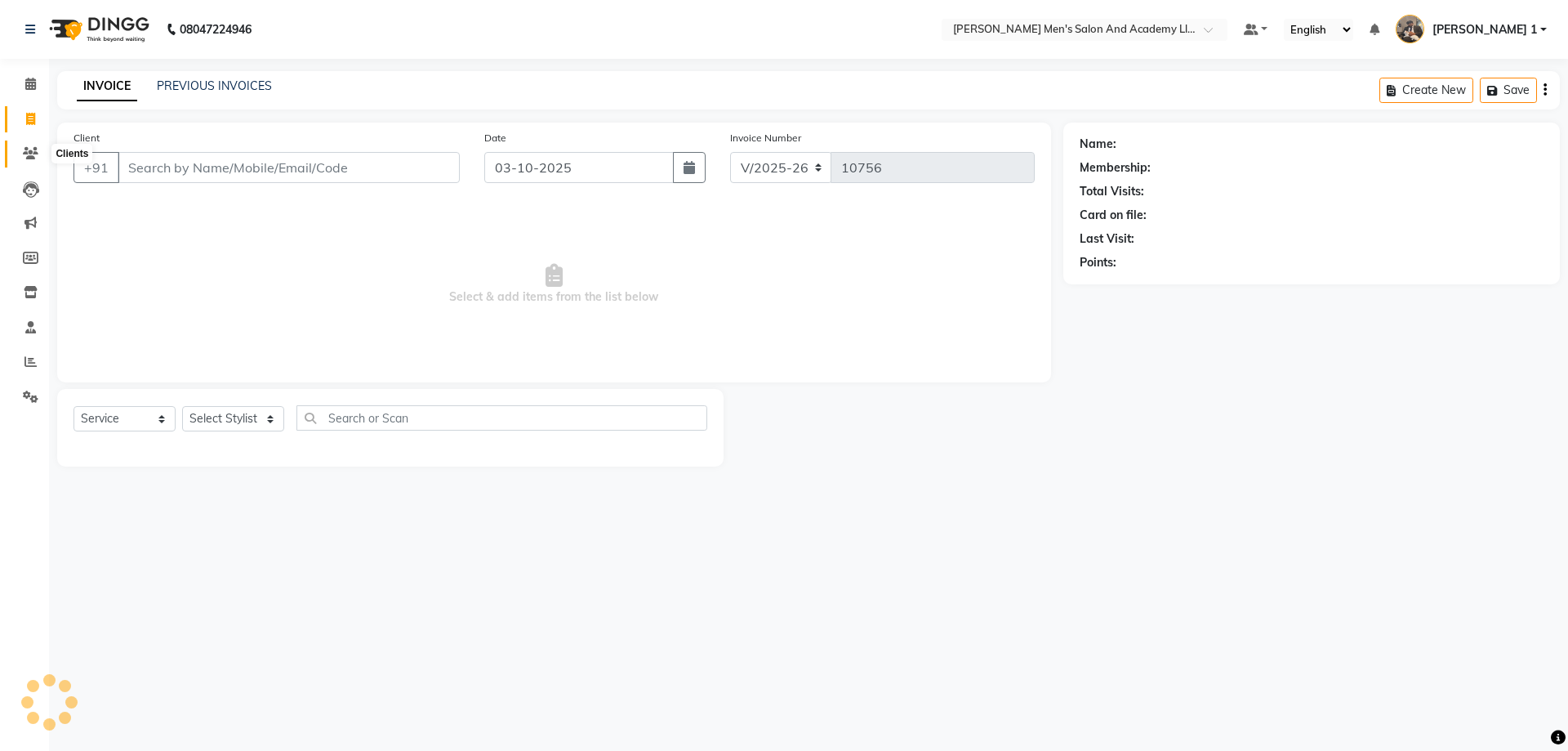
click at [26, 159] on icon at bounding box center [31, 153] width 16 height 12
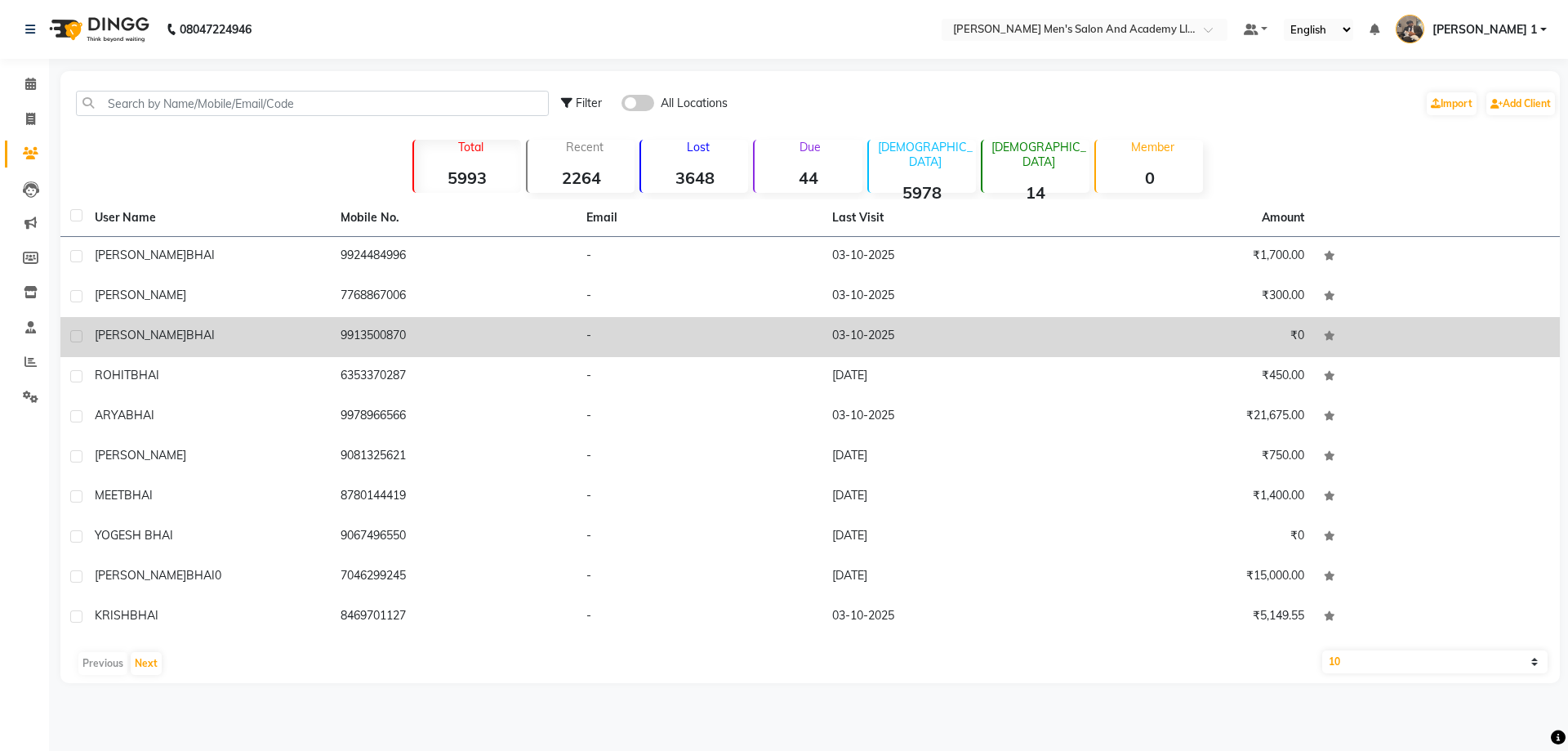
click at [308, 325] on td "[PERSON_NAME] BHAI" at bounding box center [208, 337] width 246 height 40
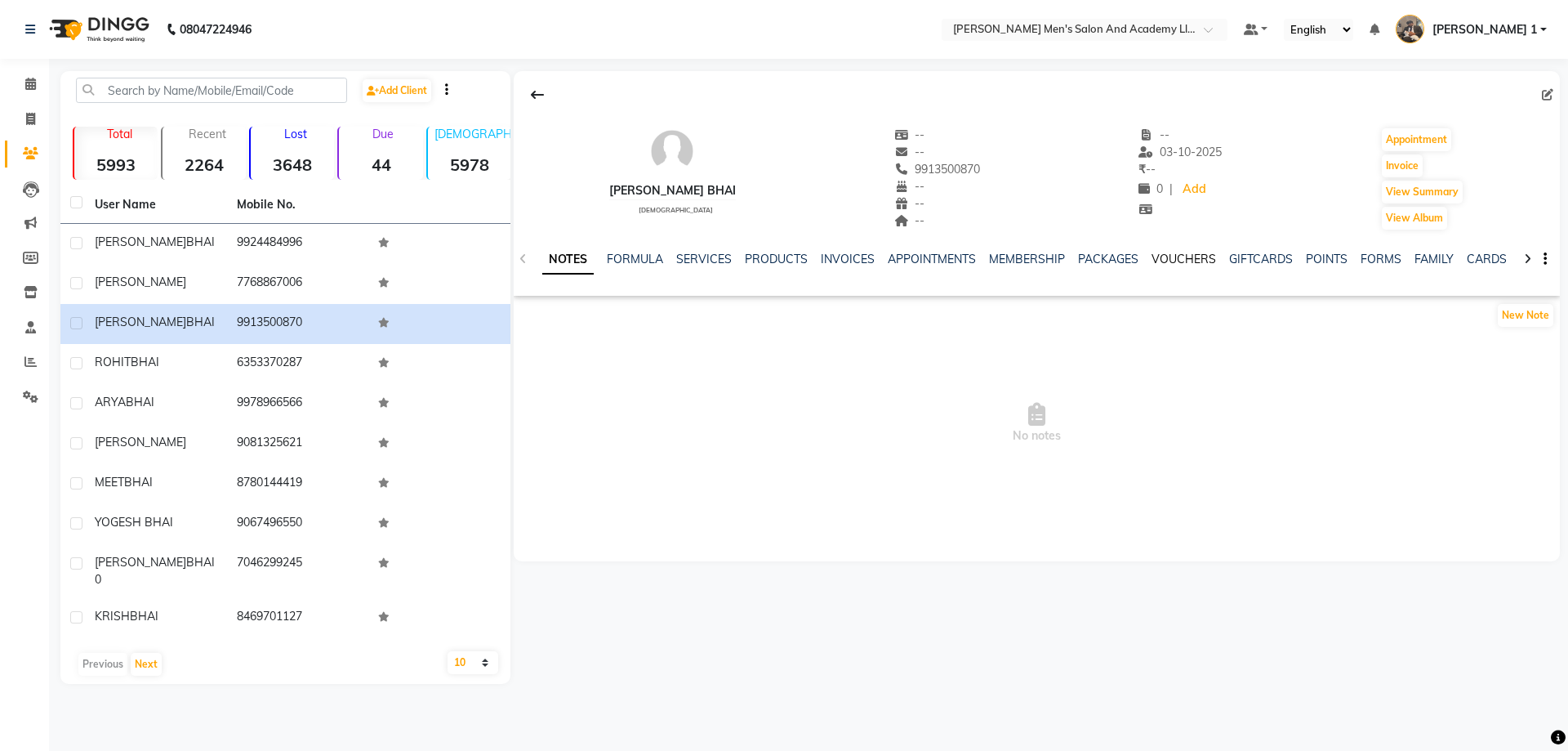
click at [1159, 252] on link "VOUCHERS" at bounding box center [1184, 259] width 65 height 15
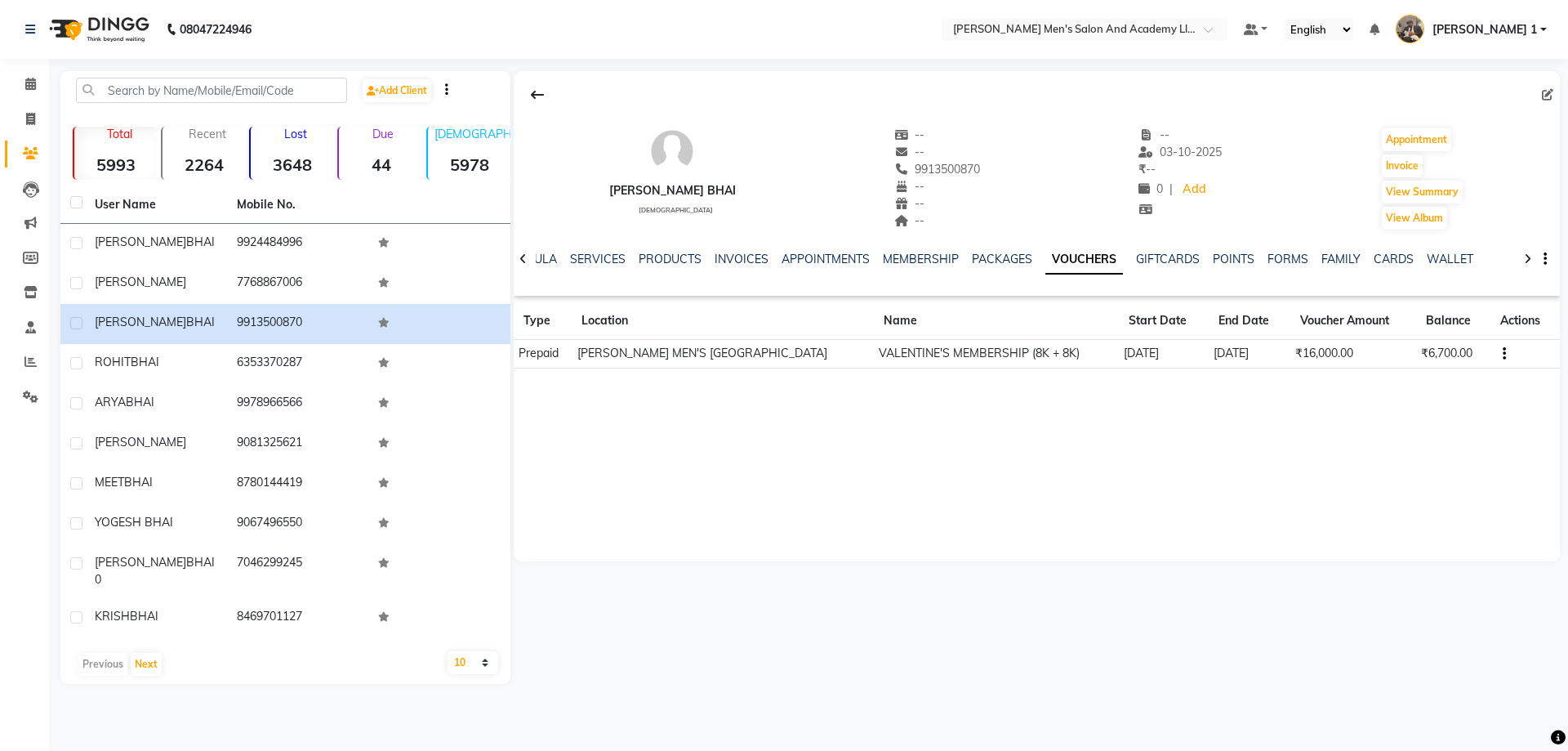
click at [1505, 351] on button "button" at bounding box center [1501, 353] width 10 height 18
click at [1409, 332] on td "Redemption History" at bounding box center [1433, 332] width 102 height 18
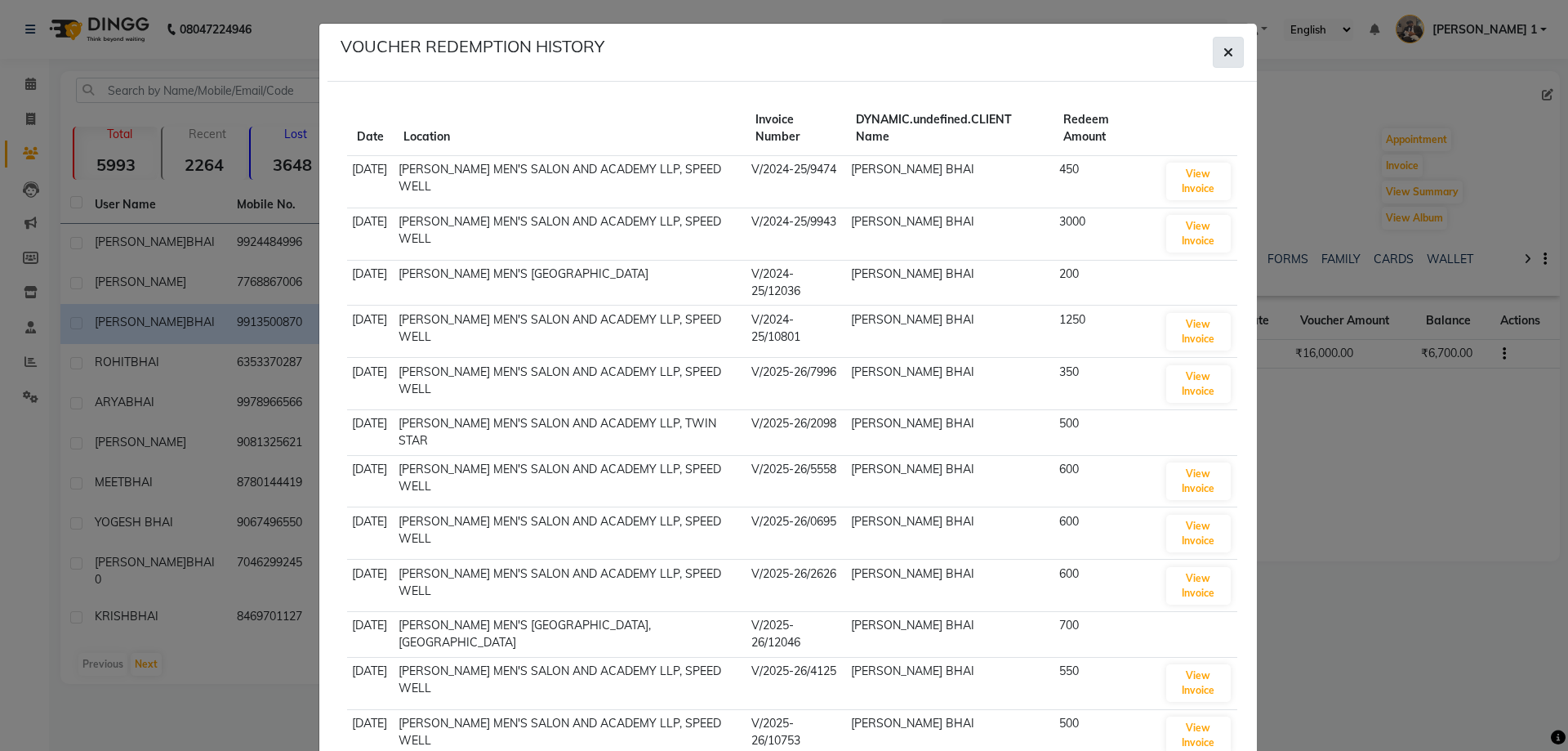
click at [1225, 54] on icon "button" at bounding box center [1228, 52] width 10 height 13
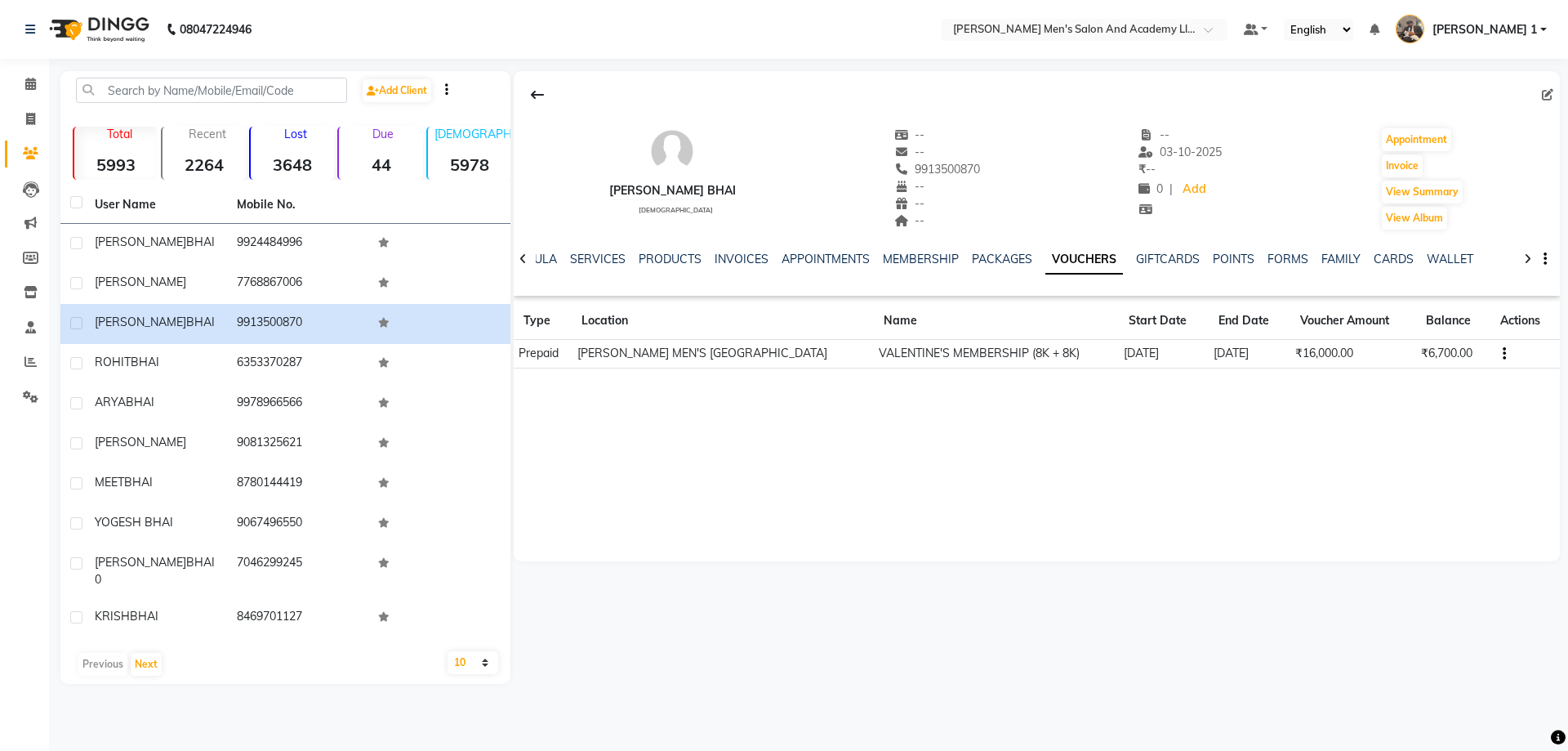
click at [1247, 514] on div "[PERSON_NAME] BHAI [DEMOGRAPHIC_DATA] -- -- 9913500870 -- -- -- -- [DATE] ₹ -- …" at bounding box center [1036, 315] width 1046 height 490
drag, startPoint x: 1225, startPoint y: 475, endPoint x: 1077, endPoint y: 467, distance: 148.2
click at [1062, 475] on div "[PERSON_NAME] BHAI [DEMOGRAPHIC_DATA] -- -- 9913500870 -- -- -- -- [DATE] ₹ -- …" at bounding box center [1036, 315] width 1046 height 490
drag, startPoint x: 1502, startPoint y: 343, endPoint x: 1482, endPoint y: 371, distance: 34.4
click at [1482, 371] on div "[PERSON_NAME] BHAI [DEMOGRAPHIC_DATA] -- -- 9913500870 -- -- -- -- [DATE] ₹ -- …" at bounding box center [1036, 226] width 1046 height 310
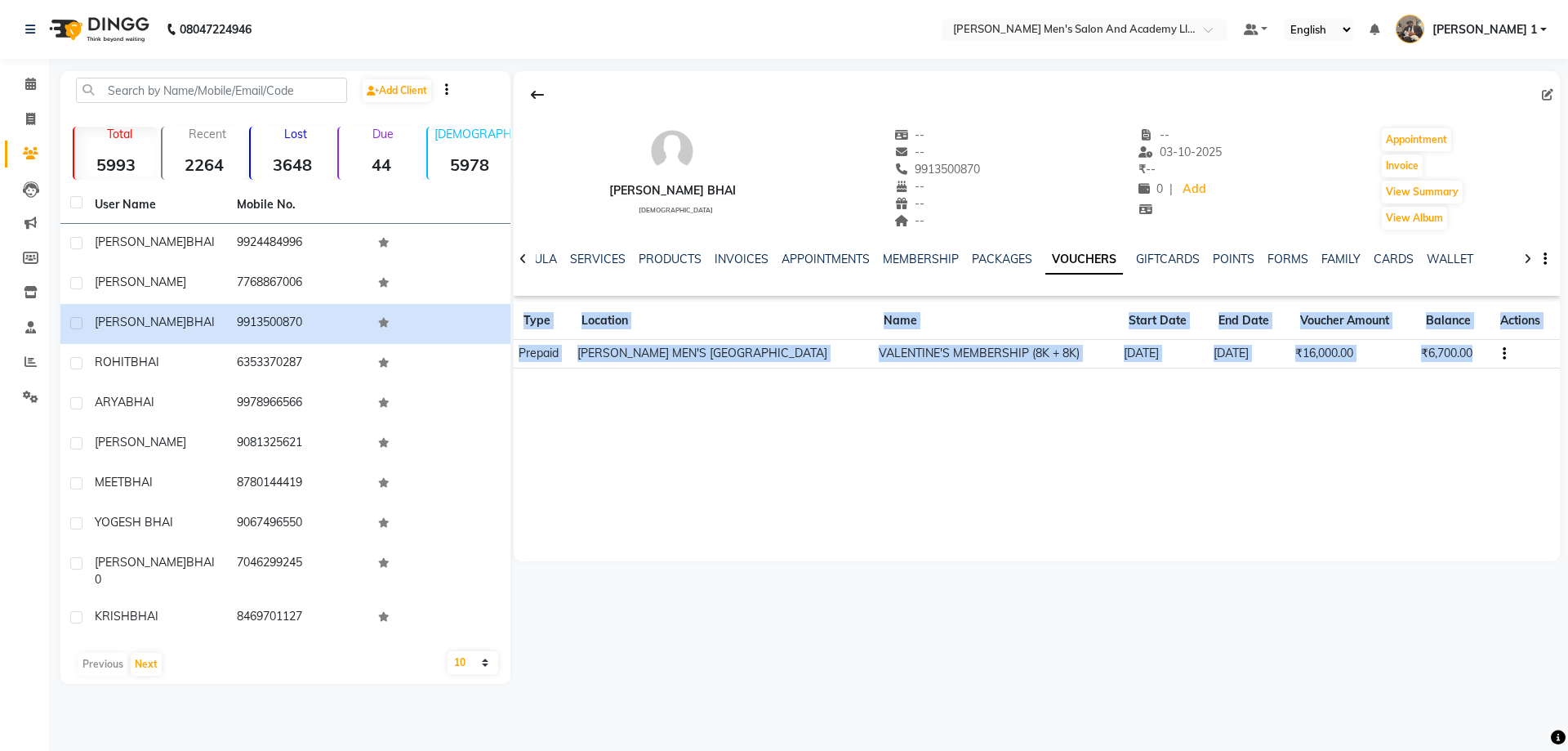
click at [1282, 407] on div "[PERSON_NAME] BHAI [DEMOGRAPHIC_DATA] -- -- 9913500870 -- -- -- -- [DATE] ₹ -- …" at bounding box center [1036, 315] width 1046 height 490
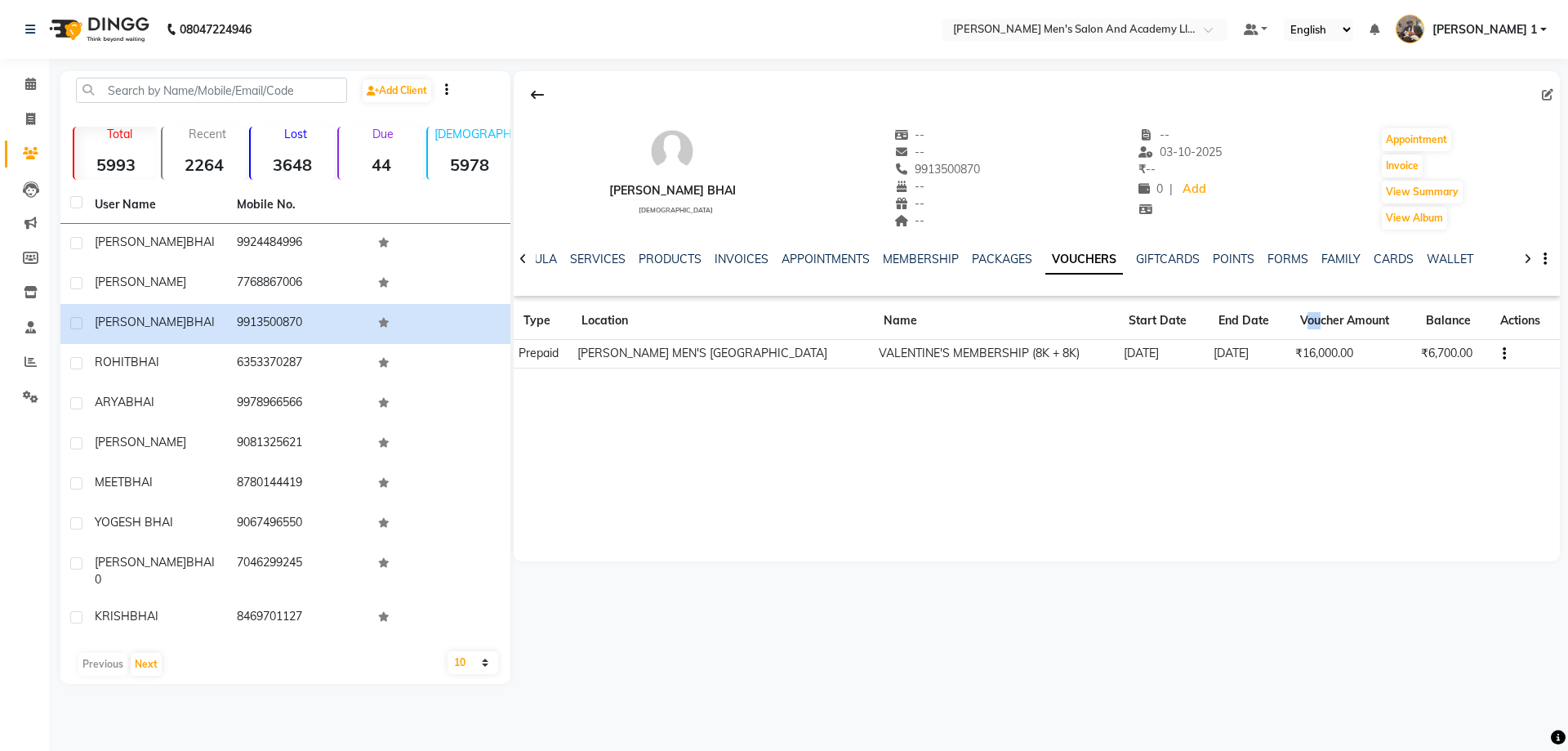
click at [1346, 337] on th "Voucher Amount" at bounding box center [1353, 321] width 126 height 38
drag, startPoint x: 1353, startPoint y: 326, endPoint x: 1342, endPoint y: 329, distance: 11.4
drag, startPoint x: 1342, startPoint y: 329, endPoint x: 1339, endPoint y: 338, distance: 9.5
click at [1347, 329] on th "Voucher Amount" at bounding box center [1353, 321] width 126 height 38
drag, startPoint x: 1339, startPoint y: 338, endPoint x: 1334, endPoint y: 345, distance: 8.6
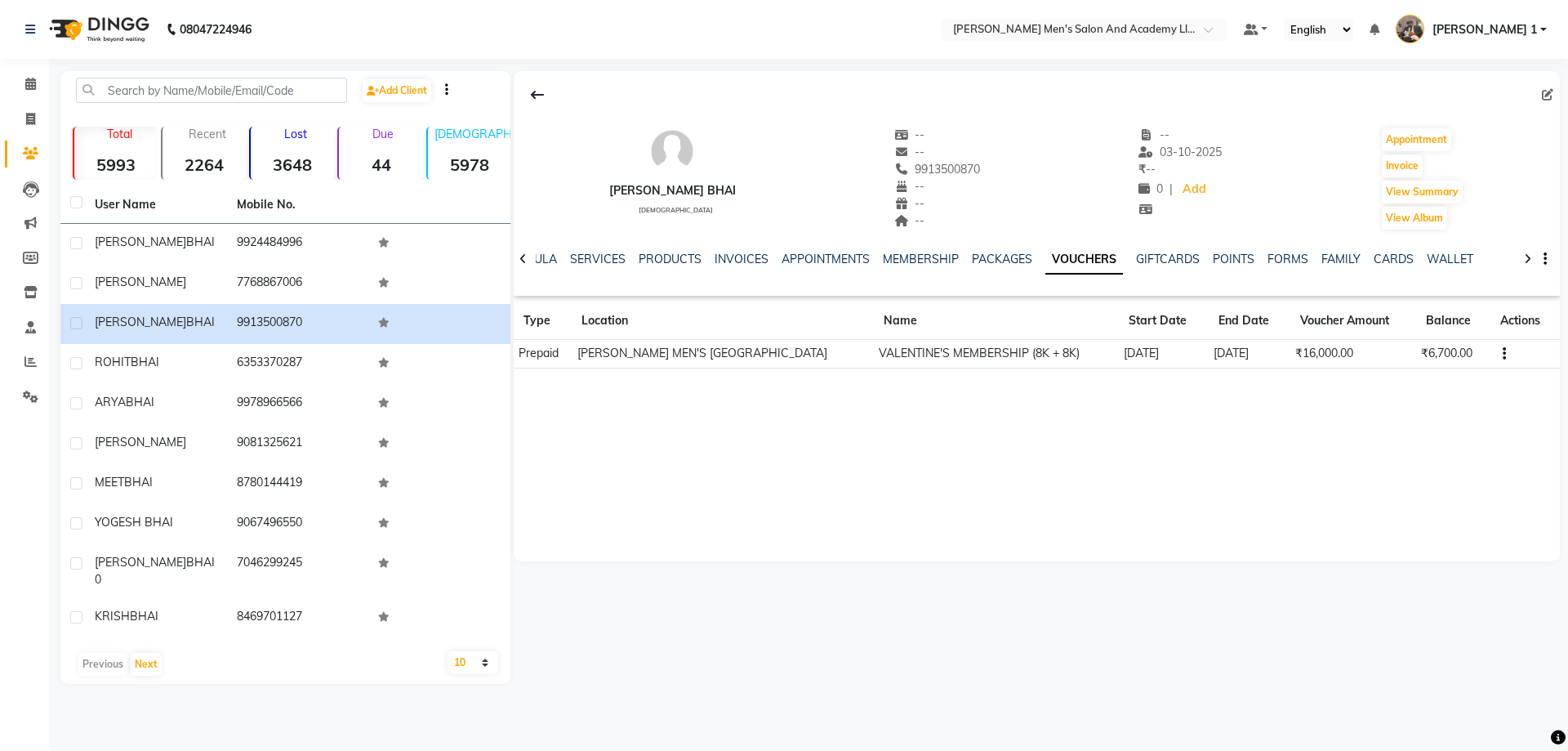
drag, startPoint x: 1334, startPoint y: 345, endPoint x: 1342, endPoint y: 338, distance: 10.6
click at [1339, 342] on td "₹16,000.00" at bounding box center [1353, 354] width 126 height 29
drag, startPoint x: 1342, startPoint y: 338, endPoint x: 1359, endPoint y: 330, distance: 18.8
click at [1359, 331] on th "Voucher Amount" at bounding box center [1353, 321] width 126 height 38
drag, startPoint x: 1360, startPoint y: 317, endPoint x: 1332, endPoint y: 323, distance: 28.6
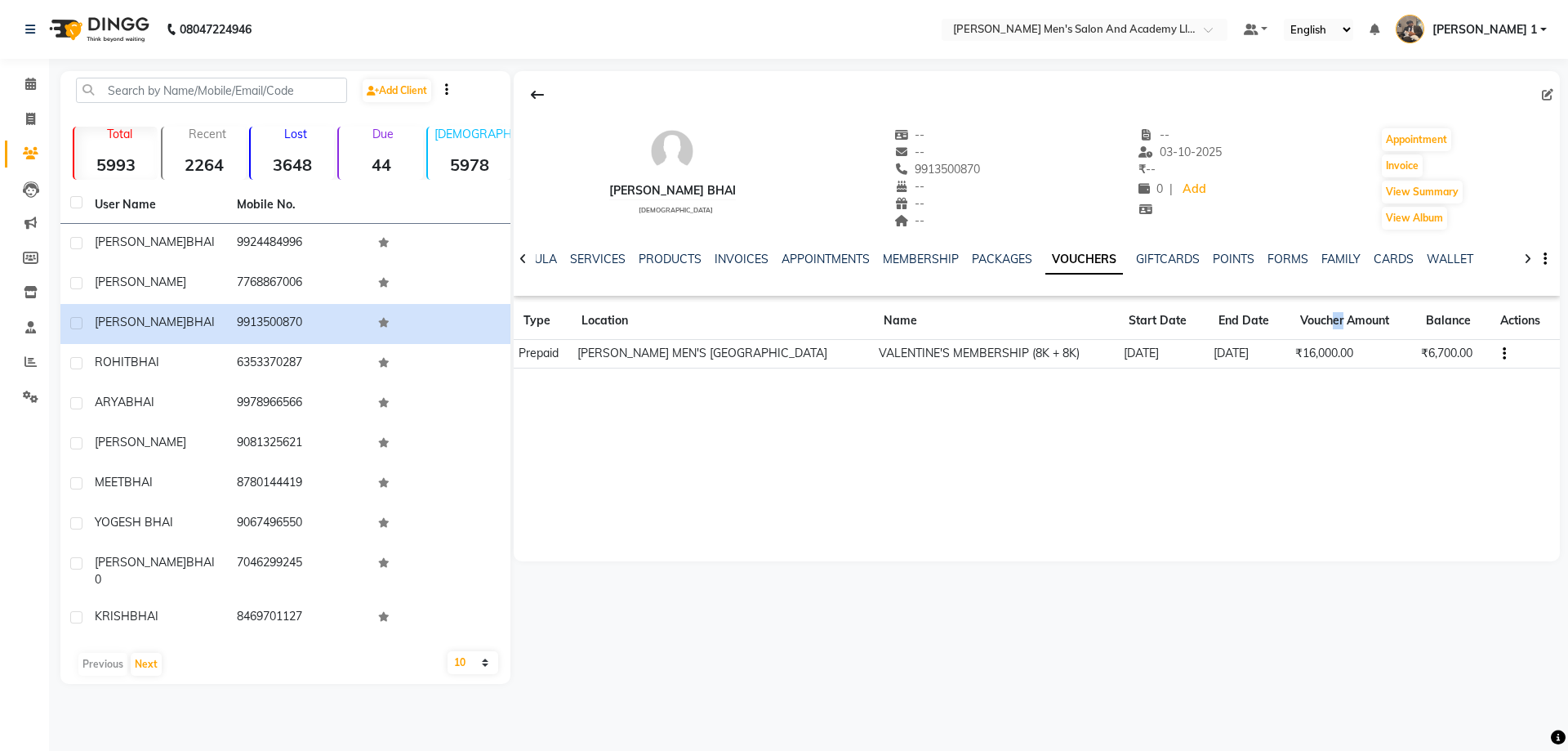
click at [1363, 316] on th "Voucher Amount" at bounding box center [1353, 321] width 126 height 38
drag, startPoint x: 1332, startPoint y: 323, endPoint x: 1336, endPoint y: 313, distance: 10.8
click at [1336, 314] on th "Voucher Amount" at bounding box center [1353, 321] width 126 height 38
click at [1290, 331] on th "End Date" at bounding box center [1249, 321] width 81 height 38
drag, startPoint x: 1270, startPoint y: 355, endPoint x: 1190, endPoint y: 386, distance: 85.8
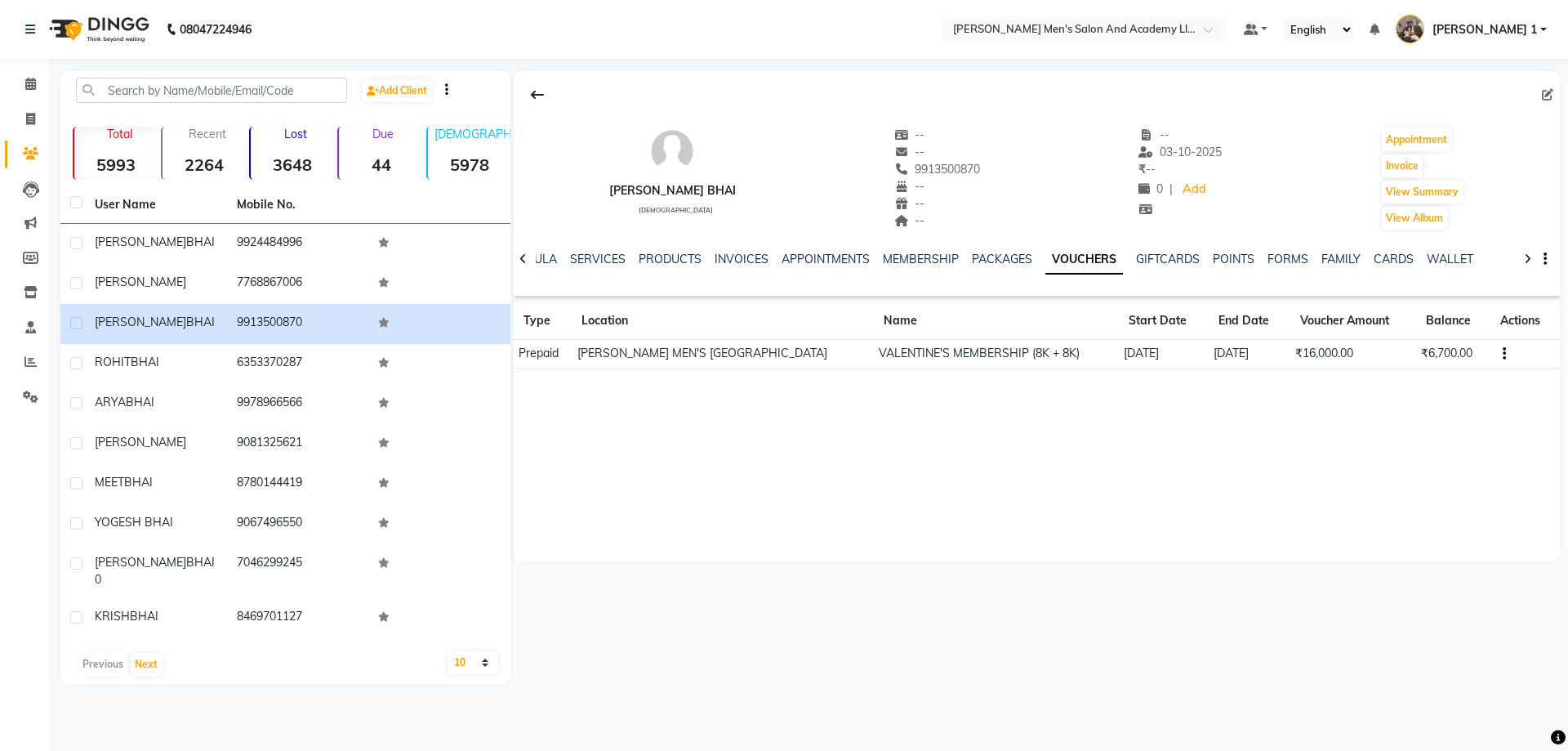
click at [1290, 341] on td "[DATE]" at bounding box center [1249, 354] width 81 height 29
drag, startPoint x: 1190, startPoint y: 386, endPoint x: 1383, endPoint y: 424, distance: 196.7
click at [1155, 453] on div "[PERSON_NAME] BHAI [DEMOGRAPHIC_DATA] -- -- 9913500870 -- -- -- -- [DATE] ₹ -- …" at bounding box center [1036, 315] width 1046 height 490
drag, startPoint x: 1366, startPoint y: 496, endPoint x: 1360, endPoint y: 507, distance: 12.5
drag, startPoint x: 1360, startPoint y: 507, endPoint x: 1205, endPoint y: 496, distance: 155.4
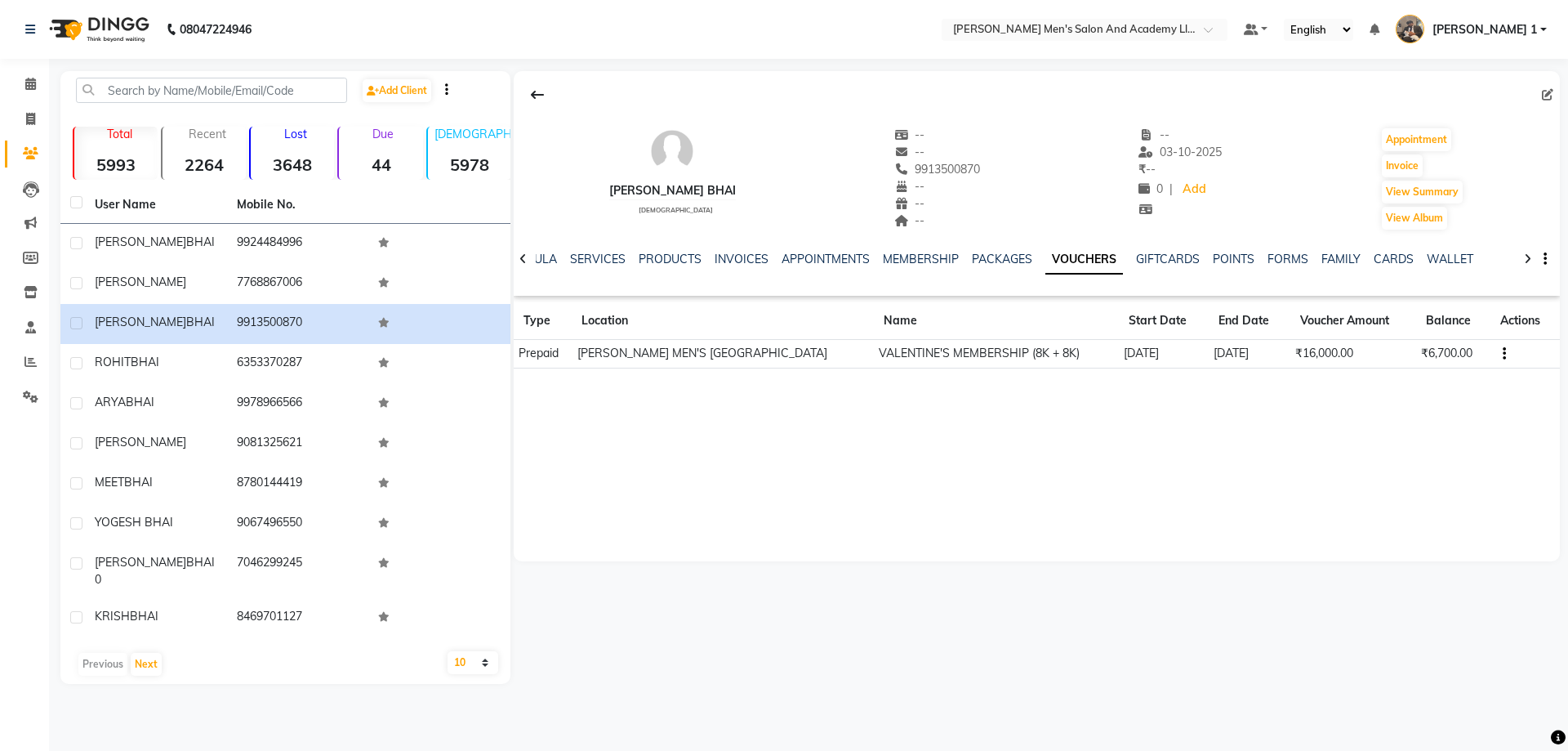
click at [1364, 499] on div "[PERSON_NAME] BHAI [DEMOGRAPHIC_DATA] -- -- 9913500870 -- -- -- -- [DATE] ₹ -- …" at bounding box center [1036, 315] width 1046 height 490
drag, startPoint x: 1205, startPoint y: 496, endPoint x: 1162, endPoint y: 471, distance: 49.7
click at [1200, 481] on div "[PERSON_NAME] BHAI [DEMOGRAPHIC_DATA] -- -- 9913500870 -- -- -- -- [DATE] ₹ -- …" at bounding box center [1036, 315] width 1046 height 490
click at [1338, 493] on div "[PERSON_NAME] BHAI [DEMOGRAPHIC_DATA] -- -- 9913500870 -- -- -- -- [DATE] ₹ -- …" at bounding box center [1036, 315] width 1046 height 490
drag, startPoint x: 1395, startPoint y: 438, endPoint x: 1378, endPoint y: 436, distance: 17.1
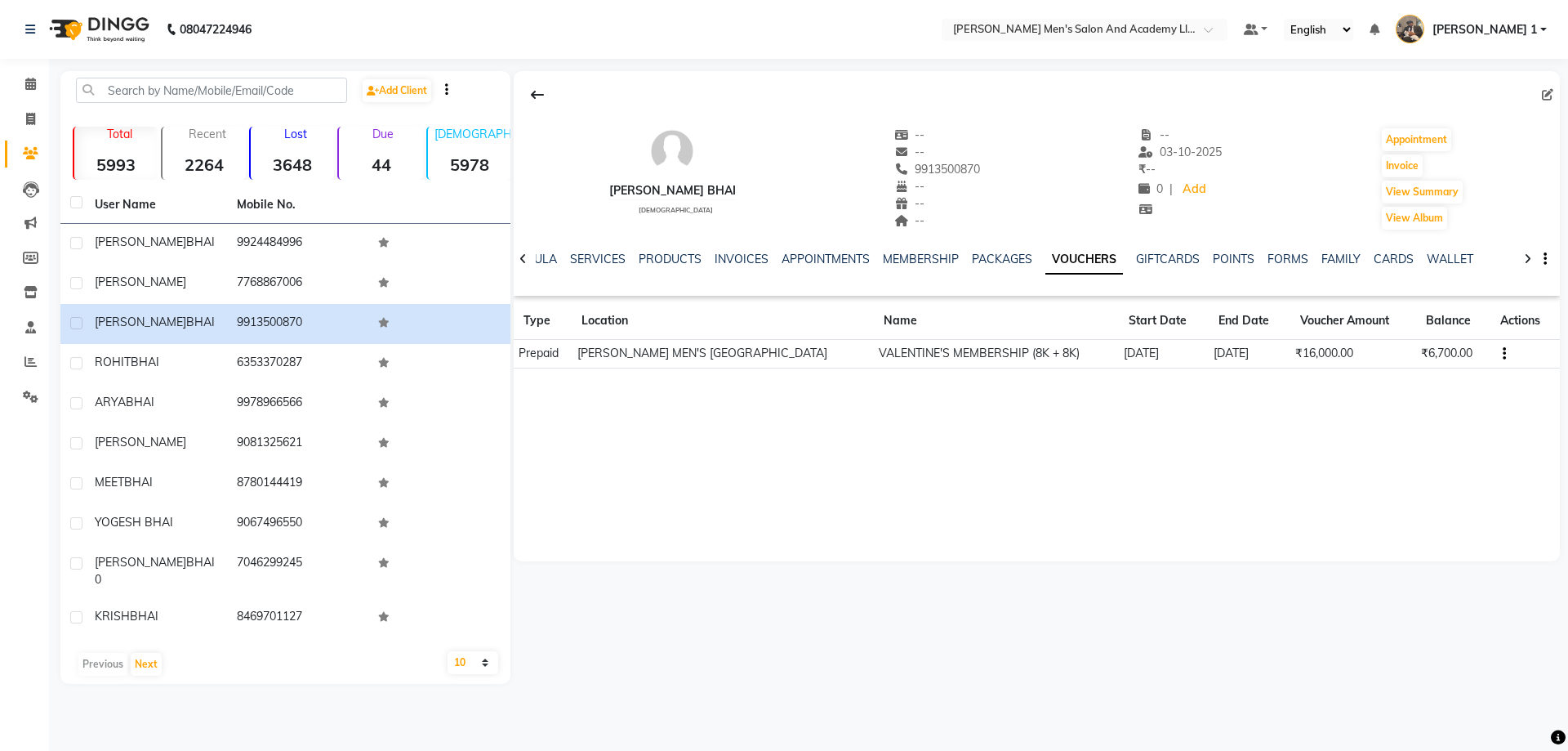
click at [1382, 436] on div "[PERSON_NAME] BHAI [DEMOGRAPHIC_DATA] -- -- 9913500870 -- -- -- -- [DATE] ₹ -- …" at bounding box center [1036, 315] width 1046 height 490
drag, startPoint x: 1326, startPoint y: 425, endPoint x: 1313, endPoint y: 405, distance: 23.9
click at [1323, 425] on div "[PERSON_NAME] BHAI [DEMOGRAPHIC_DATA] -- -- 9913500870 -- -- -- -- [DATE] ₹ -- …" at bounding box center [1036, 315] width 1046 height 490
click at [1360, 394] on div "[PERSON_NAME] BHAI [DEMOGRAPHIC_DATA] -- -- 9913500870 -- -- -- -- [DATE] ₹ -- …" at bounding box center [1036, 315] width 1046 height 490
click at [1359, 389] on div "[PERSON_NAME] BHAI [DEMOGRAPHIC_DATA] -- -- 9913500870 -- -- -- -- [DATE] ₹ -- …" at bounding box center [1036, 315] width 1046 height 490
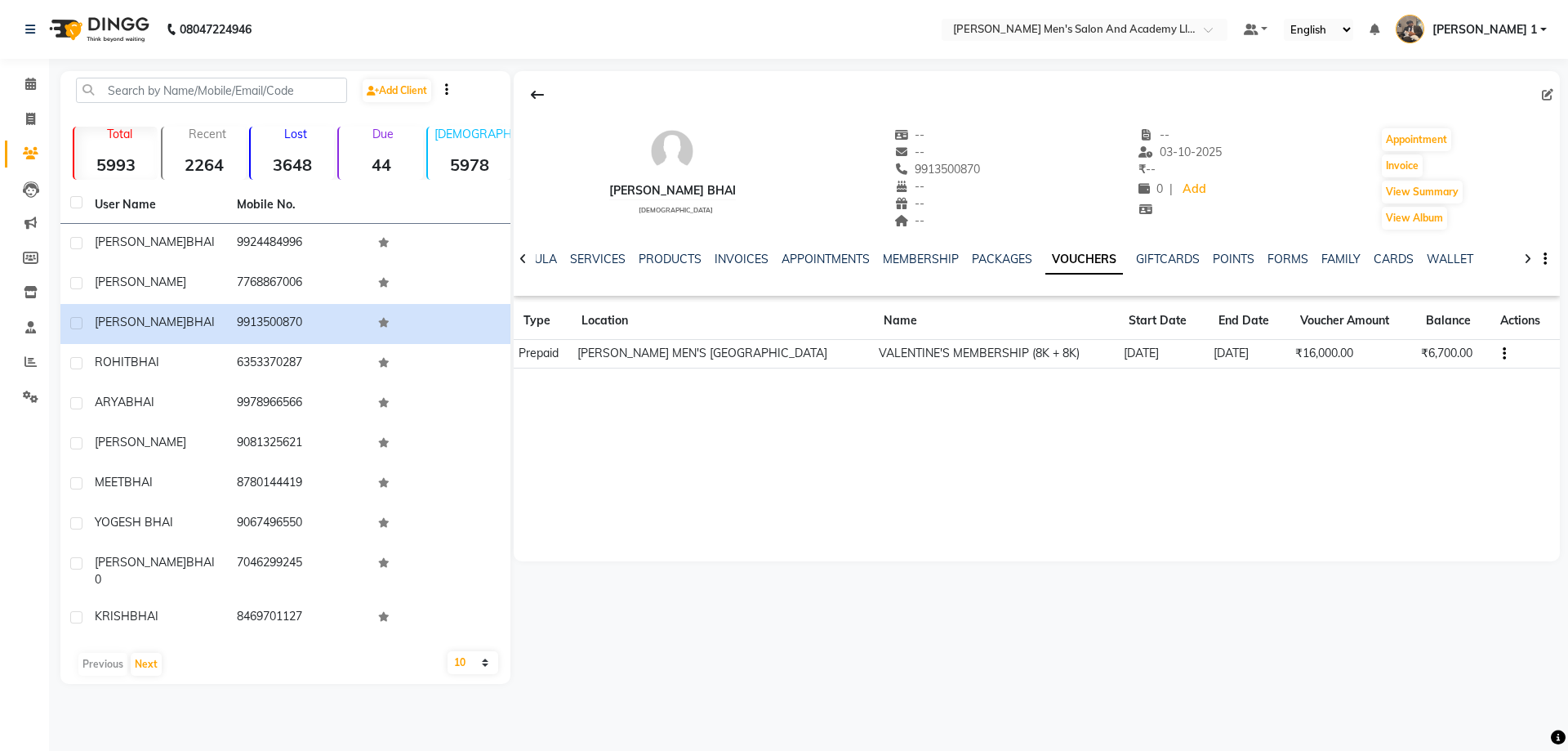
click at [1339, 405] on div "[PERSON_NAME] BHAI [DEMOGRAPHIC_DATA] -- -- 9913500870 -- -- -- -- [DATE] ₹ -- …" at bounding box center [1036, 315] width 1046 height 490
drag, startPoint x: 1336, startPoint y: 400, endPoint x: 1364, endPoint y: 439, distance: 48.0
click at [1364, 440] on div "[PERSON_NAME] BHAI [DEMOGRAPHIC_DATA] -- -- 9913500870 -- -- -- -- [DATE] ₹ -- …" at bounding box center [1036, 315] width 1046 height 490
click at [1361, 435] on div "[PERSON_NAME] BHAI [DEMOGRAPHIC_DATA] -- -- 9913500870 -- -- -- -- [DATE] ₹ -- …" at bounding box center [1036, 315] width 1046 height 490
click at [1360, 433] on div "[PERSON_NAME] BHAI [DEMOGRAPHIC_DATA] -- -- 9913500870 -- -- -- -- [DATE] ₹ -- …" at bounding box center [1036, 315] width 1046 height 490
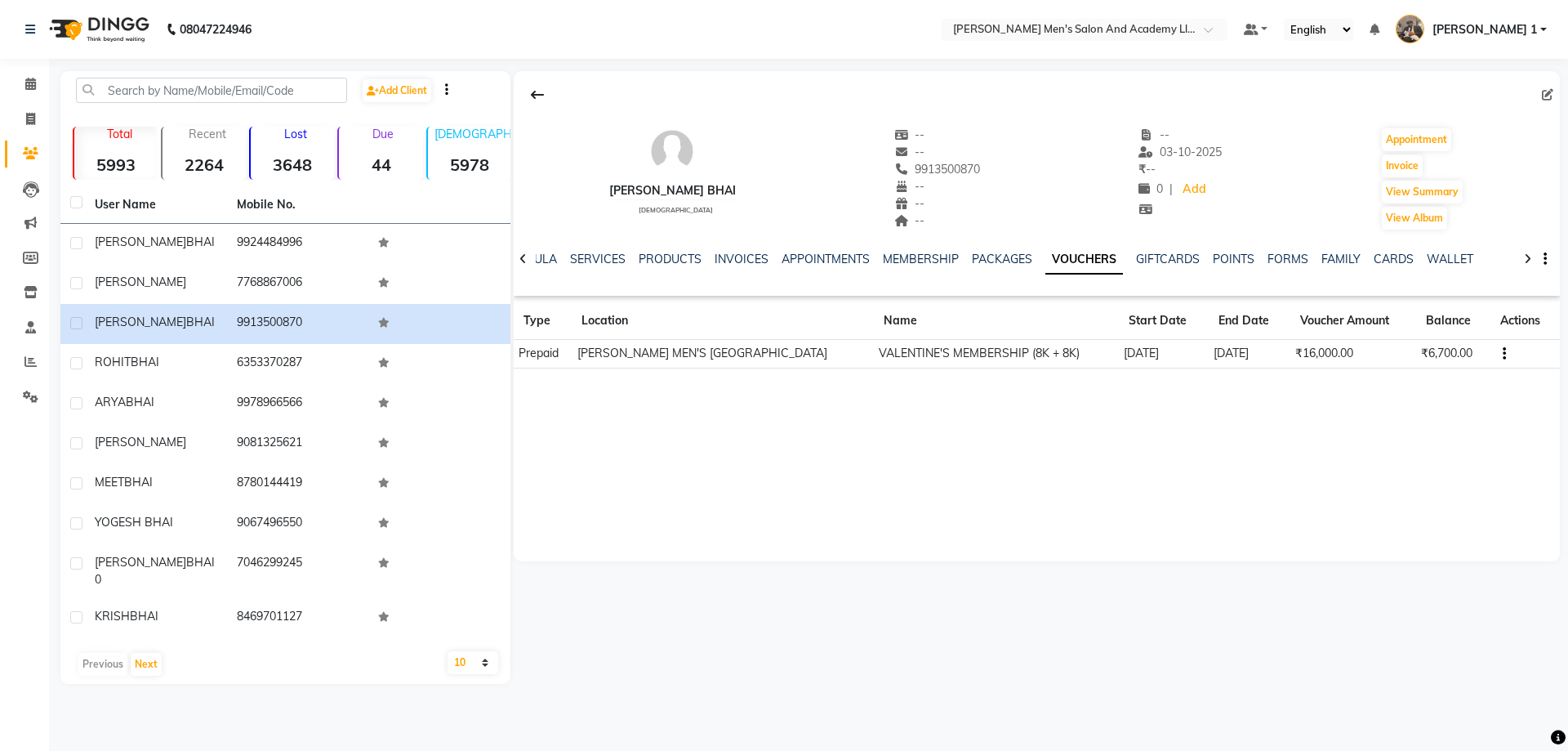
click at [1356, 430] on div "[PERSON_NAME] BHAI [DEMOGRAPHIC_DATA] -- -- 9913500870 -- -- -- -- [DATE] ₹ -- …" at bounding box center [1036, 315] width 1046 height 490
click at [1356, 429] on div "[PERSON_NAME] BHAI [DEMOGRAPHIC_DATA] -- -- 9913500870 -- -- -- -- [DATE] ₹ -- …" at bounding box center [1036, 315] width 1046 height 490
click at [1350, 429] on div "[PERSON_NAME] BHAI [DEMOGRAPHIC_DATA] -- -- 9913500870 -- -- -- -- [DATE] ₹ -- …" at bounding box center [1036, 315] width 1046 height 490
click at [1353, 425] on div "[PERSON_NAME] BHAI [DEMOGRAPHIC_DATA] -- -- 9913500870 -- -- -- -- [DATE] ₹ -- …" at bounding box center [1036, 315] width 1046 height 490
click at [1346, 428] on div "[PERSON_NAME] BHAI [DEMOGRAPHIC_DATA] -- -- 9913500870 -- -- -- -- [DATE] ₹ -- …" at bounding box center [1036, 315] width 1046 height 490
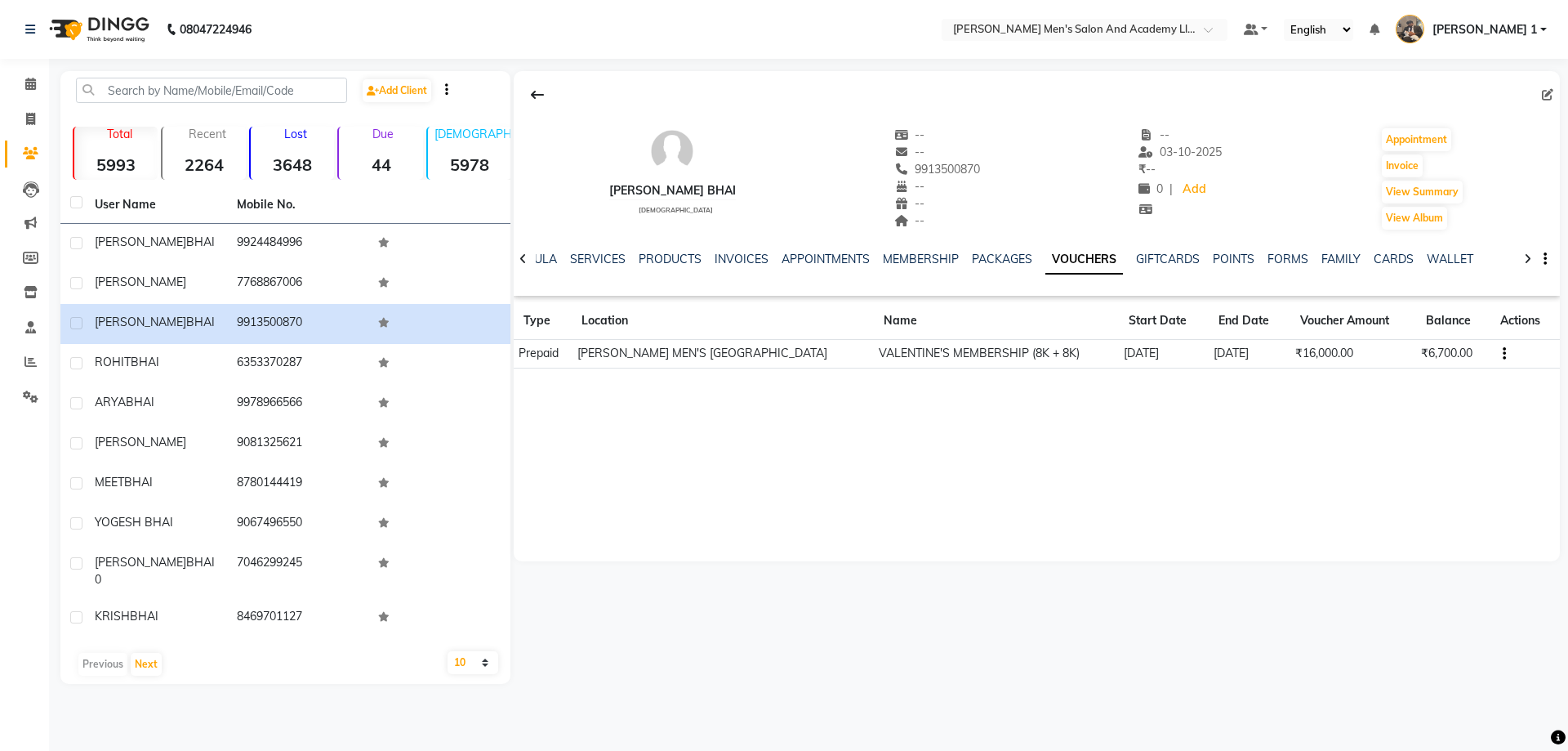
click at [1344, 429] on div "[PERSON_NAME] BHAI [DEMOGRAPHIC_DATA] -- -- 9913500870 -- -- -- -- [DATE] ₹ -- …" at bounding box center [1036, 315] width 1046 height 490
click at [1338, 429] on div "[PERSON_NAME] BHAI [DEMOGRAPHIC_DATA] -- -- 9913500870 -- -- -- -- [DATE] ₹ -- …" at bounding box center [1036, 315] width 1046 height 490
click at [1338, 427] on div "[PERSON_NAME] BHAI [DEMOGRAPHIC_DATA] -- -- 9913500870 -- -- -- -- [DATE] ₹ -- …" at bounding box center [1036, 315] width 1046 height 490
click at [1332, 429] on div "[PERSON_NAME] BHAI [DEMOGRAPHIC_DATA] -- -- 9913500870 -- -- -- -- [DATE] ₹ -- …" at bounding box center [1036, 315] width 1046 height 490
click at [1331, 429] on div "[PERSON_NAME] BHAI [DEMOGRAPHIC_DATA] -- -- 9913500870 -- -- -- -- [DATE] ₹ -- …" at bounding box center [1036, 315] width 1046 height 490
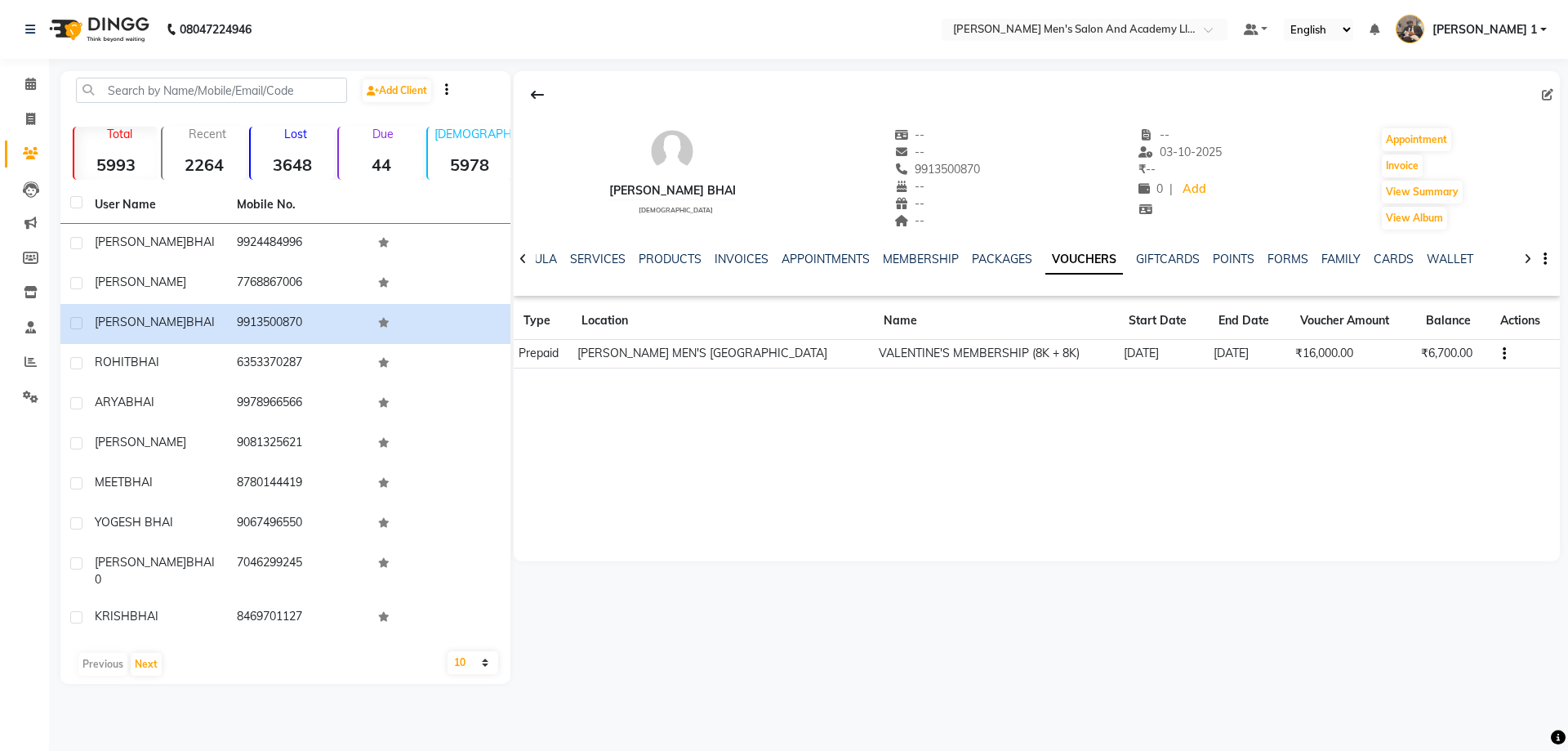
click at [1326, 429] on div "[PERSON_NAME] BHAI [DEMOGRAPHIC_DATA] -- -- 9913500870 -- -- -- -- [DATE] ₹ -- …" at bounding box center [1036, 315] width 1046 height 490
click at [1317, 430] on div "[PERSON_NAME] BHAI [DEMOGRAPHIC_DATA] -- -- 9913500870 -- -- -- -- [DATE] ₹ -- …" at bounding box center [1036, 315] width 1046 height 490
drag, startPoint x: 1311, startPoint y: 436, endPoint x: 1317, endPoint y: 444, distance: 10.0
click at [1313, 452] on div "[PERSON_NAME] BHAI [DEMOGRAPHIC_DATA] -- -- 9913500870 -- -- -- -- [DATE] ₹ -- …" at bounding box center [1036, 315] width 1046 height 490
click at [1304, 446] on div "[PERSON_NAME] BHAI [DEMOGRAPHIC_DATA] -- -- 9913500870 -- -- -- -- [DATE] ₹ -- …" at bounding box center [1036, 315] width 1046 height 490
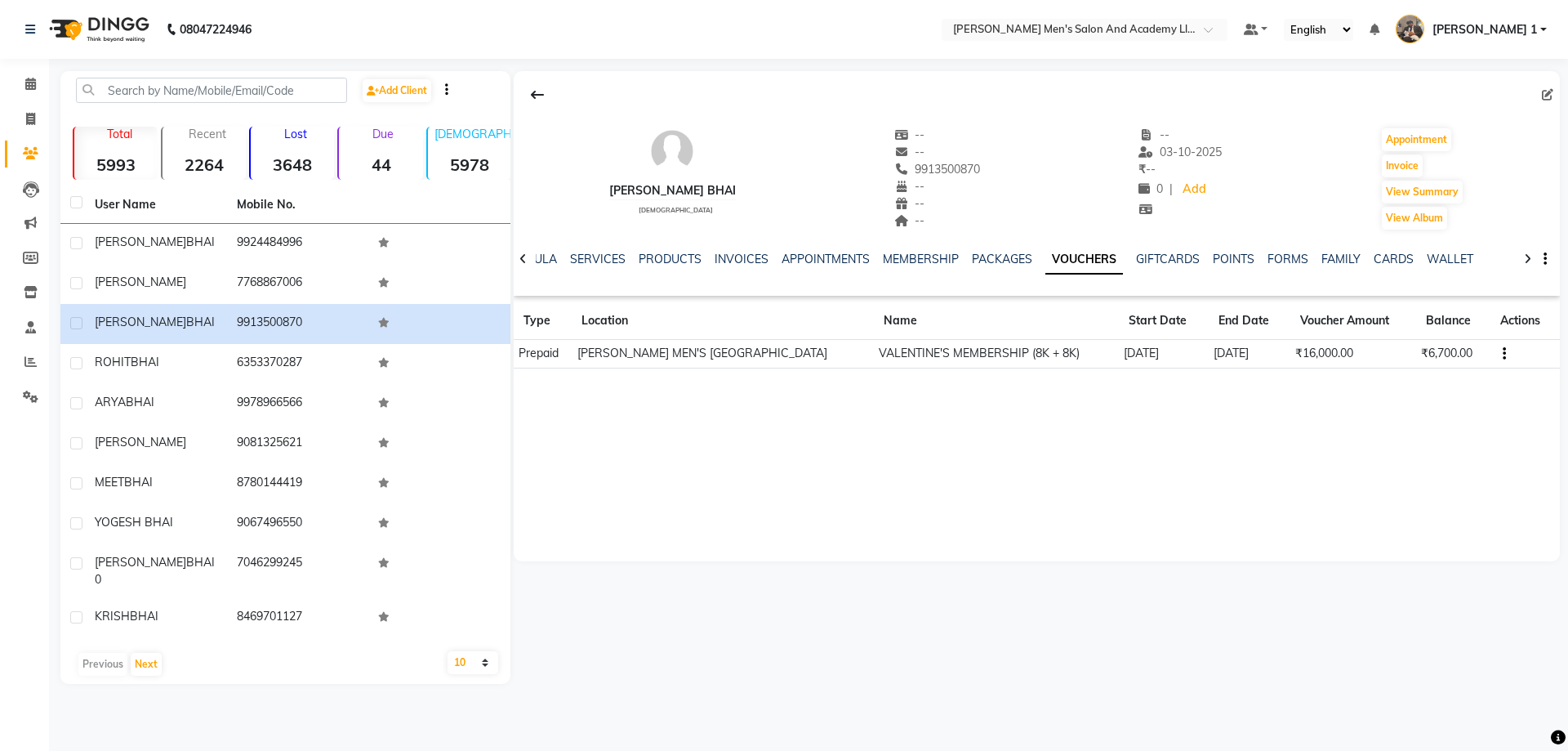
drag, startPoint x: 1308, startPoint y: 443, endPoint x: 1317, endPoint y: 441, distance: 9.2
click at [1310, 444] on div "[PERSON_NAME] BHAI [DEMOGRAPHIC_DATA] -- -- 9913500870 -- -- -- -- [DATE] ₹ -- …" at bounding box center [1036, 315] width 1046 height 490
drag, startPoint x: 1302, startPoint y: 444, endPoint x: 1322, endPoint y: 442, distance: 20.1
click at [1304, 444] on div "[PERSON_NAME] BHAI [DEMOGRAPHIC_DATA] -- -- 9913500870 -- -- -- -- [DATE] ₹ -- …" at bounding box center [1036, 315] width 1046 height 490
click at [1310, 446] on div "[PERSON_NAME] BHAI [DEMOGRAPHIC_DATA] -- -- 9913500870 -- -- -- -- [DATE] ₹ -- …" at bounding box center [1036, 315] width 1046 height 490
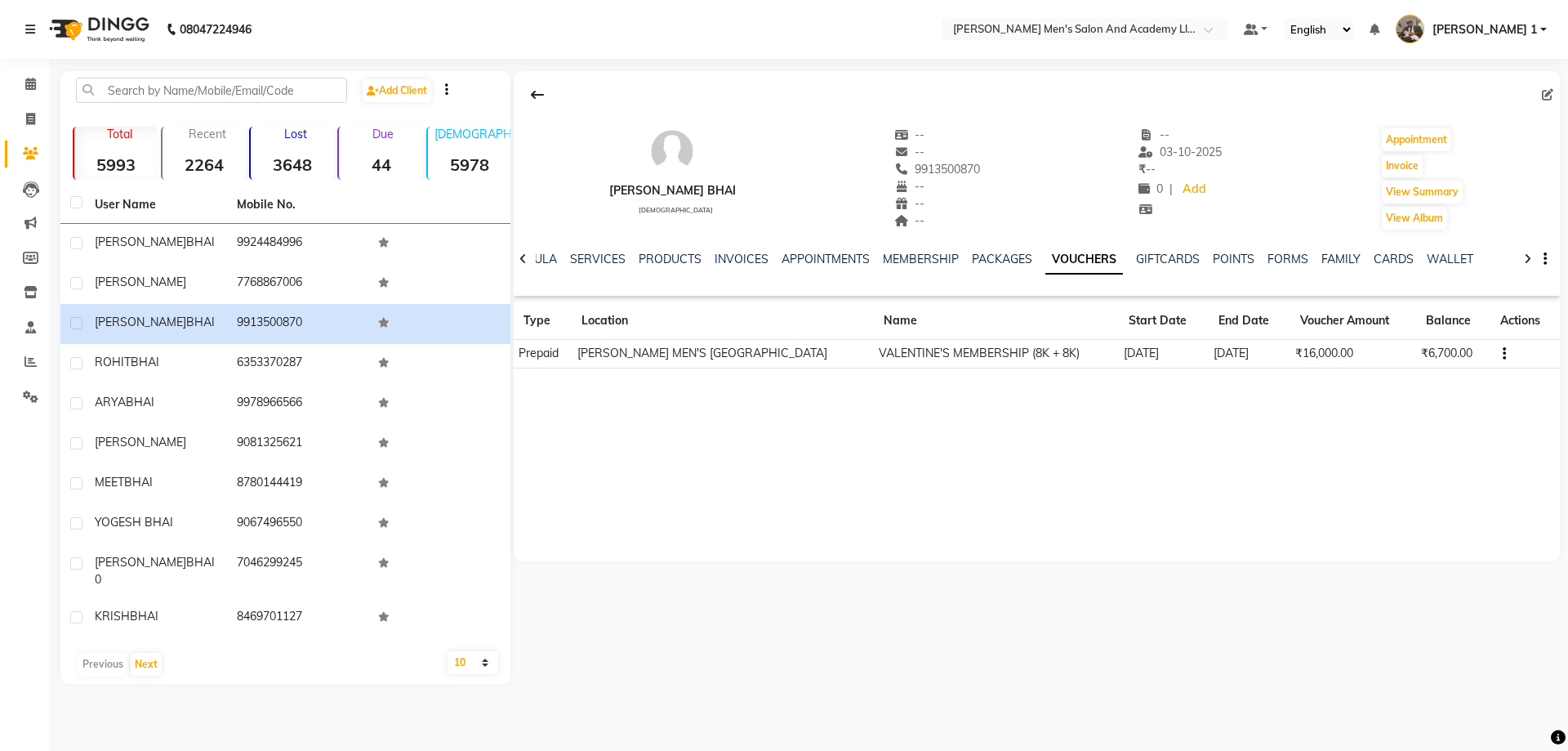
click at [1310, 451] on div "[PERSON_NAME] BHAI [DEMOGRAPHIC_DATA] -- -- 9913500870 -- -- -- -- [DATE] ₹ -- …" at bounding box center [1036, 315] width 1046 height 490
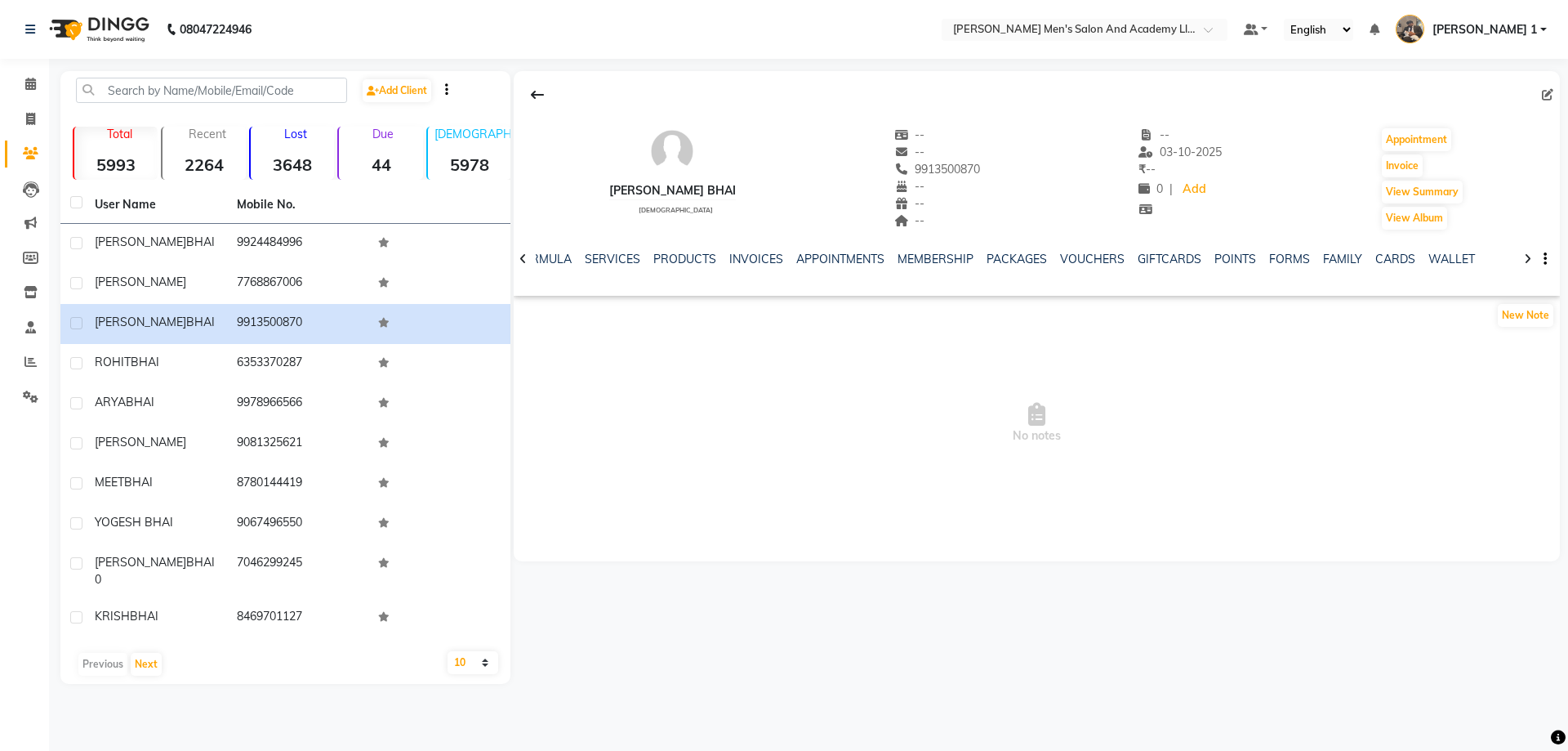
drag, startPoint x: 1308, startPoint y: 451, endPoint x: 983, endPoint y: 382, distance: 332.2
click at [1090, 357] on span "No notes" at bounding box center [1036, 423] width 1046 height 163
click at [1395, 219] on button "View Album" at bounding box center [1415, 218] width 66 height 23
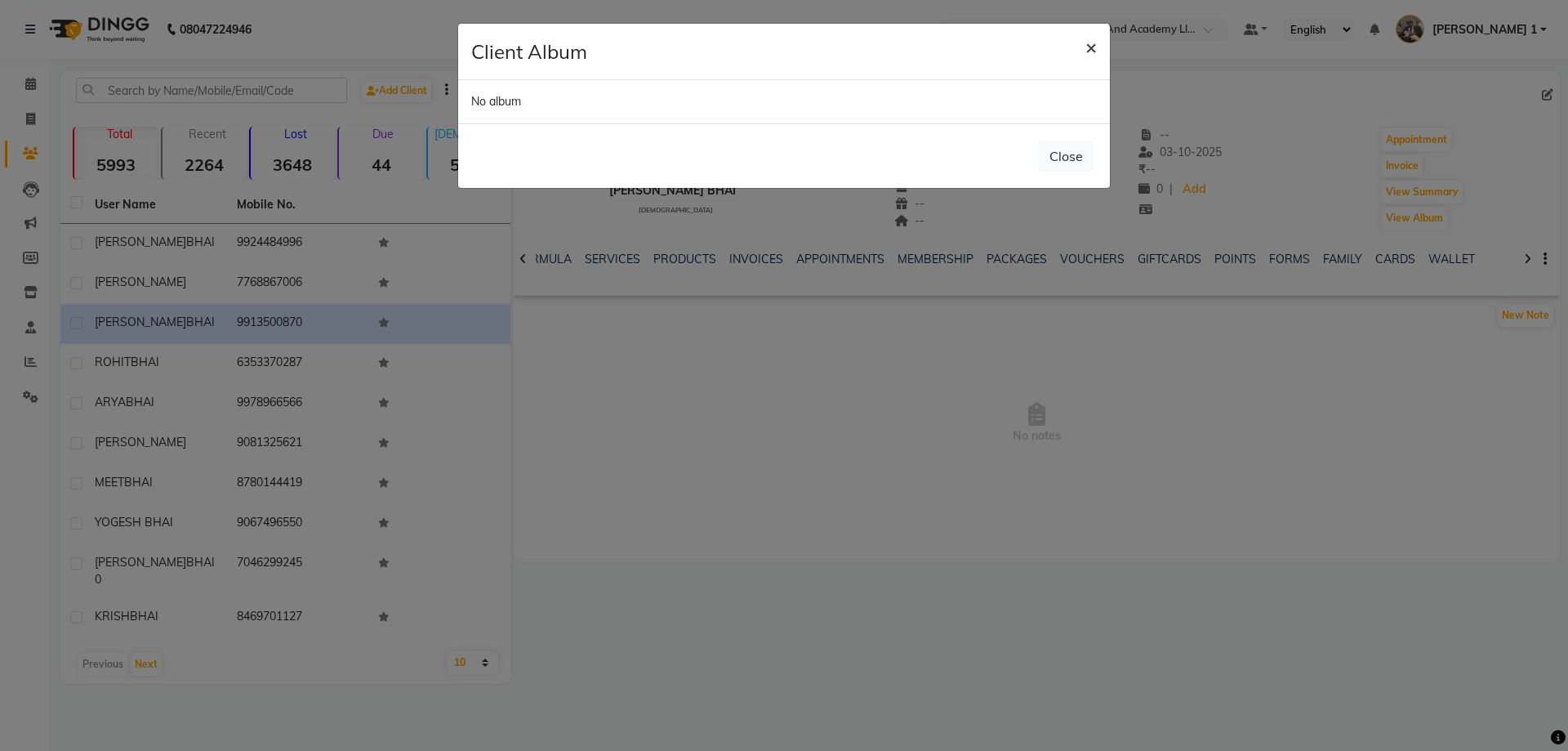
click at [1098, 48] on button "×" at bounding box center [1091, 46] width 38 height 46
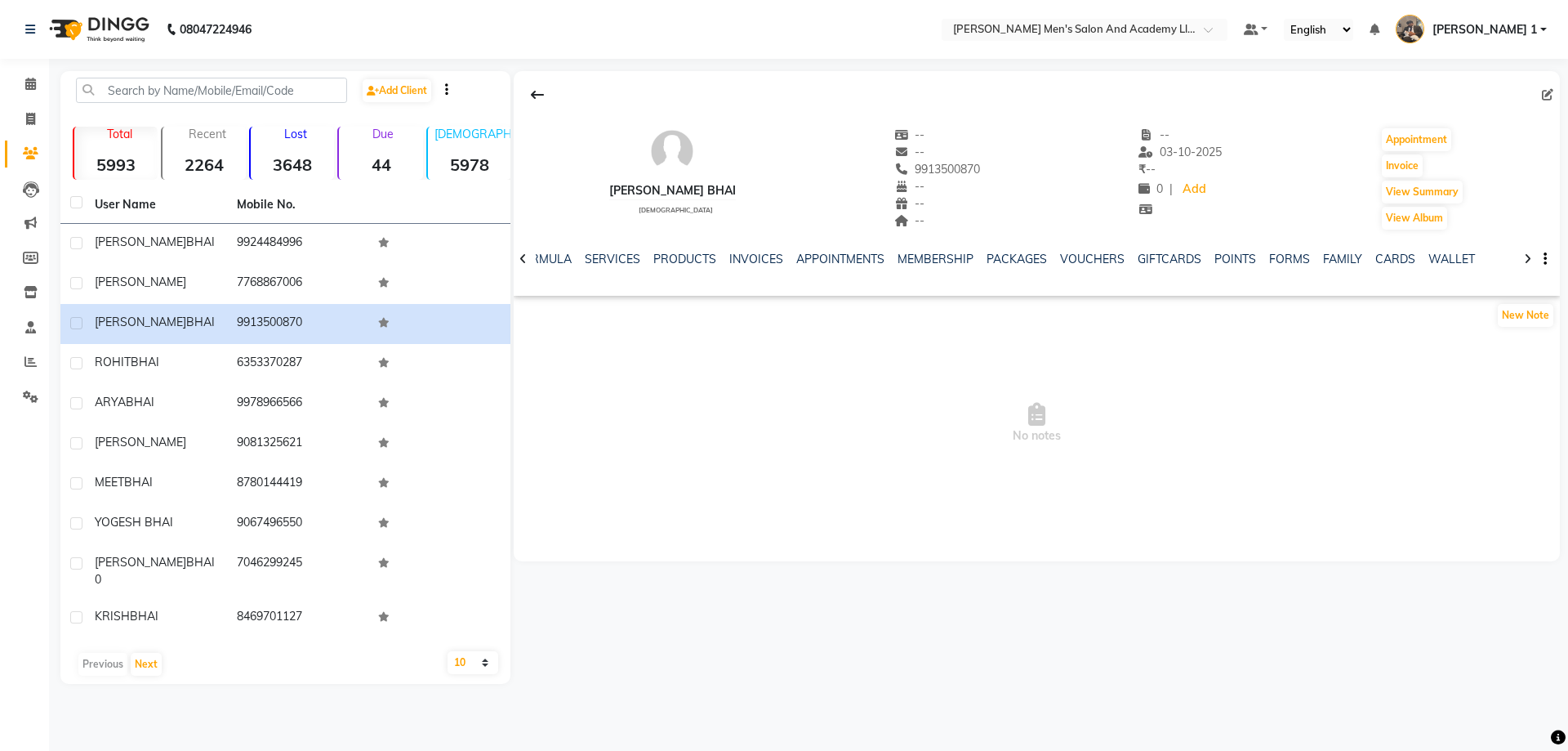
click at [1098, 48] on div "No album" at bounding box center [784, 60] width 652 height 43
drag, startPoint x: 1411, startPoint y: 229, endPoint x: 1414, endPoint y: 237, distance: 8.5
click at [1419, 239] on div "[PERSON_NAME] [DEMOGRAPHIC_DATA] -- -- 9913500870 -- -- -- -- [DATE] ₹ -- 0 | A…" at bounding box center [1036, 183] width 1046 height 224
click at [1100, 259] on link "VOUCHERS" at bounding box center [1092, 259] width 65 height 15
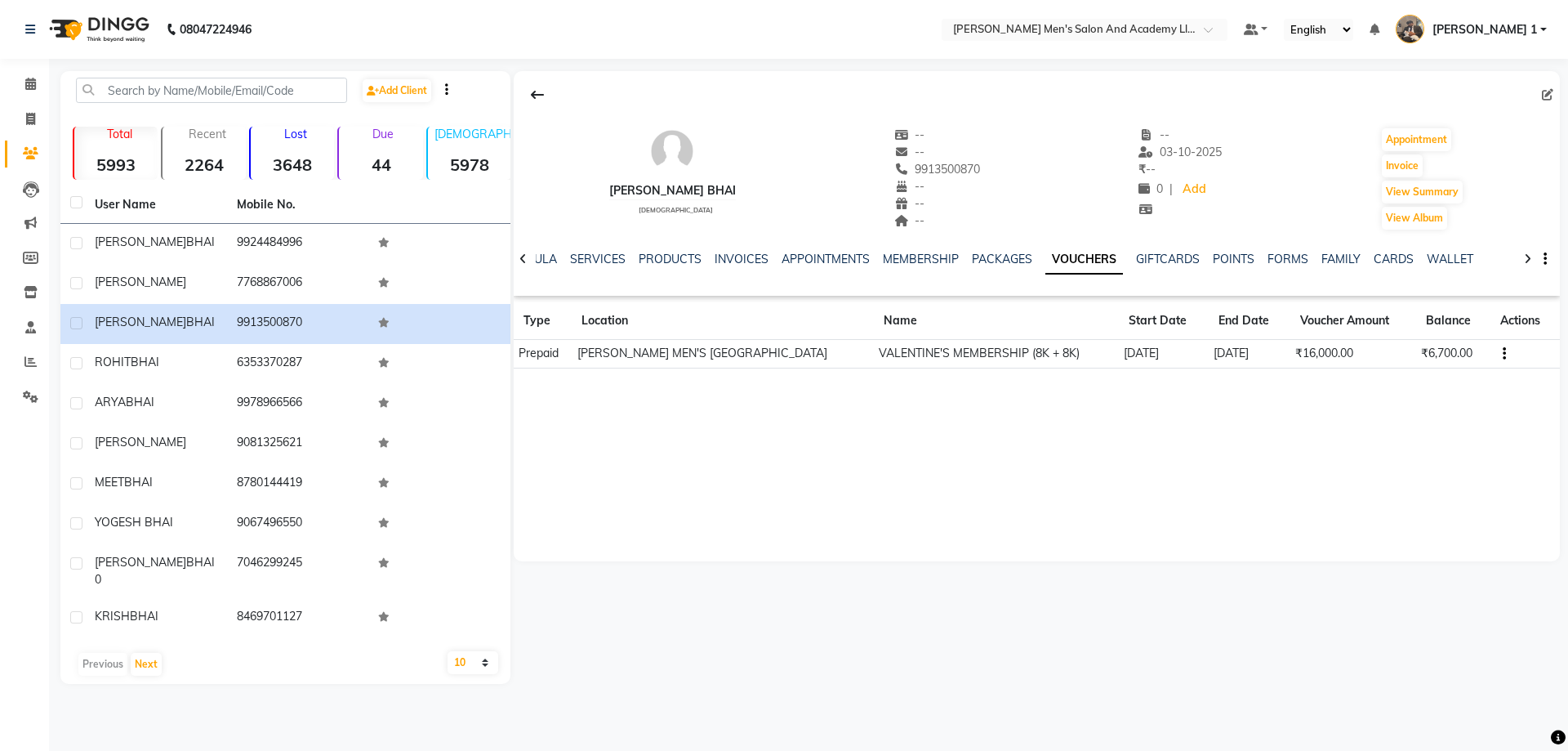
drag, startPoint x: 1139, startPoint y: 337, endPoint x: 513, endPoint y: 351, distance: 626.2
click at [672, 352] on table "Type Location Name Start Date End Date Voucher Amount Balance Actions Prepaid […" at bounding box center [1036, 336] width 1046 height 67
click at [795, 473] on div "[PERSON_NAME] BHAI [DEMOGRAPHIC_DATA] -- -- 9913500870 -- -- -- -- [DATE] ₹ -- …" at bounding box center [1036, 315] width 1046 height 490
click at [26, 110] on span at bounding box center [31, 119] width 29 height 18
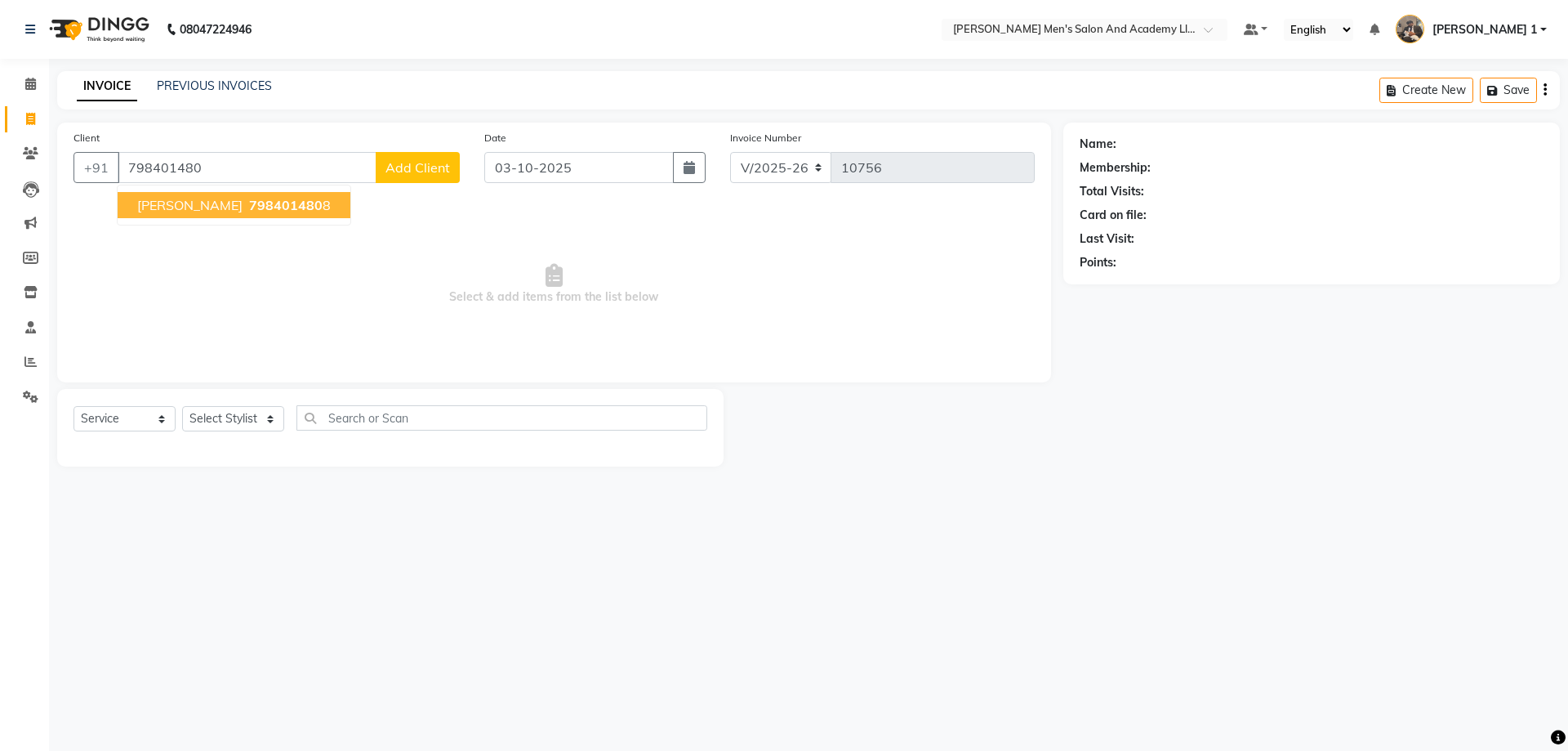
click at [266, 181] on input "798401480" at bounding box center [247, 166] width 259 height 31
click at [260, 206] on span "798401480" at bounding box center [286, 205] width 74 height 17
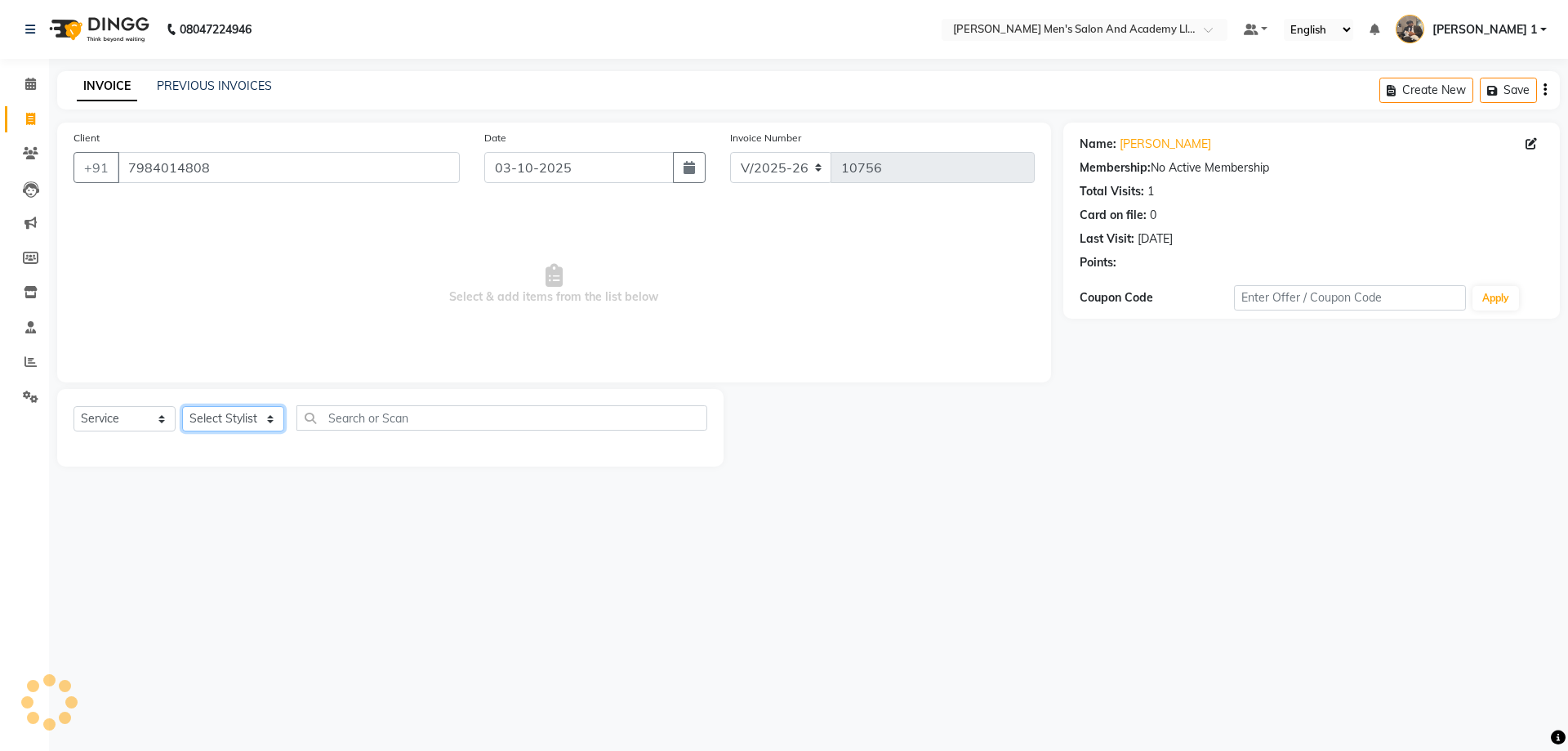
click at [236, 409] on select "Select Stylist [PERSON_NAME] [PERSON_NAME] [PERSON_NAME] [PERSON_NAME] [PERSON_…" at bounding box center [233, 418] width 102 height 25
click at [182, 406] on select "Select Stylist [PERSON_NAME] [PERSON_NAME] [PERSON_NAME] [PERSON_NAME] [PERSON_…" at bounding box center [233, 418] width 102 height 25
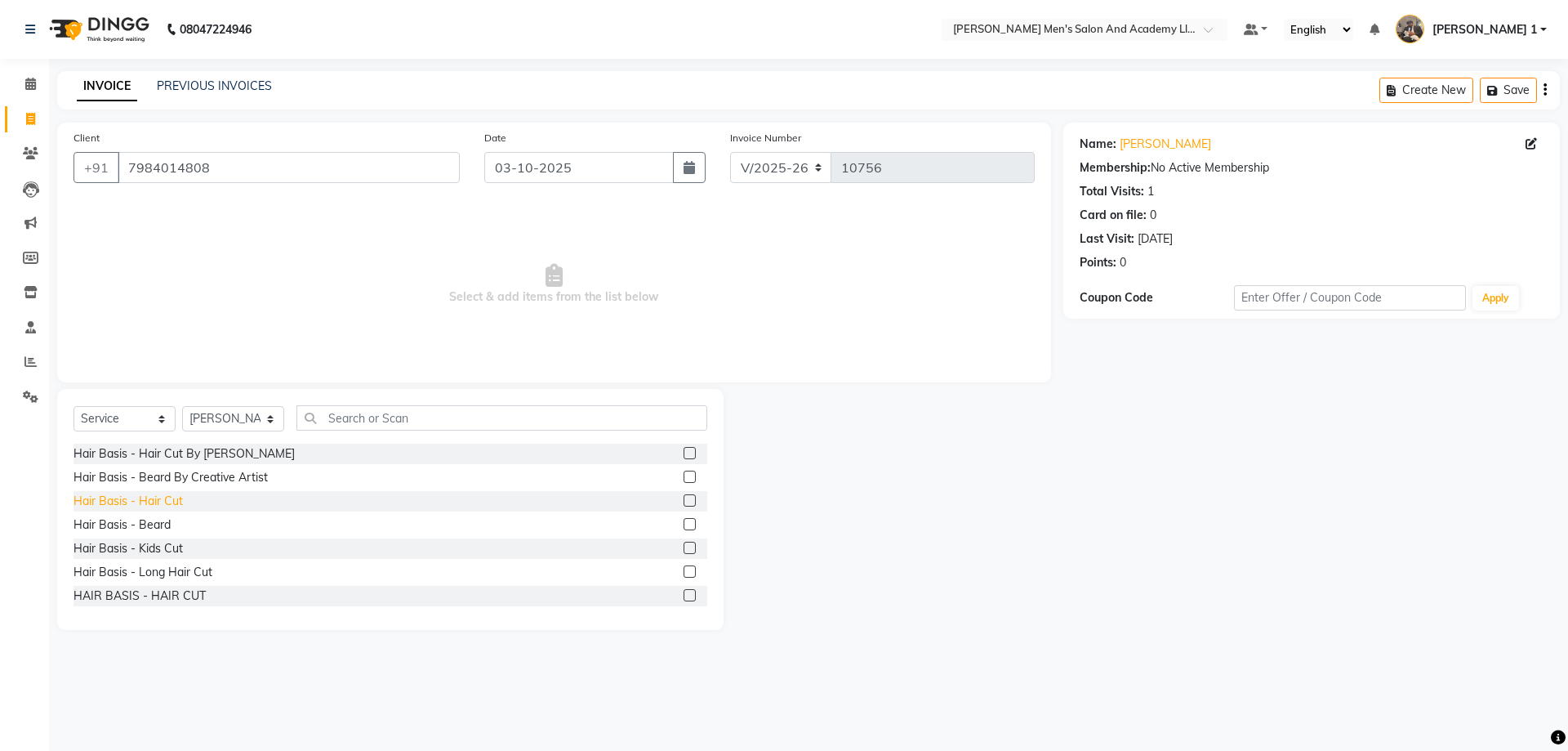
click at [157, 495] on div "Hair Basis - Hair Cut" at bounding box center [128, 501] width 109 height 18
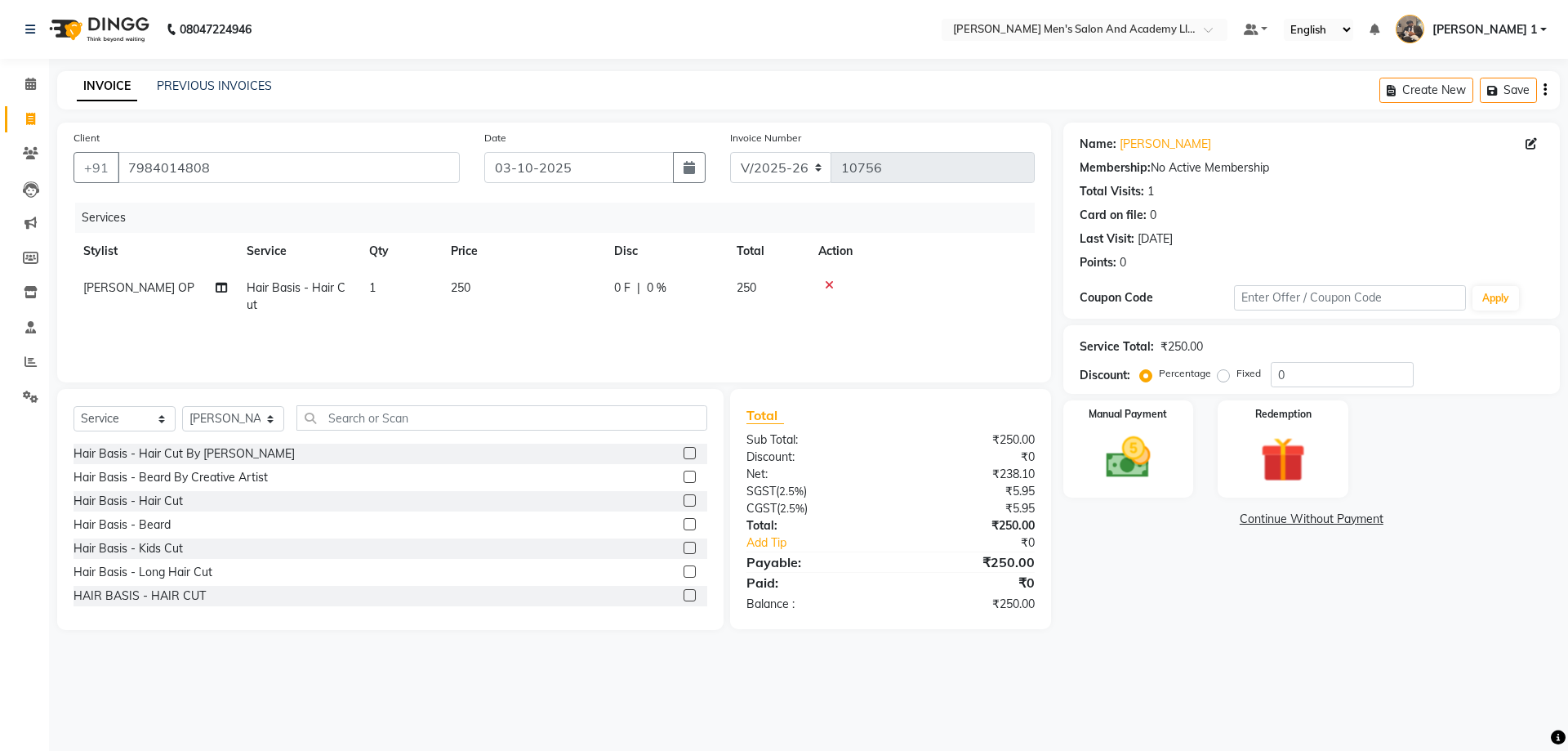
click at [501, 299] on td "250" at bounding box center [522, 297] width 163 height 54
drag, startPoint x: 523, startPoint y: 290, endPoint x: 569, endPoint y: 286, distance: 46.2
click at [554, 285] on td "250" at bounding box center [599, 301] width 163 height 62
click at [1167, 433] on div "Manual Payment" at bounding box center [1128, 449] width 131 height 97
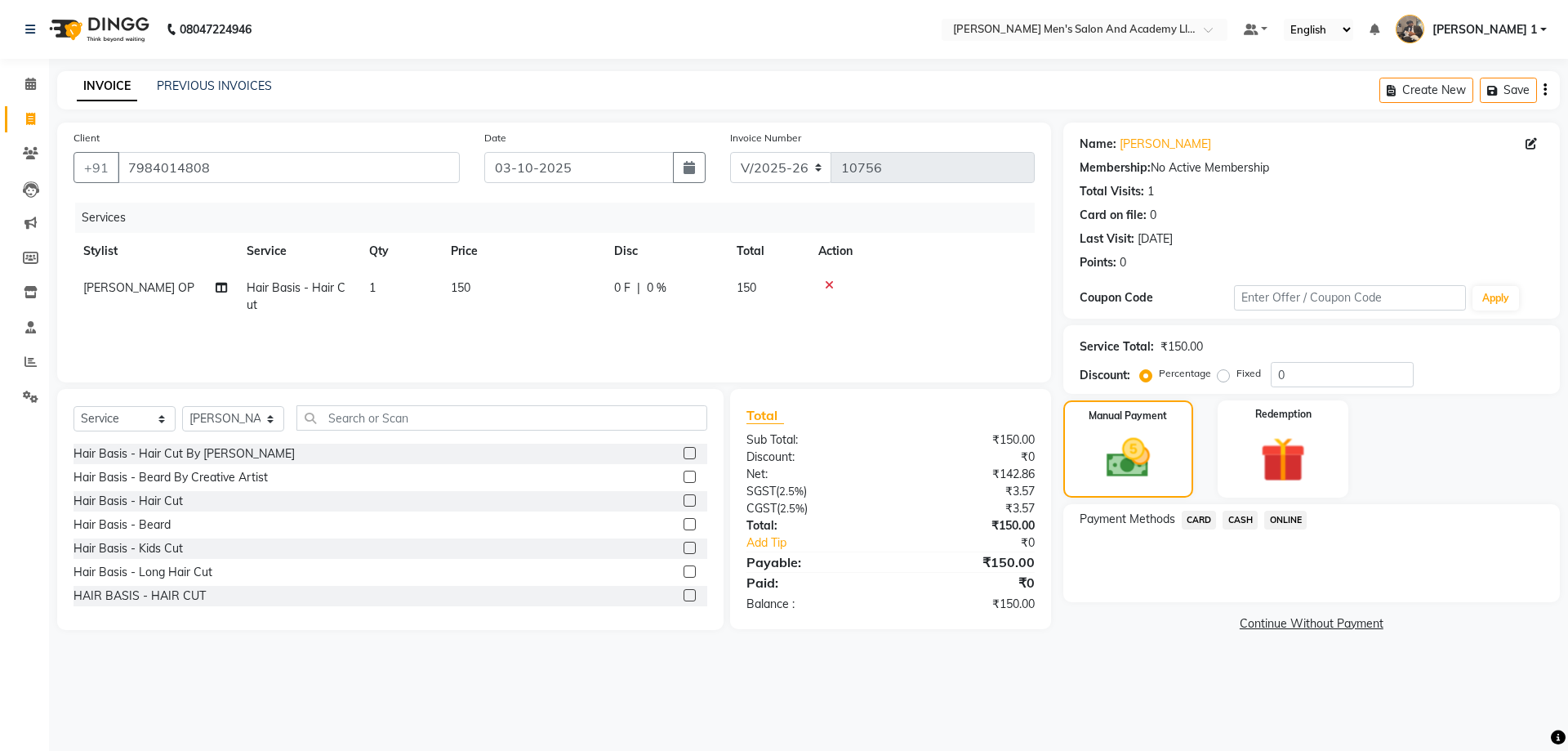
click at [1198, 514] on span "CARD" at bounding box center [1199, 520] width 35 height 18
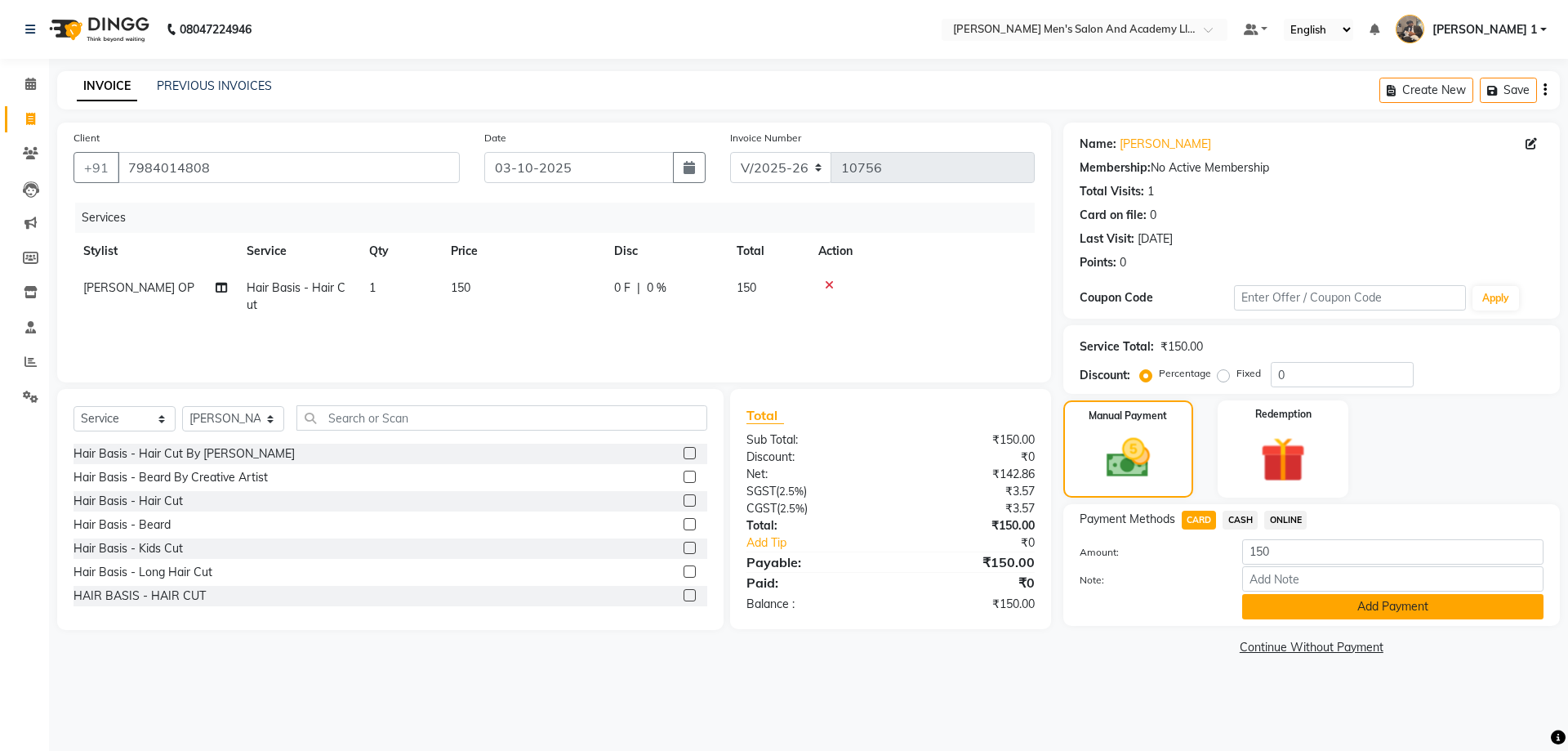
click at [1283, 606] on button "Add Payment" at bounding box center [1393, 606] width 301 height 25
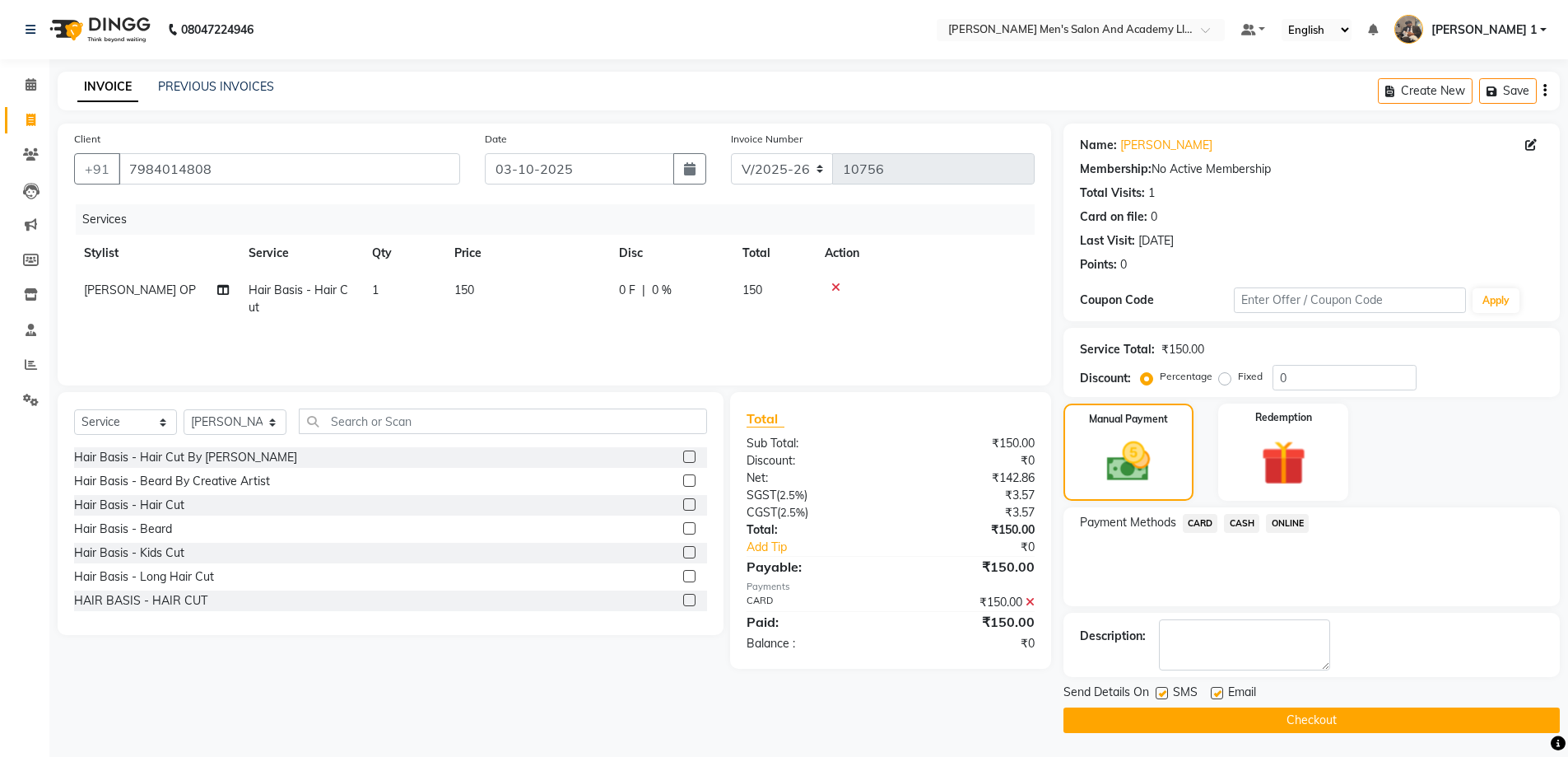
click at [1218, 693] on label at bounding box center [1217, 693] width 12 height 12
click at [1218, 693] on input "checkbox" at bounding box center [1217, 693] width 11 height 11
click at [1168, 697] on div "SMS" at bounding box center [1183, 693] width 55 height 20
click at [1175, 714] on button "Checkout" at bounding box center [1312, 720] width 496 height 26
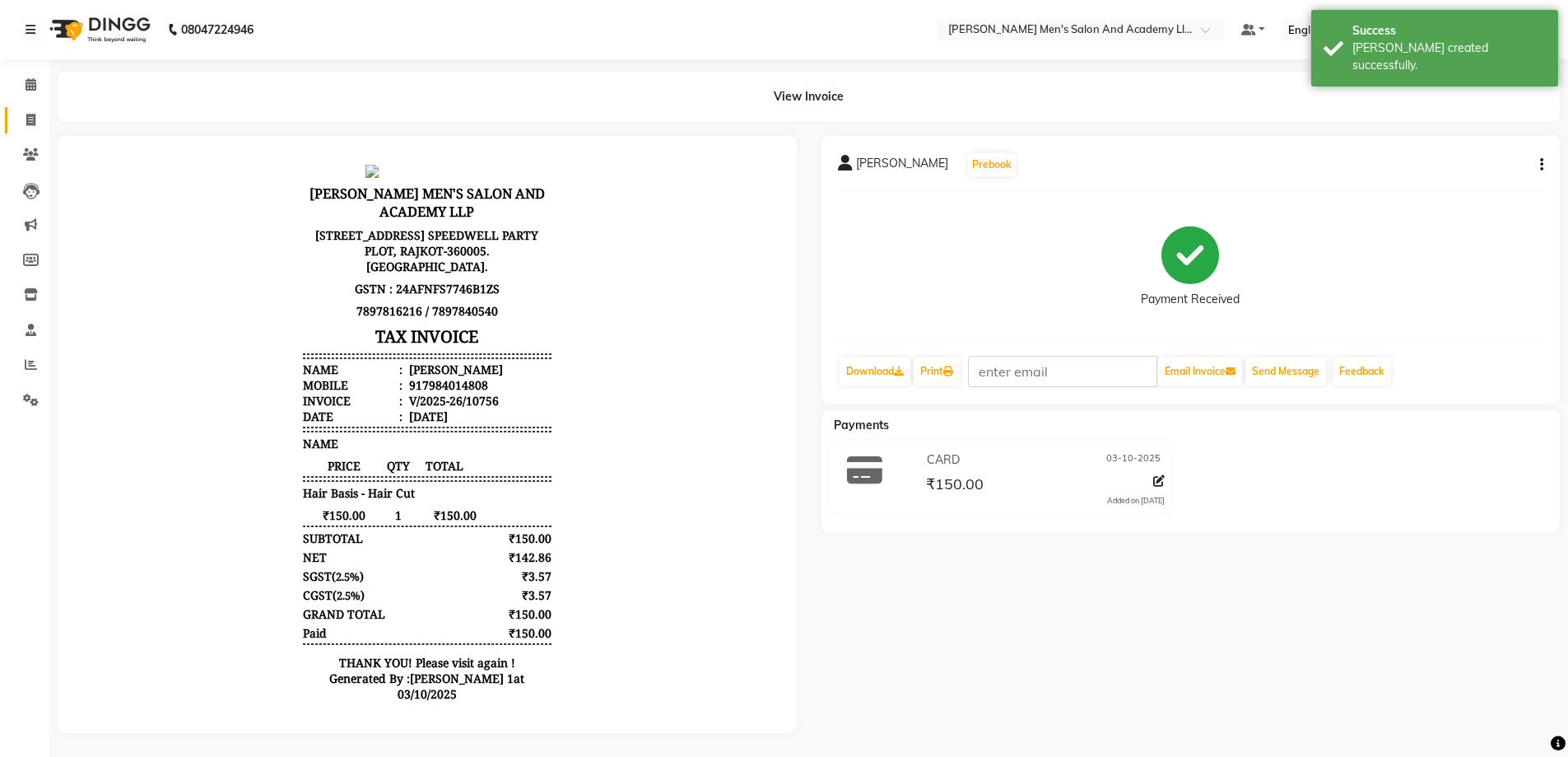
drag, startPoint x: 2, startPoint y: 121, endPoint x: 25, endPoint y: 112, distance: 24.7
click at [3, 121] on li "Invoice" at bounding box center [25, 121] width 49 height 35
click at [41, 109] on link "Invoice" at bounding box center [25, 120] width 40 height 27
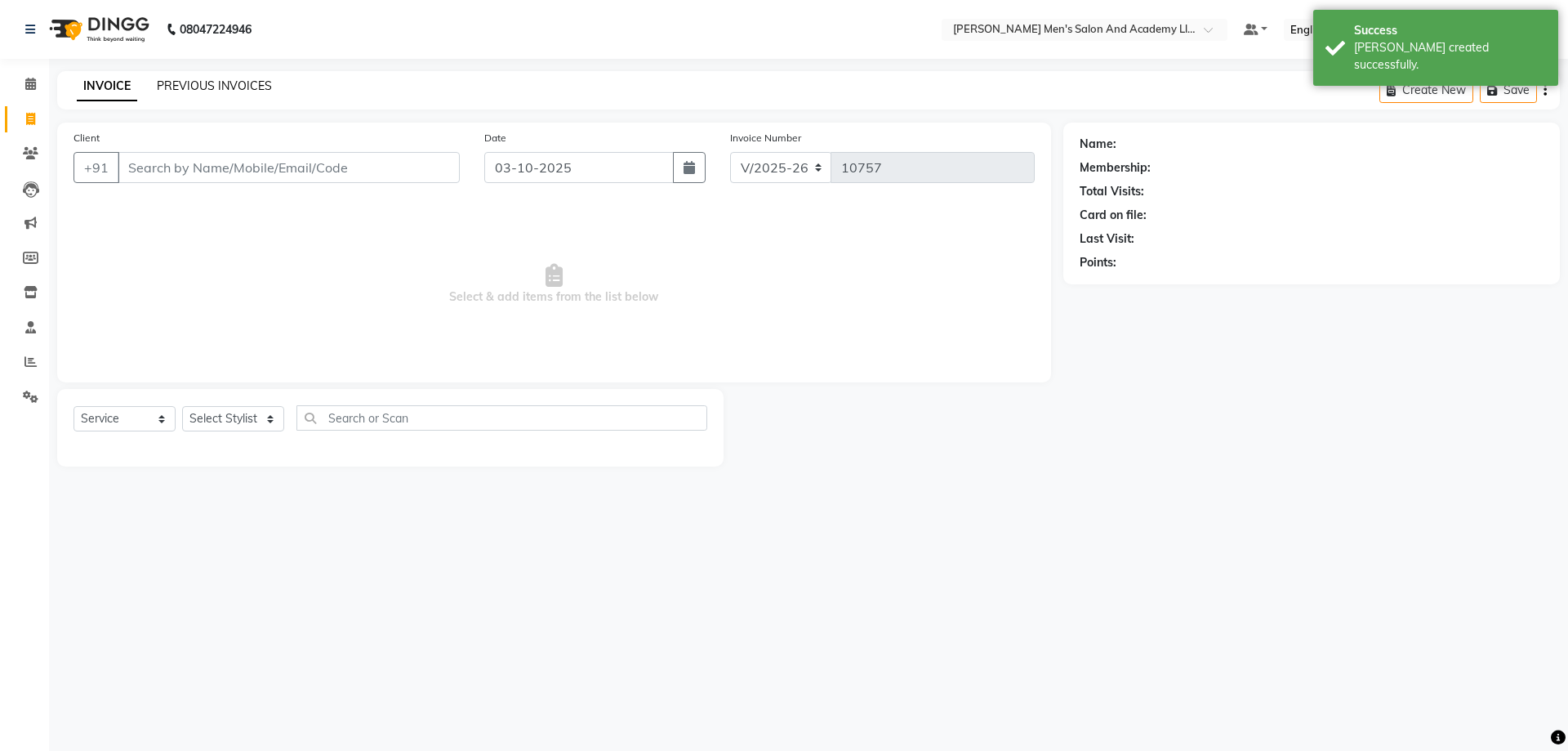
click at [213, 85] on link "PREVIOUS INVOICES" at bounding box center [214, 86] width 115 height 15
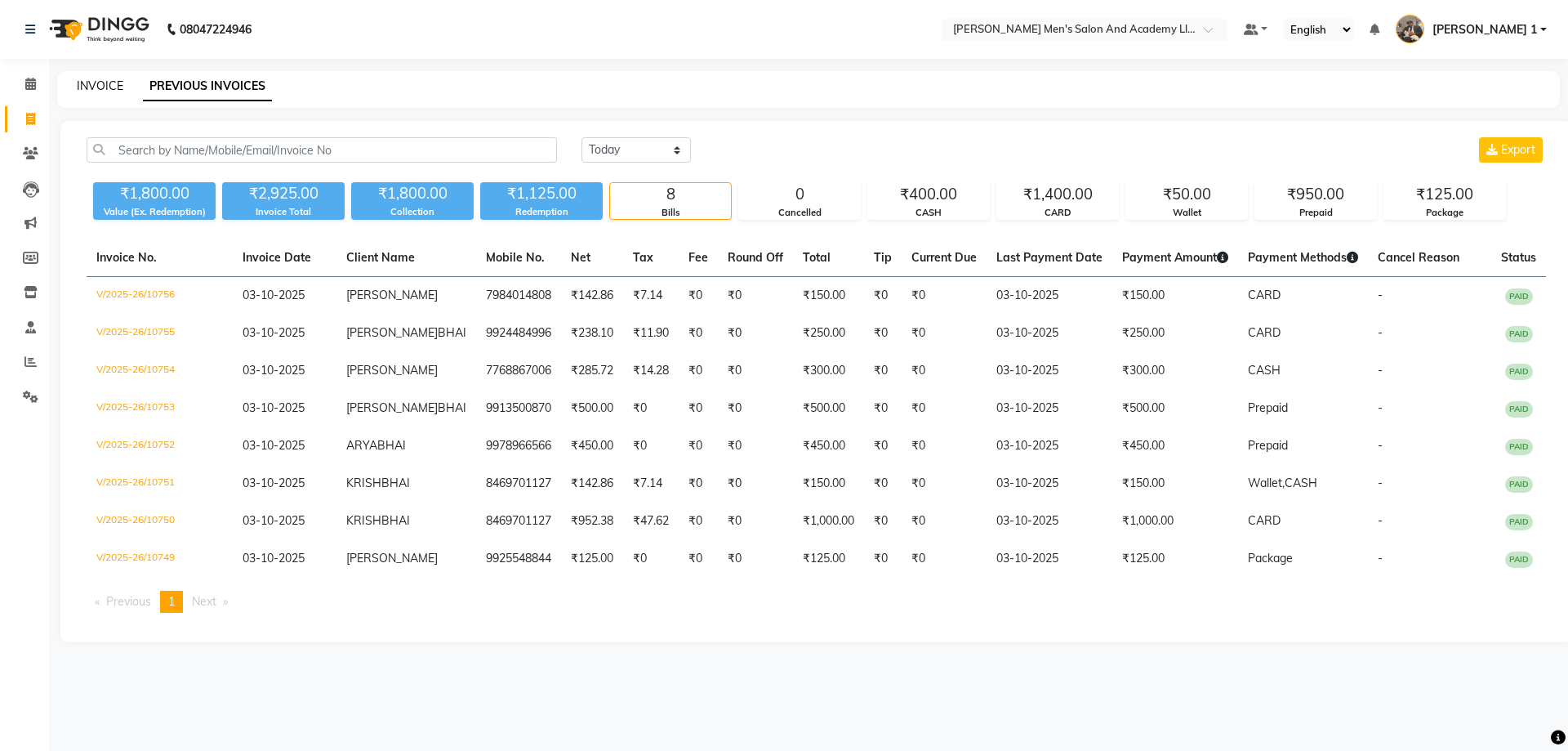
drag, startPoint x: 82, startPoint y: 90, endPoint x: 42, endPoint y: 153, distance: 74.6
click at [82, 89] on link "INVOICE" at bounding box center [100, 86] width 46 height 15
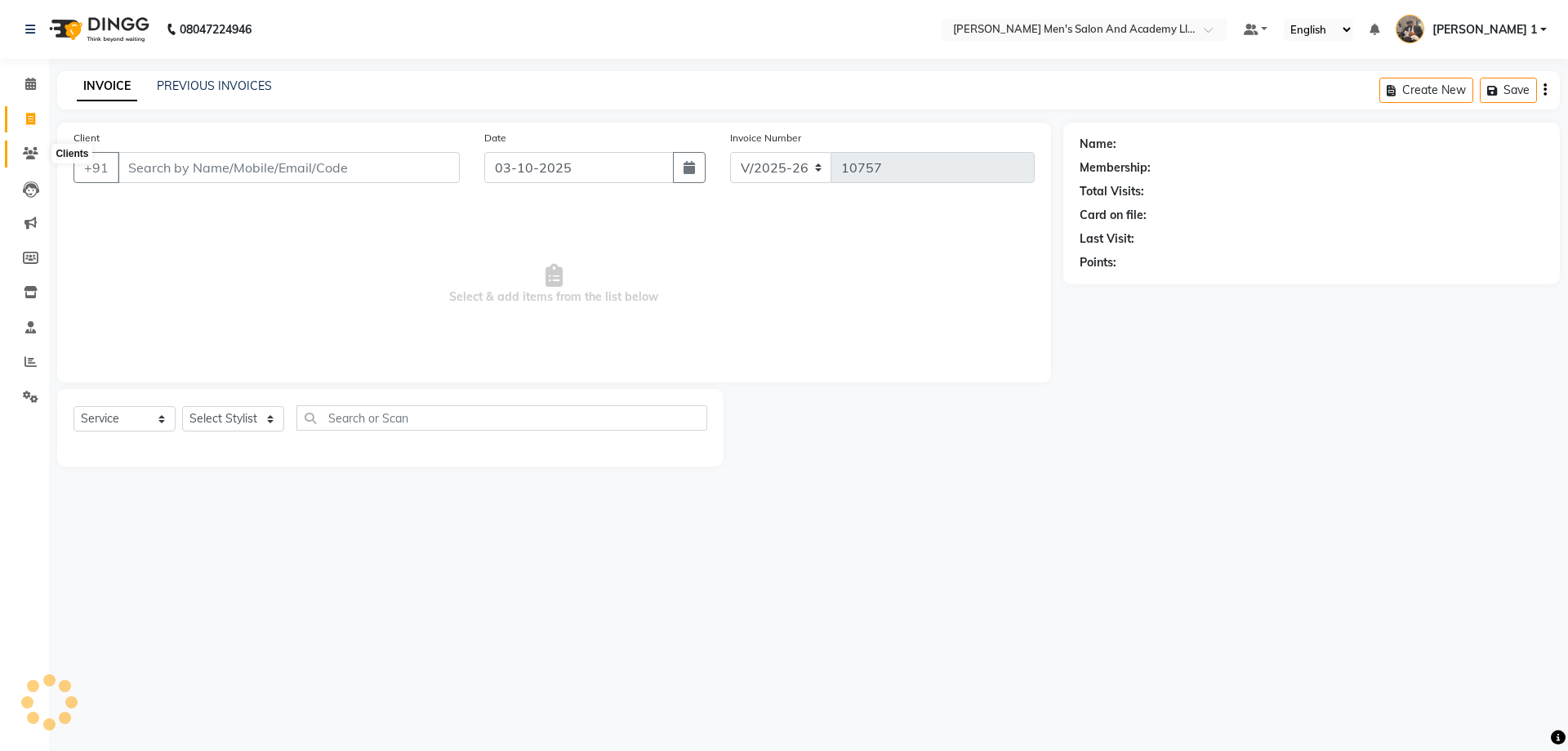
click at [20, 156] on span at bounding box center [31, 153] width 29 height 18
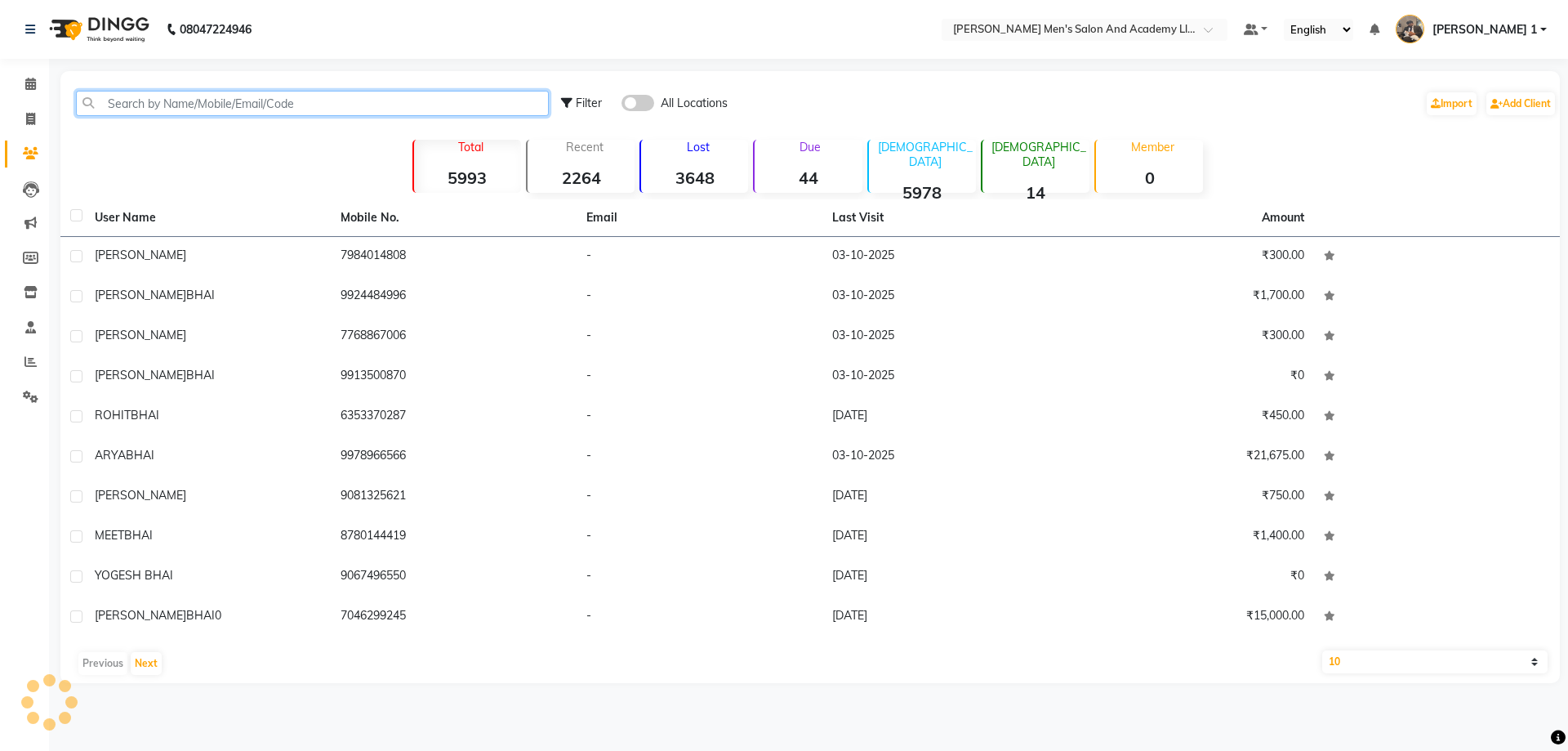
click at [122, 102] on input "text" at bounding box center [313, 103] width 473 height 25
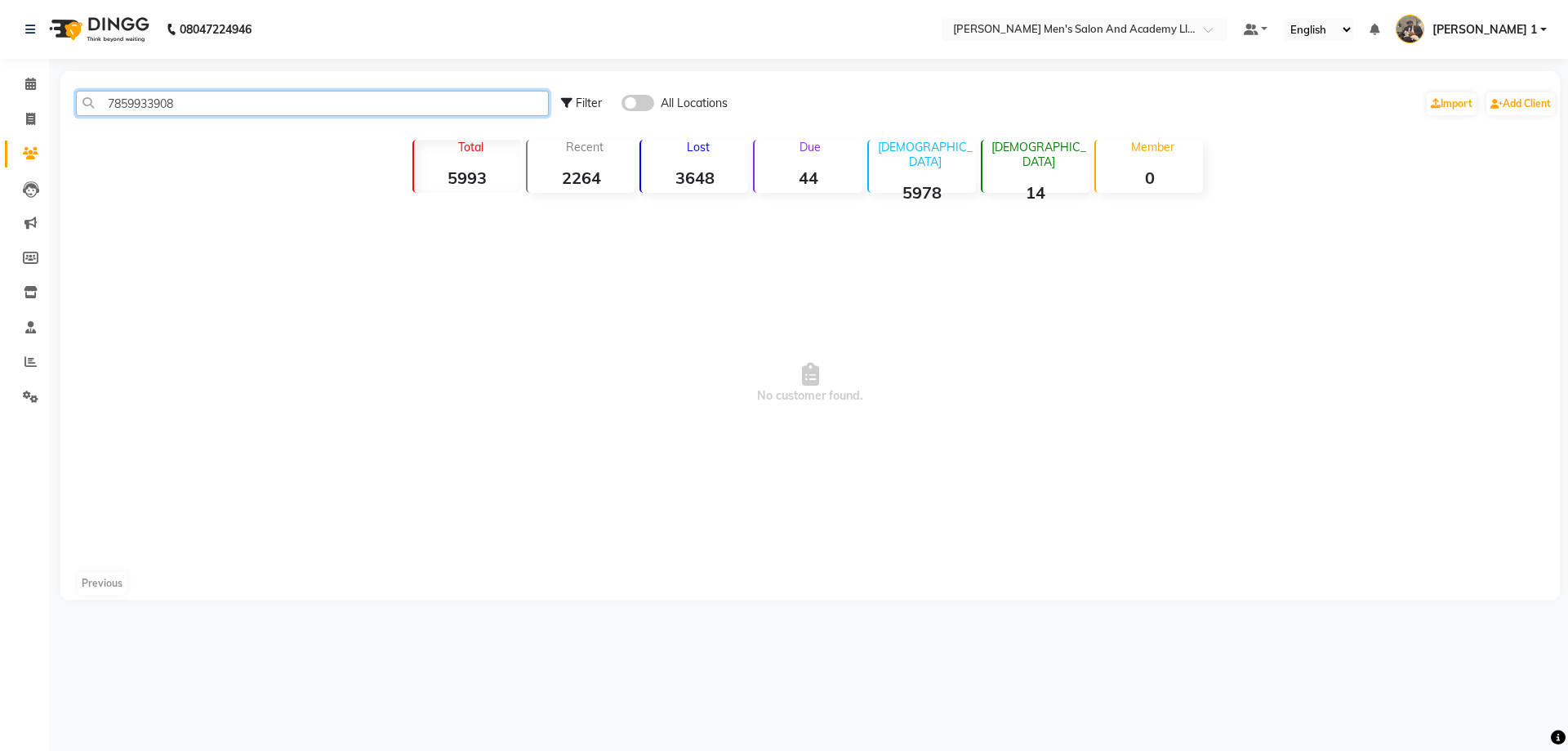
click at [156, 98] on input "7859933908" at bounding box center [313, 103] width 473 height 25
click at [649, 110] on span at bounding box center [638, 103] width 32 height 17
click at [622, 105] on input "checkbox" at bounding box center [622, 105] width 0 height 0
drag, startPoint x: 93, startPoint y: 110, endPoint x: 67, endPoint y: 111, distance: 26.0
click at [72, 112] on div "7859983908" at bounding box center [313, 103] width 498 height 25
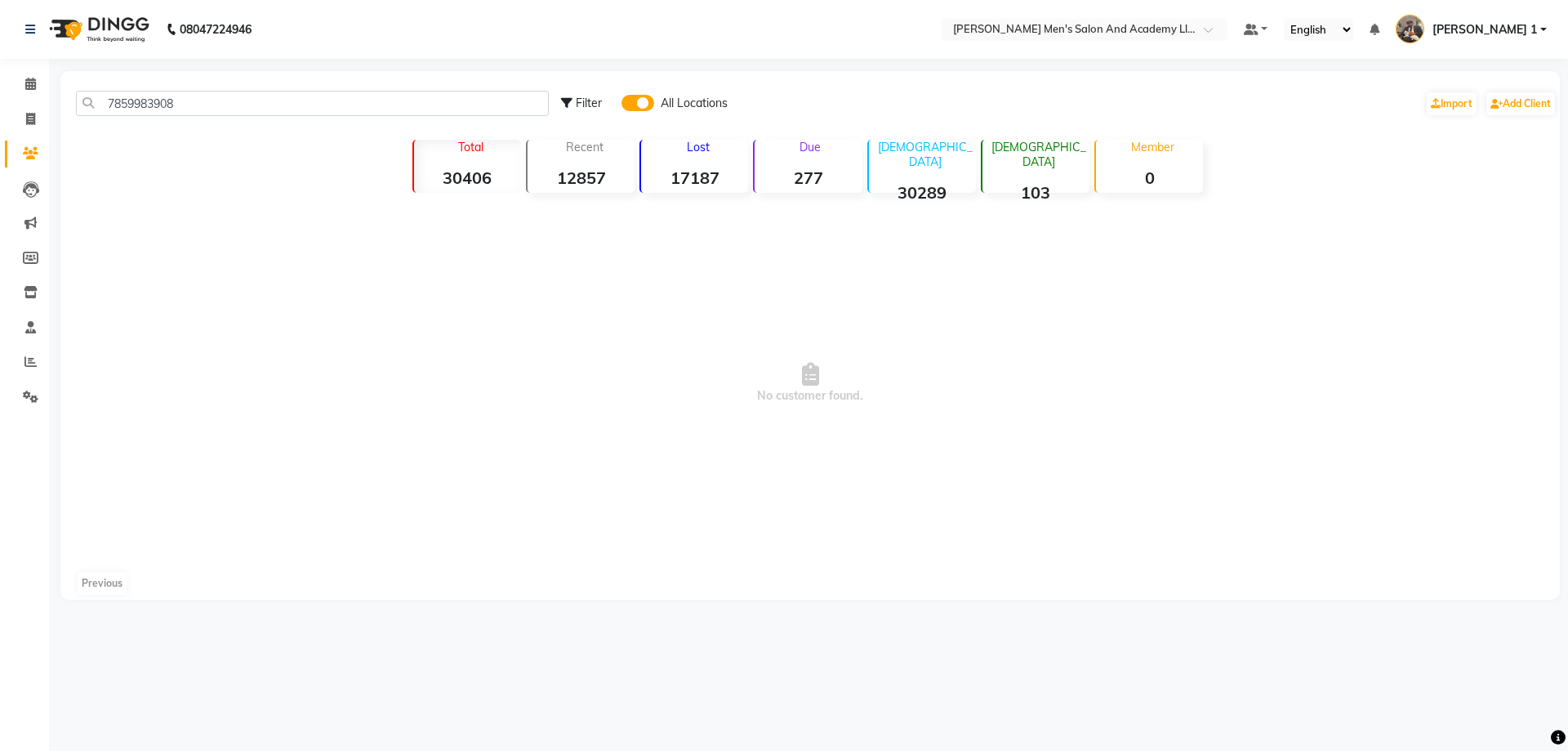
click at [72, 112] on div "7859983908" at bounding box center [313, 103] width 498 height 25
click at [223, 67] on div "08047224946 Select Location × [PERSON_NAME]'s Salon And Academy Llp, Speed Well…" at bounding box center [784, 375] width 1568 height 751
drag, startPoint x: 230, startPoint y: 90, endPoint x: 42, endPoint y: 93, distance: 188.0
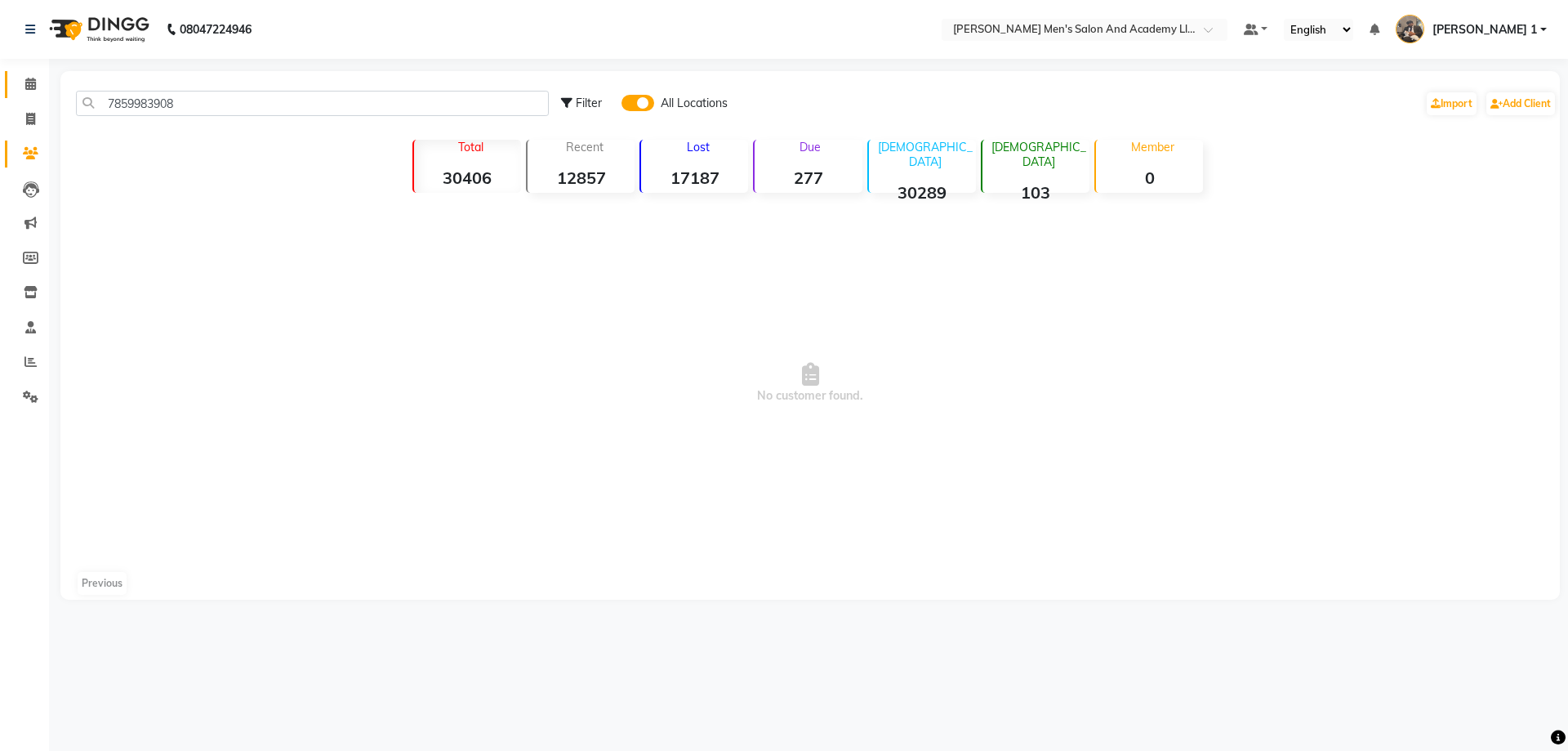
click at [42, 93] on app-home "08047224946 Select Location × [PERSON_NAME]'s Salon And Academy Llp, Speed Well…" at bounding box center [784, 312] width 1568 height 624
drag, startPoint x: 176, startPoint y: 107, endPoint x: 115, endPoint y: 124, distance: 63.3
click at [116, 124] on div "7859983908 Filter All Locations Import Add Client" at bounding box center [810, 103] width 1493 height 52
